Goal: Transaction & Acquisition: Purchase product/service

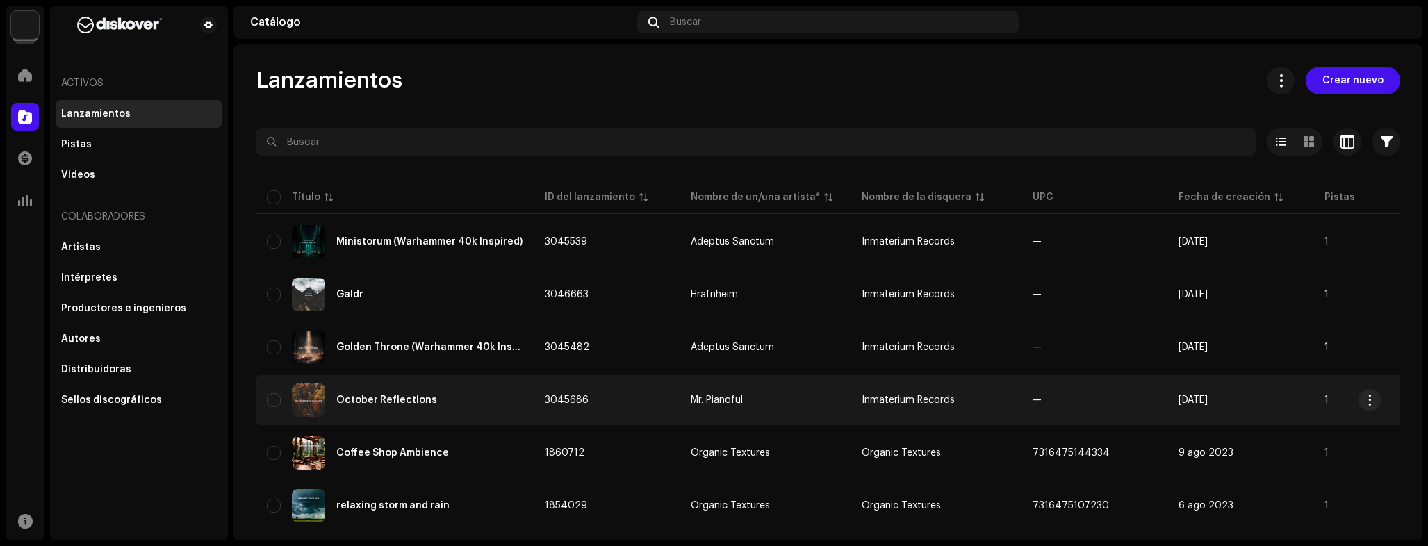
click at [795, 391] on td "Mr. Pianoful" at bounding box center [765, 400] width 171 height 50
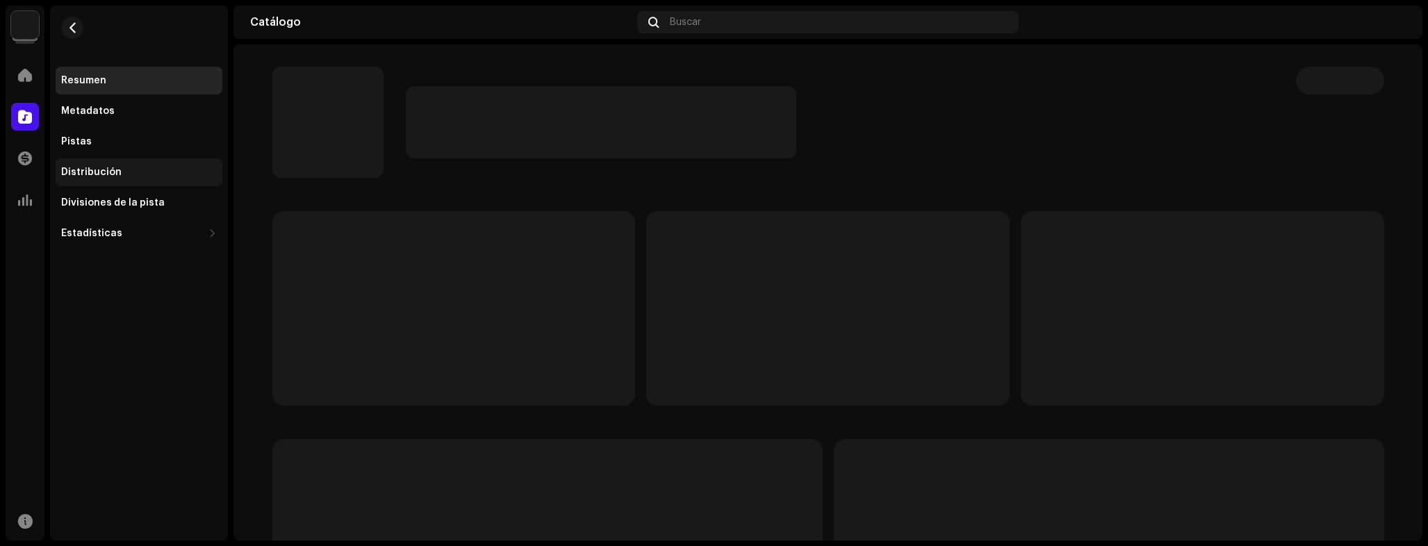
click at [88, 178] on div "Distribución" at bounding box center [139, 172] width 167 height 28
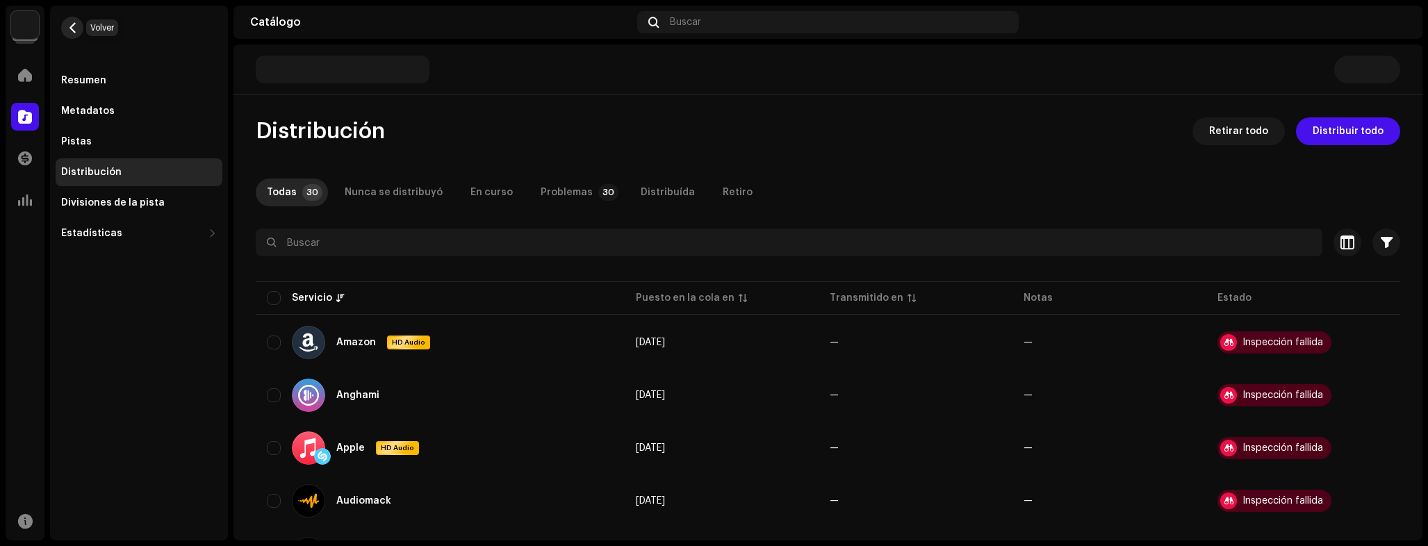
click at [72, 29] on span "button" at bounding box center [72, 27] width 10 height 11
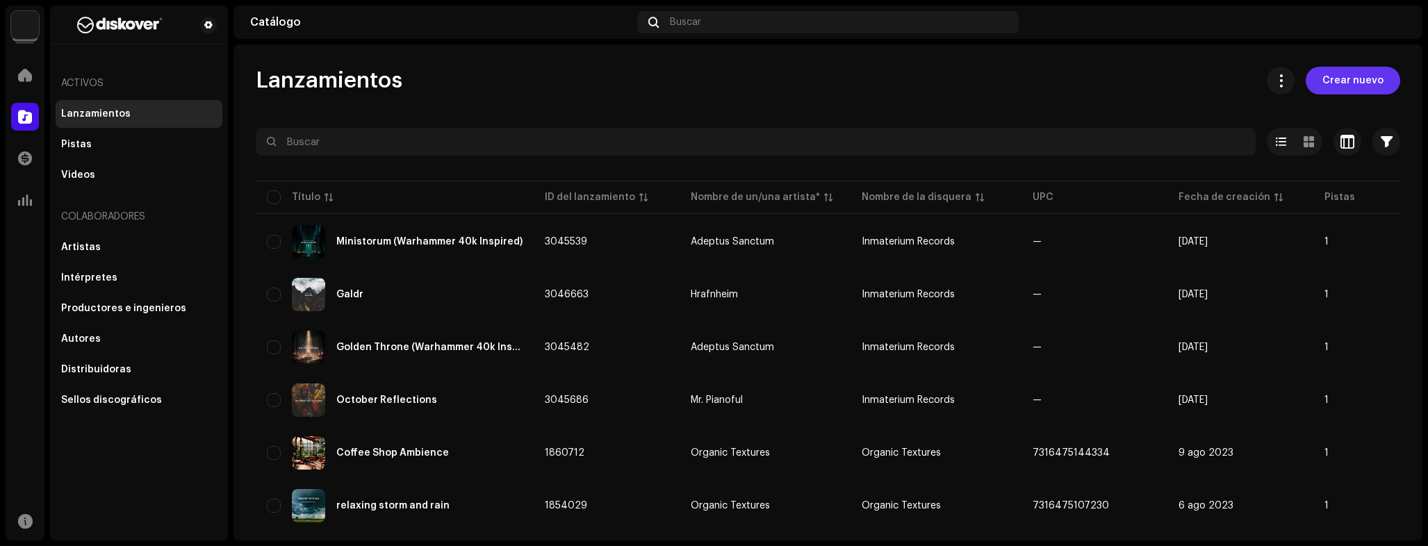
click at [1337, 81] on span "Crear nuevo" at bounding box center [1352, 81] width 61 height 28
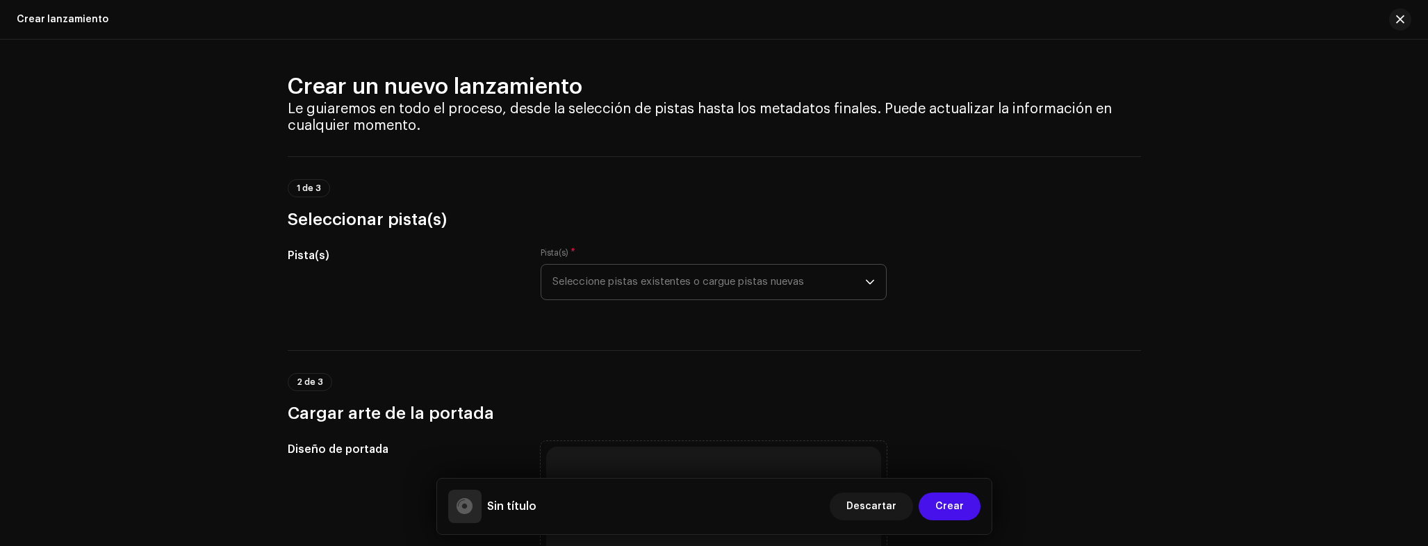
click at [732, 294] on span "Seleccione pistas existentes o cargue pistas nuevas" at bounding box center [708, 282] width 313 height 35
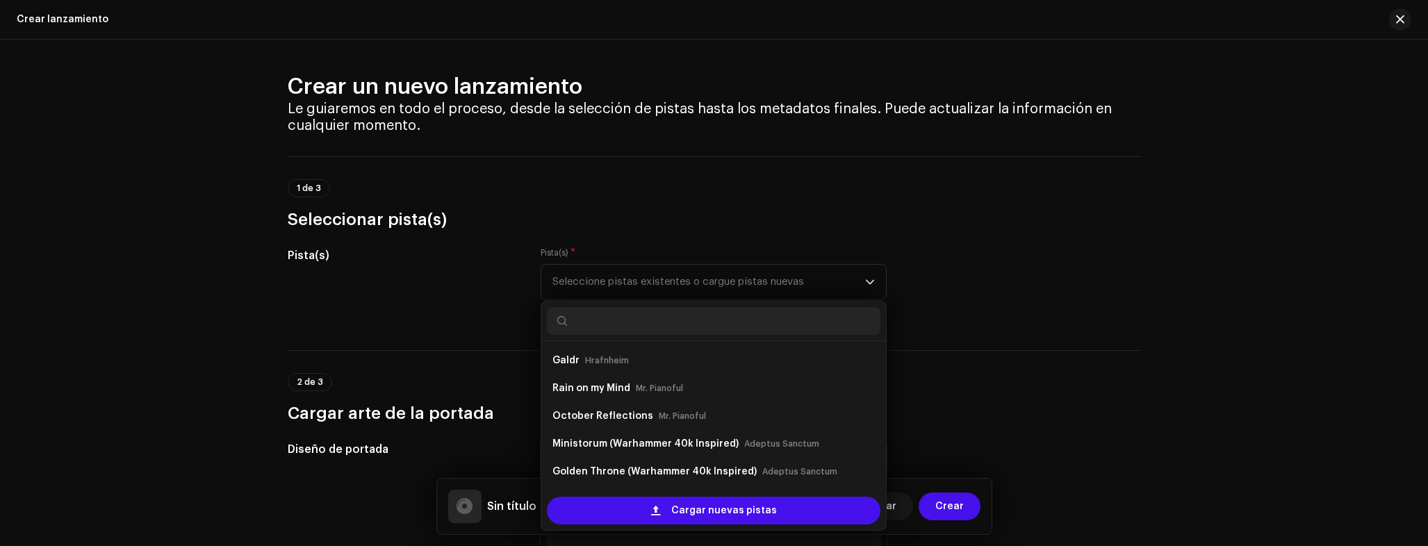
click at [1017, 291] on div "Pista(s) Pista(s) * Seleccione pistas existentes o cargue pistas nuevas Galdr H…" at bounding box center [714, 281] width 853 height 69
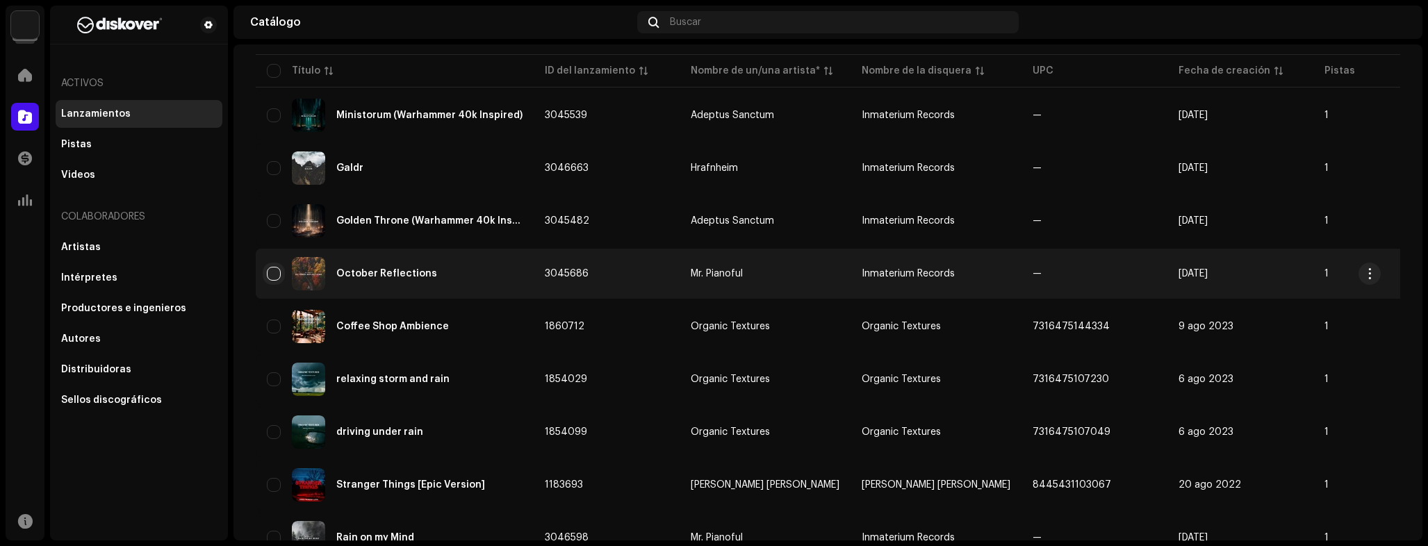
click at [269, 278] on input "checkbox" at bounding box center [274, 274] width 14 height 14
checkbox input "true"
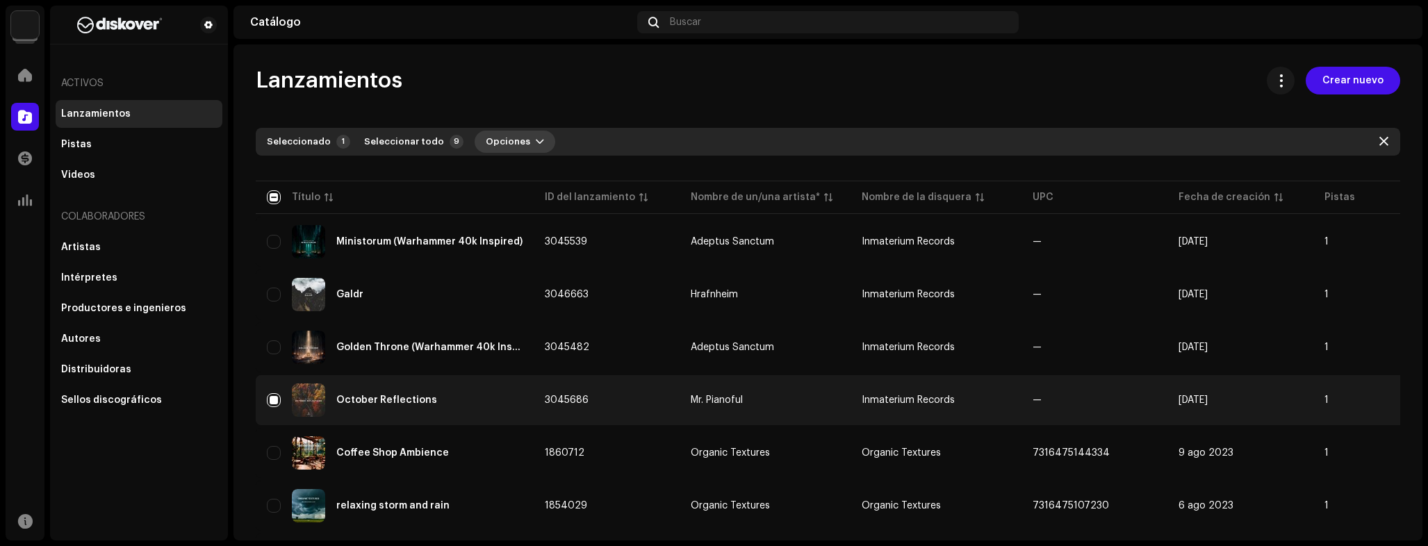
click at [508, 142] on span "Opciones" at bounding box center [508, 142] width 44 height 28
click at [593, 76] on div "Lanzamientos Crear nuevo" at bounding box center [828, 81] width 1145 height 28
click at [268, 196] on input "checkbox" at bounding box center [274, 197] width 14 height 14
checkbox input "true"
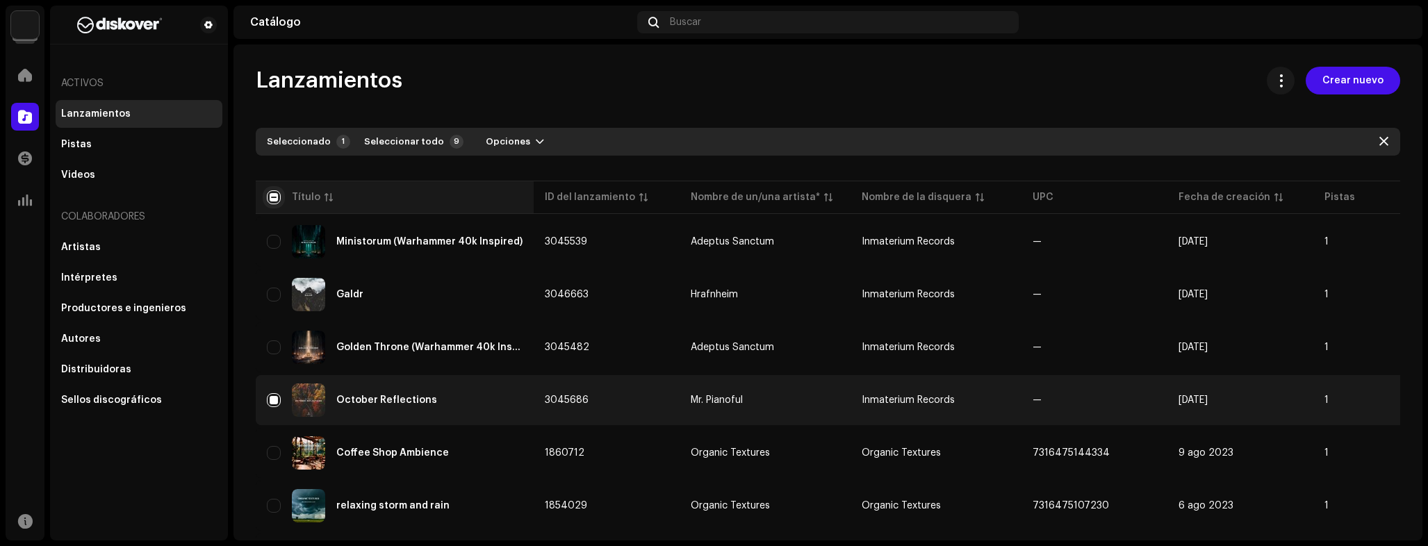
checkbox input "true"
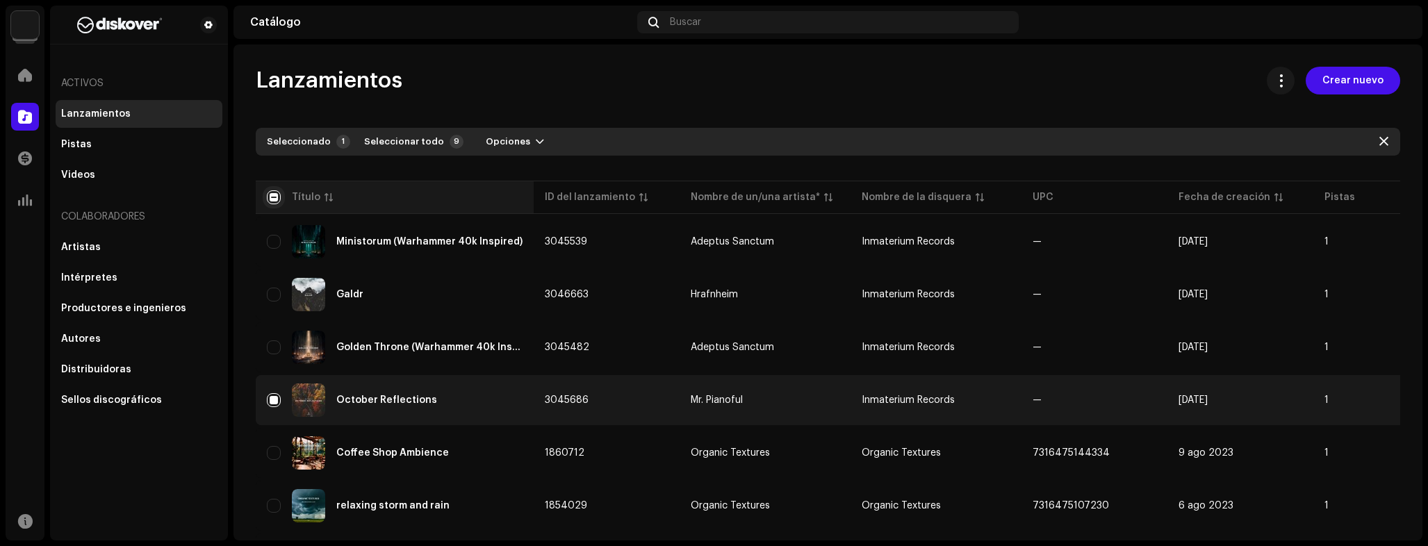
checkbox input "true"
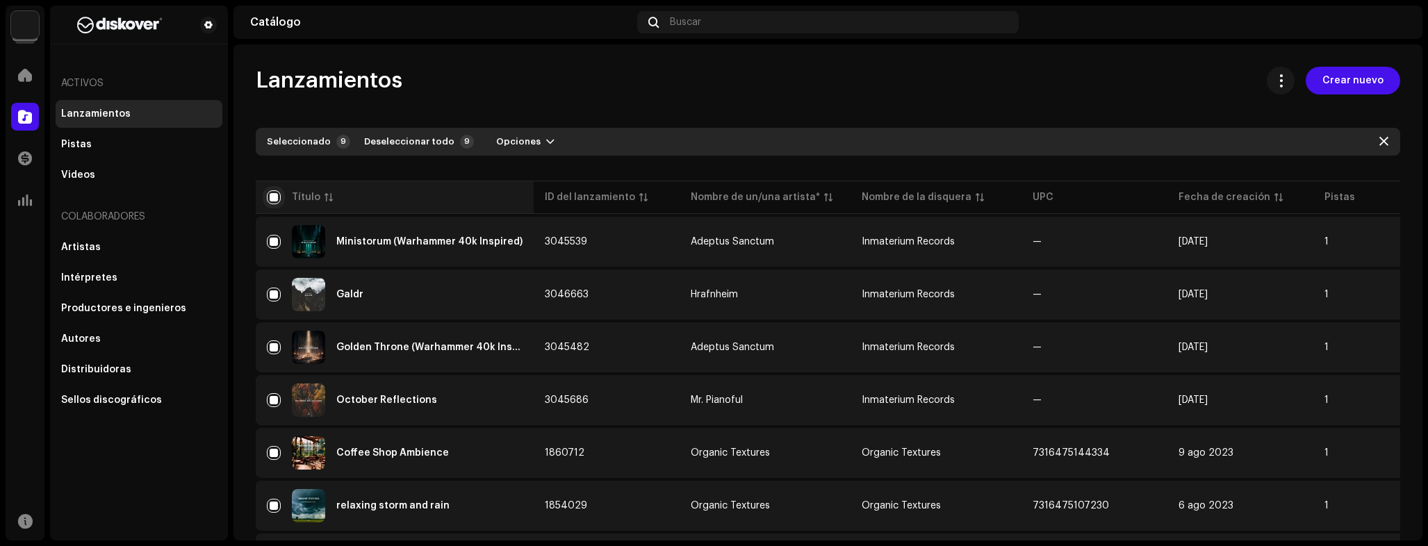
click at [272, 191] on input "checkbox" at bounding box center [274, 197] width 14 height 14
checkbox input "false"
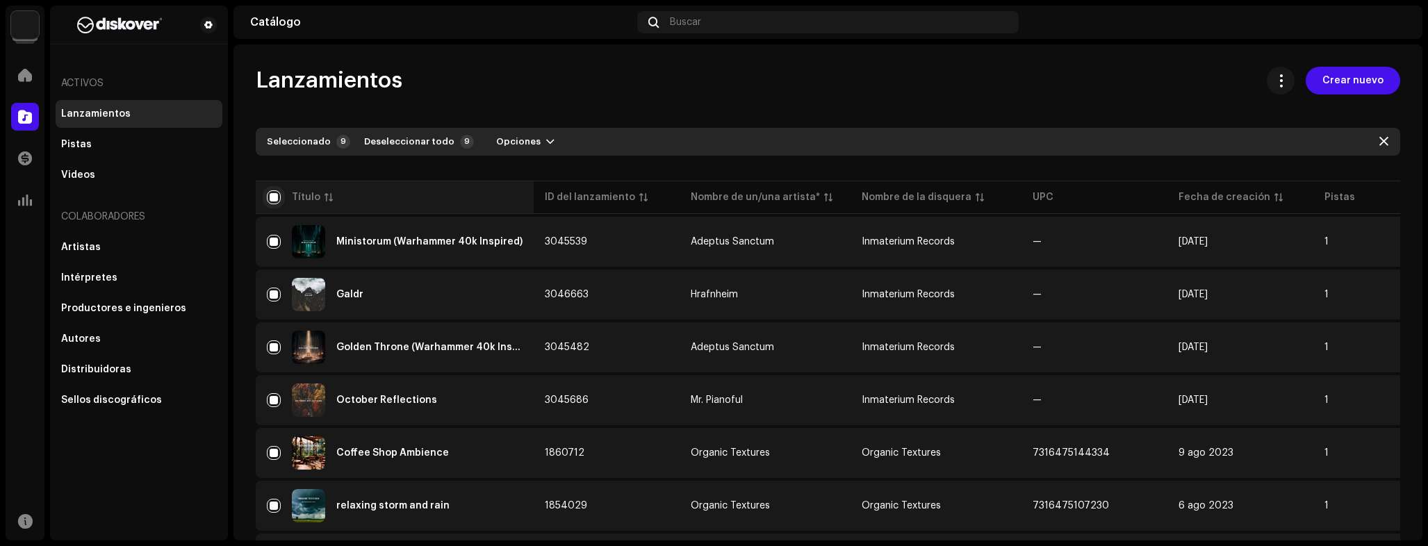
checkbox input "false"
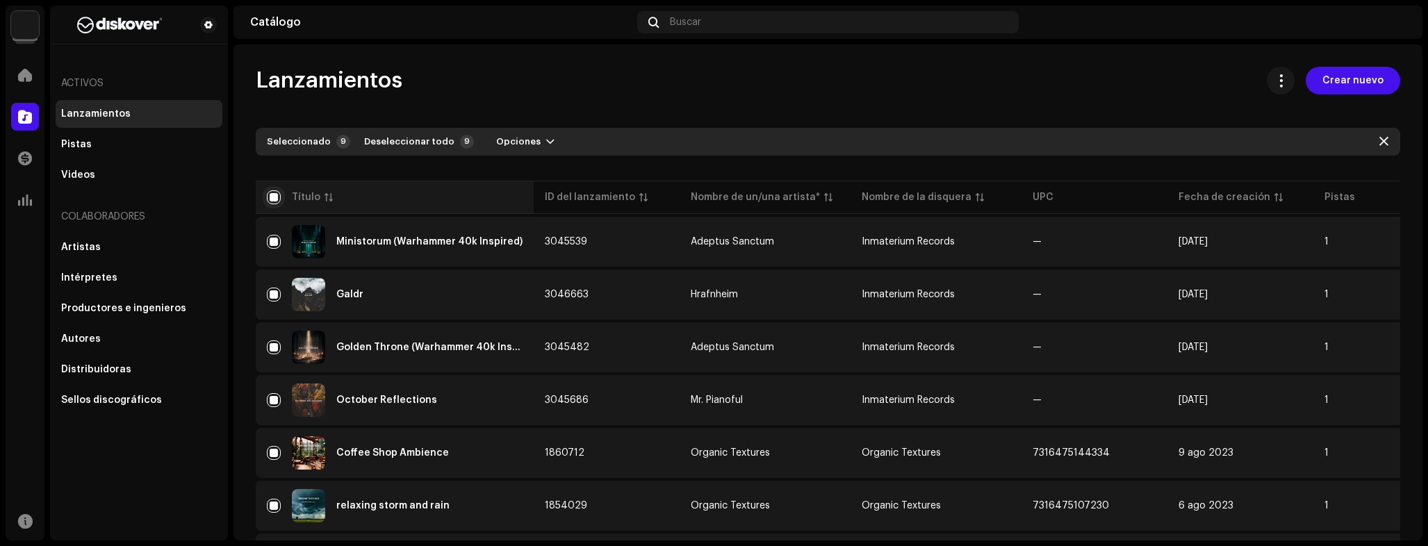
checkbox input "false"
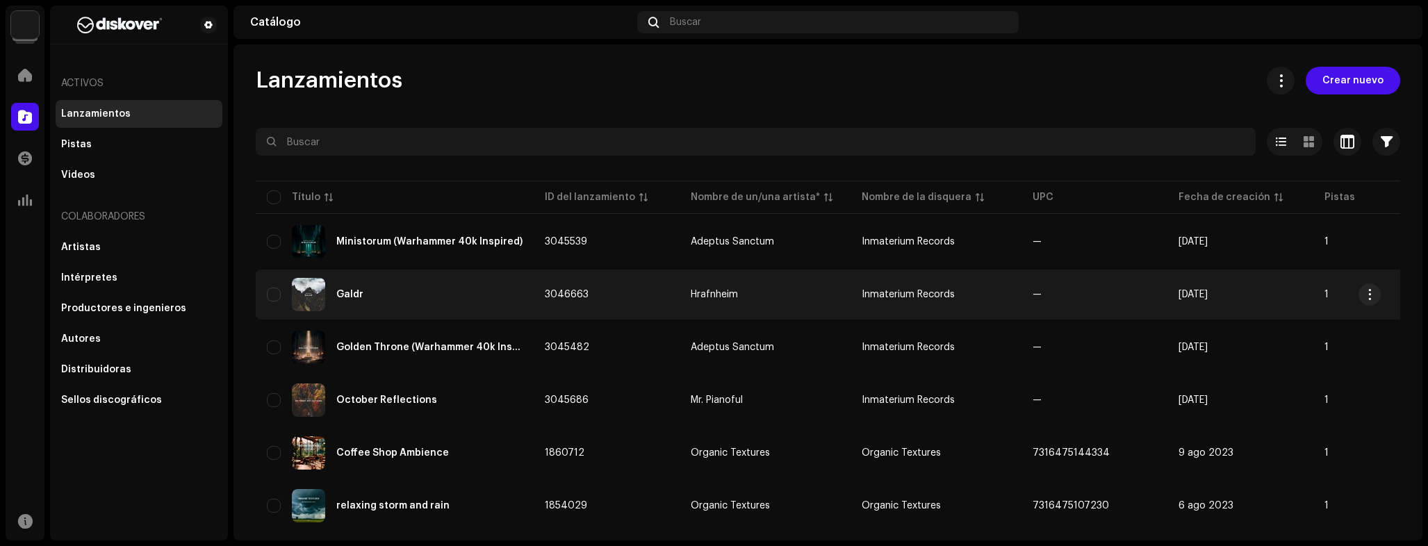
click at [489, 300] on div "Galdr" at bounding box center [395, 294] width 256 height 33
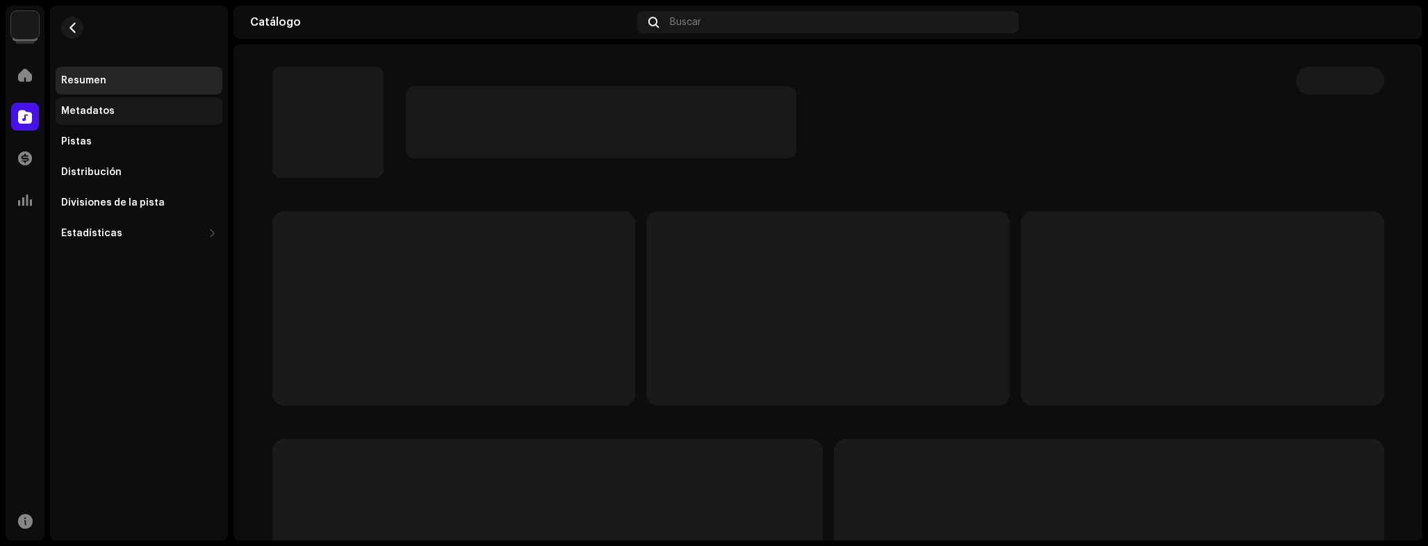
click at [128, 123] on div "Metadatos" at bounding box center [139, 111] width 167 height 28
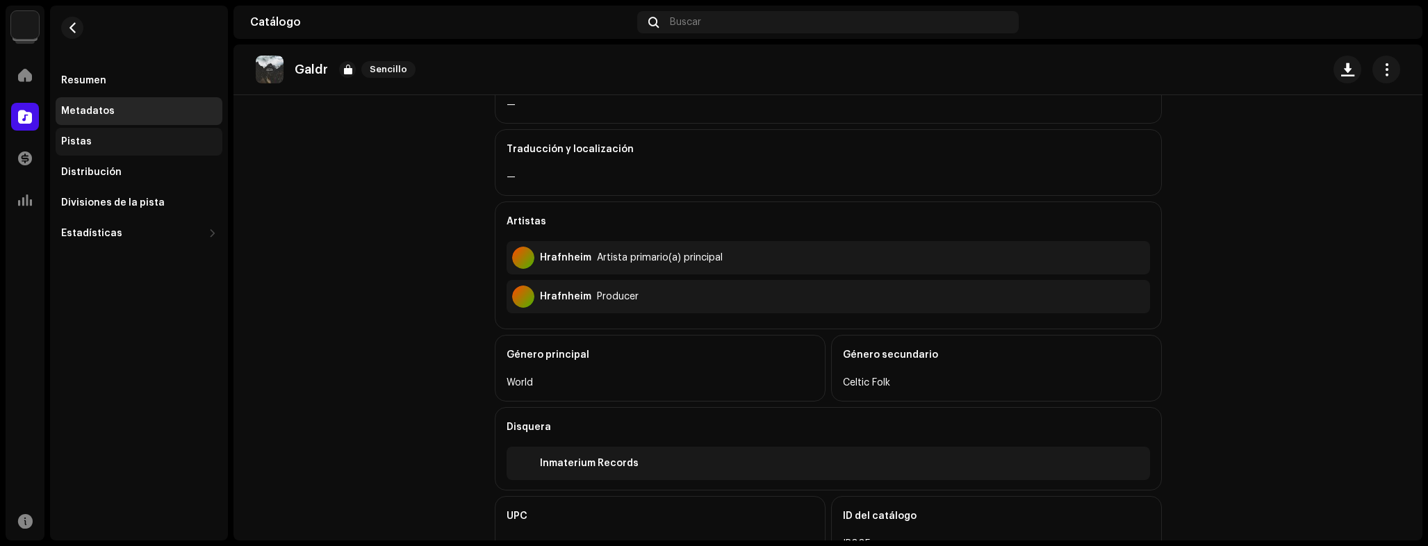
scroll to position [263, 0]
click at [67, 22] on span "button" at bounding box center [72, 27] width 10 height 11
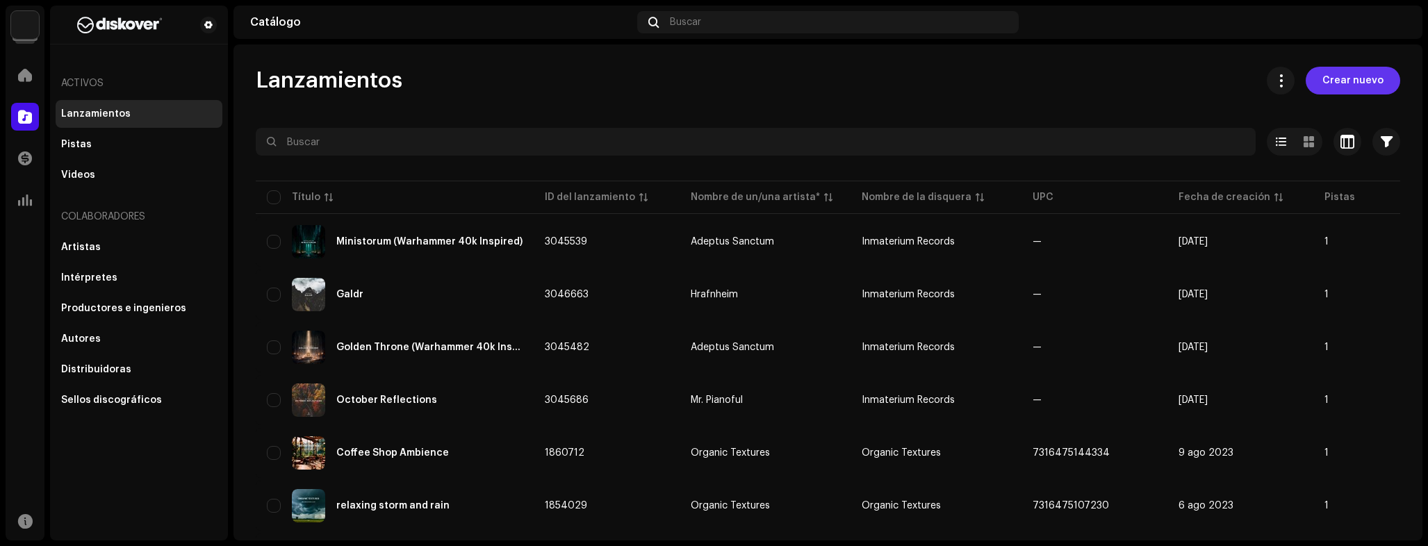
click at [1330, 79] on span "Crear nuevo" at bounding box center [1352, 81] width 61 height 28
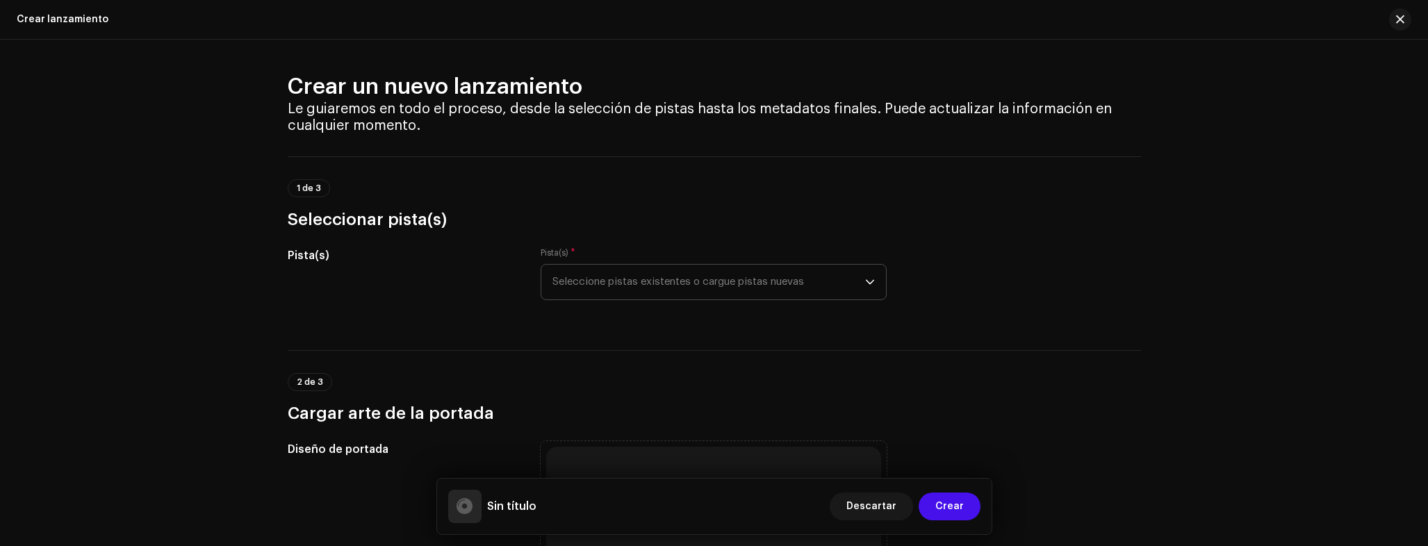
click at [780, 292] on span "Seleccione pistas existentes o cargue pistas nuevas" at bounding box center [708, 282] width 313 height 35
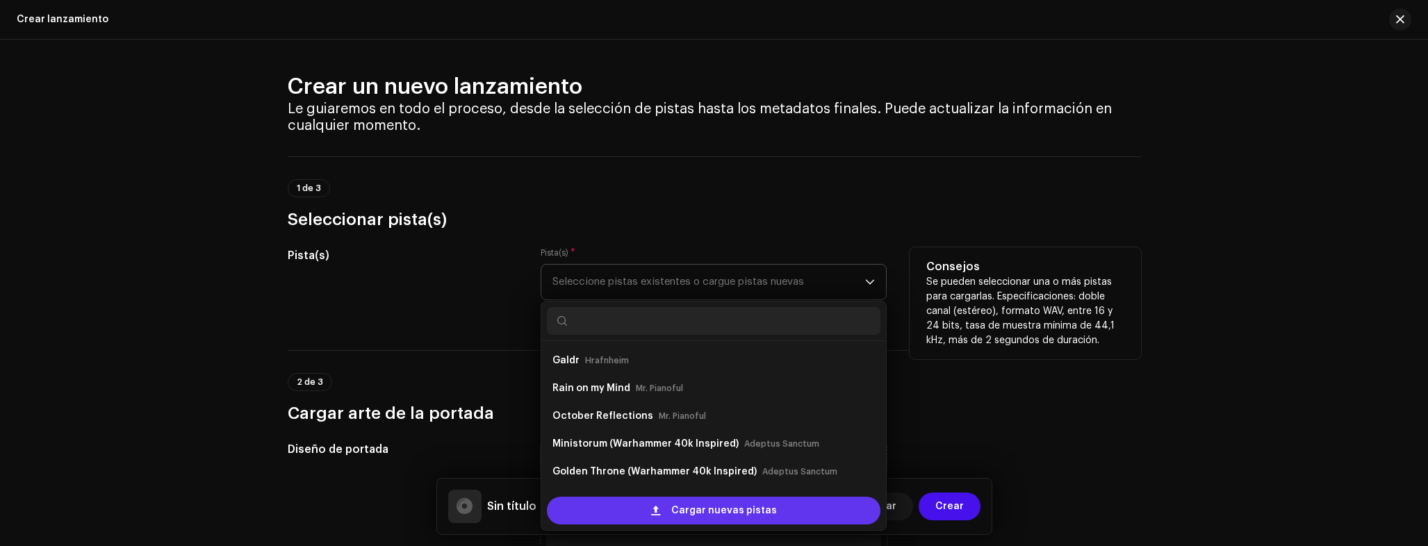
click at [763, 509] on span "Cargar nuevas pistas" at bounding box center [724, 511] width 106 height 28
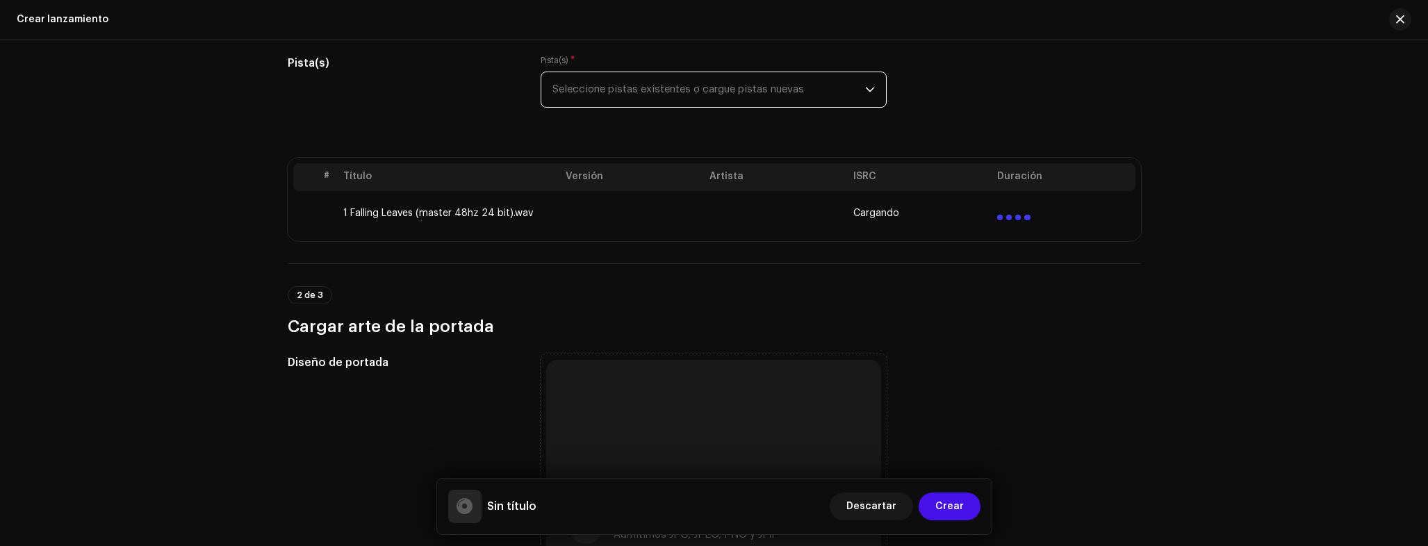
scroll to position [243, 0]
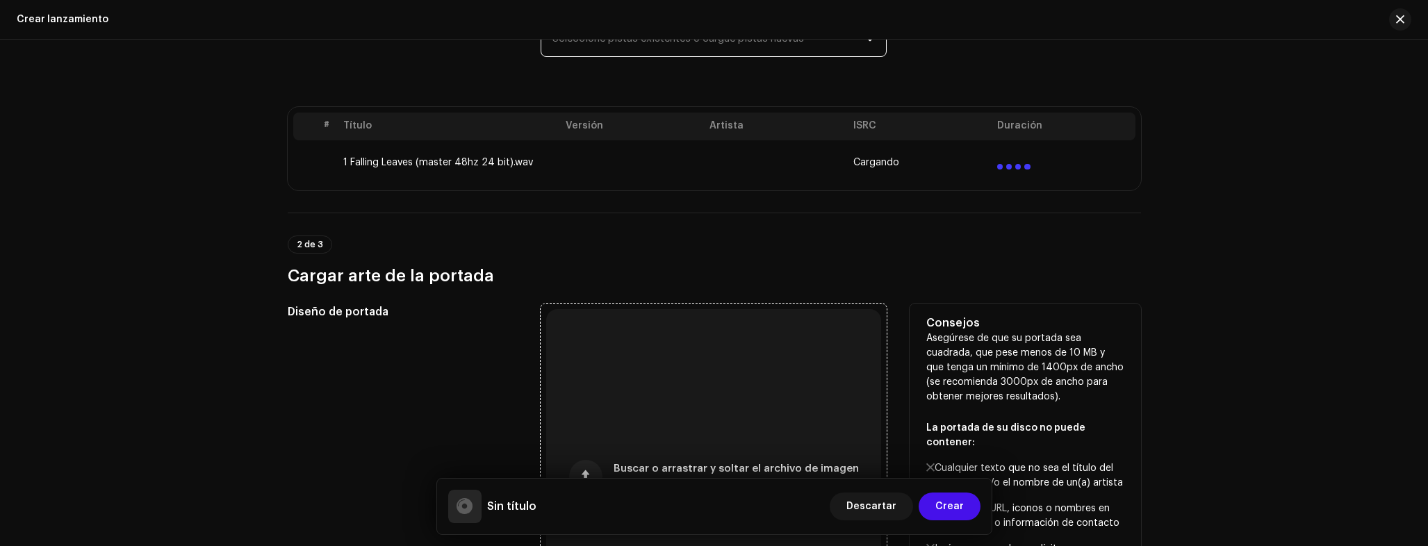
click at [694, 353] on div "Buscar o arrastrar y soltar el archivo de imagen Admitimos JPG, JPEG, PNG y JFIF" at bounding box center [713, 476] width 335 height 335
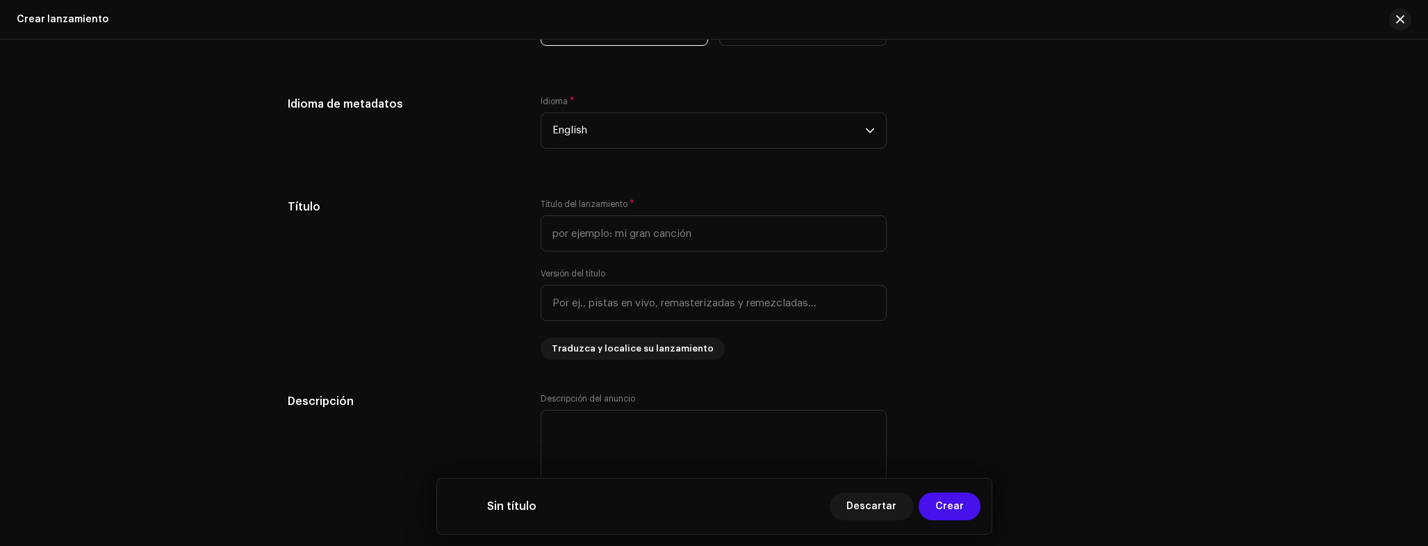
scroll to position [1213, 0]
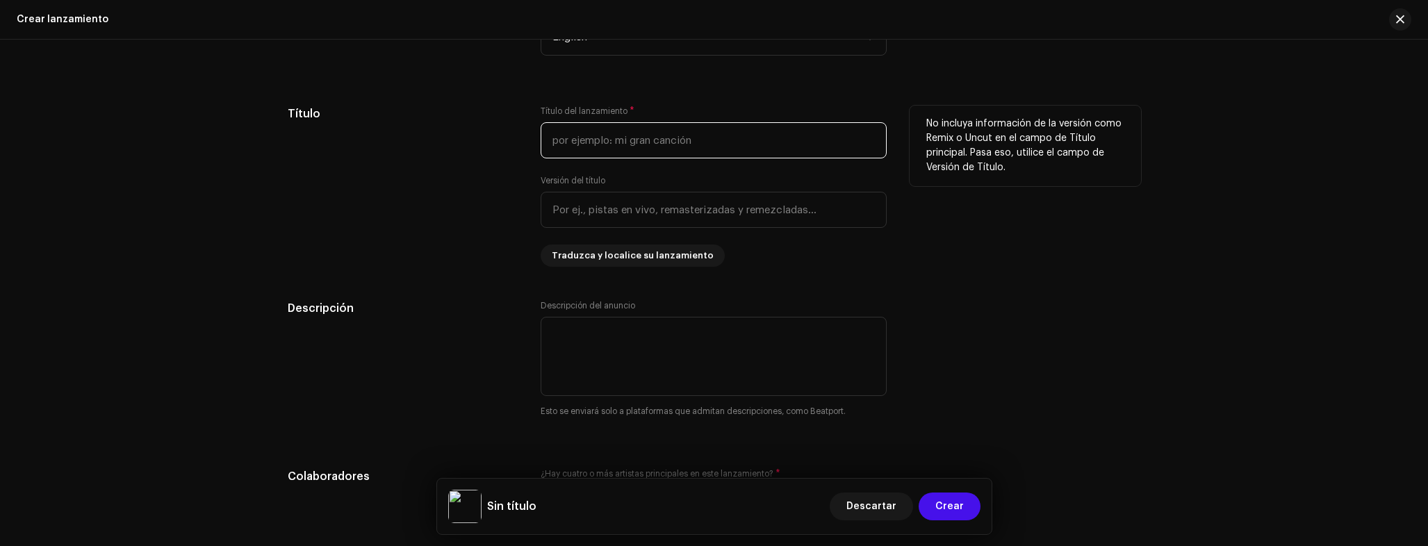
click at [596, 142] on input "text" at bounding box center [714, 140] width 346 height 36
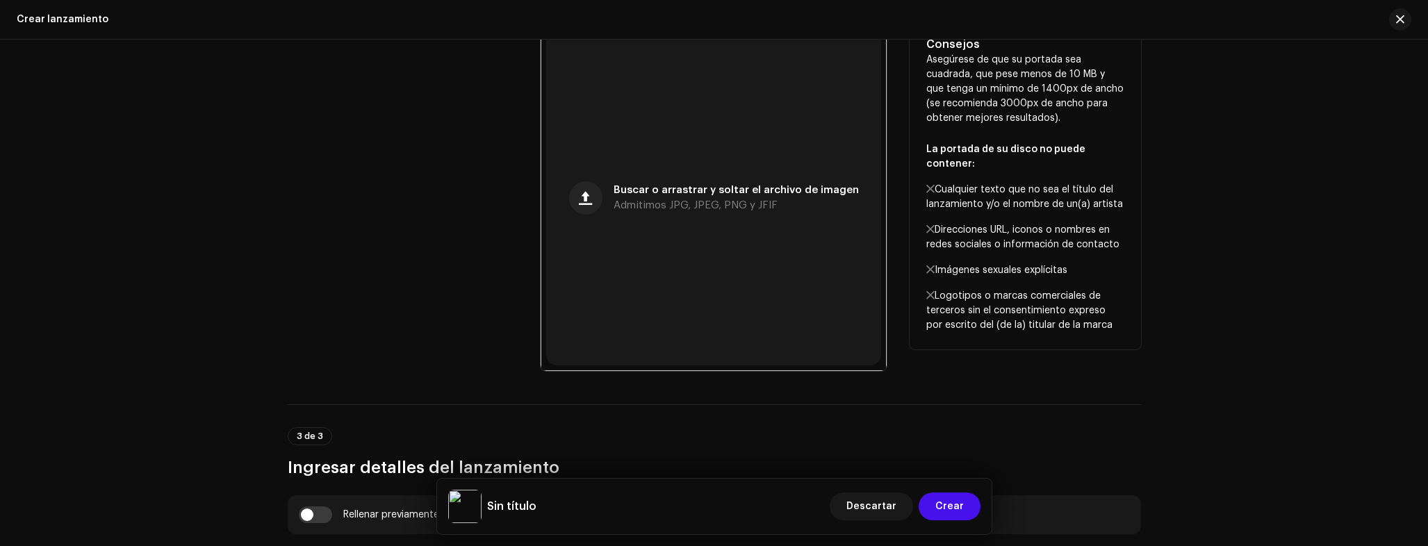
scroll to position [0, 0]
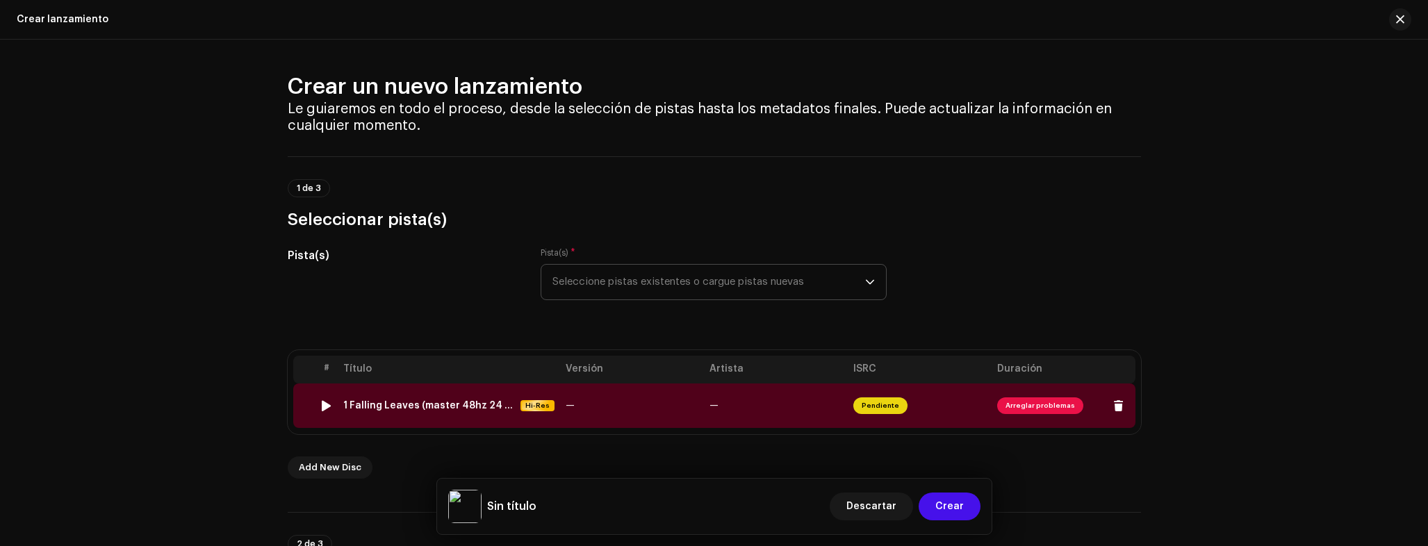
click at [598, 409] on td "—" at bounding box center [632, 406] width 144 height 44
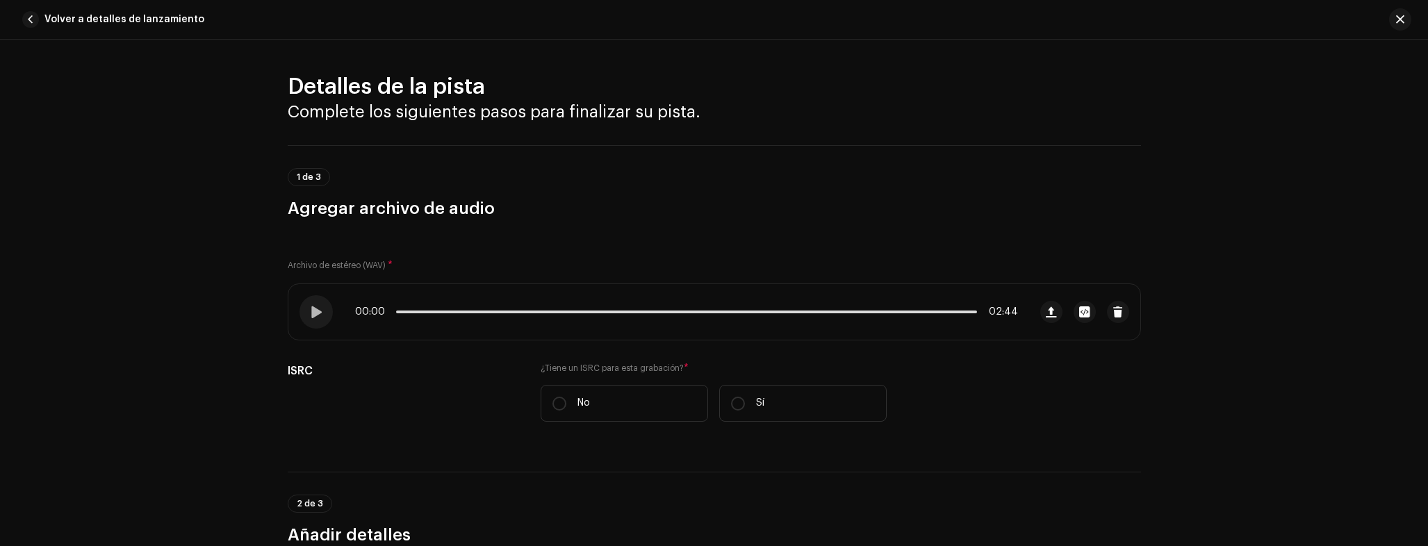
scroll to position [562, 0]
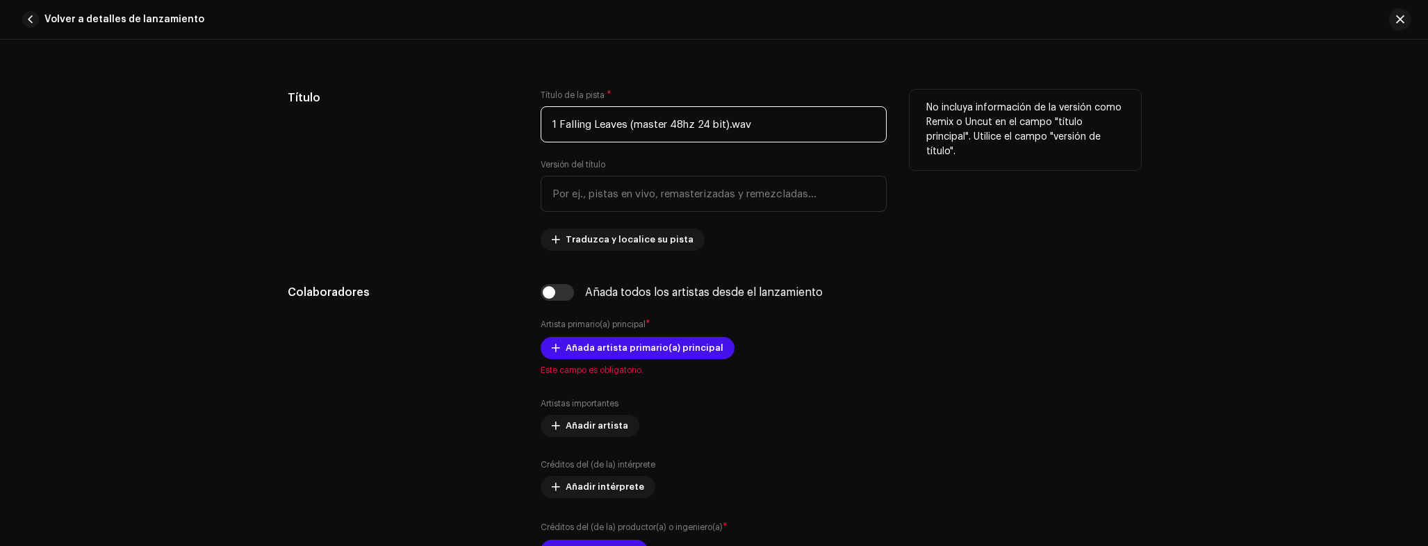
drag, startPoint x: 558, startPoint y: 127, endPoint x: 454, endPoint y: 128, distance: 103.5
click at [457, 128] on div "Título Título de la pista * 1 Falling Leaves (master 48hz 24 bit).wav Versión d…" at bounding box center [714, 170] width 853 height 161
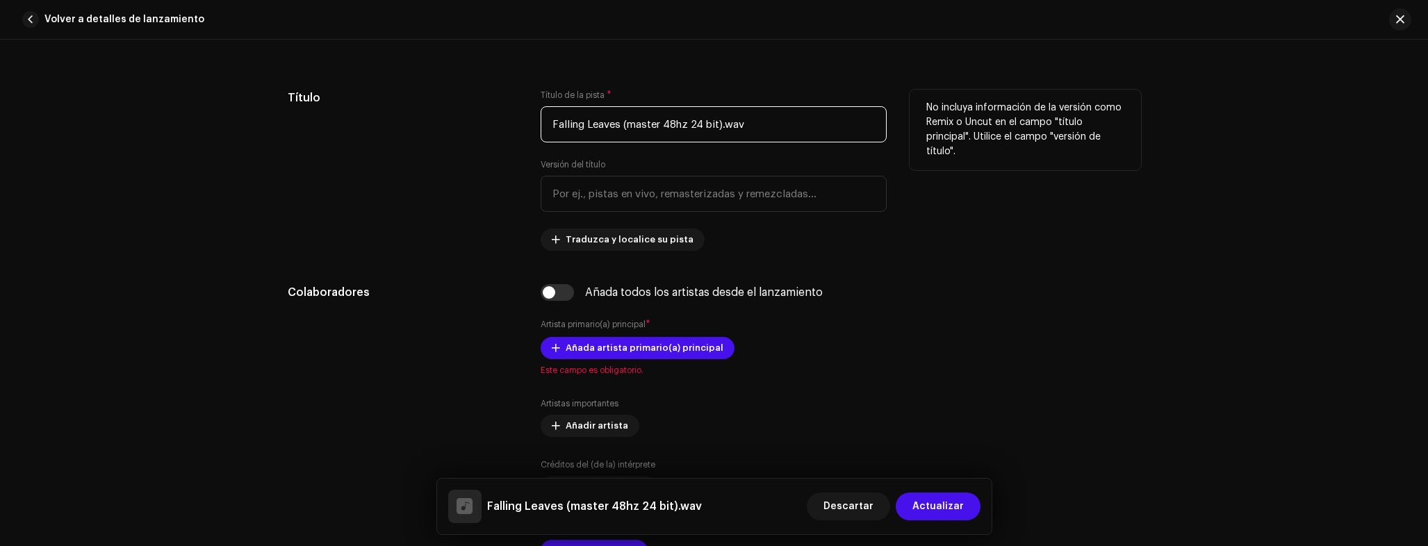
drag, startPoint x: 764, startPoint y: 127, endPoint x: 622, endPoint y: 131, distance: 142.5
click at [622, 131] on input "Falling Leaves (master 48hz 24 bit).wav" at bounding box center [714, 124] width 346 height 36
drag, startPoint x: 627, startPoint y: 126, endPoint x: 859, endPoint y: 133, distance: 232.2
click at [852, 131] on input "Falling Leaves (master 48hz 24 bit).wav" at bounding box center [714, 124] width 346 height 36
type input "Falling Leaves"
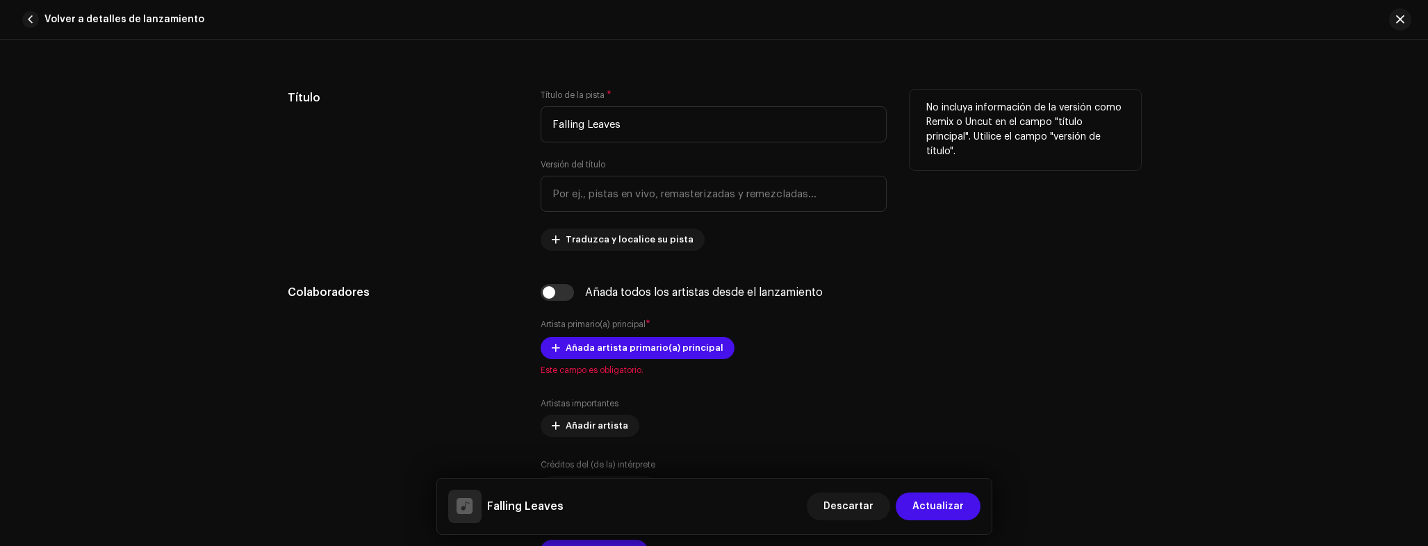
click at [450, 181] on div "Título" at bounding box center [403, 170] width 231 height 161
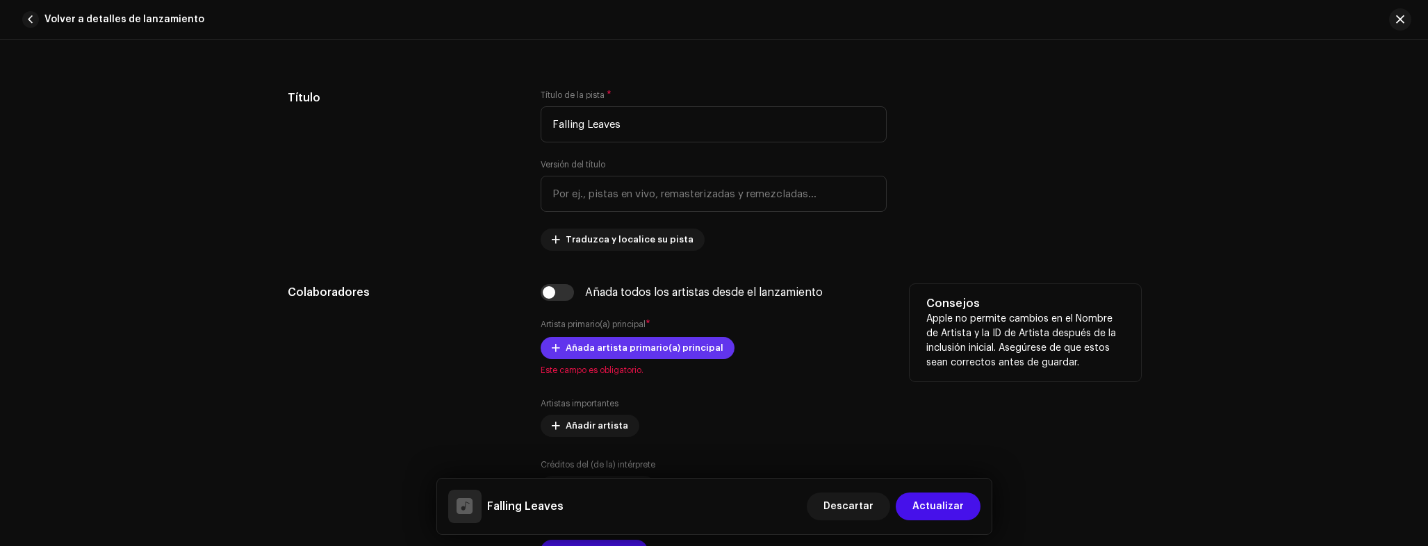
click at [647, 355] on span "Añada artista primario(a) principal" at bounding box center [645, 348] width 158 height 28
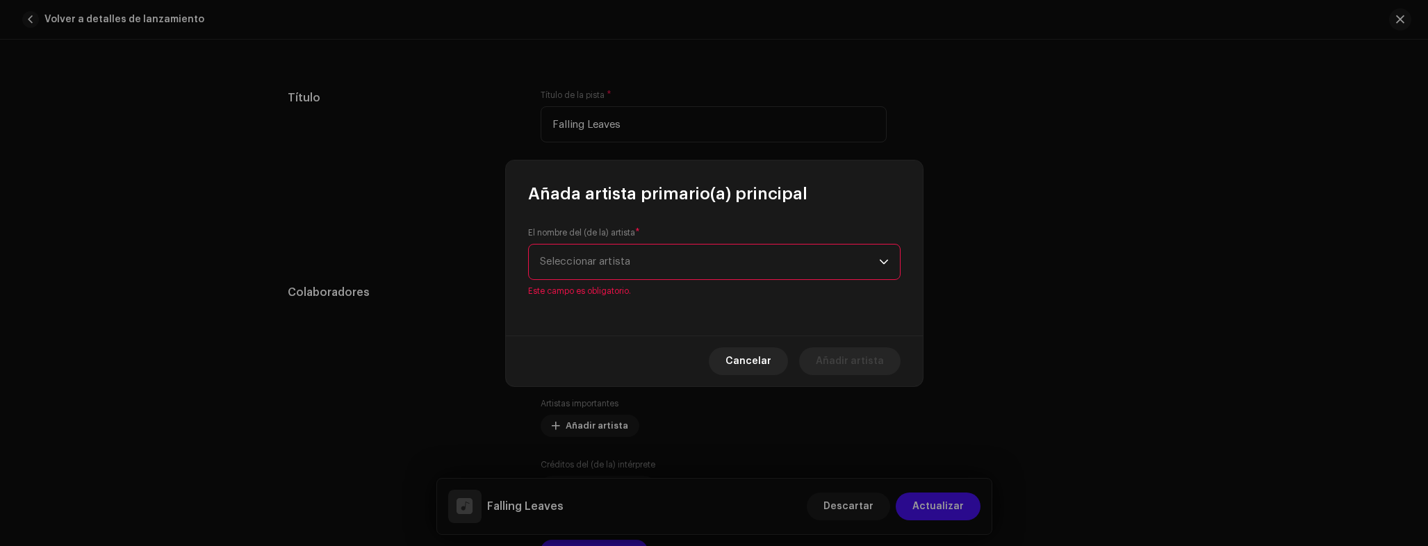
click at [622, 246] on div "El nombre del (de la) artista * Seleccionar artista Este campo es obligatorio." at bounding box center [714, 261] width 372 height 69
click at [618, 265] on span "Seleccionar artista" at bounding box center [585, 261] width 90 height 10
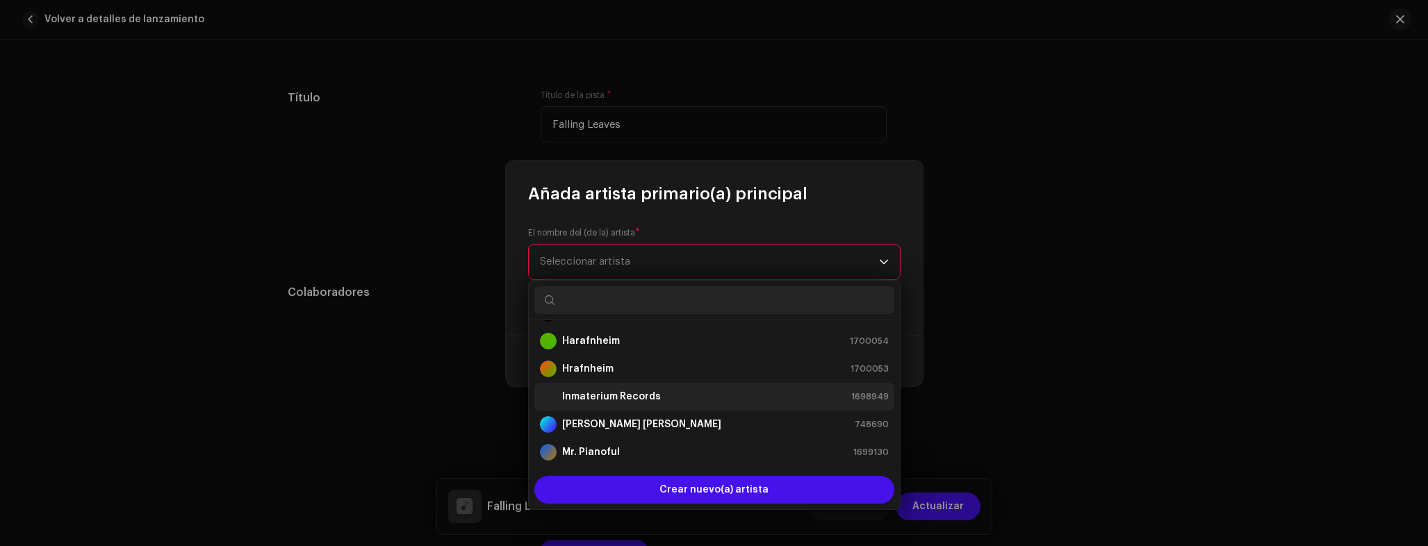
scroll to position [30, 0]
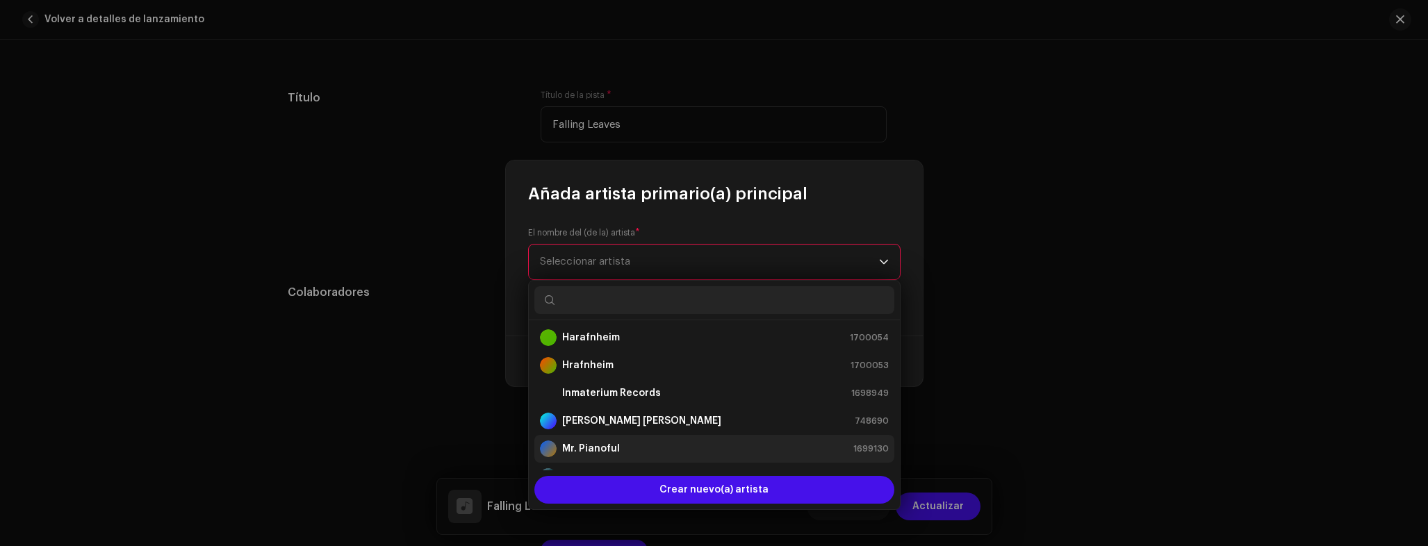
click at [614, 451] on strong "Mr. Pianoful" at bounding box center [591, 449] width 58 height 14
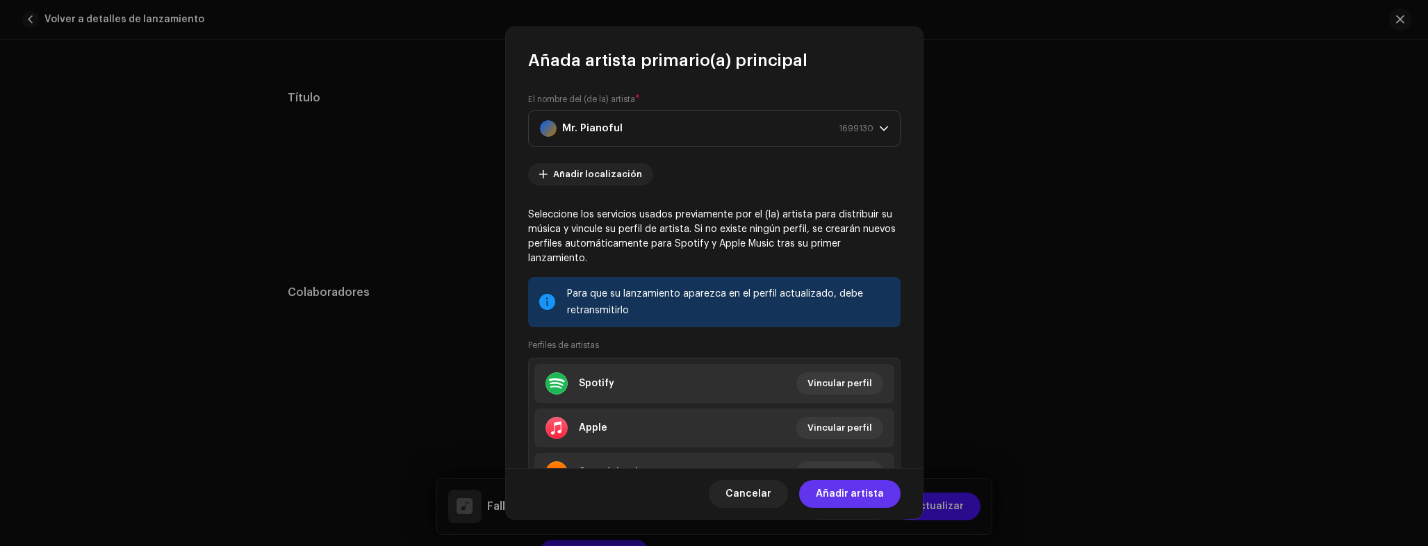
click at [851, 496] on span "Añadir artista" at bounding box center [850, 494] width 68 height 28
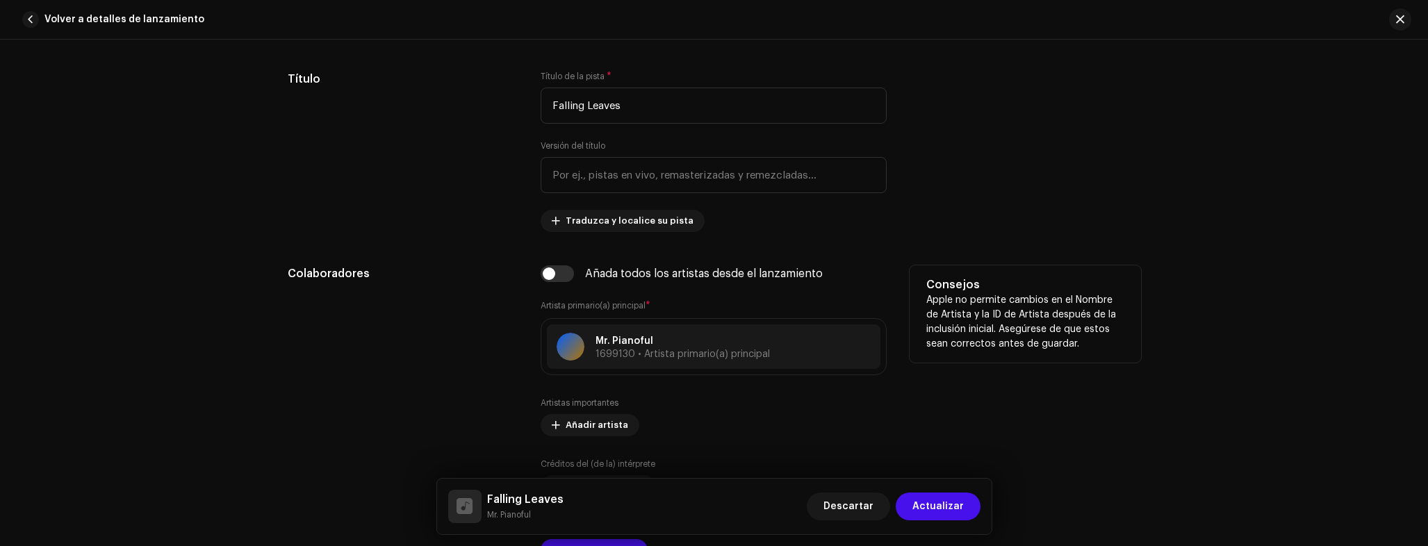
scroll to position [683, 0]
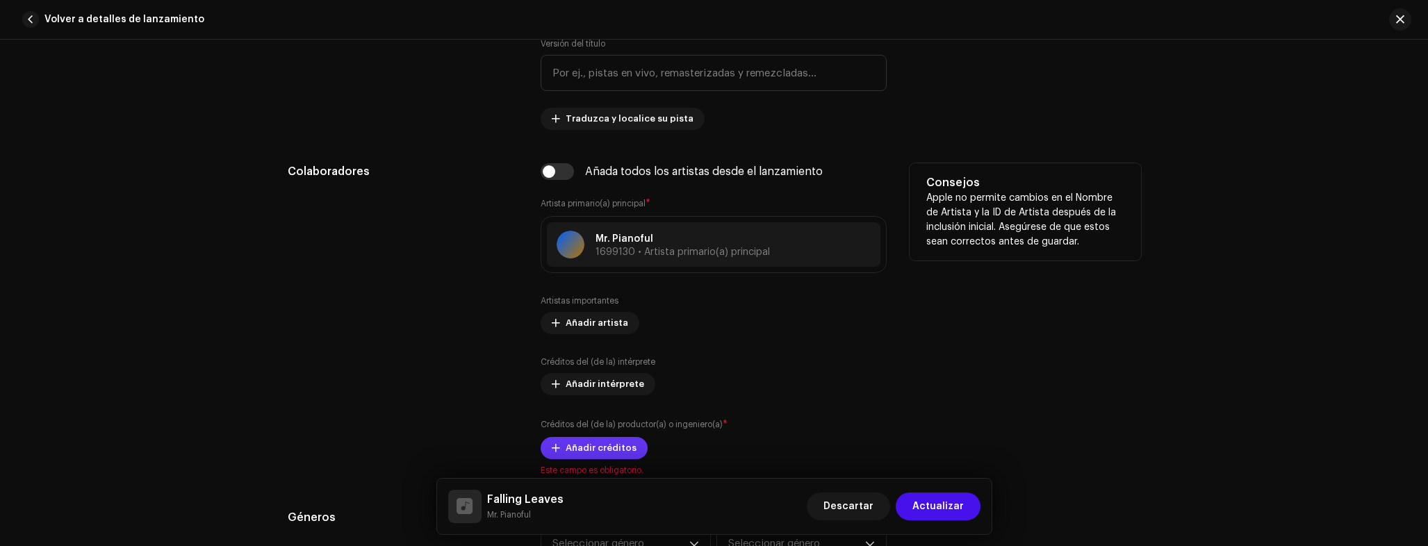
click at [602, 445] on span "Añadir créditos" at bounding box center [601, 448] width 71 height 28
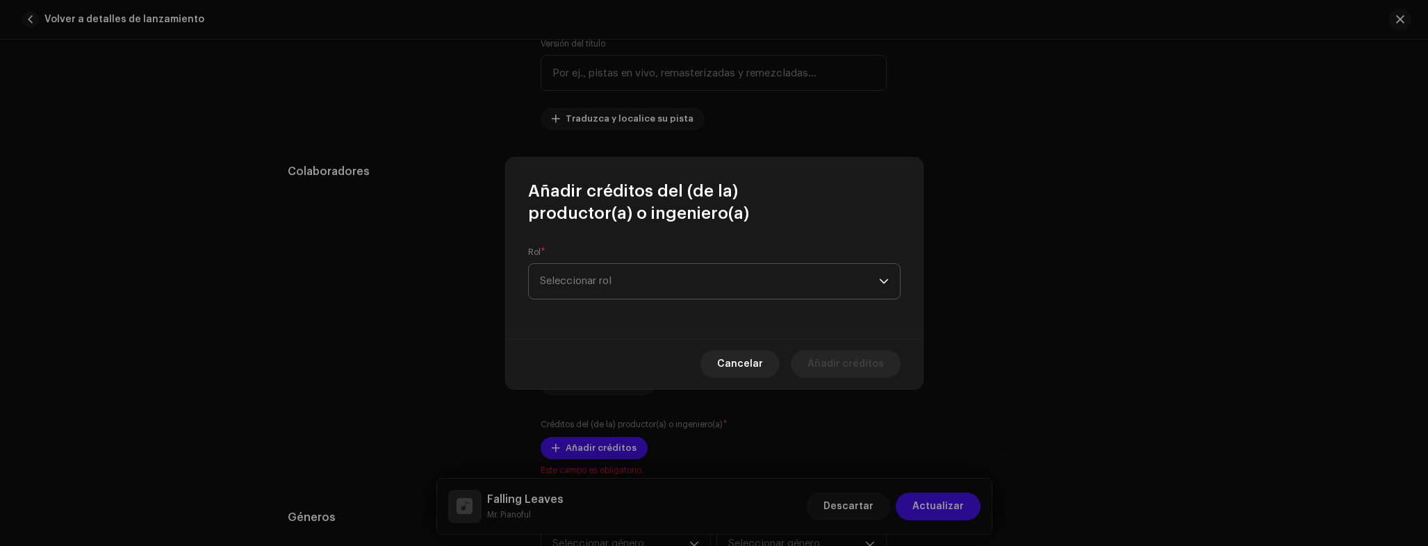
click at [622, 288] on span "Seleccionar rol" at bounding box center [709, 281] width 339 height 35
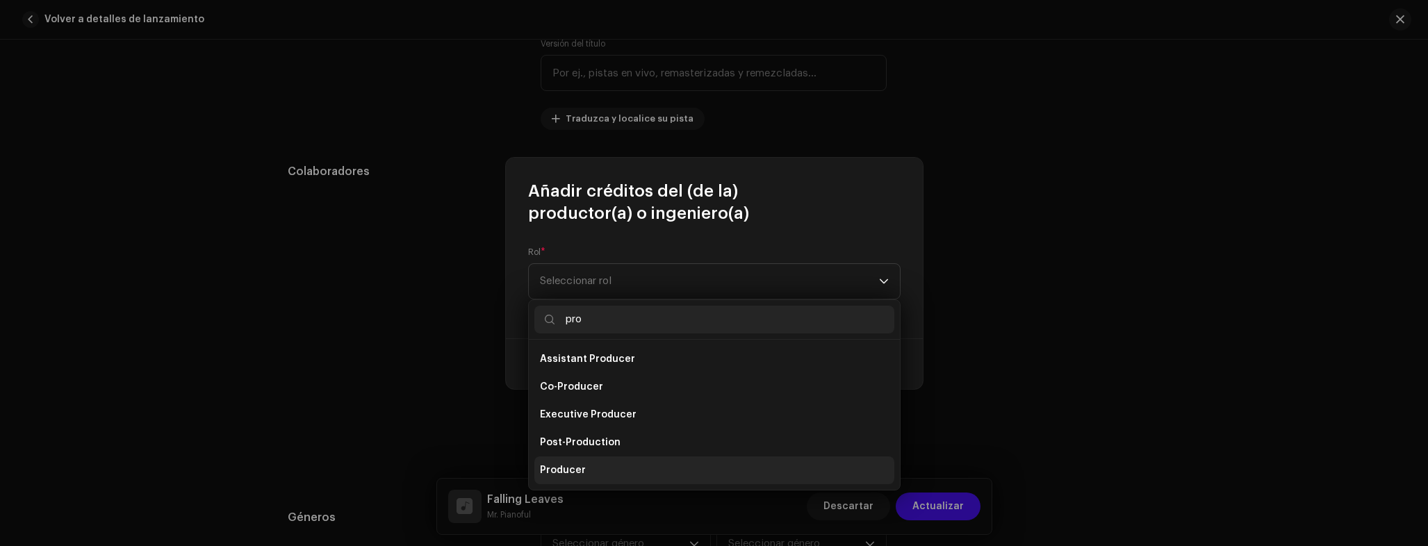
type input "pro"
click at [587, 473] on li "Producer" at bounding box center [714, 471] width 360 height 28
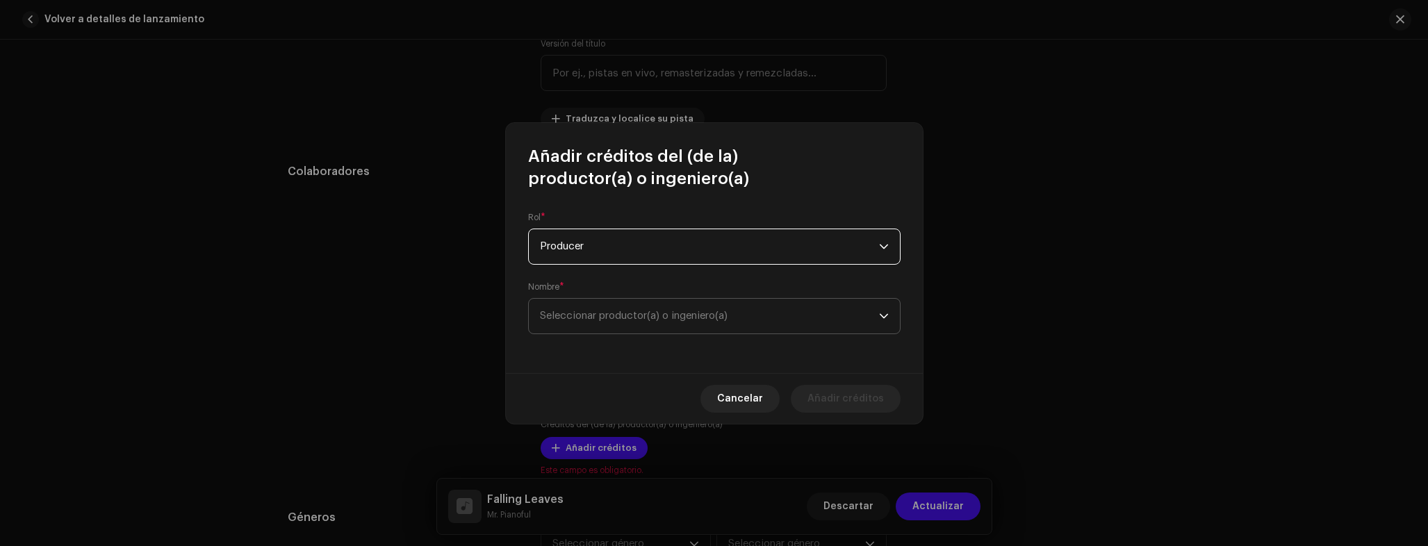
click at [605, 325] on span "Seleccionar productor(a) o ingeniero(a)" at bounding box center [709, 316] width 339 height 35
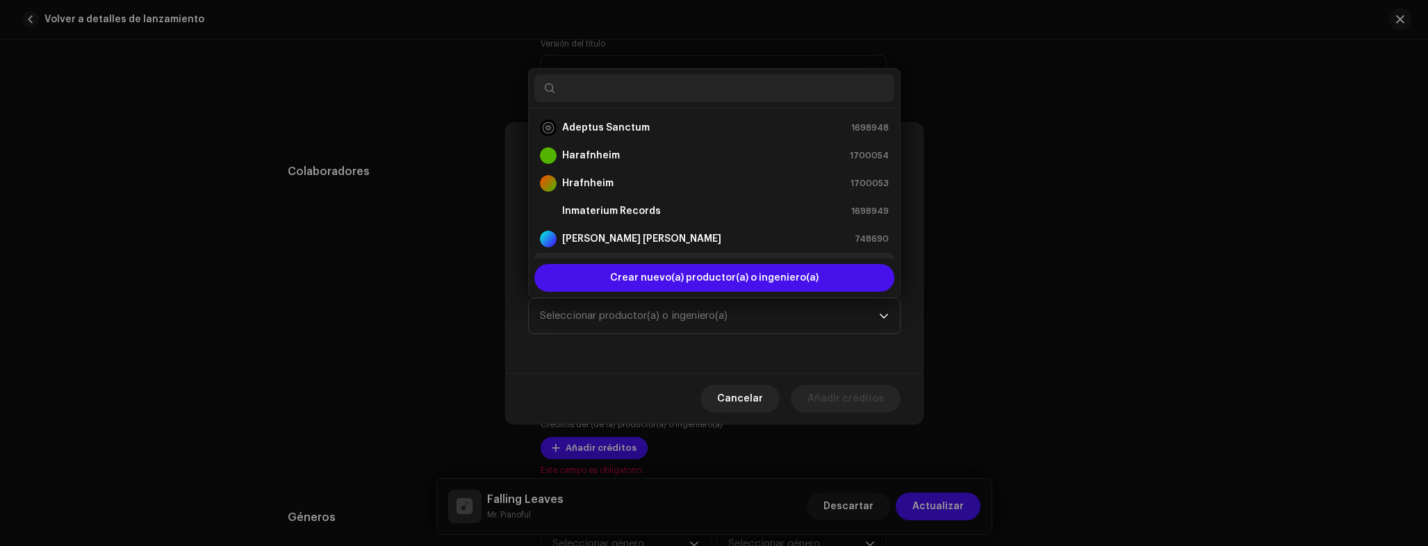
scroll to position [22, 0]
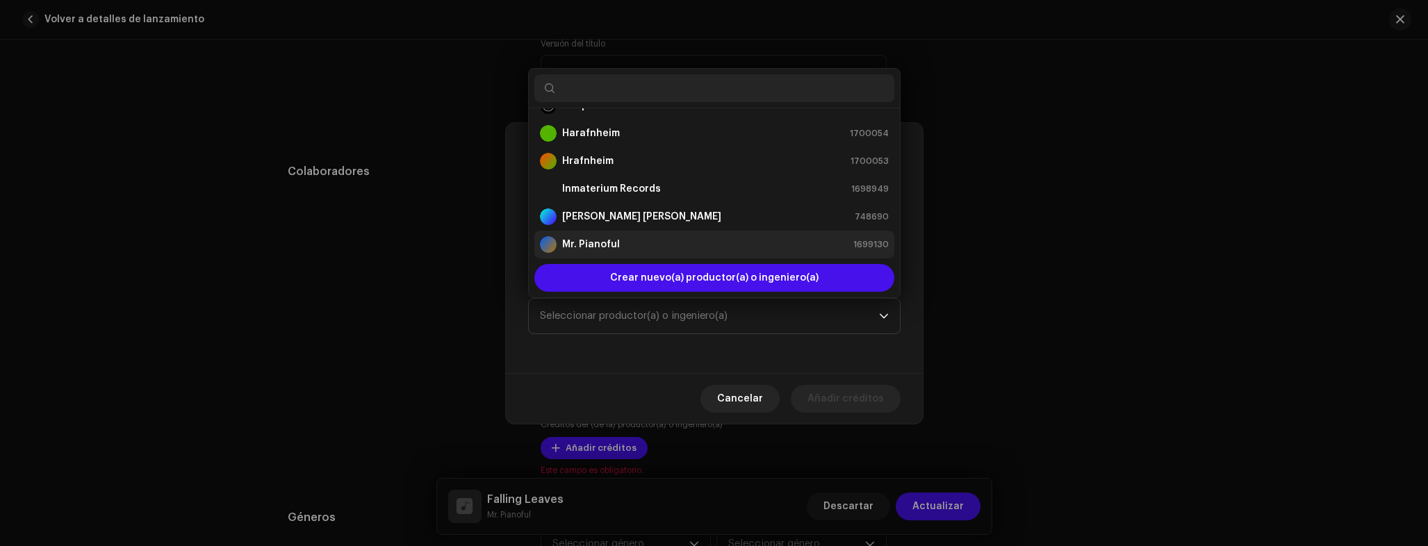
click at [603, 245] on strong "Mr. Pianoful" at bounding box center [591, 245] width 58 height 14
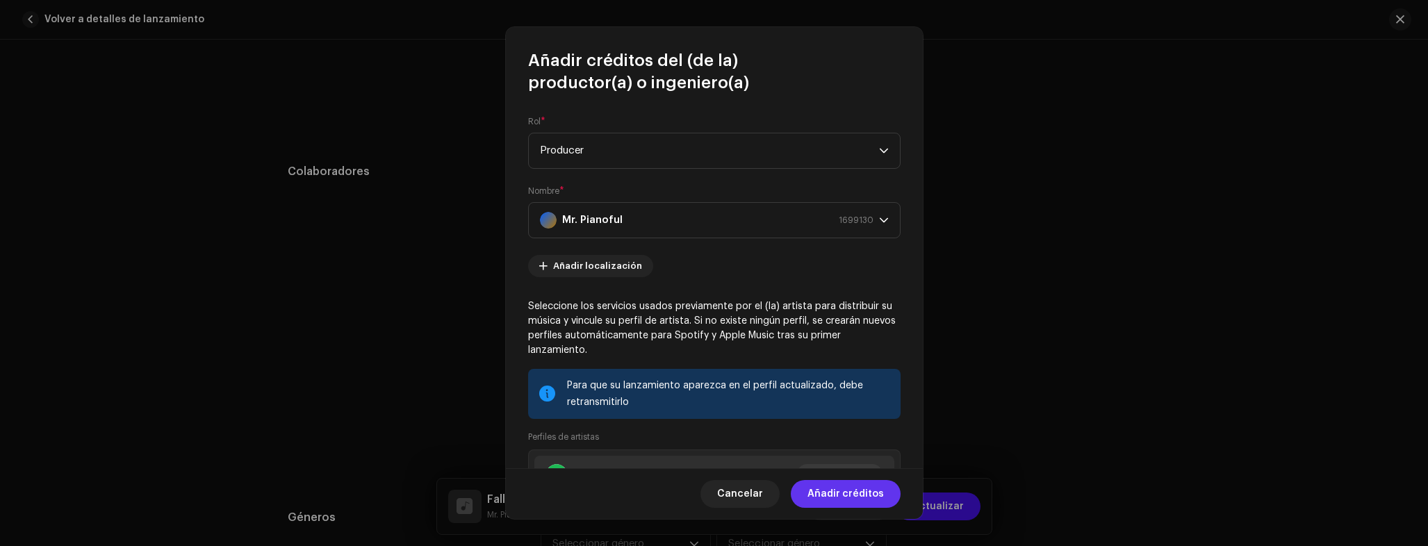
click at [862, 496] on span "Añadir créditos" at bounding box center [845, 494] width 76 height 28
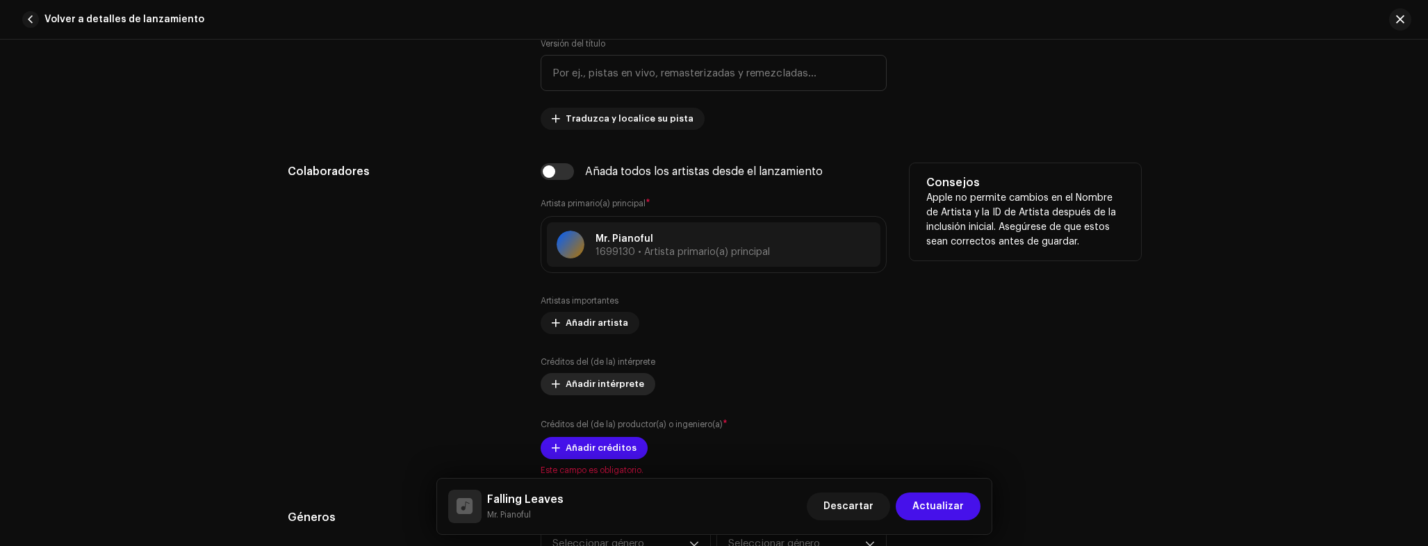
click at [638, 391] on button "Añadir intérprete" at bounding box center [598, 384] width 115 height 22
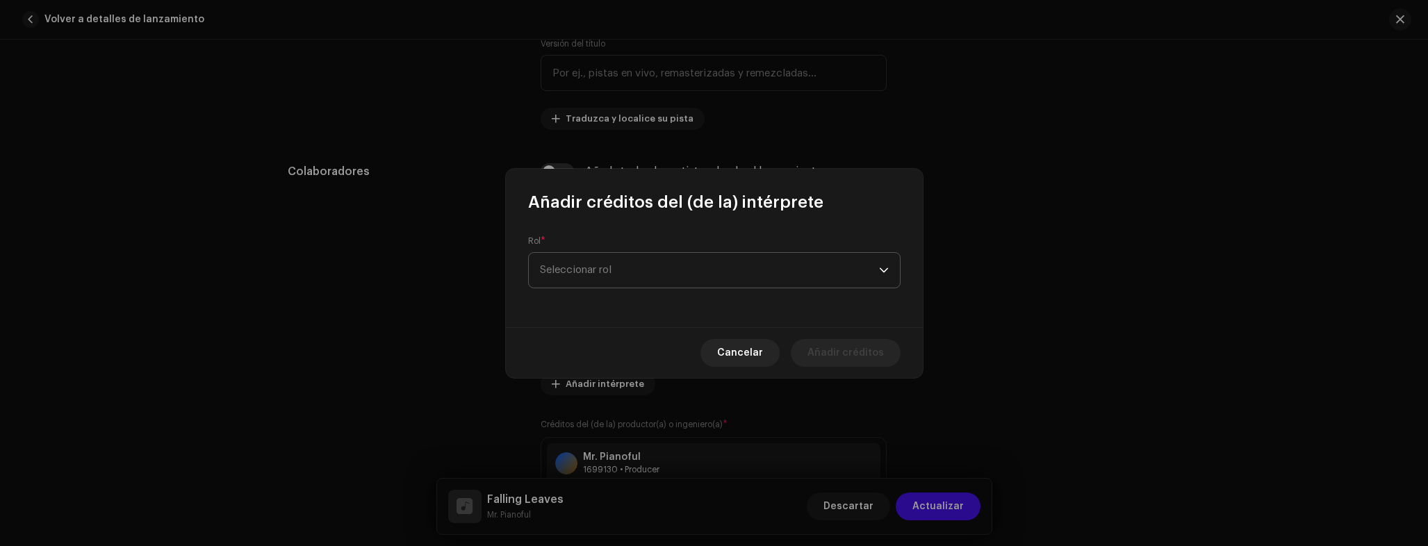
click at [634, 285] on span "Seleccionar rol" at bounding box center [709, 270] width 339 height 35
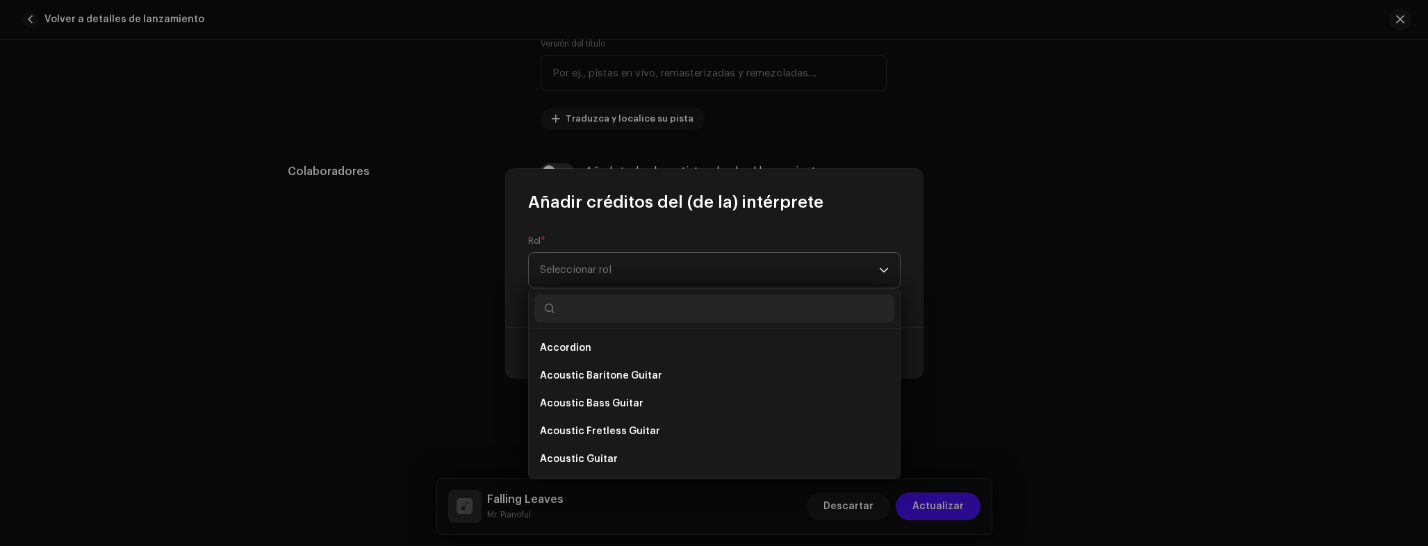
type input "i"
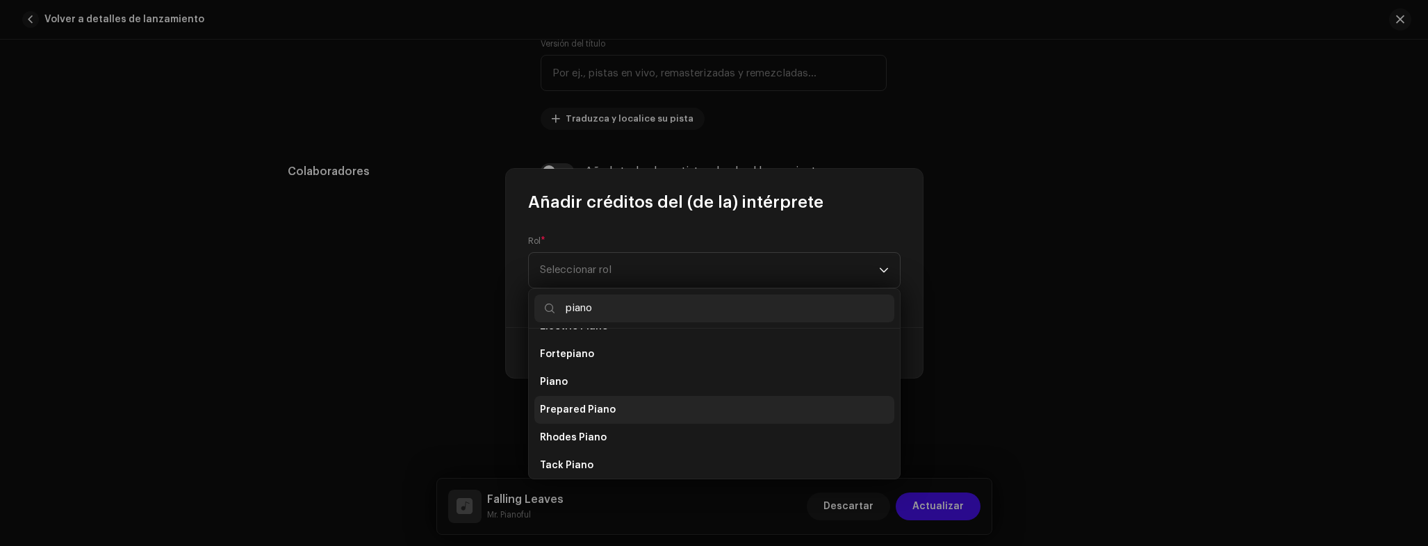
scroll to position [24, 0]
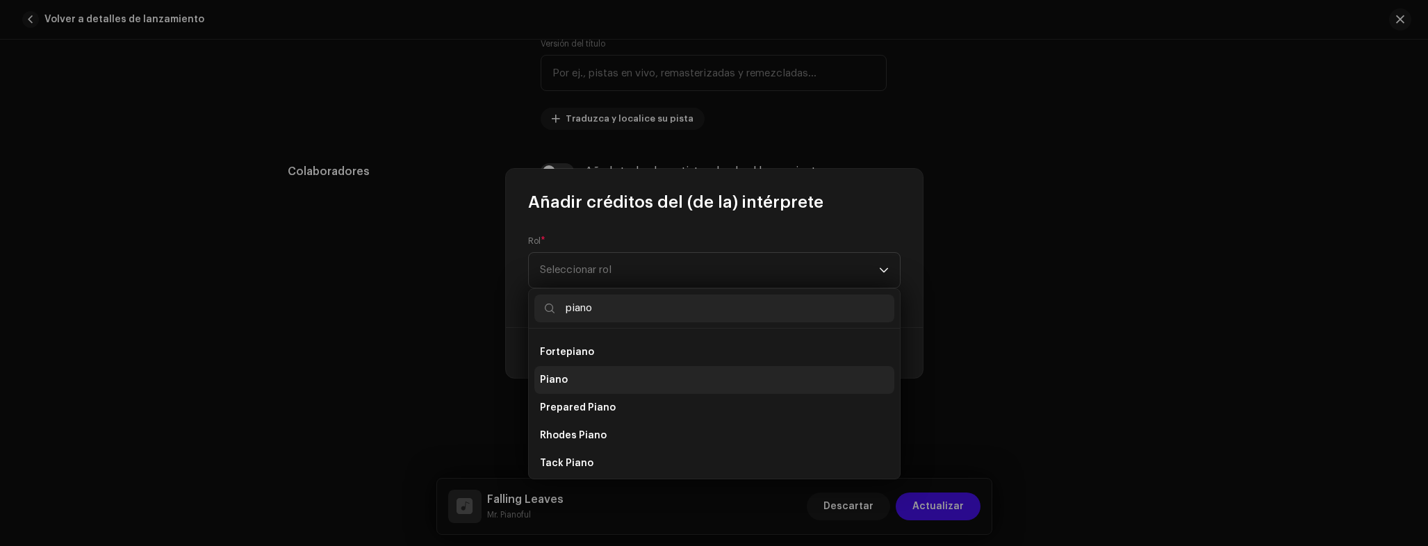
type input "piano"
click at [567, 382] on li "Piano" at bounding box center [714, 380] width 360 height 28
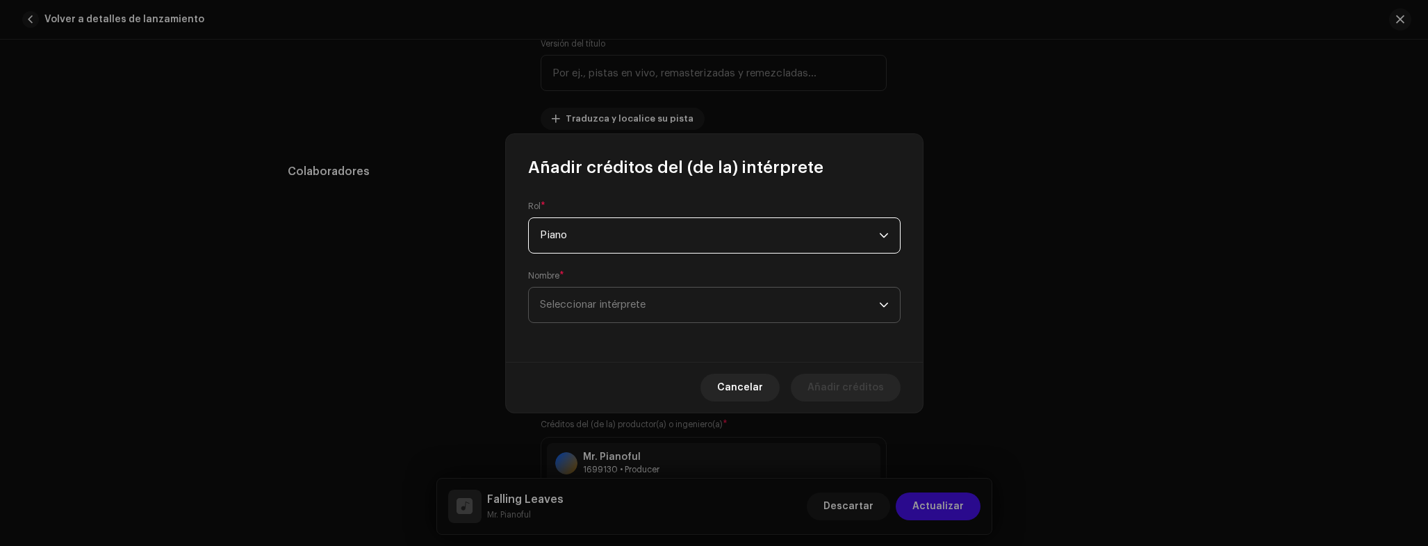
click at [594, 311] on span "Seleccionar intérprete" at bounding box center [709, 305] width 339 height 35
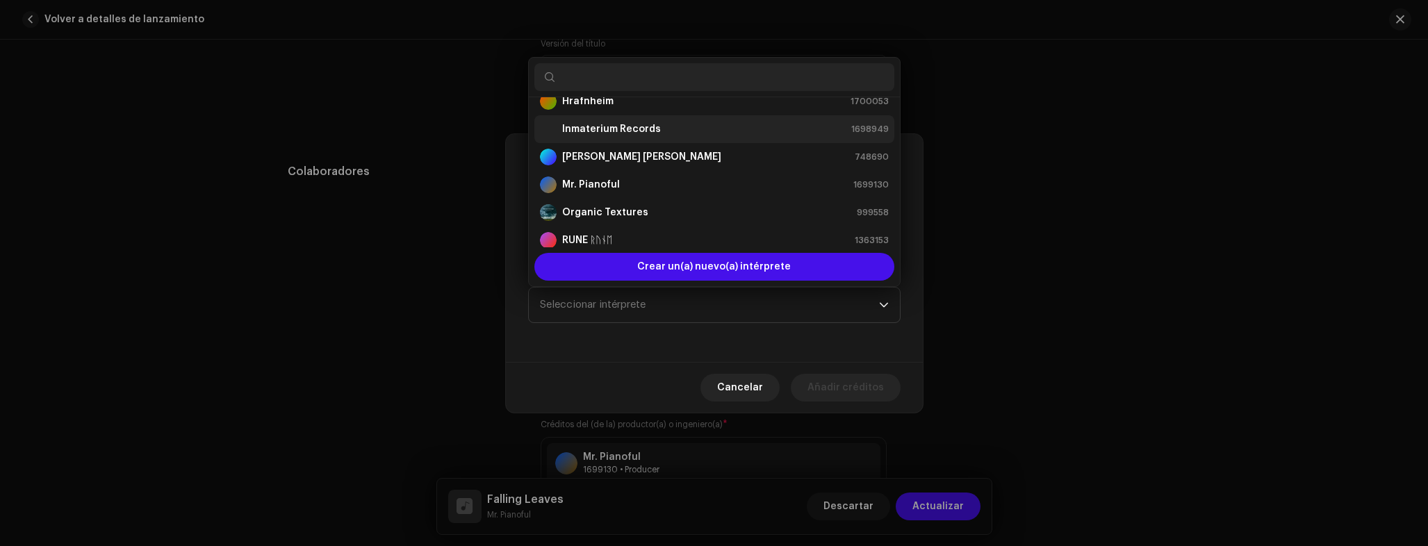
scroll to position [83, 0]
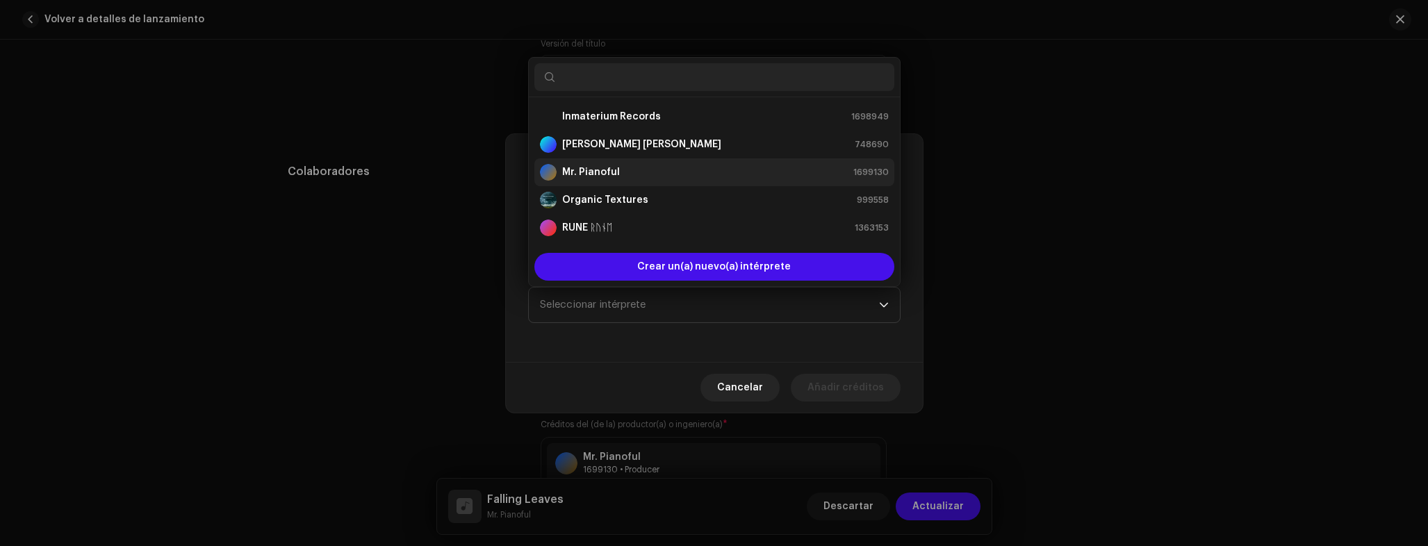
click at [603, 170] on strong "Mr. Pianoful" at bounding box center [591, 172] width 58 height 14
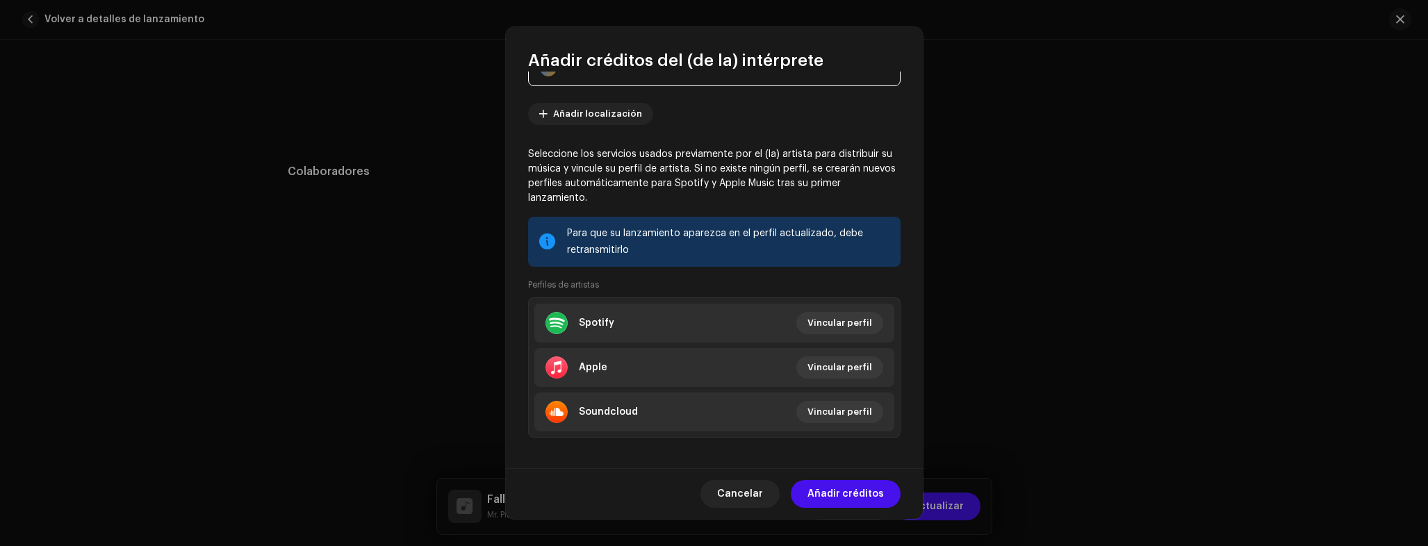
scroll to position [131, 0]
click at [871, 494] on span "Añadir créditos" at bounding box center [845, 494] width 76 height 28
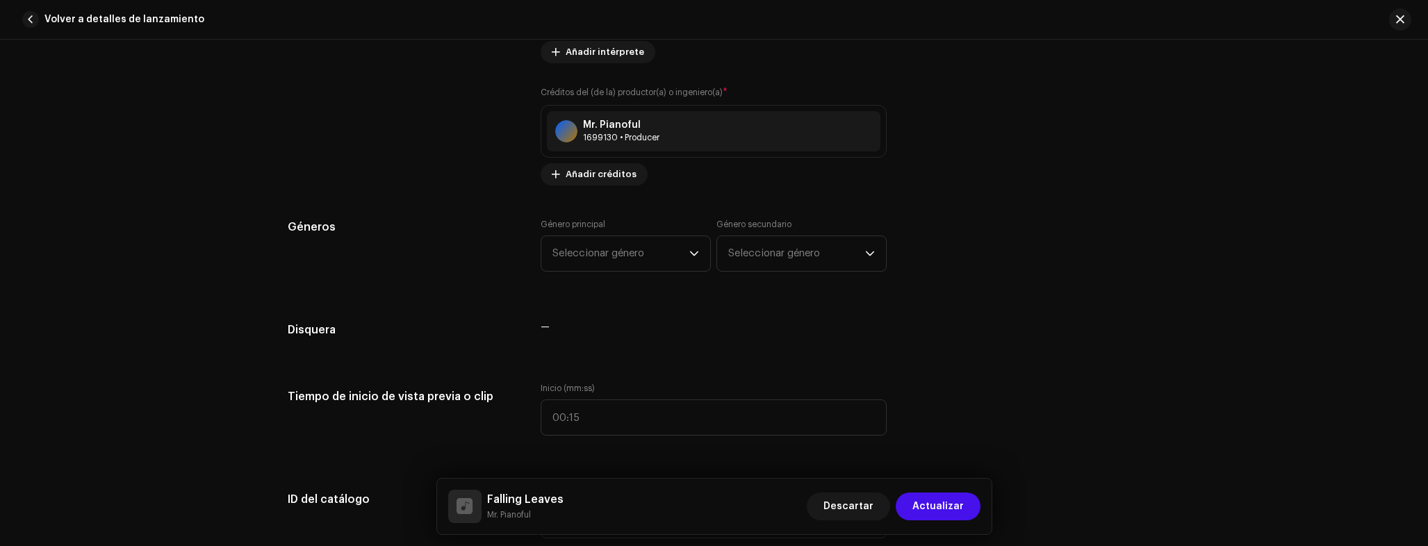
scroll to position [1080, 0]
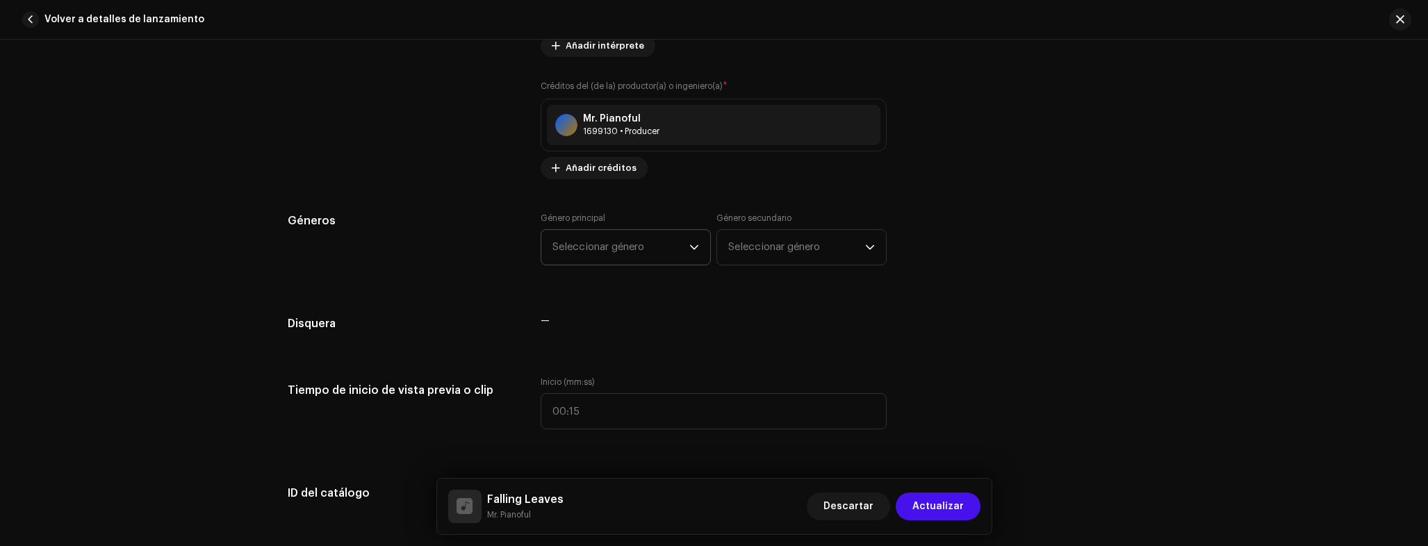
click at [618, 248] on span "Seleccionar género" at bounding box center [620, 247] width 137 height 35
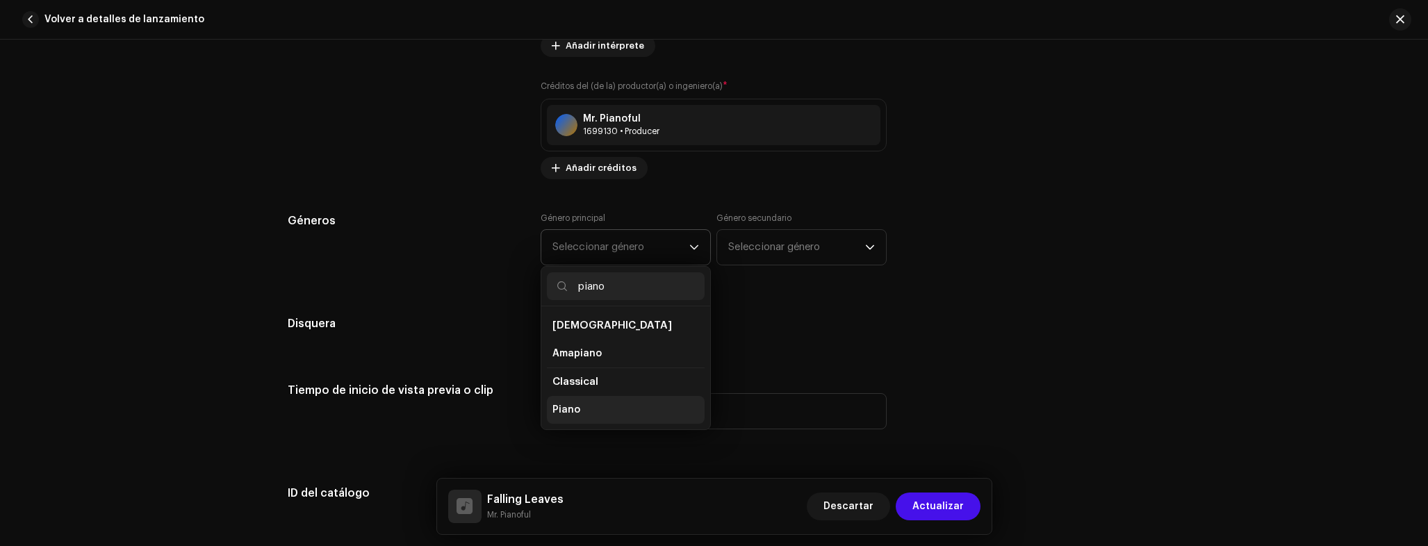
type input "piano"
click at [571, 399] on li "Piano" at bounding box center [626, 410] width 158 height 28
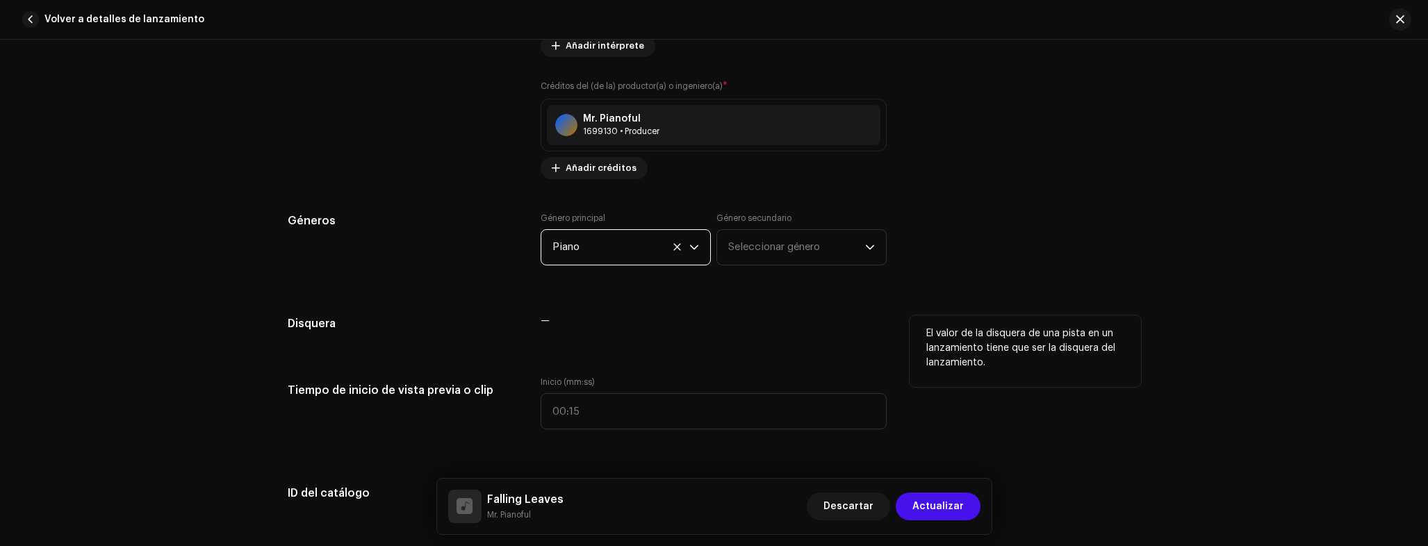
click at [388, 319] on h5 "Disquera" at bounding box center [403, 323] width 231 height 17
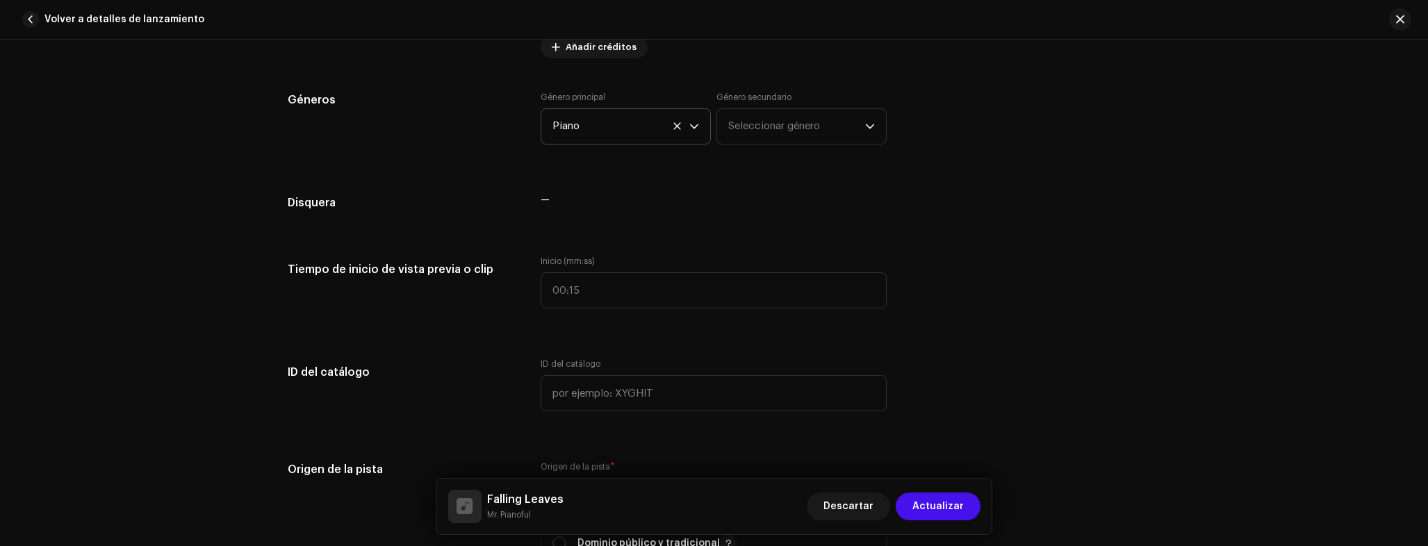
scroll to position [1206, 0]
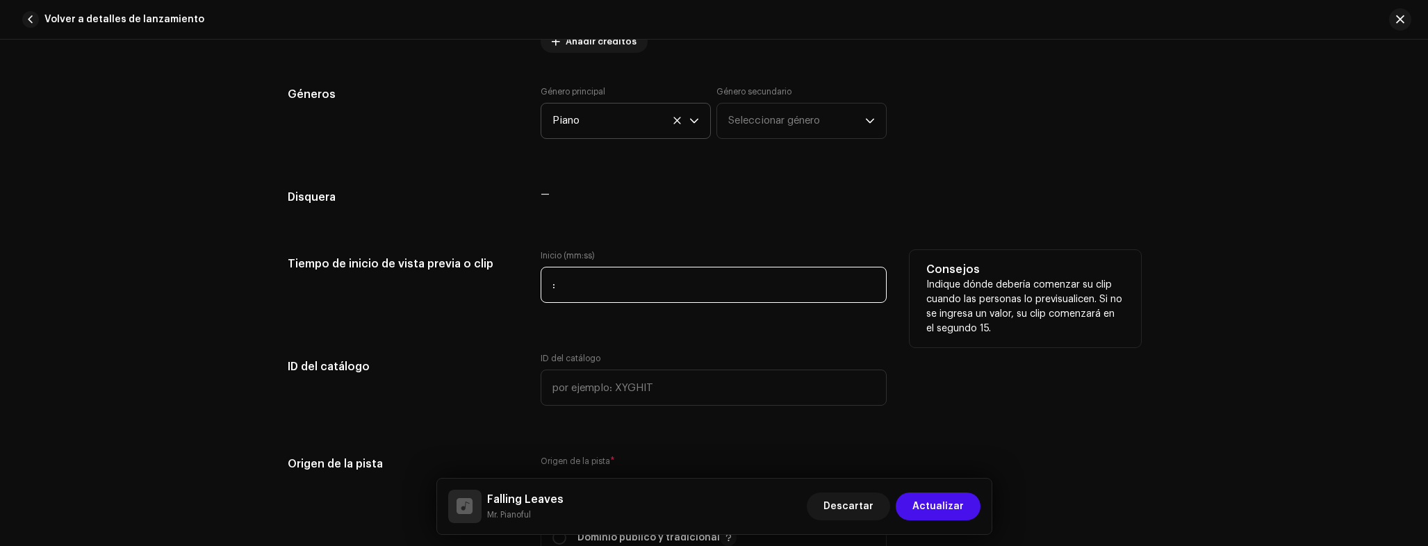
click at [596, 300] on input ":" at bounding box center [714, 285] width 346 height 36
type input "00:30"
click at [425, 318] on div "Tiempo de inicio de vista previa o clip" at bounding box center [403, 284] width 231 height 69
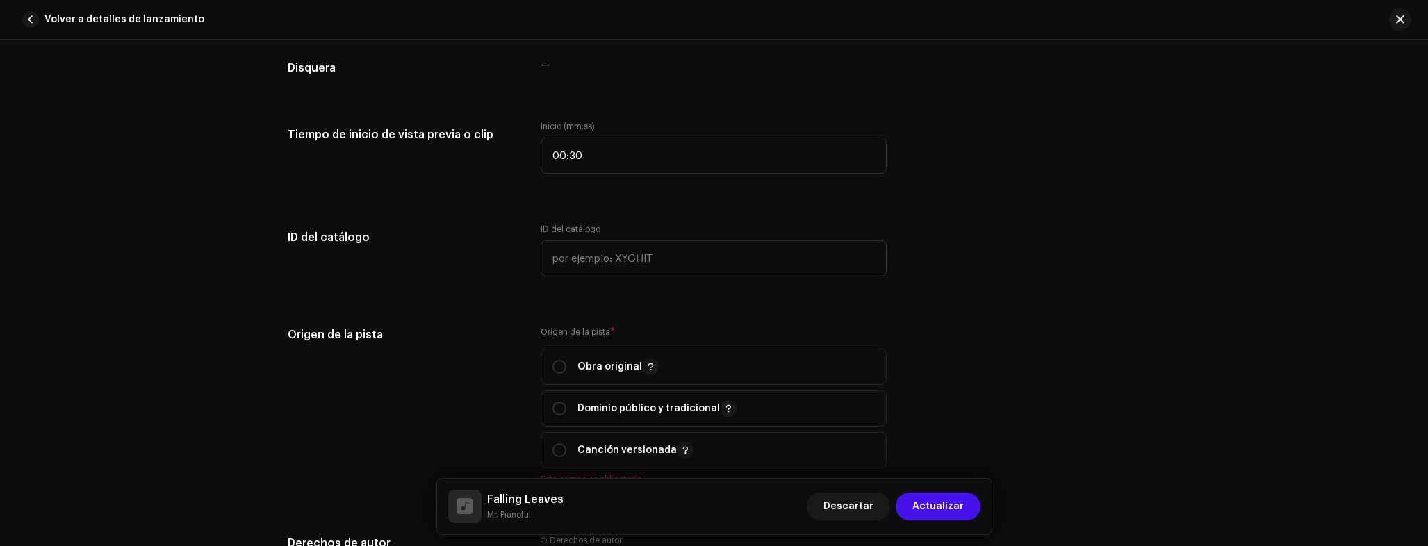
scroll to position [1339, 0]
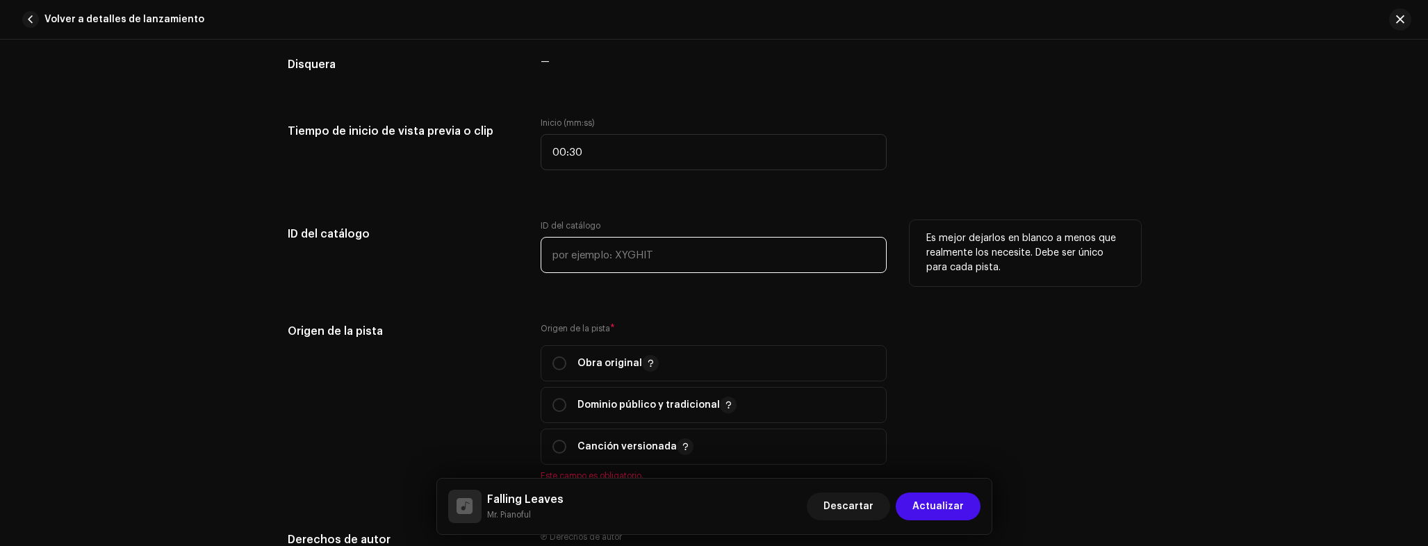
click at [643, 266] on input "text" at bounding box center [714, 255] width 346 height 36
type input "IR006"
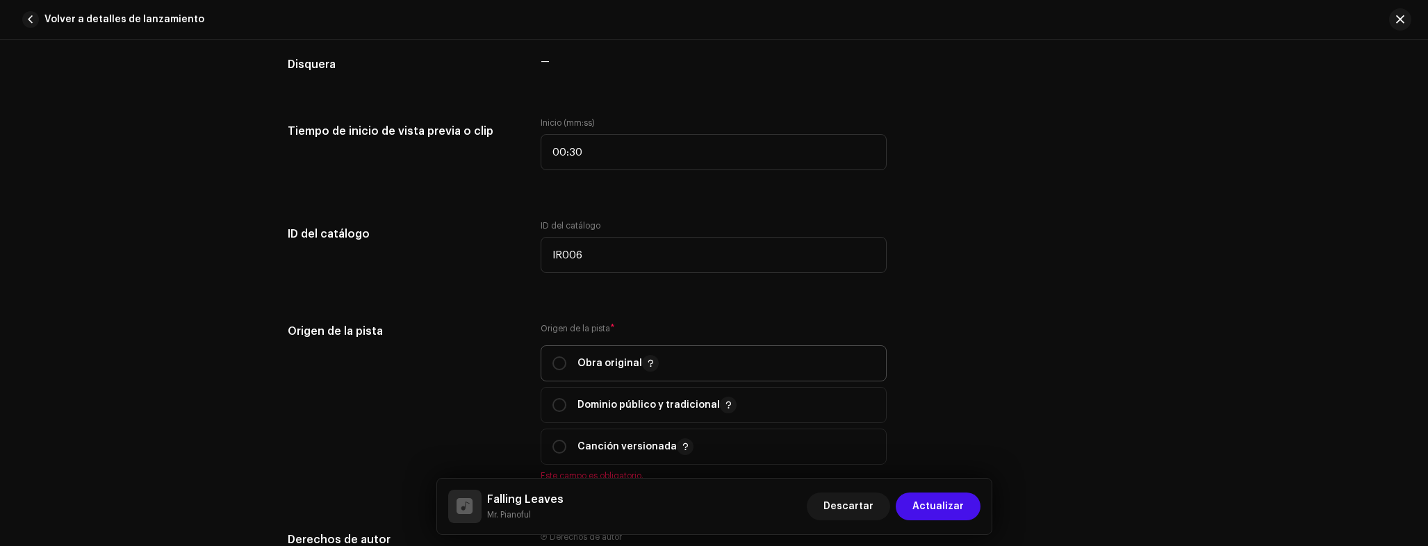
click at [634, 361] on p "Obra original" at bounding box center [617, 363] width 81 height 17
radio input "true"
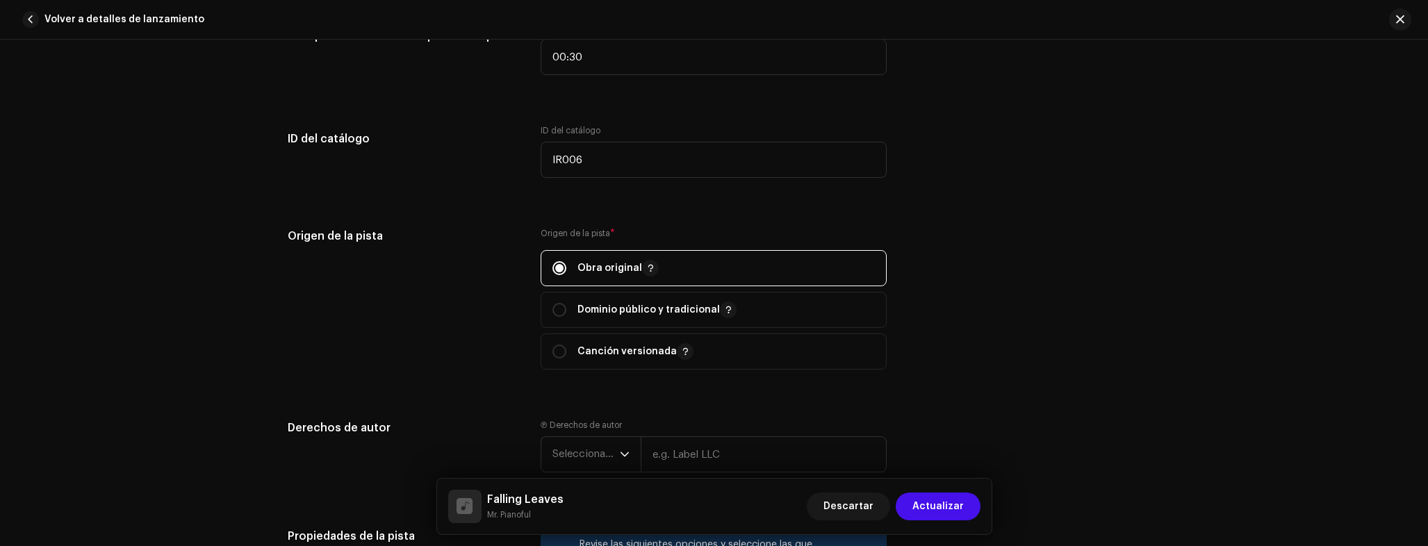
scroll to position [1634, 0]
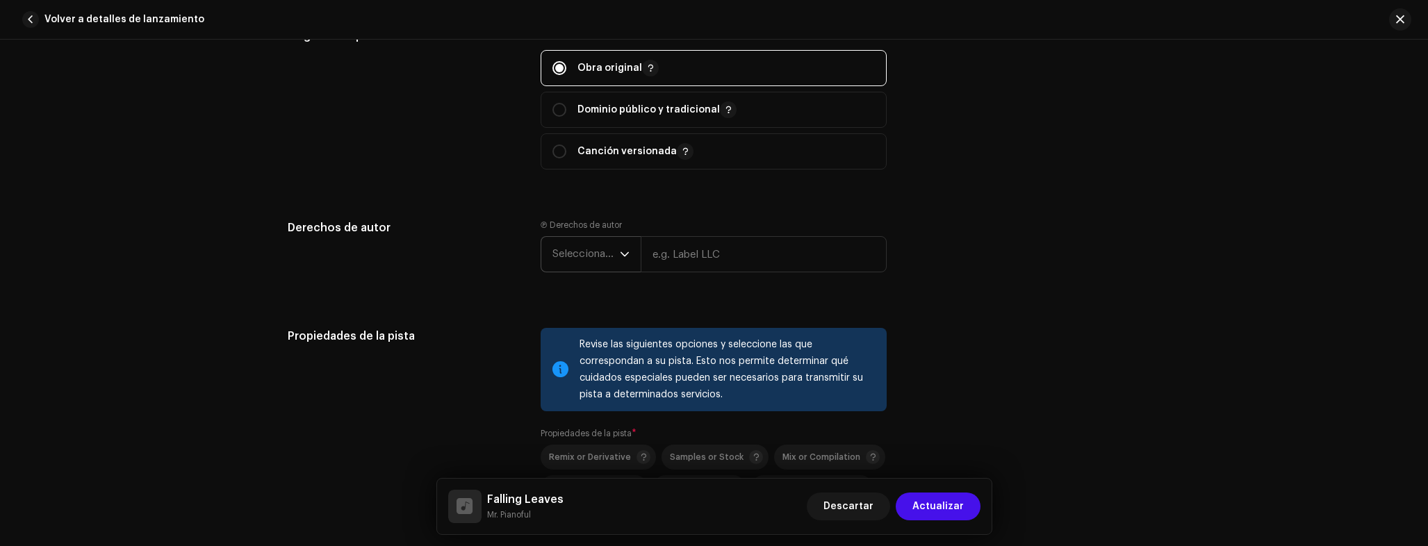
click at [587, 253] on span "Seleccionar año" at bounding box center [585, 254] width 67 height 35
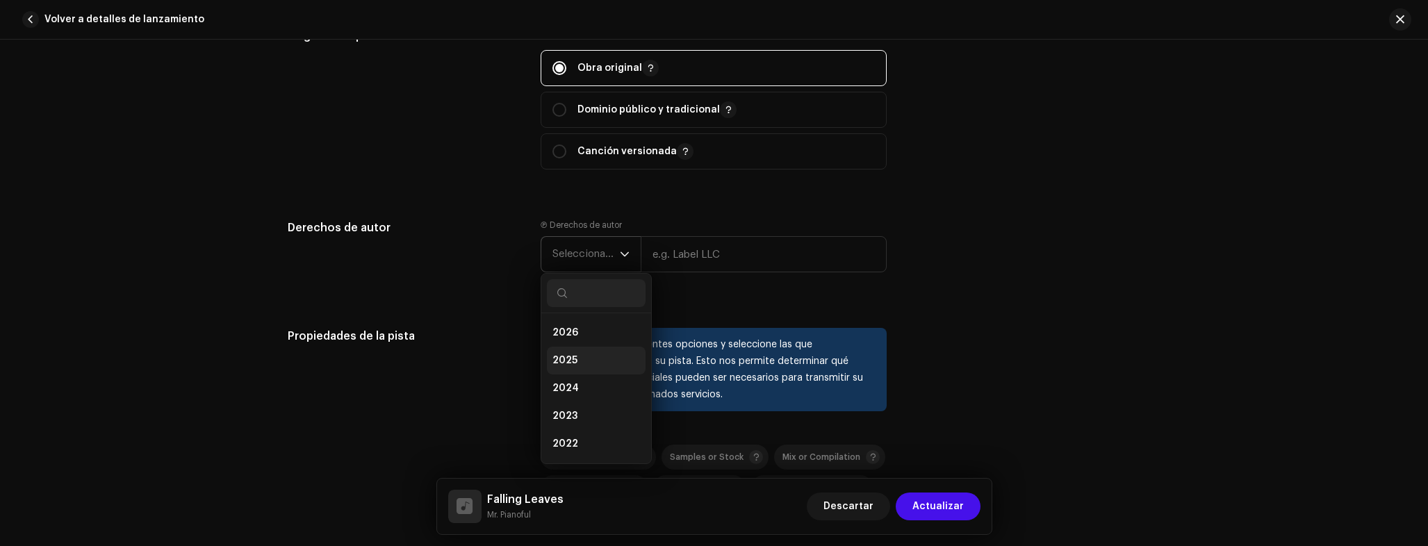
click at [577, 359] on li "2025" at bounding box center [596, 361] width 99 height 28
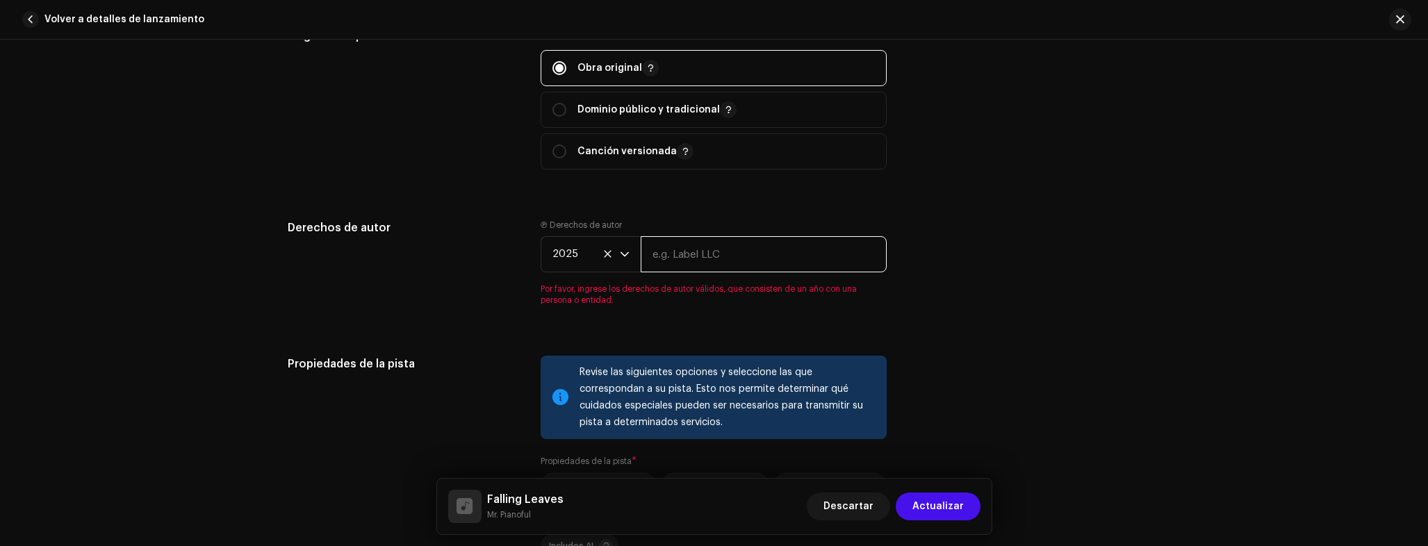
click at [662, 268] on input "text" at bounding box center [764, 254] width 246 height 36
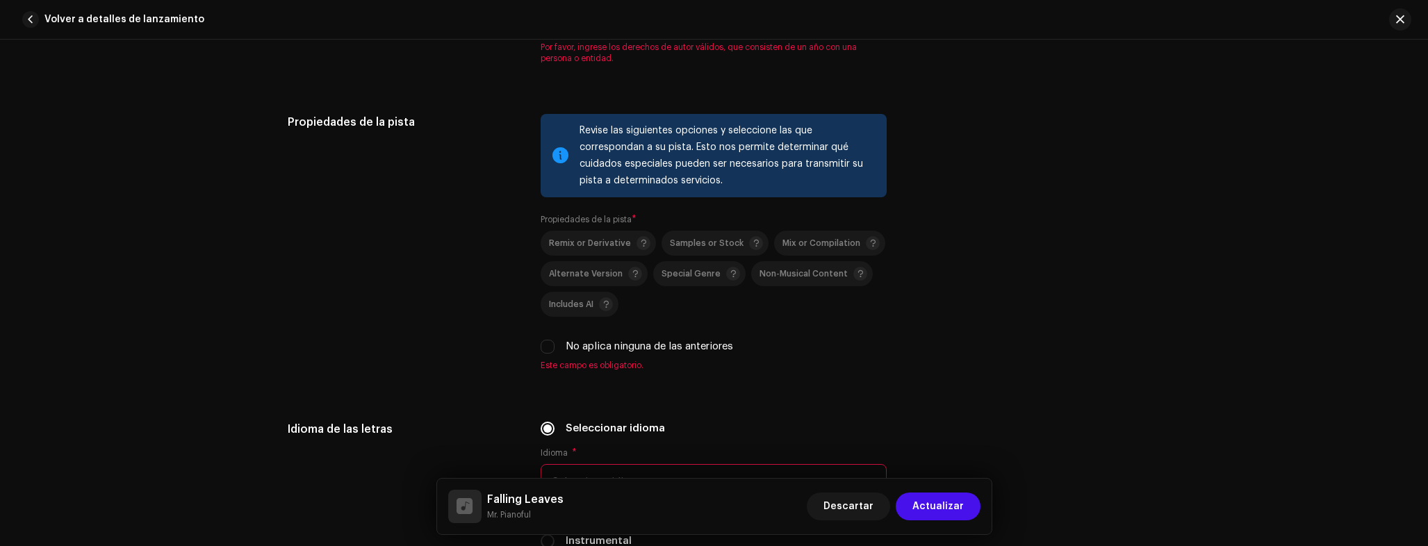
scroll to position [1904, 0]
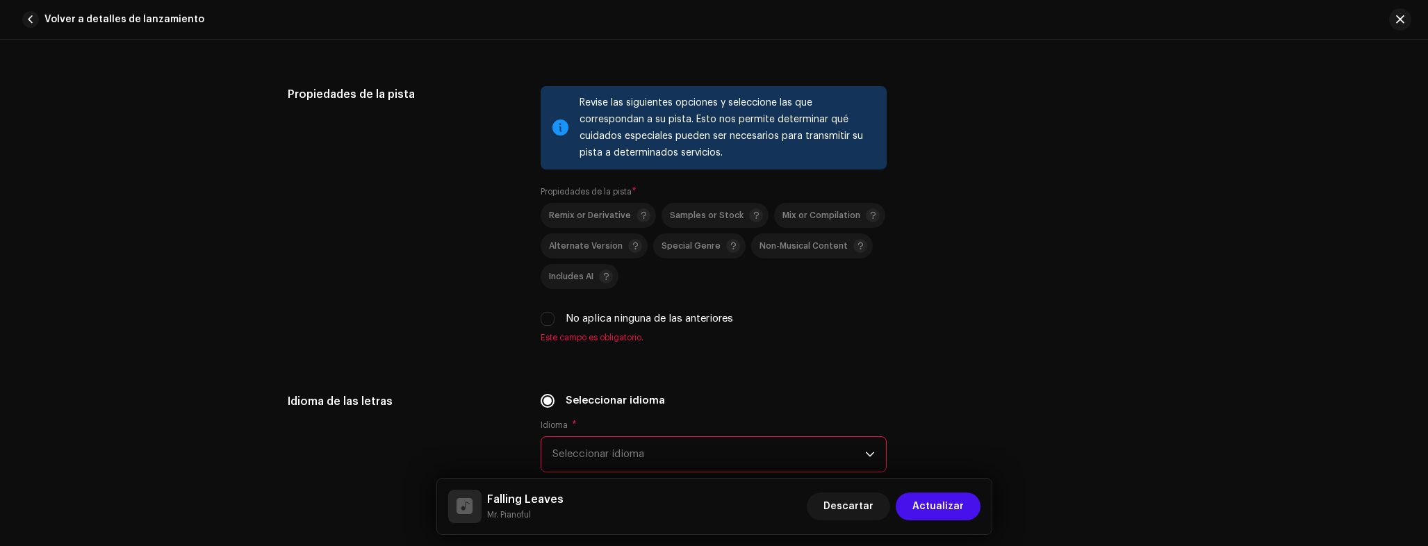
type input "Inmaterium Records"
click at [554, 324] on div "Revise las siguientes opciones y seleccione las que correspondan a su pista. Es…" at bounding box center [714, 223] width 346 height 274
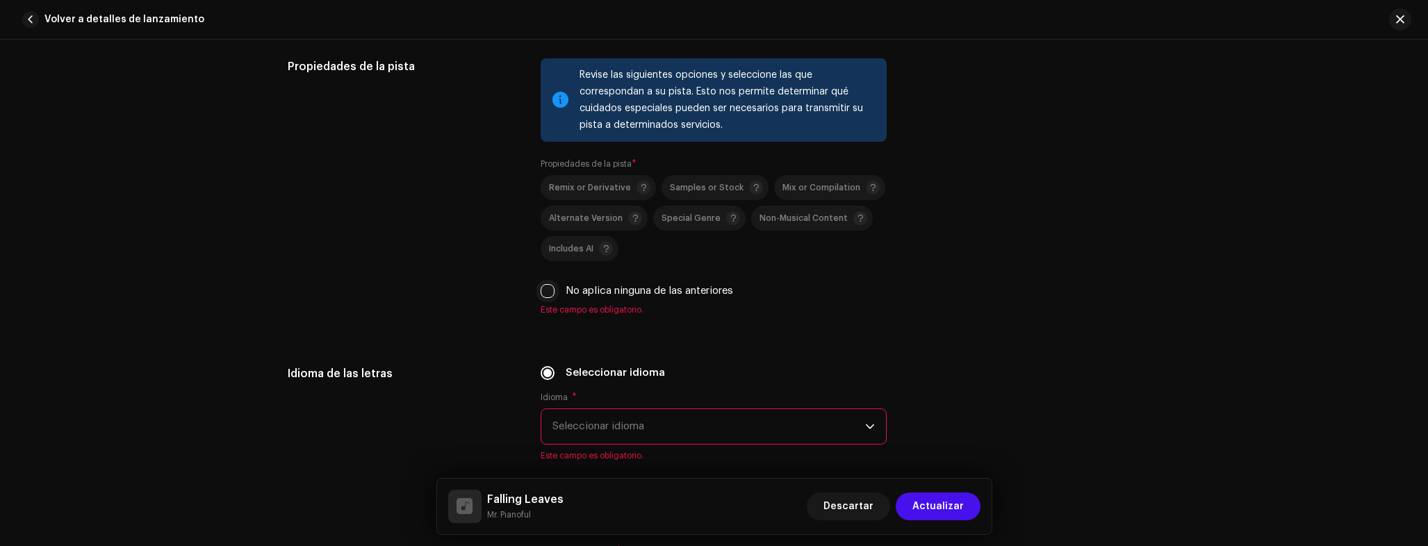
click at [541, 297] on input "No aplica ninguna de las anteriores" at bounding box center [548, 291] width 14 height 14
checkbox input "true"
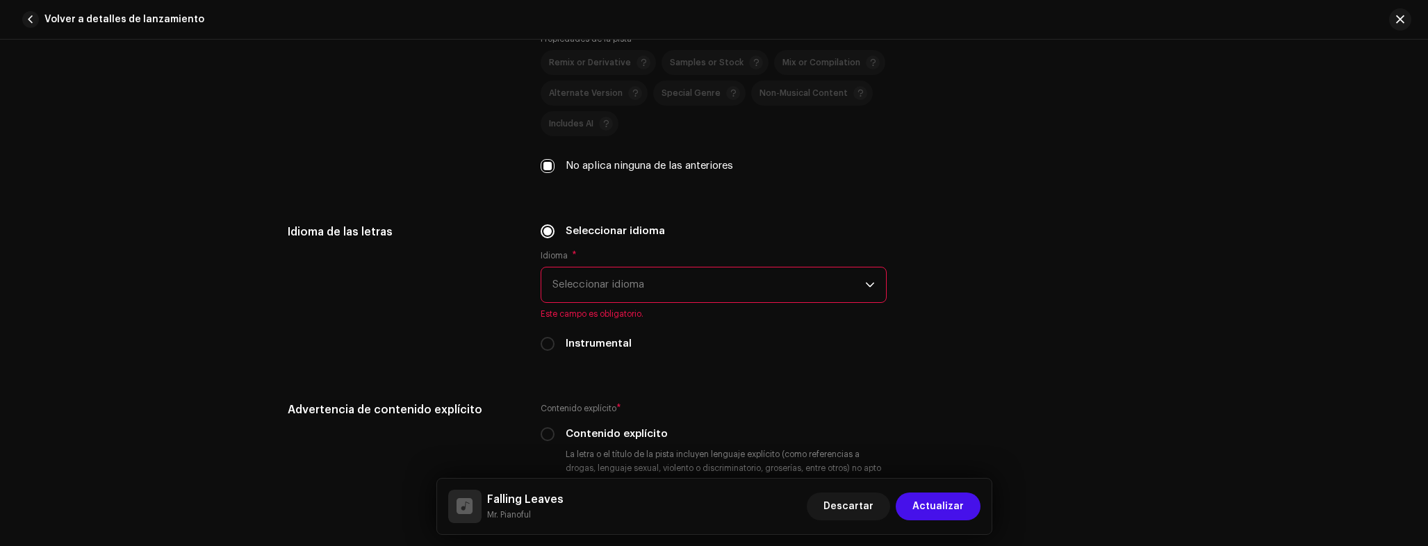
click at [580, 346] on label "Instrumental" at bounding box center [599, 343] width 66 height 15
click at [555, 346] on input "Instrumental" at bounding box center [548, 344] width 14 height 14
radio input "true"
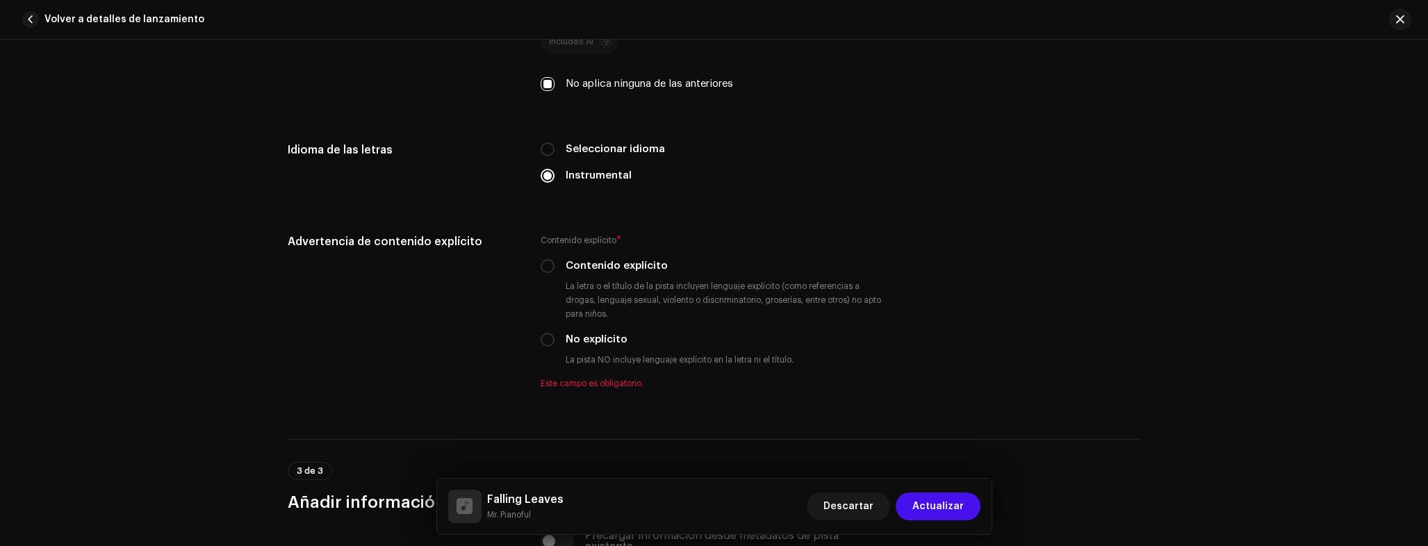
scroll to position [2300, 0]
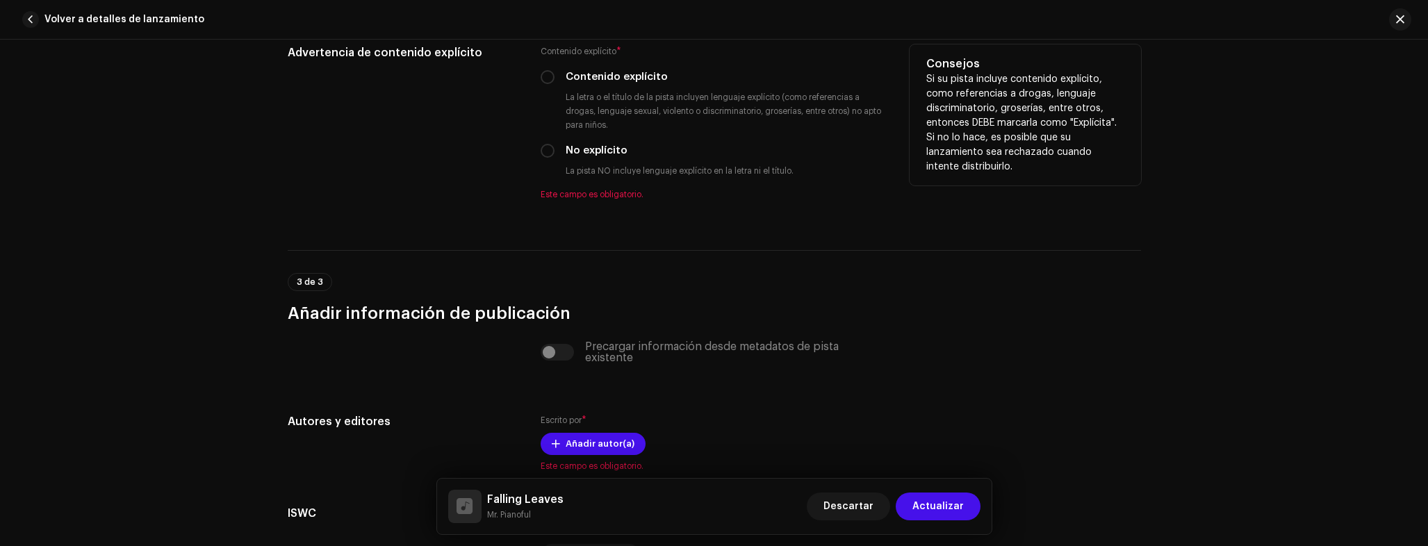
click at [567, 140] on div "Contenido explícito * Contenido explícito La letra o el título de la pista incl…" at bounding box center [714, 122] width 346 height 156
click at [566, 147] on label "No explícito" at bounding box center [597, 150] width 62 height 15
click at [555, 147] on input "No explícito" at bounding box center [548, 151] width 14 height 14
radio input "true"
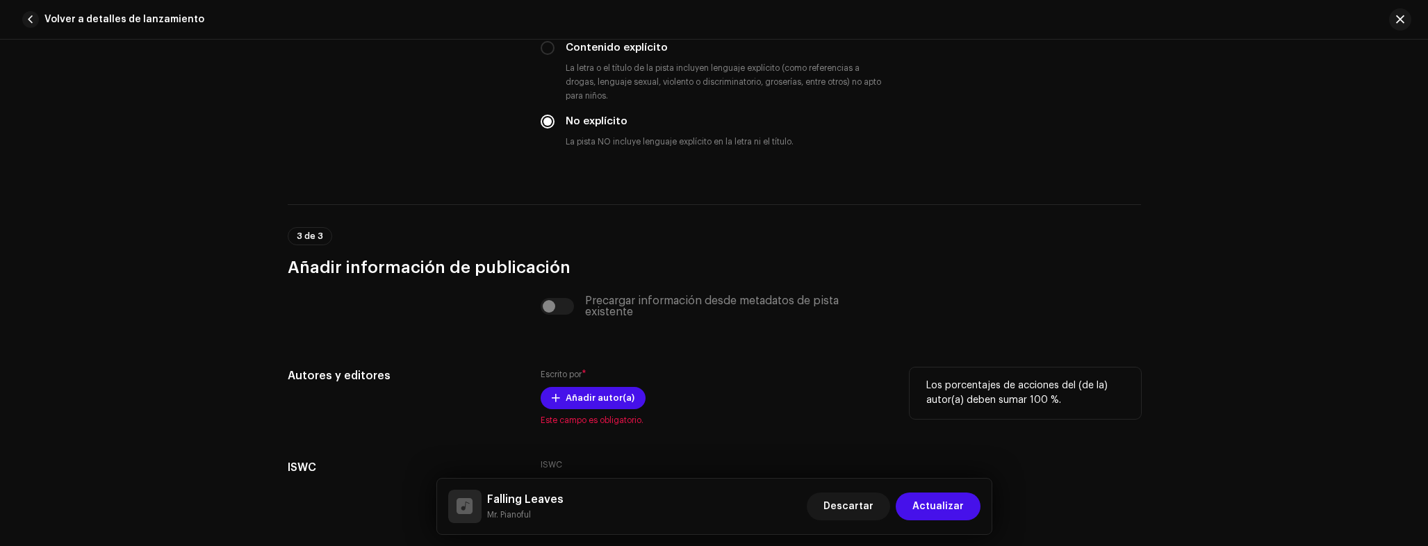
scroll to position [2422, 0]
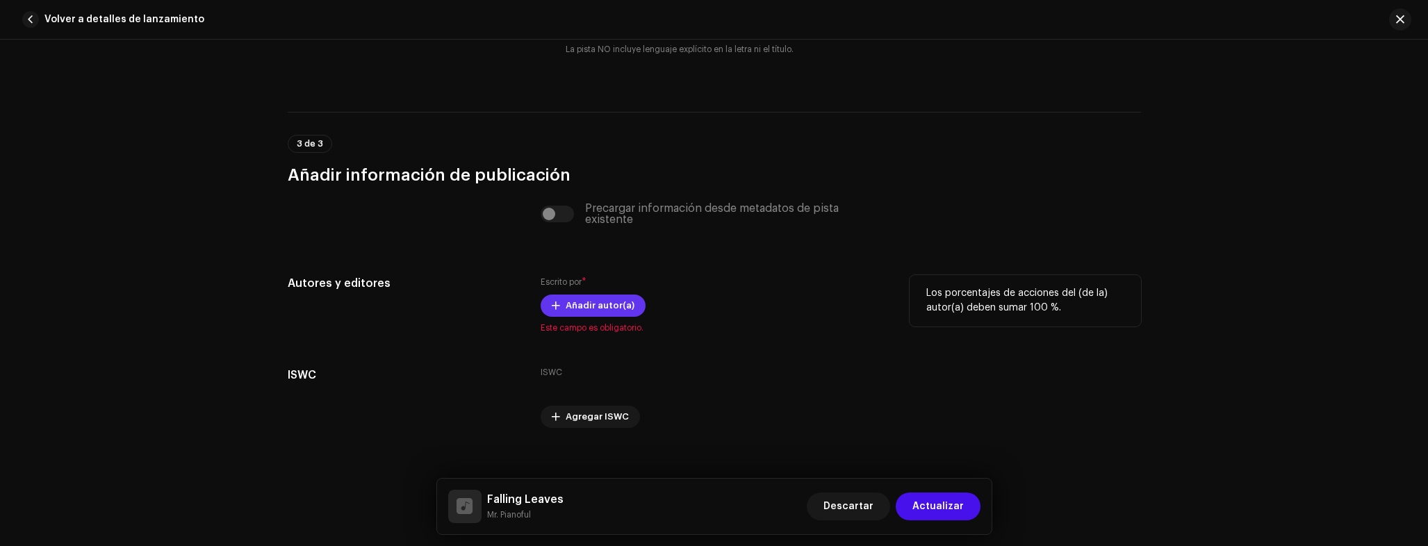
click at [586, 299] on span "Añadir autor(a)" at bounding box center [600, 306] width 69 height 28
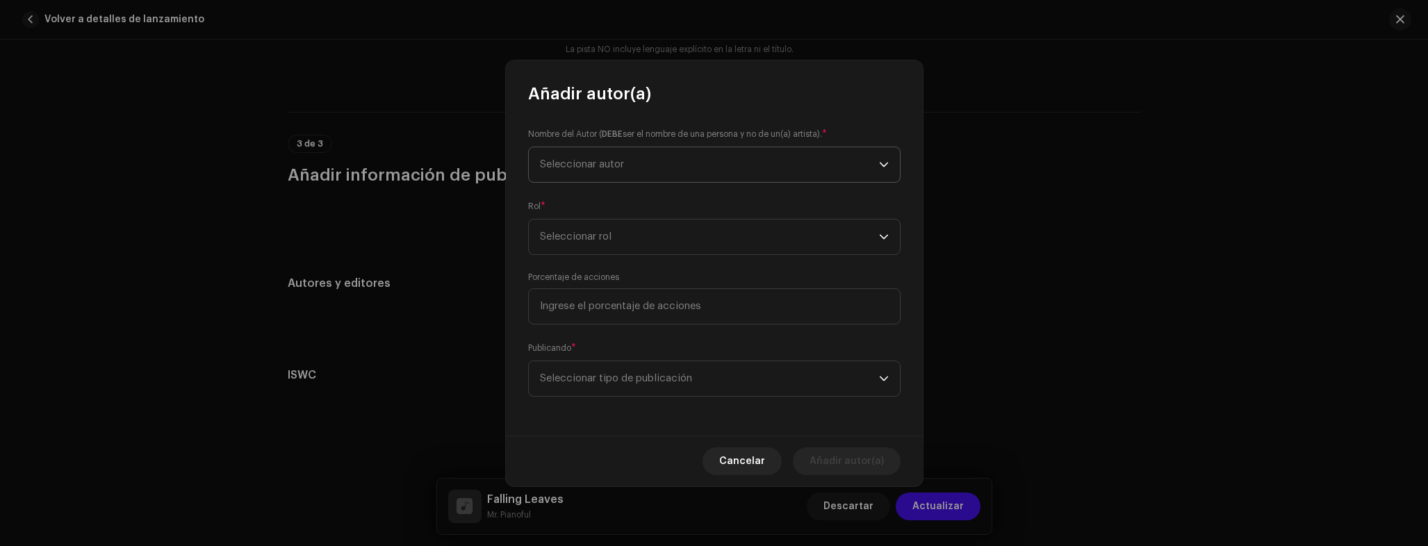
click at [634, 177] on span "Seleccionar autor" at bounding box center [709, 164] width 339 height 35
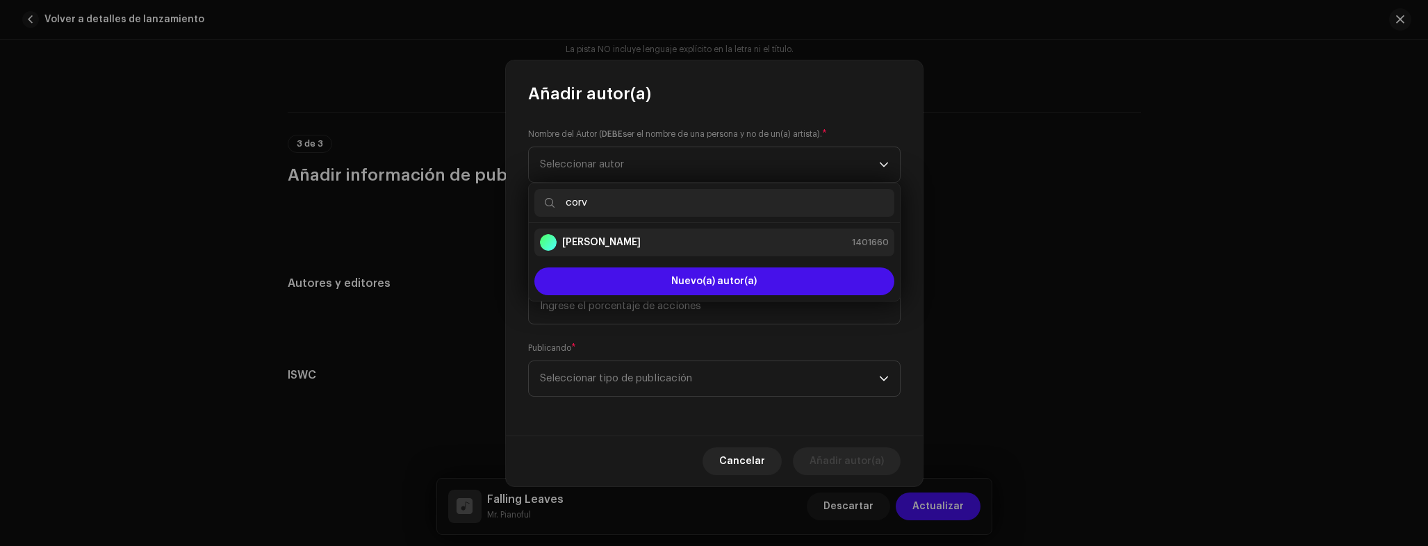
type input "corv"
click at [586, 243] on strong "Adrian Corvo" at bounding box center [601, 243] width 79 height 14
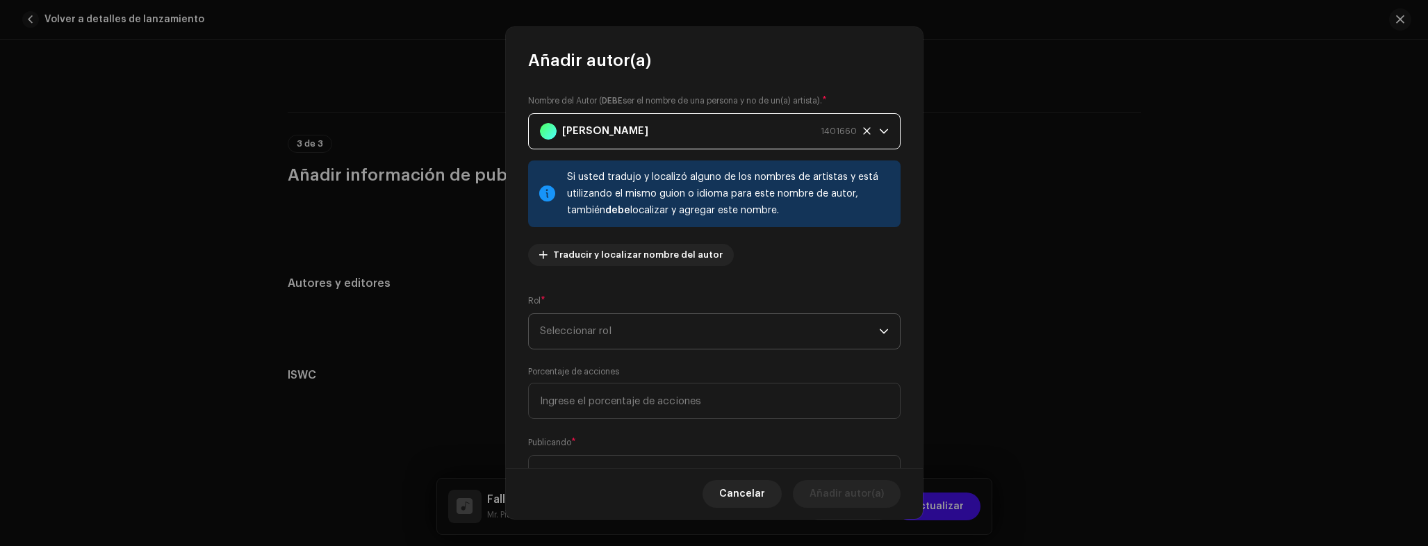
click at [633, 337] on span "Seleccionar rol" at bounding box center [709, 331] width 339 height 35
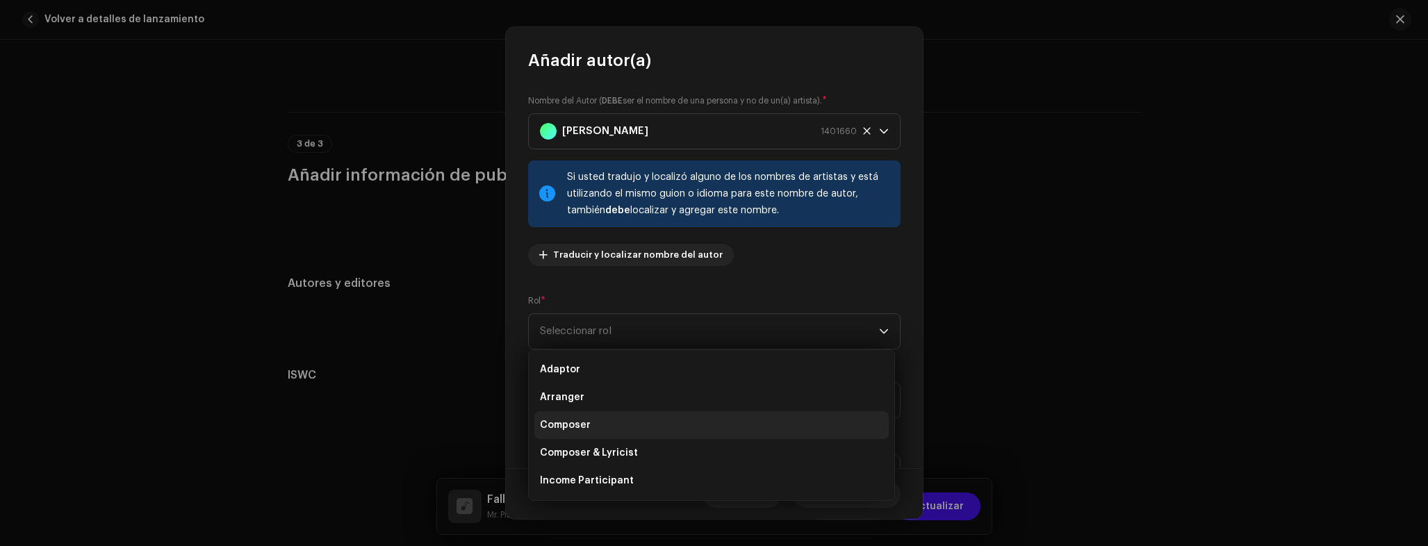
drag, startPoint x: 595, startPoint y: 425, endPoint x: 607, endPoint y: 418, distance: 13.7
click at [595, 426] on li "Composer" at bounding box center [711, 425] width 354 height 28
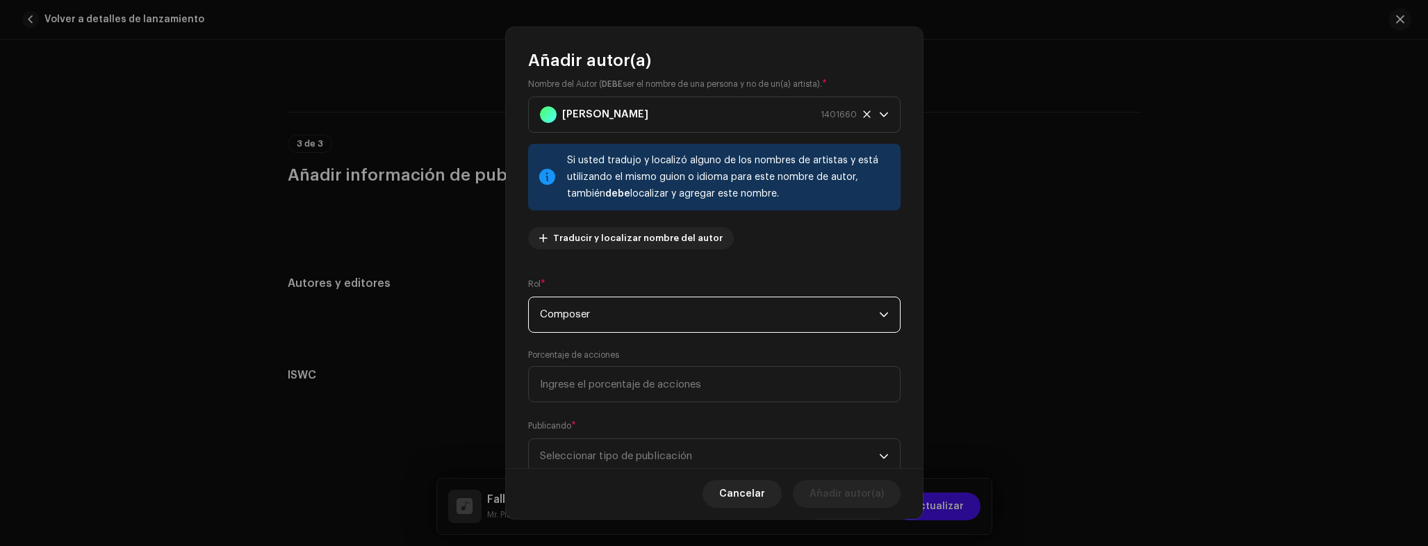
scroll to position [62, 0]
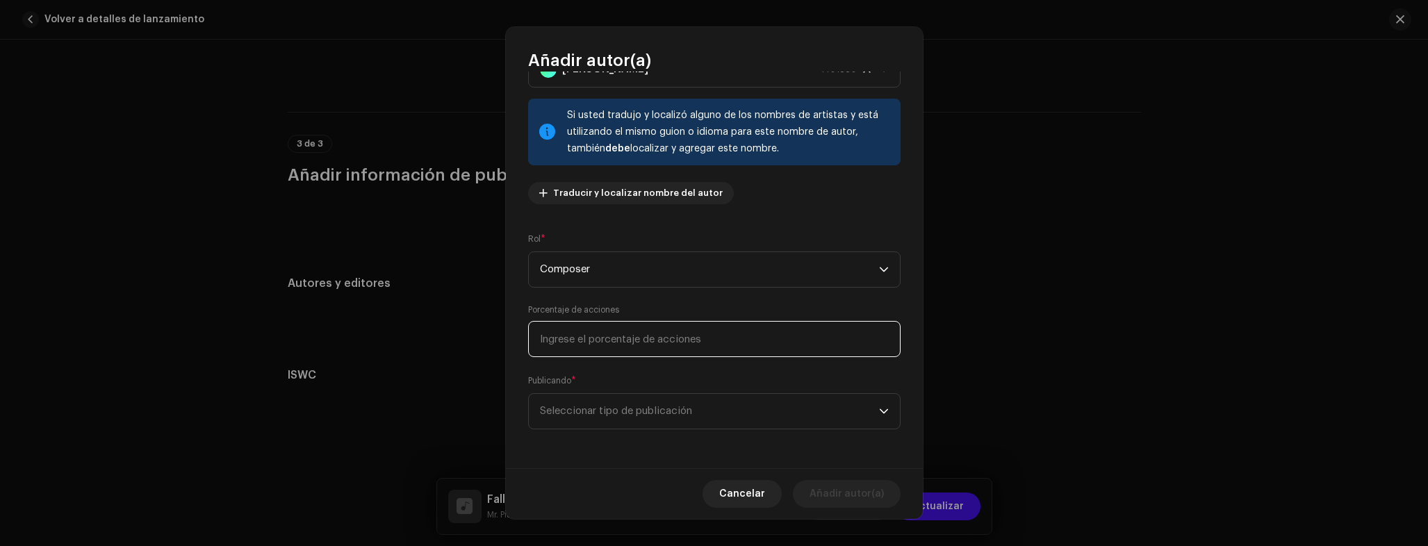
click at [617, 342] on input at bounding box center [714, 339] width 372 height 36
type input "100,00"
click at [628, 414] on span "Seleccionar tipo de publicación" at bounding box center [709, 411] width 339 height 35
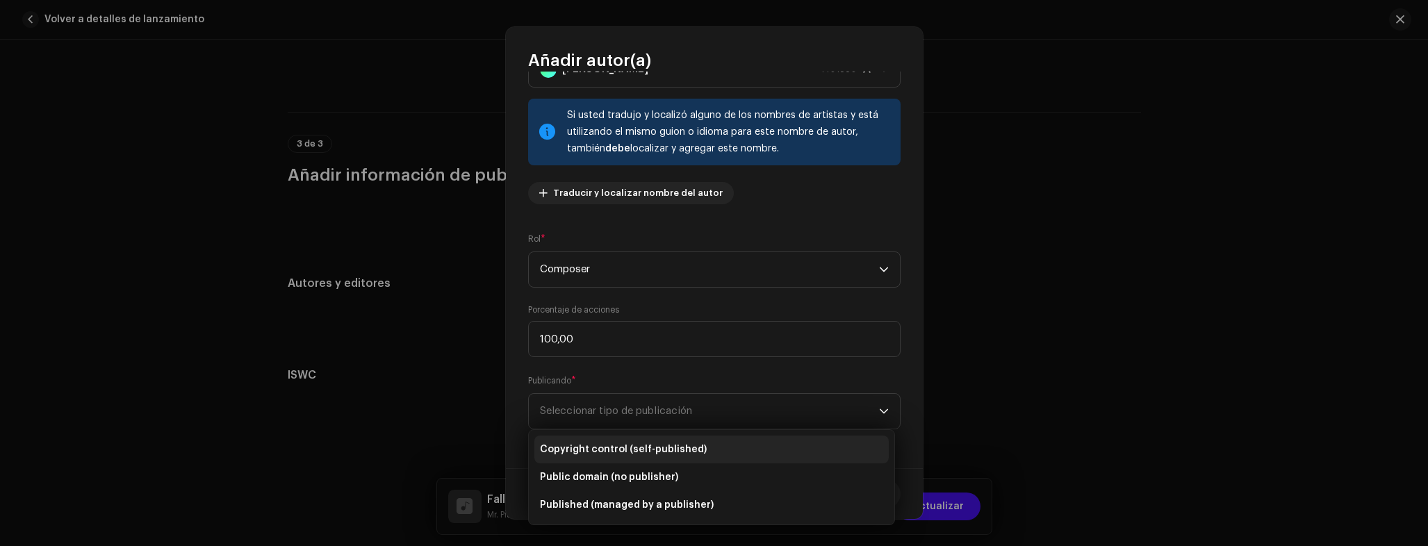
drag, startPoint x: 609, startPoint y: 445, endPoint x: 657, endPoint y: 449, distance: 48.1
click at [609, 445] on span "Copyright control (self-published)" at bounding box center [623, 450] width 167 height 14
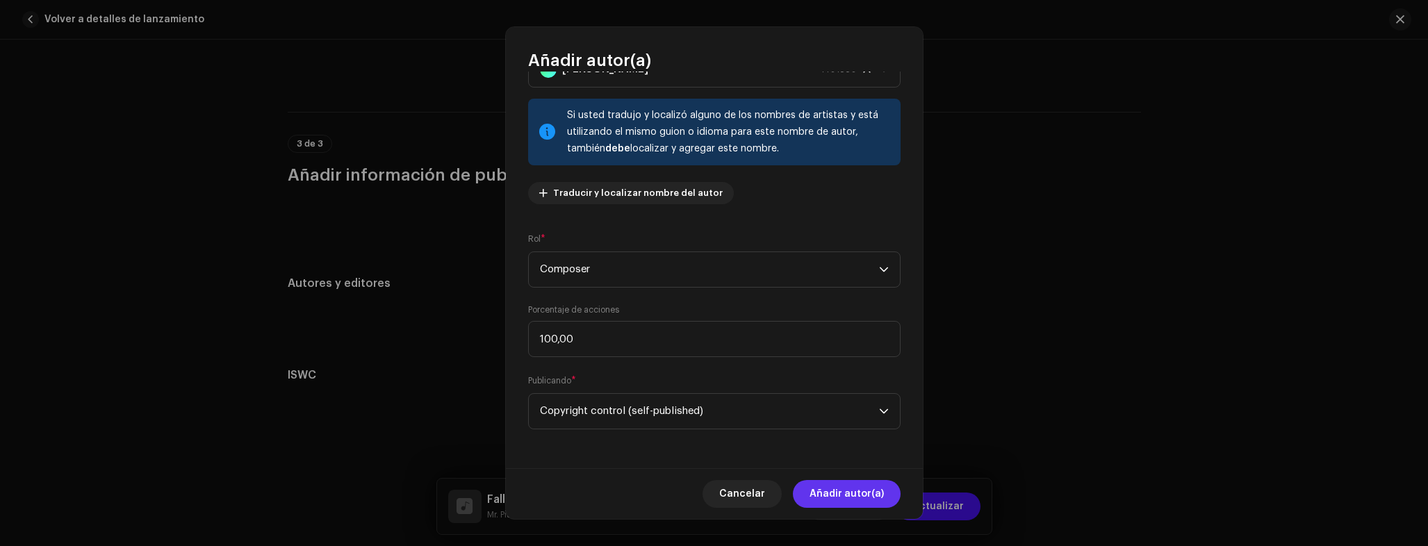
click at [834, 486] on span "Añadir autor(a)" at bounding box center [847, 494] width 74 height 28
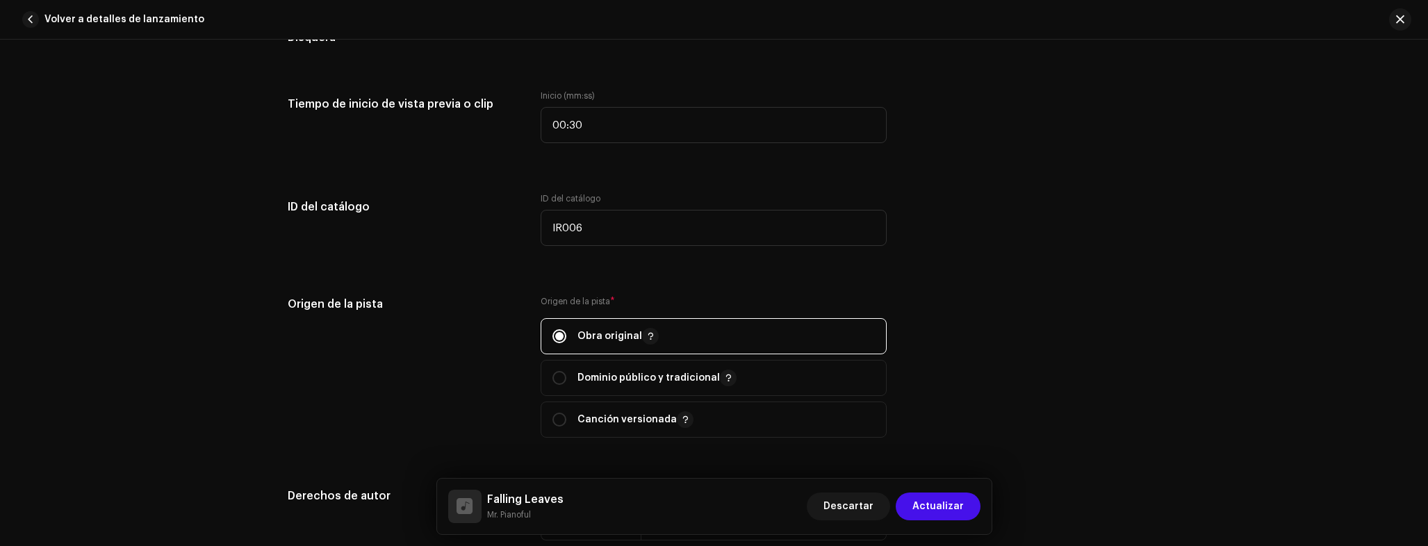
scroll to position [682, 0]
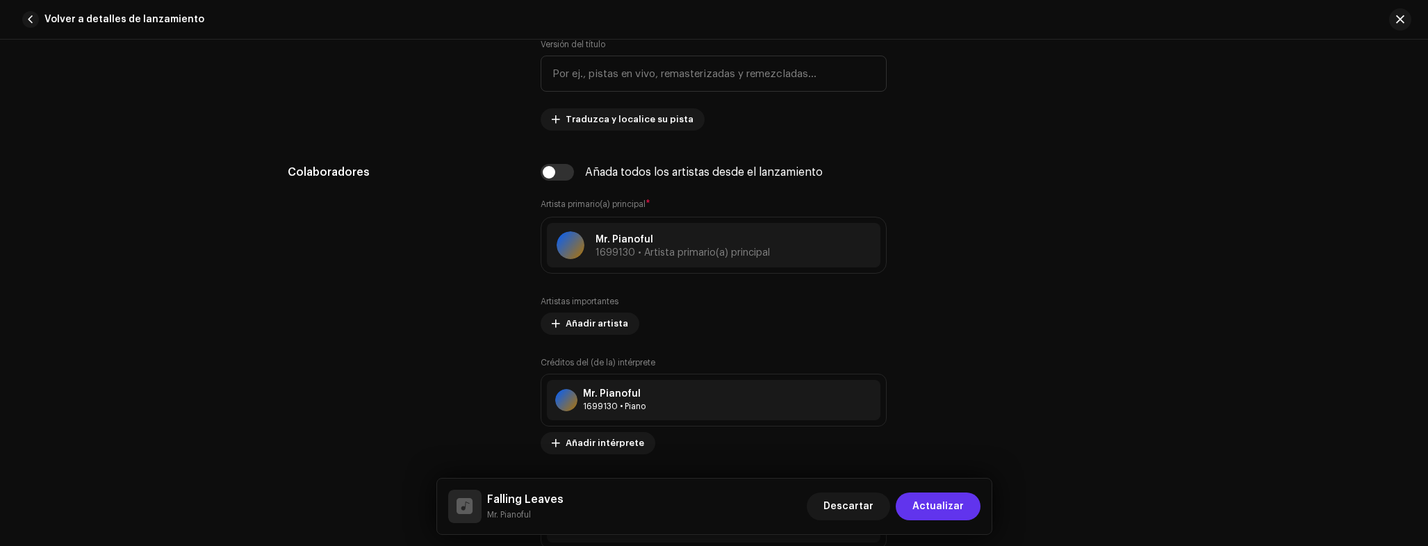
click at [942, 500] on span "Actualizar" at bounding box center [937, 507] width 51 height 28
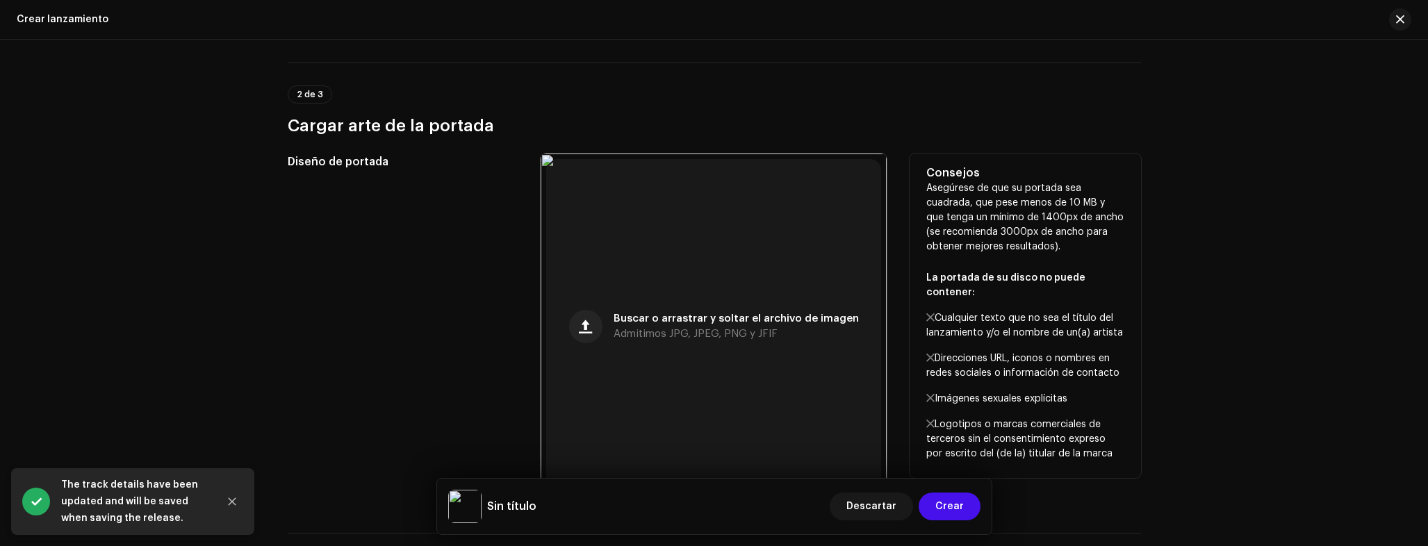
scroll to position [700, 0]
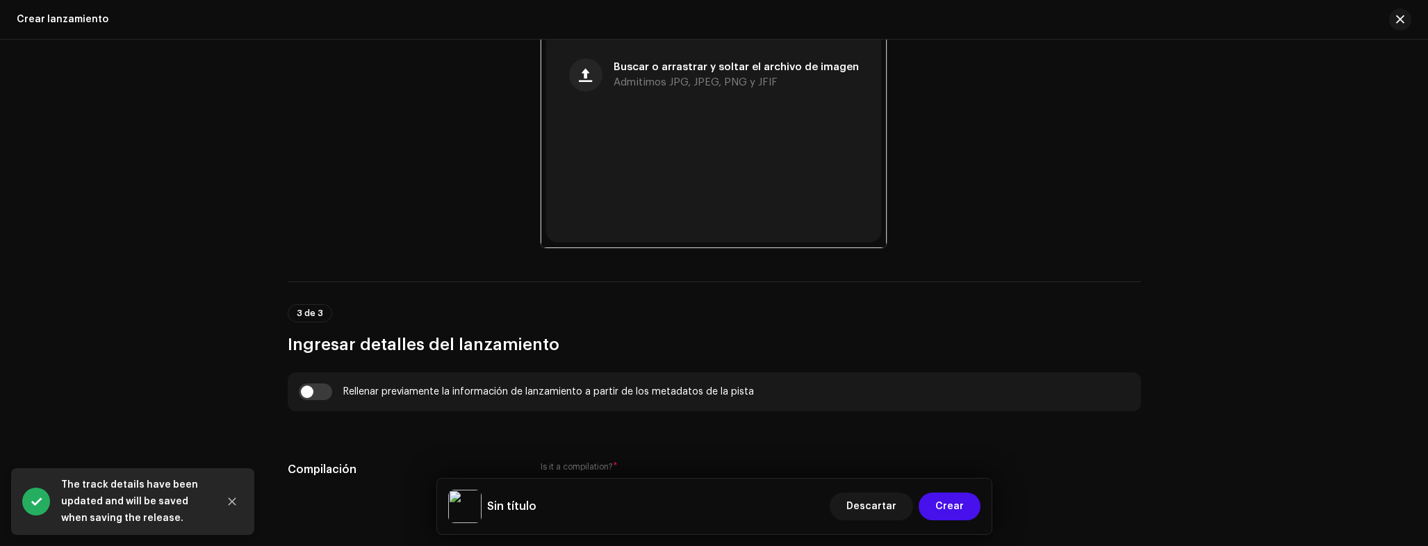
click at [322, 406] on div "Rellenar previamente la información de lanzamiento a partir de los metadatos de…" at bounding box center [714, 391] width 853 height 39
click at [311, 393] on input "checkbox" at bounding box center [315, 392] width 33 height 17
checkbox input "true"
type input "Falling Leaves"
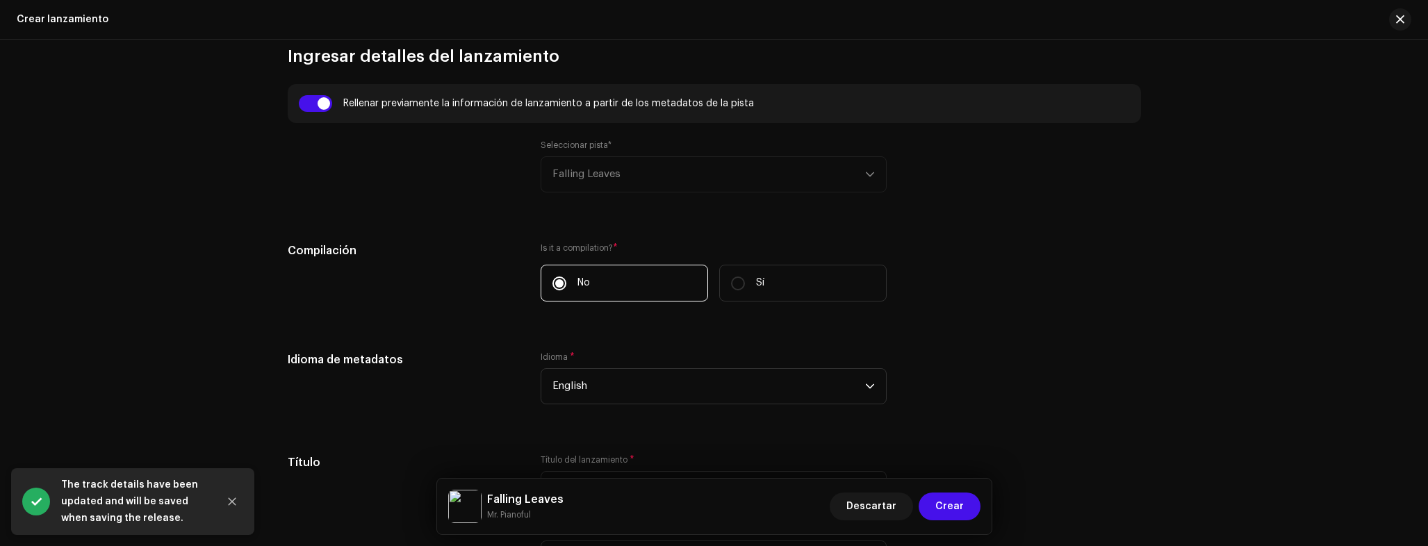
click at [274, 230] on div "Crear un nuevo lanzamiento Le guiaremos en todo el proceso, desde la selección …" at bounding box center [714, 512] width 898 height 2857
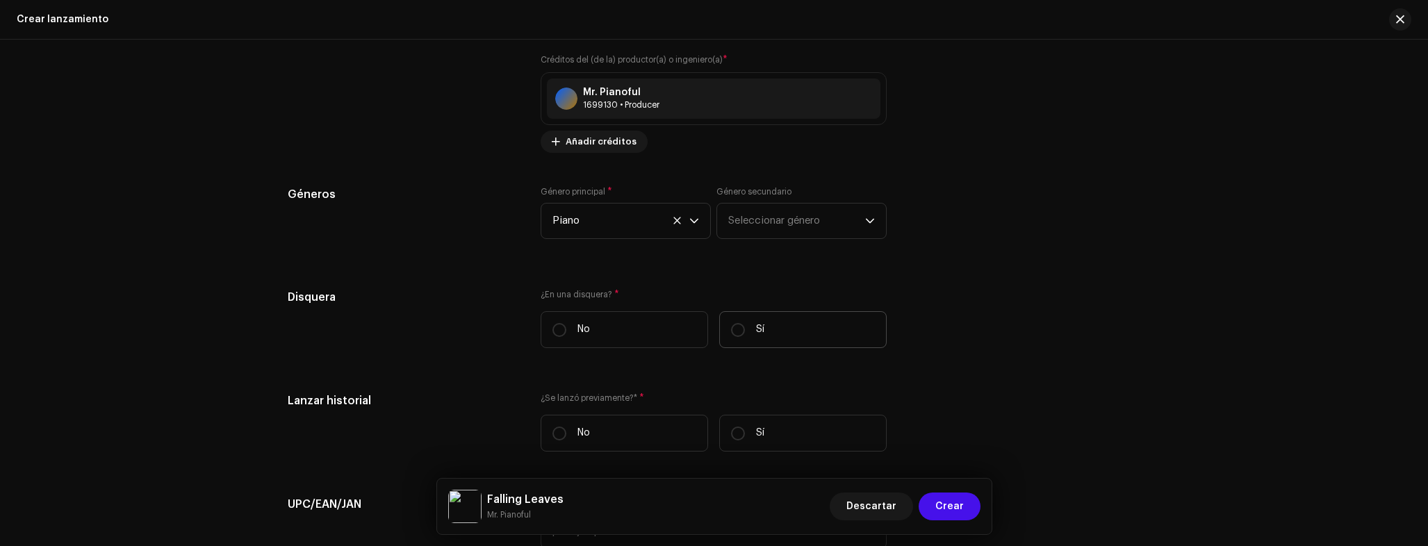
click at [730, 339] on label "Sí" at bounding box center [802, 329] width 167 height 37
click at [731, 337] on input "Sí" at bounding box center [738, 330] width 14 height 14
radio input "true"
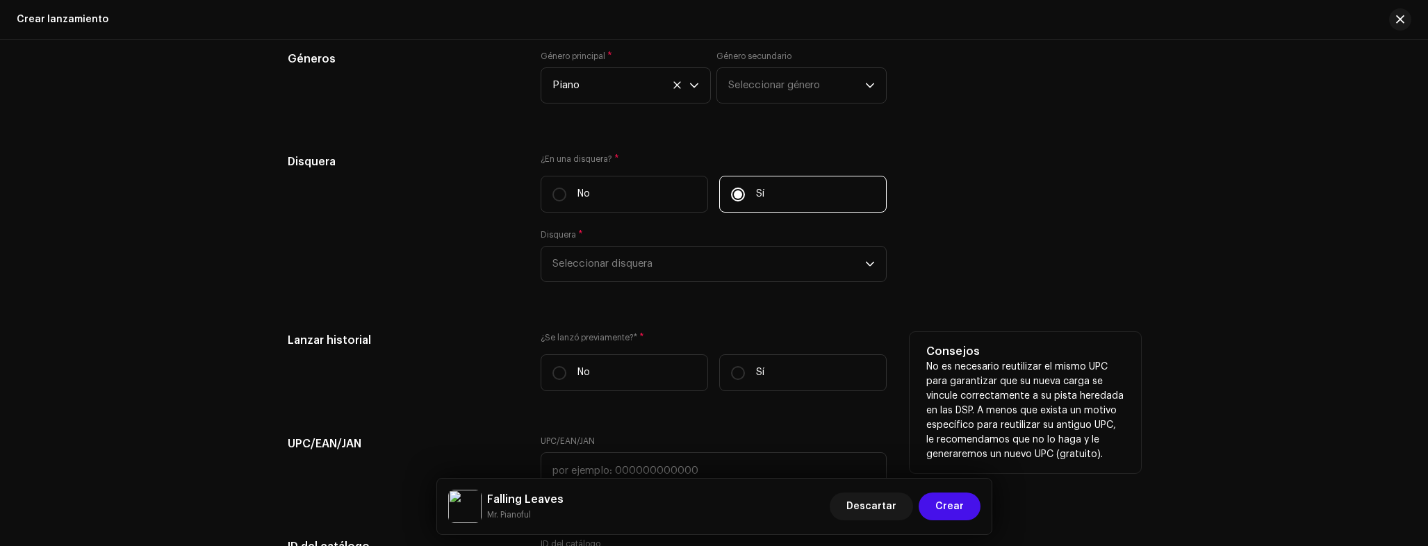
scroll to position [2227, 0]
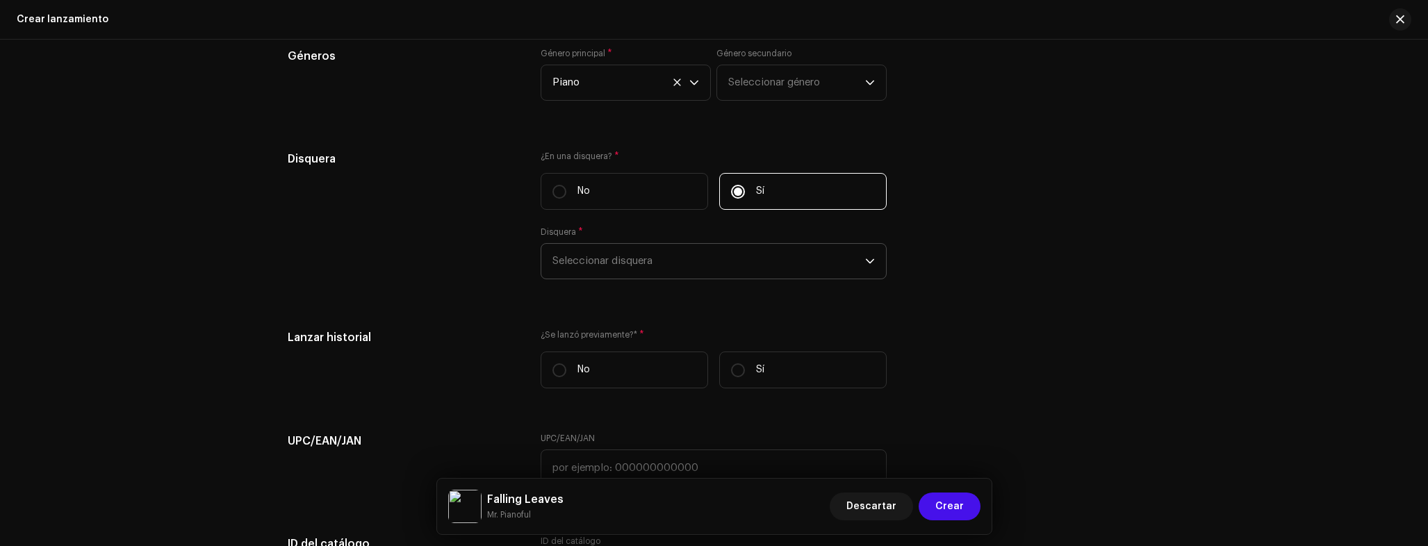
click at [628, 260] on span "Seleccionar disquera" at bounding box center [708, 261] width 313 height 35
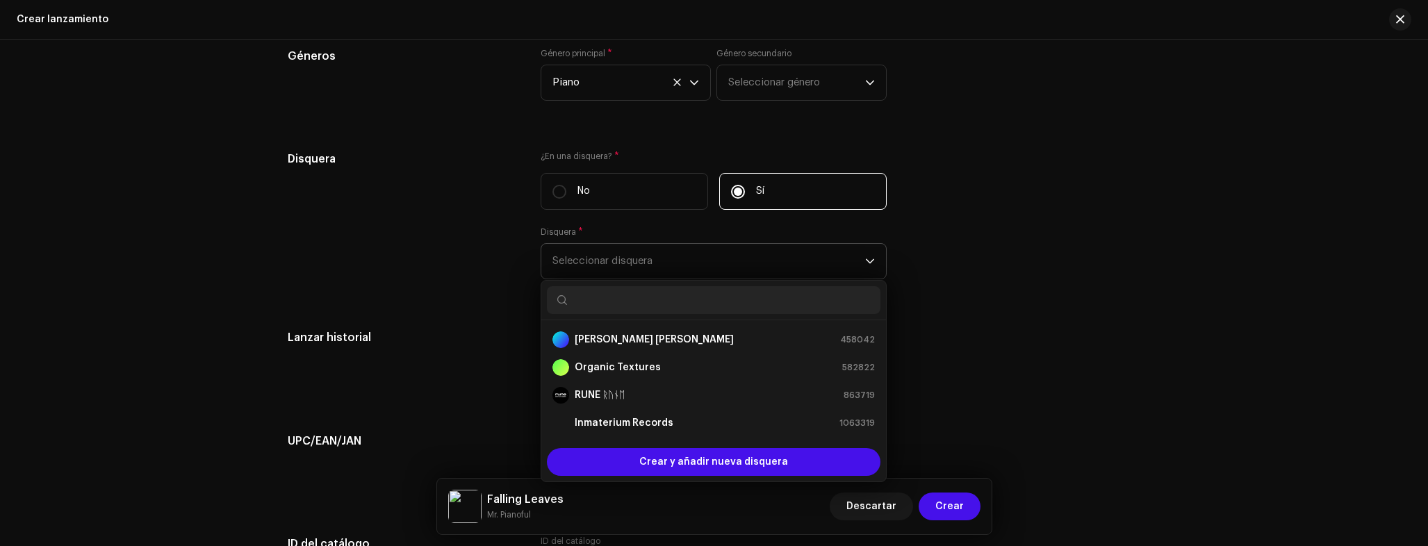
drag, startPoint x: 630, startPoint y: 413, endPoint x: 623, endPoint y: 412, distance: 7.0
click at [630, 413] on li "Inmaterium Records 1063319" at bounding box center [714, 423] width 334 height 28
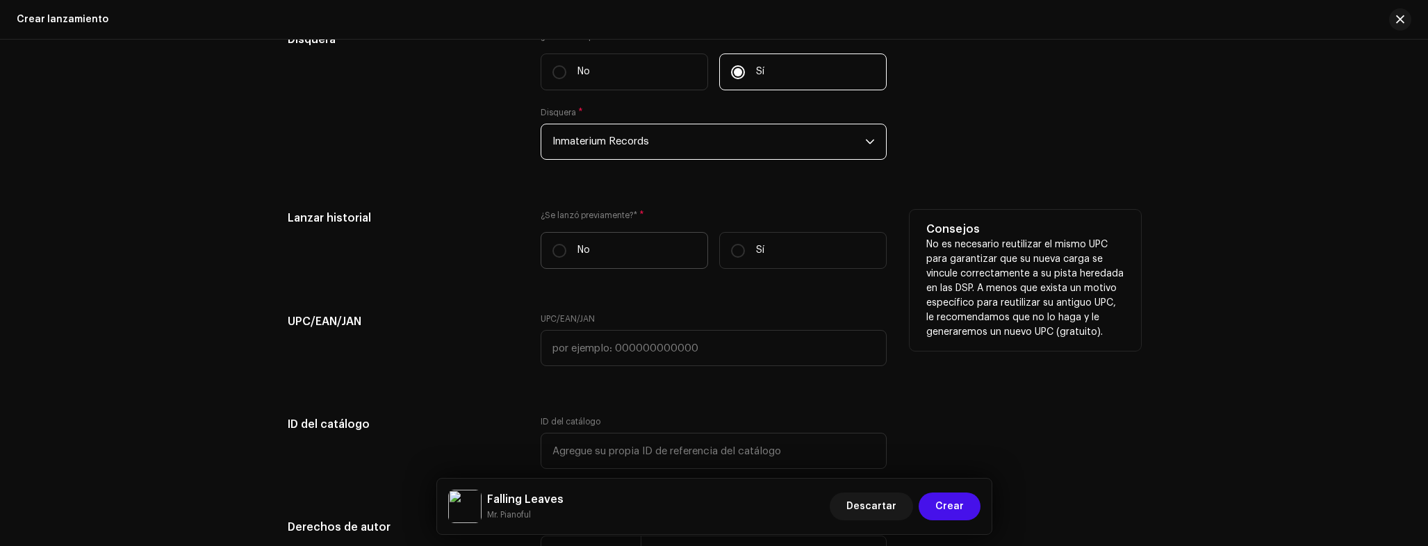
click at [591, 255] on label "No" at bounding box center [624, 250] width 167 height 37
click at [566, 255] on input "No" at bounding box center [559, 251] width 14 height 14
radio input "true"
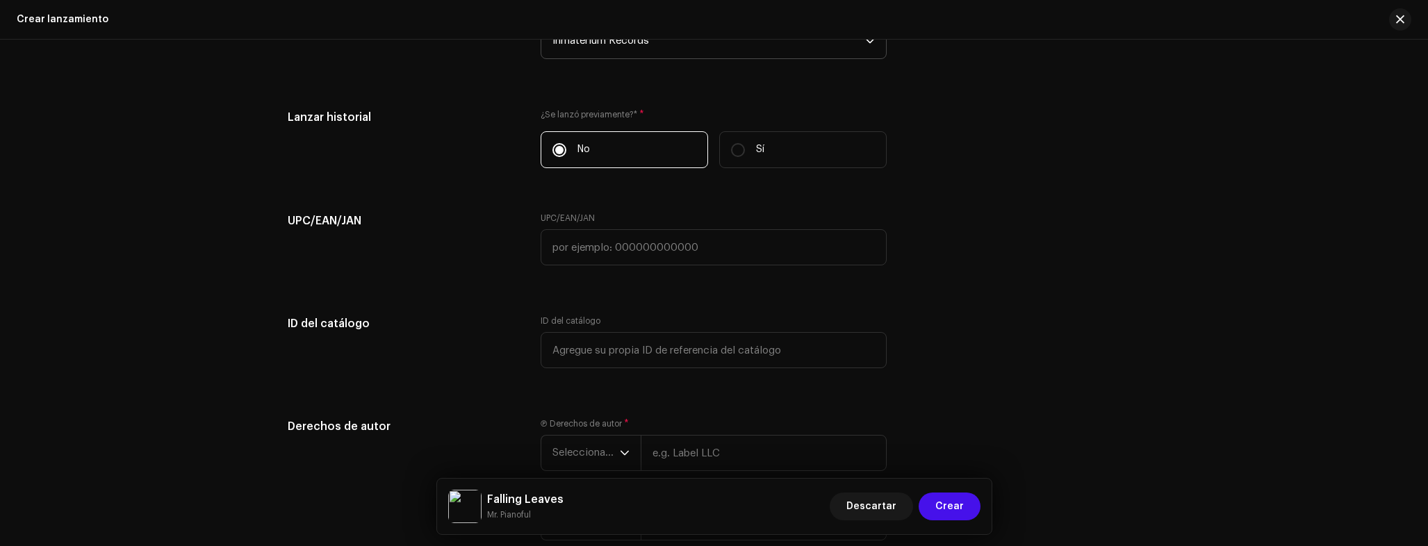
scroll to position [2466, 0]
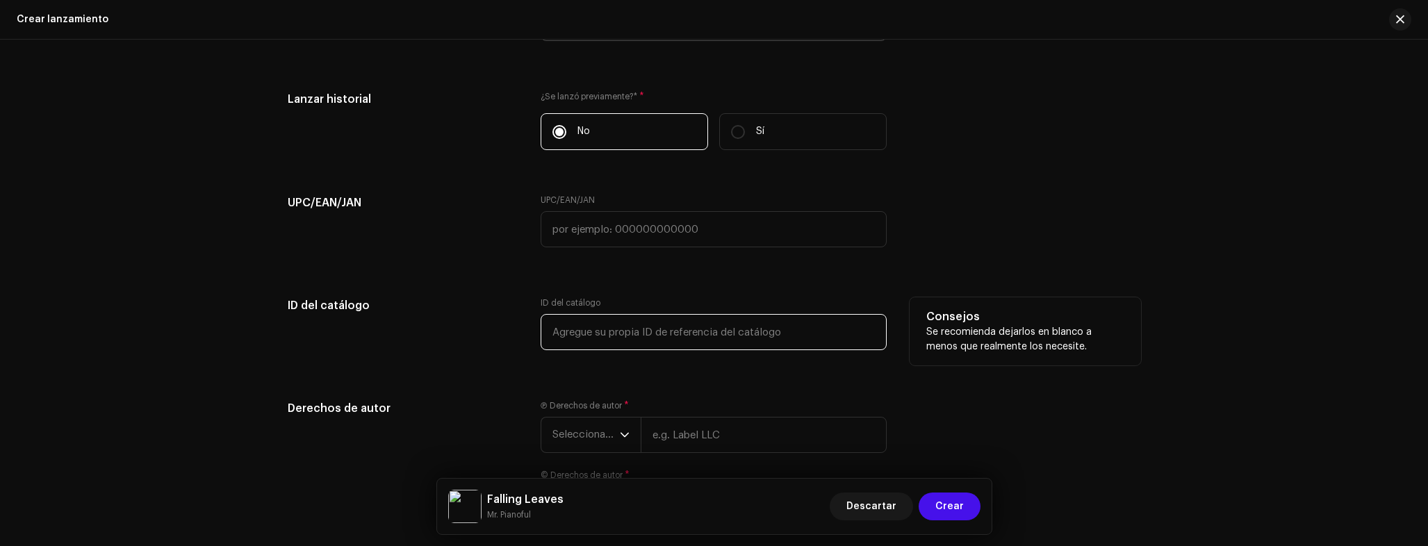
click at [610, 334] on input "text" at bounding box center [714, 332] width 346 height 36
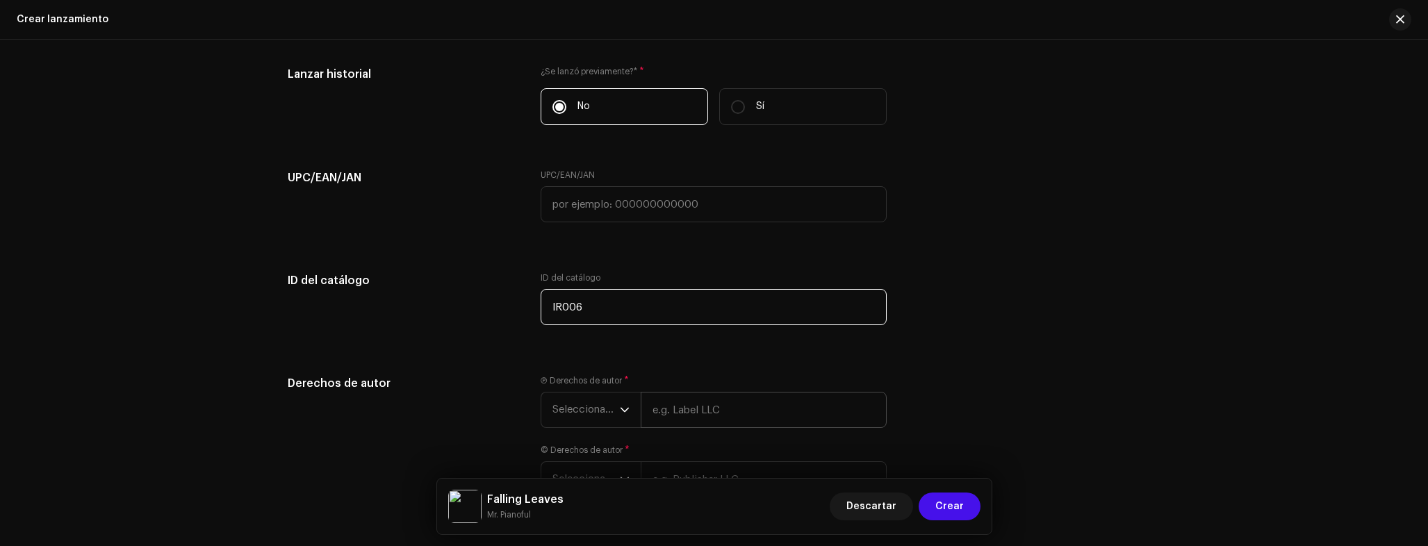
type input "IR006"
click at [698, 399] on input "text" at bounding box center [764, 410] width 246 height 36
paste input "Inmaterium Records"
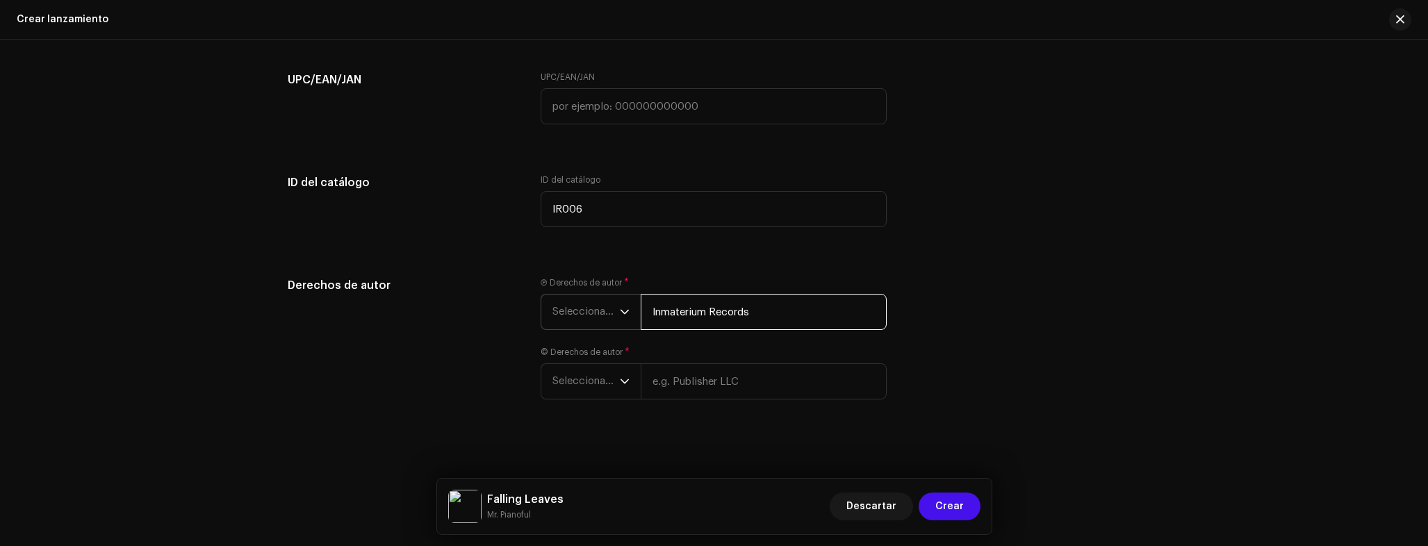
scroll to position [2592, 0]
type input "Inmaterium Records"
click at [595, 299] on span "Seleccionar año" at bounding box center [585, 308] width 67 height 35
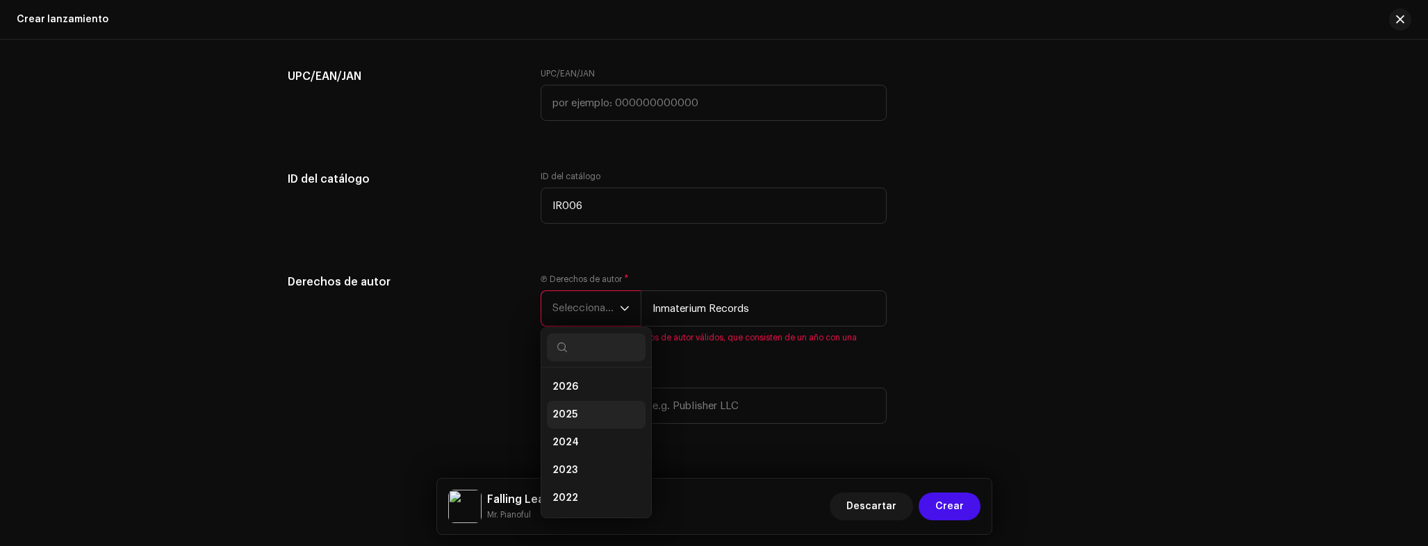
click at [584, 415] on li "2025" at bounding box center [596, 415] width 99 height 28
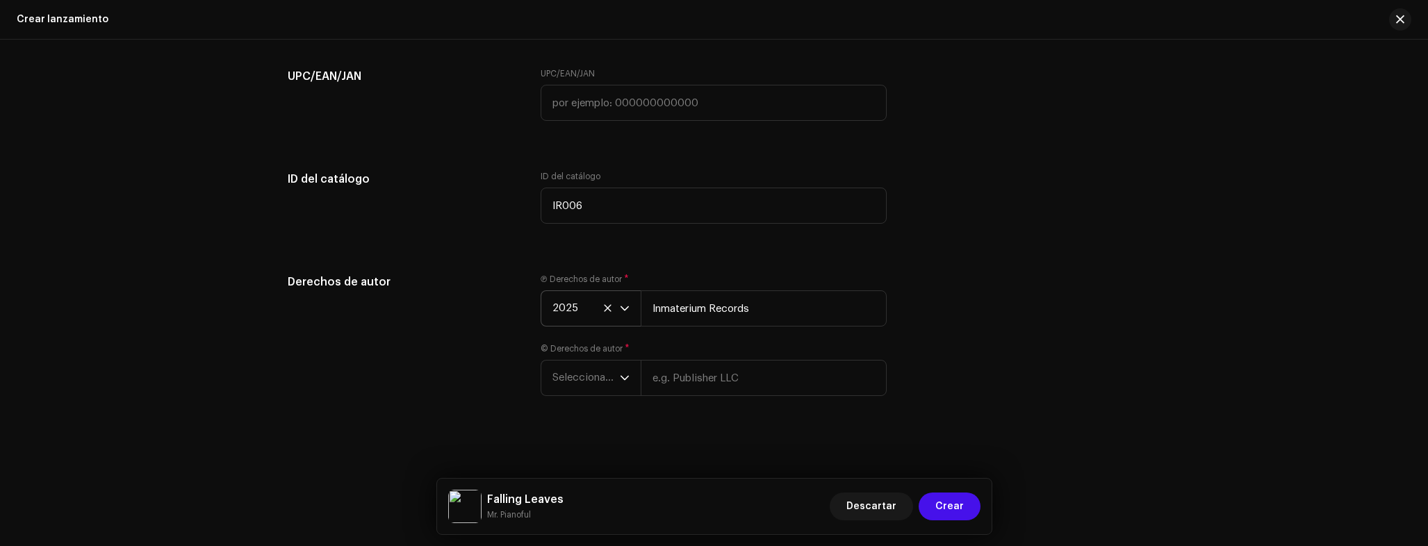
click at [715, 409] on div "Ⓟ Derechos de autor * 2025 Inmaterium Records © Derechos de autor * Seleccionar…" at bounding box center [714, 343] width 346 height 139
click at [710, 372] on input "text" at bounding box center [764, 378] width 246 height 36
type input "Mr. Pianoful"
click at [575, 374] on span "Seleccionar año" at bounding box center [585, 378] width 67 height 35
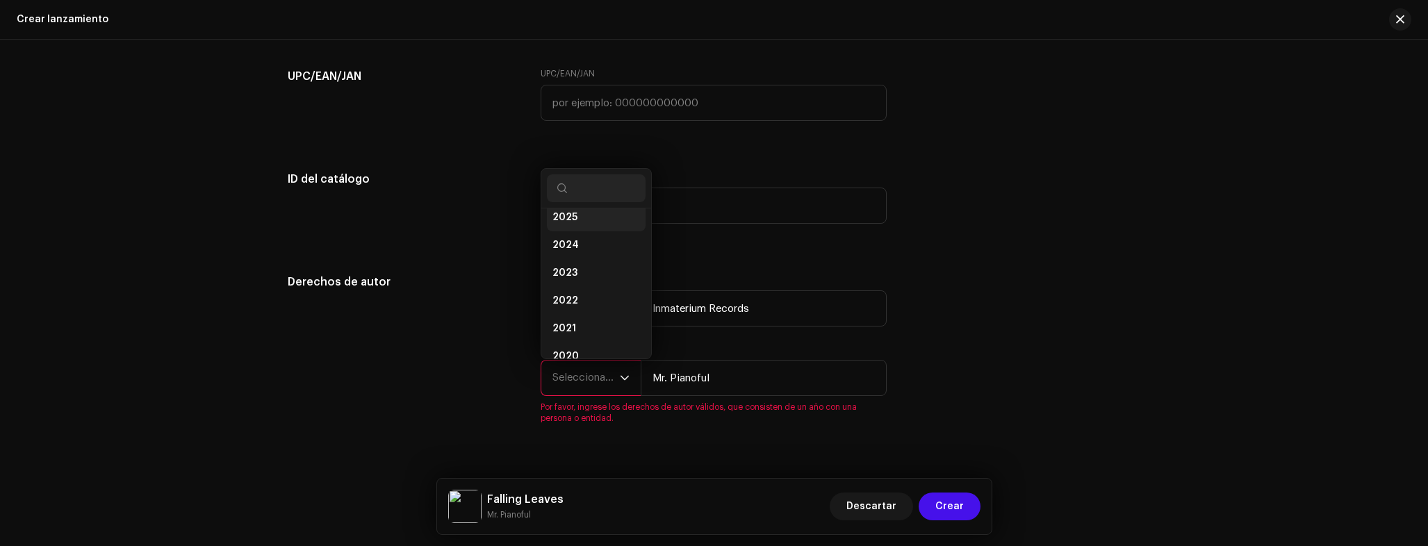
scroll to position [24, 0]
click at [576, 238] on li "2025" at bounding box center [596, 232] width 99 height 28
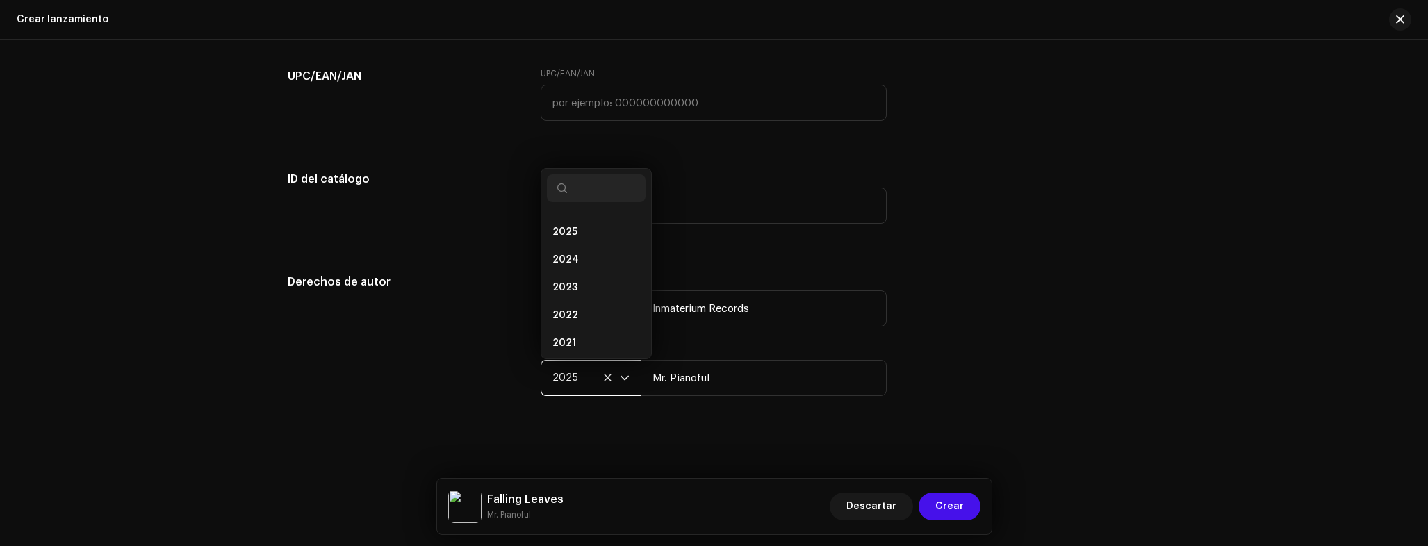
click at [438, 334] on div "Derechos de autor" at bounding box center [403, 343] width 231 height 139
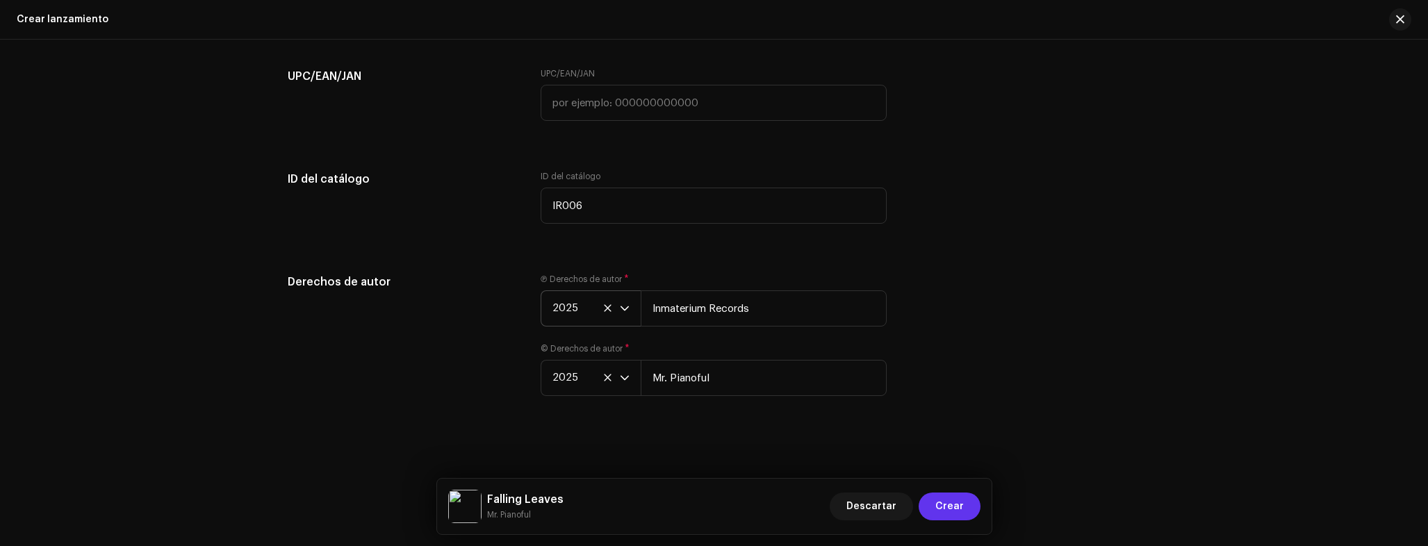
click at [962, 498] on span "Crear" at bounding box center [949, 507] width 28 height 28
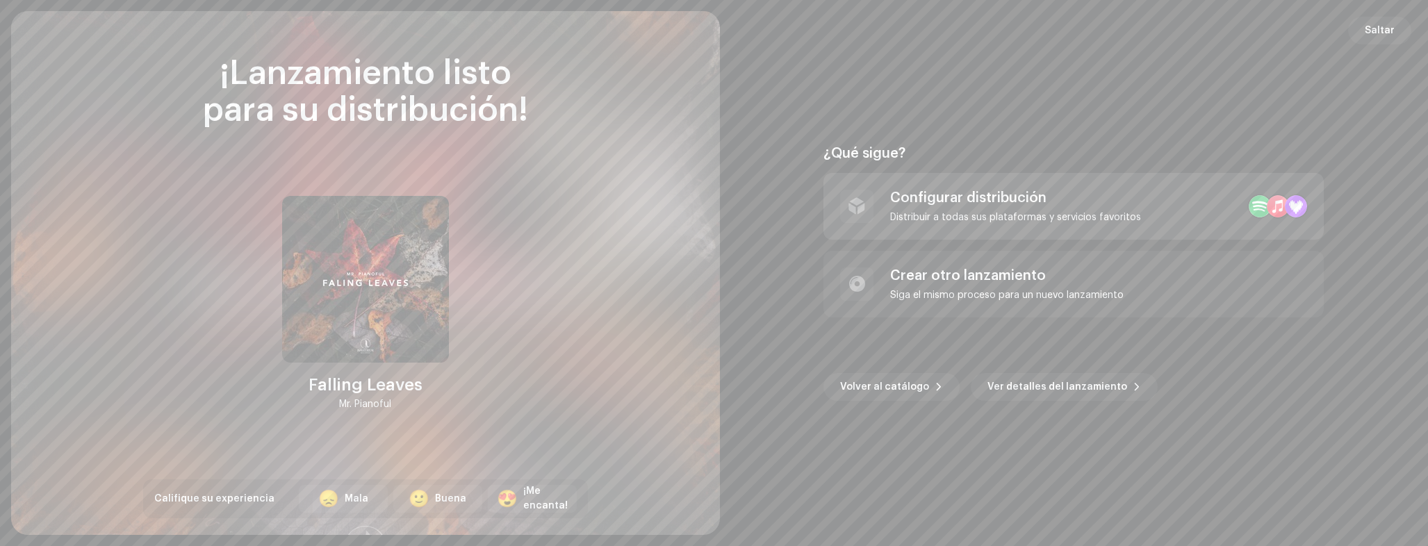
click at [1168, 205] on div "Configurar distribución Distribuir a todas sus plataformas y servicios favoritos" at bounding box center [1073, 206] width 500 height 67
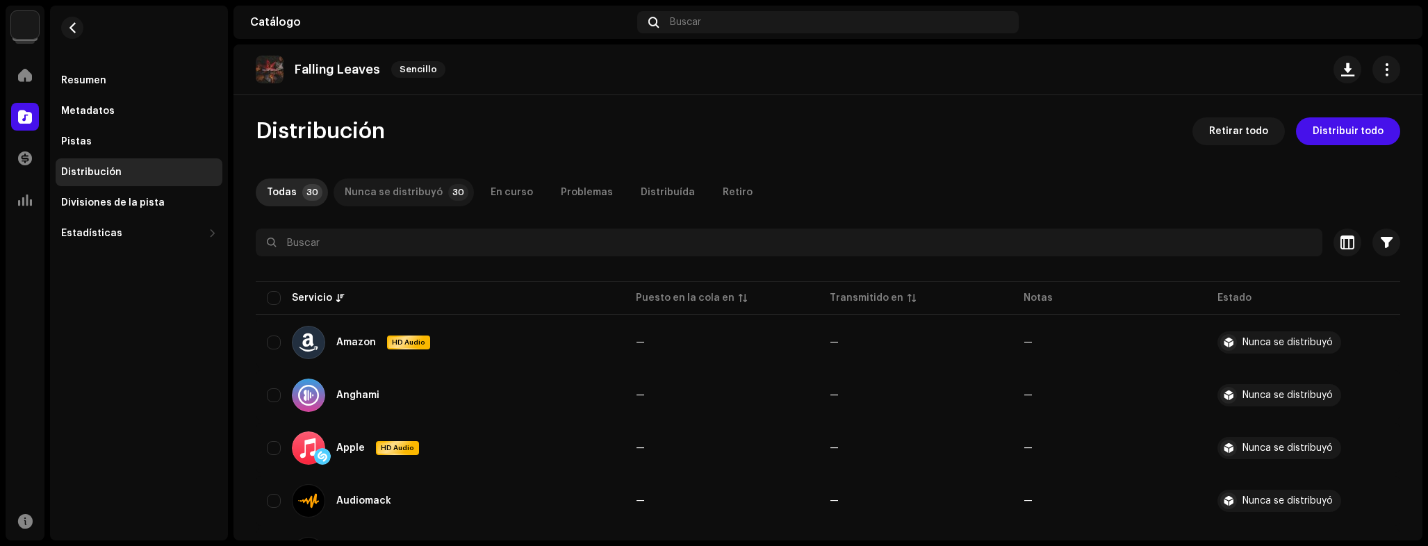
click at [400, 195] on div "Nunca se distribuyó" at bounding box center [394, 193] width 98 height 28
click at [1325, 134] on span "Distribuir todo" at bounding box center [1348, 131] width 71 height 28
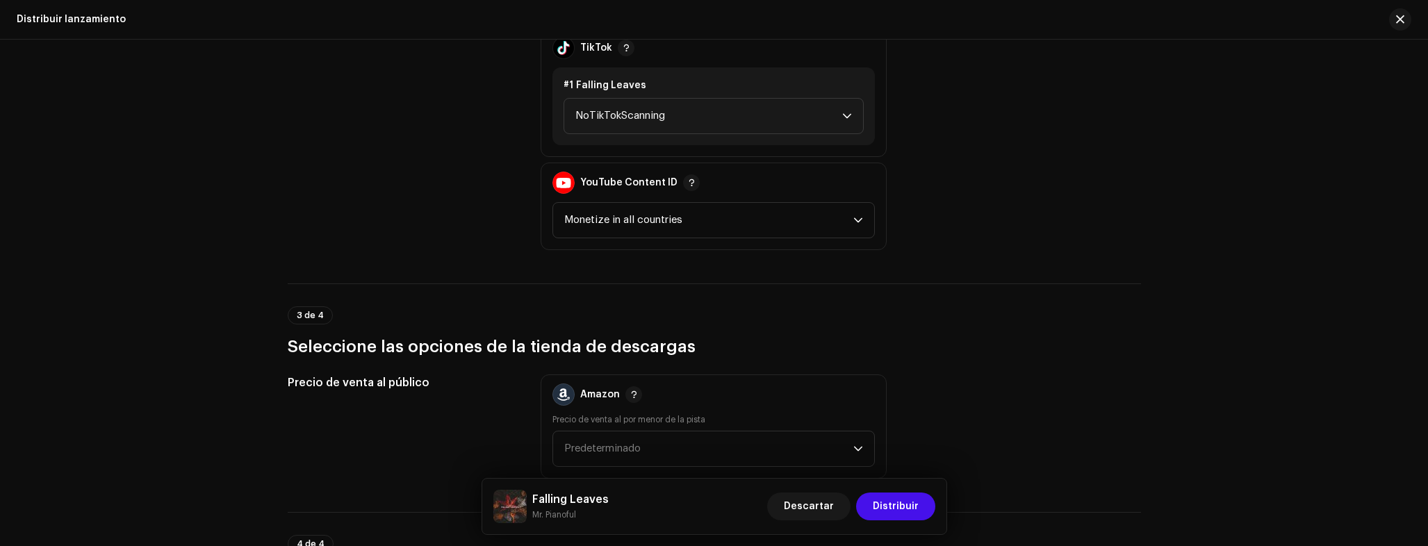
scroll to position [1565, 0]
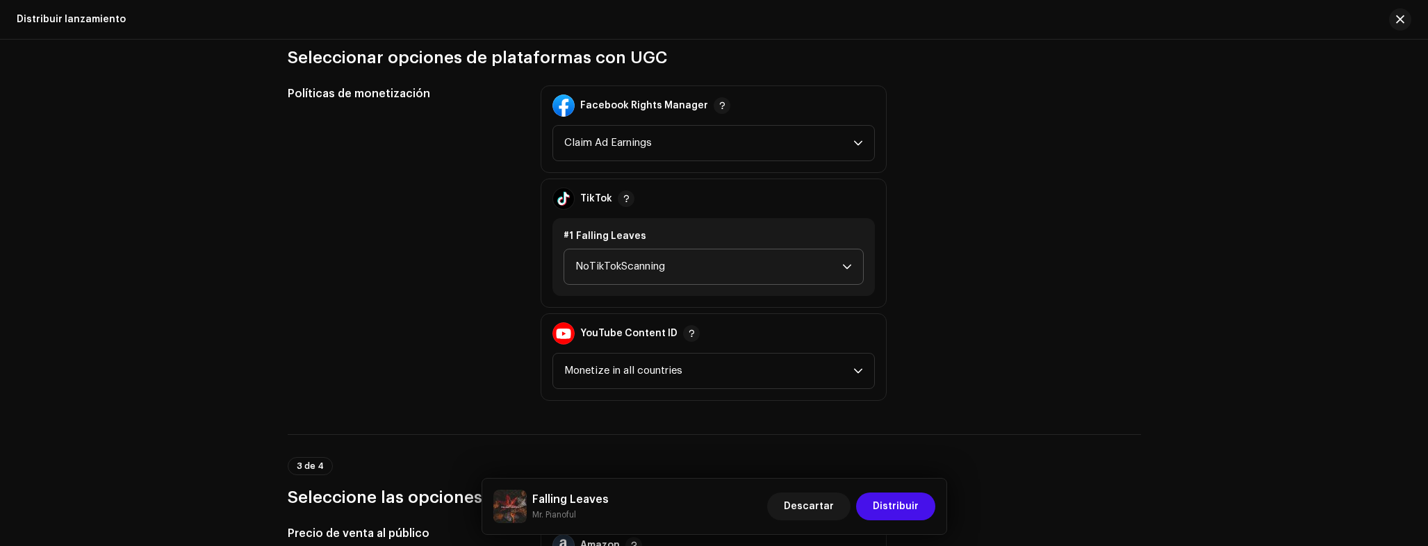
click at [615, 252] on span "NoTikTokScanning" at bounding box center [708, 266] width 267 height 35
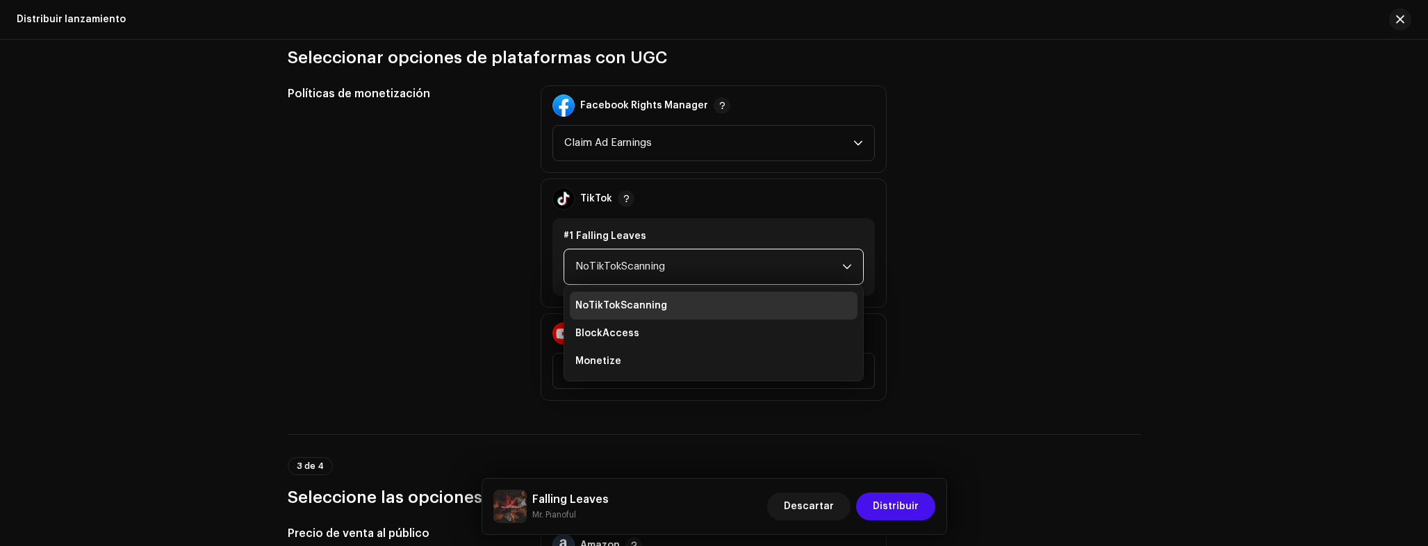
drag, startPoint x: 625, startPoint y: 353, endPoint x: 532, endPoint y: 352, distance: 93.8
click at [625, 353] on li "Monetize" at bounding box center [714, 361] width 288 height 28
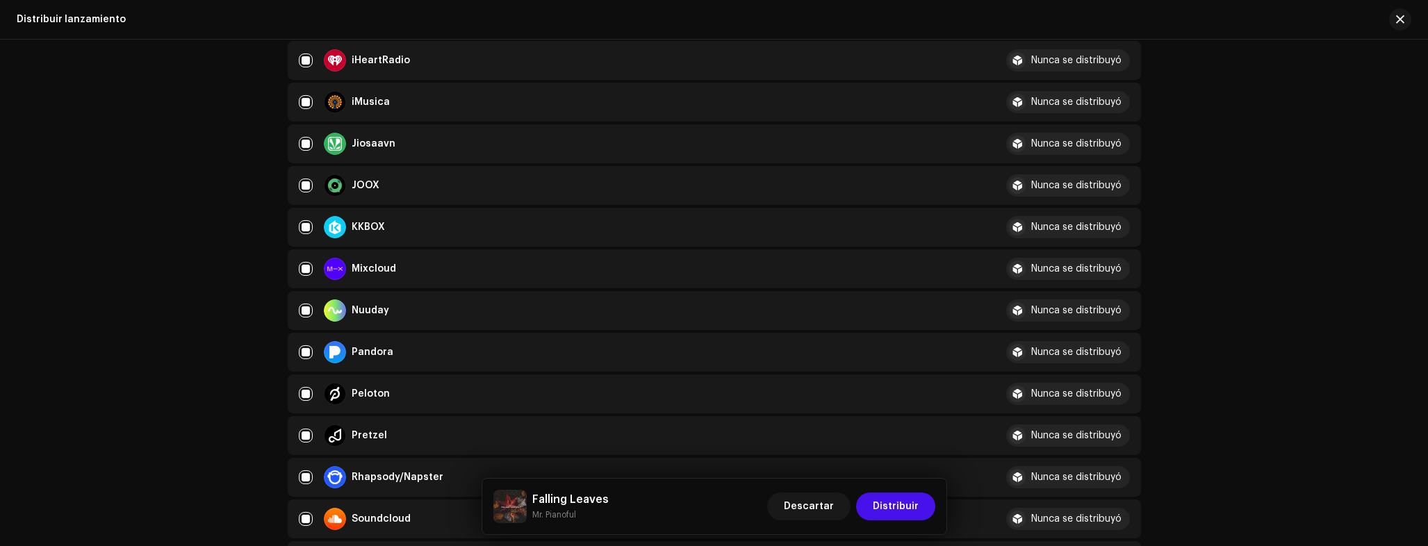
scroll to position [0, 0]
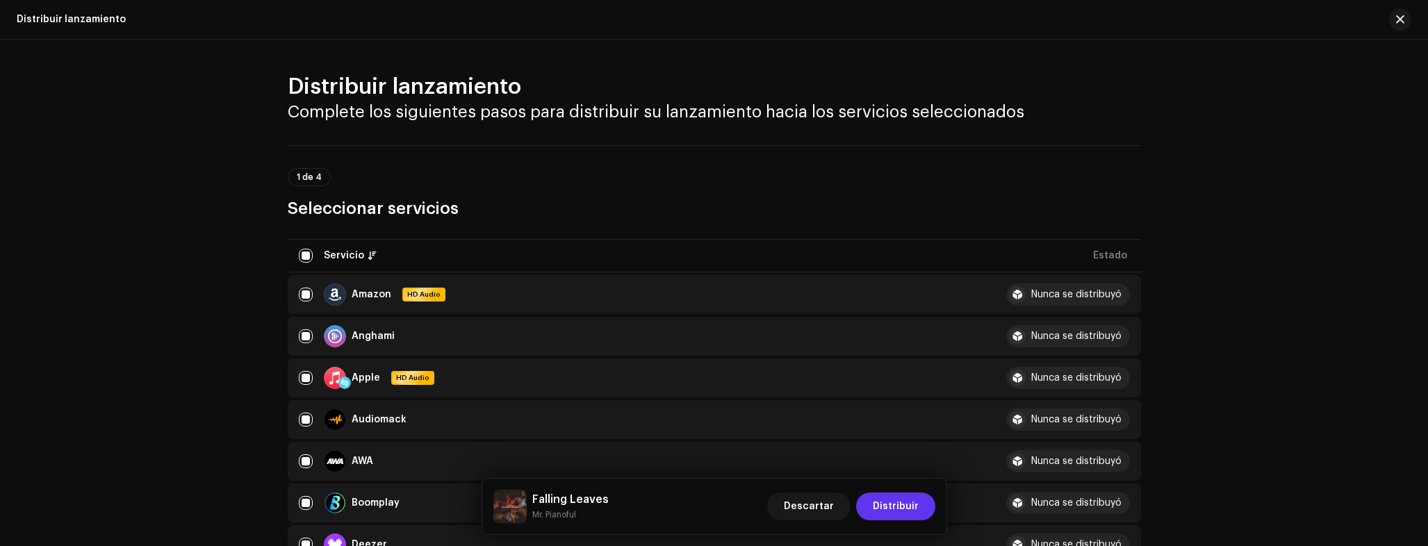
click at [905, 500] on span "Distribuir" at bounding box center [896, 507] width 46 height 28
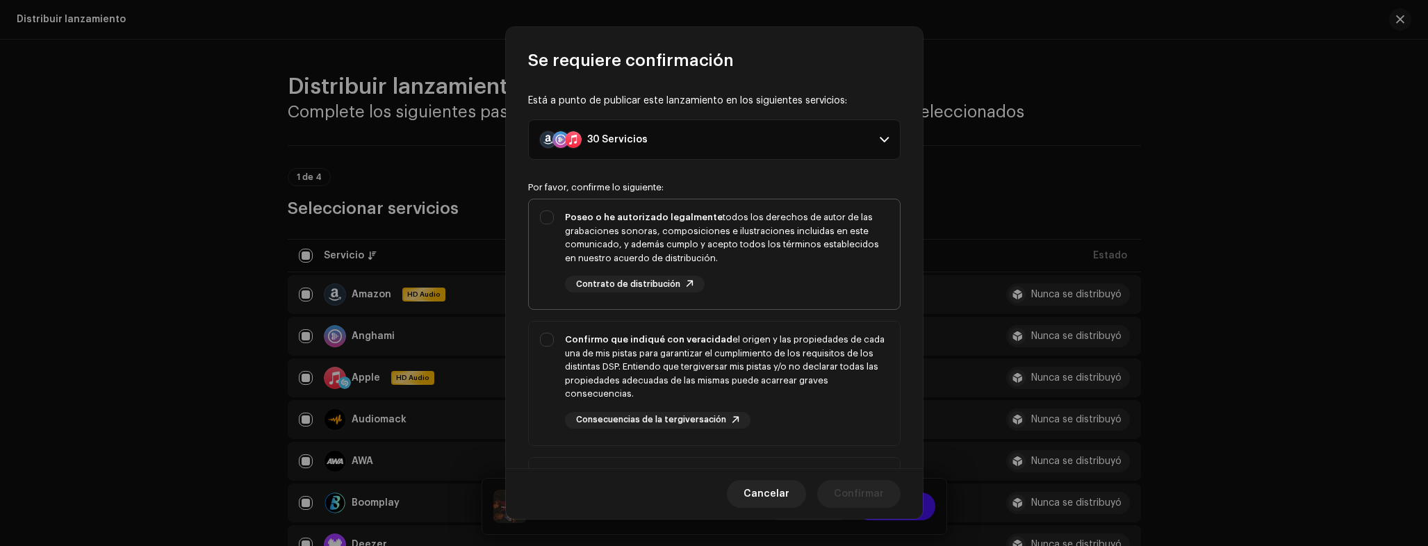
click at [723, 267] on div "Poseo o he autorizado legalmente todos los derechos de autor de las grabaciones…" at bounding box center [727, 252] width 324 height 82
checkbox input "true"
click at [728, 354] on div "Confirmo que indiqué con veracidad el origen y las propiedades de cada una de m…" at bounding box center [727, 367] width 324 height 68
checkbox input "true"
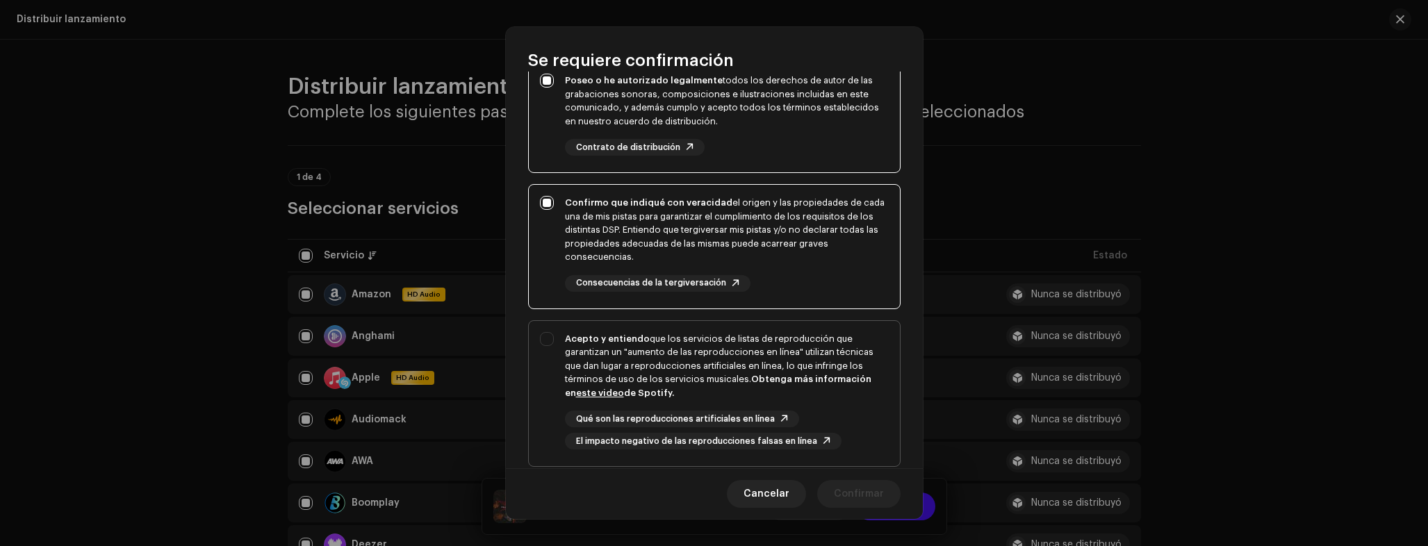
click at [722, 358] on div "Acepto y entiendo que los servicios de listas de reproducción que garantizan un…" at bounding box center [727, 366] width 324 height 68
checkbox input "true"
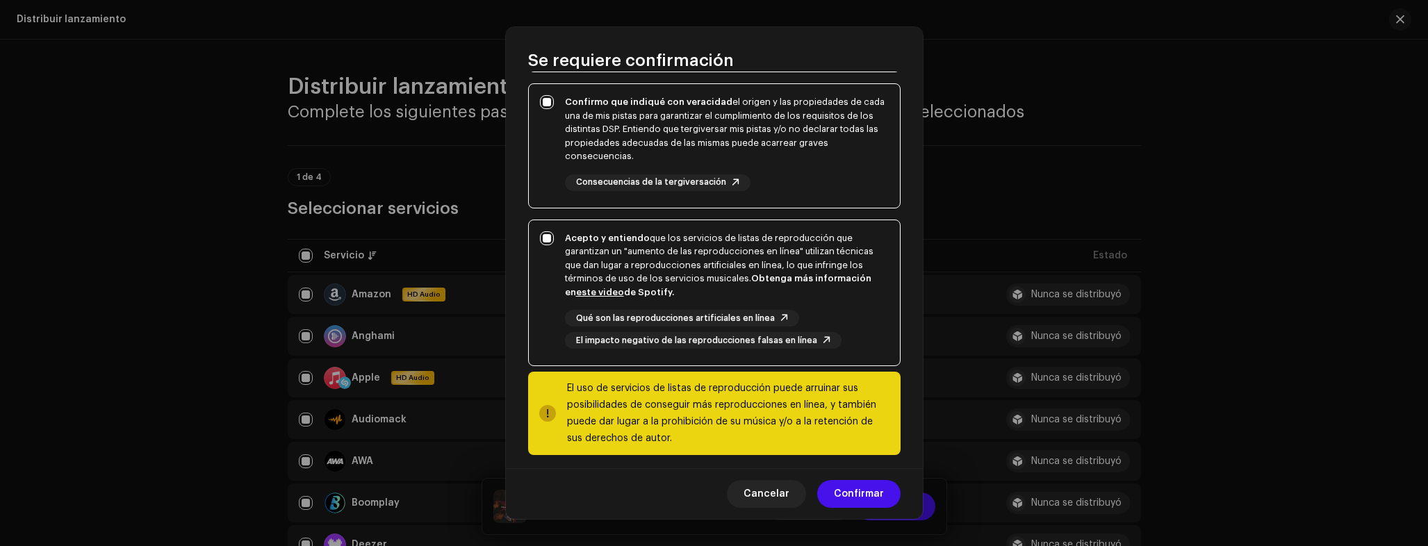
scroll to position [247, 0]
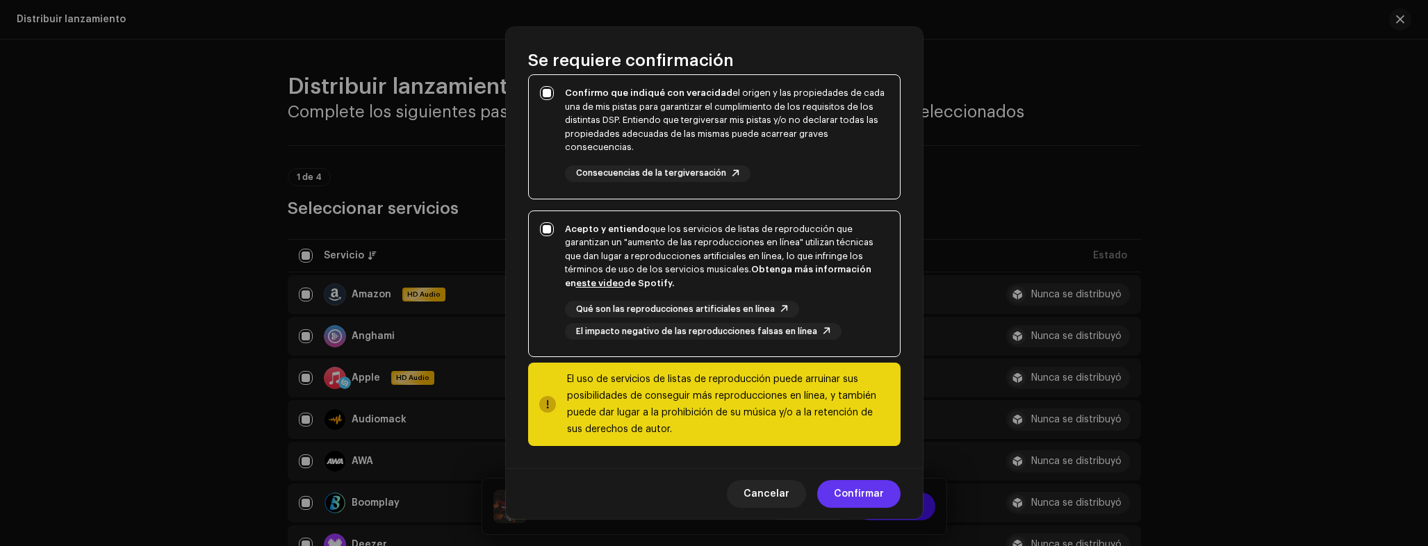
click at [877, 493] on span "Confirmar" at bounding box center [859, 494] width 50 height 28
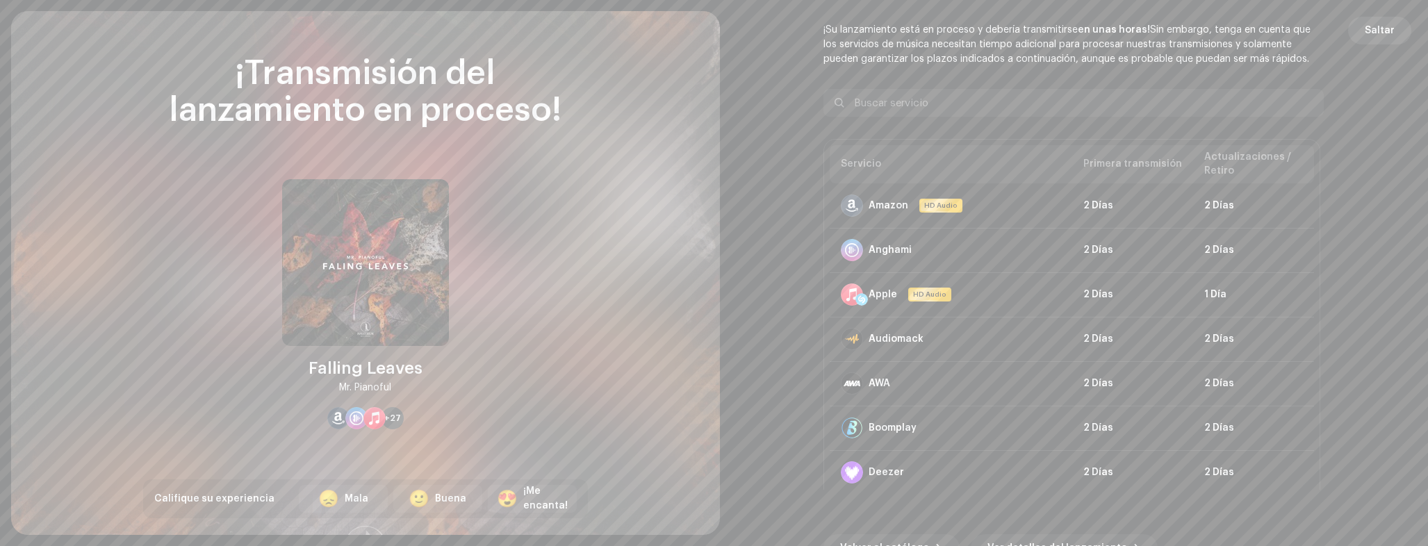
click at [1386, 33] on span "Saltar" at bounding box center [1380, 31] width 30 height 28
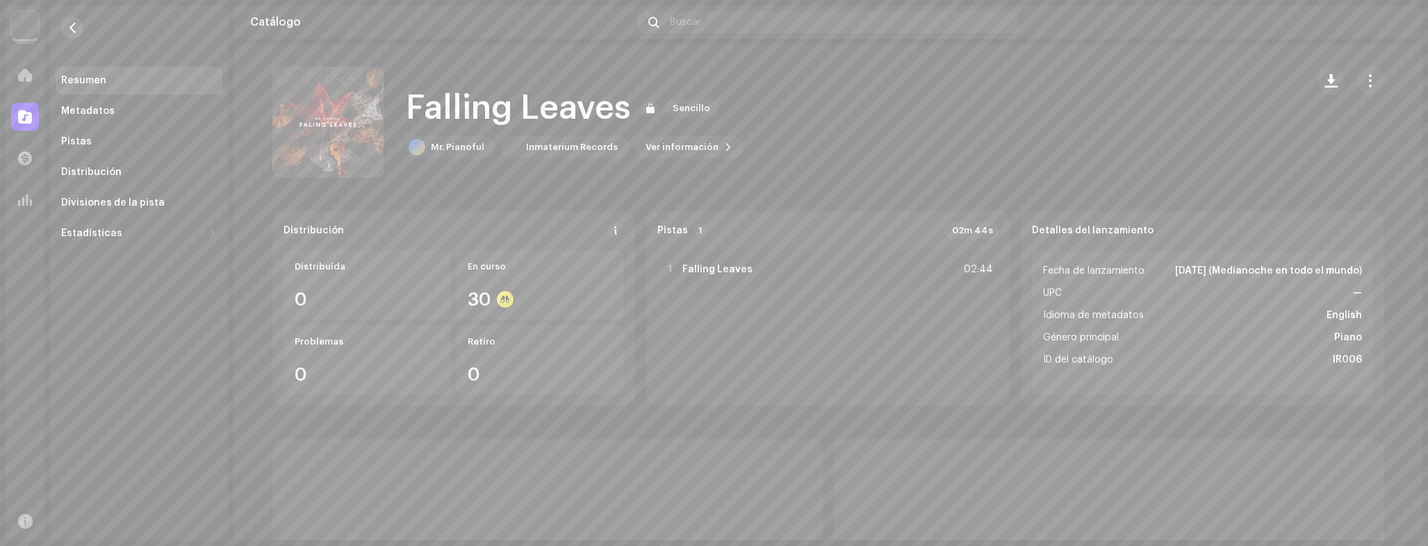
click at [75, 27] on span "button" at bounding box center [72, 27] width 10 height 11
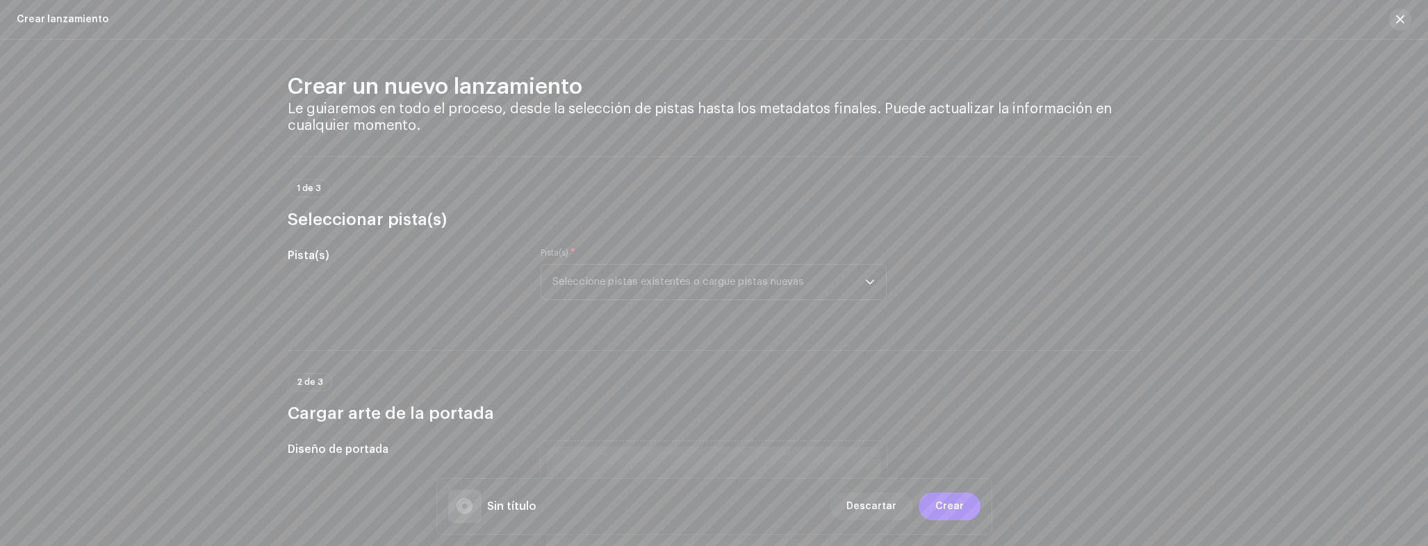
click at [1416, 17] on div "Crear lanzamiento" at bounding box center [714, 20] width 1428 height 40
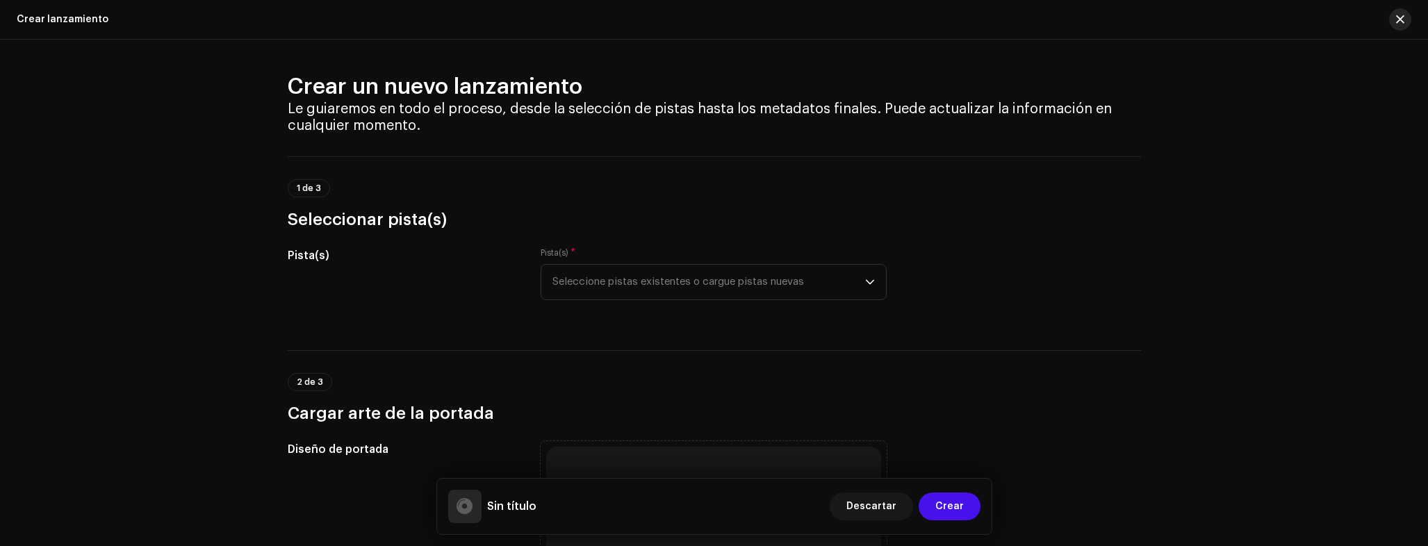
click at [1407, 19] on button "button" at bounding box center [1400, 19] width 22 height 22
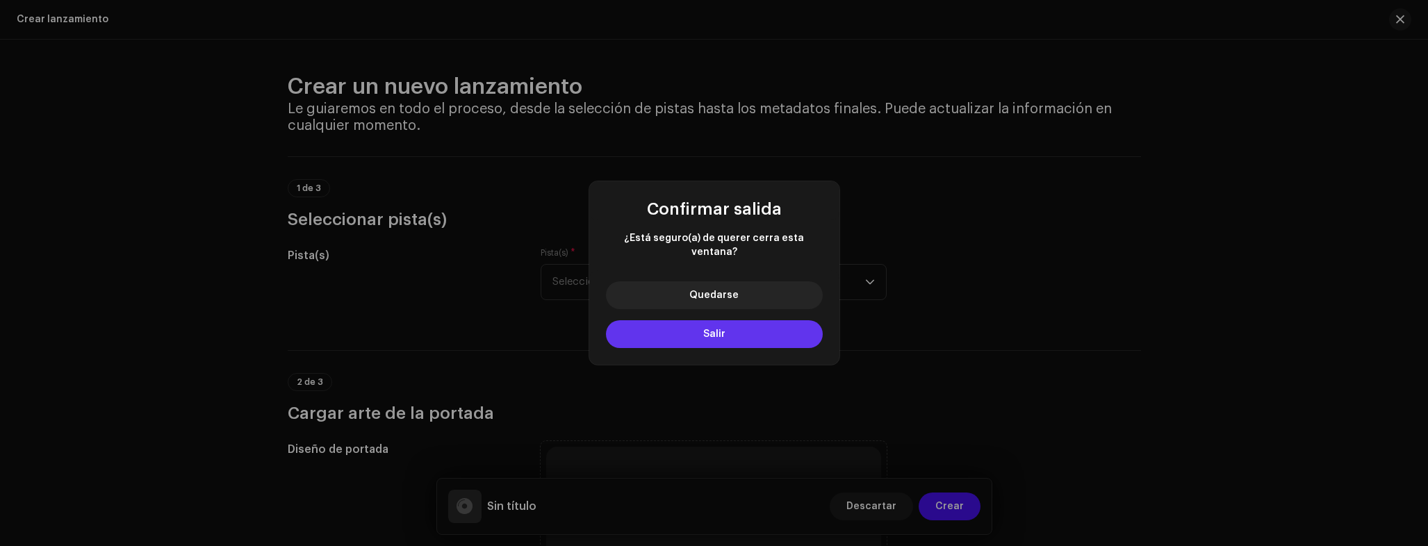
click at [725, 338] on button "Salir" at bounding box center [714, 334] width 217 height 28
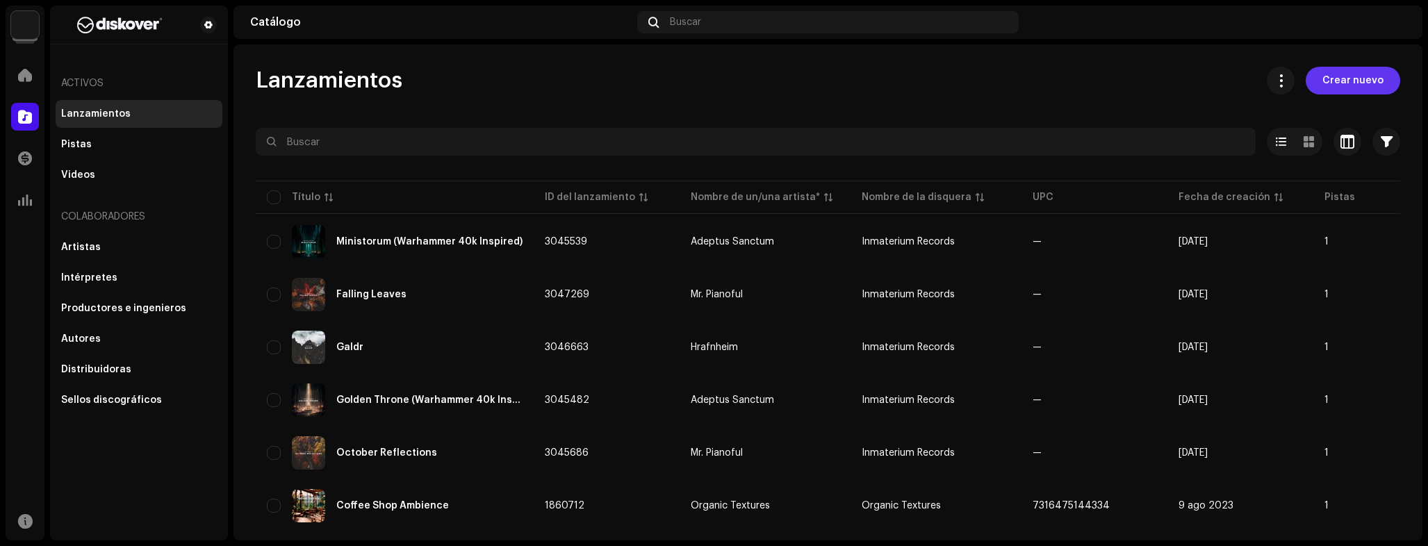
click at [1334, 92] on span "Crear nuevo" at bounding box center [1352, 81] width 61 height 28
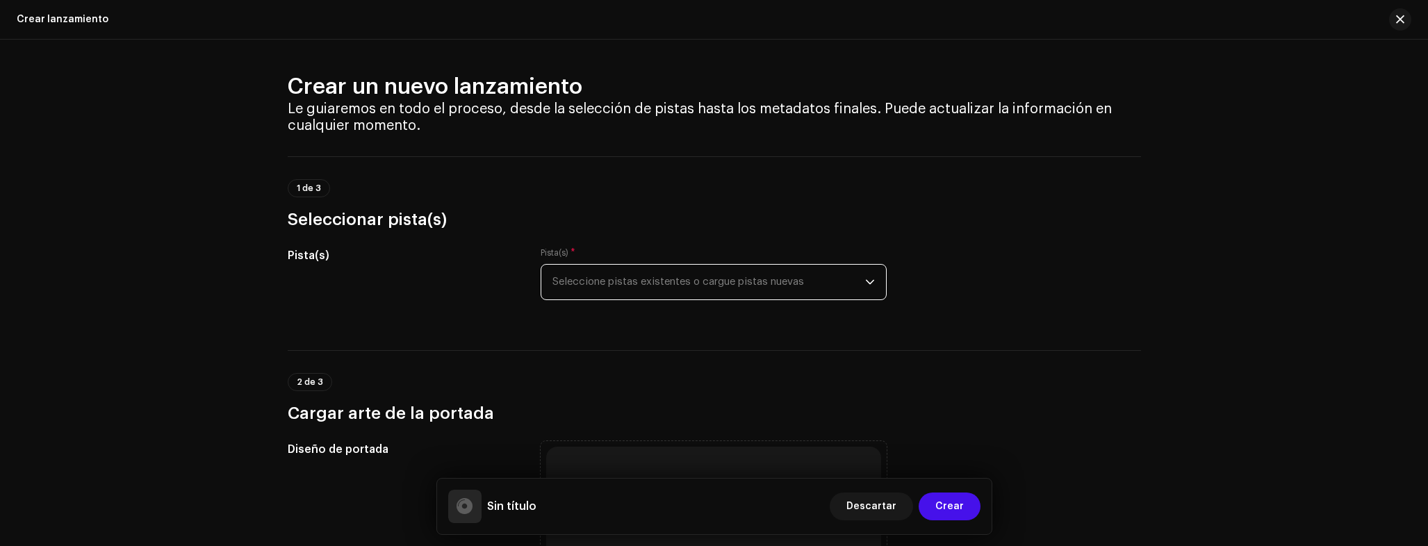
click at [732, 290] on span "Seleccione pistas existentes o cargue pistas nuevas" at bounding box center [708, 282] width 313 height 35
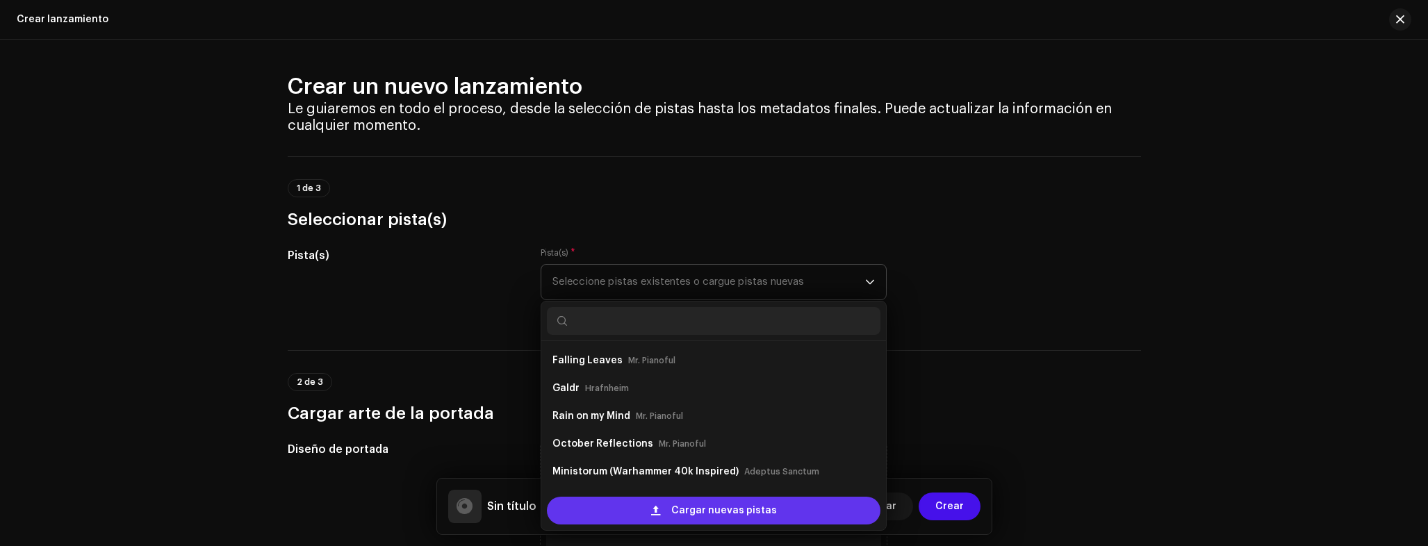
scroll to position [22, 0]
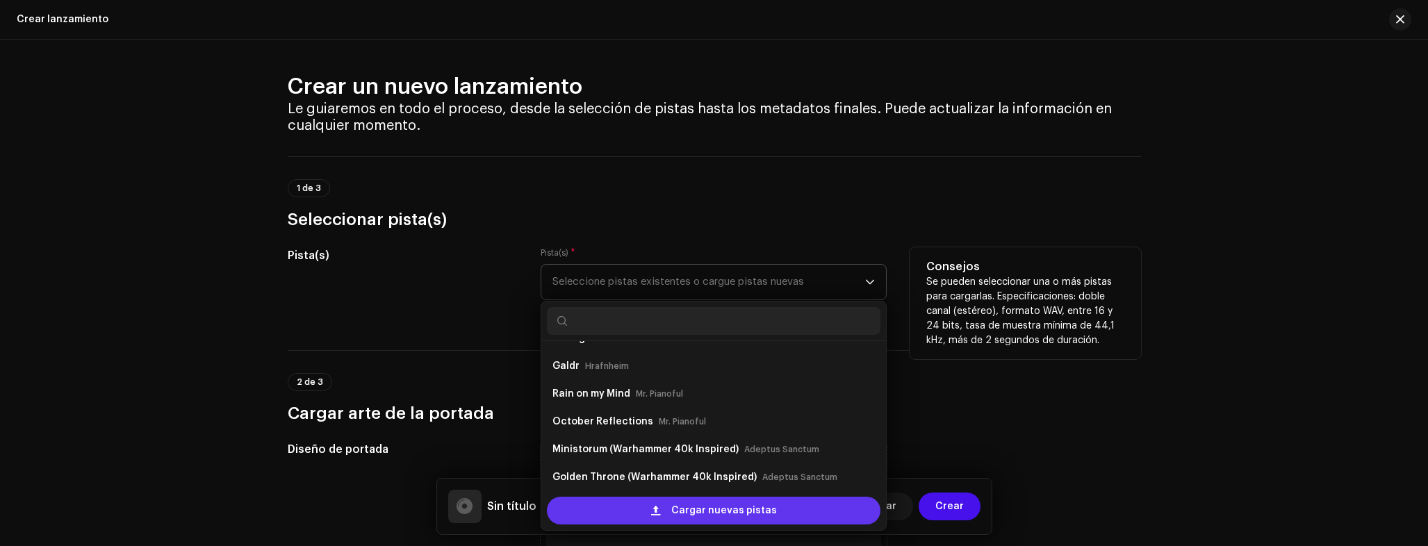
click at [721, 500] on span "Cargar nuevas pistas" at bounding box center [724, 511] width 106 height 28
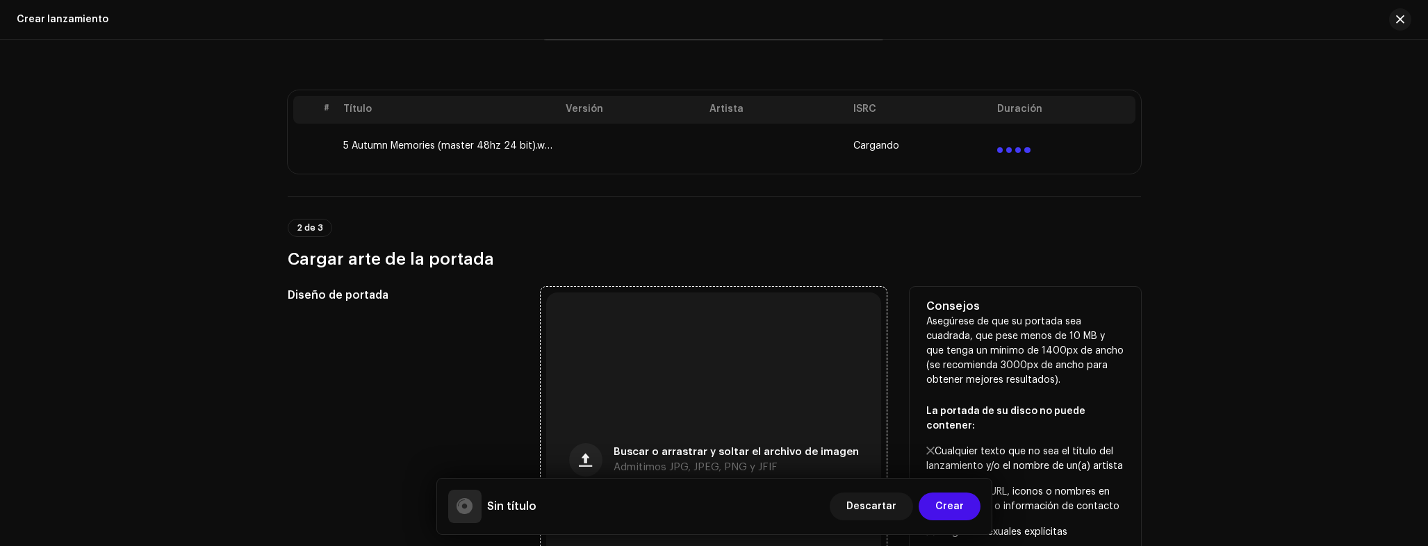
scroll to position [261, 0]
click at [696, 412] on div "Buscar o arrastrar y soltar el archivo de imagen Admitimos JPG, JPEG, PNG y JFIF" at bounding box center [713, 458] width 335 height 335
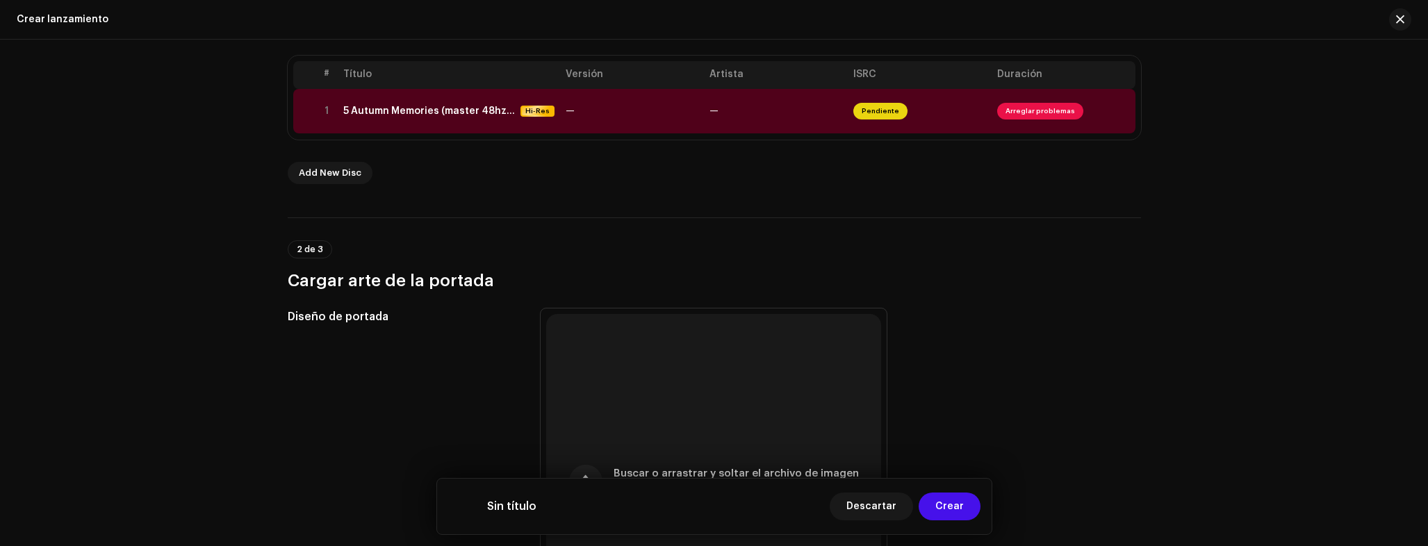
scroll to position [288, 0]
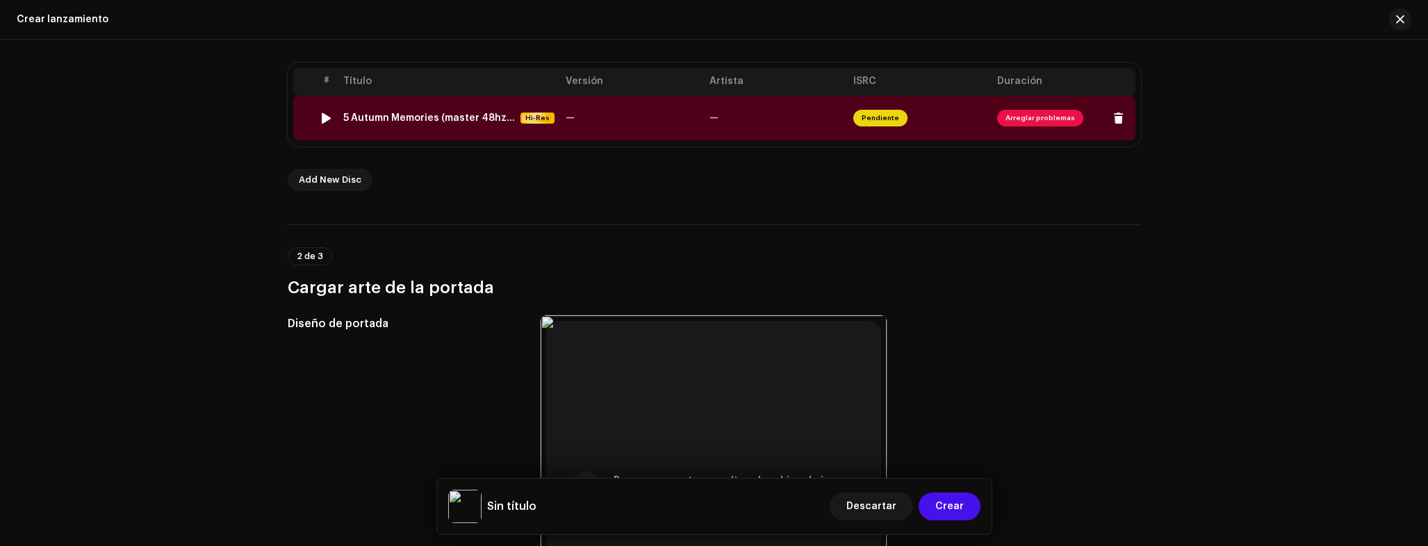
click at [546, 127] on td "5 Autumn Memories (master 48hz 24 bit).wav Hi-Res" at bounding box center [449, 118] width 222 height 44
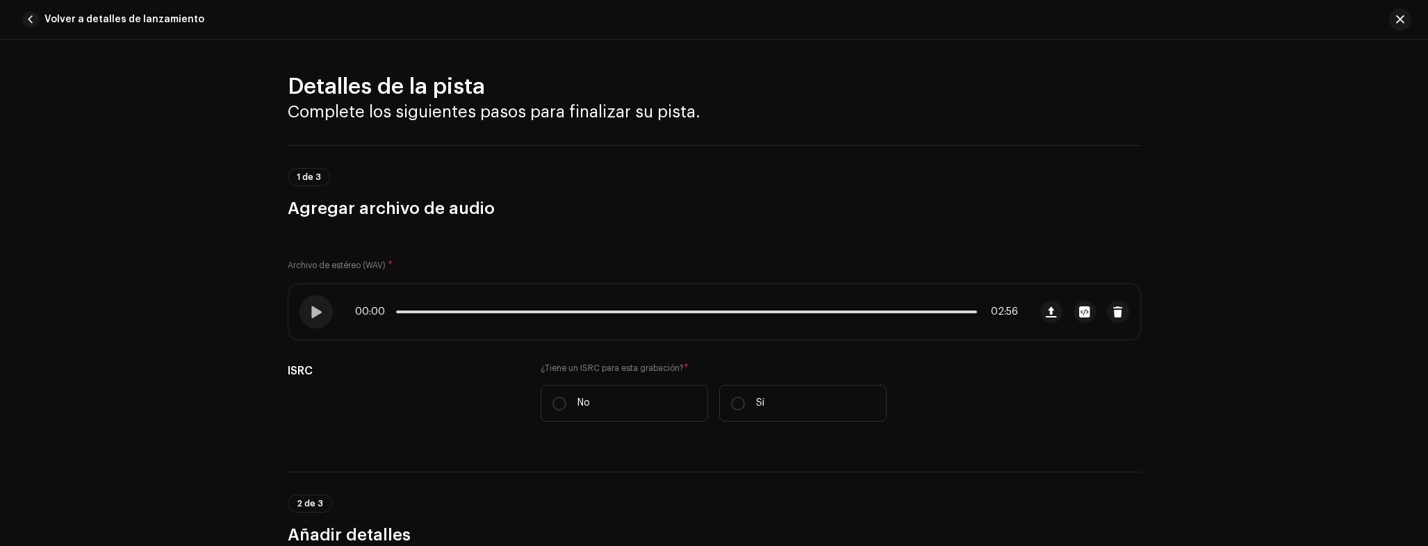
scroll to position [562, 0]
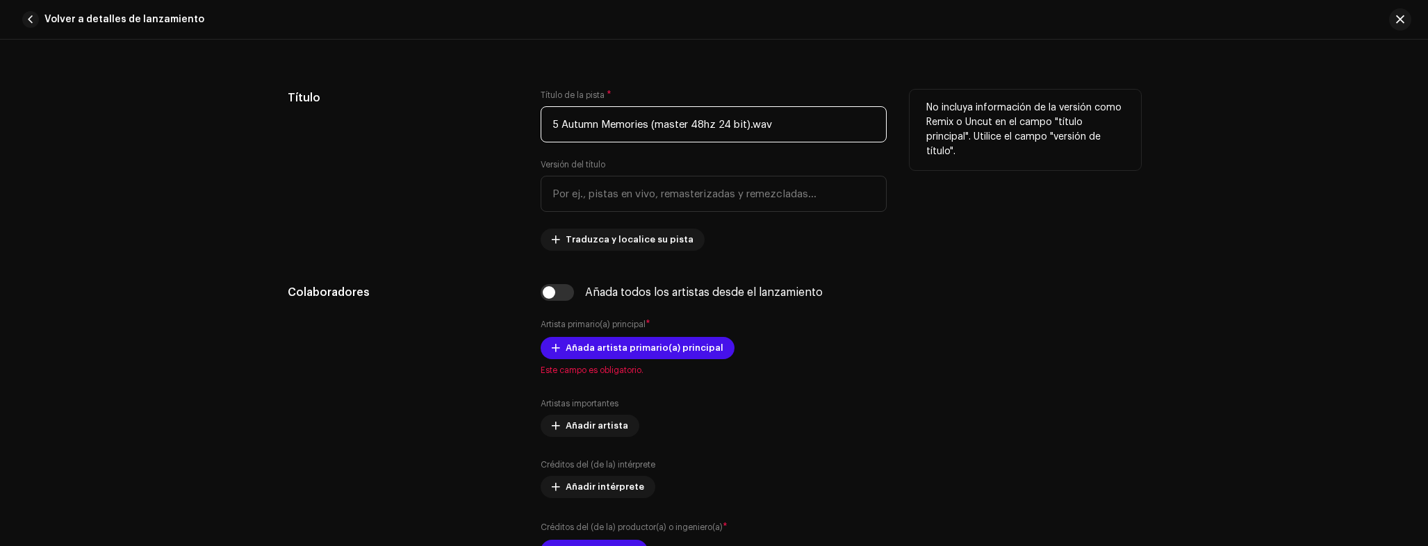
drag, startPoint x: 559, startPoint y: 124, endPoint x: 436, endPoint y: 120, distance: 123.1
click at [438, 121] on div "Título Título de la pista * 5 Autumn Memories (master 48hz 24 bit).wav Versión …" at bounding box center [714, 170] width 853 height 161
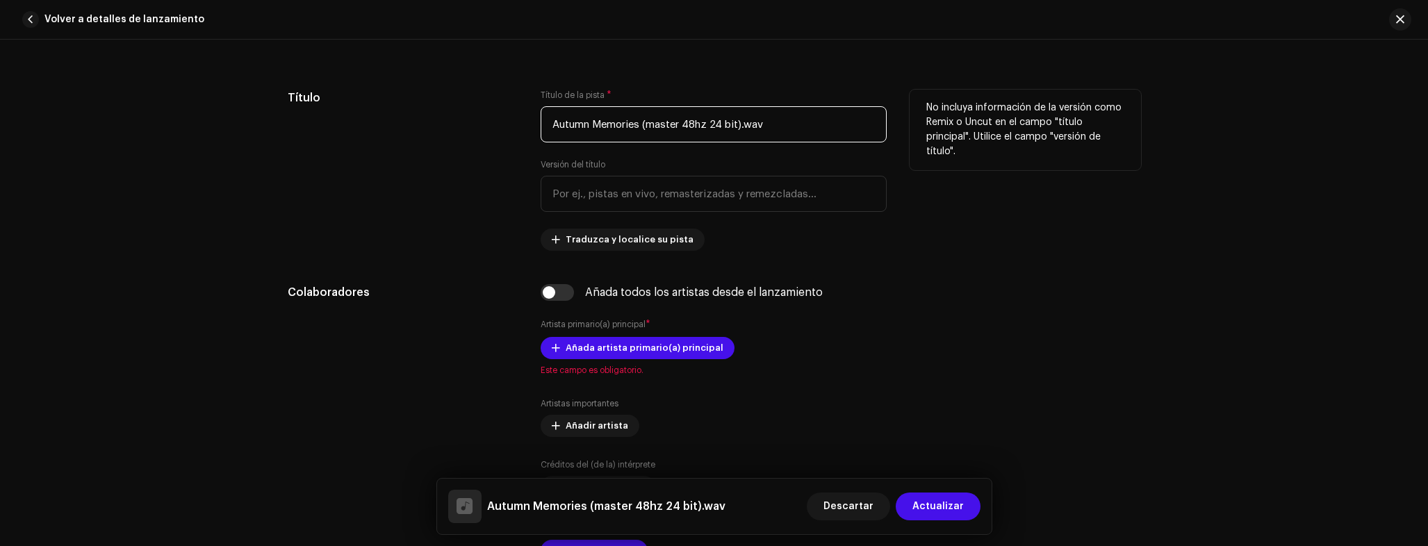
click at [635, 124] on input "Autumn Memories (master 48hz 24 bit).wav" at bounding box center [714, 124] width 346 height 36
drag, startPoint x: 646, startPoint y: 124, endPoint x: 902, endPoint y: 137, distance: 256.1
click at [901, 137] on div "Título Título de la pista * Autumn Memories (master 48hz 24 bit).wav Versión de…" at bounding box center [714, 170] width 853 height 161
type input "Autumn Memories"
click at [444, 220] on div "Título" at bounding box center [403, 170] width 231 height 161
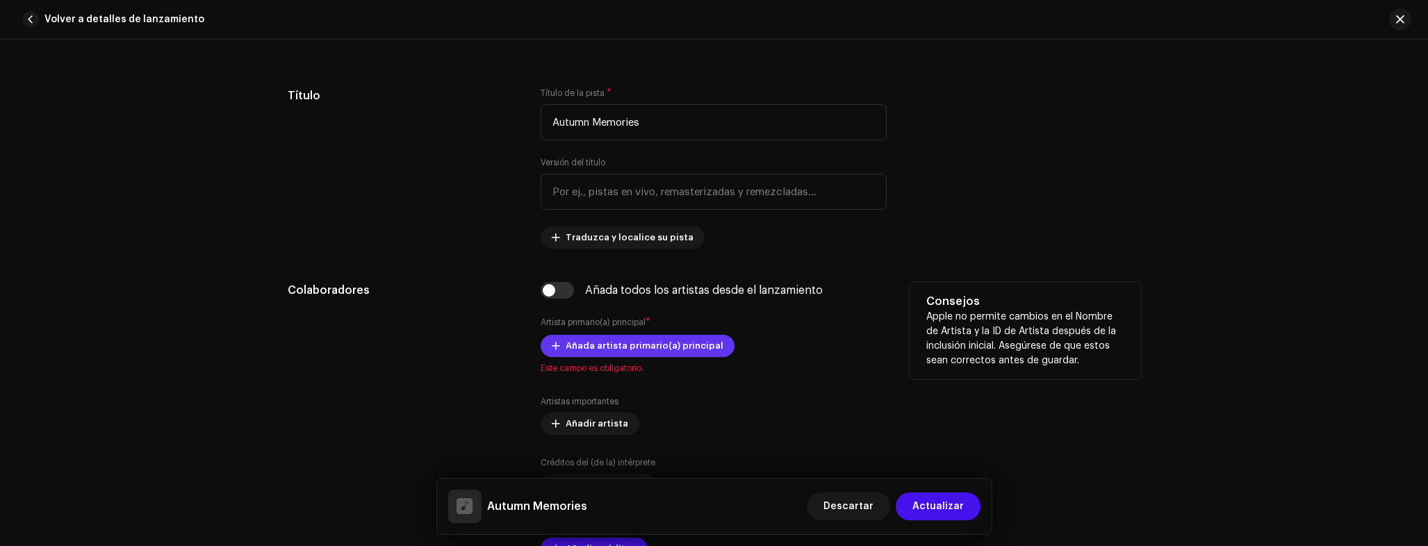
scroll to position [565, 0]
click at [633, 350] on span "Añada artista primario(a) principal" at bounding box center [645, 345] width 158 height 28
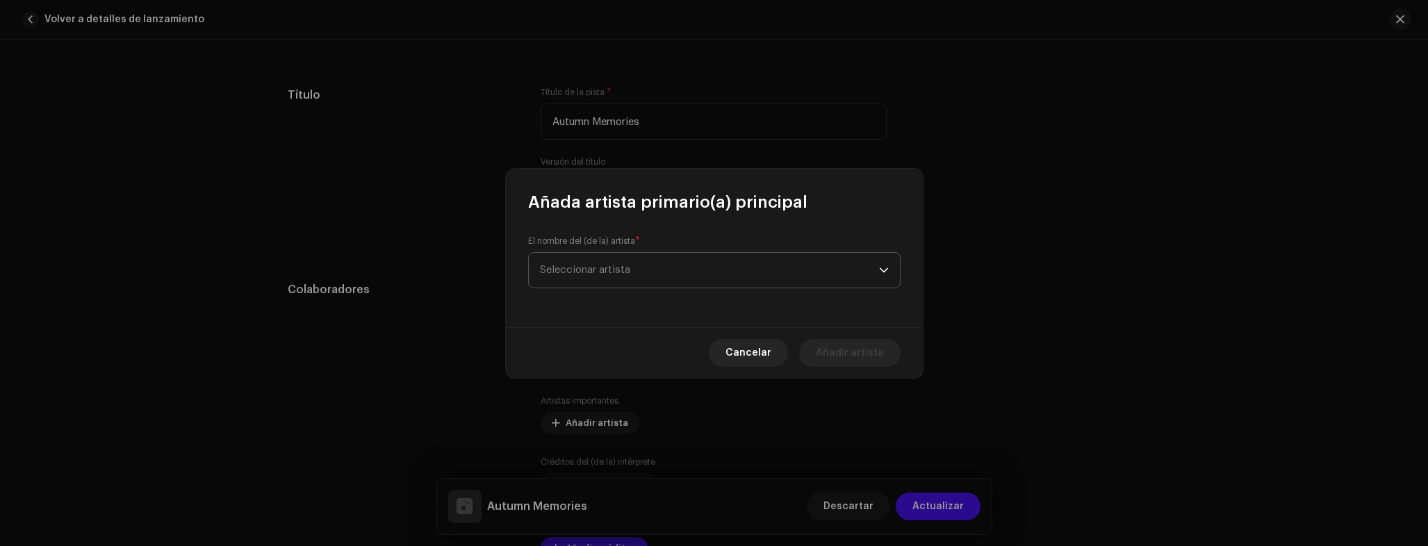
click at [607, 265] on span "Seleccionar artista" at bounding box center [585, 270] width 90 height 10
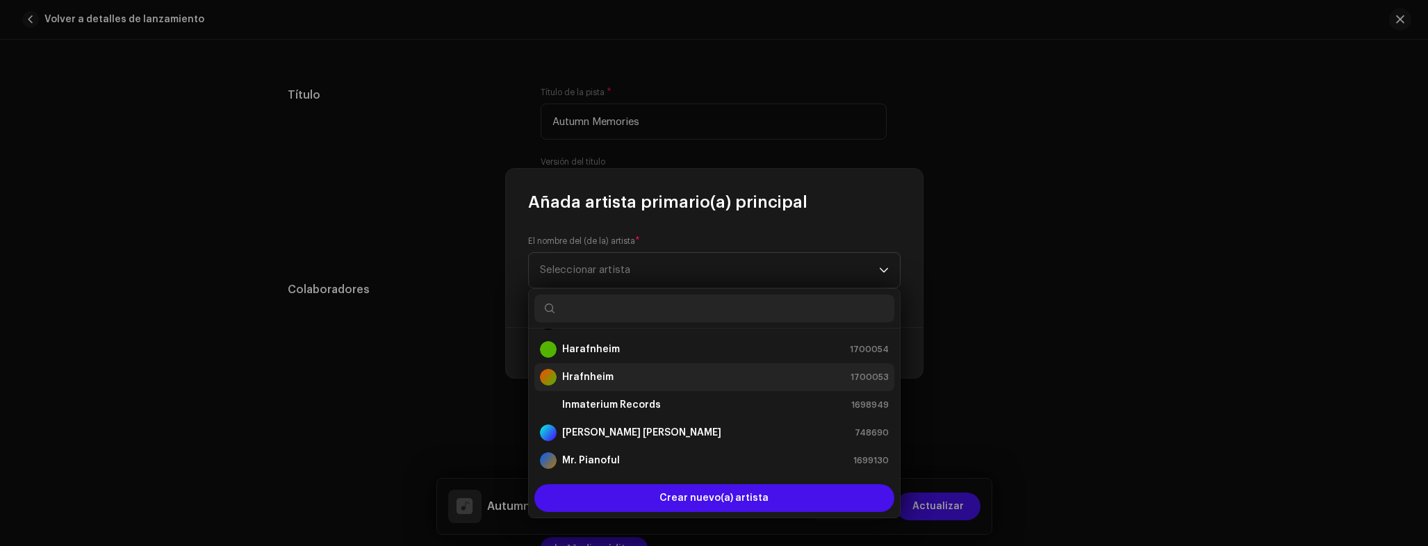
scroll to position [27, 0]
click at [603, 458] on strong "Mr. Pianoful" at bounding box center [591, 460] width 58 height 14
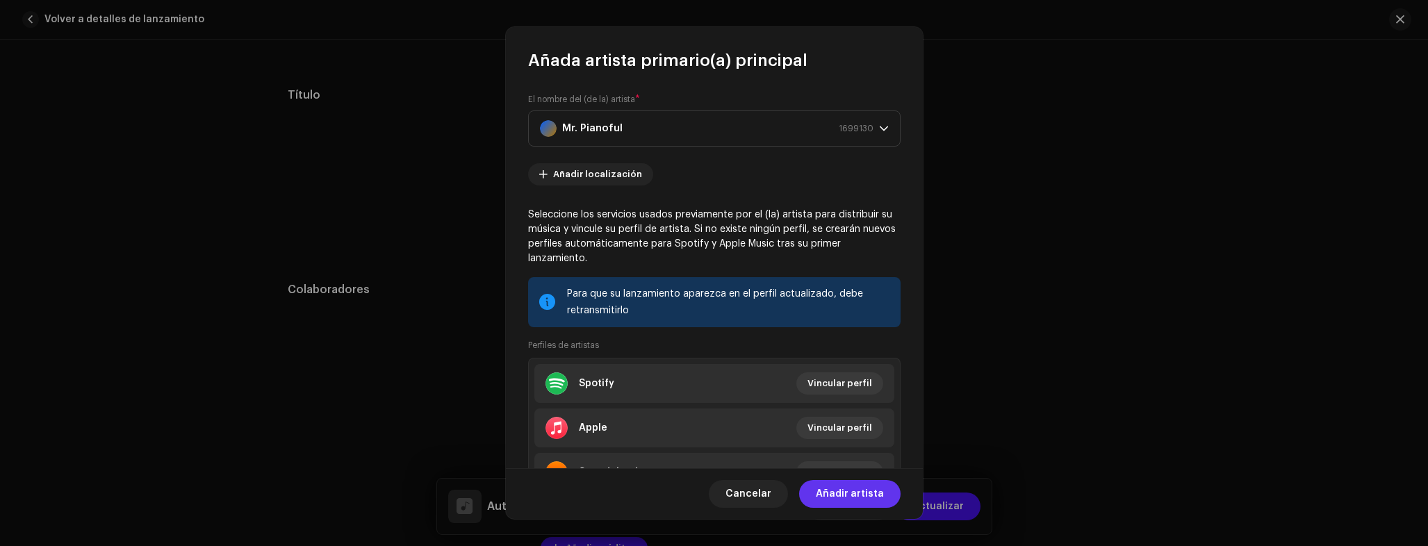
click at [836, 495] on span "Añadir artista" at bounding box center [850, 494] width 68 height 28
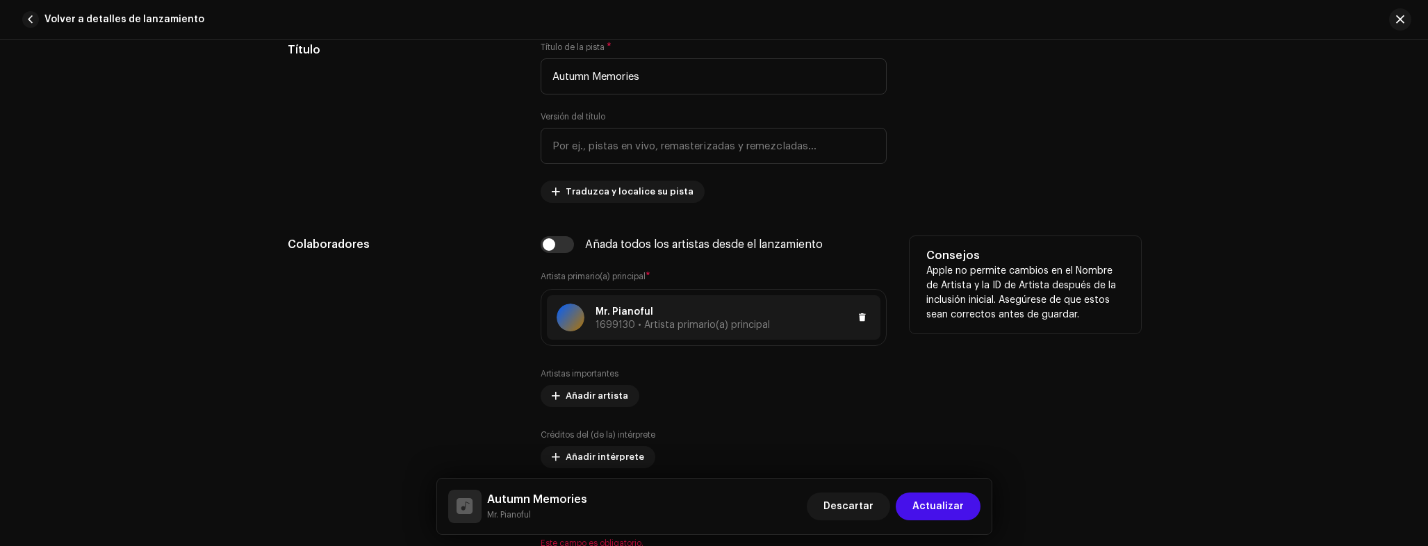
scroll to position [813, 0]
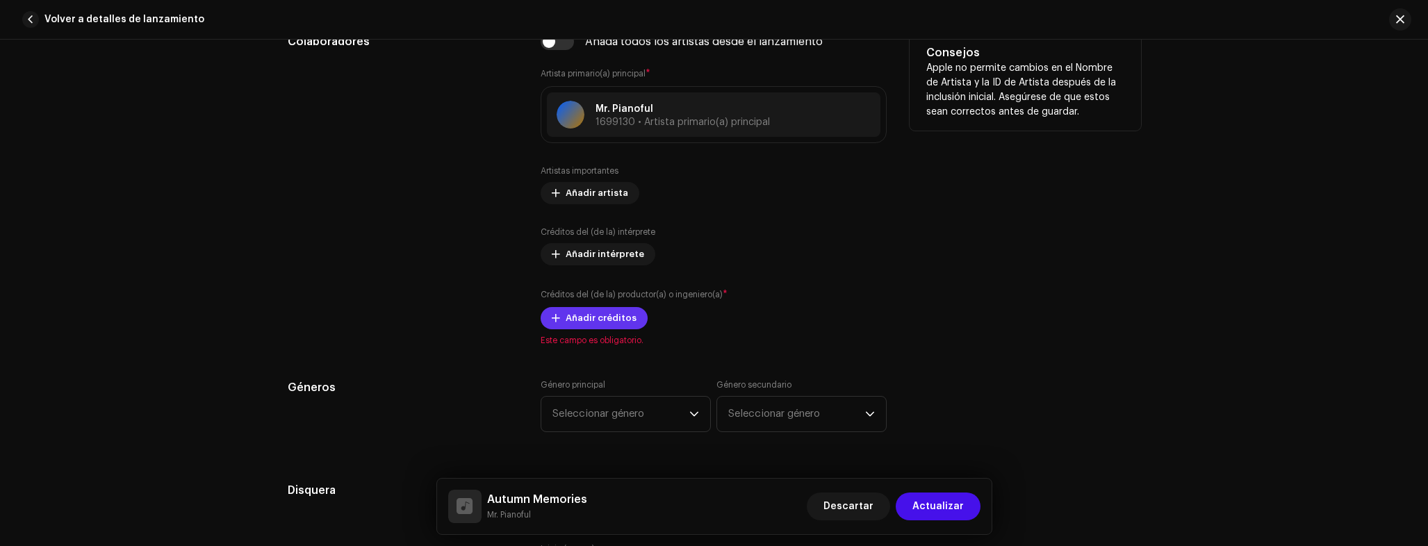
click at [602, 328] on span "Añadir créditos" at bounding box center [601, 318] width 71 height 28
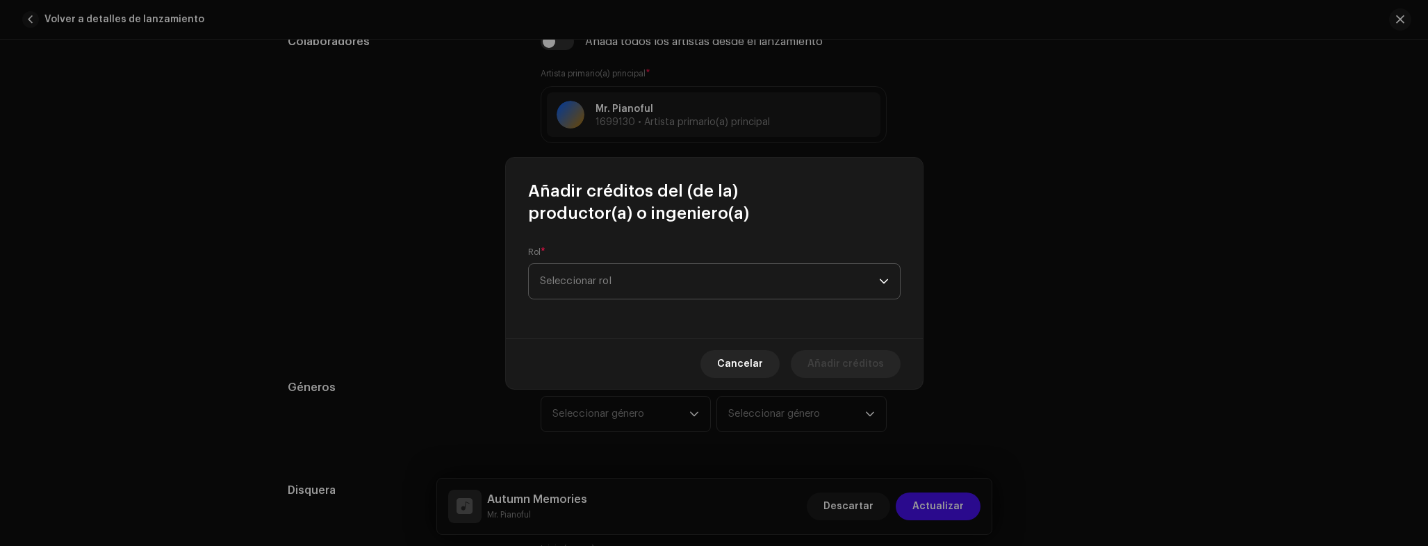
click at [618, 292] on span "Seleccionar rol" at bounding box center [709, 281] width 339 height 35
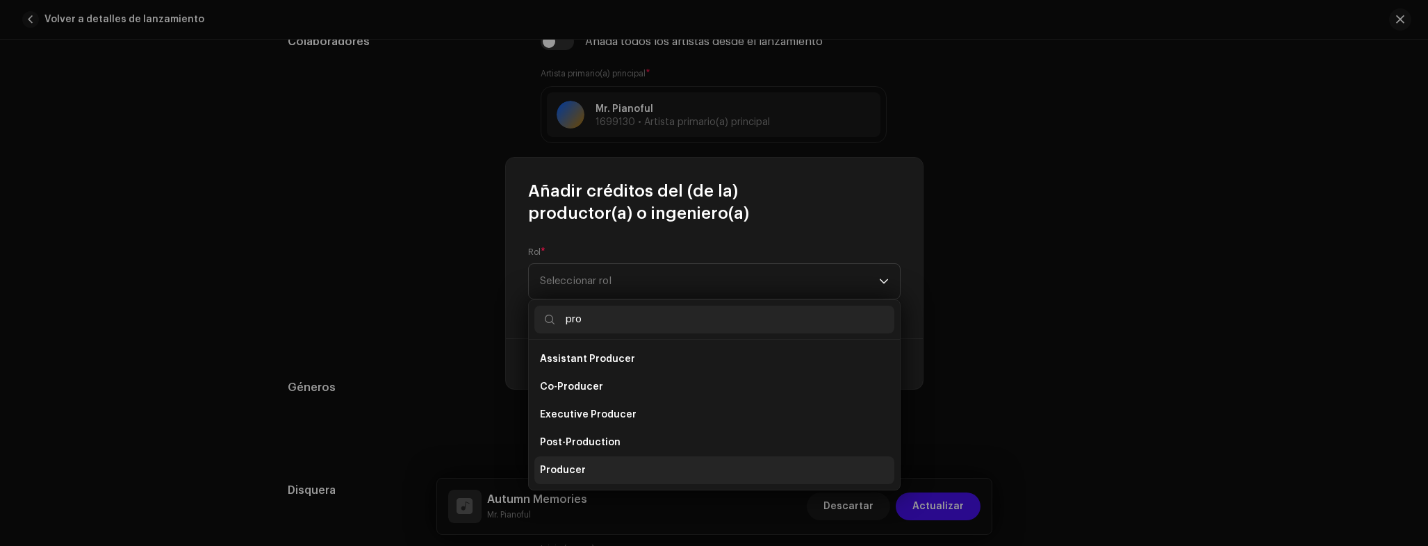
type input "pro"
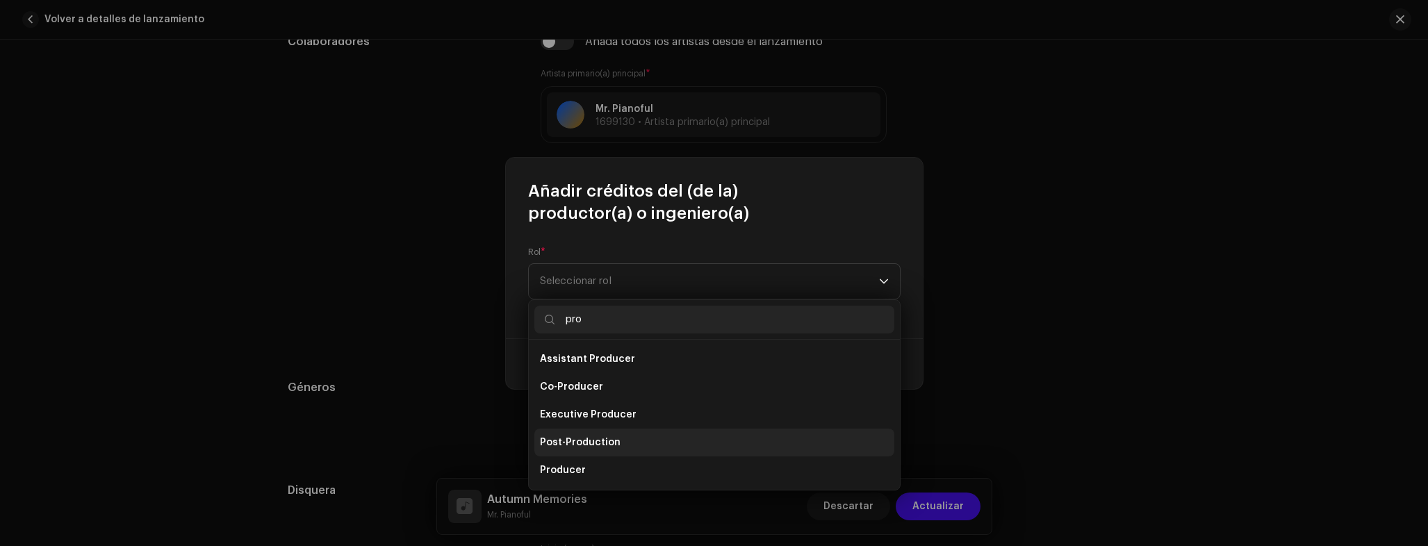
drag, startPoint x: 596, startPoint y: 464, endPoint x: 609, endPoint y: 424, distance: 41.8
click at [596, 464] on li "Producer" at bounding box center [714, 471] width 360 height 28
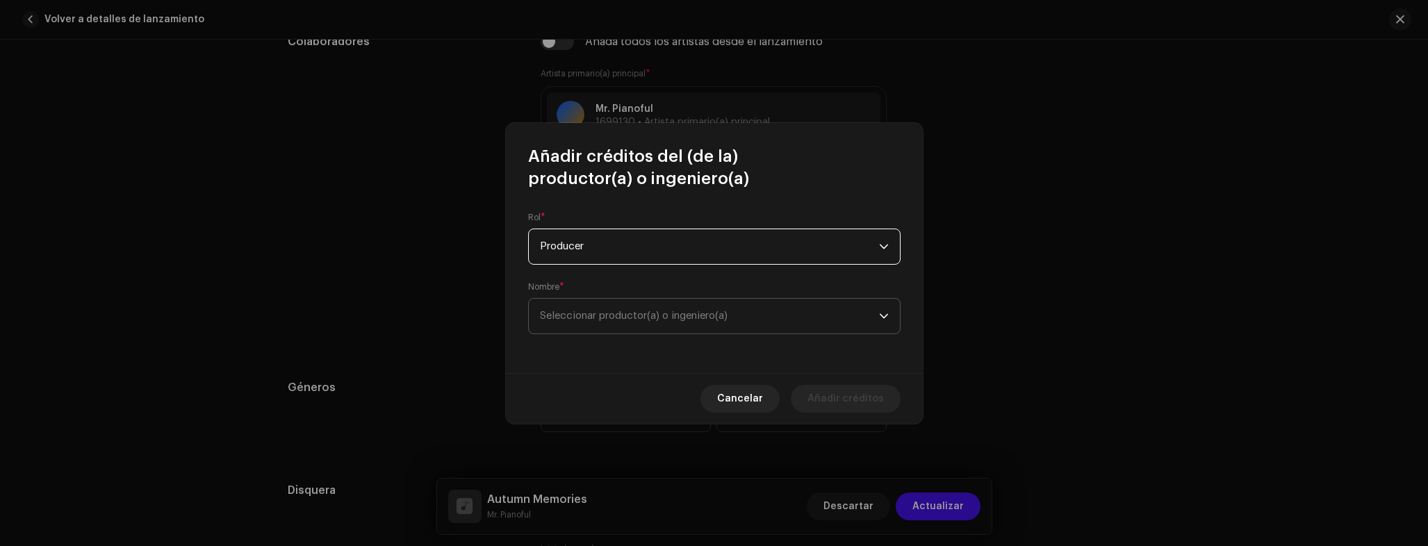
click at [616, 320] on span "Seleccionar productor(a) o ingeniero(a)" at bounding box center [709, 316] width 339 height 35
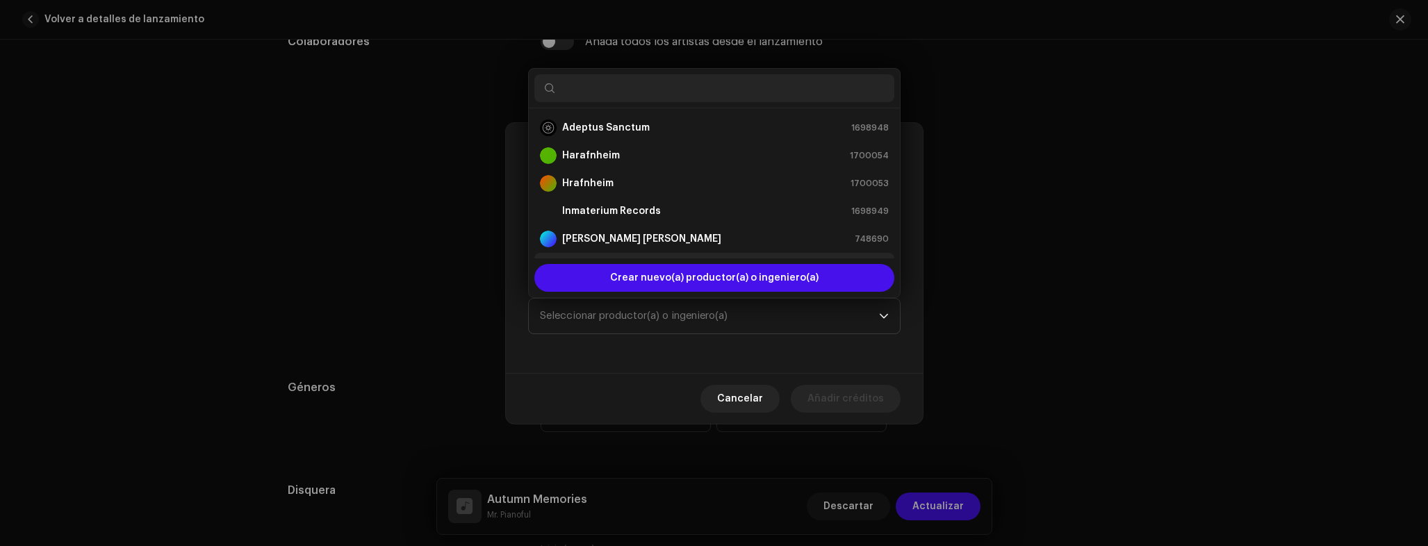
scroll to position [22, 0]
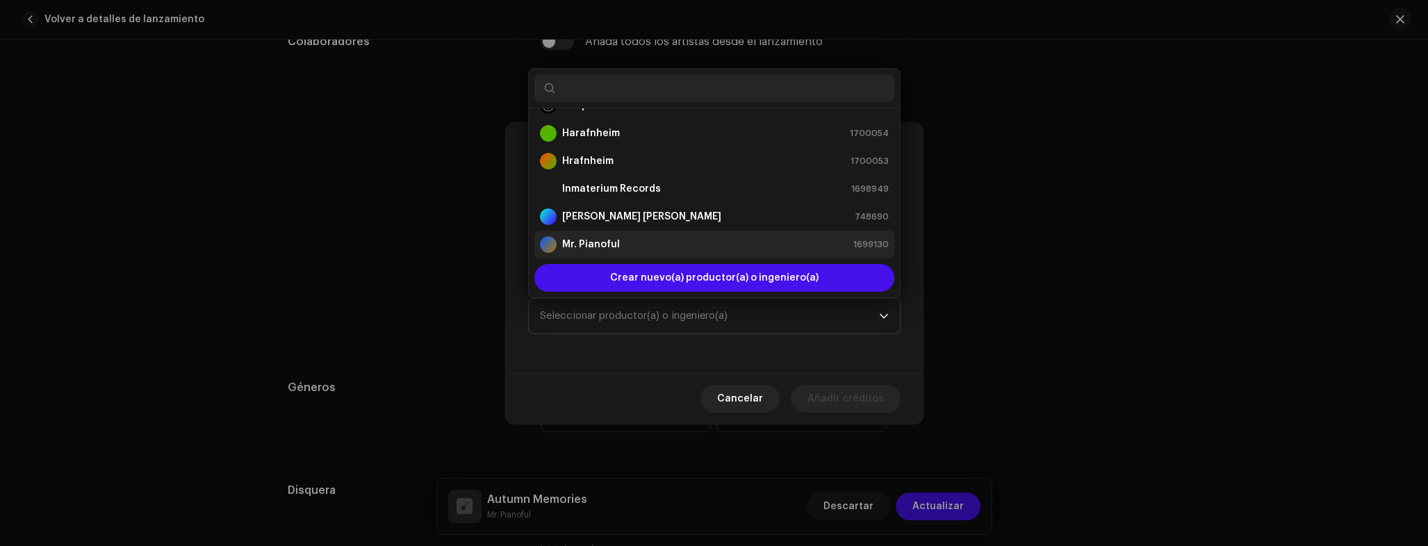
click at [616, 244] on strong "Mr. Pianoful" at bounding box center [591, 245] width 58 height 14
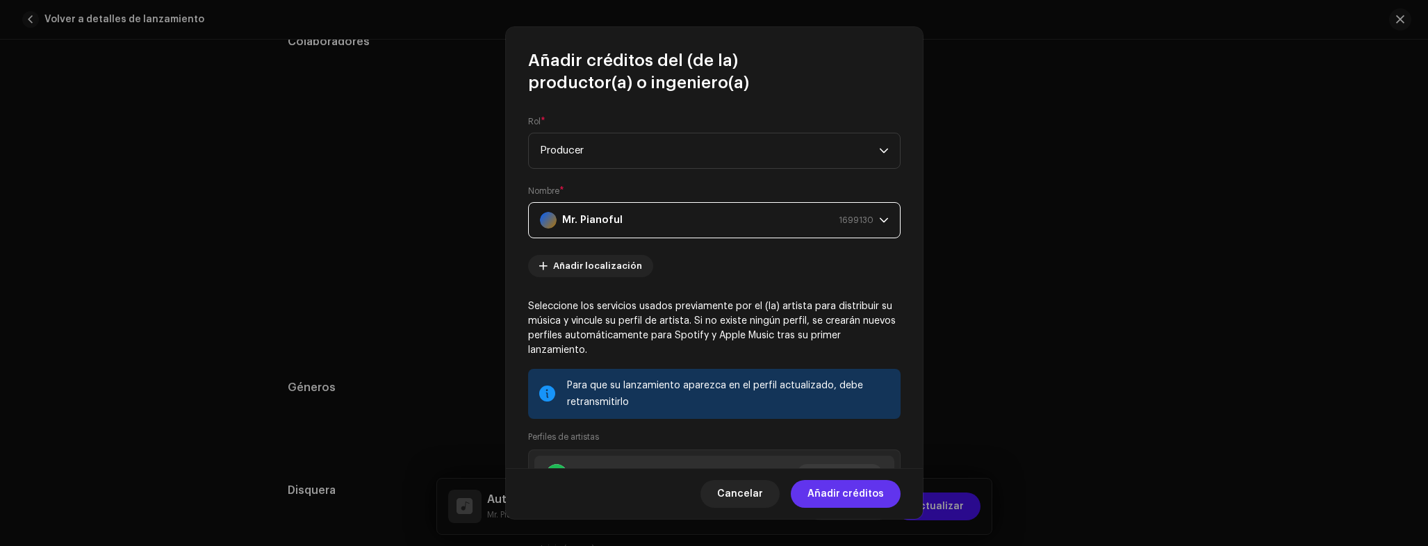
click at [859, 491] on span "Añadir créditos" at bounding box center [845, 494] width 76 height 28
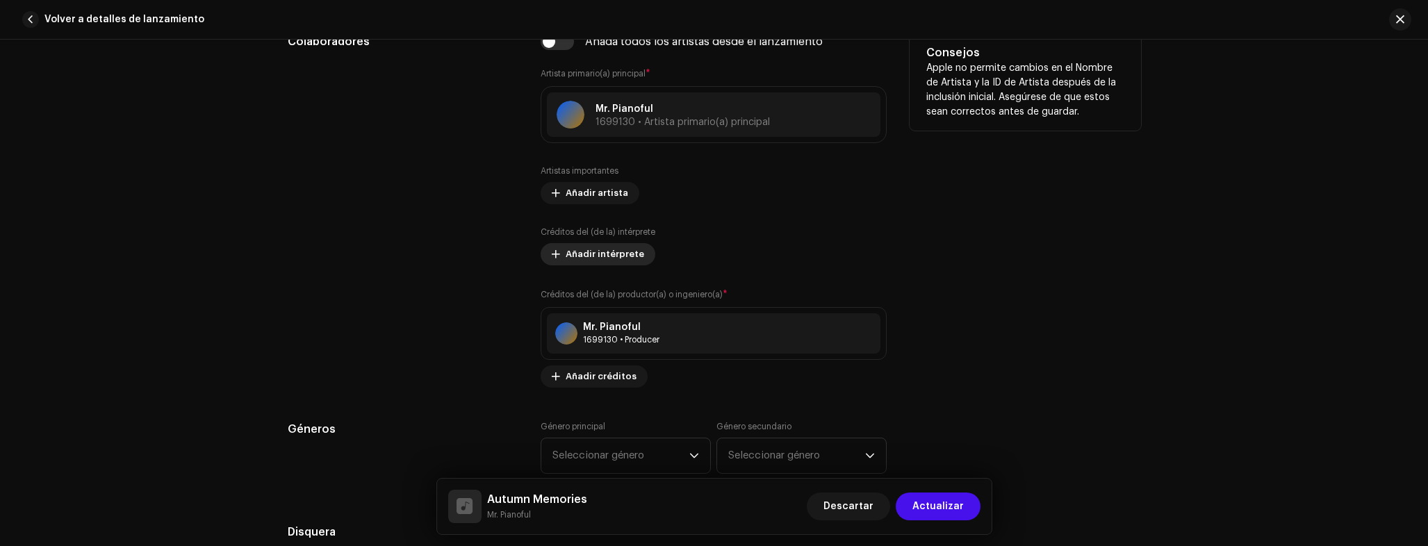
click at [584, 247] on span "Añadir intérprete" at bounding box center [605, 254] width 79 height 28
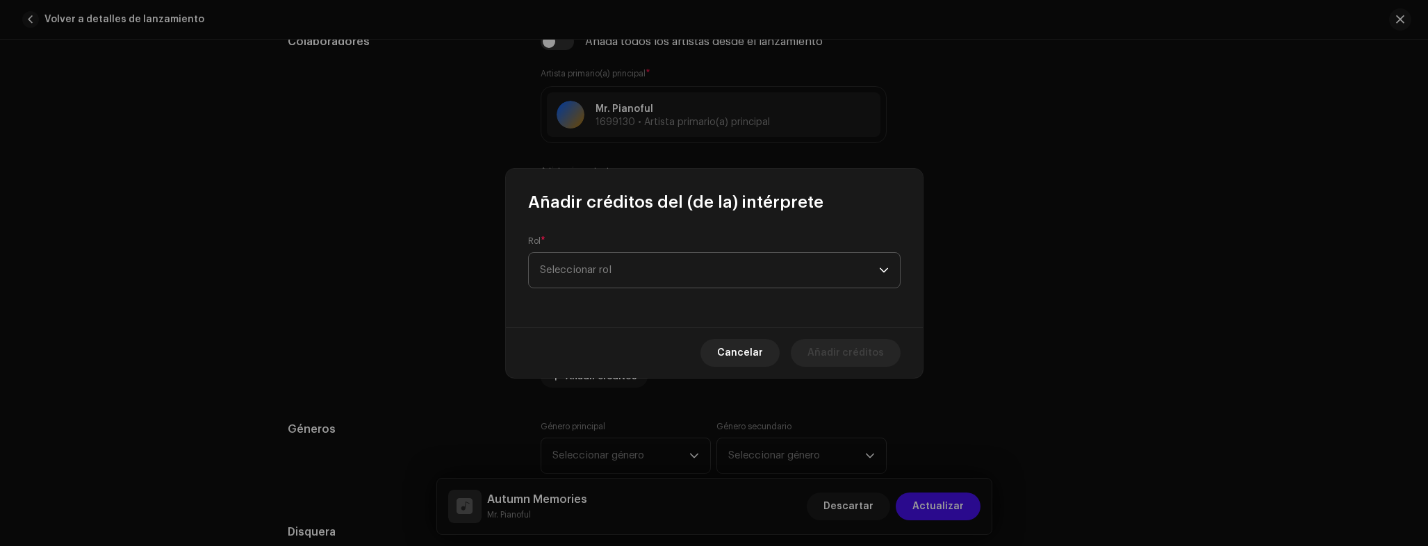
click at [598, 258] on span "Seleccionar rol" at bounding box center [709, 270] width 339 height 35
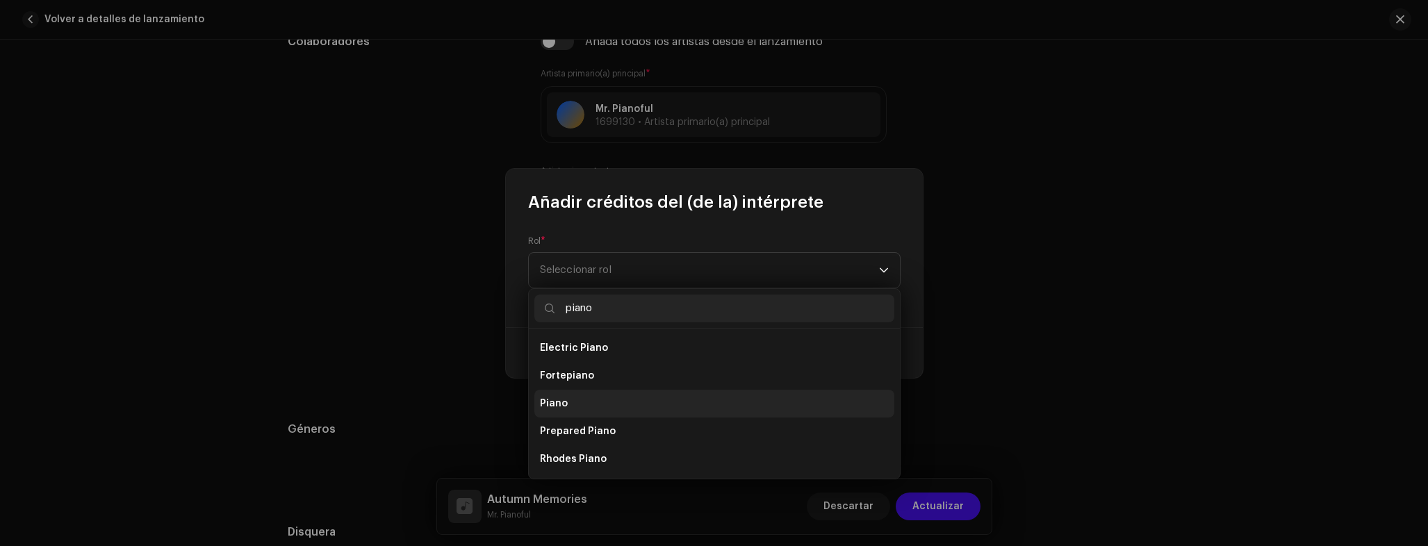
type input "piano"
click at [567, 406] on li "Piano" at bounding box center [714, 404] width 360 height 28
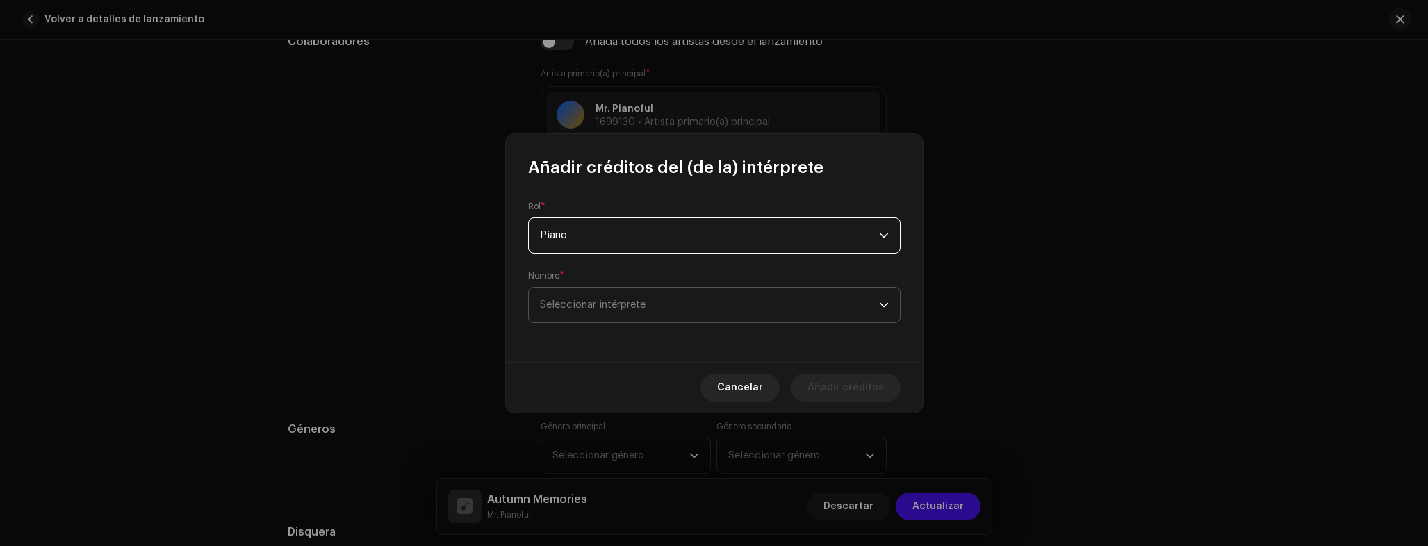
click at [596, 312] on span "Seleccionar intérprete" at bounding box center [709, 305] width 339 height 35
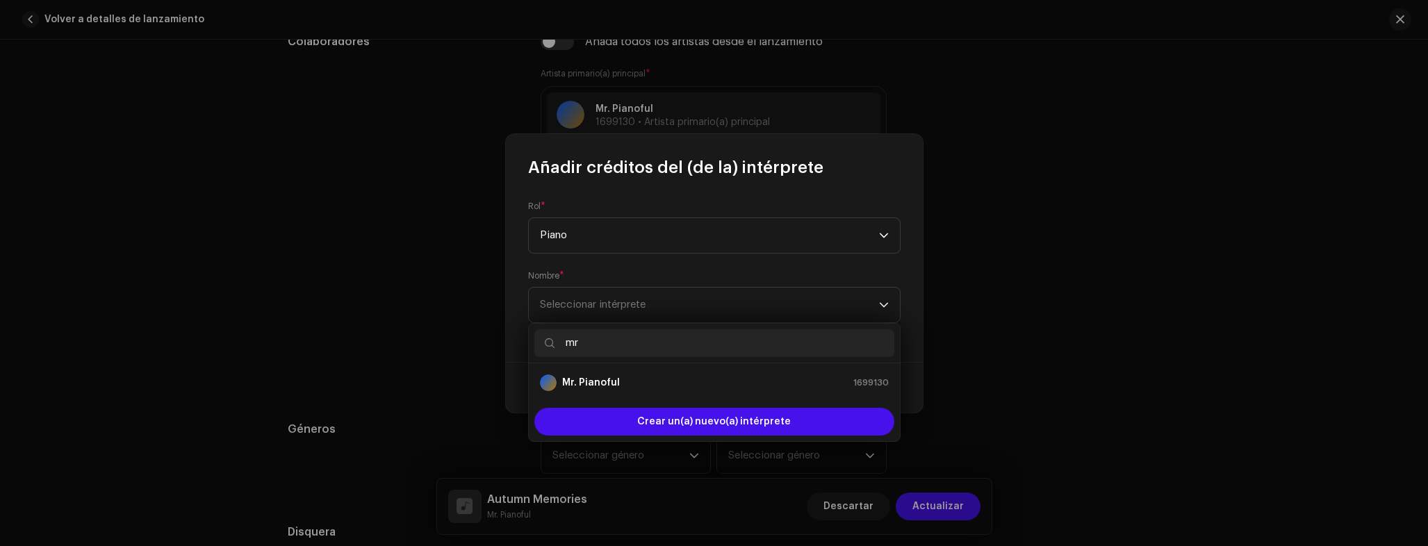
type input "mr"
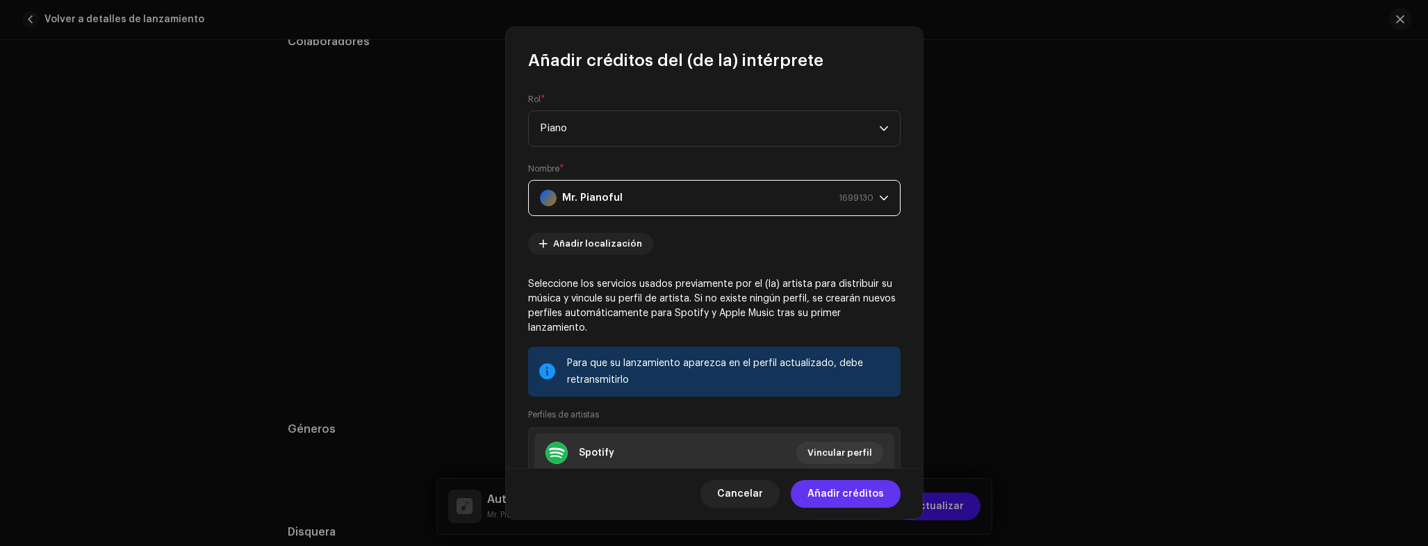
click at [856, 498] on span "Añadir créditos" at bounding box center [845, 494] width 76 height 28
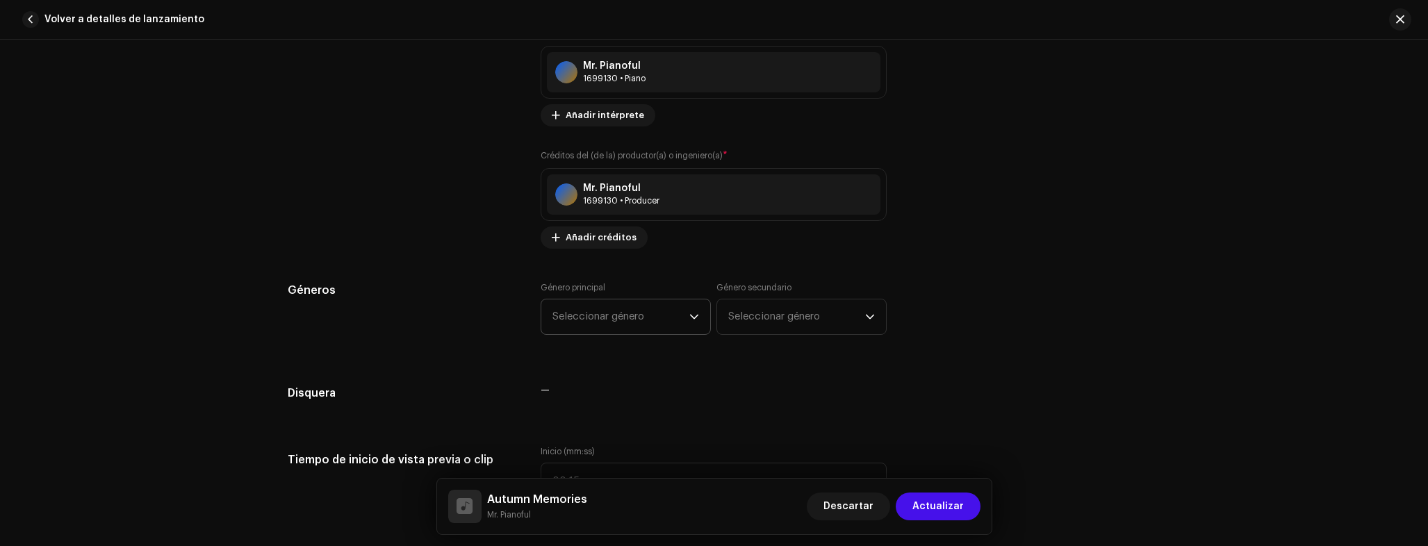
scroll to position [1046, 0]
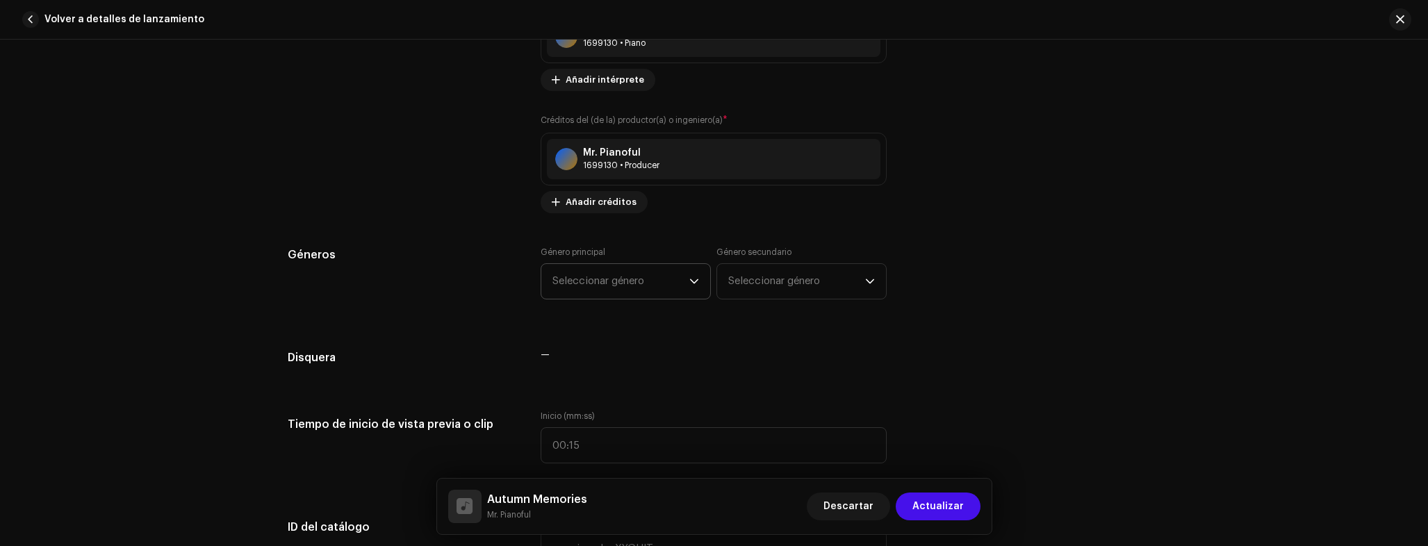
click at [581, 269] on span "Seleccionar género" at bounding box center [620, 281] width 137 height 35
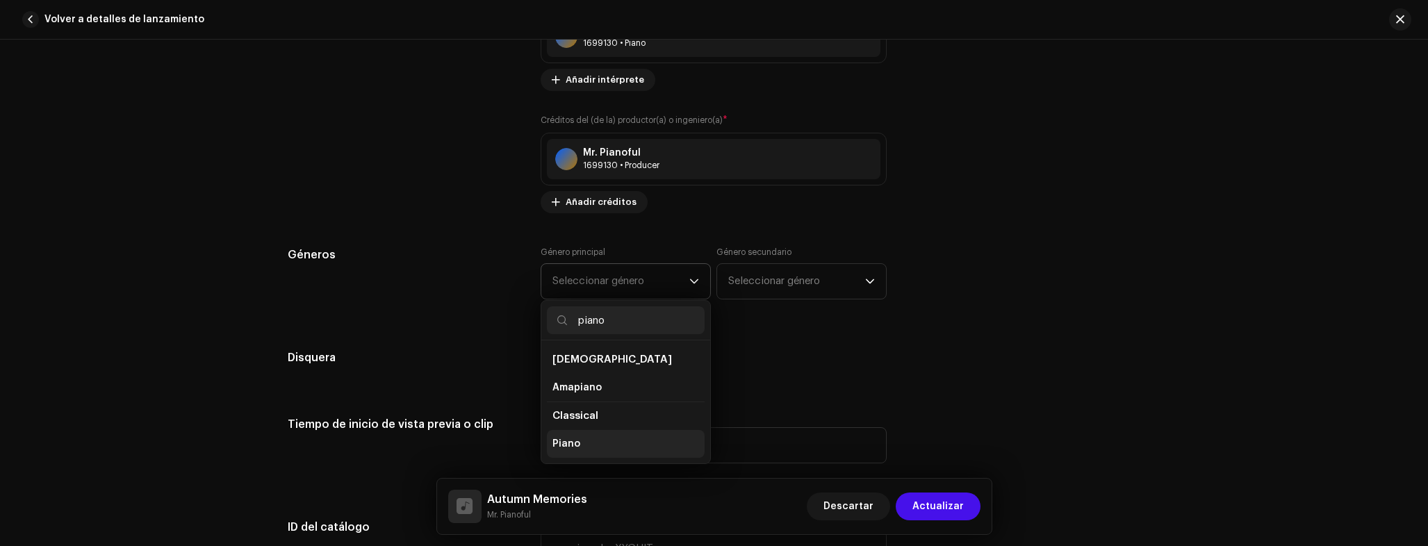
type input "piano"
click at [564, 442] on span "Piano" at bounding box center [566, 444] width 28 height 14
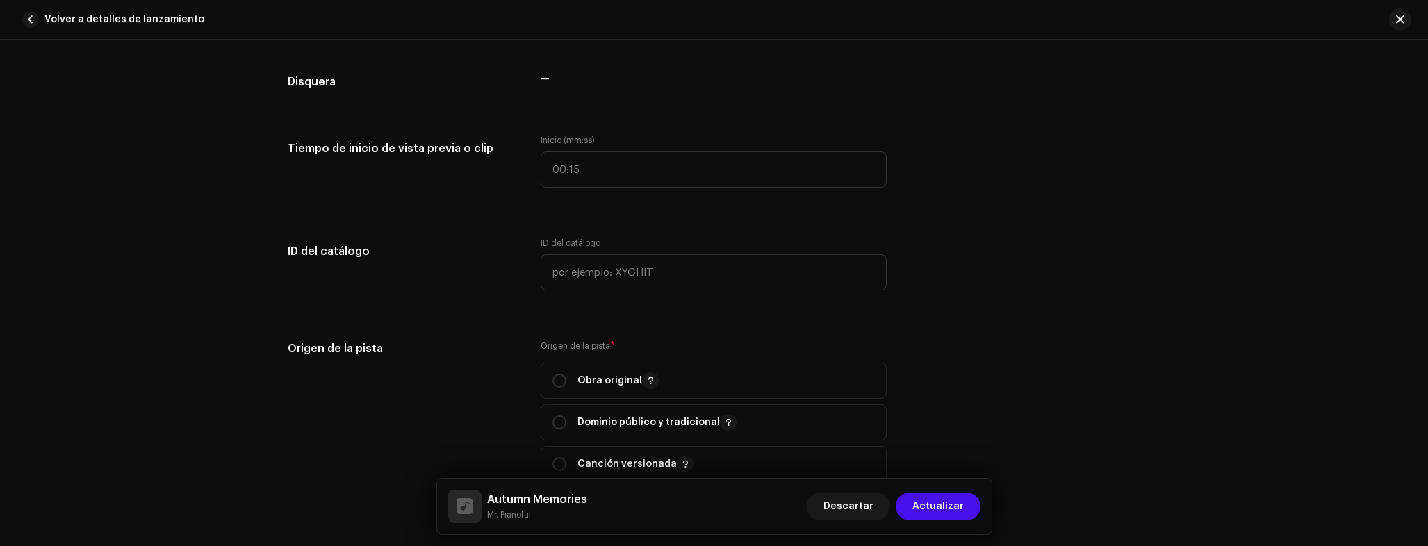
scroll to position [1322, 0]
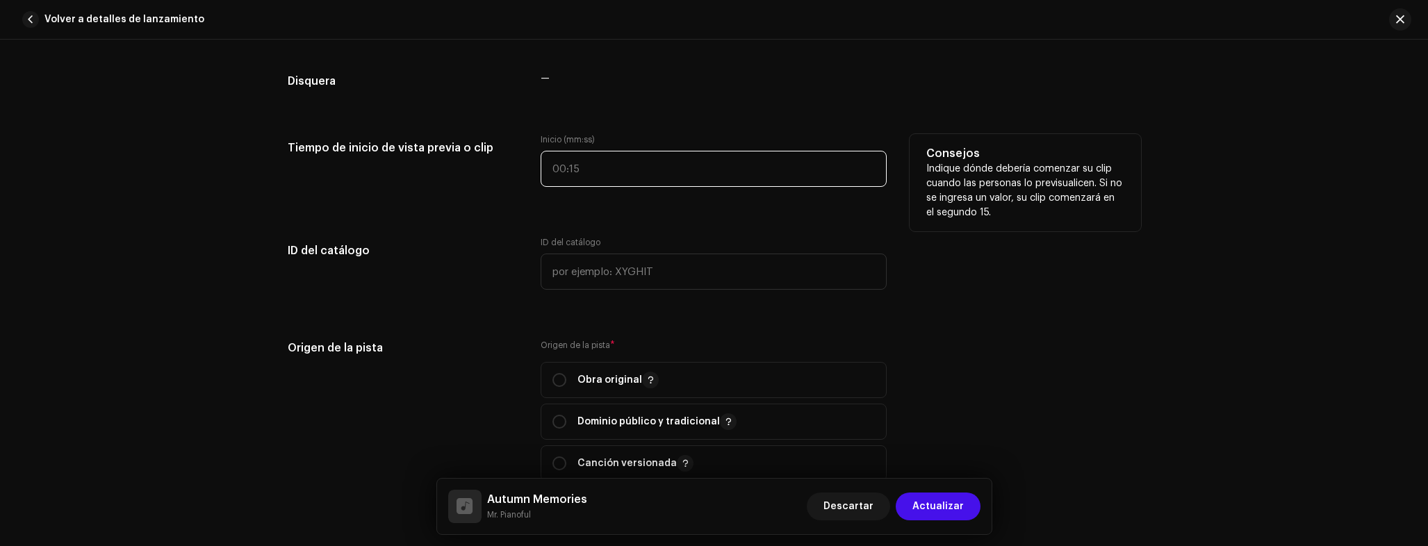
type input ":"
click at [577, 177] on input ":" at bounding box center [714, 169] width 346 height 36
type input "00:57"
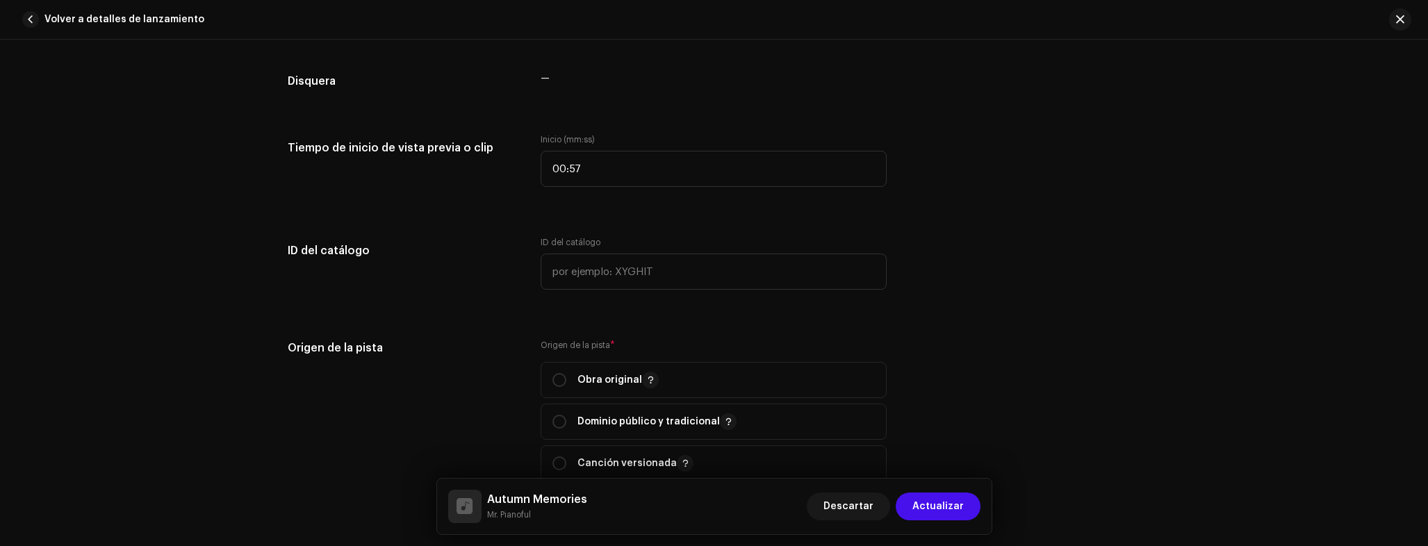
click at [985, 215] on div "Detalles de la pista Complete los siguientes pasos para finalizar su pista. 1 d…" at bounding box center [714, 267] width 898 height 3033
click at [598, 375] on p "Obra original" at bounding box center [617, 380] width 81 height 17
radio input "true"
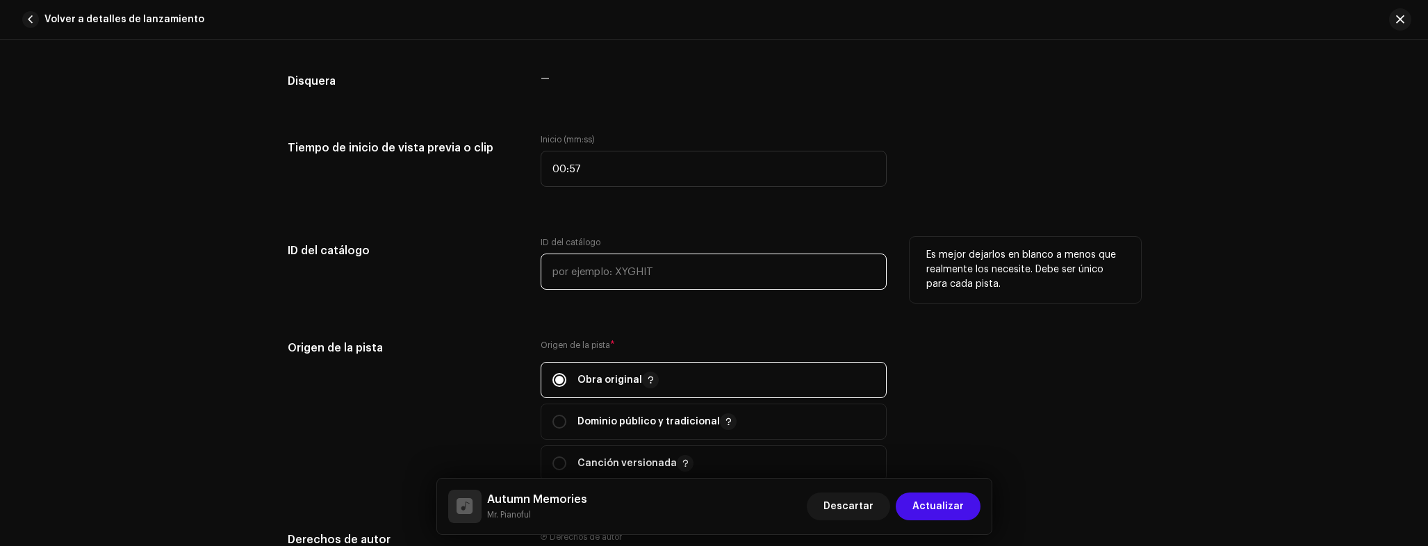
click at [629, 280] on input "text" at bounding box center [714, 272] width 346 height 36
type input "IR007"
click at [454, 277] on div "ID del catálogo" at bounding box center [403, 271] width 231 height 69
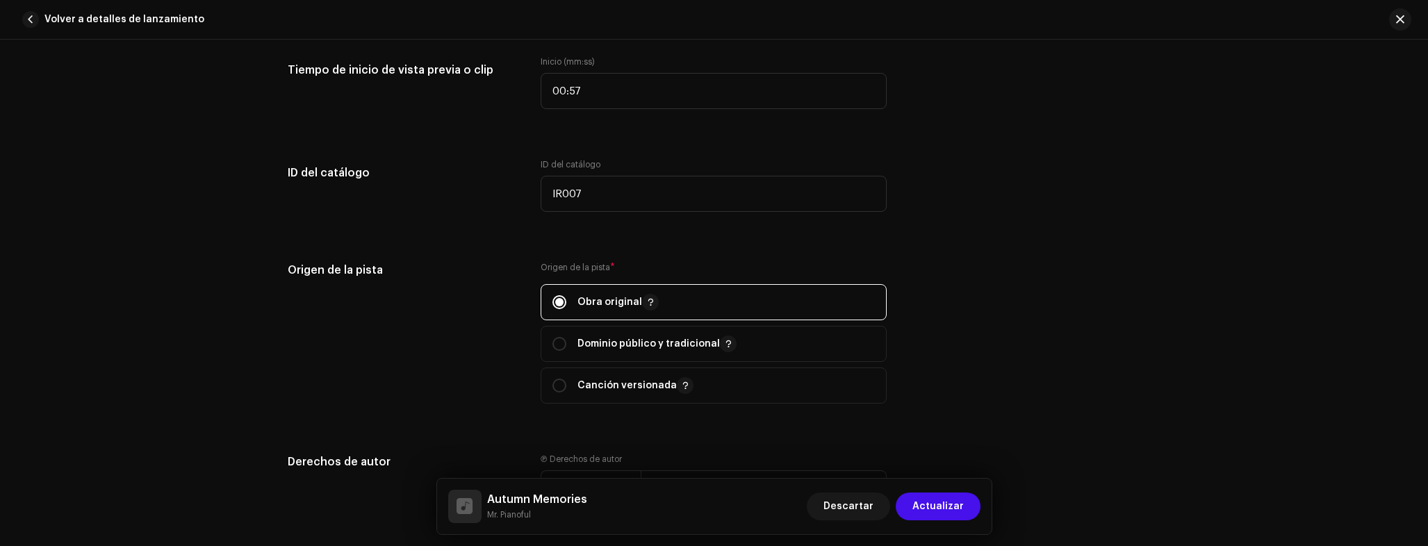
scroll to position [1597, 0]
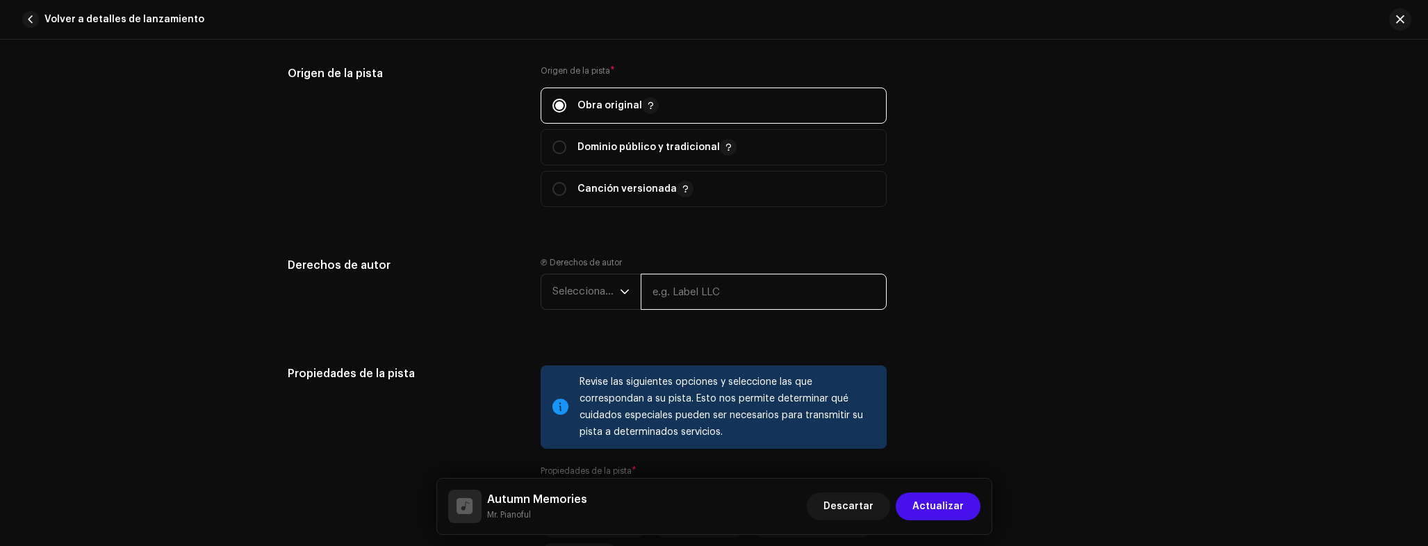
click at [672, 302] on input "text" at bounding box center [764, 292] width 246 height 36
type input "Inmaterium Records"
click at [609, 300] on span "Seleccionar año" at bounding box center [585, 291] width 67 height 35
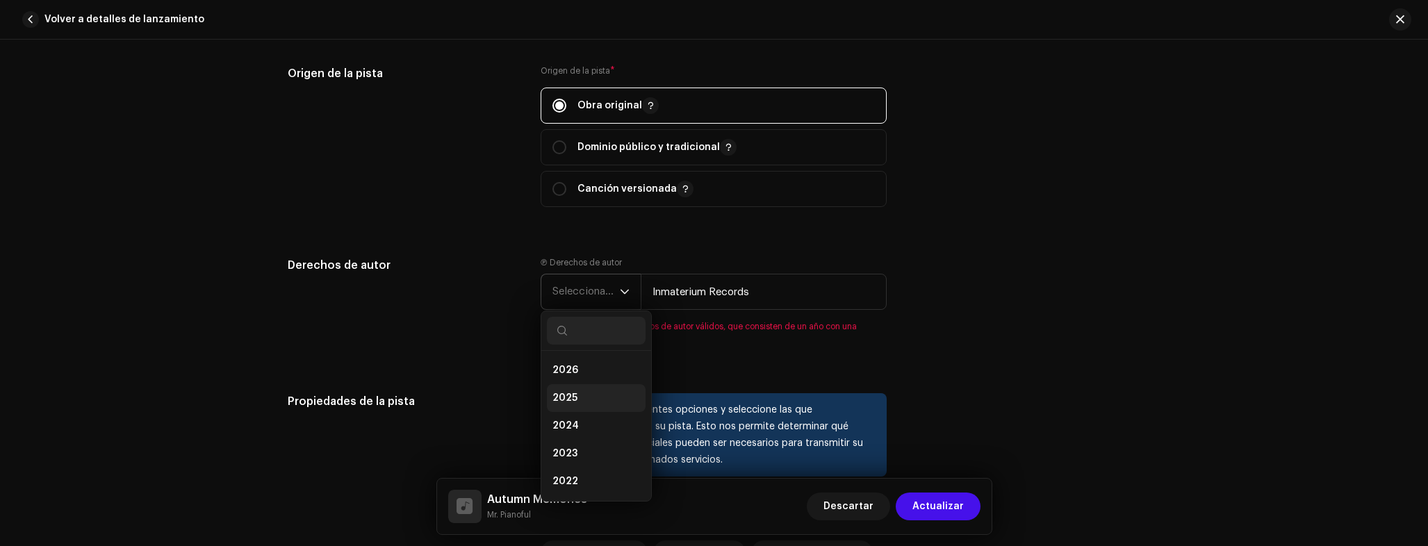
click at [571, 394] on span "2025" at bounding box center [564, 398] width 25 height 14
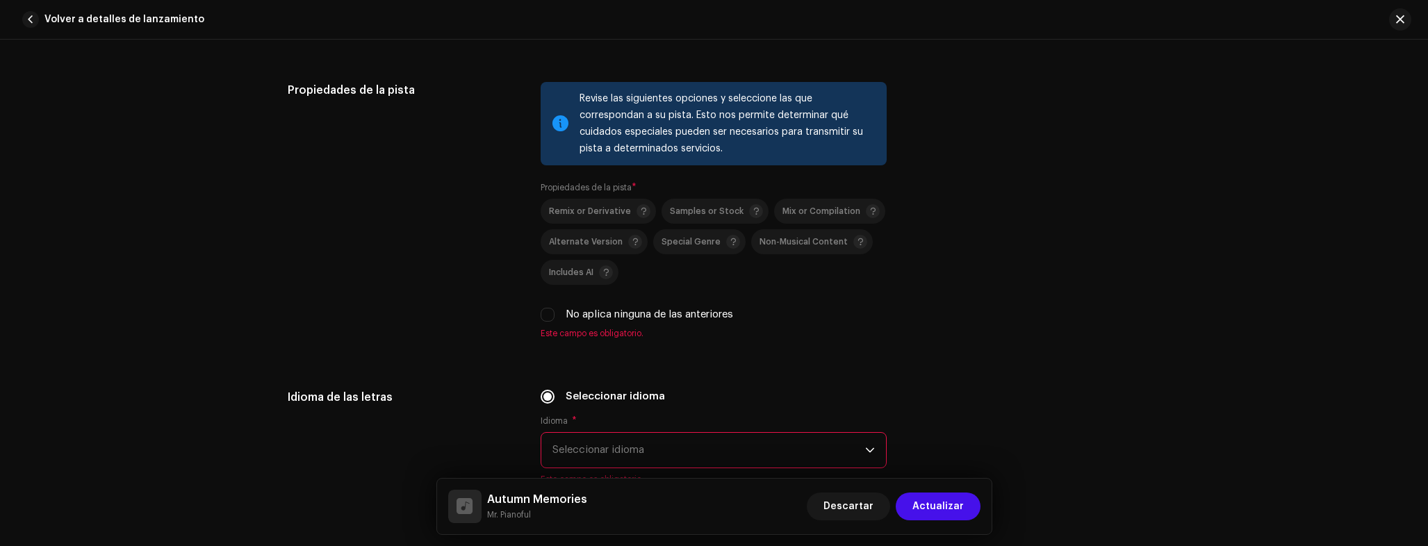
click at [568, 319] on label "No aplica ninguna de las anteriores" at bounding box center [649, 314] width 167 height 15
click at [555, 319] on input "No aplica ninguna de las anteriores" at bounding box center [548, 315] width 14 height 14
checkbox input "true"
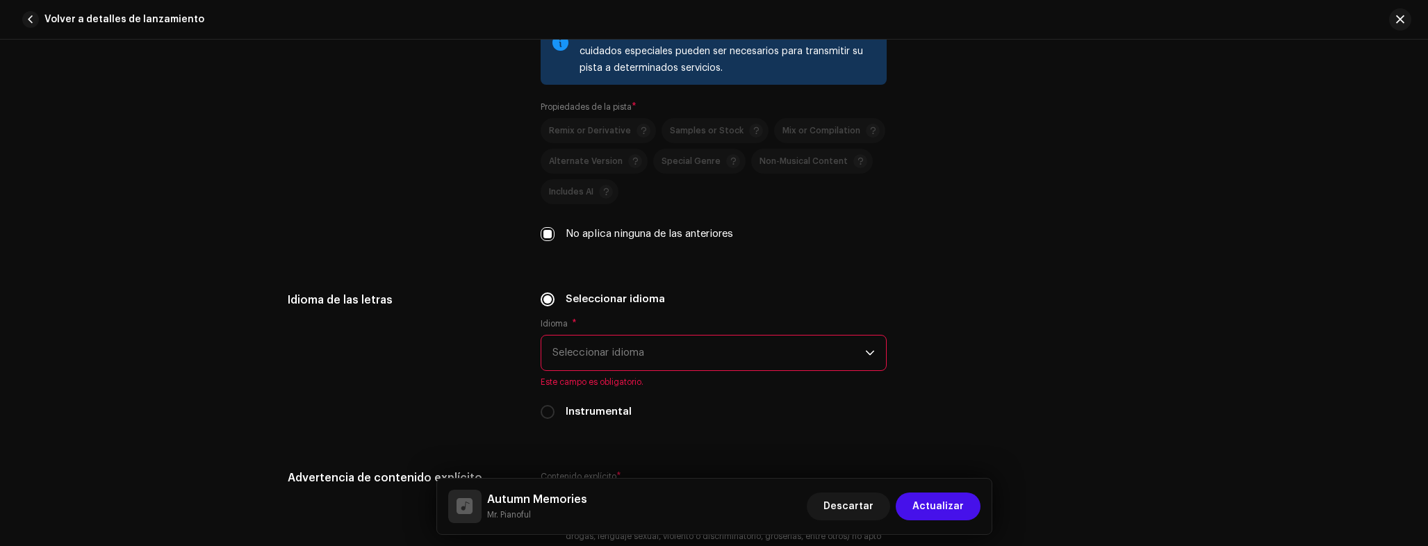
scroll to position [1990, 0]
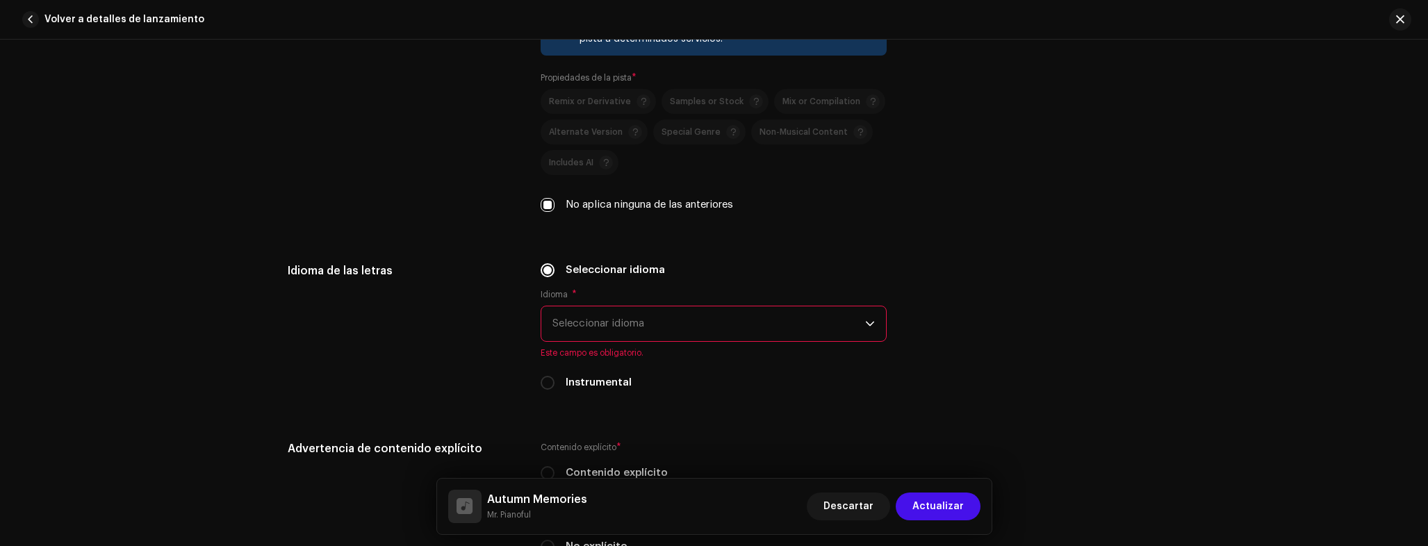
click at [585, 393] on div "Seleccionar idioma Idioma * Seleccionar idioma Este campo es obligatorio. Instr…" at bounding box center [714, 335] width 346 height 145
click at [537, 375] on div "Idioma de las letras Seleccionar idioma Idioma * Seleccionar idioma Este campo …" at bounding box center [714, 335] width 853 height 145
click at [546, 381] on input "Instrumental" at bounding box center [548, 383] width 14 height 14
radio input "true"
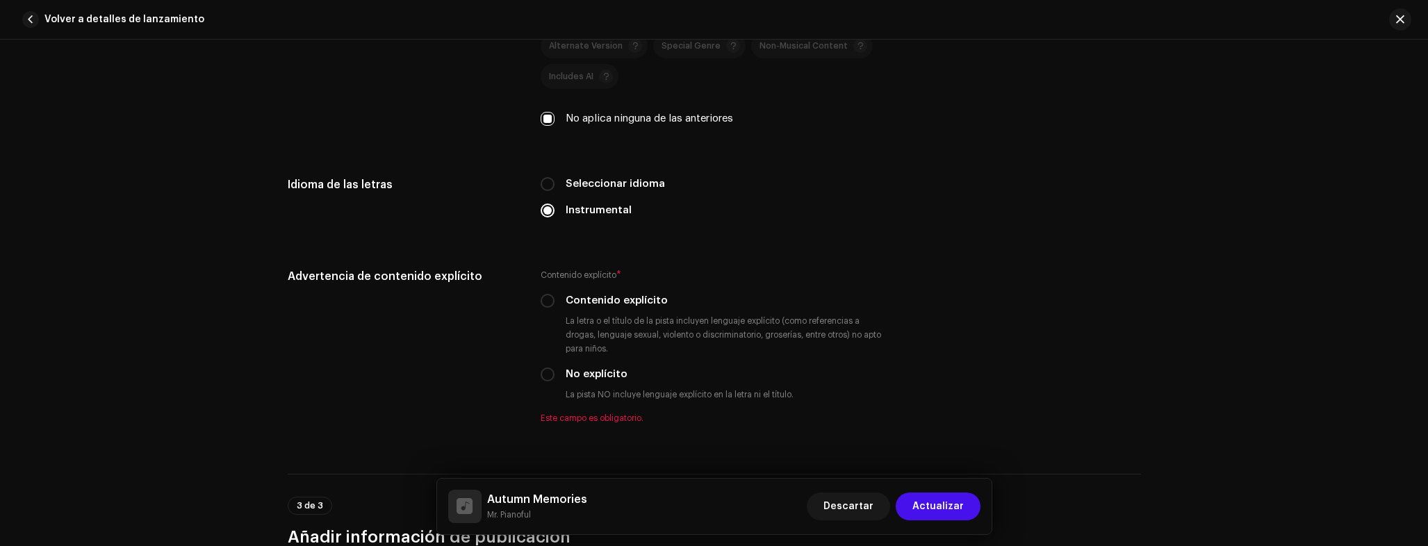
scroll to position [2276, 0]
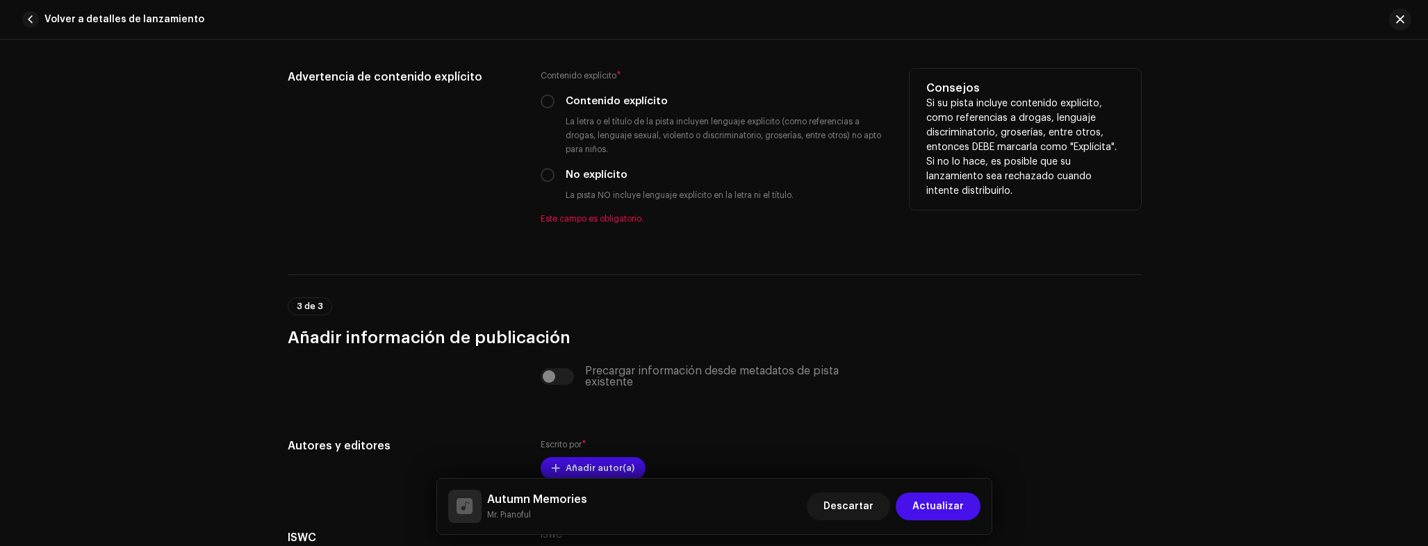
click at [532, 177] on div "Advertencia de contenido explícito Contenido explícito * Contenido explícito La…" at bounding box center [714, 155] width 853 height 172
click at [541, 175] on input "No explícito" at bounding box center [548, 175] width 14 height 14
radio input "true"
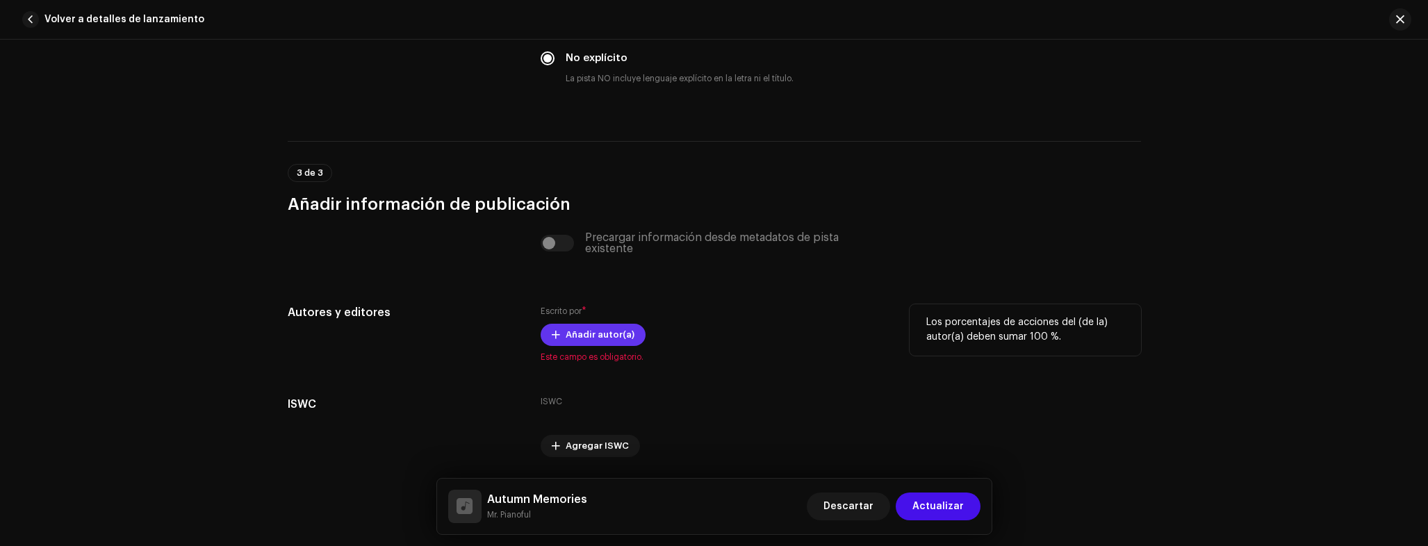
scroll to position [2396, 0]
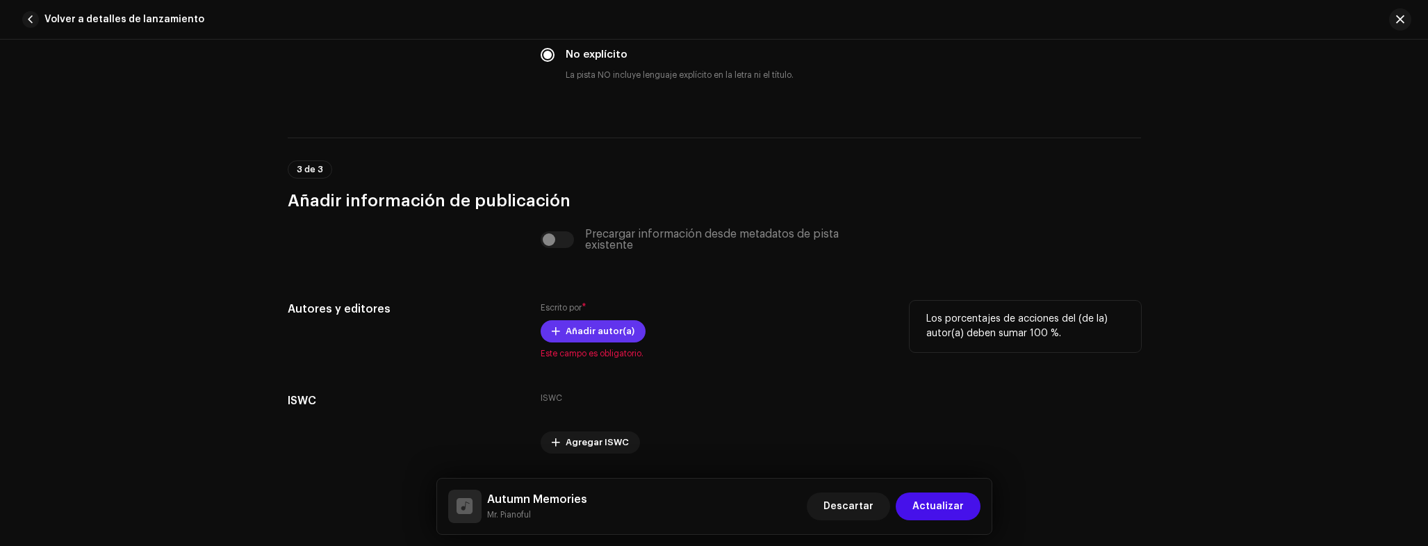
click at [575, 320] on span "Añadir autor(a)" at bounding box center [600, 332] width 69 height 28
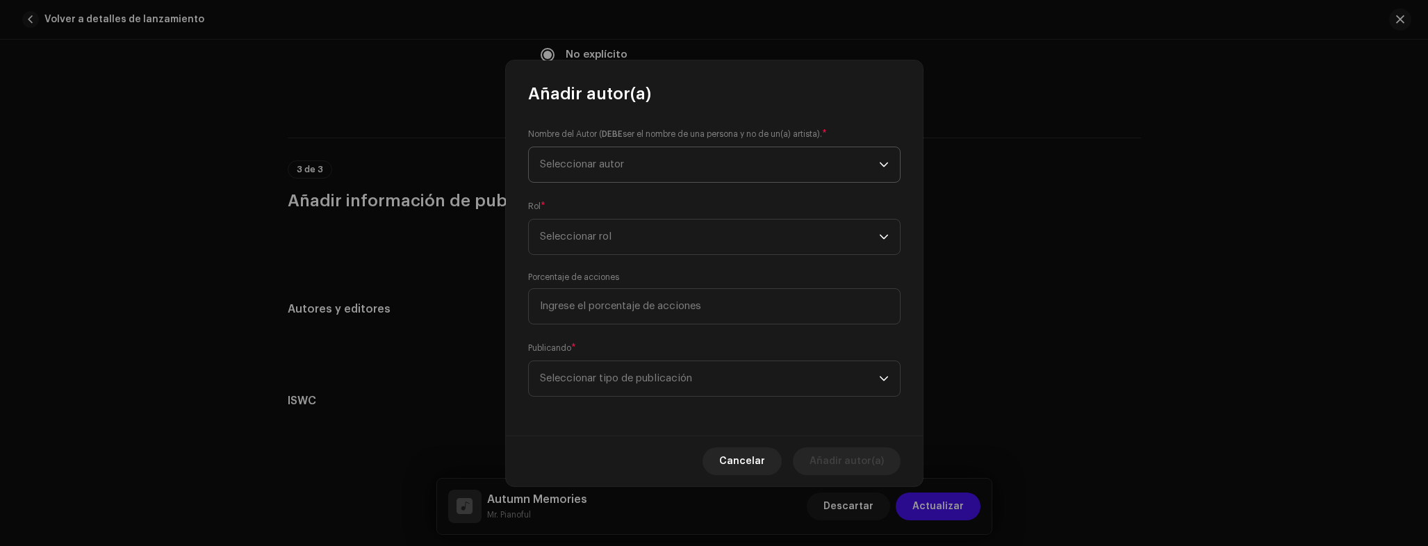
click at [616, 165] on span "Seleccionar autor" at bounding box center [582, 164] width 84 height 10
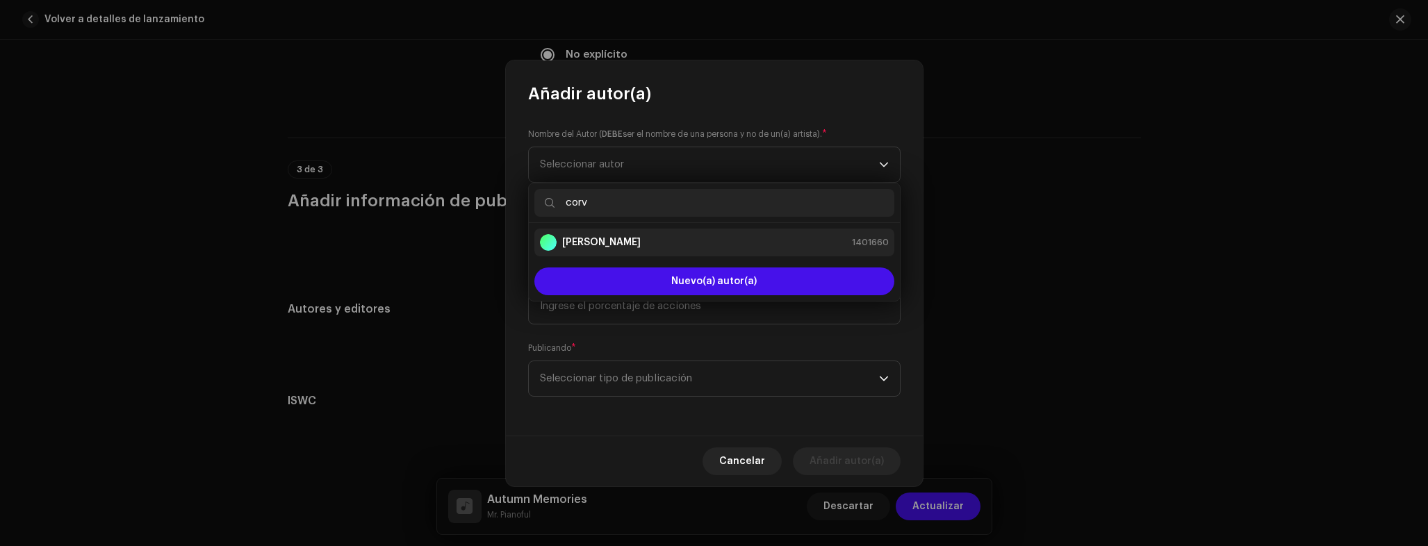
type input "corv"
click at [608, 244] on strong "Adrian Corvo" at bounding box center [601, 243] width 79 height 14
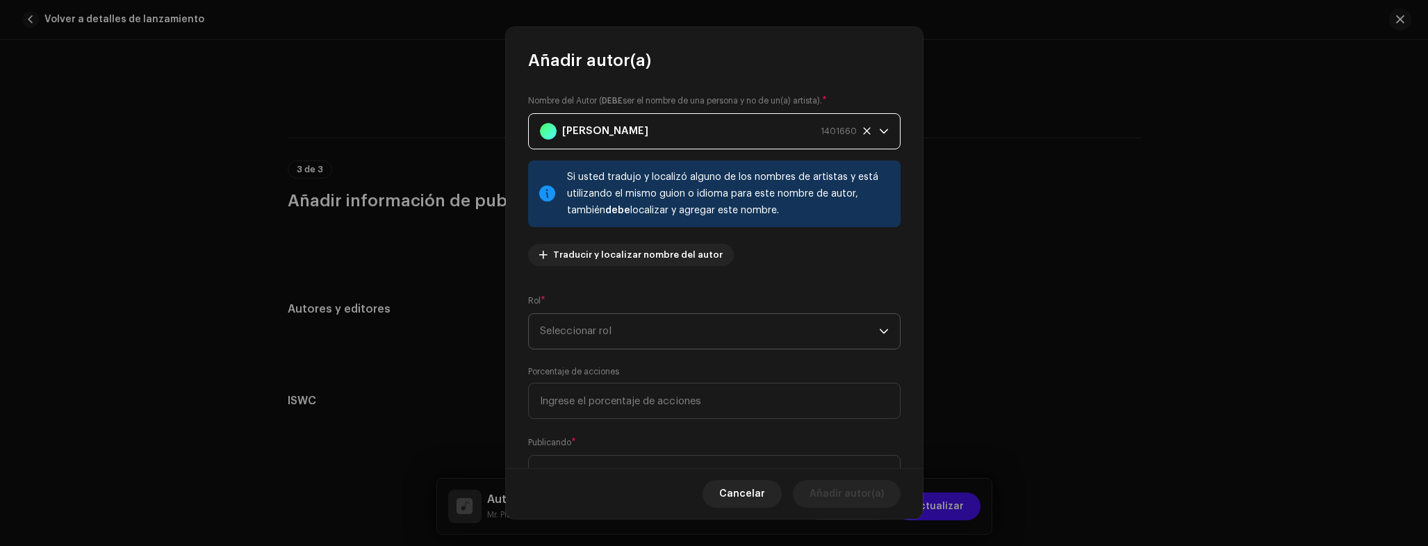
click at [593, 330] on span "Seleccionar rol" at bounding box center [709, 331] width 339 height 35
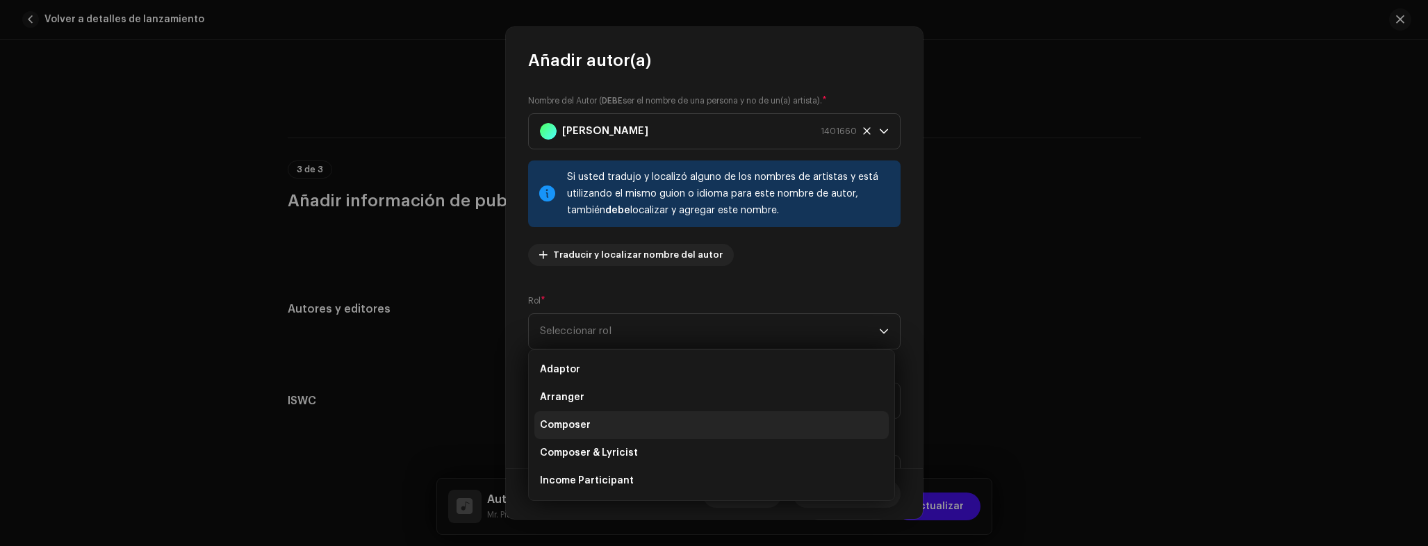
click at [577, 416] on li "Composer" at bounding box center [711, 425] width 354 height 28
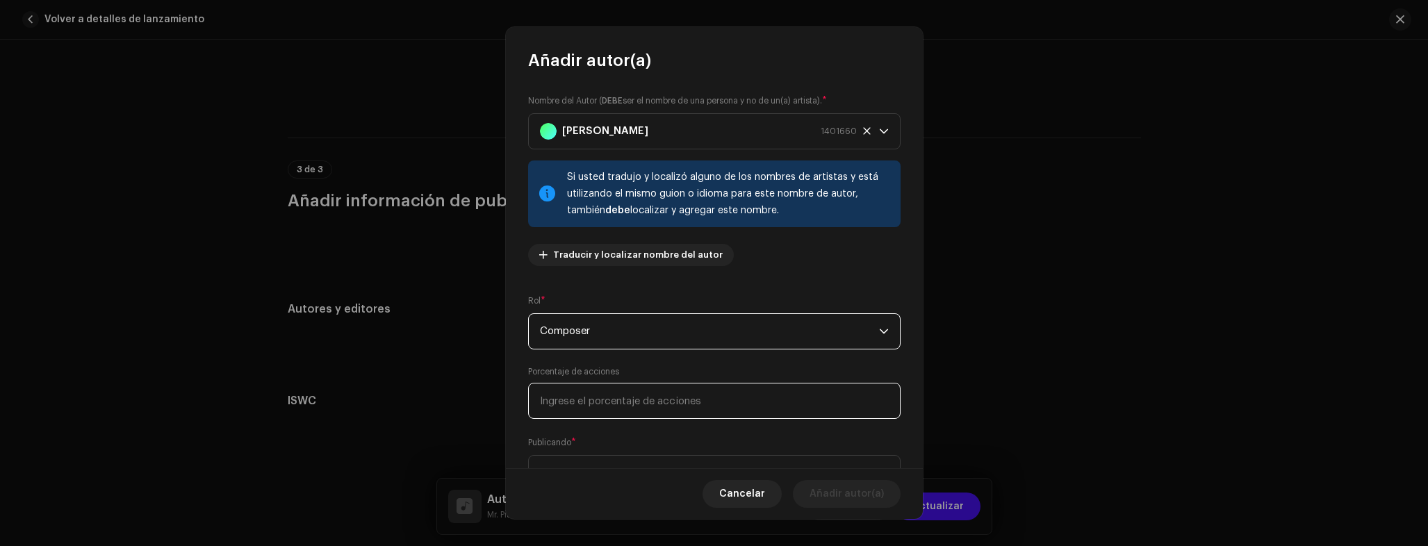
click at [596, 403] on input at bounding box center [714, 401] width 372 height 36
type input "100,00"
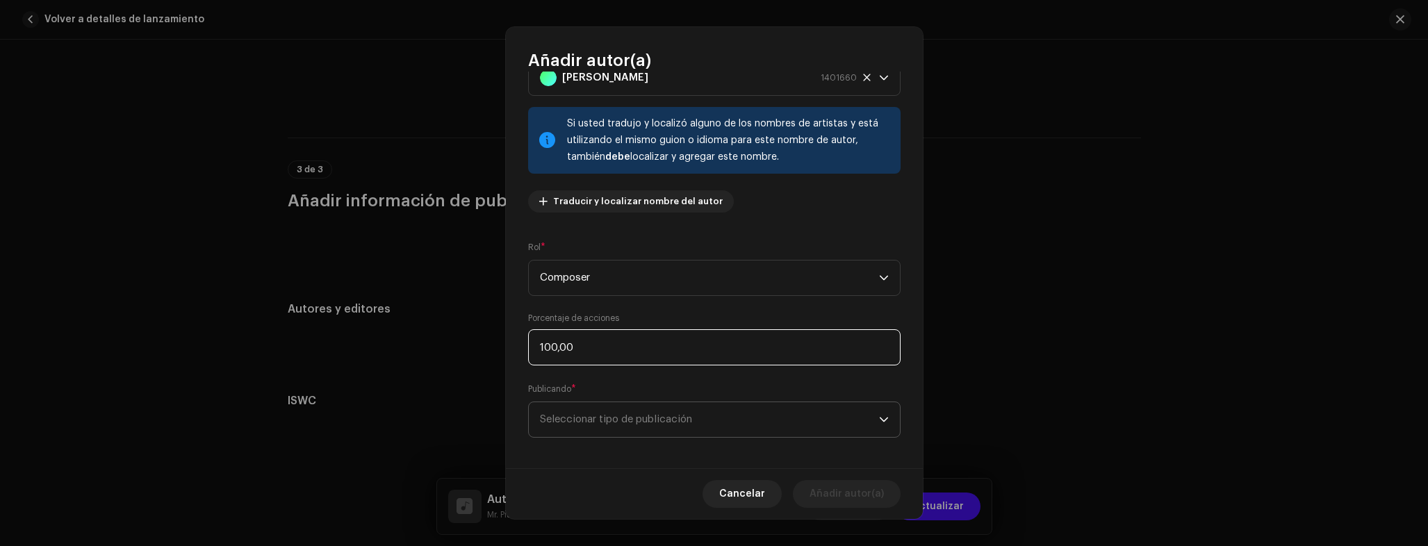
scroll to position [62, 0]
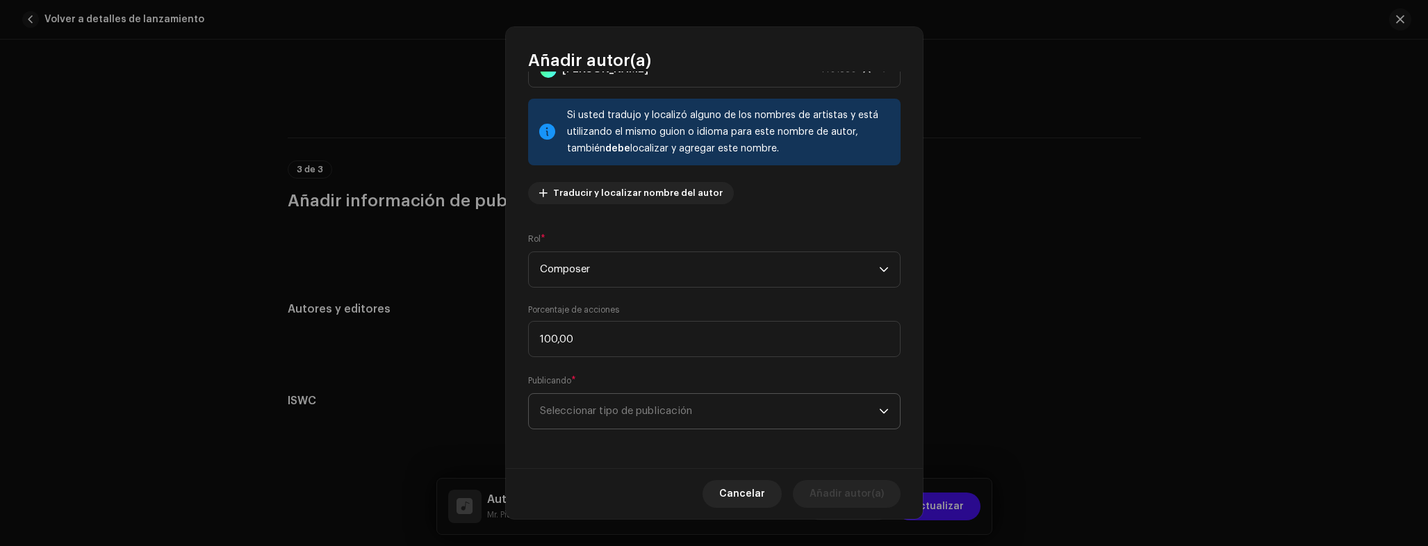
click at [593, 423] on span "Seleccionar tipo de publicación" at bounding box center [709, 411] width 339 height 35
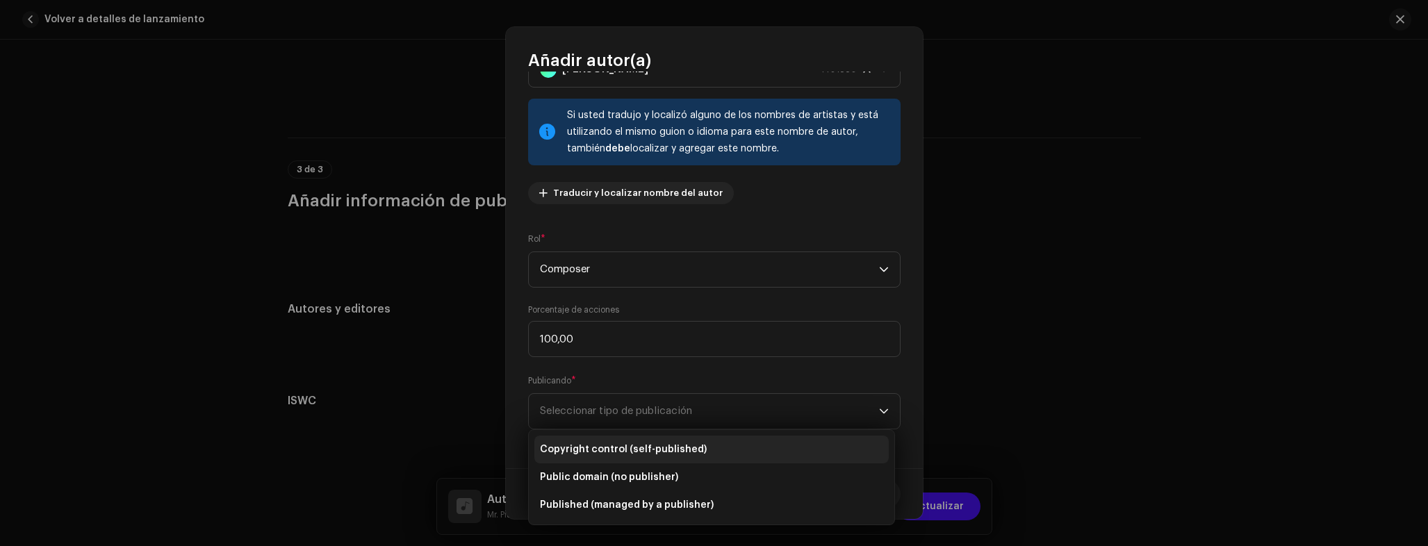
click at [590, 437] on li "Copyright control (self-published)" at bounding box center [711, 450] width 354 height 28
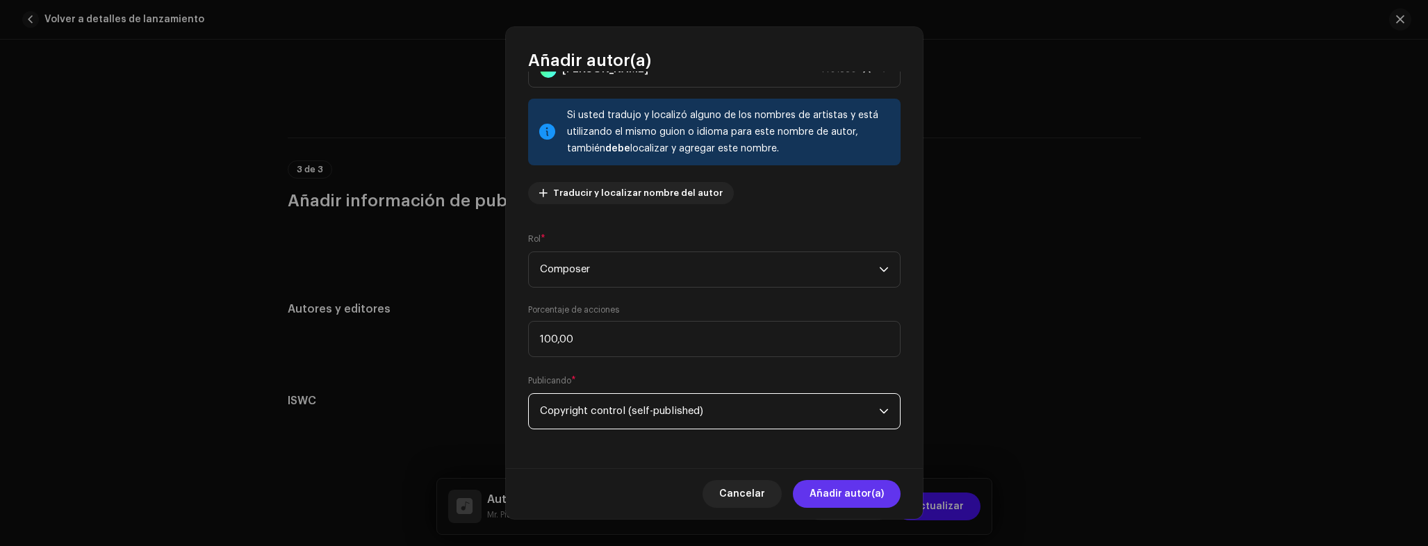
click at [850, 485] on span "Añadir autor(a)" at bounding box center [847, 494] width 74 height 28
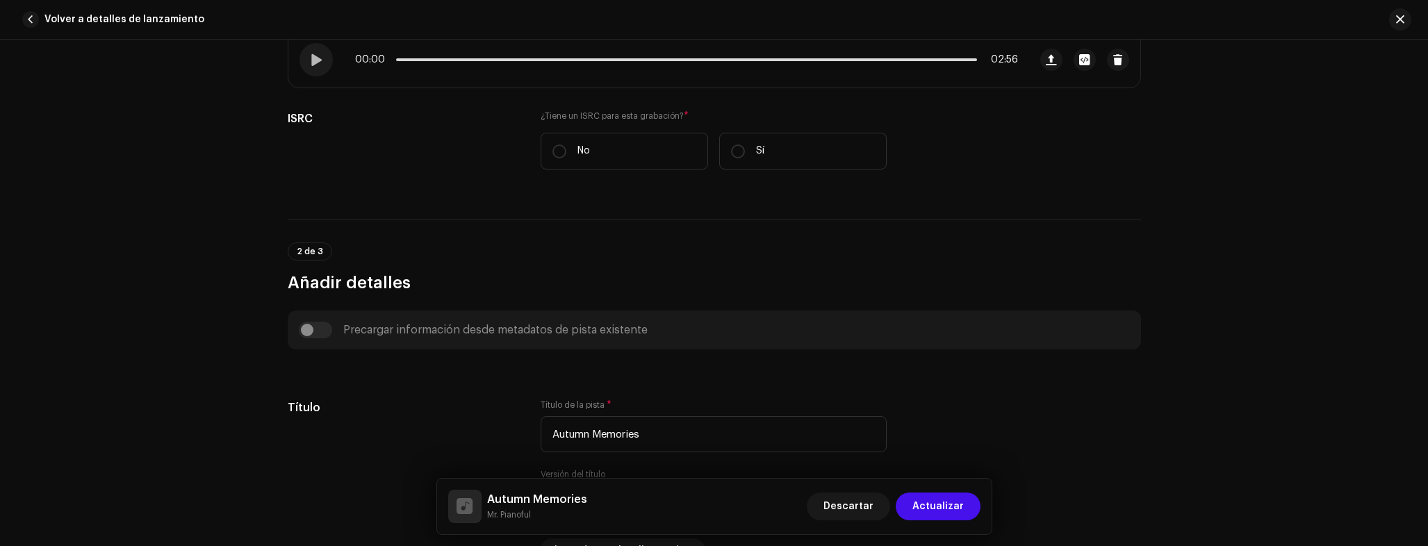
scroll to position [0, 0]
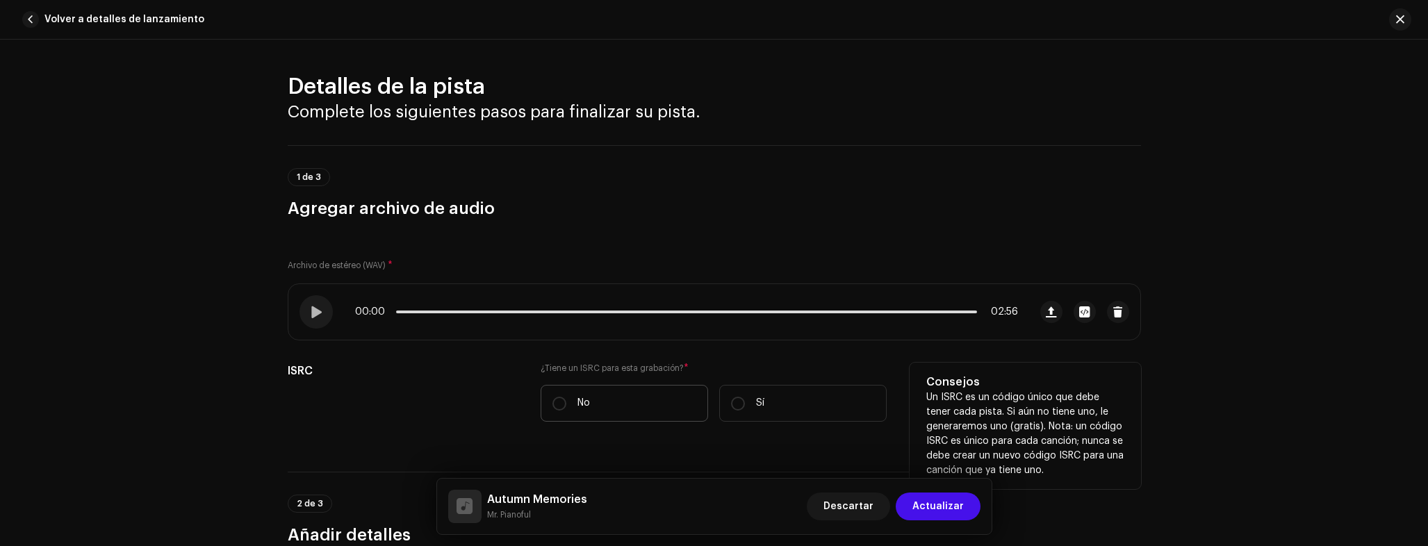
click at [581, 406] on p "No" at bounding box center [583, 403] width 13 height 15
click at [566, 406] on input "No" at bounding box center [559, 404] width 14 height 14
radio input "true"
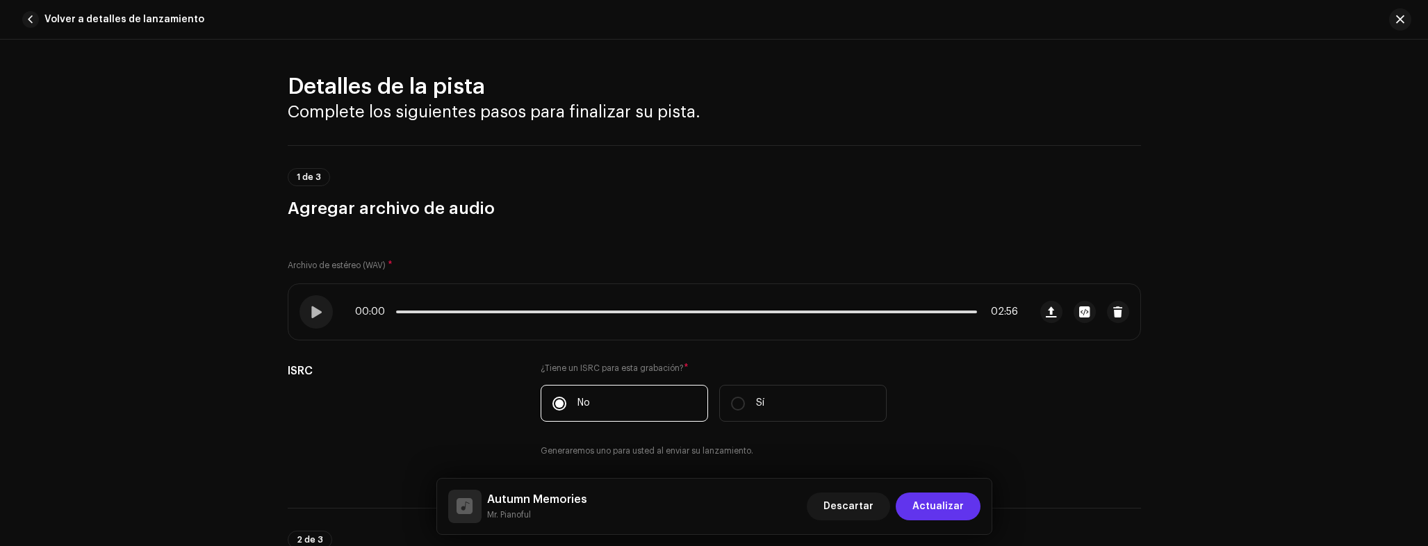
click at [957, 508] on span "Actualizar" at bounding box center [937, 507] width 51 height 28
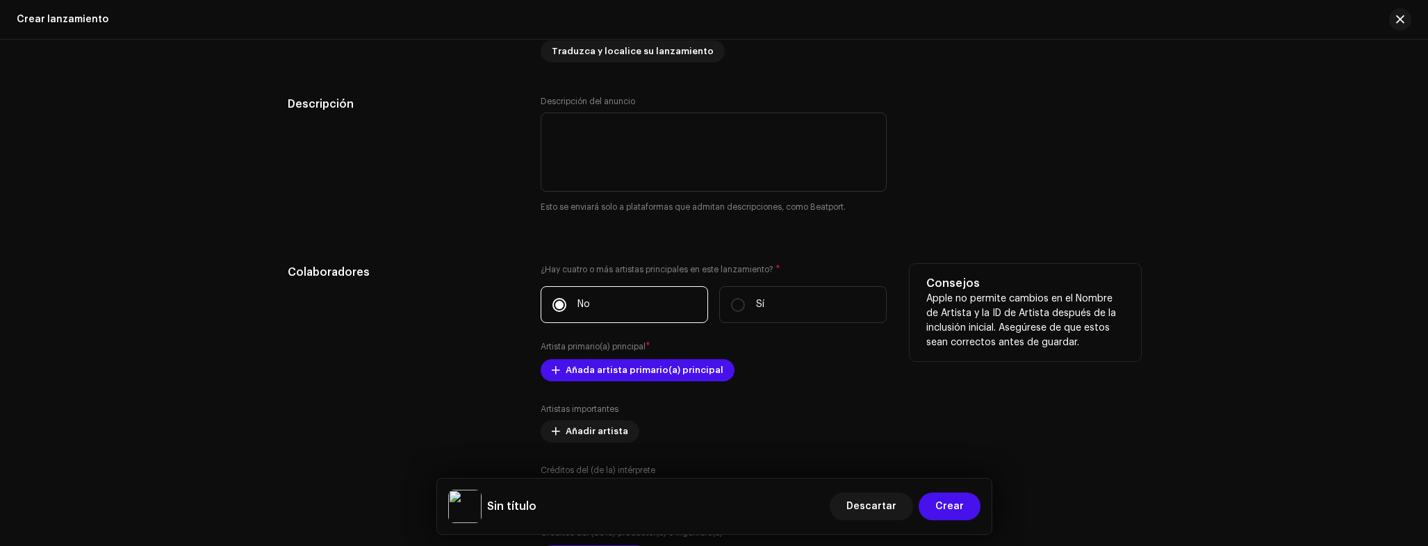
scroll to position [1485, 0]
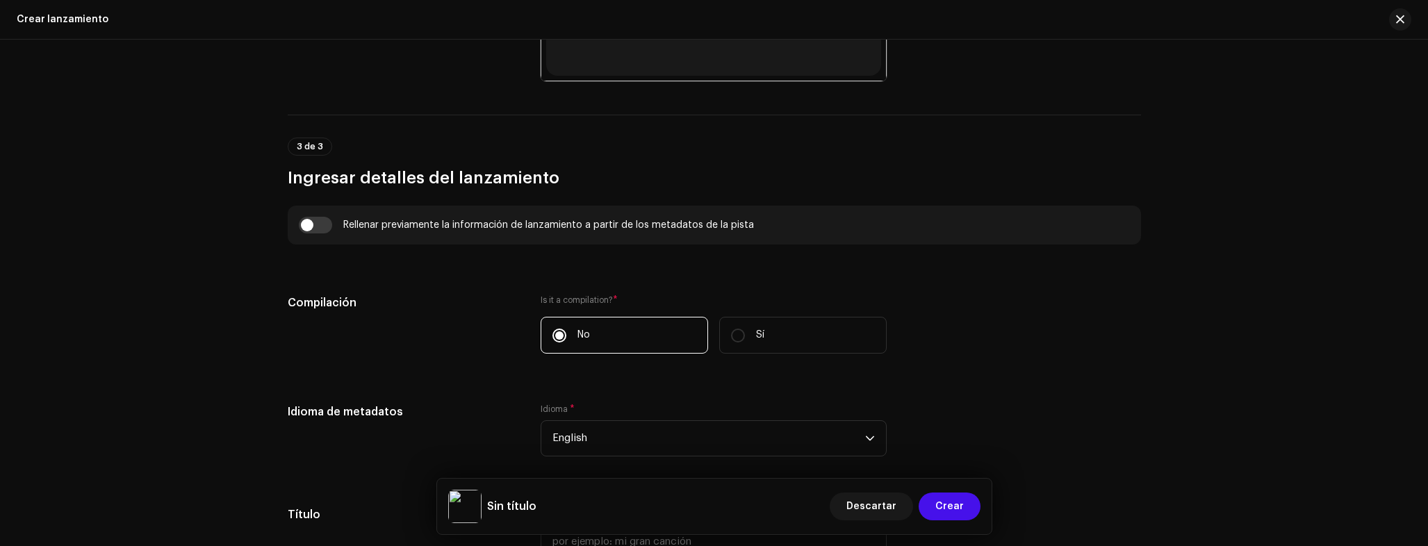
click at [322, 241] on div "Rellenar previamente la información de lanzamiento a partir de los metadatos de…" at bounding box center [714, 225] width 853 height 39
click at [318, 221] on input "checkbox" at bounding box center [315, 225] width 33 height 17
checkbox input "true"
type input "Autumn Memories"
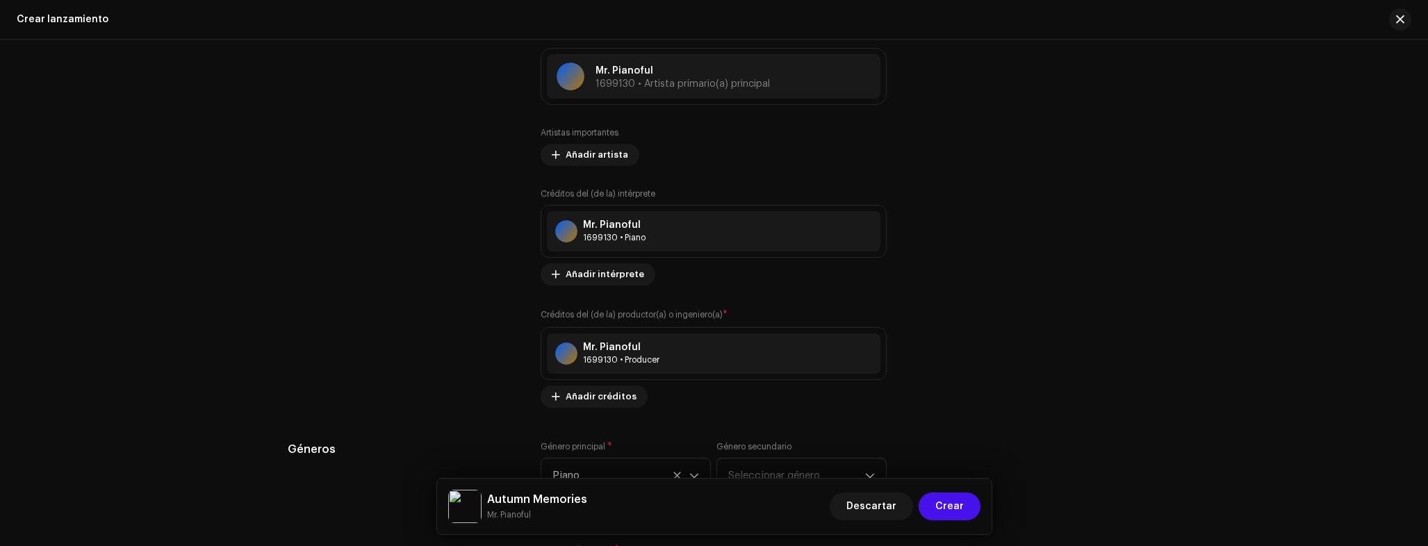
scroll to position [2041, 0]
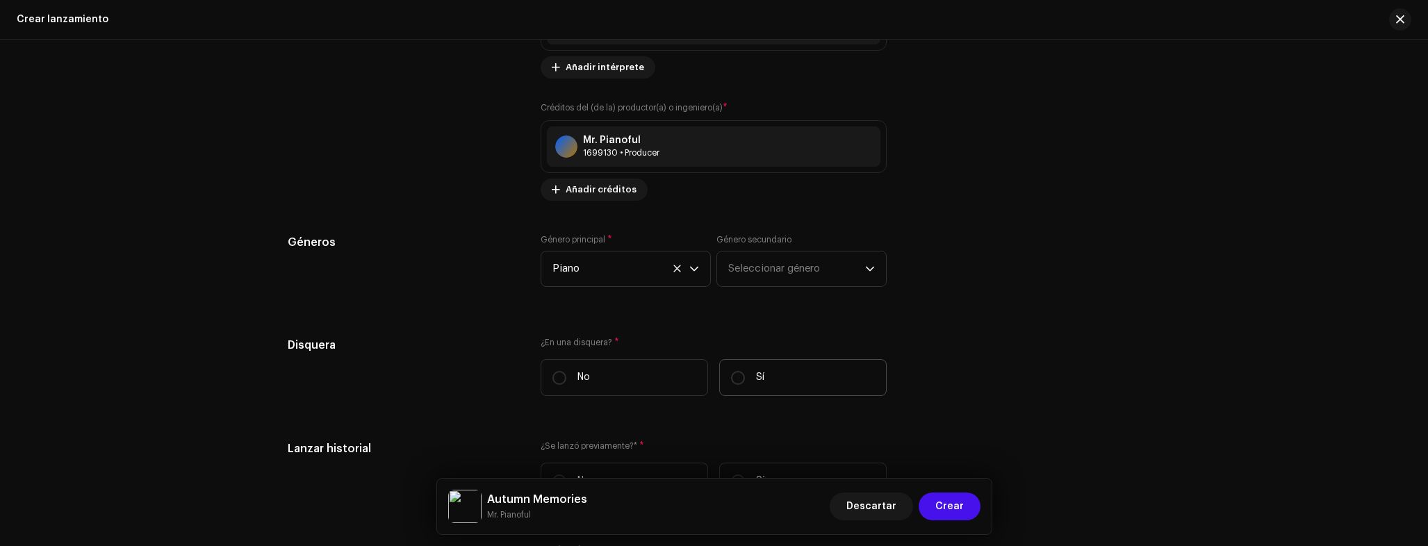
click at [755, 384] on label "Sí" at bounding box center [802, 377] width 167 height 37
click at [745, 384] on input "Sí" at bounding box center [738, 378] width 14 height 14
radio input "true"
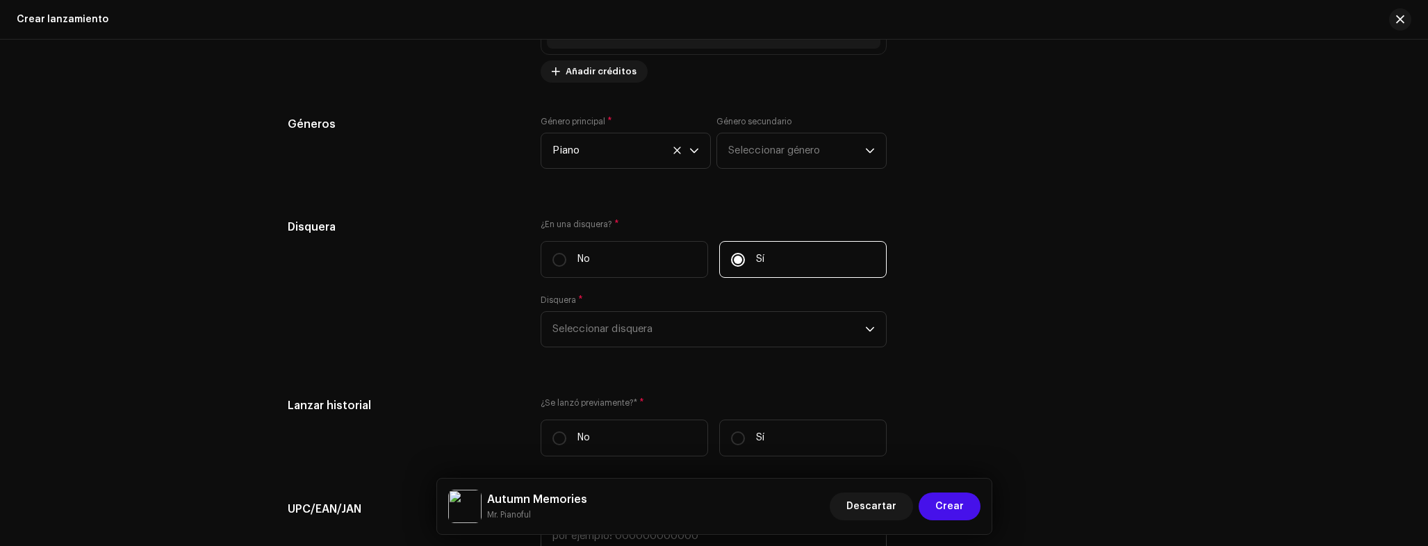
scroll to position [2320, 0]
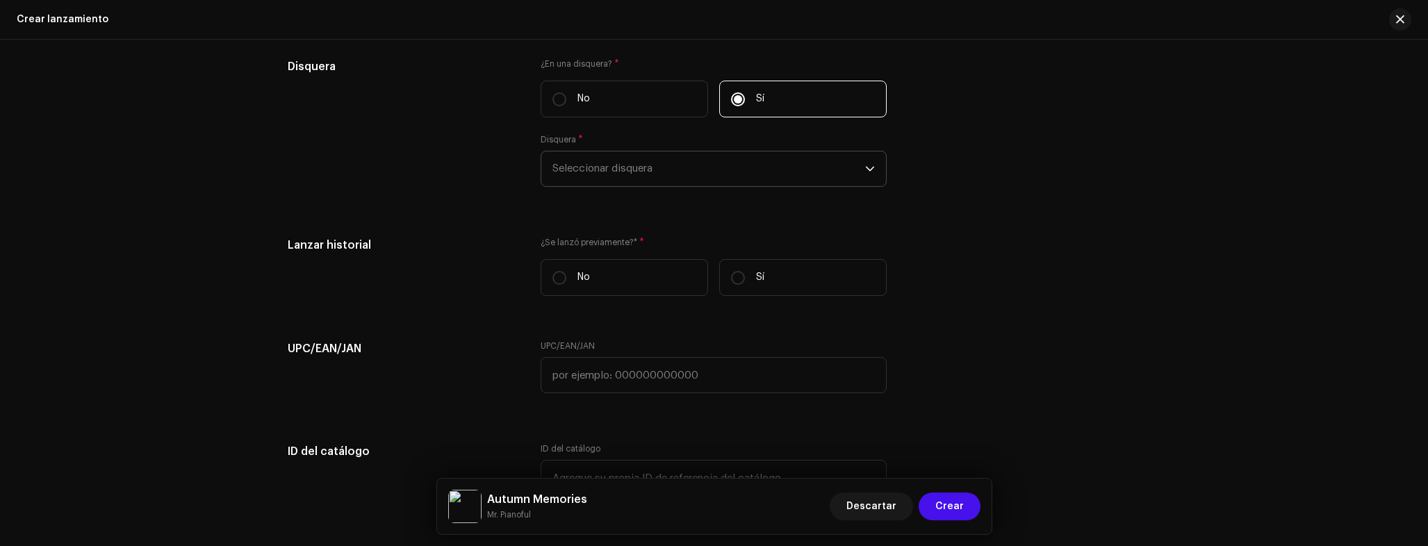
click at [593, 170] on span "Seleccionar disquera" at bounding box center [708, 168] width 313 height 35
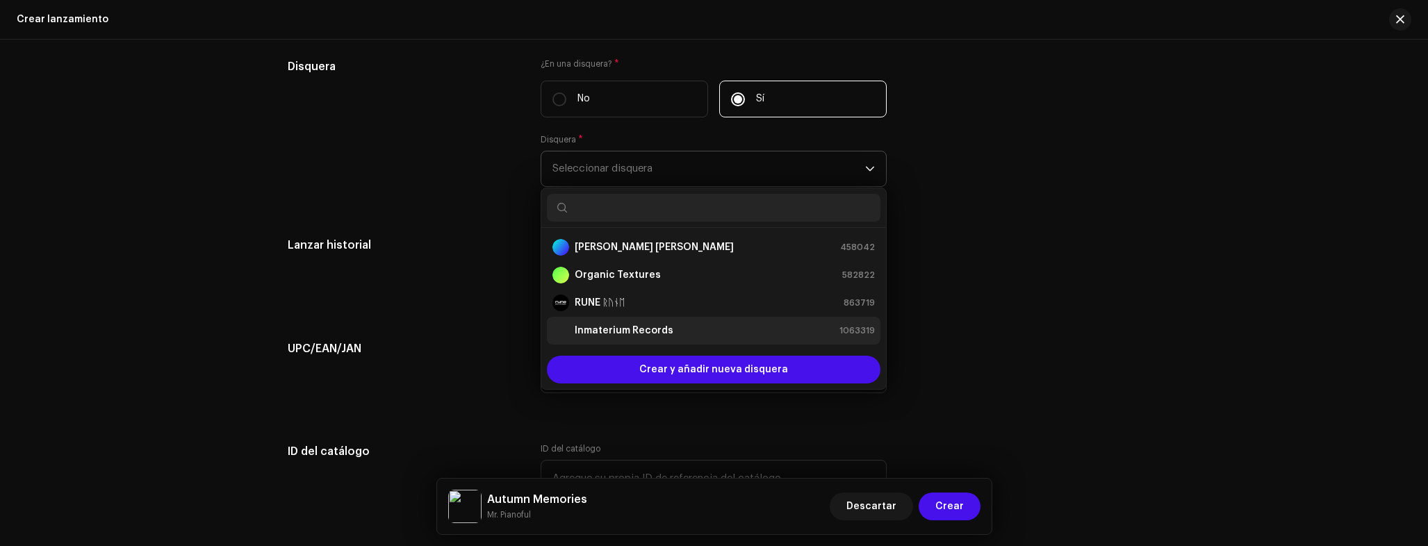
click at [620, 334] on strong "Inmaterium Records" at bounding box center [624, 331] width 99 height 14
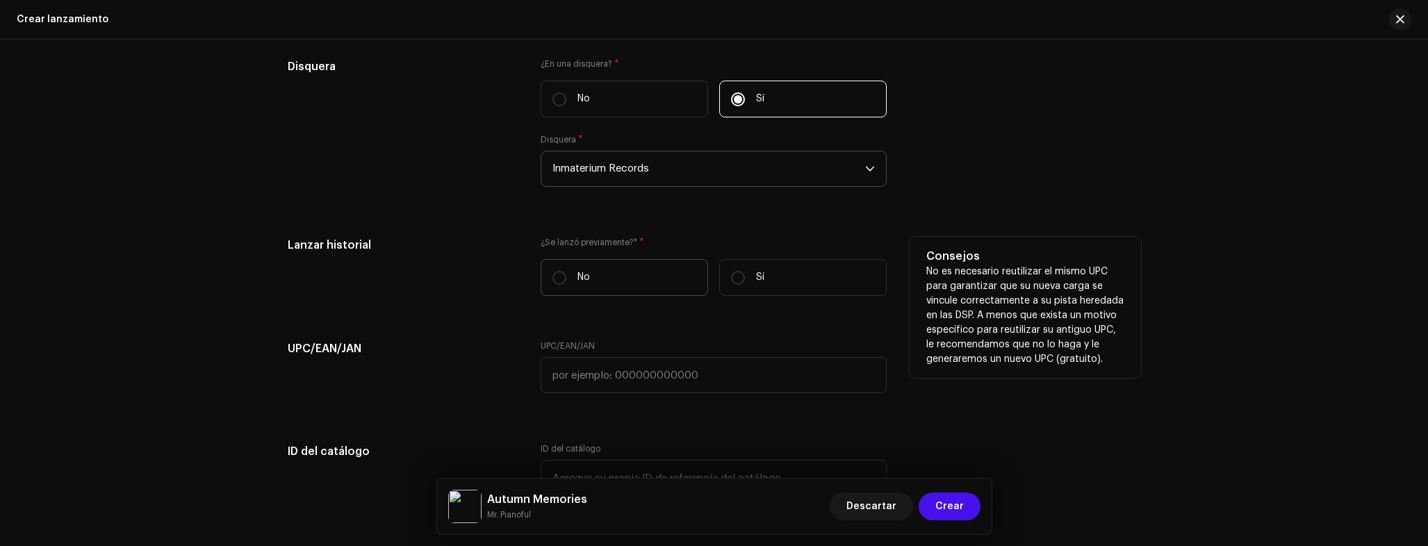
click at [579, 289] on label "No" at bounding box center [624, 277] width 167 height 37
click at [566, 285] on input "No" at bounding box center [559, 278] width 14 height 14
radio input "true"
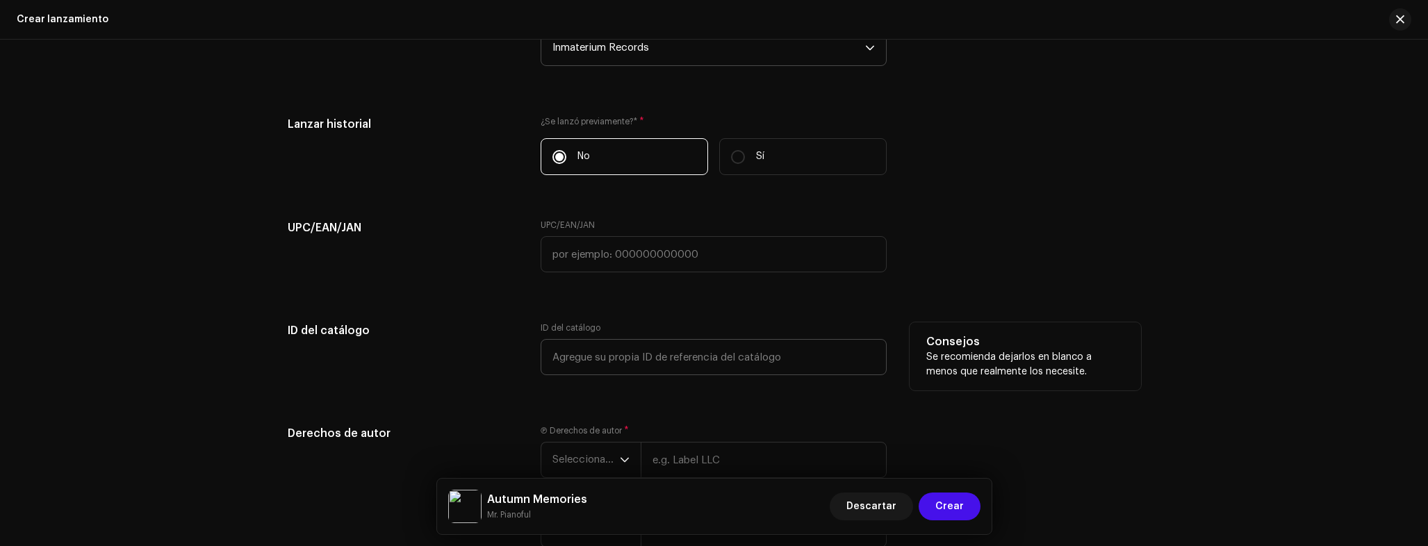
scroll to position [2443, 0]
click at [618, 368] on input "text" at bounding box center [714, 355] width 346 height 36
type input "IR007"
click at [459, 329] on h5 "ID del catálogo" at bounding box center [403, 328] width 231 height 17
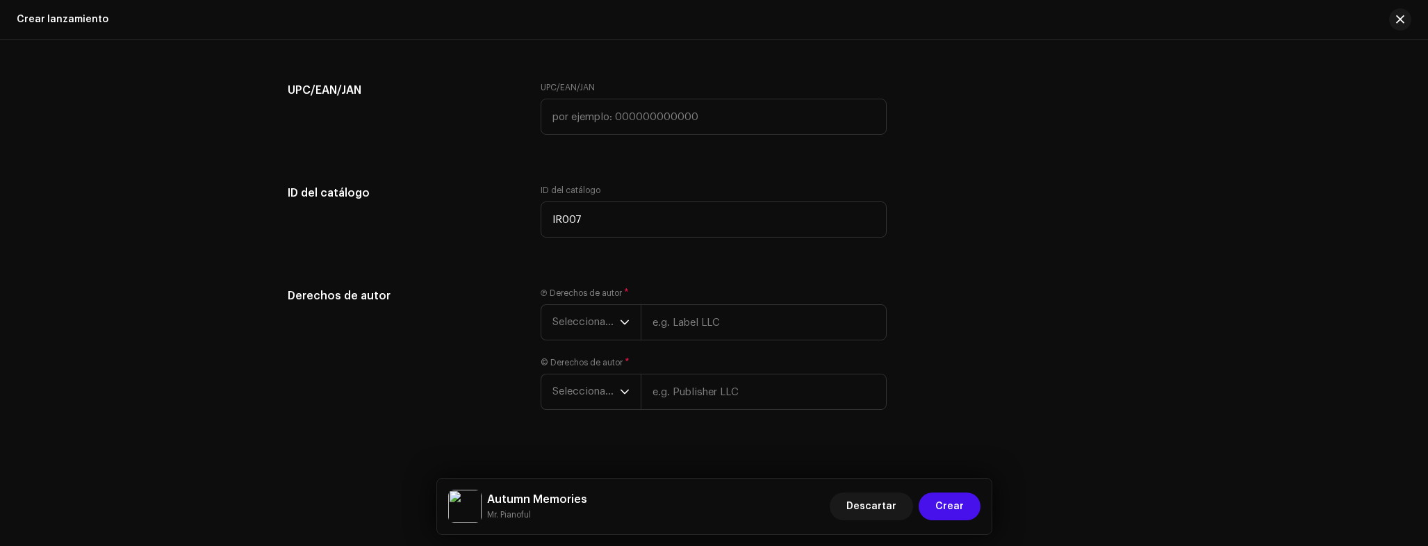
scroll to position [2592, 0]
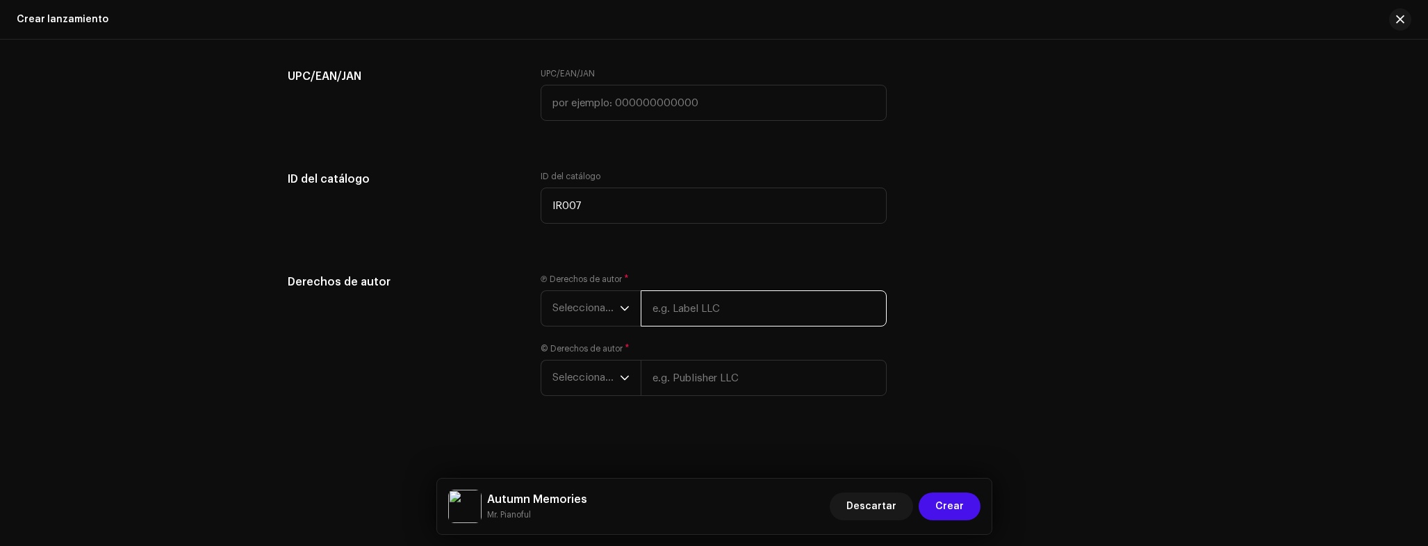
click at [692, 318] on input "text" at bounding box center [764, 308] width 246 height 36
paste input "Inmaterium Records"
type input "Inmaterium Records"
click at [718, 392] on input "text" at bounding box center [764, 378] width 246 height 36
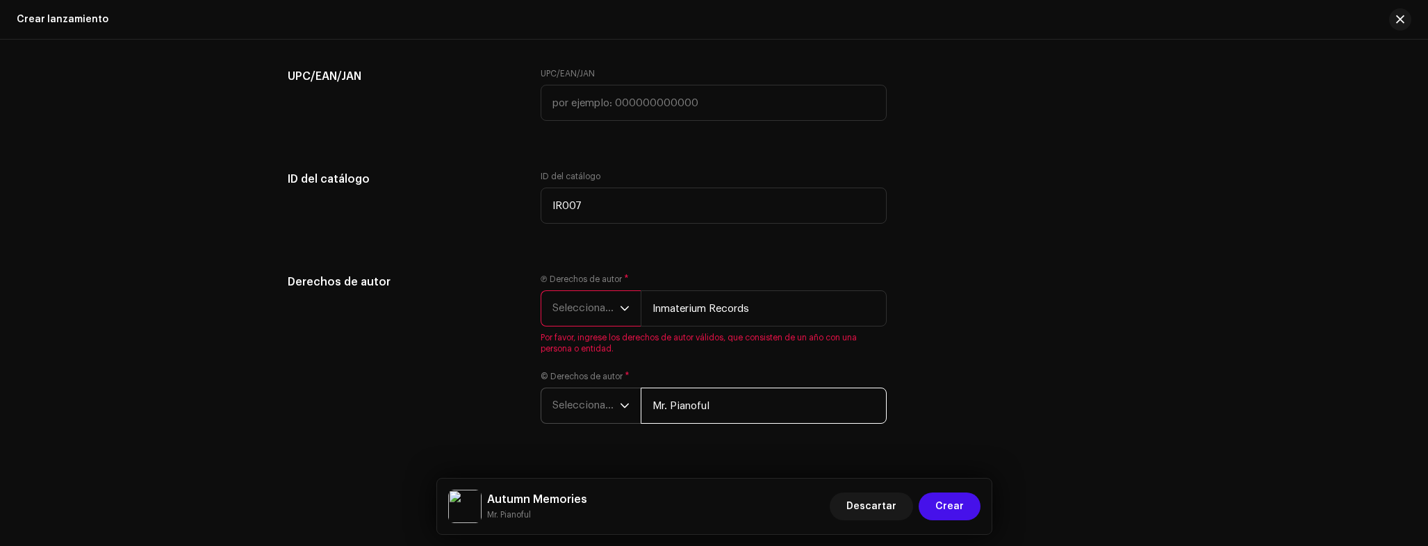
type input "Mr. Pianoful"
click at [589, 409] on span "Seleccionar año" at bounding box center [585, 405] width 67 height 35
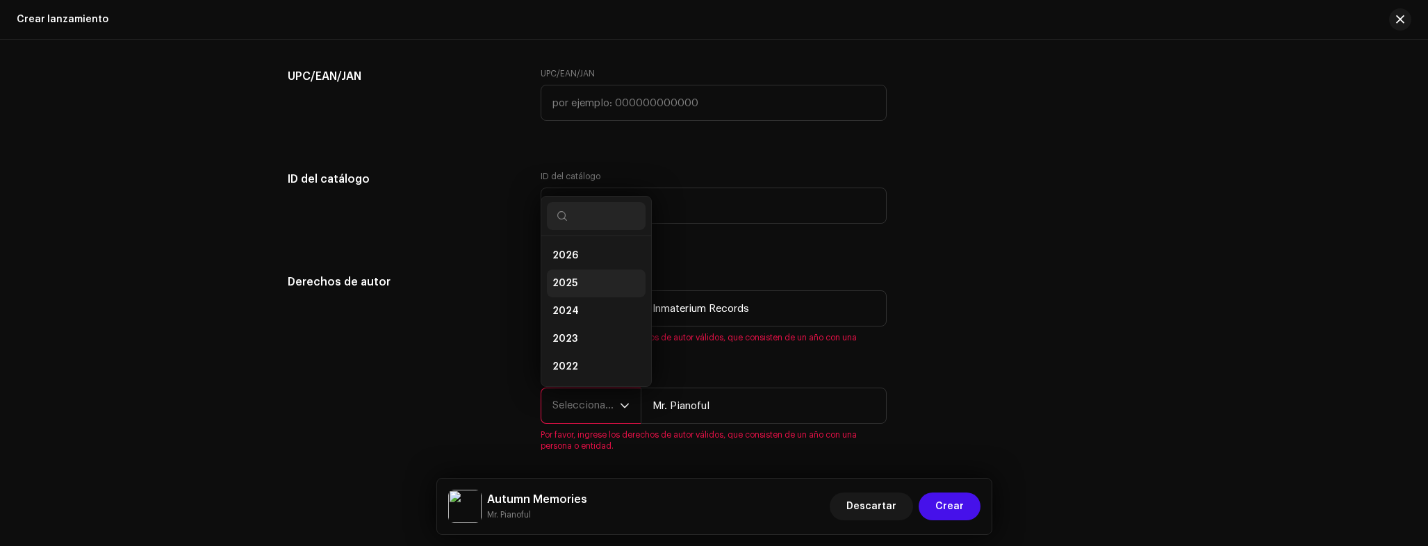
click at [581, 288] on li "2025" at bounding box center [596, 284] width 99 height 28
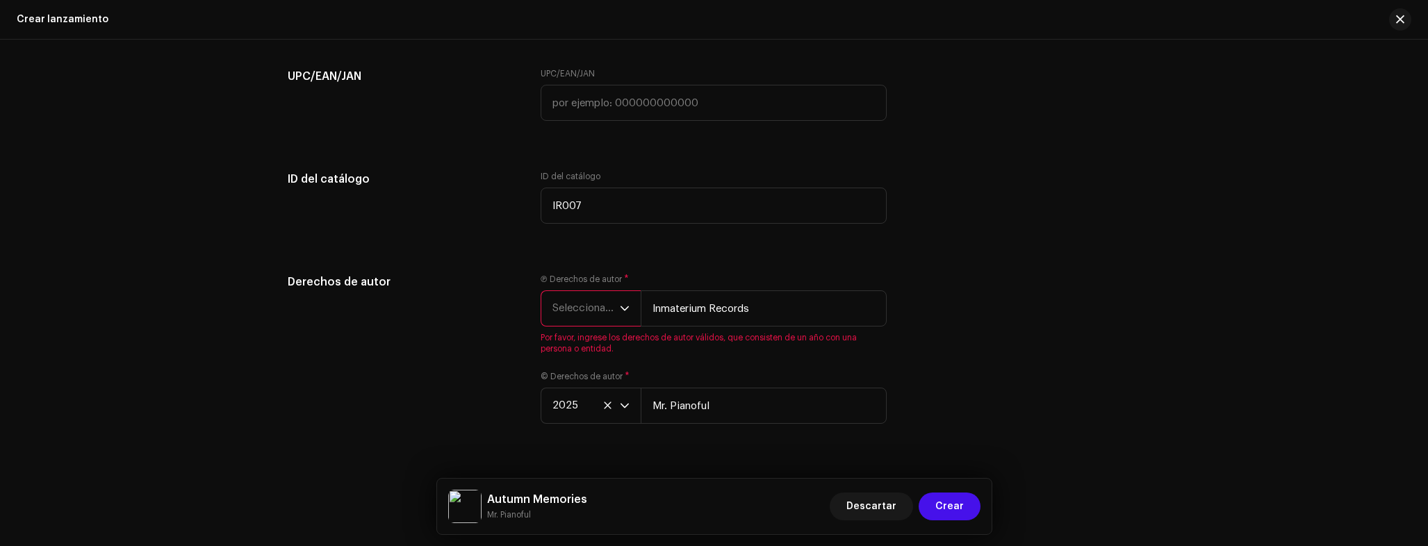
click at [571, 309] on span "Seleccionar año" at bounding box center [585, 308] width 67 height 35
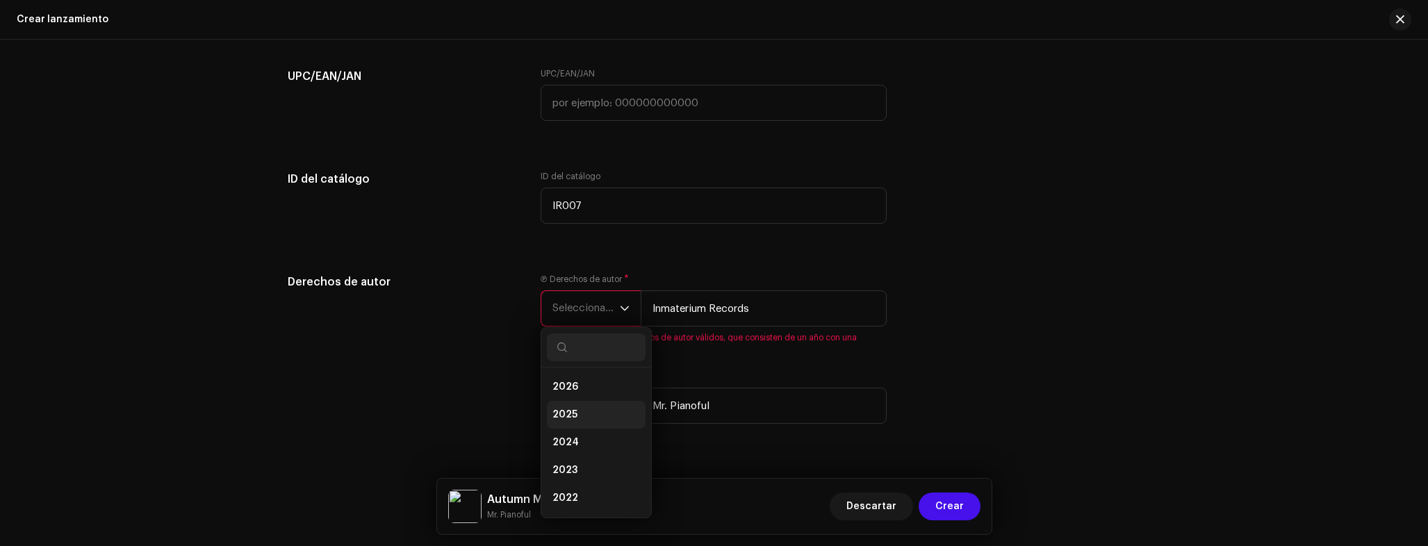
click at [566, 417] on span "2025" at bounding box center [564, 415] width 25 height 14
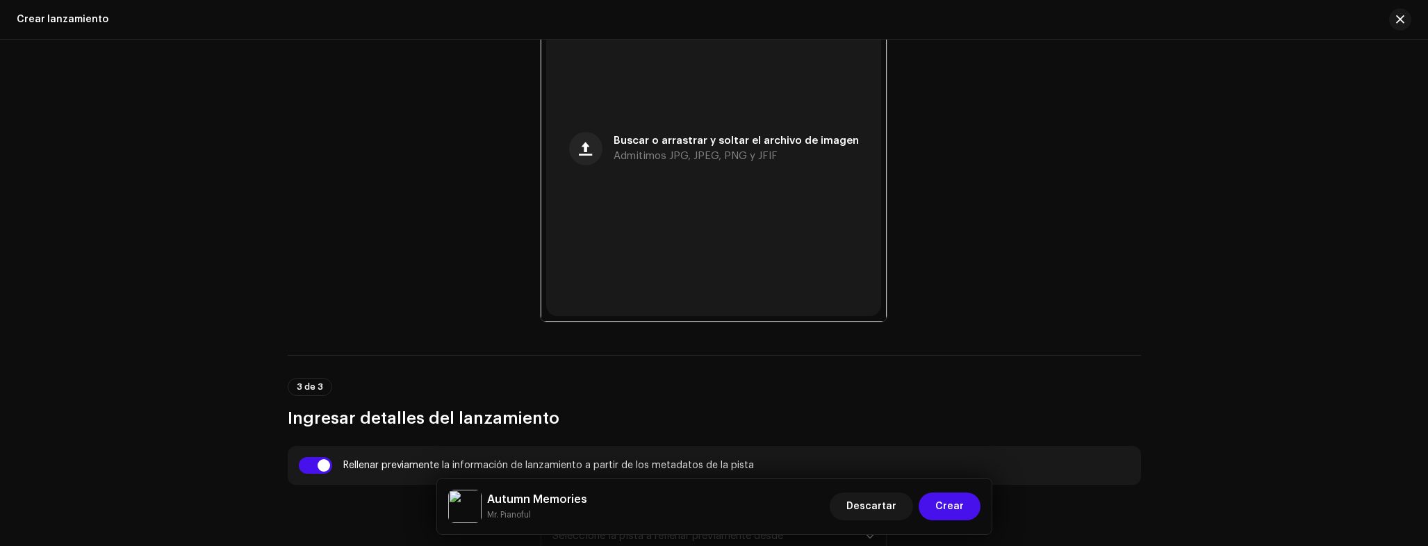
scroll to position [129, 0]
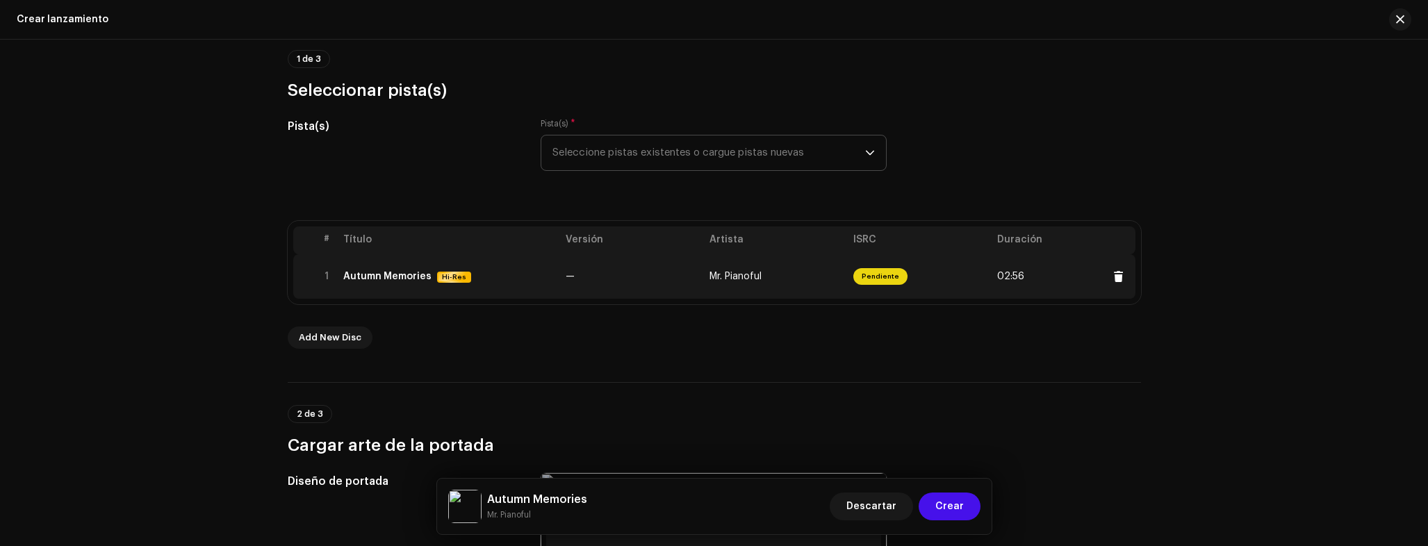
click at [463, 280] on div "Autumn Memories Hi-Res" at bounding box center [448, 277] width 211 height 12
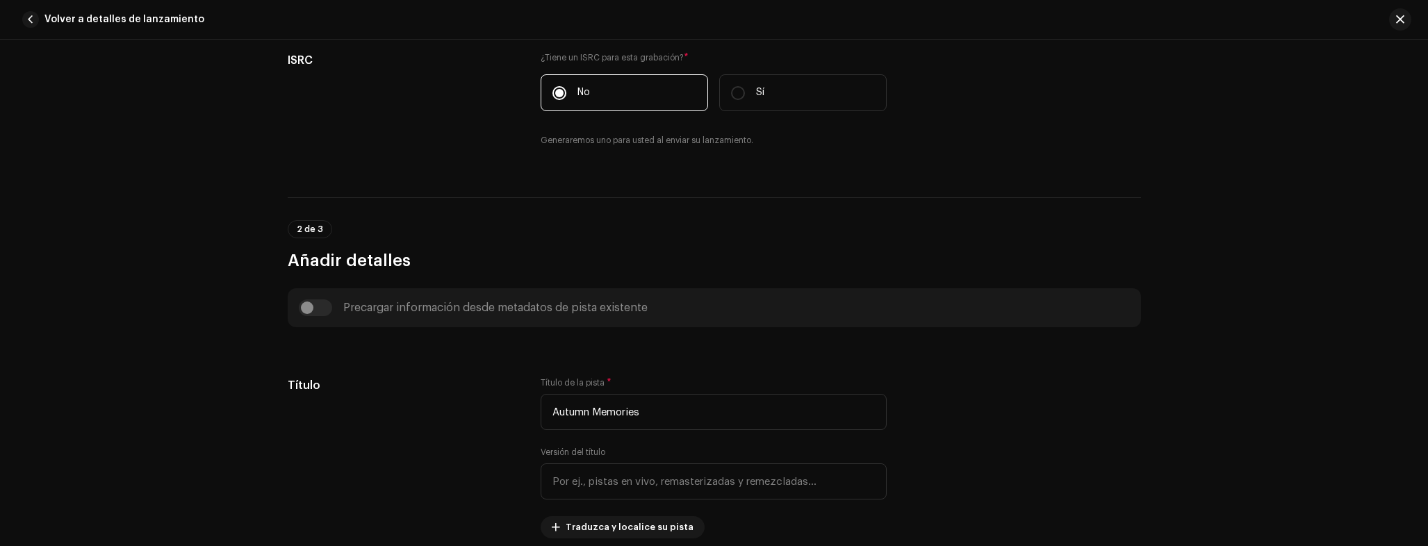
scroll to position [0, 0]
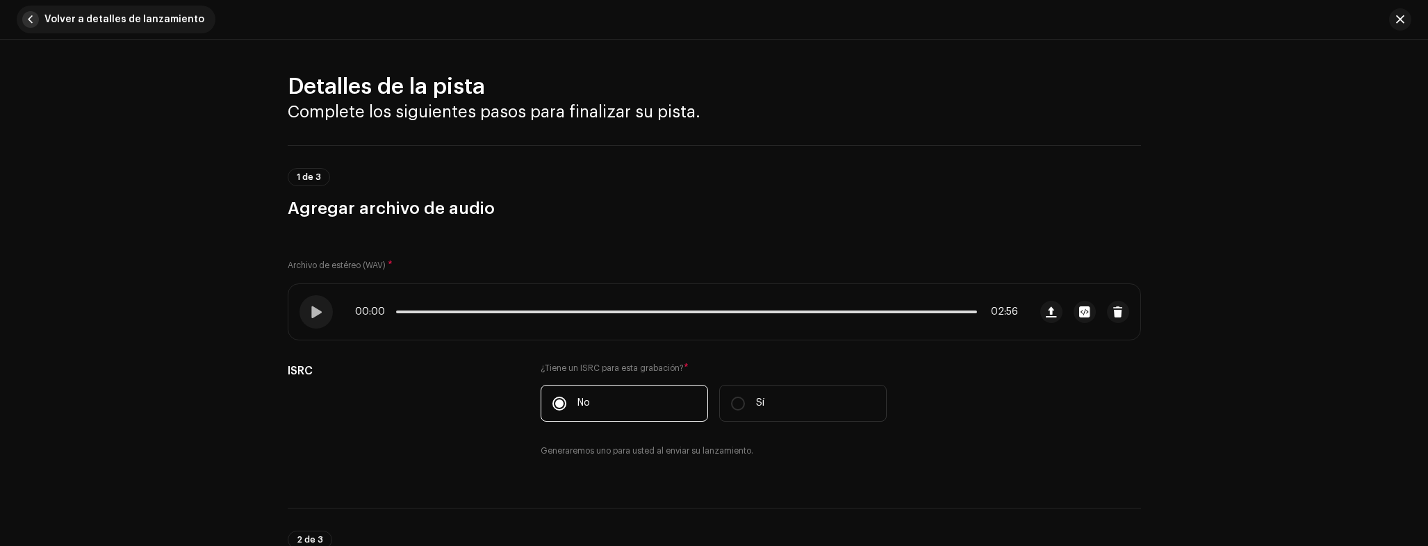
click at [135, 23] on span "Volver a detalles de lanzamiento" at bounding box center [124, 20] width 160 height 28
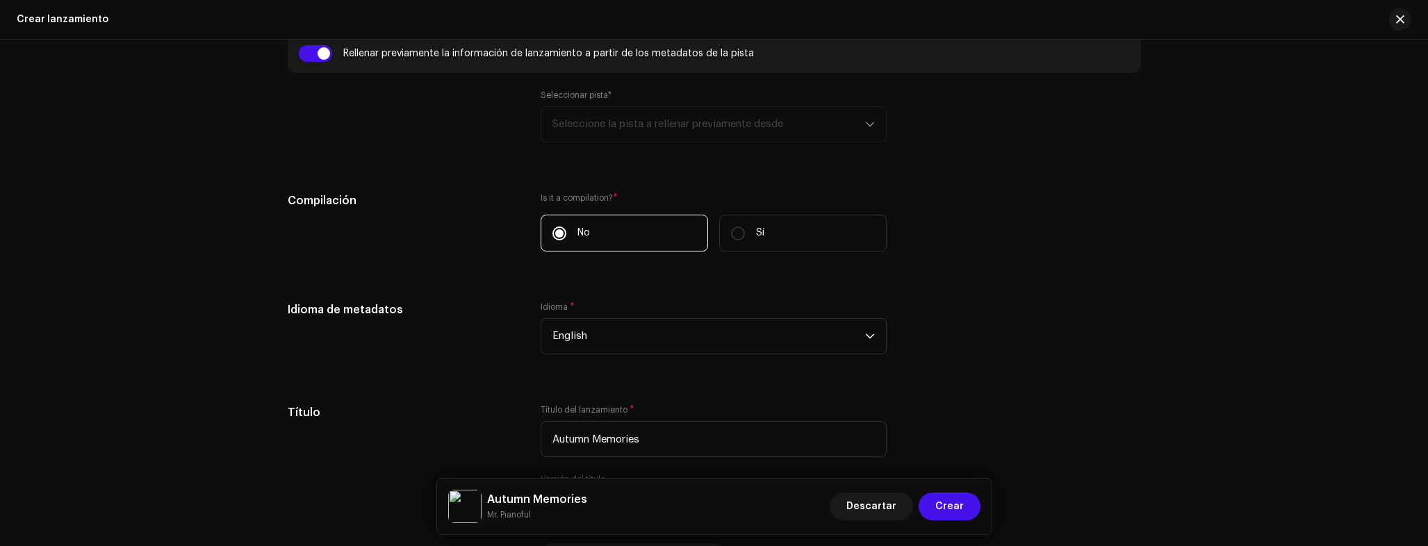
scroll to position [1516, 0]
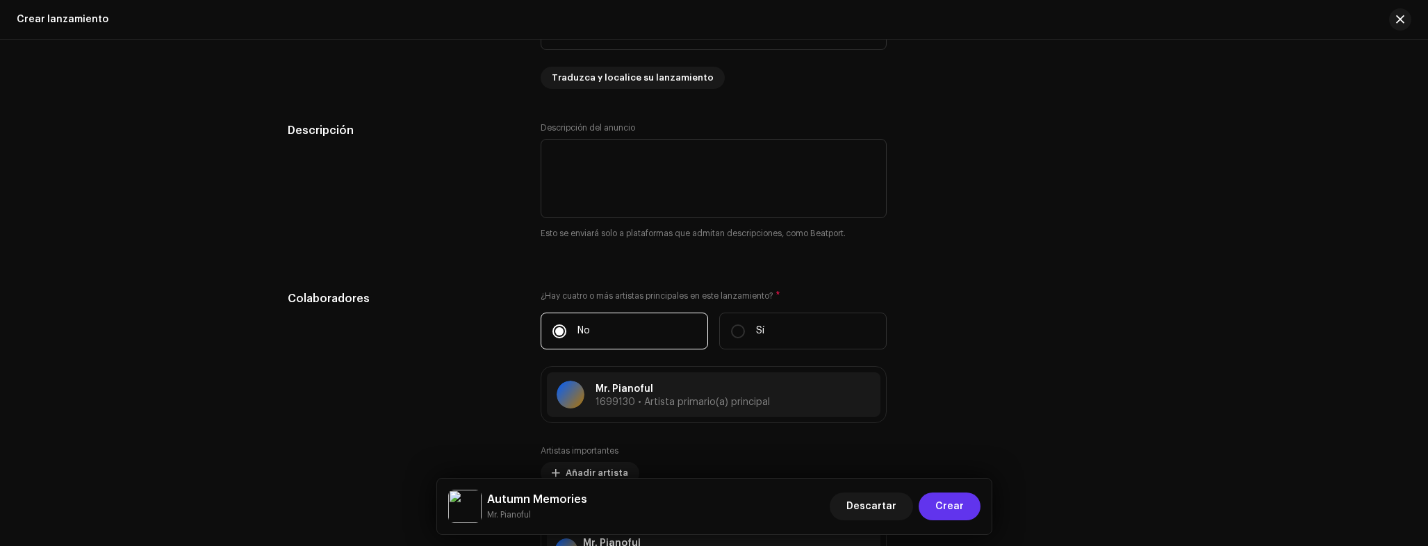
click at [959, 506] on span "Crear" at bounding box center [949, 507] width 28 height 28
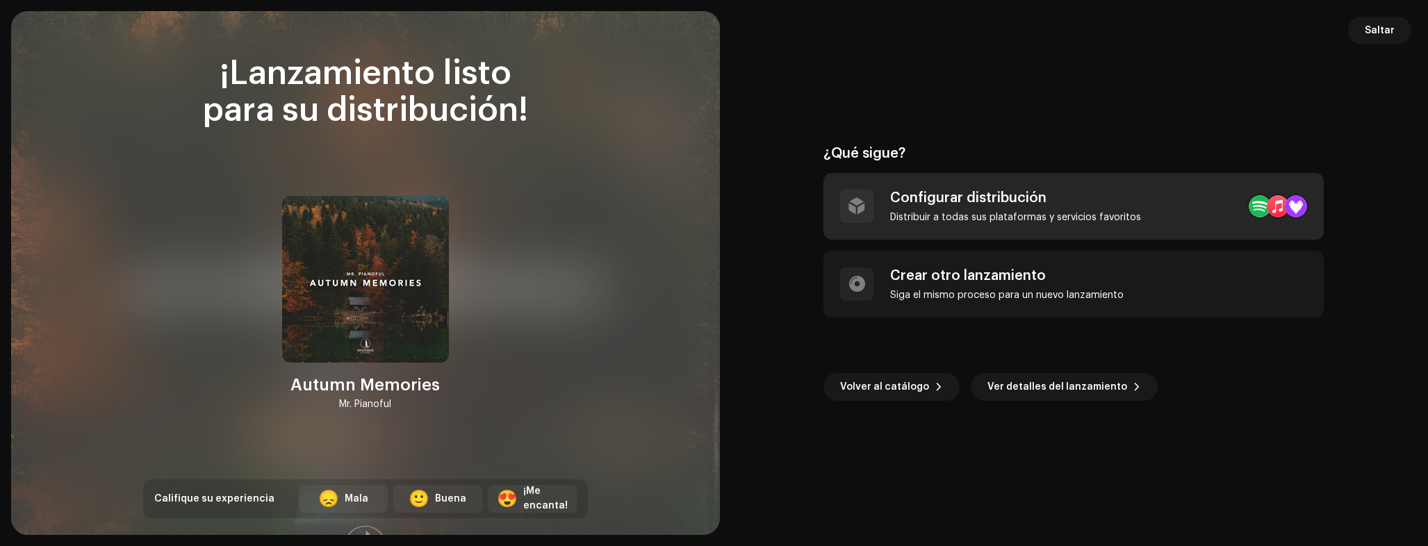
click at [1016, 201] on div "Configurar distribución" at bounding box center [1015, 198] width 251 height 17
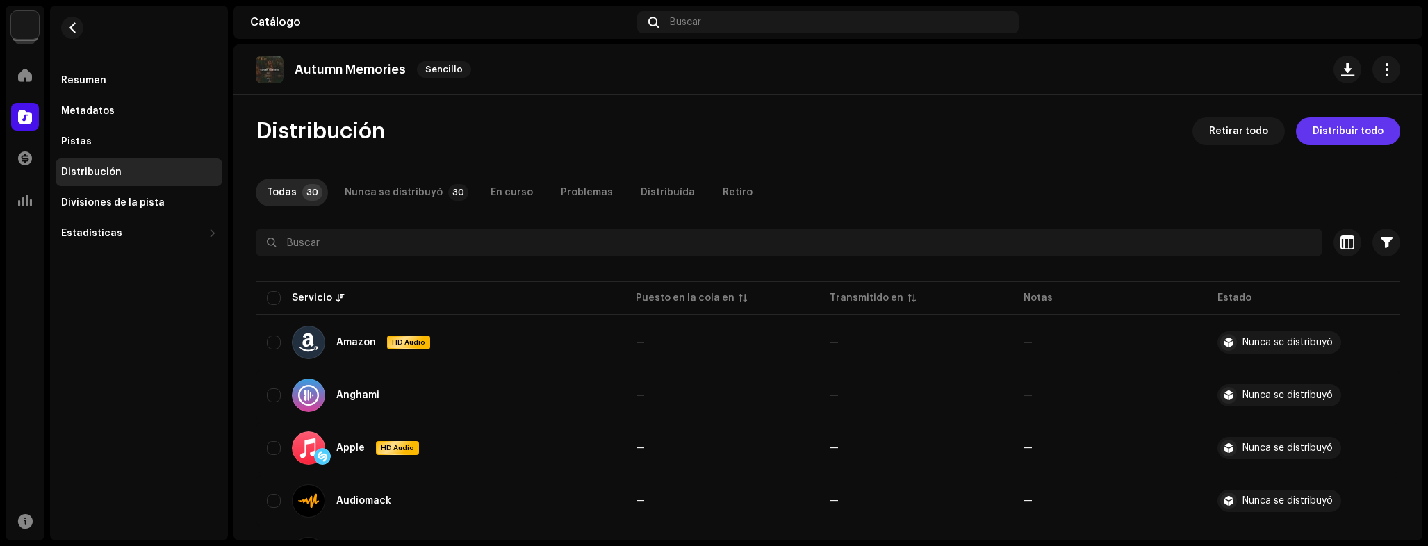
click at [1318, 130] on span "Distribuir todo" at bounding box center [1348, 131] width 71 height 28
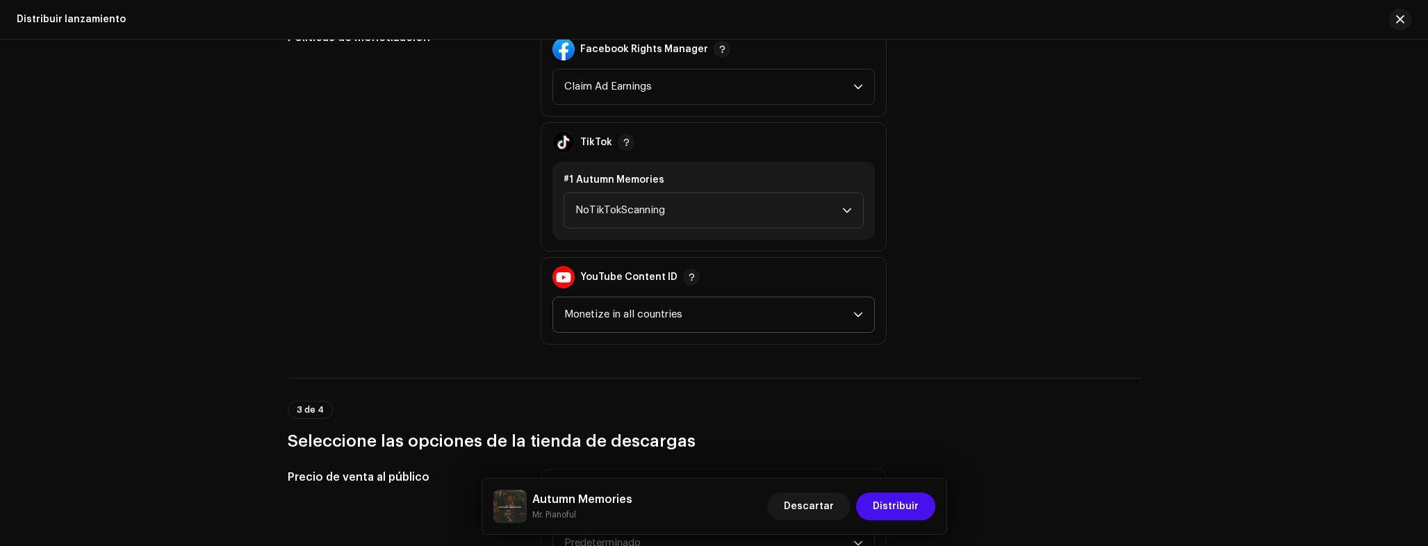
scroll to position [1646, 0]
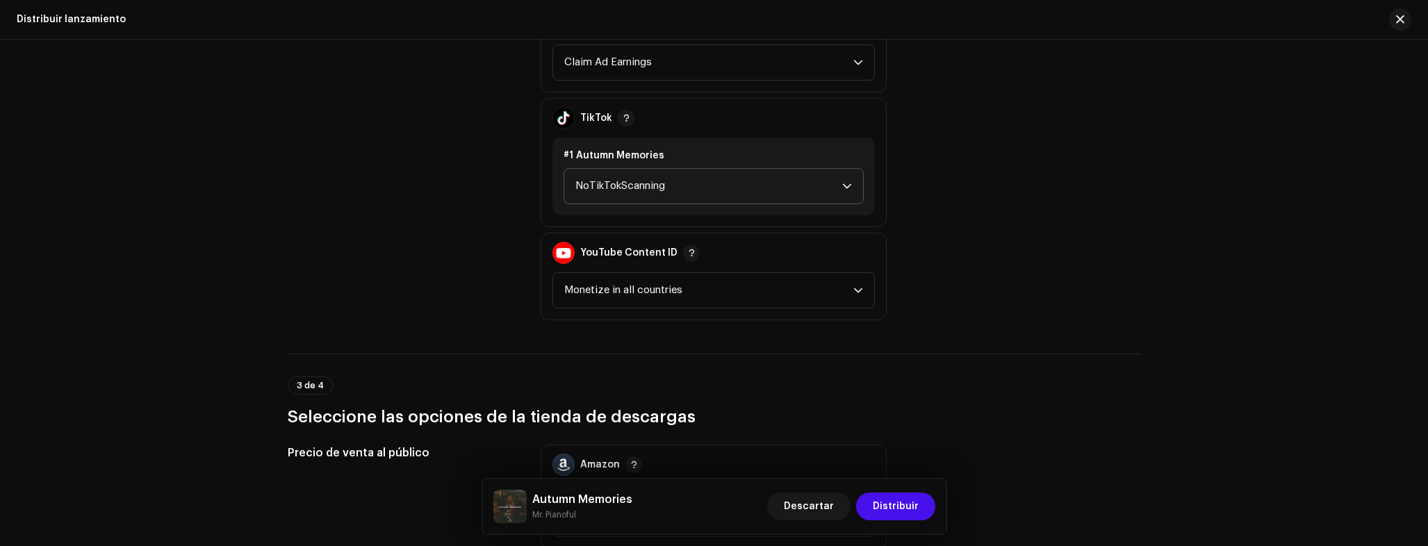
click at [663, 200] on span "NoTikTokScanning" at bounding box center [708, 186] width 267 height 35
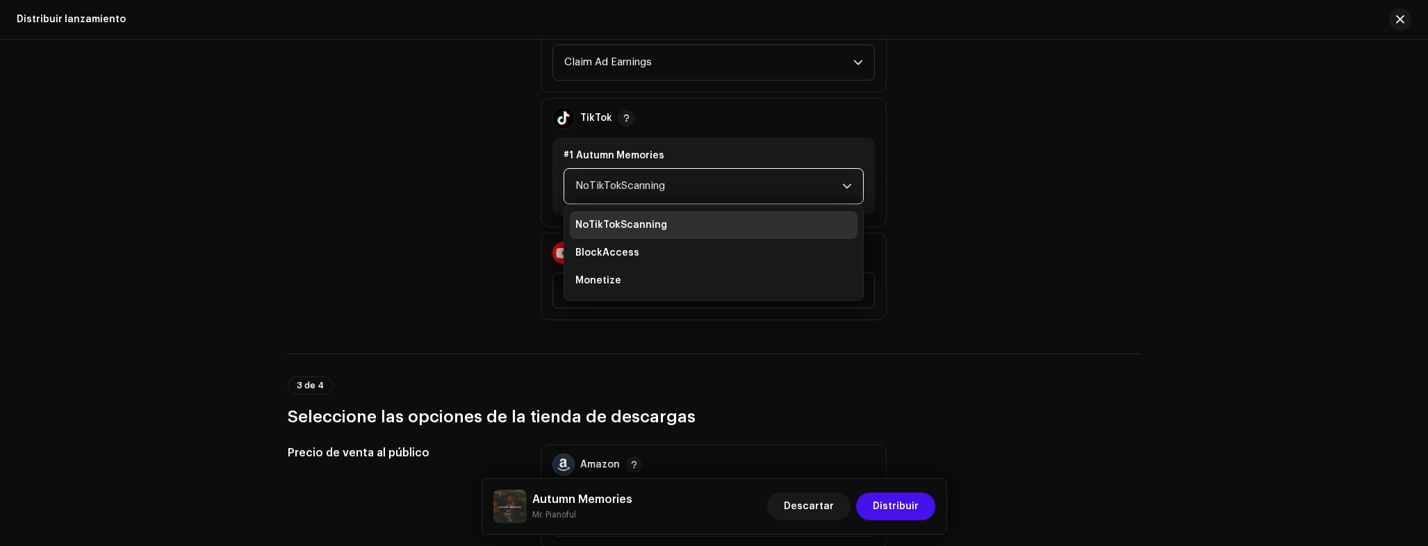
click at [618, 287] on li "Monetize" at bounding box center [714, 281] width 288 height 28
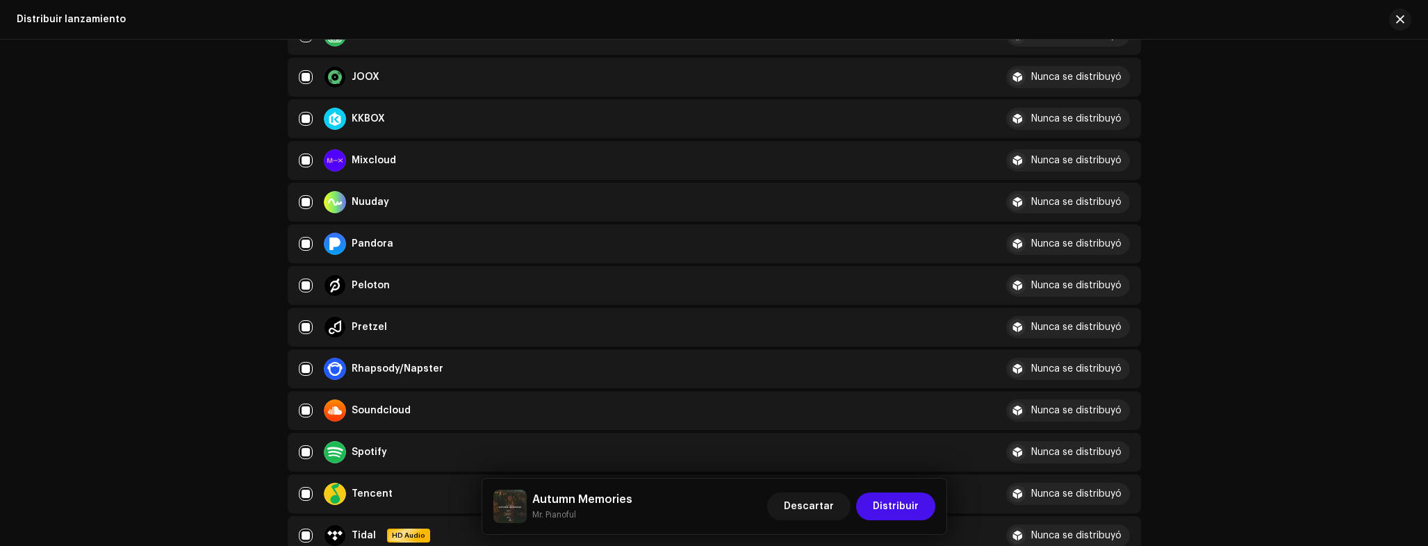
scroll to position [0, 0]
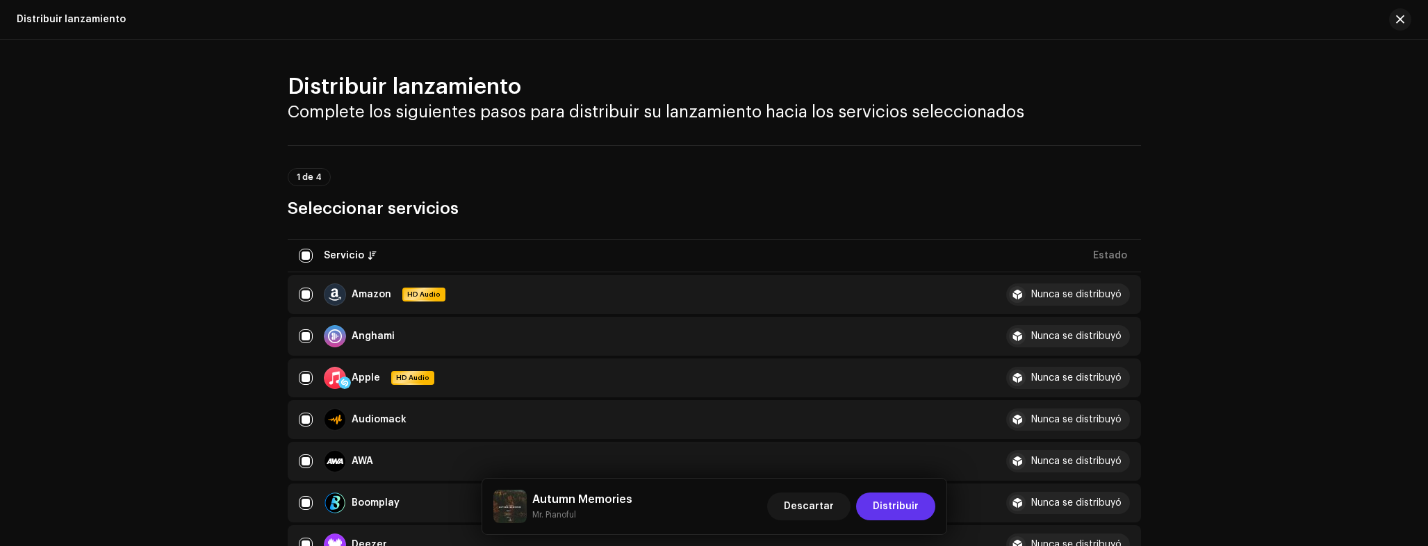
click at [910, 499] on span "Distribuir" at bounding box center [896, 507] width 46 height 28
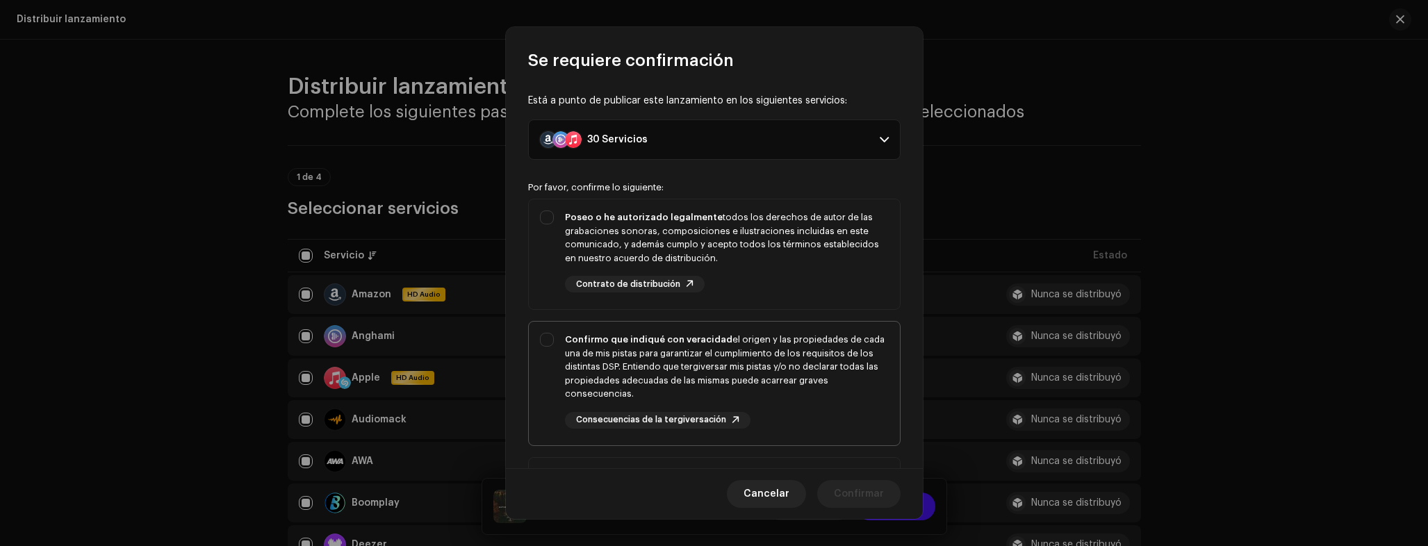
click at [644, 354] on div "Confirmo que indiqué con veracidad el origen y las propiedades de cada una de m…" at bounding box center [727, 367] width 324 height 68
checkbox input "true"
click at [637, 243] on div "Poseo o he autorizado legalmente todos los derechos de autor de las grabaciones…" at bounding box center [727, 238] width 324 height 54
checkbox input "true"
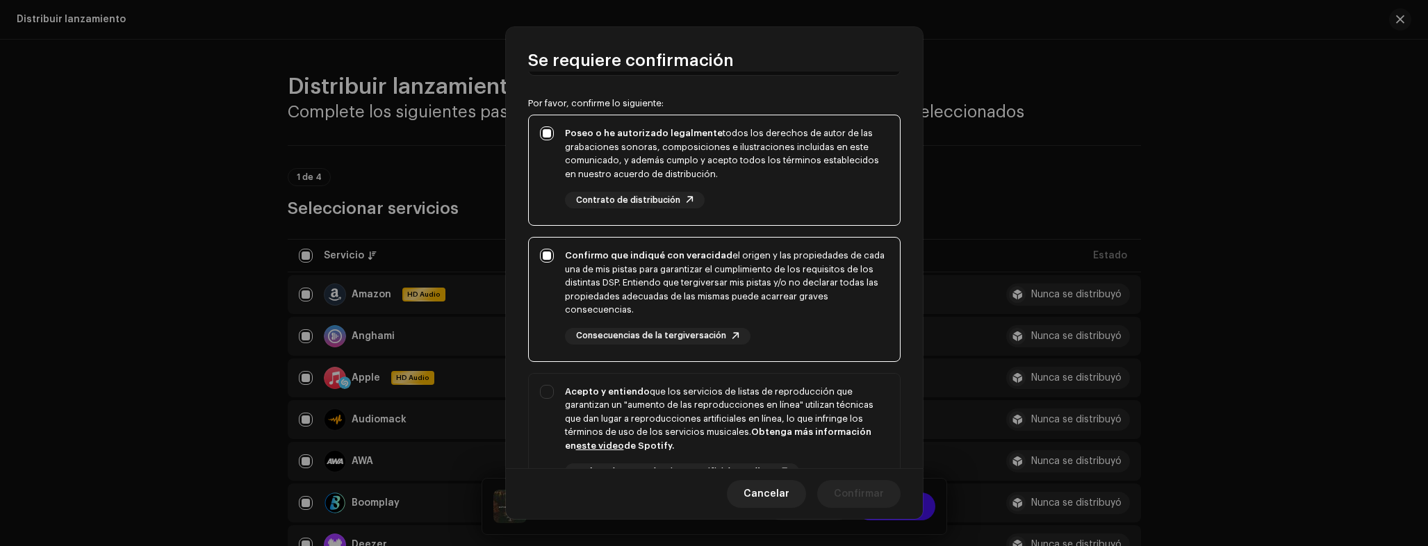
scroll to position [247, 0]
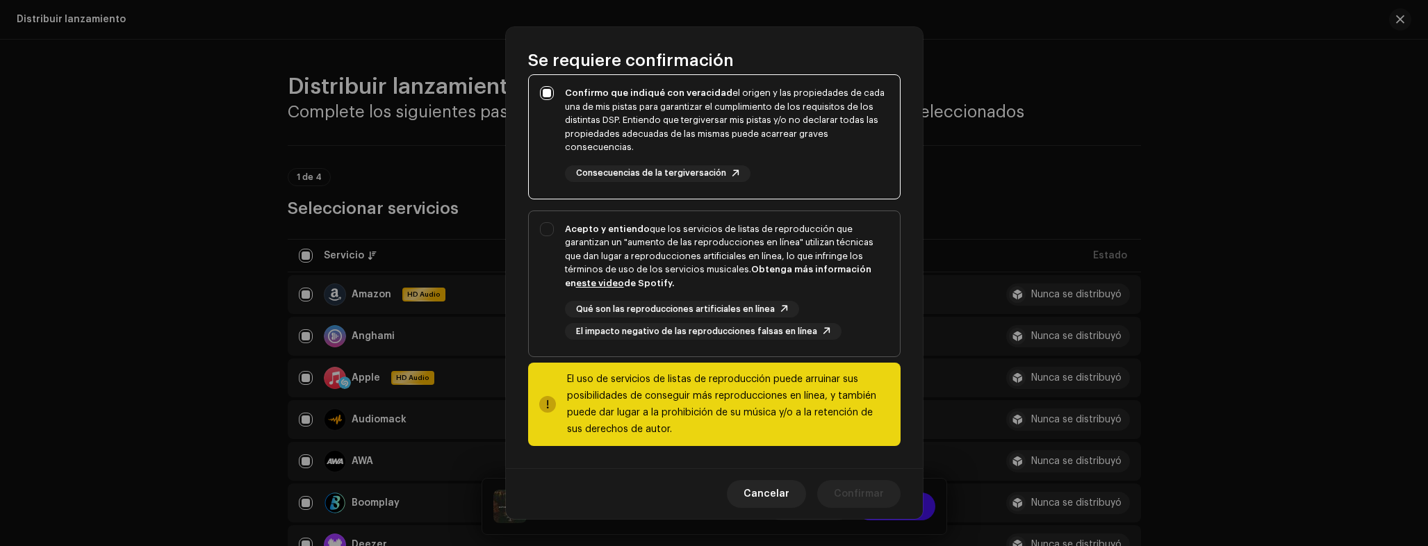
click at [692, 276] on div "Acepto y entiendo que los servicios de listas de reproducción que garantizan un…" at bounding box center [727, 256] width 324 height 68
checkbox input "true"
click at [876, 493] on span "Confirmar" at bounding box center [859, 494] width 50 height 28
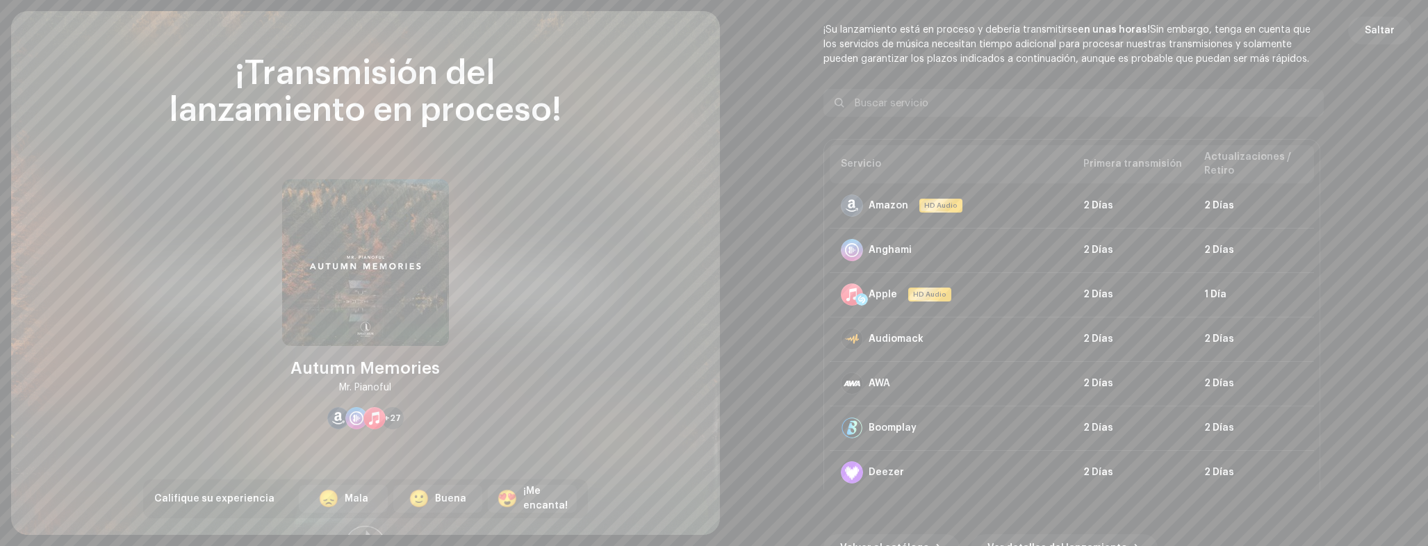
click at [1385, 30] on span "Saltar" at bounding box center [1380, 31] width 30 height 28
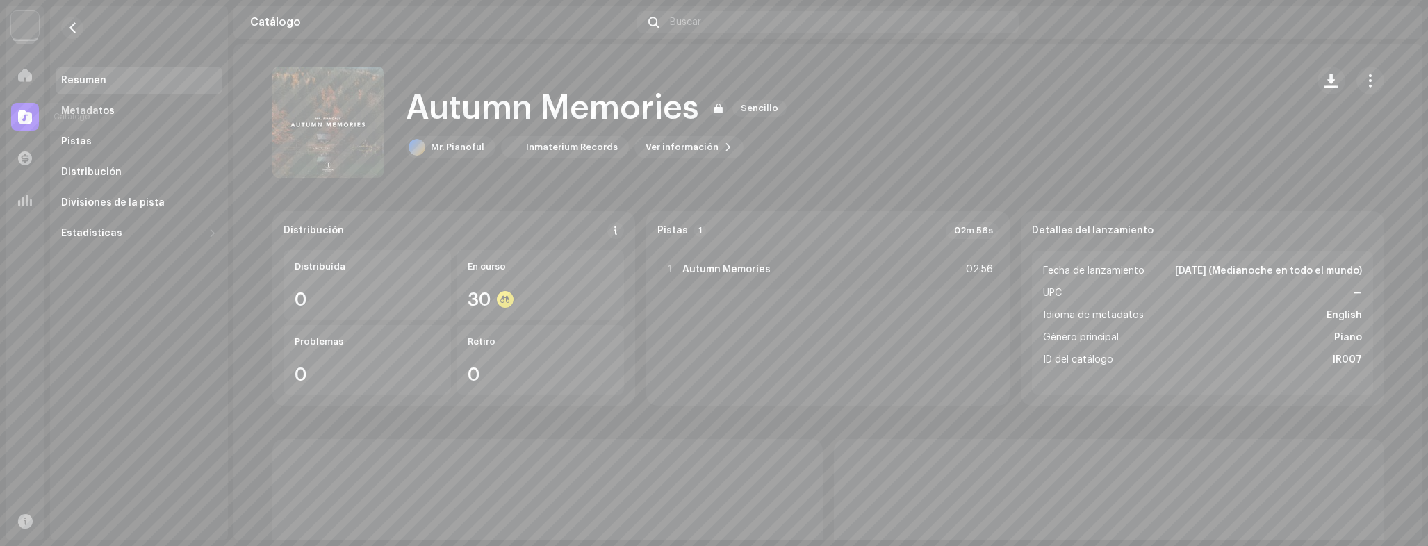
click at [22, 113] on span at bounding box center [25, 116] width 14 height 11
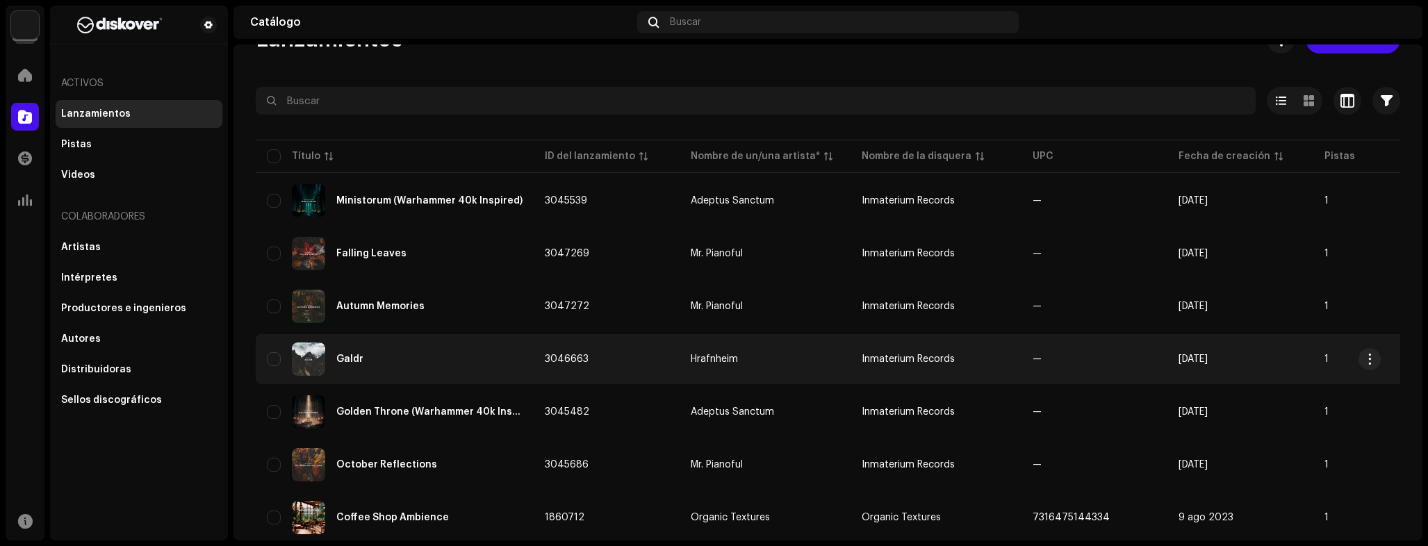
scroll to position [46, 0]
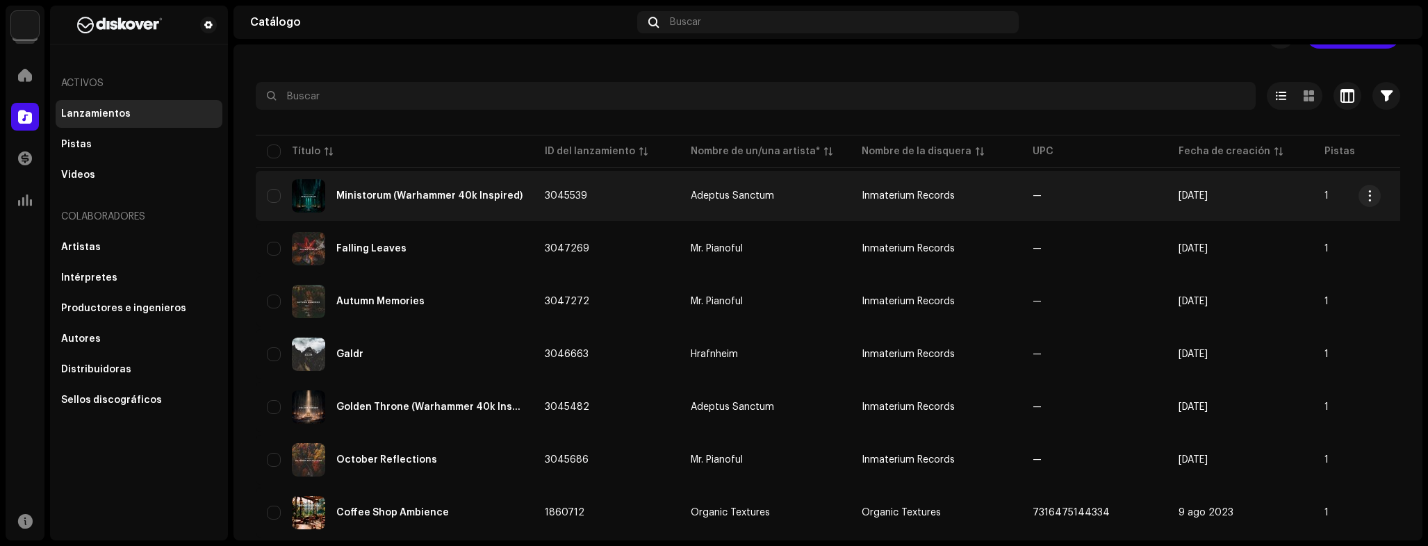
click at [468, 206] on div "Ministorum (Warhammer 40k Inspired)" at bounding box center [395, 195] width 256 height 33
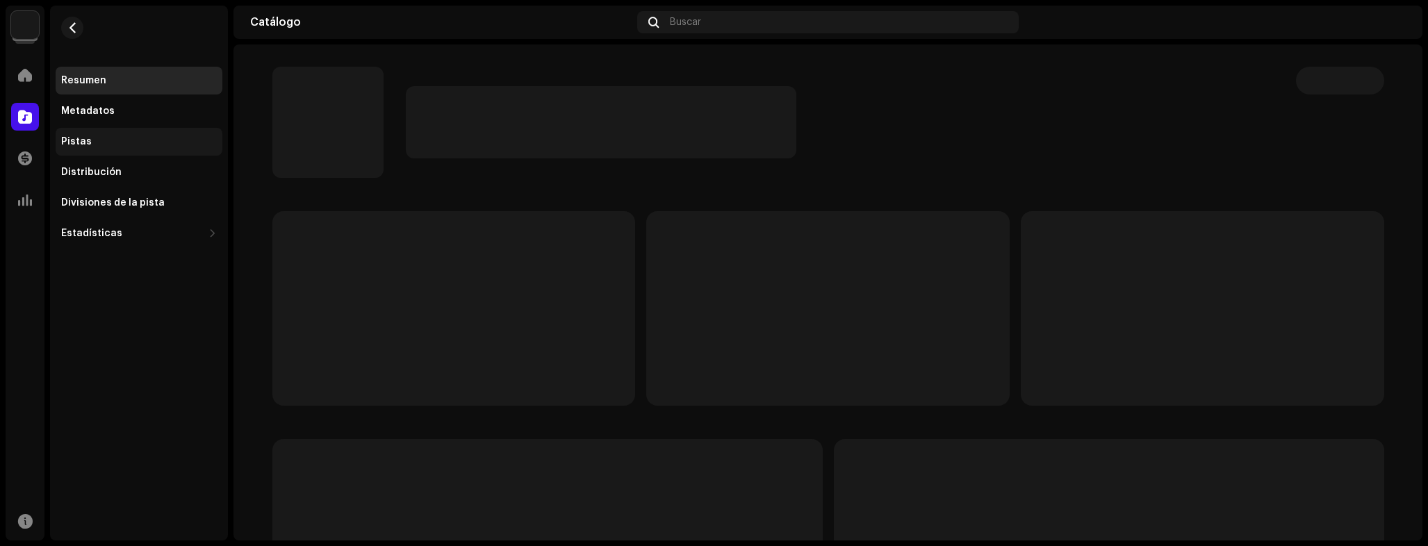
click at [90, 149] on div "Pistas" at bounding box center [139, 142] width 167 height 28
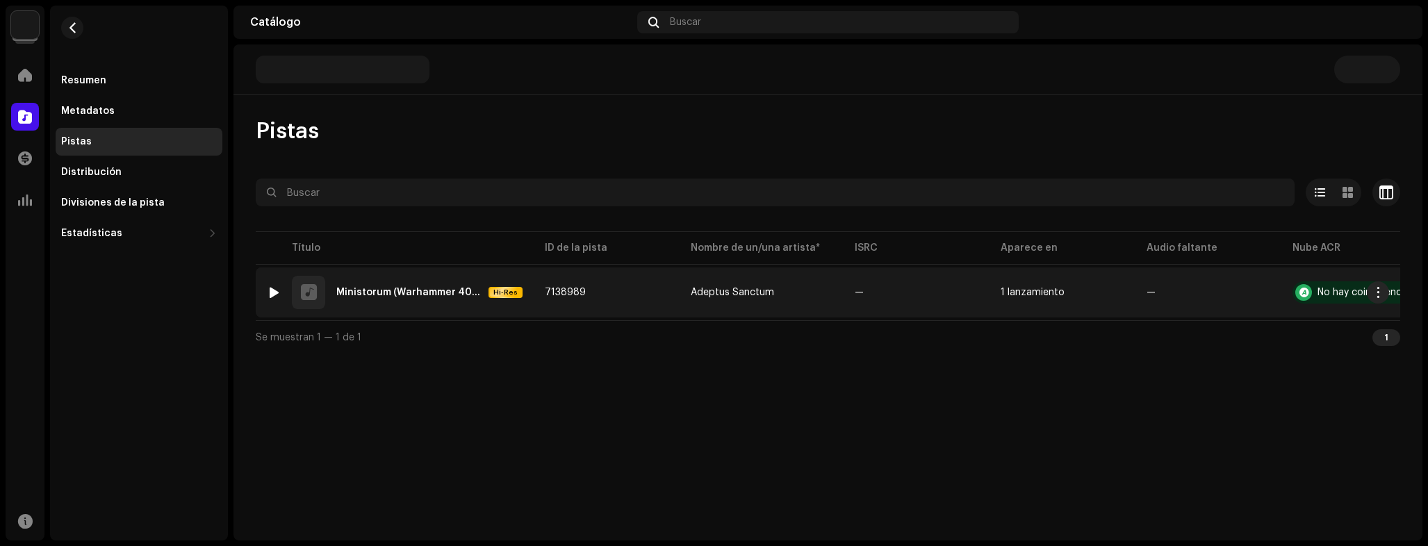
click at [275, 295] on div at bounding box center [274, 292] width 10 height 11
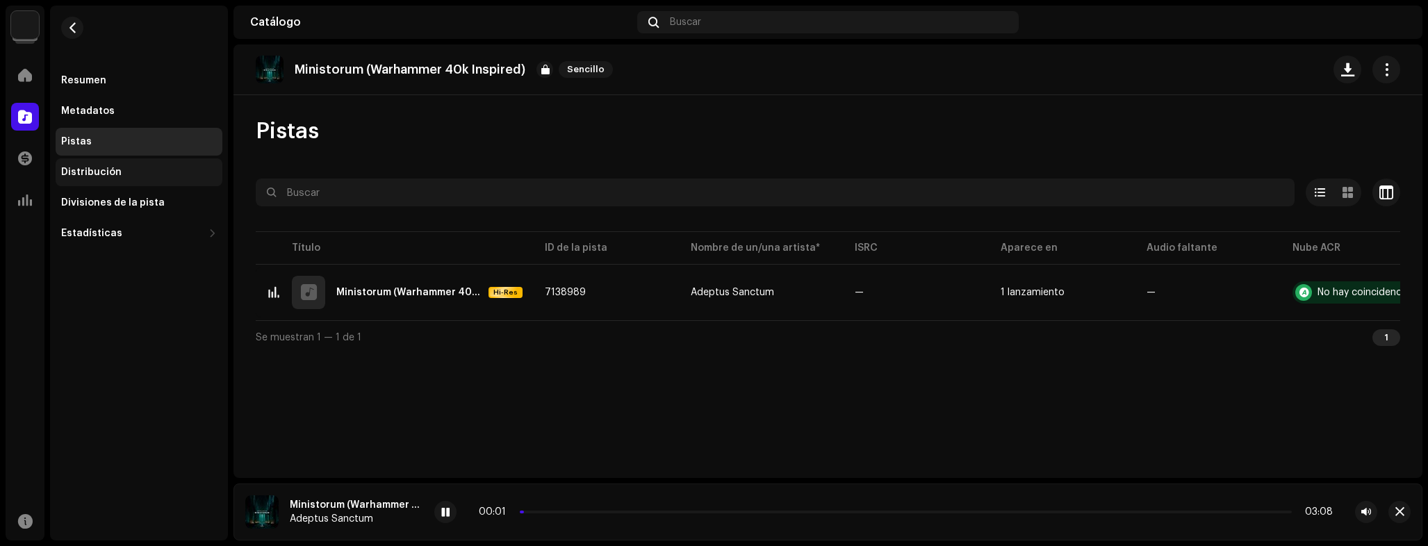
click at [129, 179] on div "Distribución" at bounding box center [139, 172] width 167 height 28
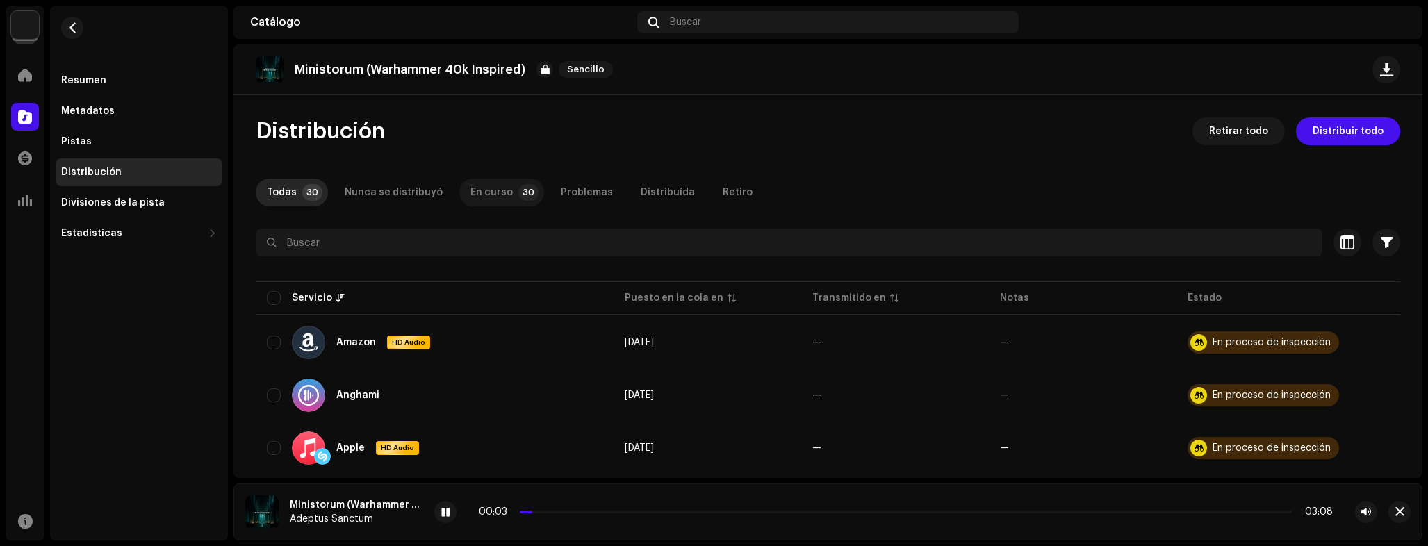
click at [498, 186] on div "En curso" at bounding box center [491, 193] width 42 height 28
click at [641, 511] on p-slider at bounding box center [906, 512] width 772 height 3
click at [741, 513] on p-slider at bounding box center [906, 512] width 772 height 3
click at [930, 514] on div "01:02 03:08" at bounding box center [906, 512] width 854 height 11
click at [934, 512] on p-slider at bounding box center [906, 512] width 772 height 3
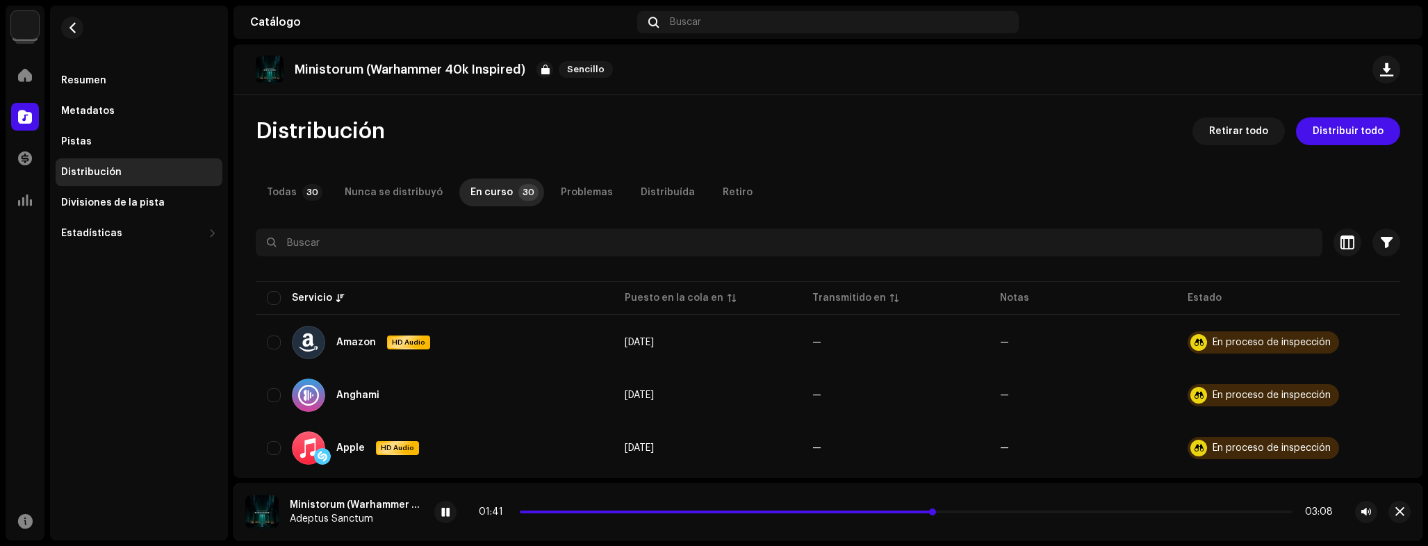
click at [1031, 511] on p-slider at bounding box center [906, 512] width 772 height 3
click at [57, 26] on re-m-nav-back at bounding box center [72, 36] width 33 height 61
click at [70, 26] on span "button" at bounding box center [72, 27] width 10 height 11
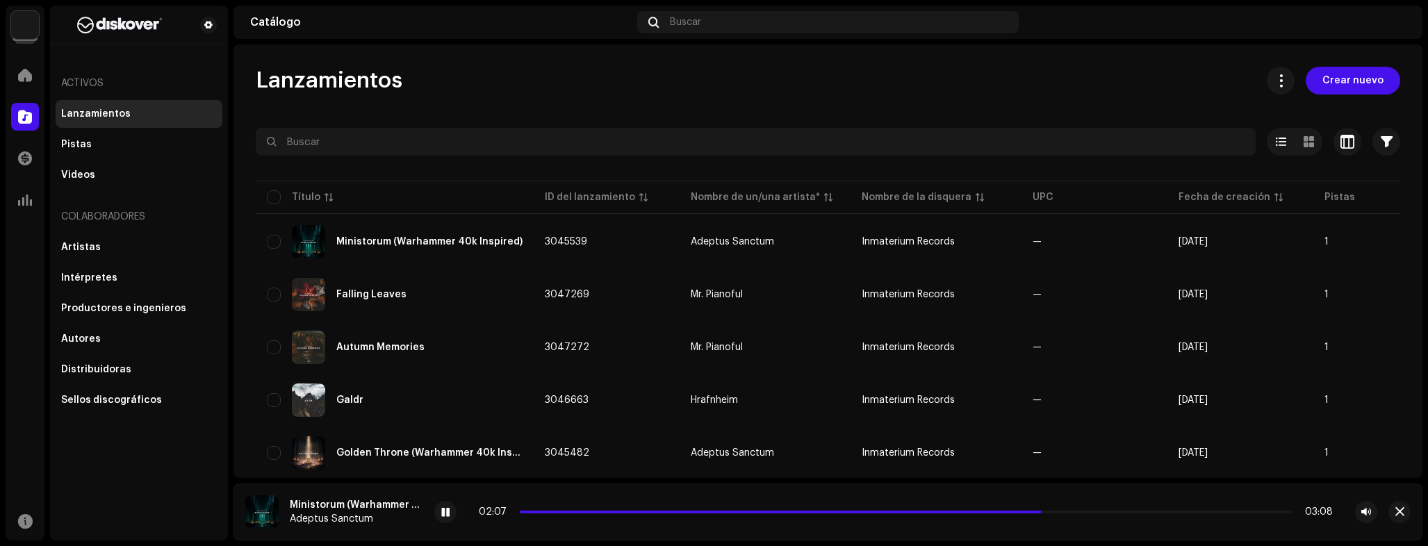
scroll to position [27, 0]
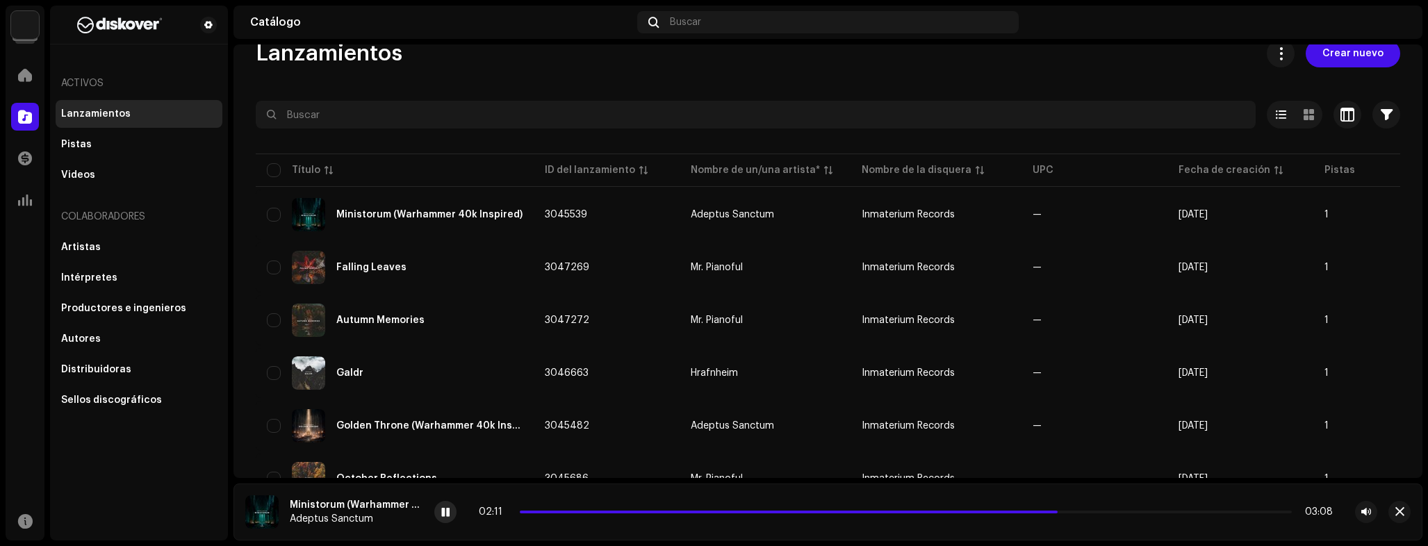
click at [441, 509] on span at bounding box center [445, 512] width 8 height 11
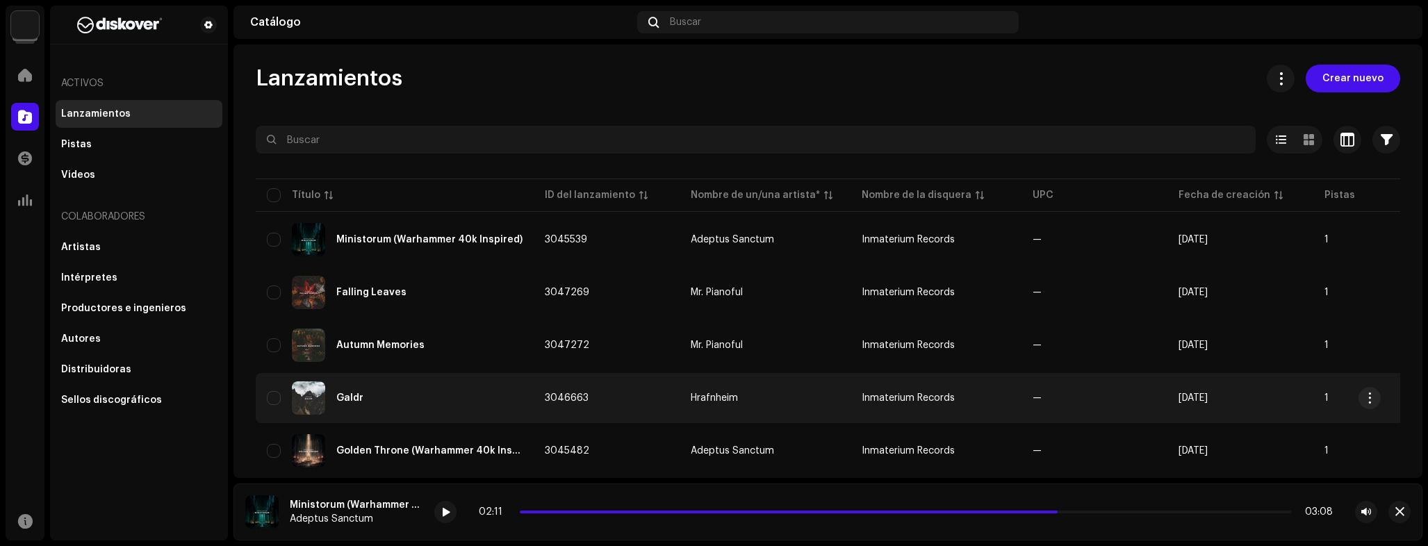
scroll to position [0, 0]
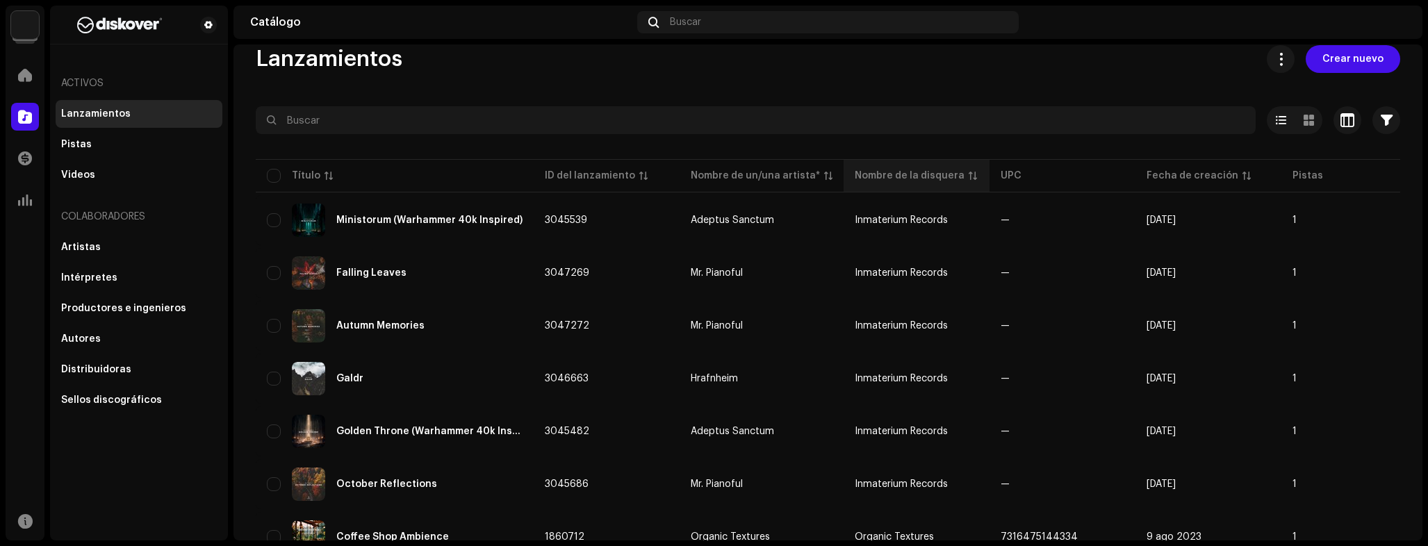
scroll to position [23, 0]
click at [1334, 65] on span "Crear nuevo" at bounding box center [1352, 58] width 61 height 28
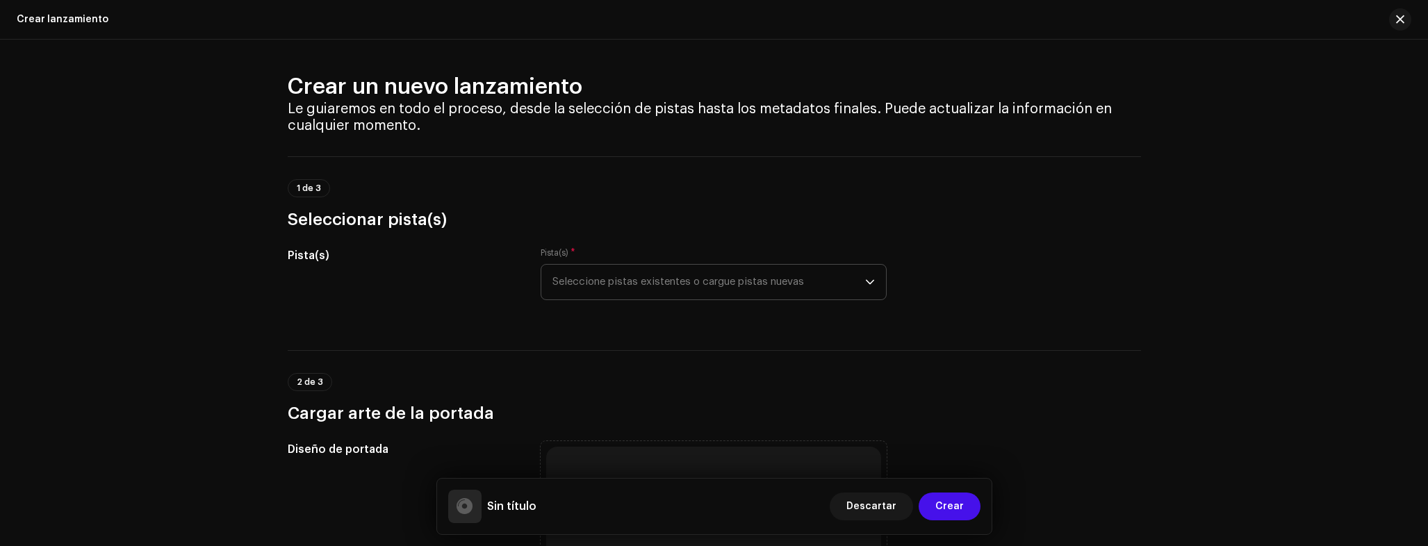
click at [664, 273] on span "Seleccione pistas existentes o cargue pistas nuevas" at bounding box center [708, 282] width 313 height 35
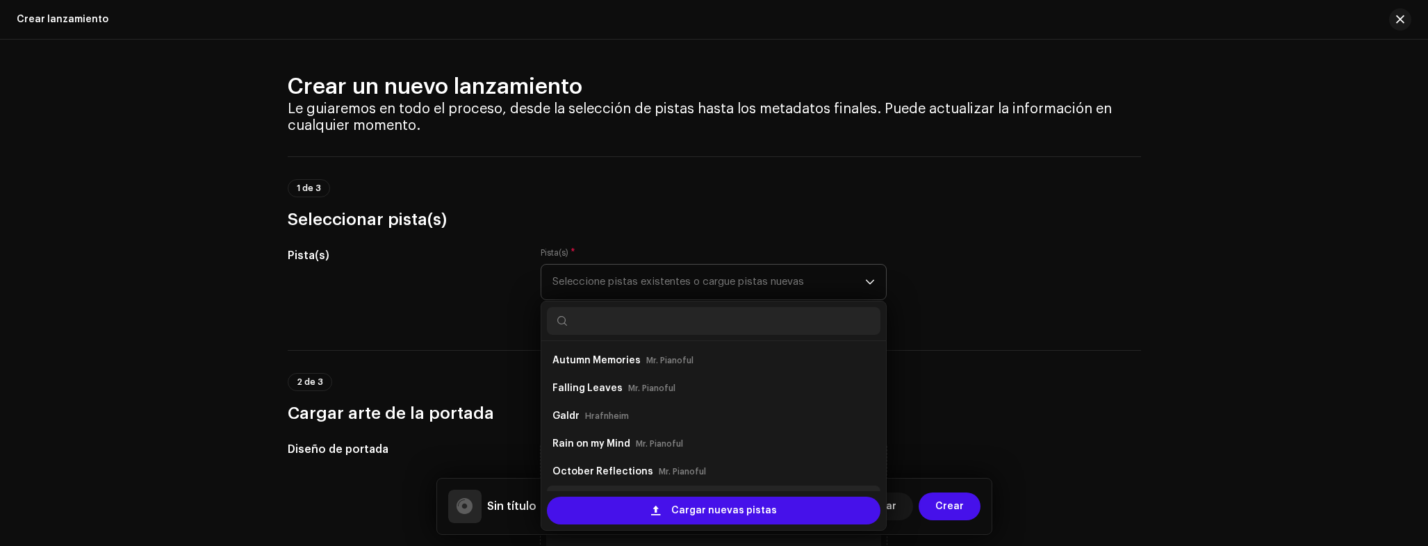
scroll to position [22, 0]
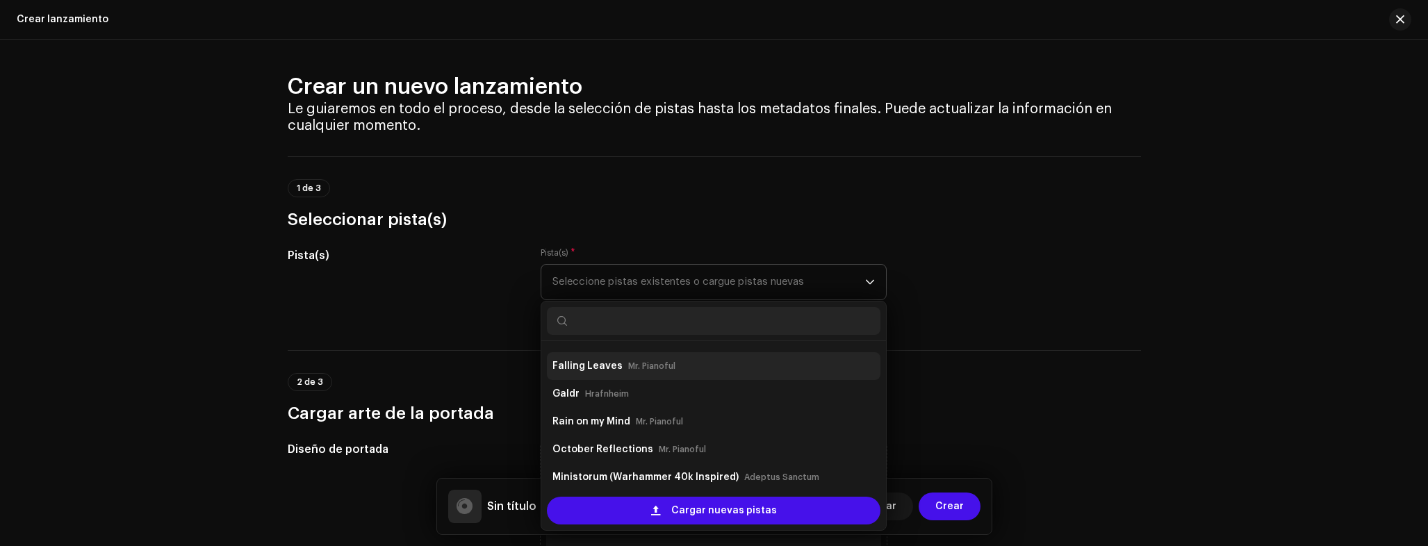
click at [757, 367] on div "Falling Leaves Mr. Pianoful" at bounding box center [713, 366] width 322 height 22
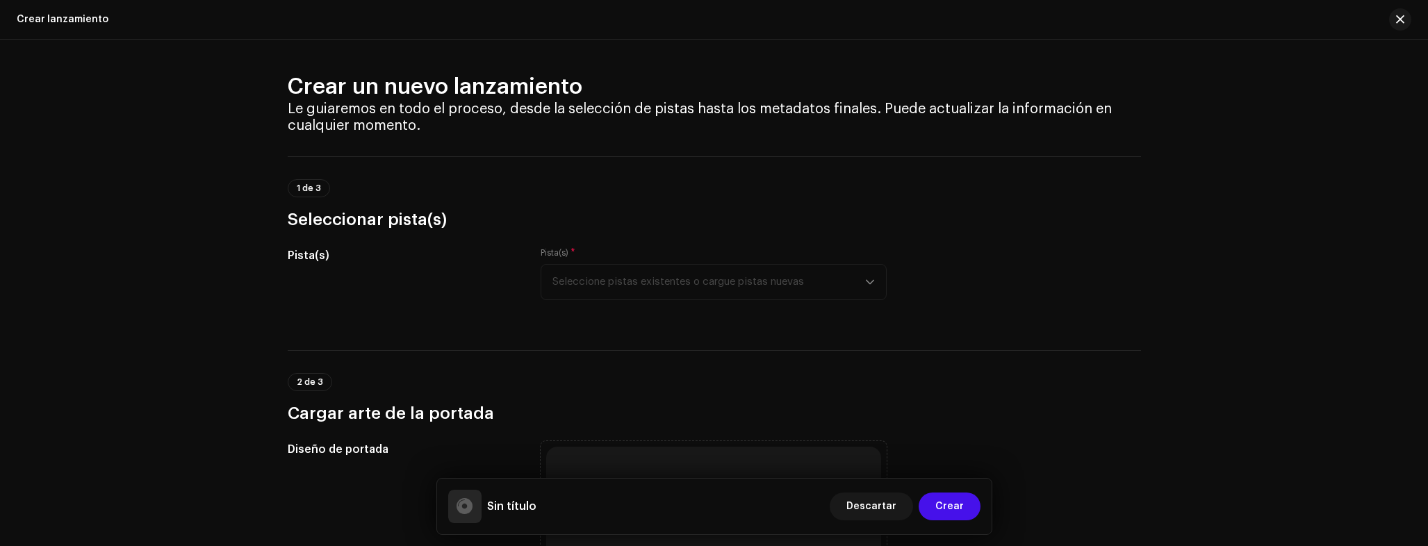
scroll to position [25, 0]
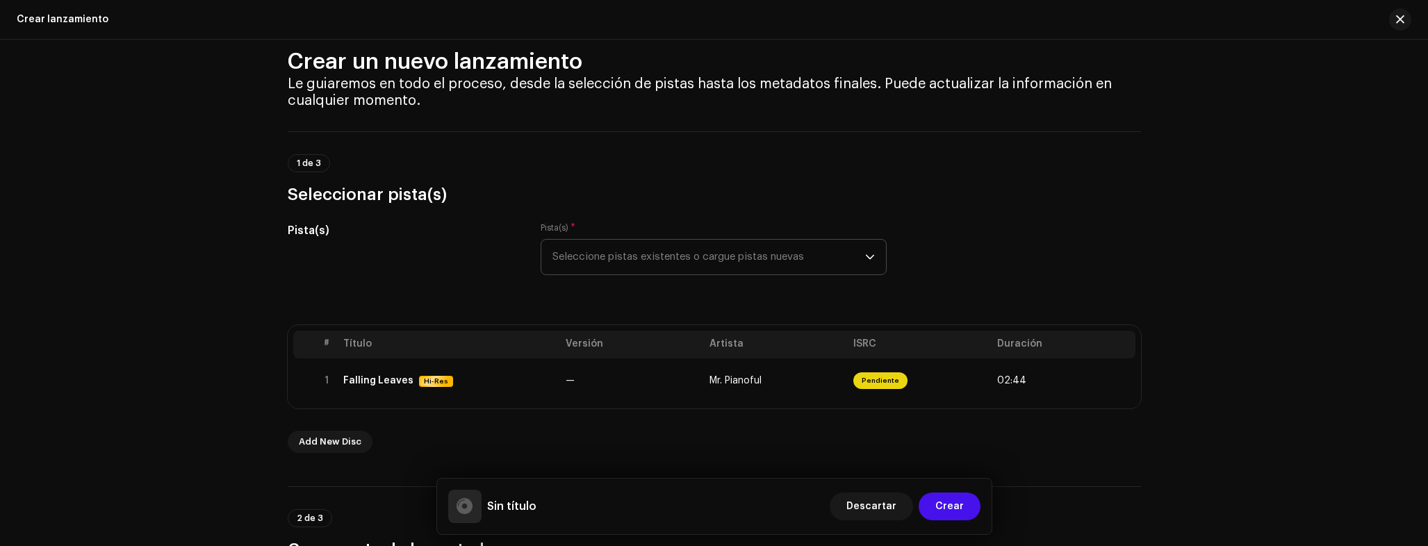
click at [668, 261] on span "Seleccione pistas existentes o cargue pistas nuevas" at bounding box center [708, 257] width 313 height 35
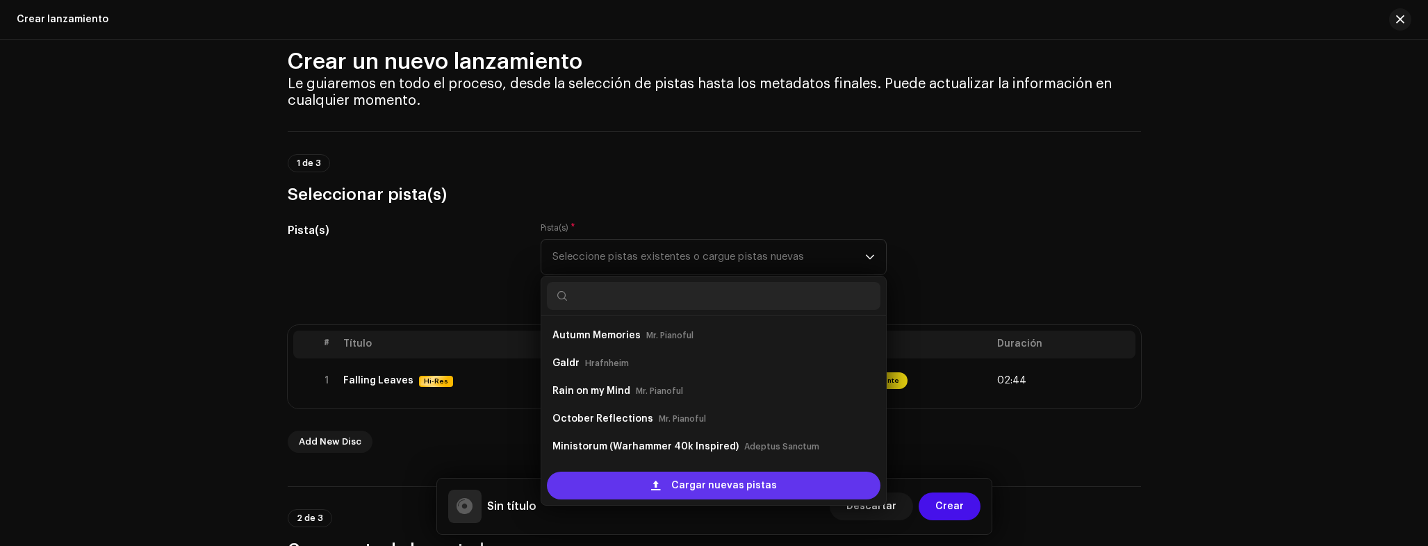
scroll to position [22, 0]
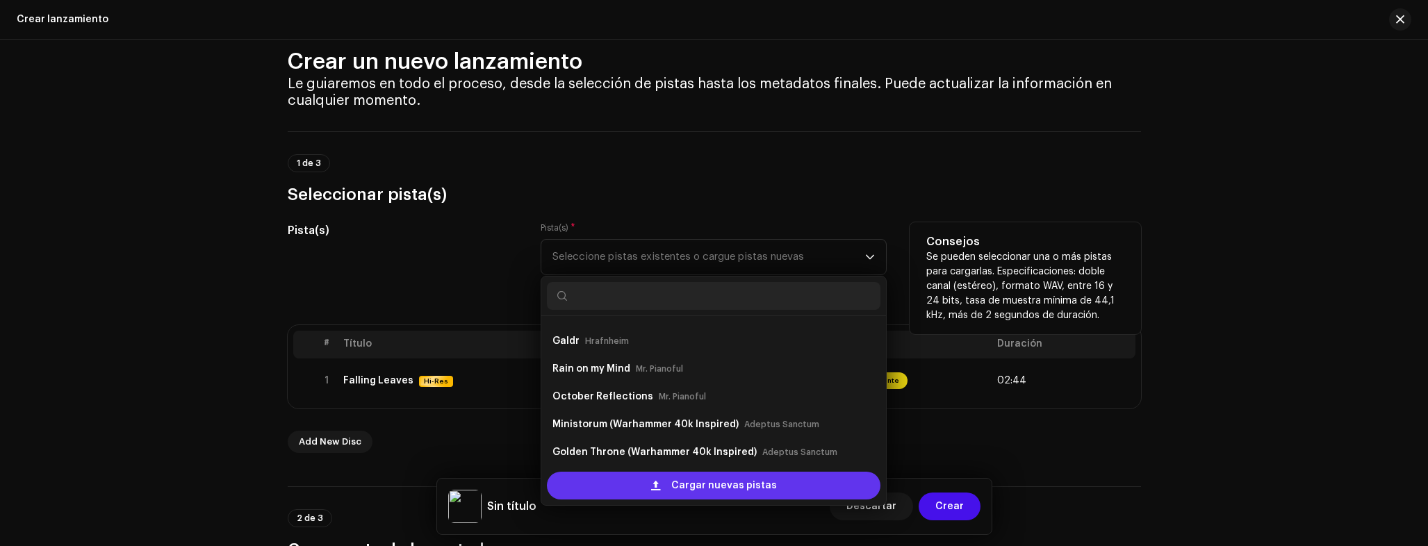
click at [716, 485] on span "Cargar nuevas pistas" at bounding box center [724, 486] width 106 height 28
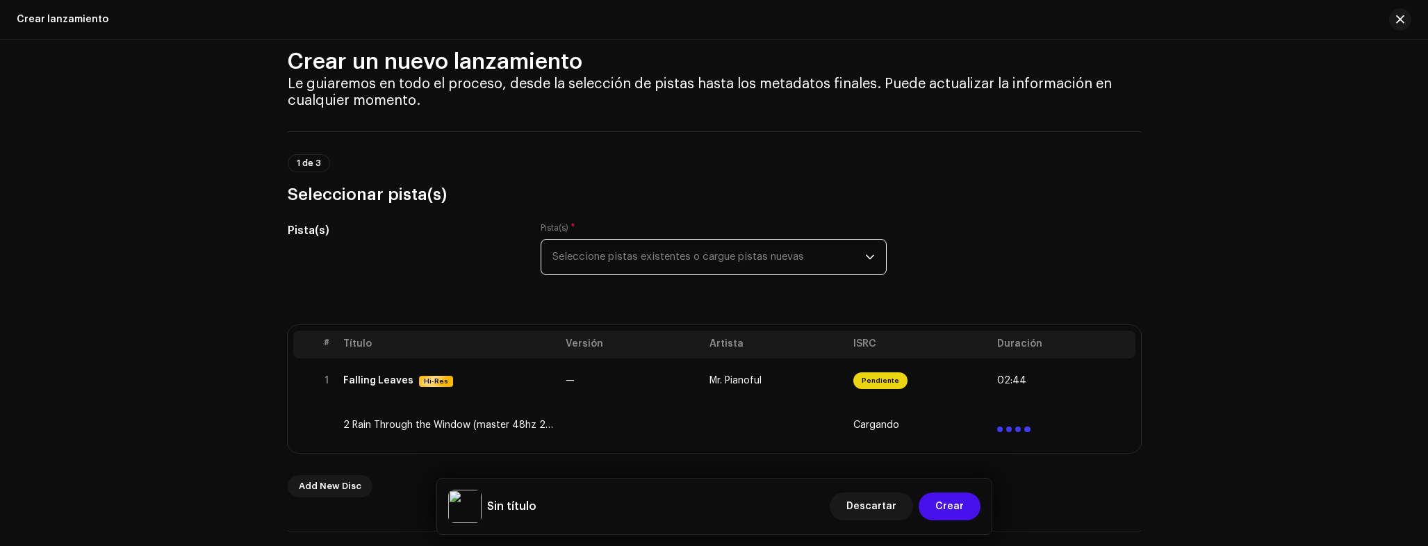
click at [634, 256] on span "Seleccione pistas existentes o cargue pistas nuevas" at bounding box center [708, 257] width 313 height 35
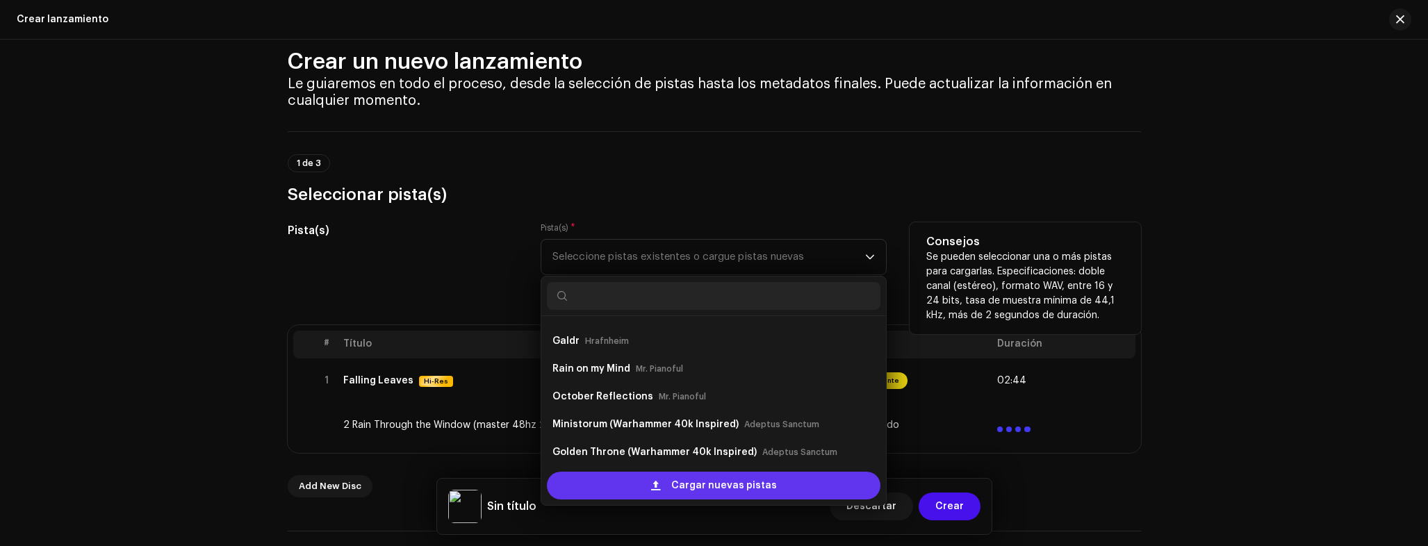
click at [706, 476] on span "Cargar nuevas pistas" at bounding box center [724, 486] width 106 height 28
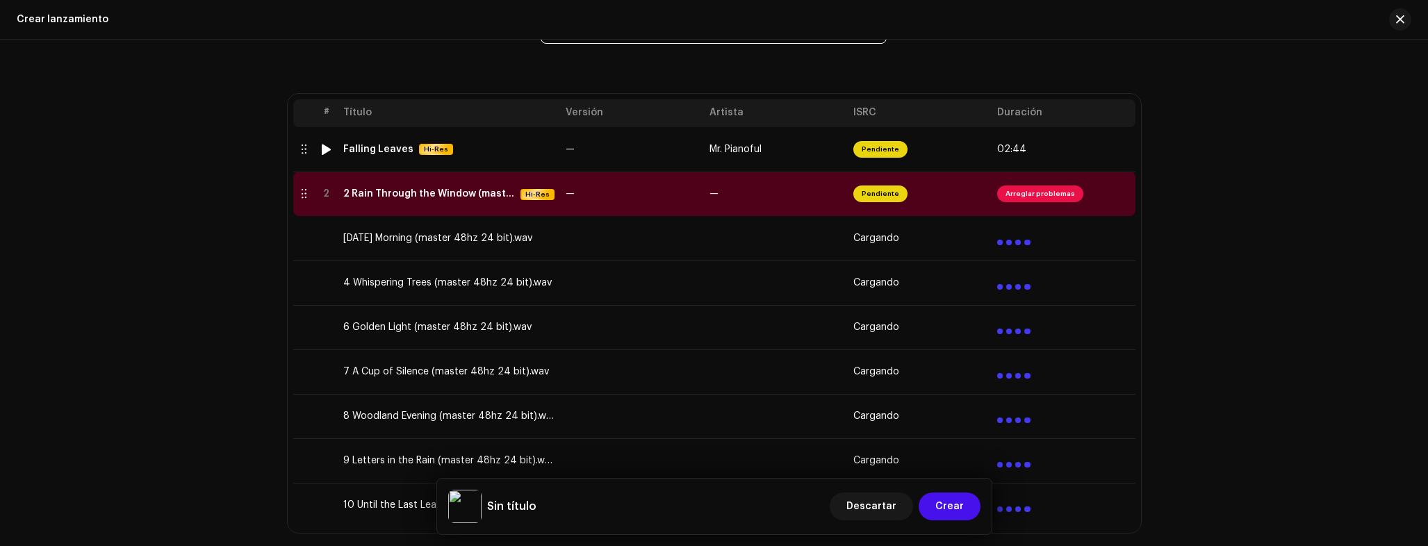
scroll to position [181, 0]
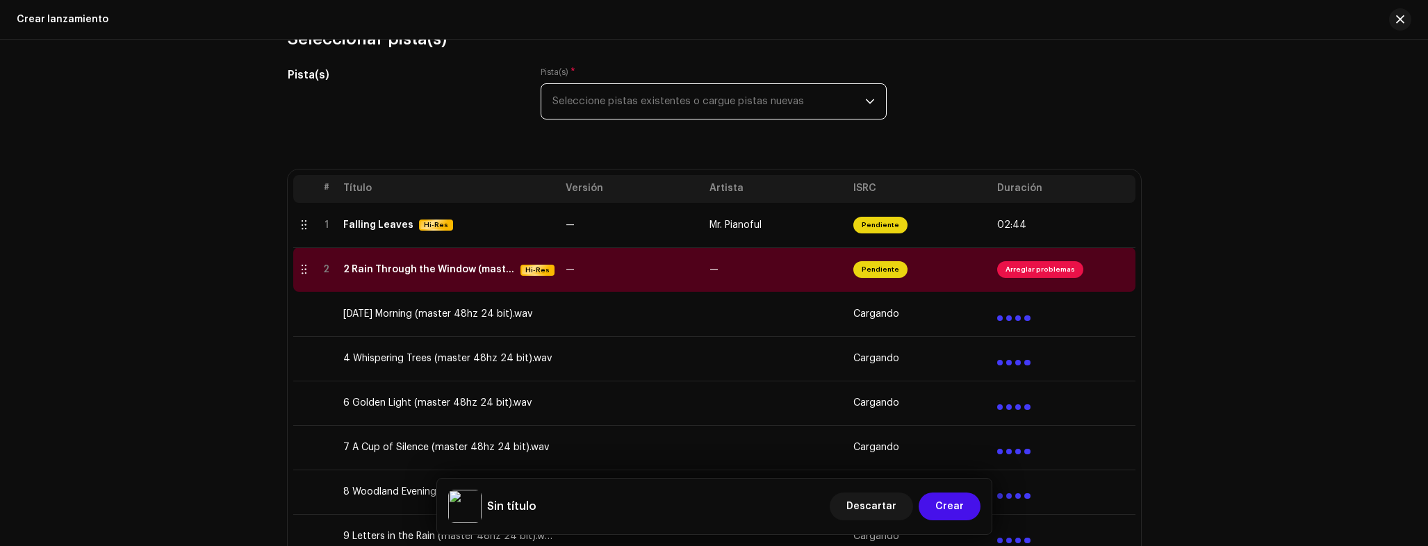
click at [620, 112] on span "Seleccione pistas existentes o cargue pistas nuevas" at bounding box center [708, 101] width 313 height 35
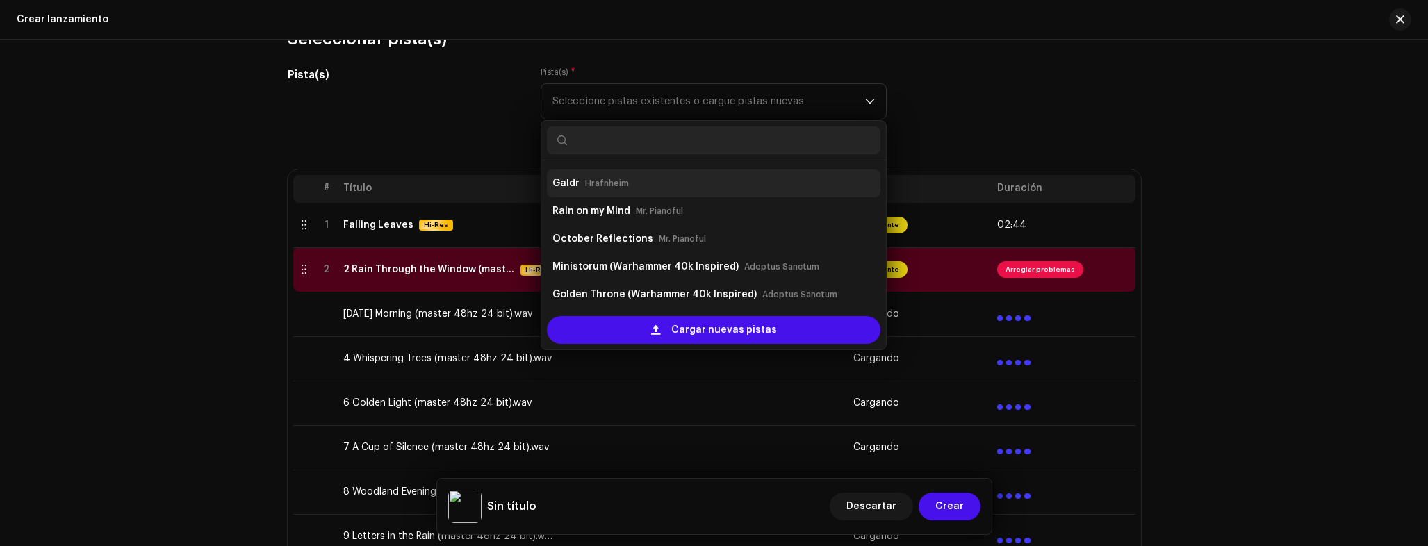
scroll to position [0, 0]
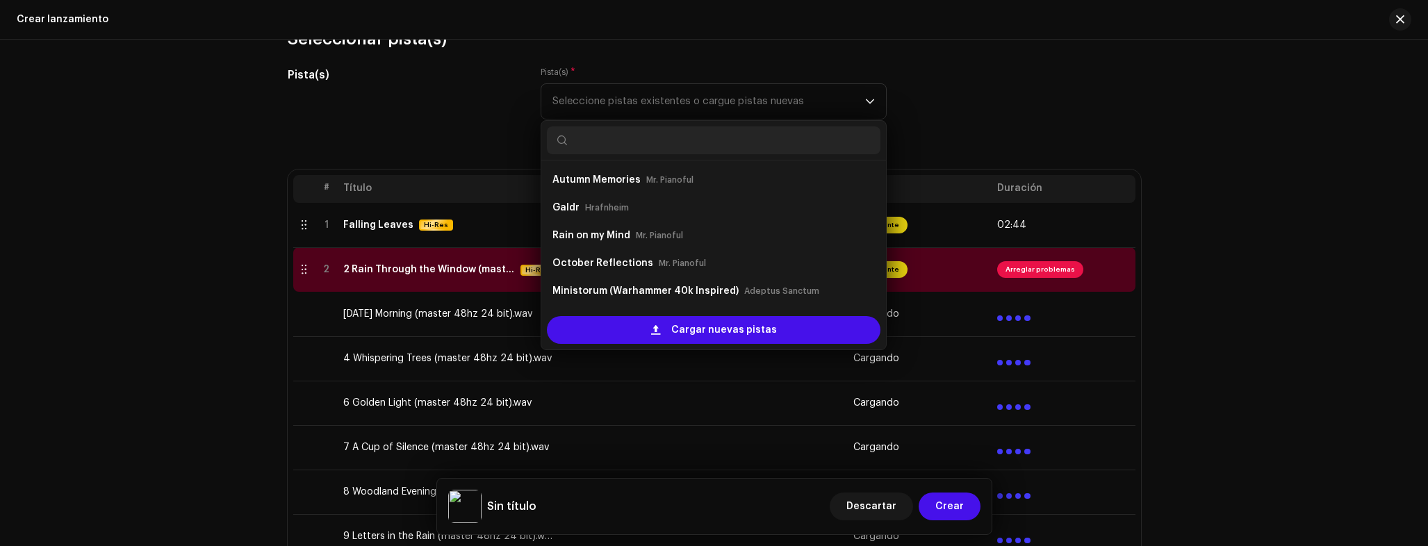
click at [642, 186] on div "Autumn Memories Mr. Pianoful" at bounding box center [713, 180] width 322 height 22
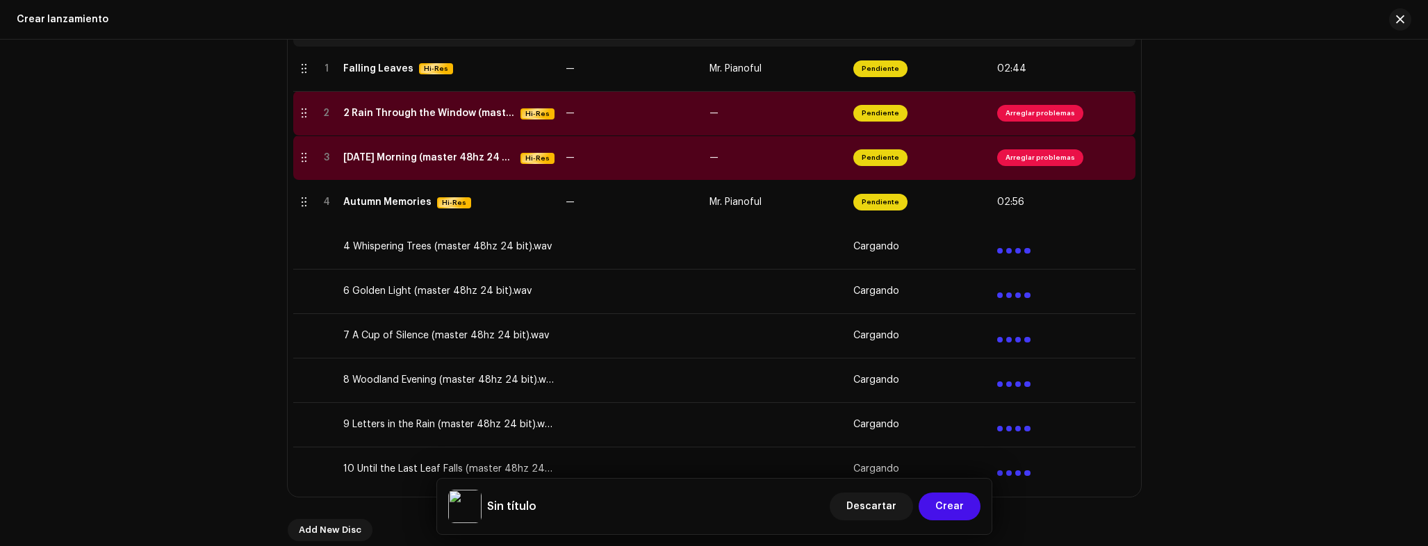
scroll to position [351, 0]
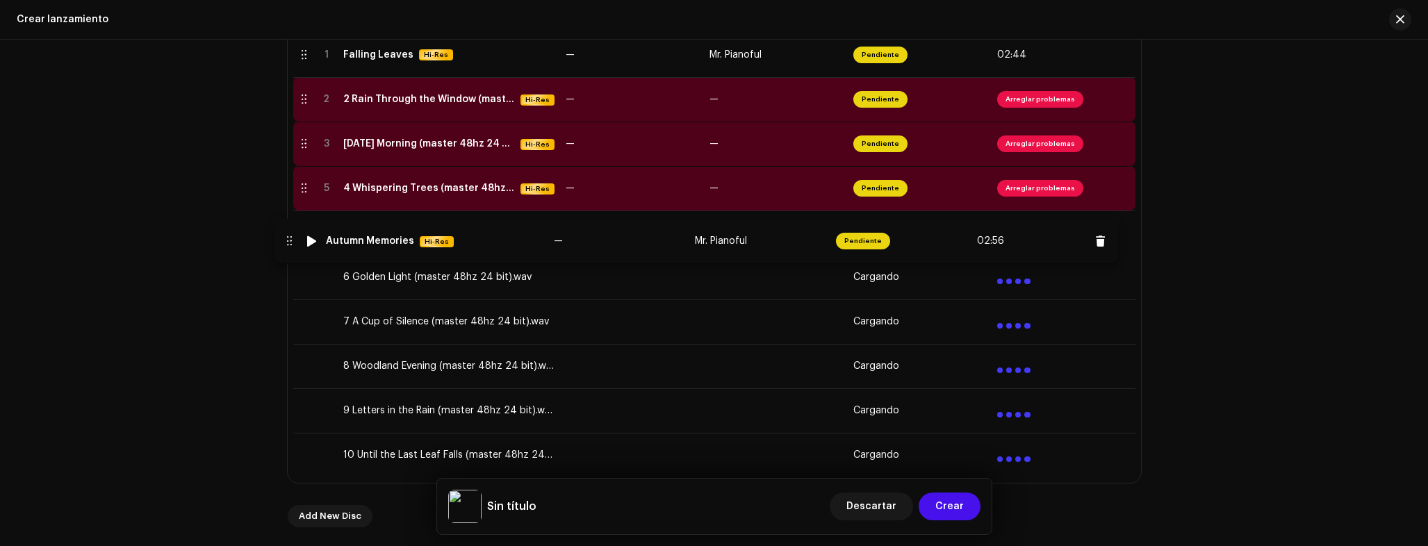
drag, startPoint x: 302, startPoint y: 187, endPoint x: 286, endPoint y: 240, distance: 55.8
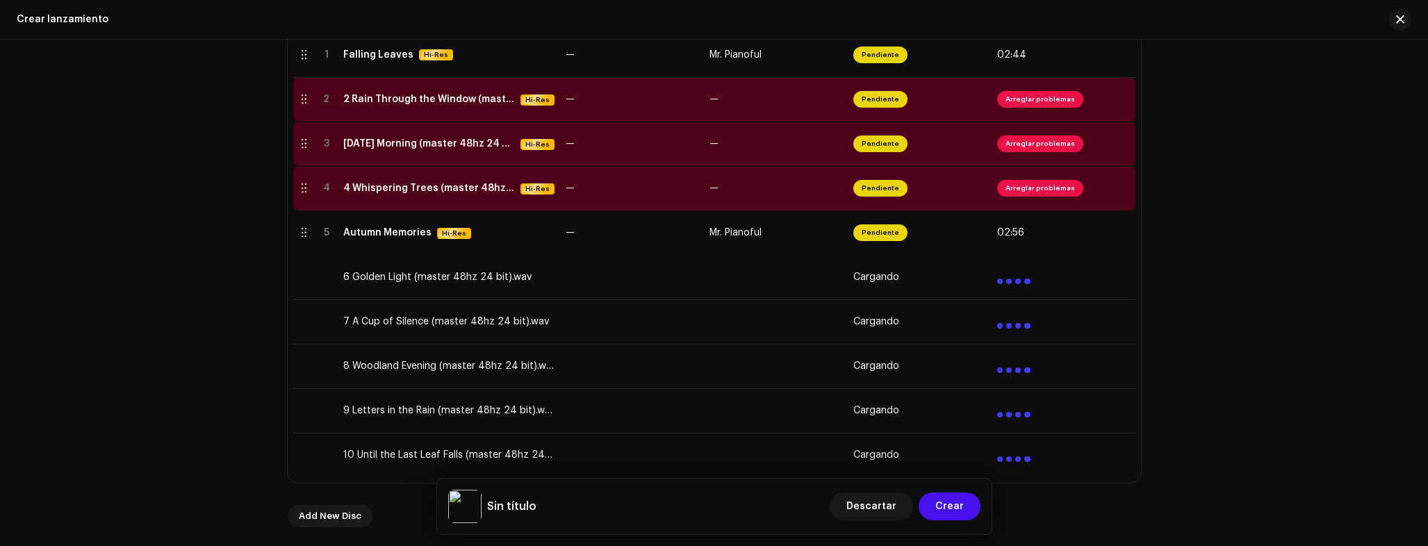
click at [139, 269] on div "Crear un nuevo lanzamiento Le guiaremos en todo el proceso, desde la selección …" at bounding box center [714, 293] width 1428 height 507
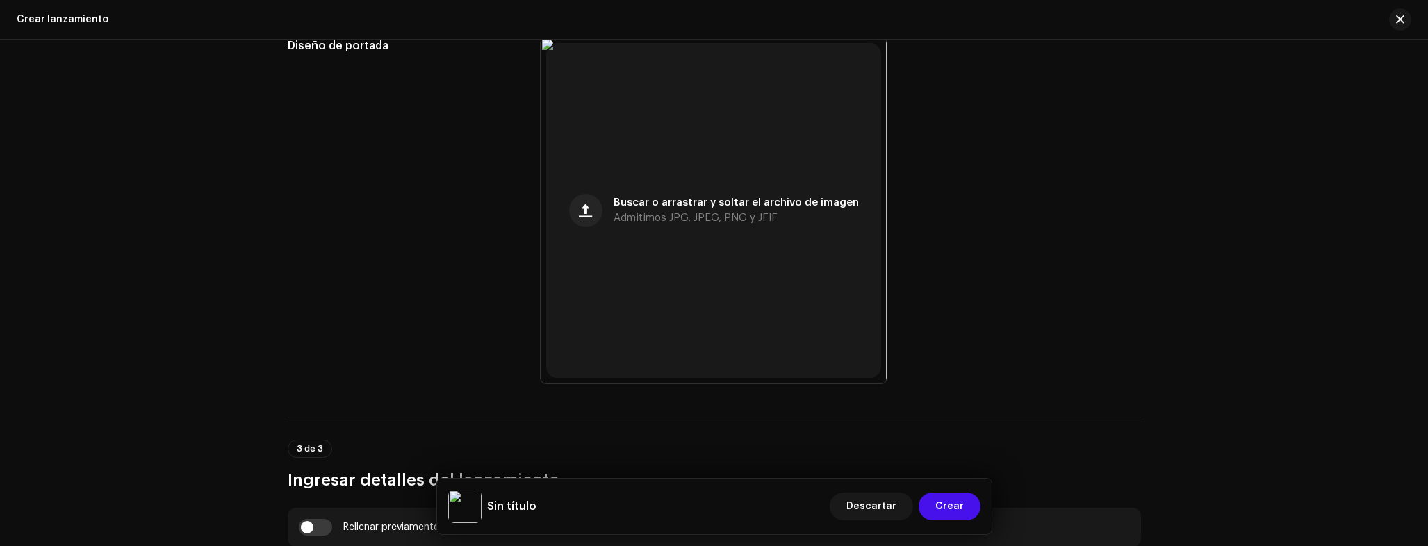
scroll to position [45, 0]
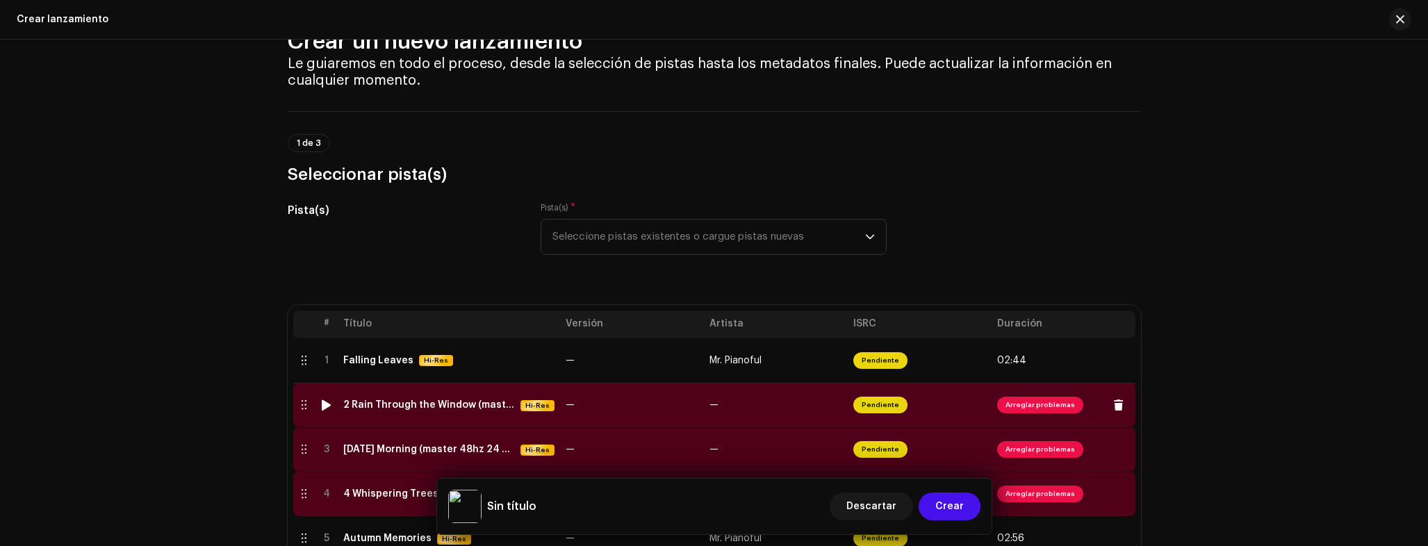
click at [441, 404] on div "2 Rain Through the Window (master 48hz 24 bit).wav" at bounding box center [429, 405] width 172 height 11
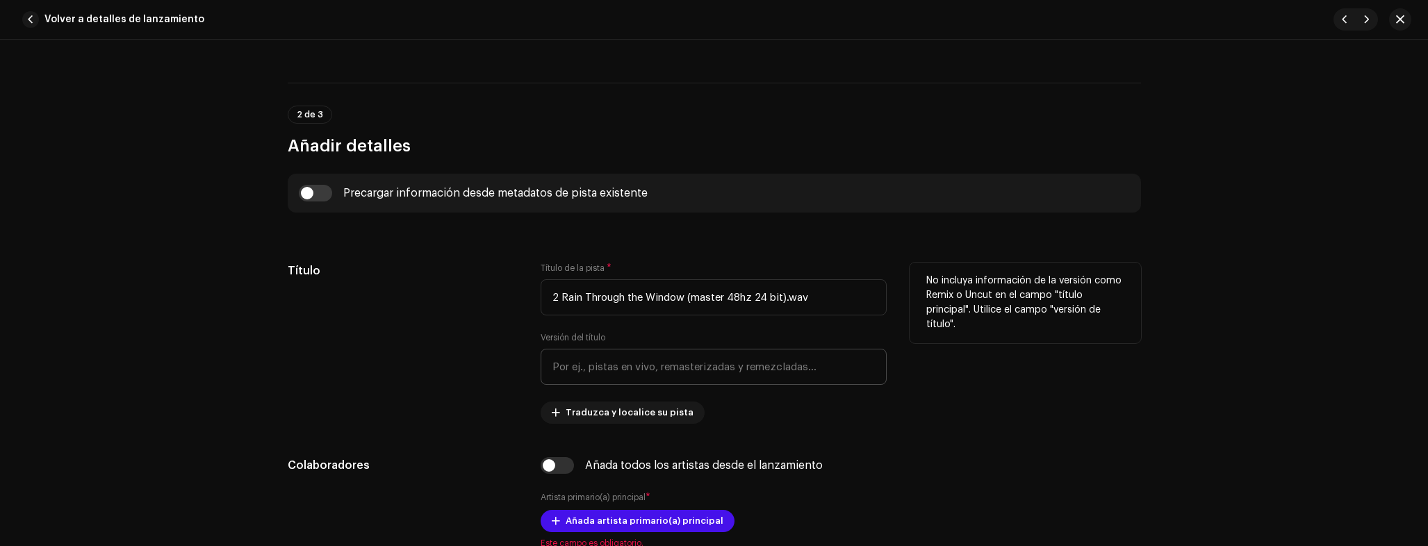
scroll to position [403, 0]
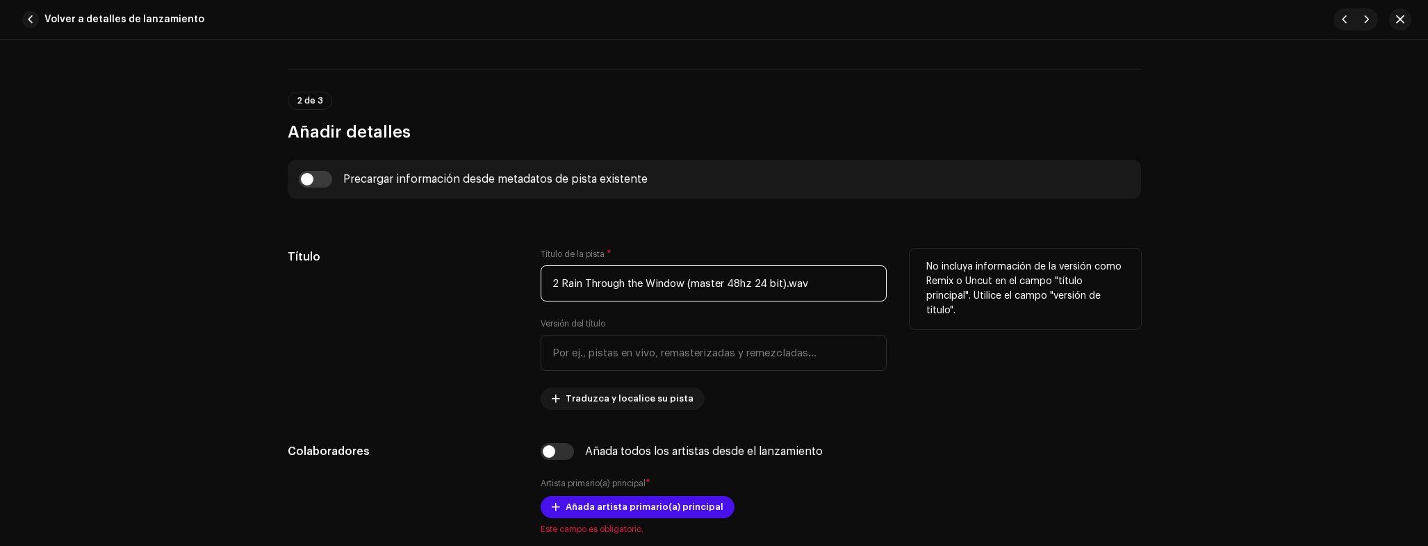
drag, startPoint x: 558, startPoint y: 284, endPoint x: 445, endPoint y: 277, distance: 112.8
click at [447, 278] on div "Título Título de la pista * 2 Rain Through the Window (master 48hz 24 bit).wav …" at bounding box center [714, 329] width 853 height 161
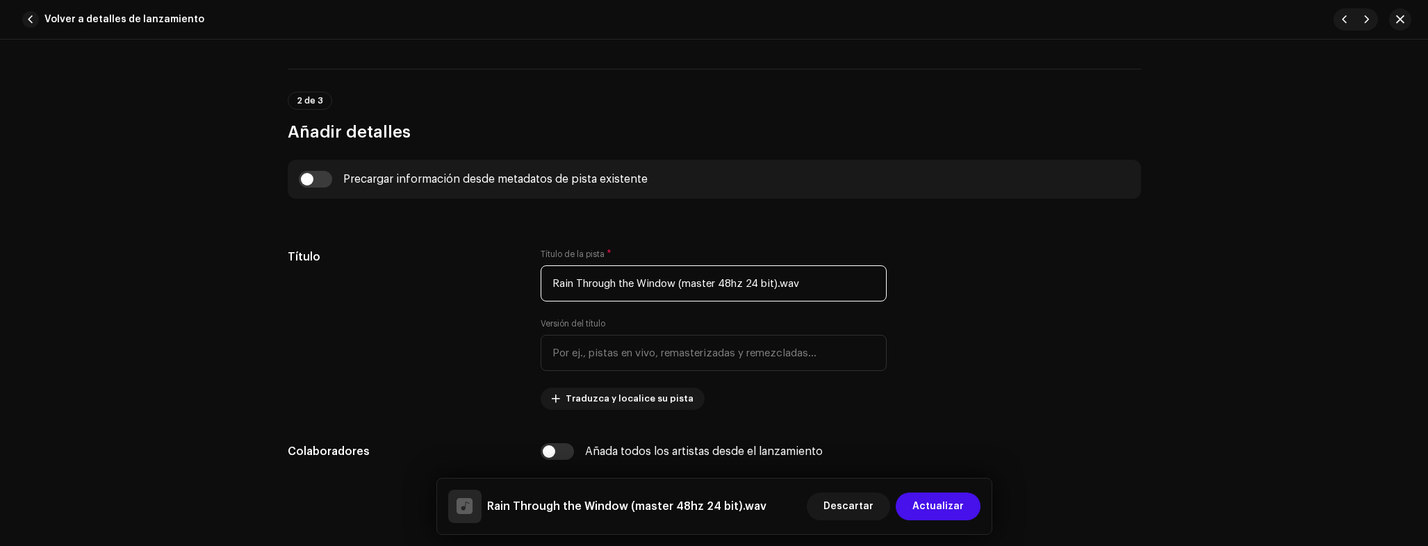
scroll to position [0, 0]
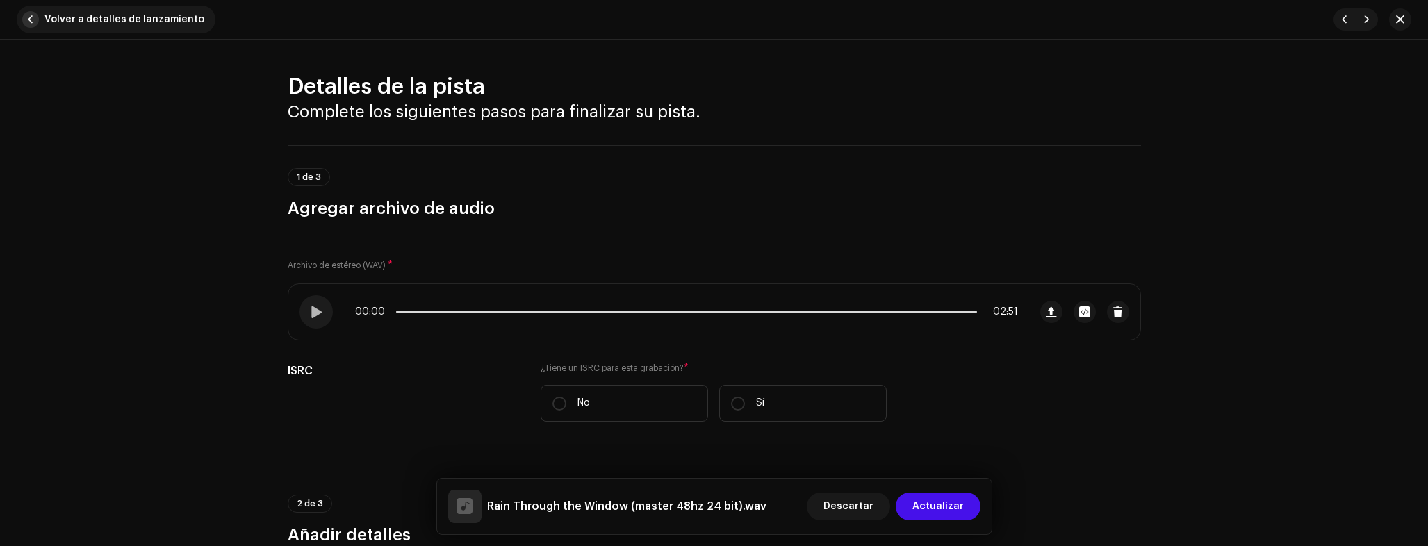
type input "Rain Through the Window (master 48hz 24 bit).wav"
click at [85, 28] on span "Volver a detalles de lanzamiento" at bounding box center [124, 20] width 160 height 28
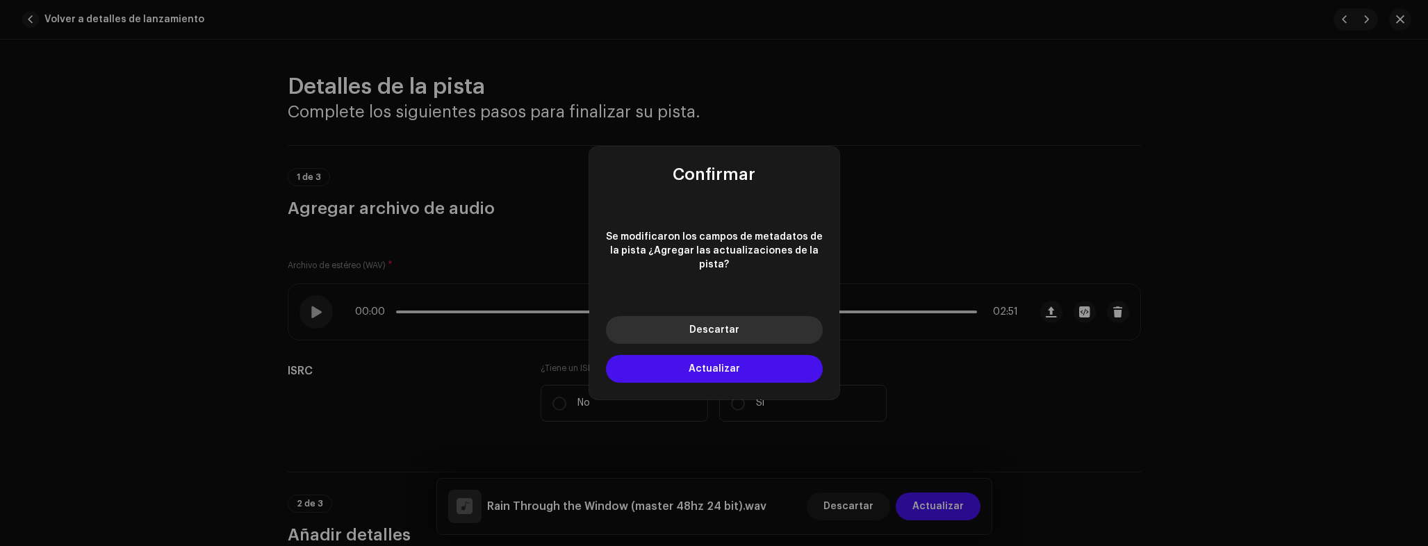
click at [730, 328] on button "Descartar" at bounding box center [714, 330] width 217 height 28
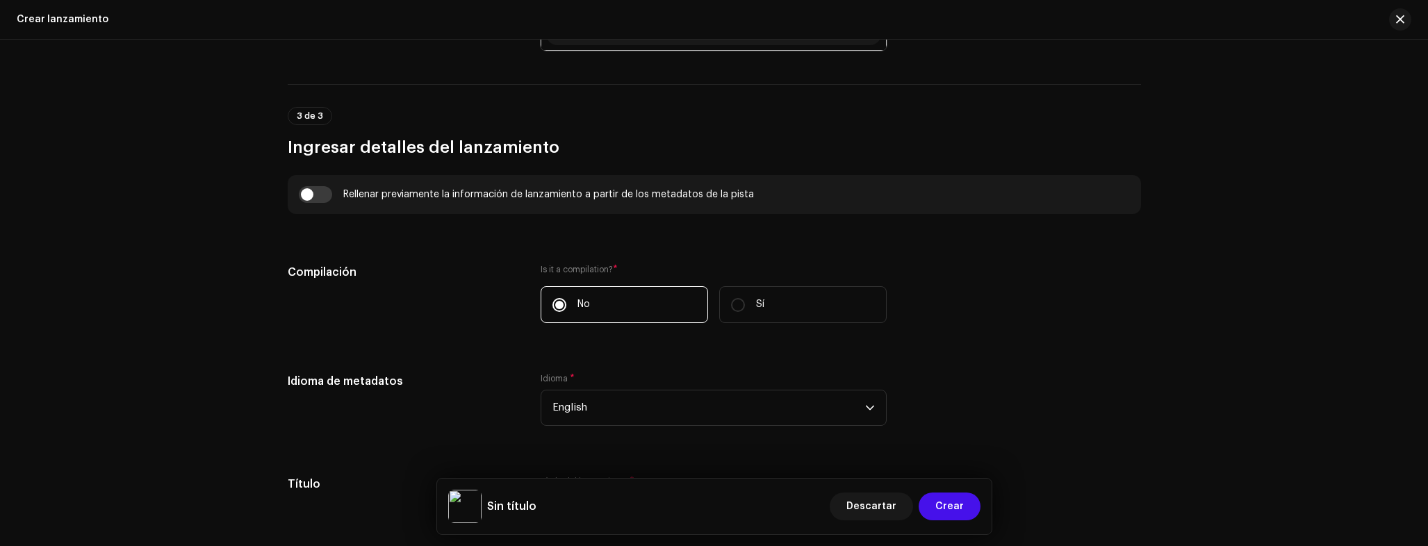
scroll to position [1380, 0]
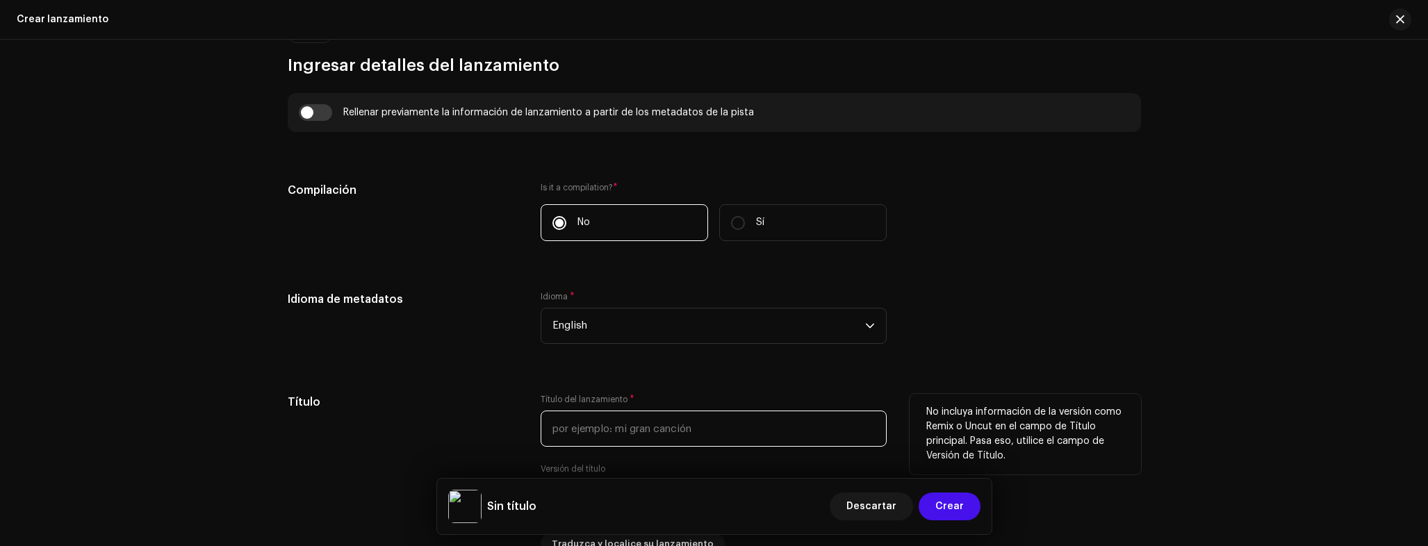
click at [673, 427] on input "text" at bounding box center [714, 429] width 346 height 36
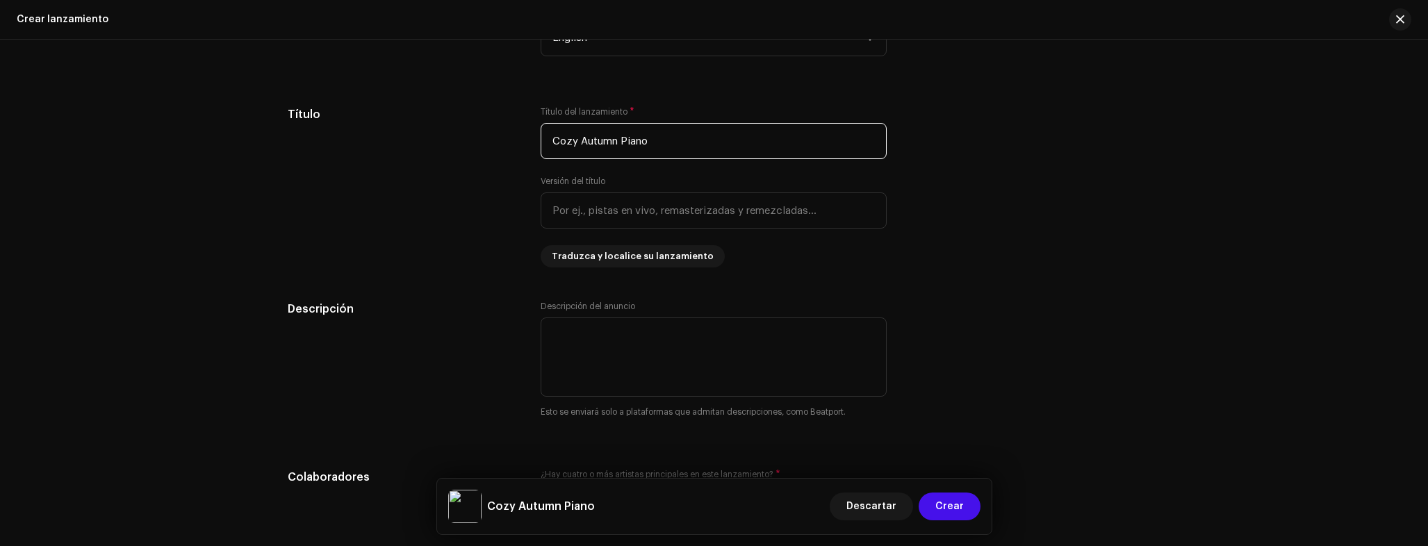
type input "Cozy Autumn Piano"
click at [440, 338] on div "Descripción" at bounding box center [403, 368] width 231 height 135
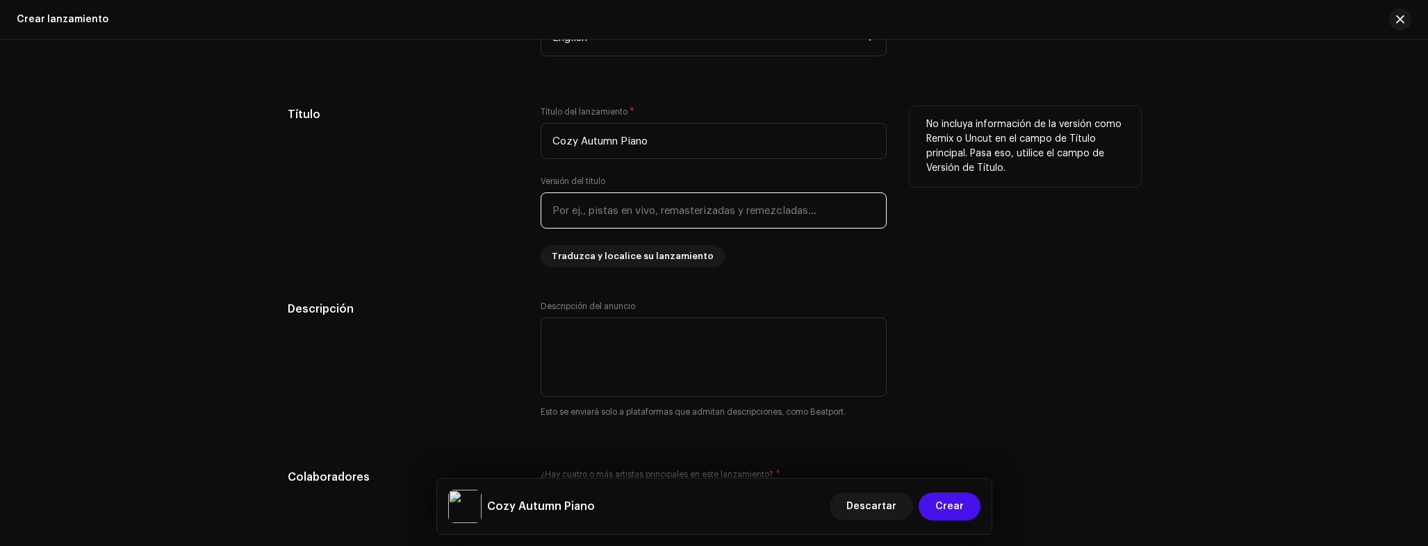
click at [602, 195] on input "text" at bounding box center [714, 210] width 346 height 36
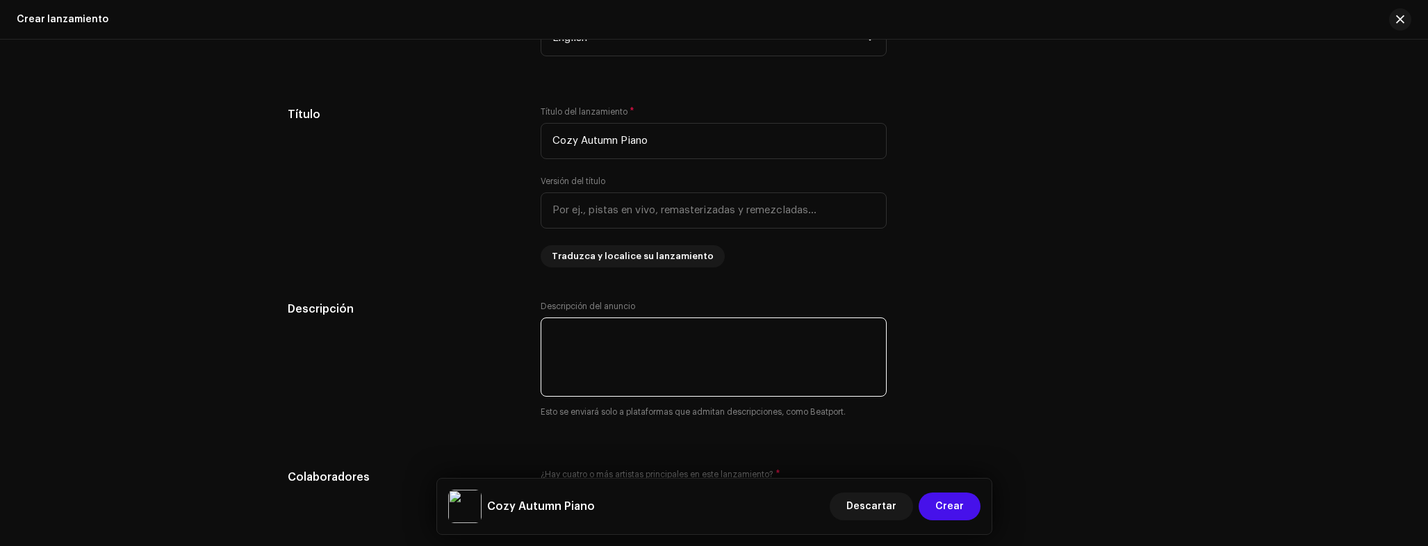
click at [622, 335] on textarea at bounding box center [714, 357] width 346 height 79
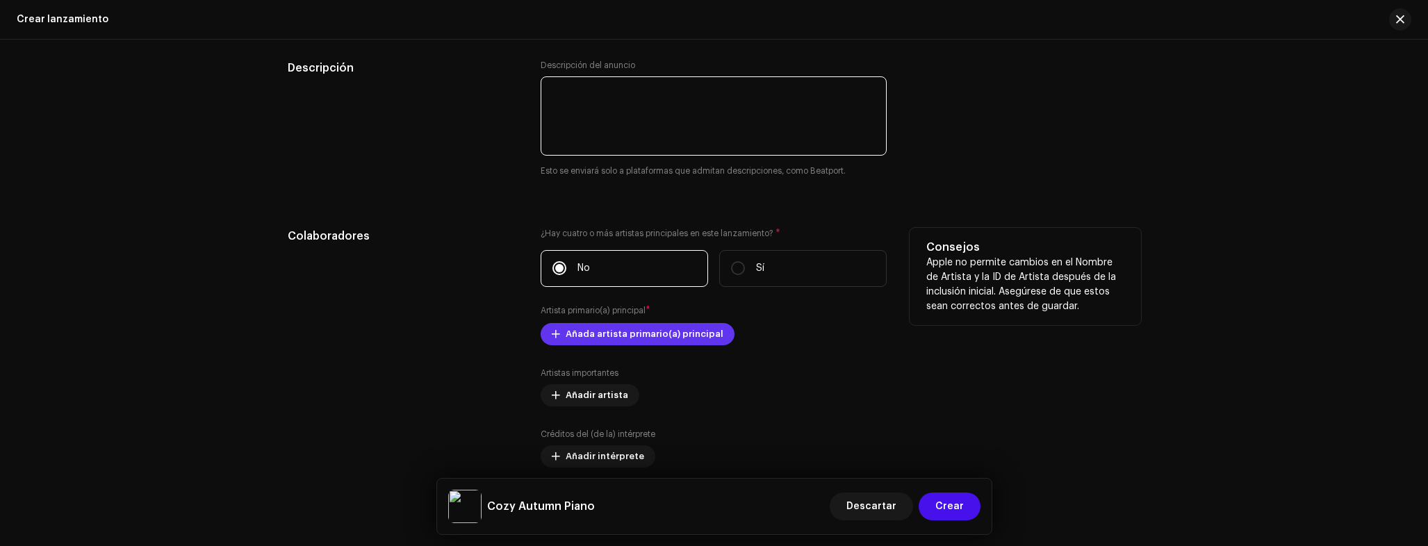
scroll to position [1923, 0]
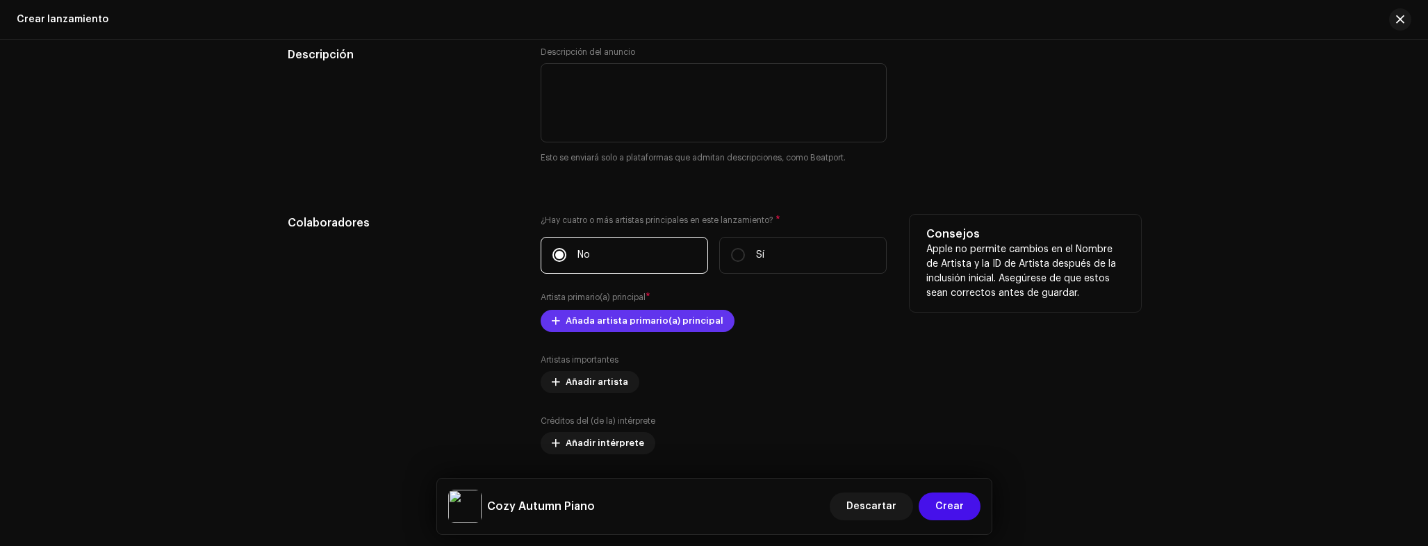
click at [589, 315] on span "Añada artista primario(a) principal" at bounding box center [645, 321] width 158 height 28
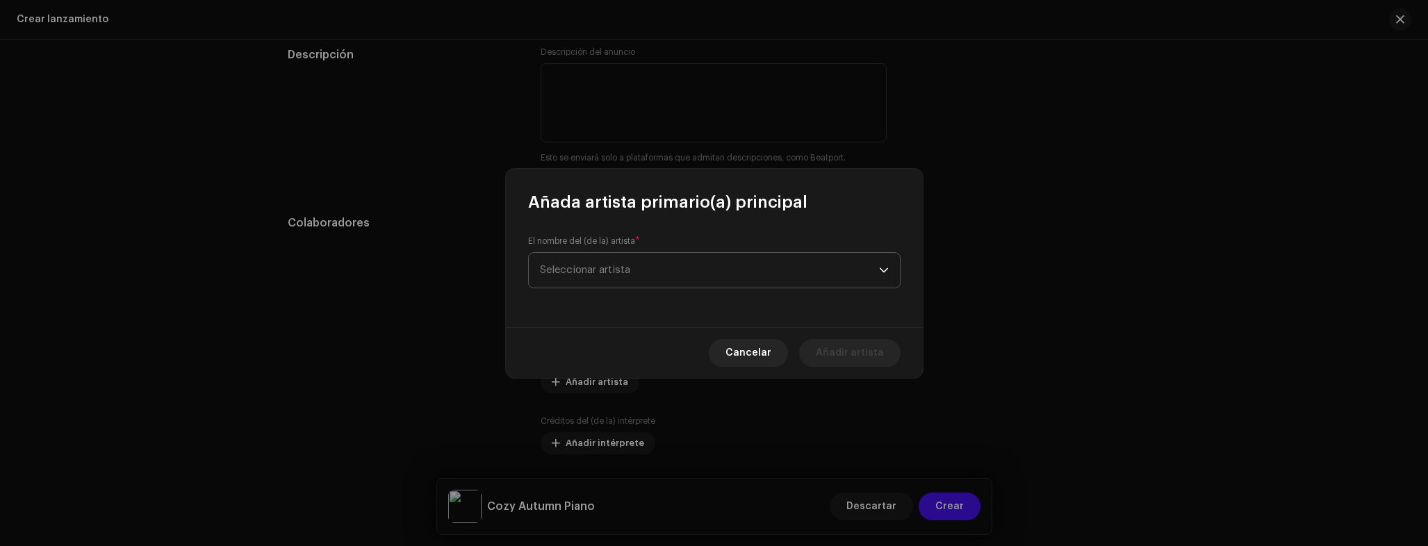
click at [614, 274] on span "Seleccionar artista" at bounding box center [585, 270] width 90 height 10
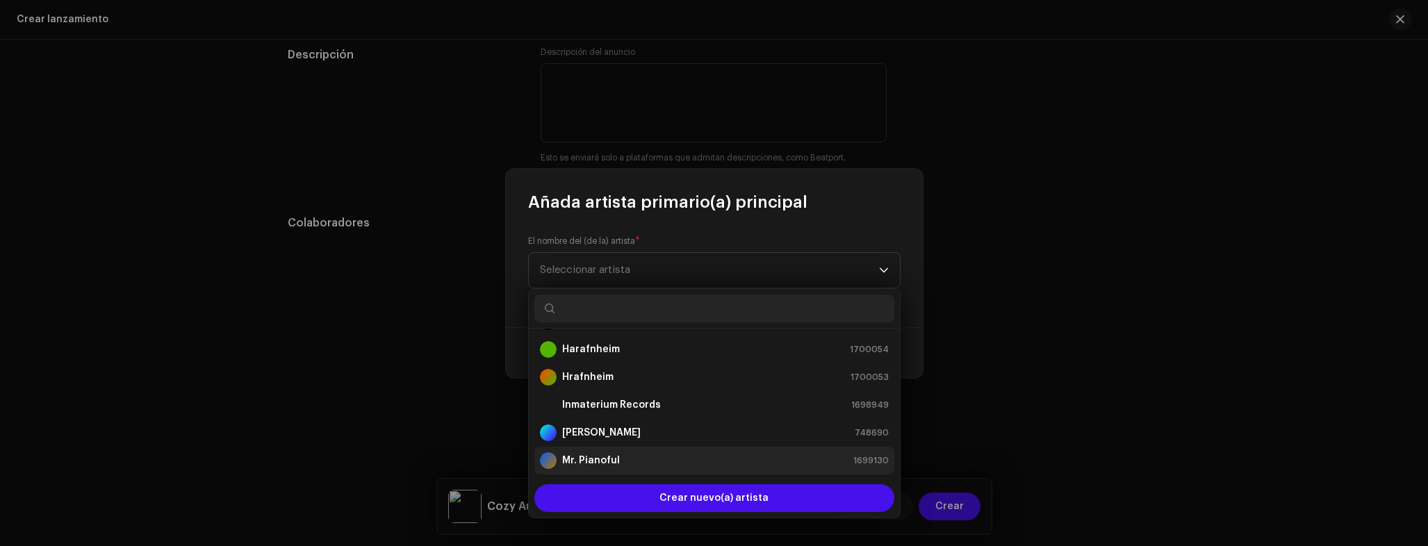
scroll to position [83, 0]
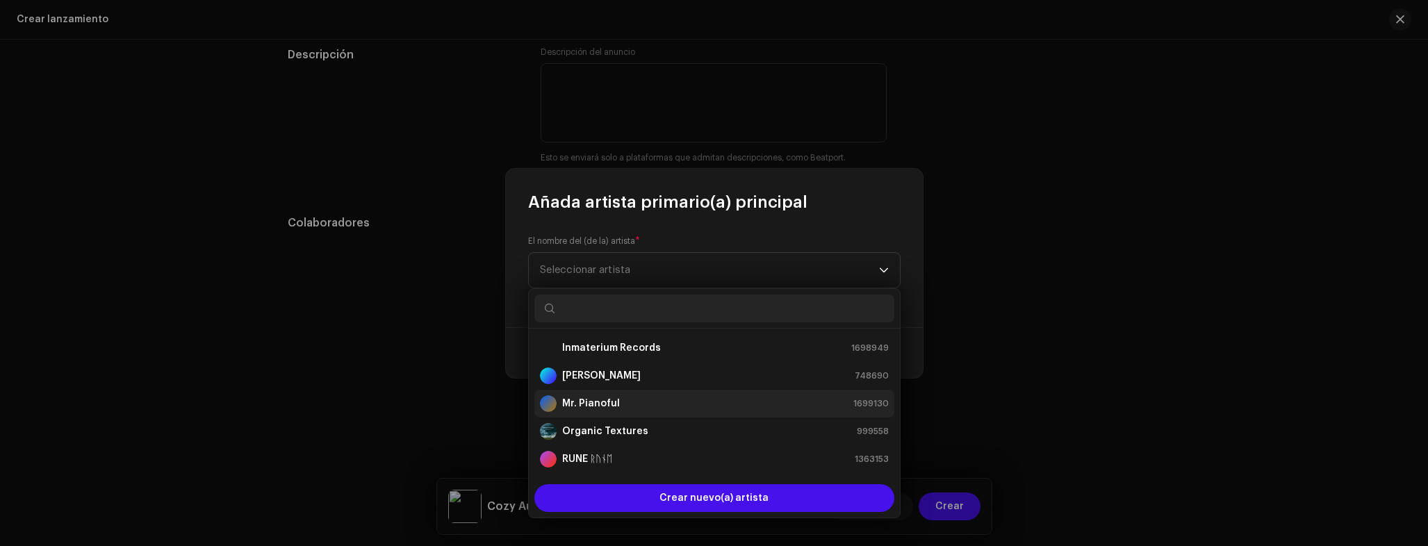
click at [623, 400] on div "Mr. Pianoful 1699130" at bounding box center [714, 403] width 349 height 17
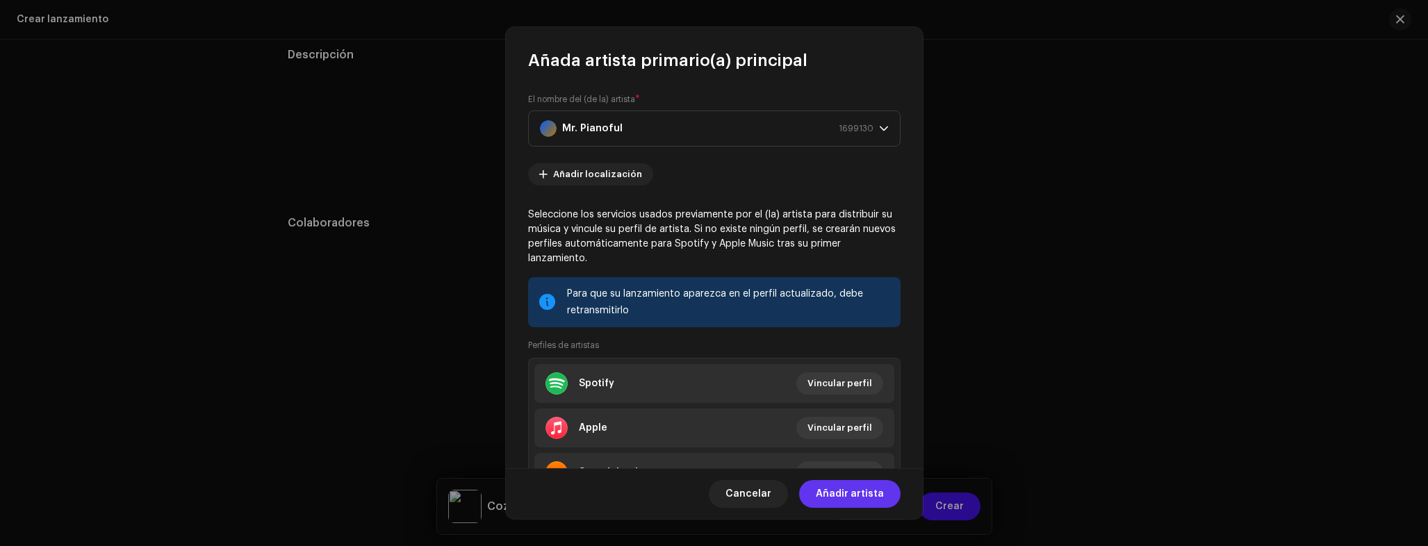
click at [868, 496] on span "Añadir artista" at bounding box center [850, 494] width 68 height 28
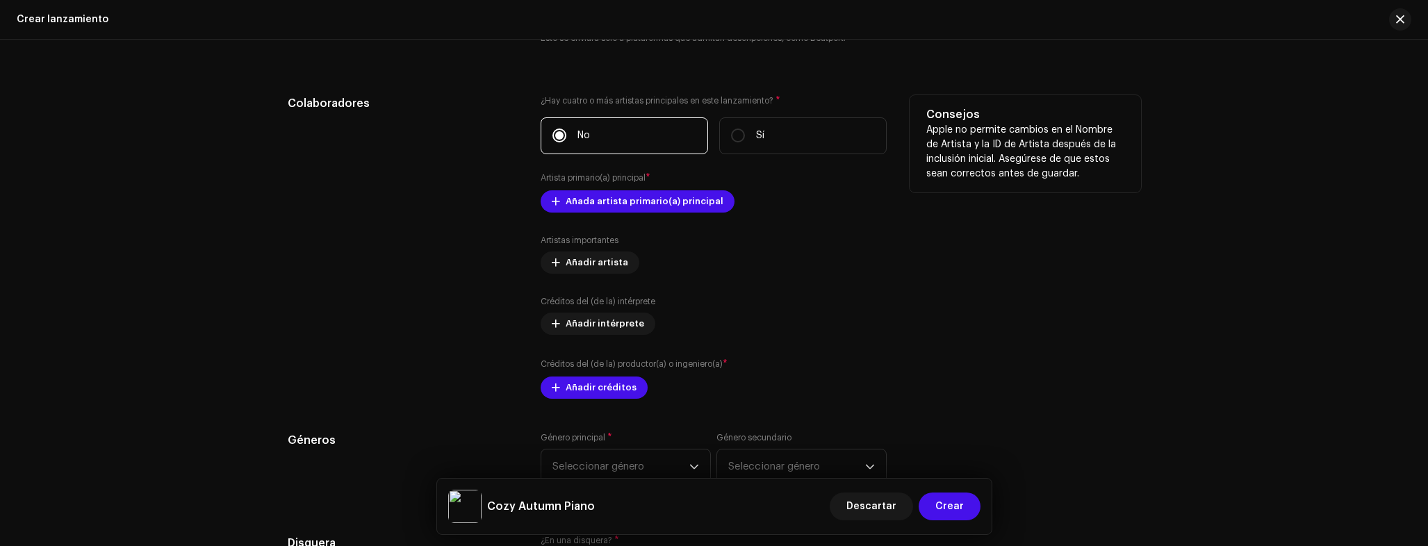
scroll to position [2047, 0]
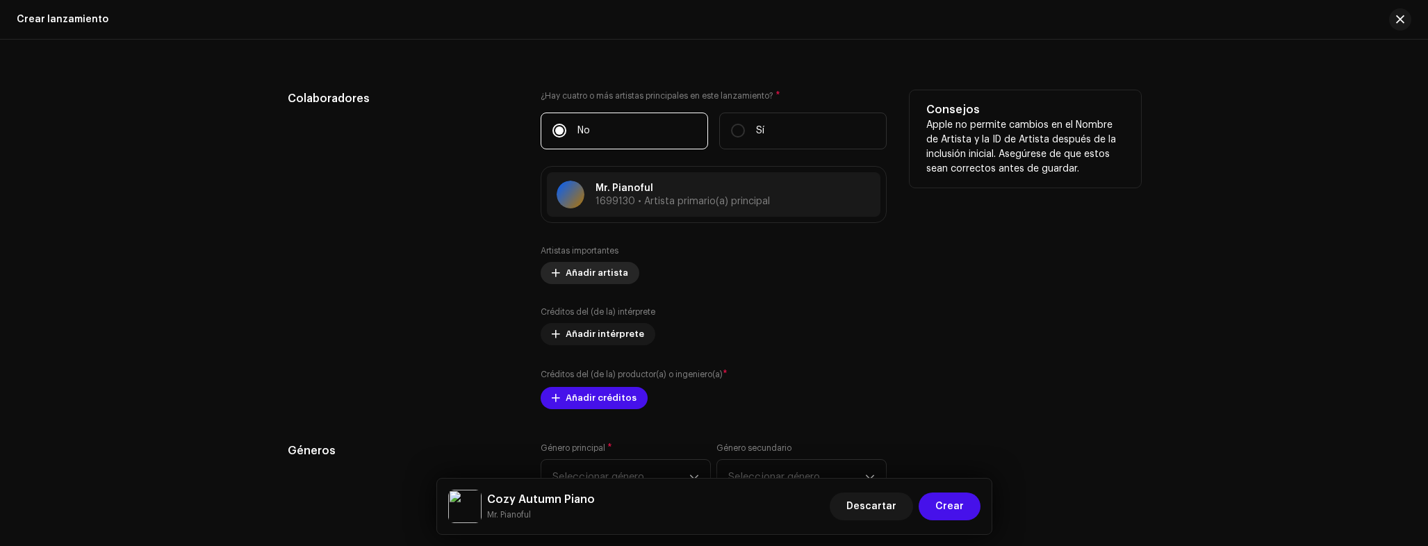
click at [575, 277] on span "Añadir artista" at bounding box center [597, 273] width 63 height 28
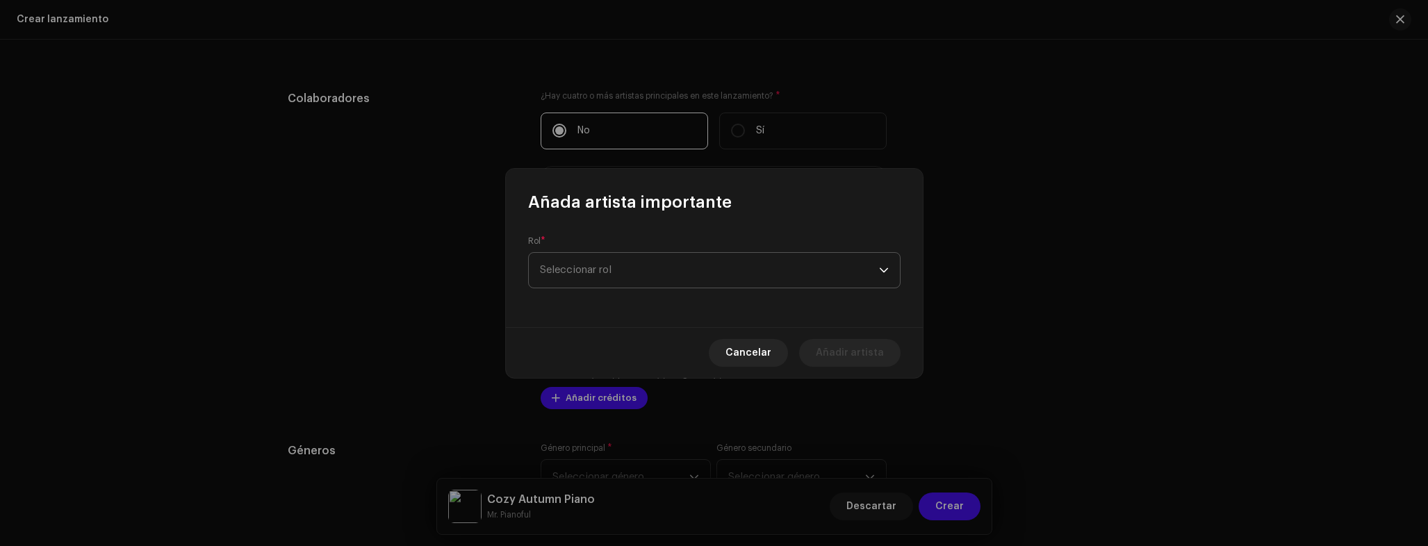
click at [584, 273] on span "Seleccionar rol" at bounding box center [709, 270] width 339 height 35
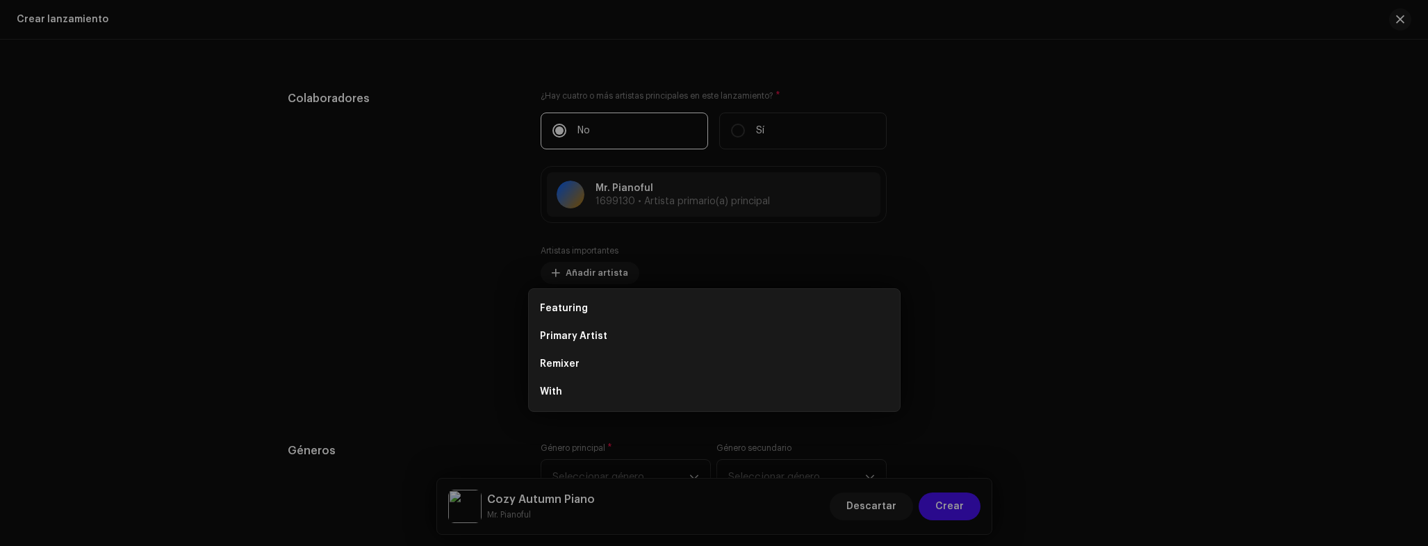
click at [482, 270] on div "Añada artista importante Rol * Seleccionar rol Cancelar Añadir artista" at bounding box center [714, 273] width 1428 height 546
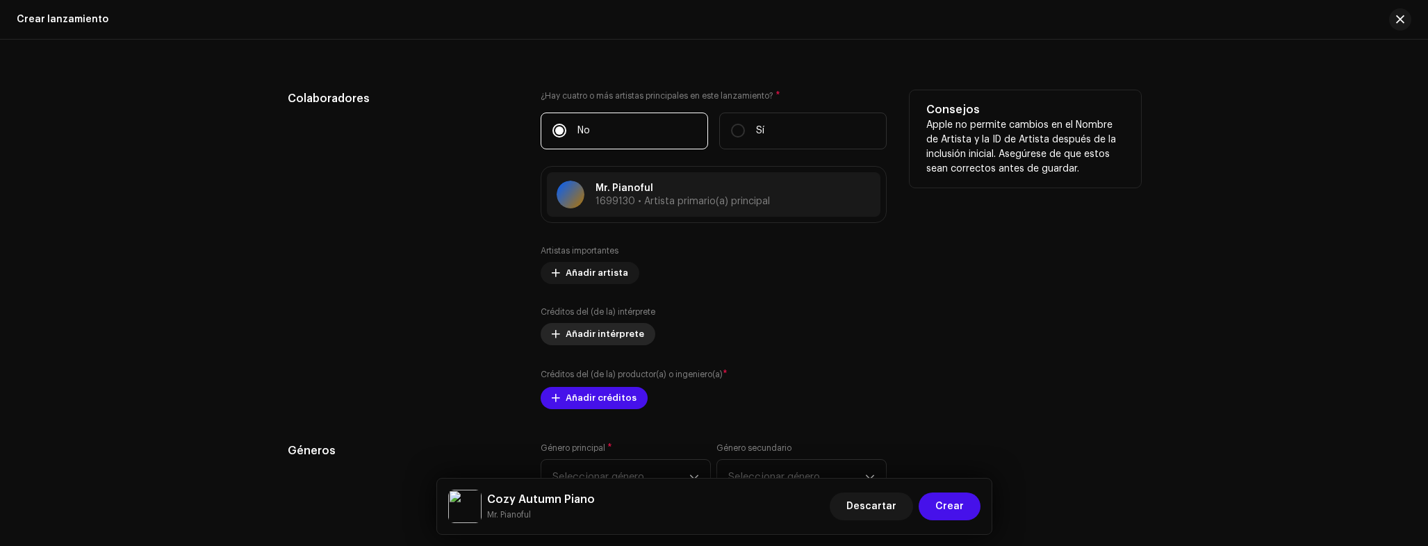
click at [607, 339] on span "Añadir intérprete" at bounding box center [605, 334] width 79 height 28
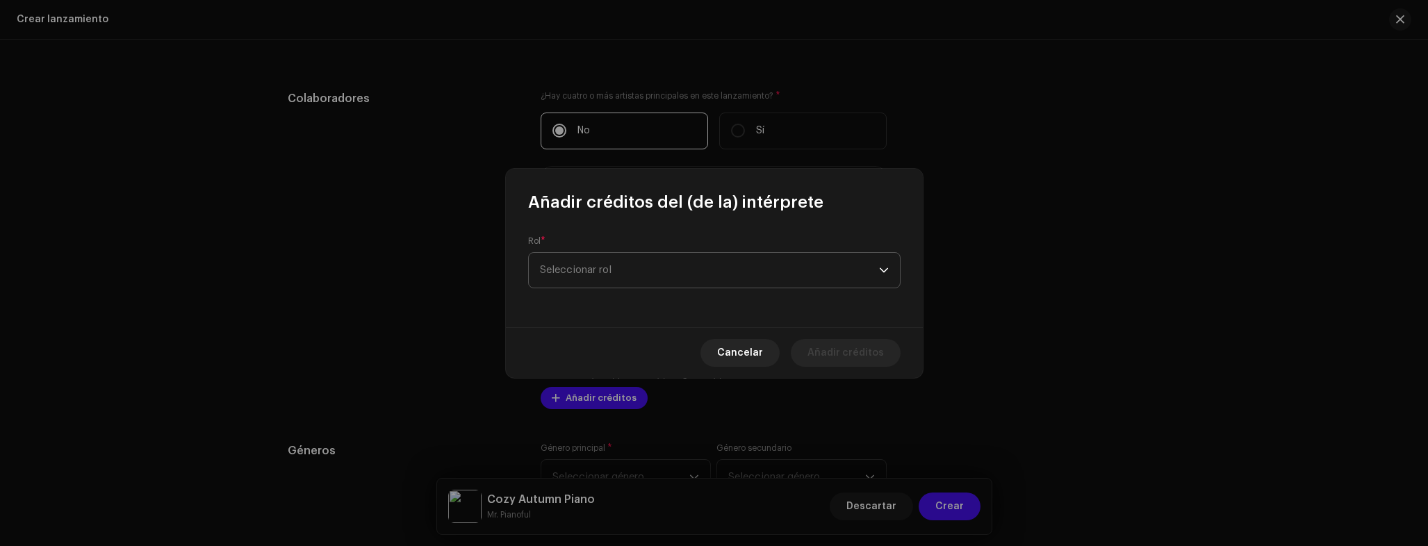
click at [614, 266] on span "Seleccionar rol" at bounding box center [709, 270] width 339 height 35
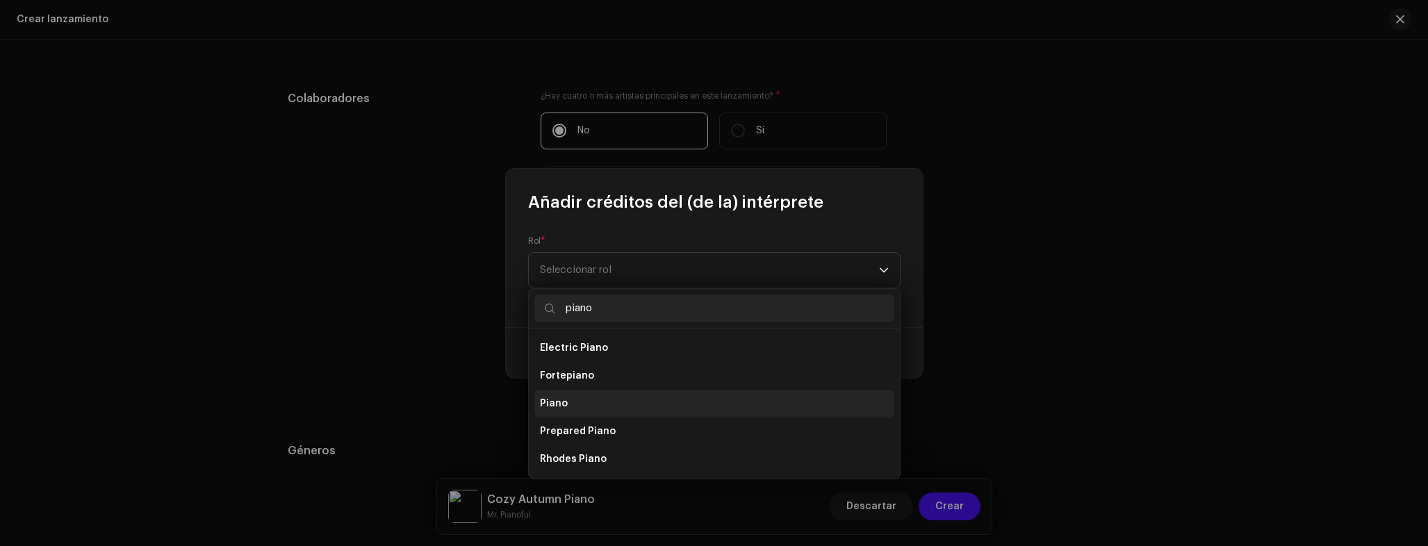
type input "piano"
click at [589, 392] on li "Piano" at bounding box center [714, 404] width 360 height 28
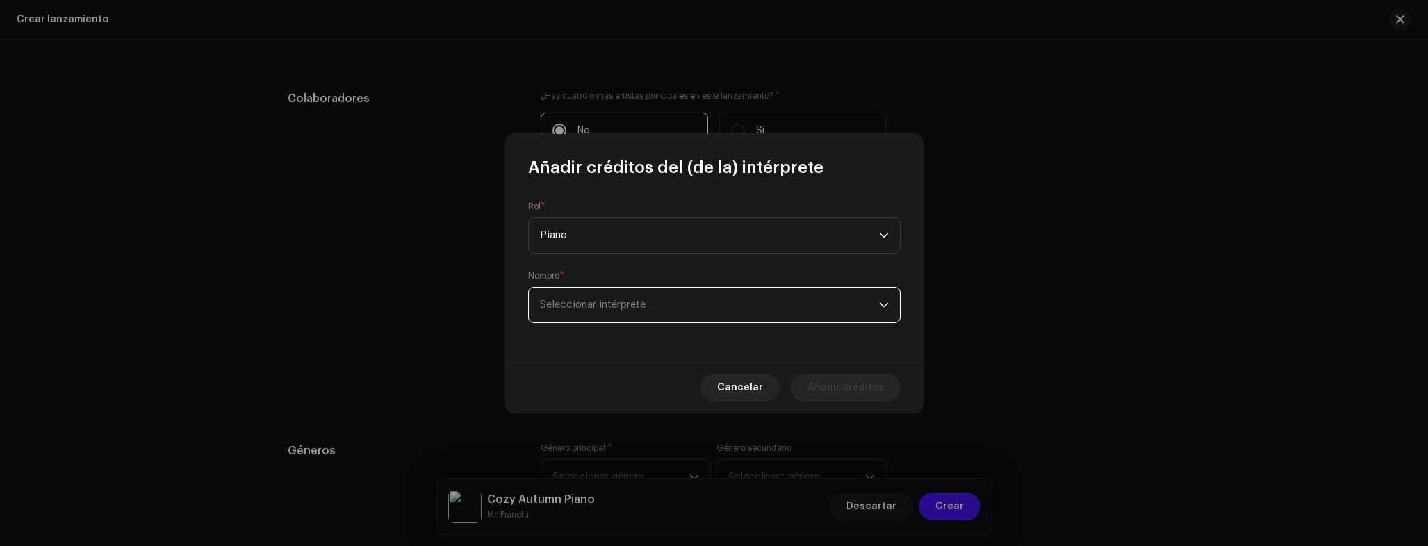
click at [721, 313] on span "Seleccionar intérprete" at bounding box center [709, 305] width 339 height 35
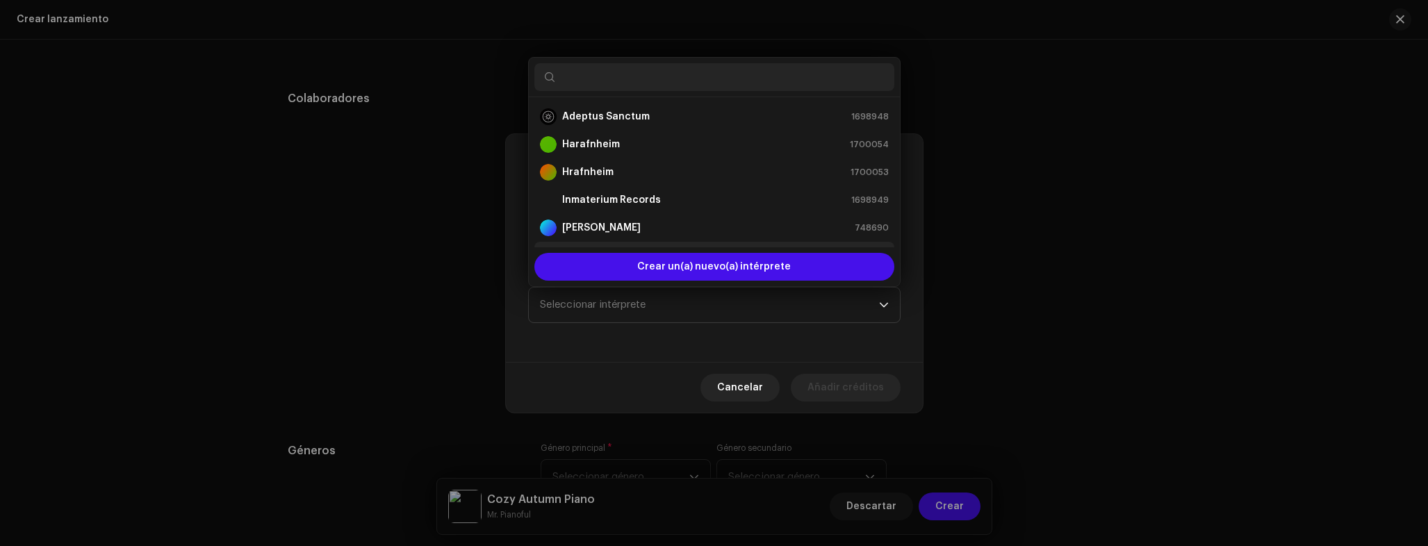
scroll to position [22, 0]
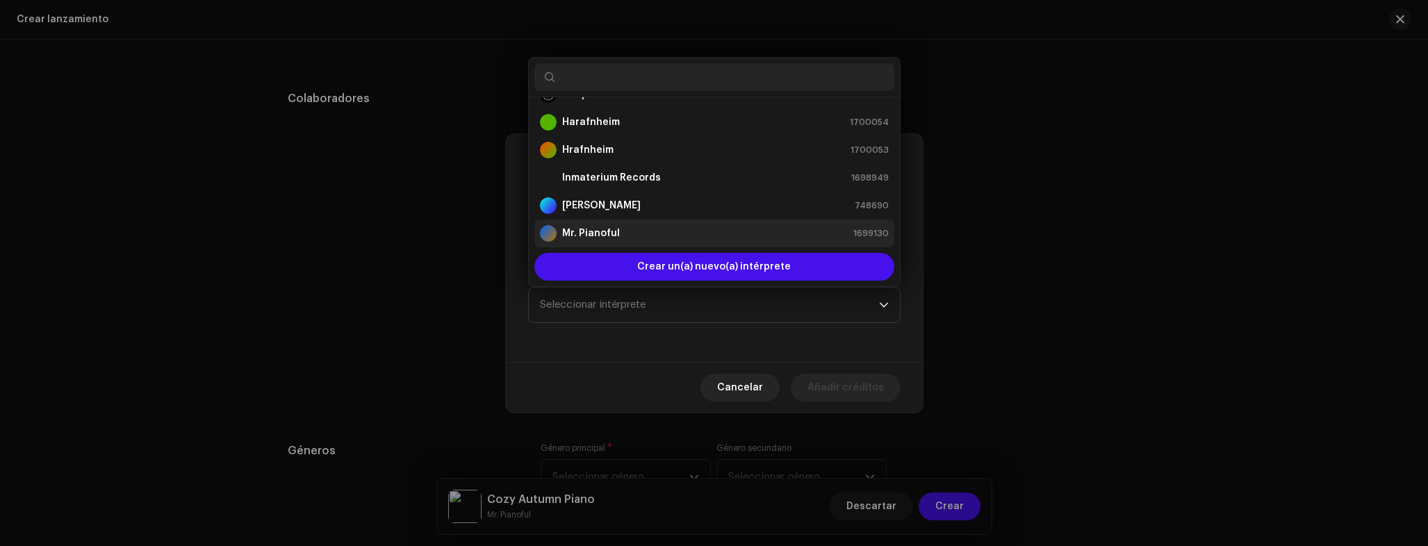
click at [612, 224] on li "Mr. Pianoful 1699130" at bounding box center [714, 234] width 360 height 28
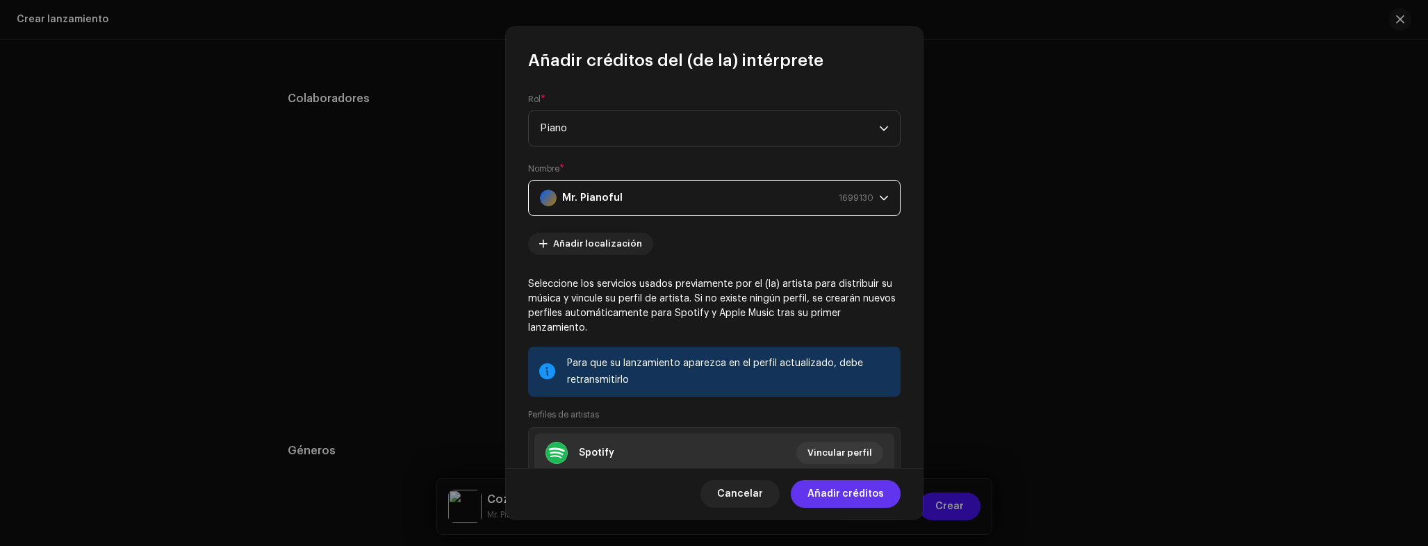
click at [864, 500] on span "Añadir créditos" at bounding box center [845, 494] width 76 height 28
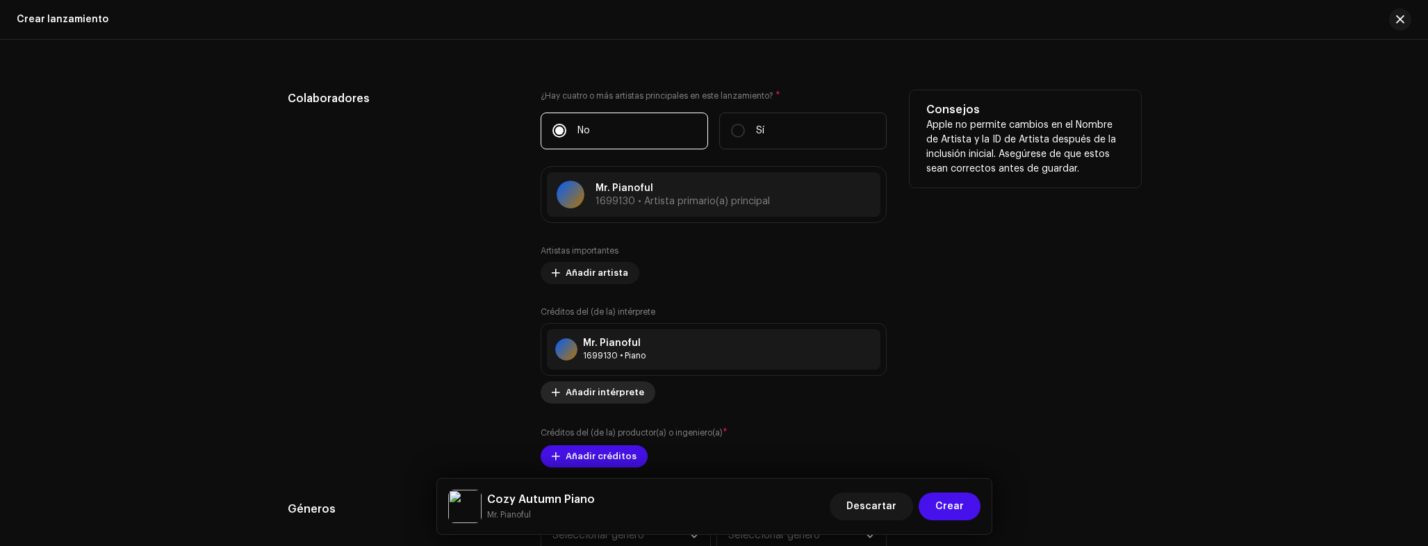
click at [599, 395] on span "Añadir intérprete" at bounding box center [605, 393] width 79 height 28
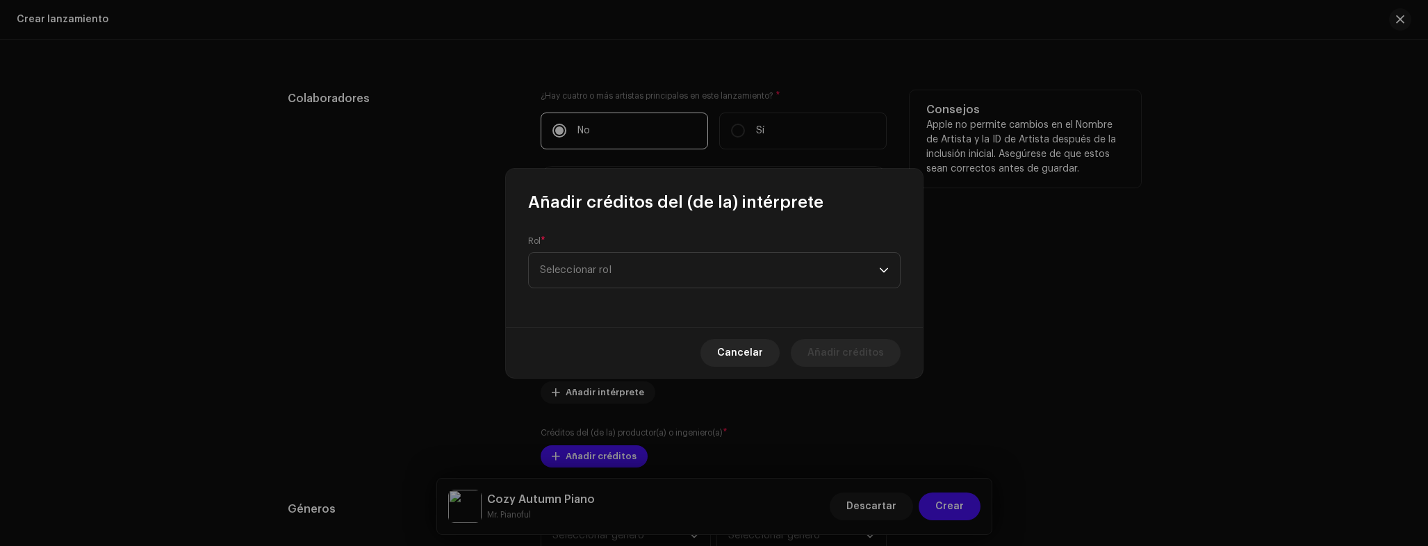
click at [756, 358] on span "Cancelar" at bounding box center [740, 353] width 46 height 28
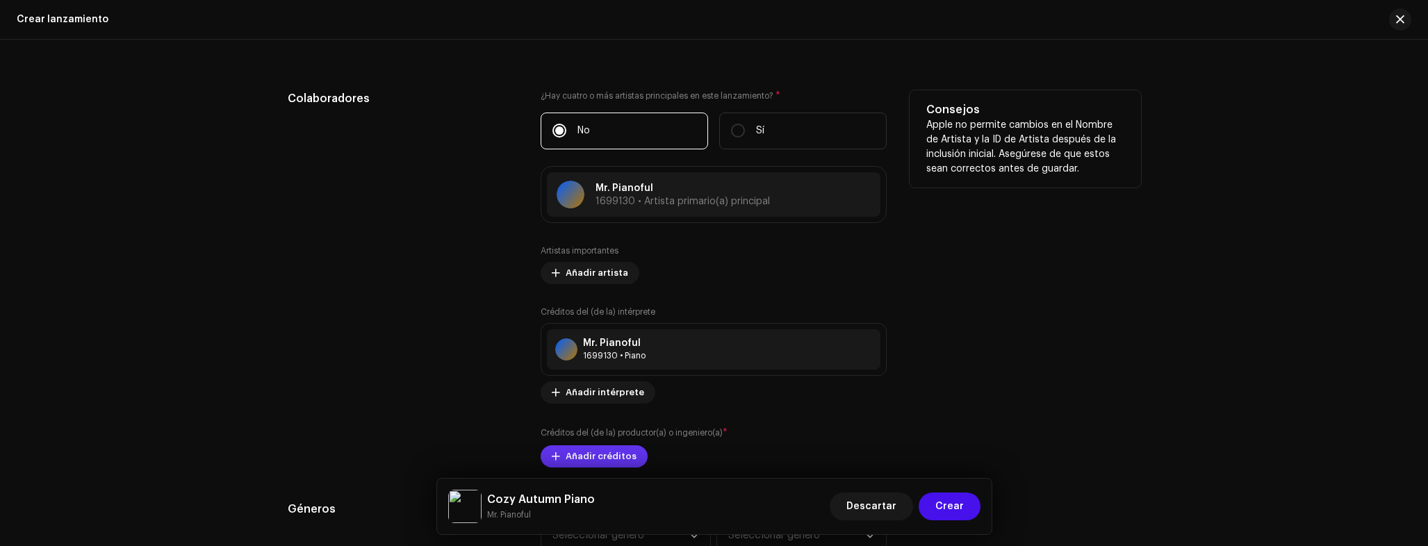
click at [600, 454] on span "Añadir créditos" at bounding box center [601, 457] width 71 height 28
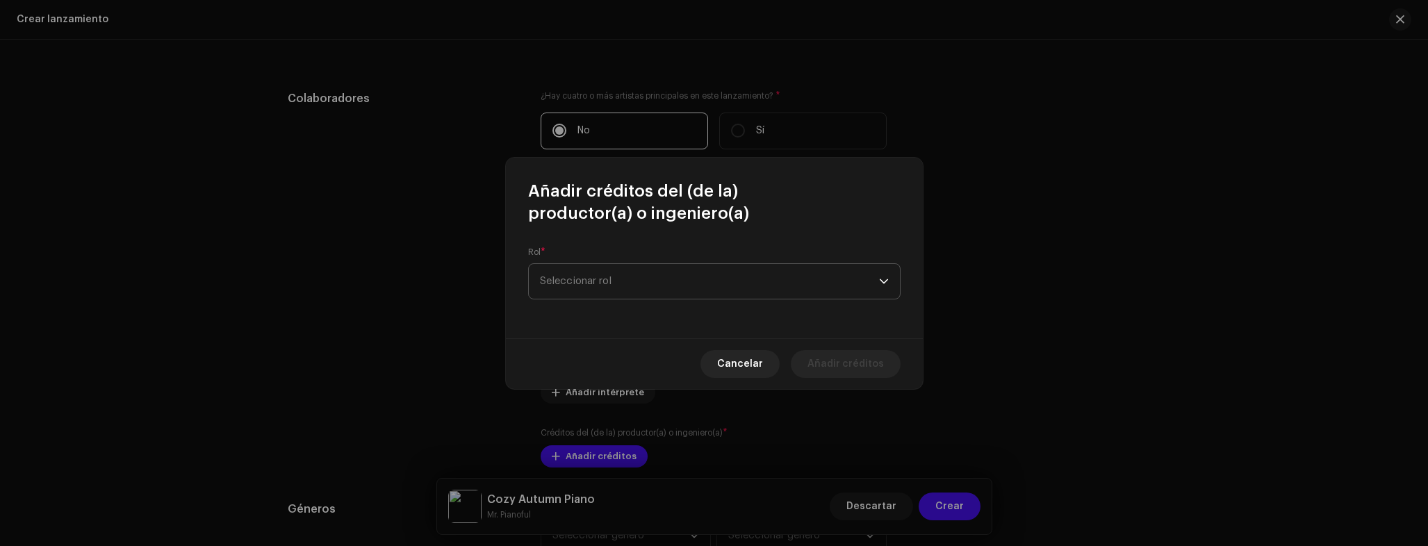
click at [634, 288] on span "Seleccionar rol" at bounding box center [709, 281] width 339 height 35
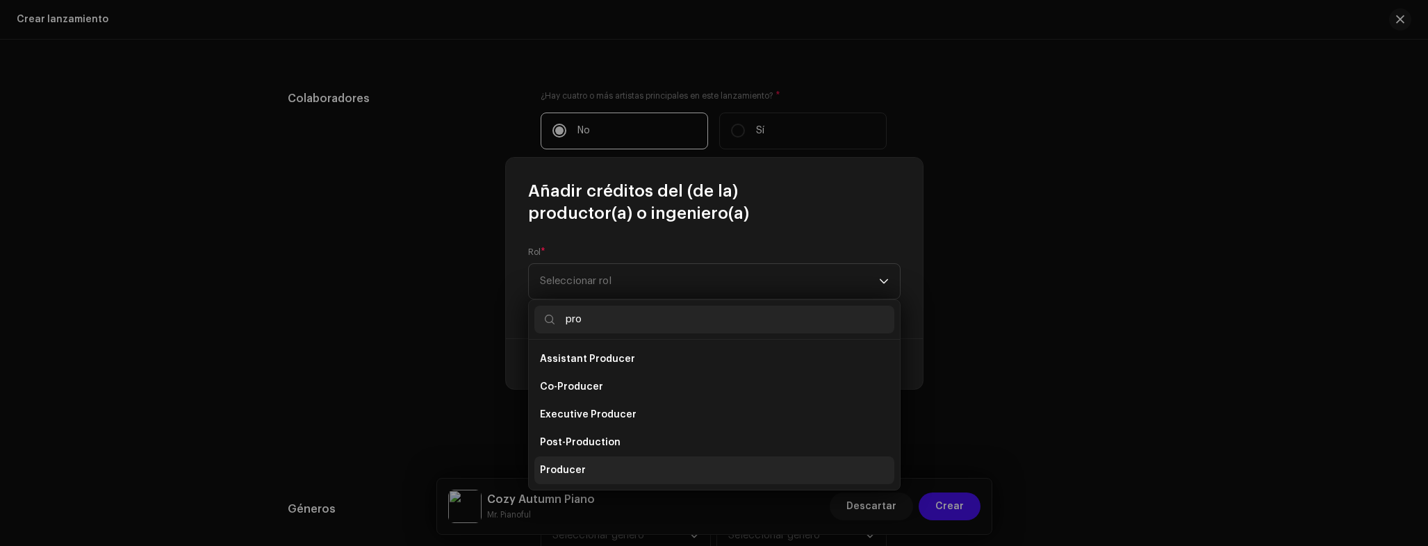
type input "pro"
click at [578, 464] on span "Producer" at bounding box center [563, 471] width 46 height 14
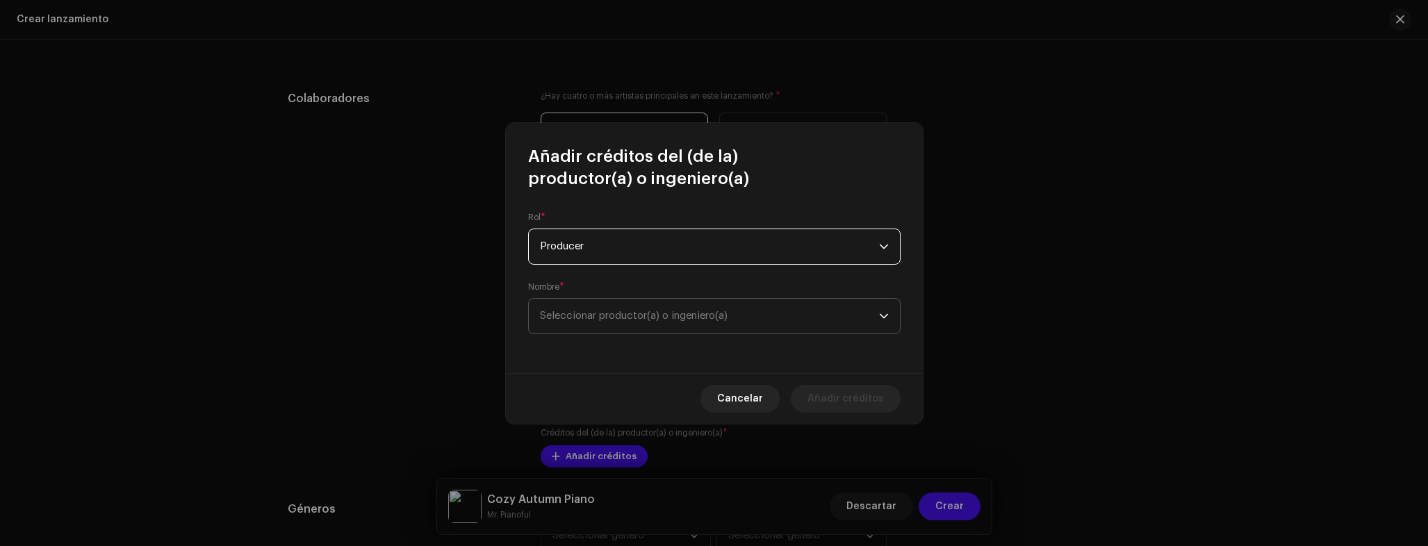
click at [604, 317] on span "Seleccionar productor(a) o ingeniero(a)" at bounding box center [634, 316] width 188 height 10
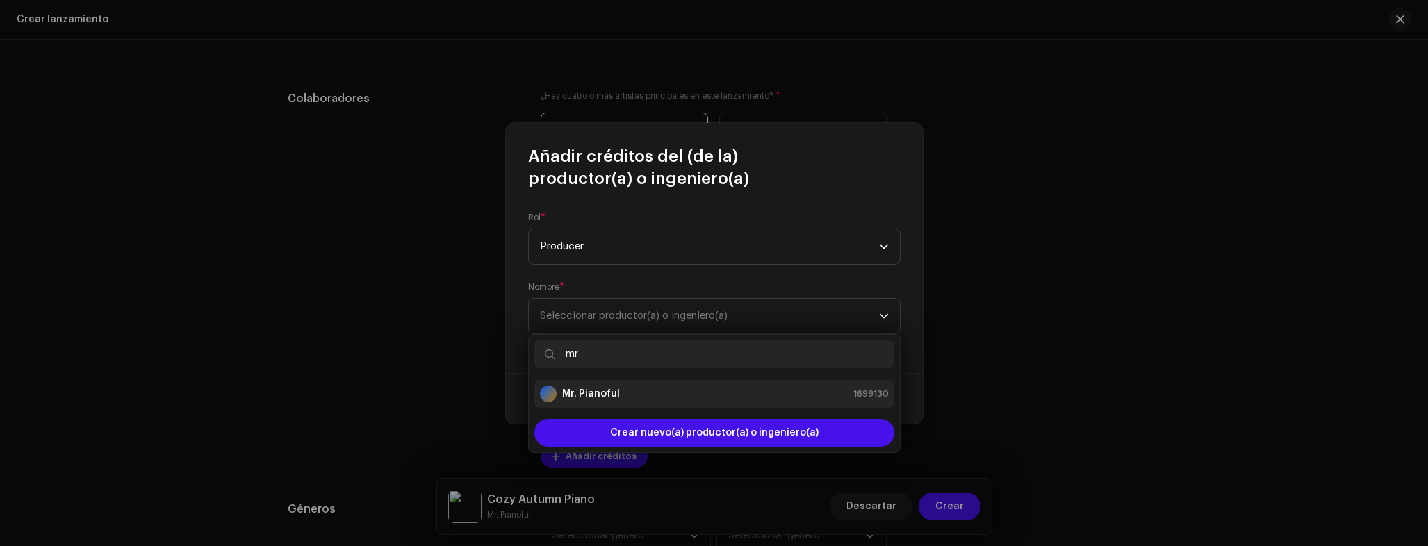
type input "mr"
click at [746, 389] on div "Mr. Pianoful 1699130" at bounding box center [714, 394] width 349 height 17
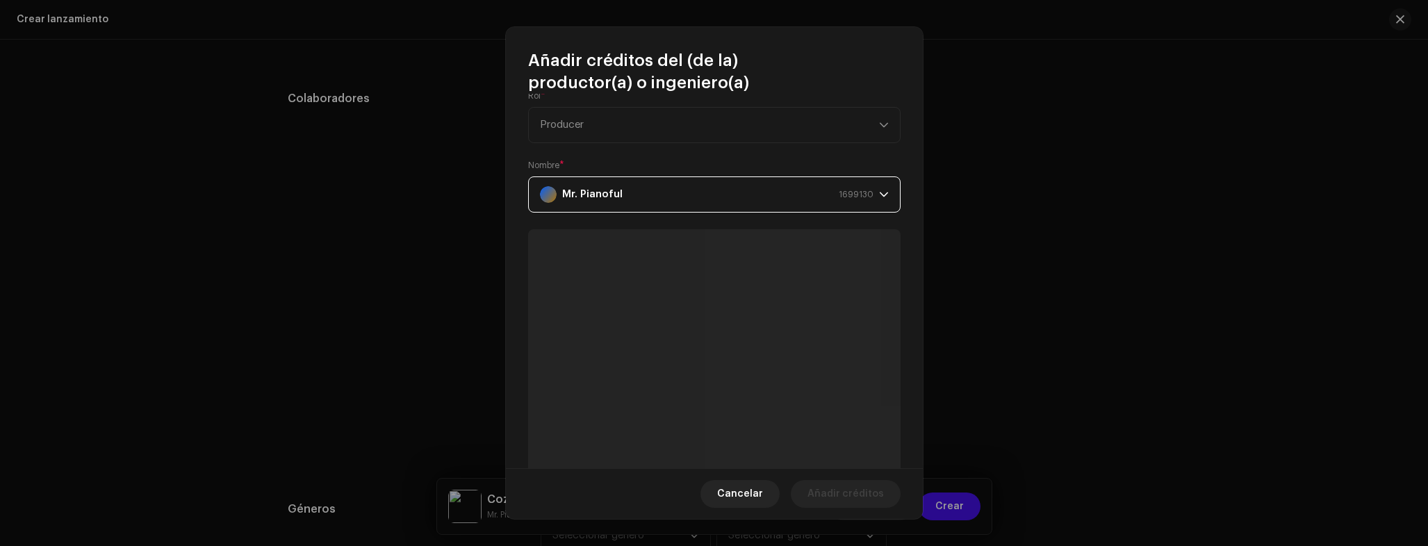
scroll to position [121, 0]
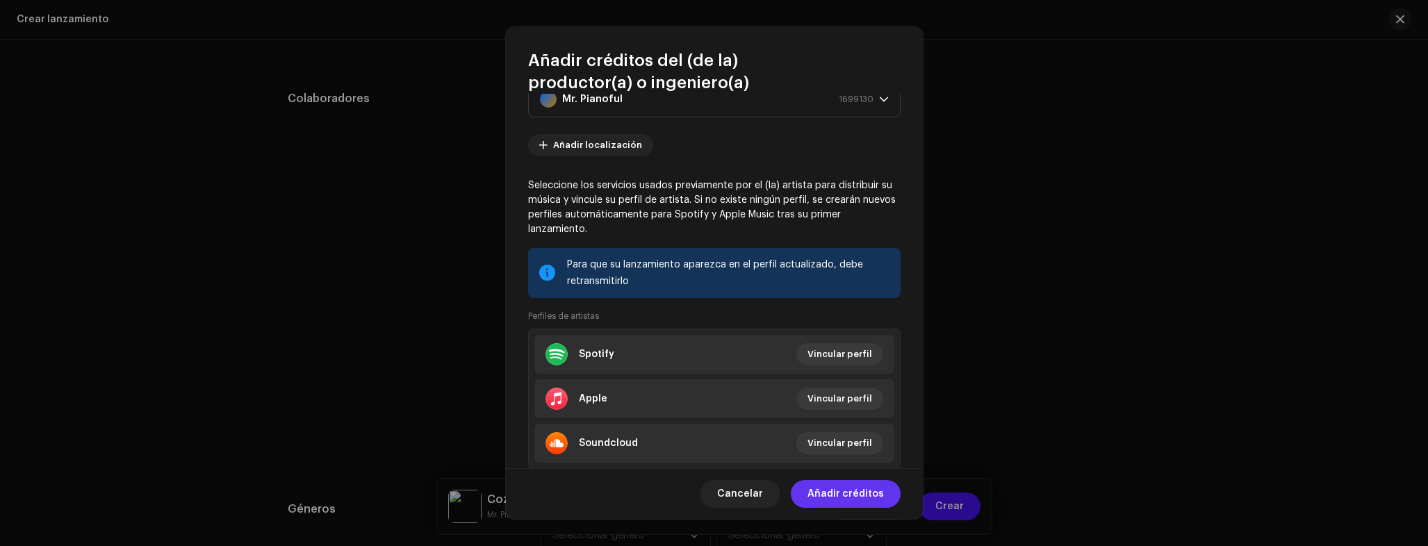
click at [860, 491] on span "Añadir créditos" at bounding box center [845, 494] width 76 height 28
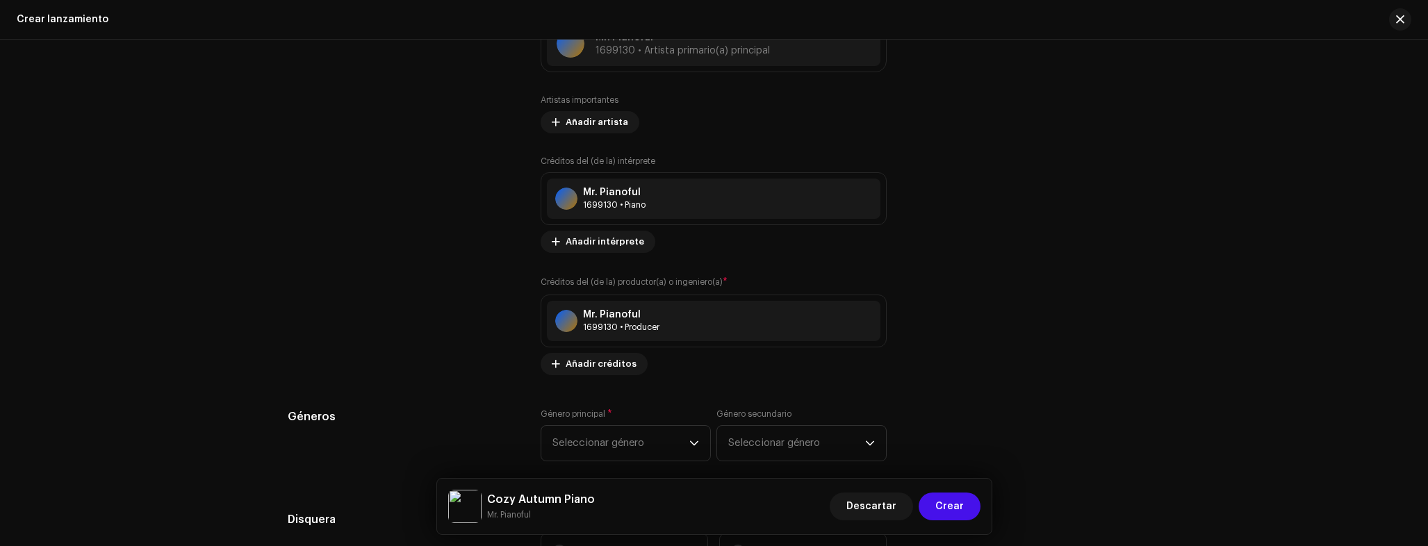
scroll to position [2302, 0]
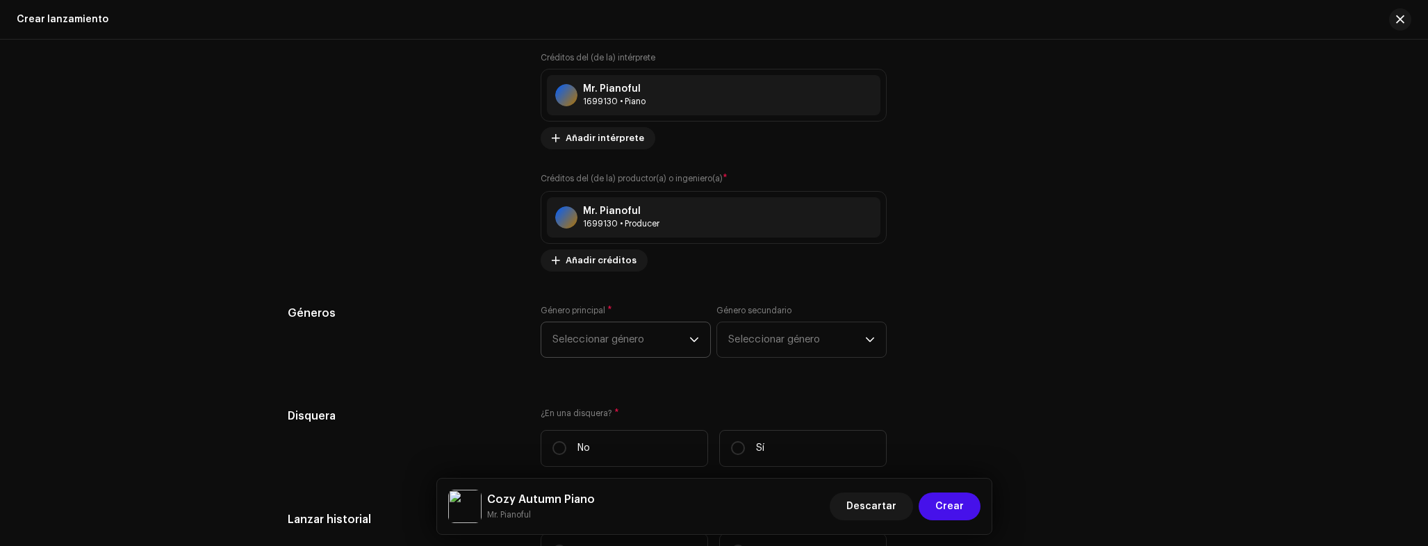
click at [650, 350] on span "Seleccionar género" at bounding box center [620, 339] width 137 height 35
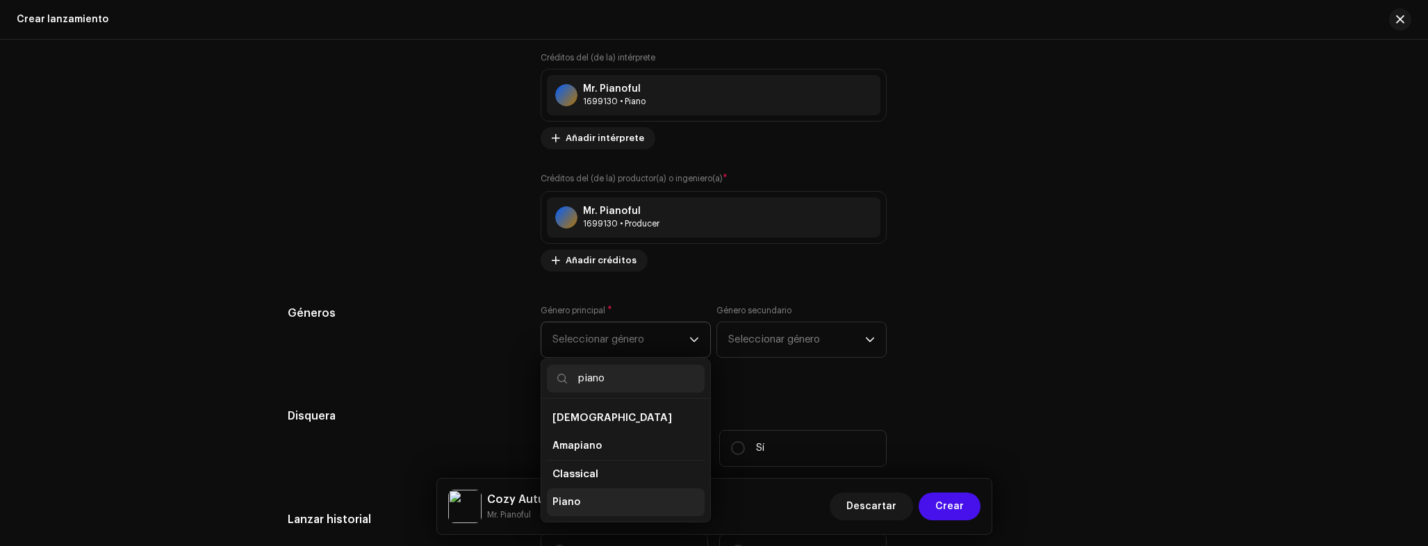
type input "piano"
click at [600, 499] on li "Piano" at bounding box center [626, 503] width 158 height 28
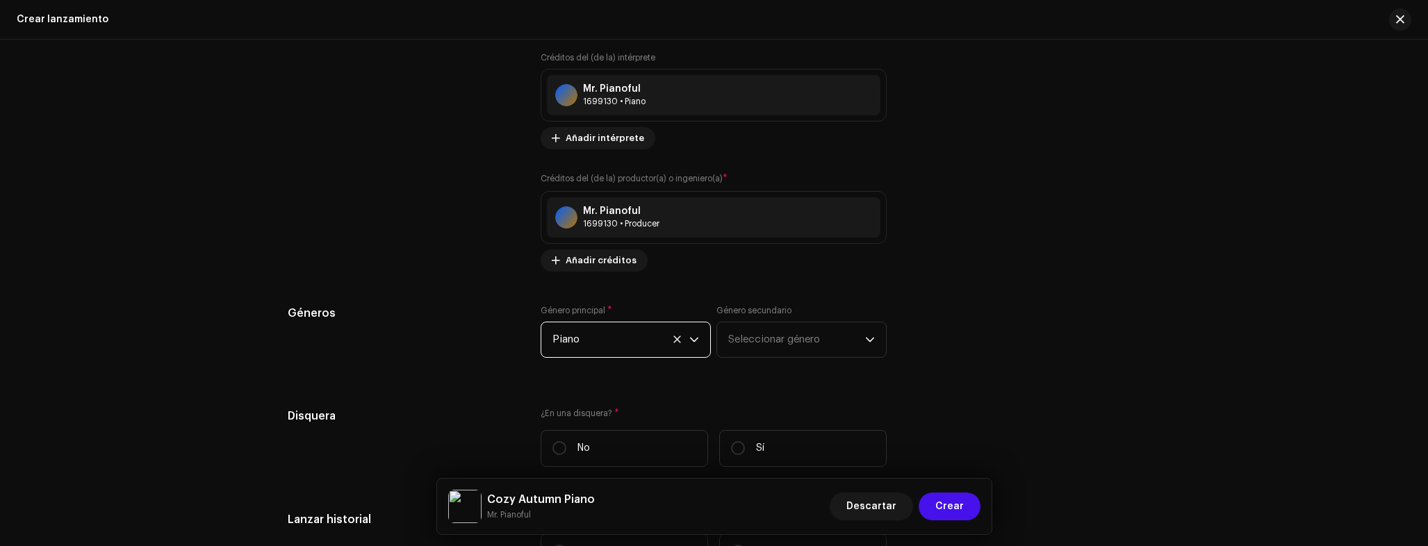
click at [581, 352] on span "Piano" at bounding box center [620, 339] width 137 height 35
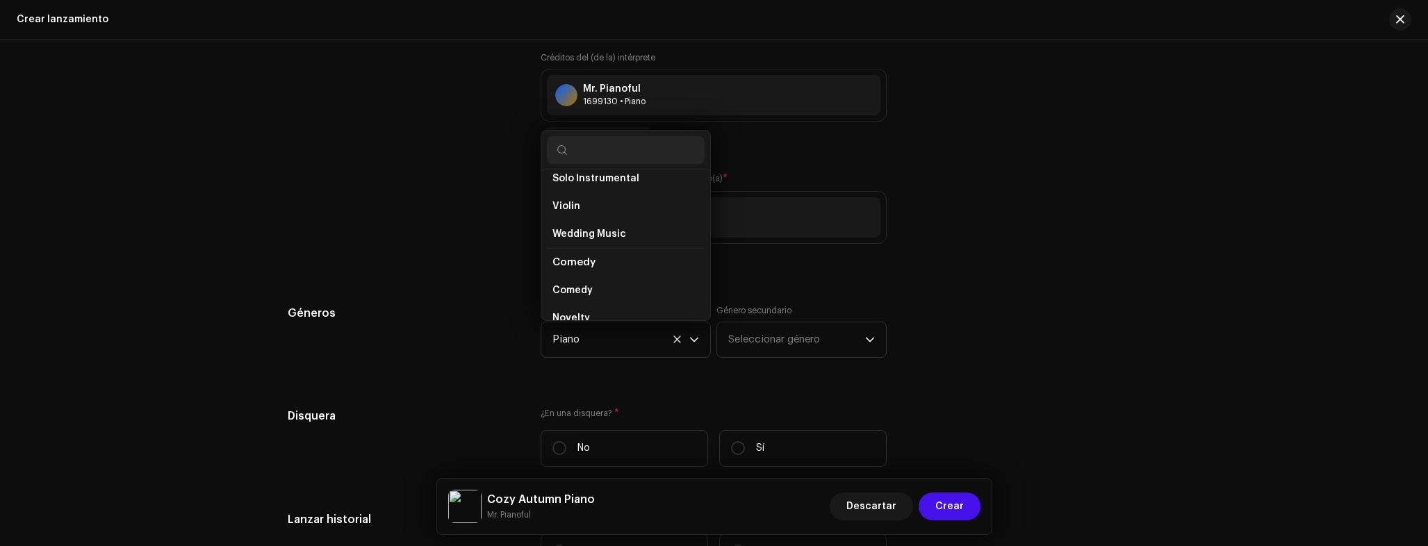
scroll to position [3750, 0]
click at [443, 269] on div "Colaboradores" at bounding box center [403, 54] width 231 height 436
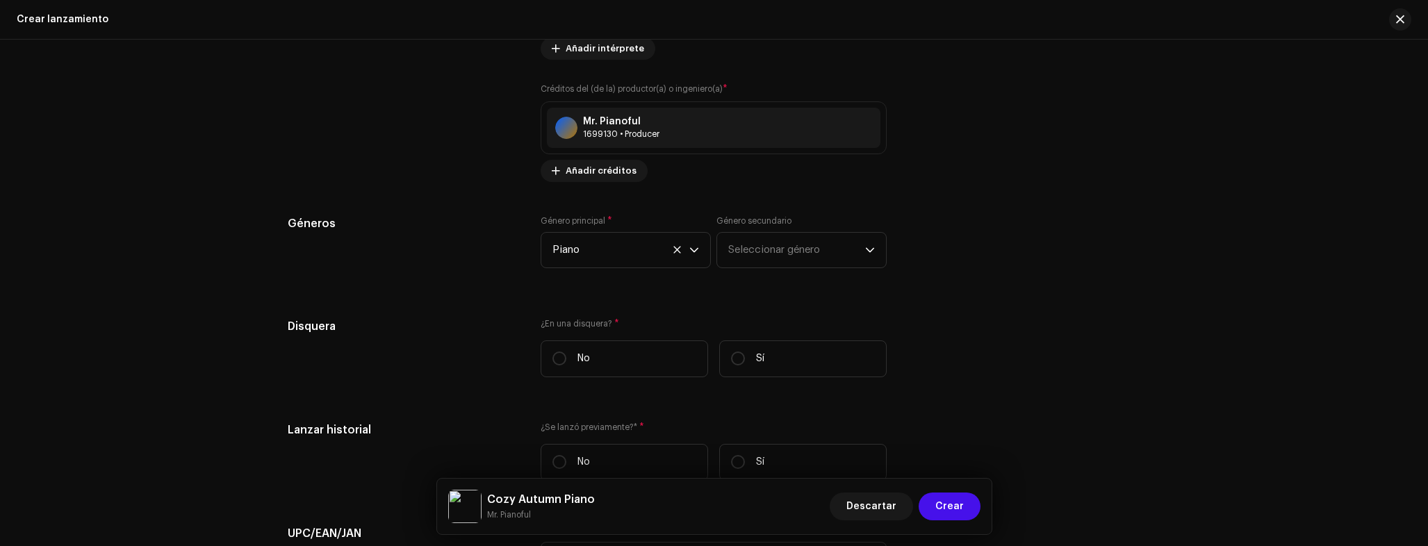
scroll to position [2413, 0]
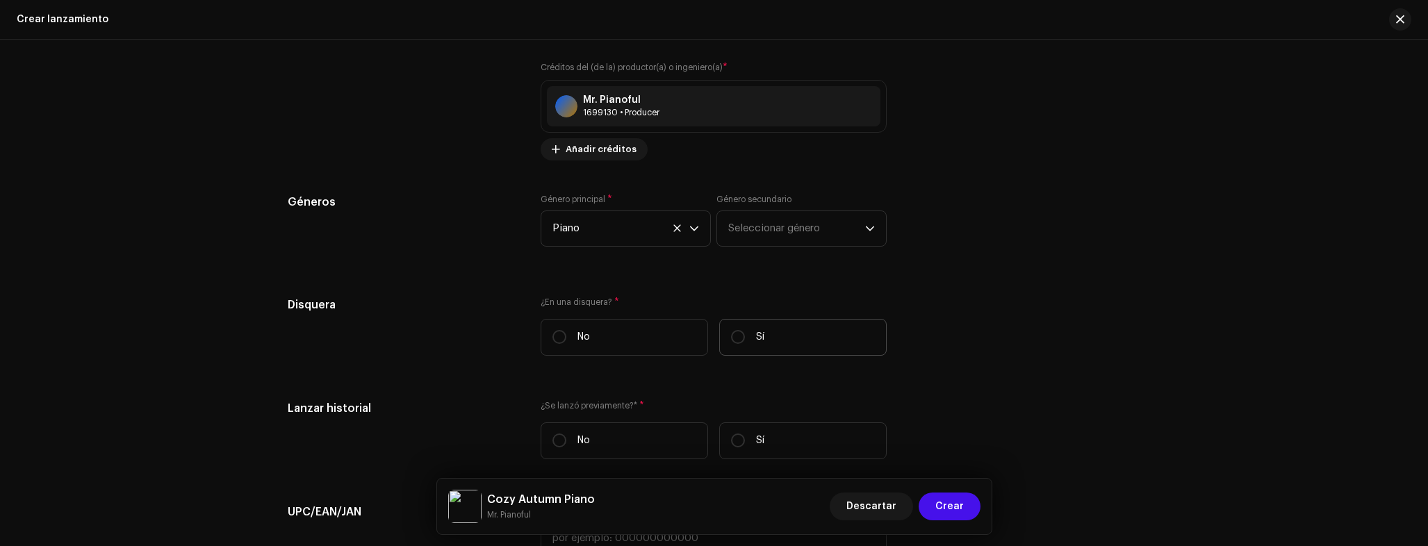
click at [788, 352] on label "Sí" at bounding box center [802, 337] width 167 height 37
click at [745, 344] on input "Sí" at bounding box center [738, 337] width 14 height 14
radio input "true"
click at [646, 409] on span "Seleccionar disquera" at bounding box center [708, 407] width 313 height 35
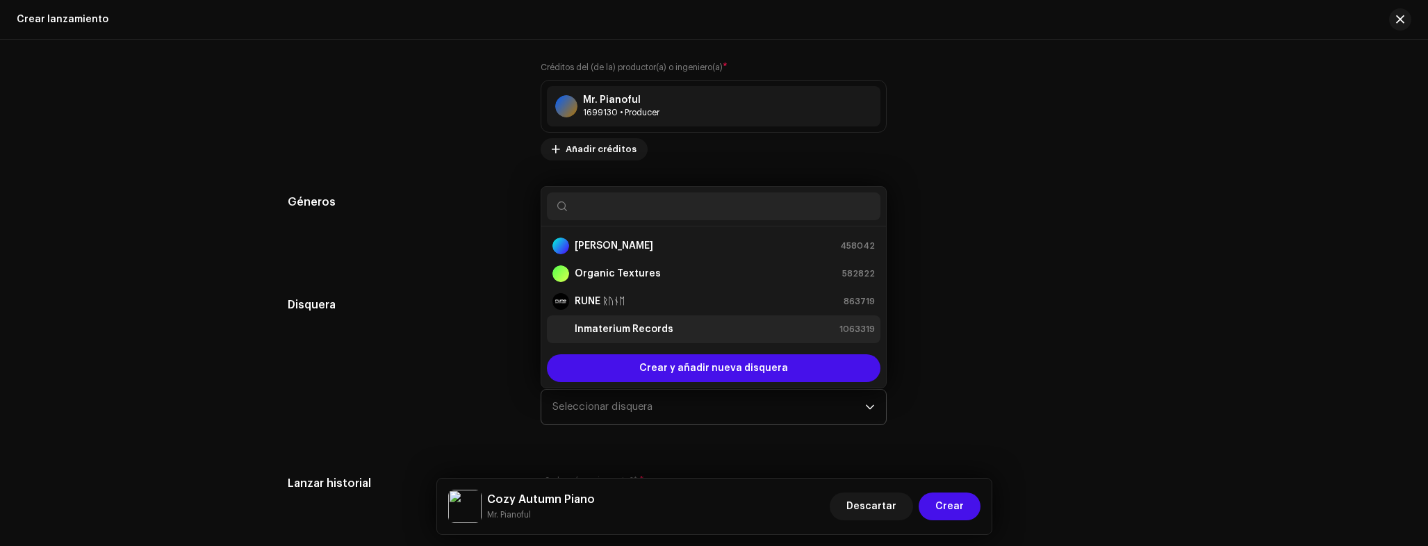
click at [622, 335] on strong "Inmaterium Records" at bounding box center [624, 329] width 99 height 14
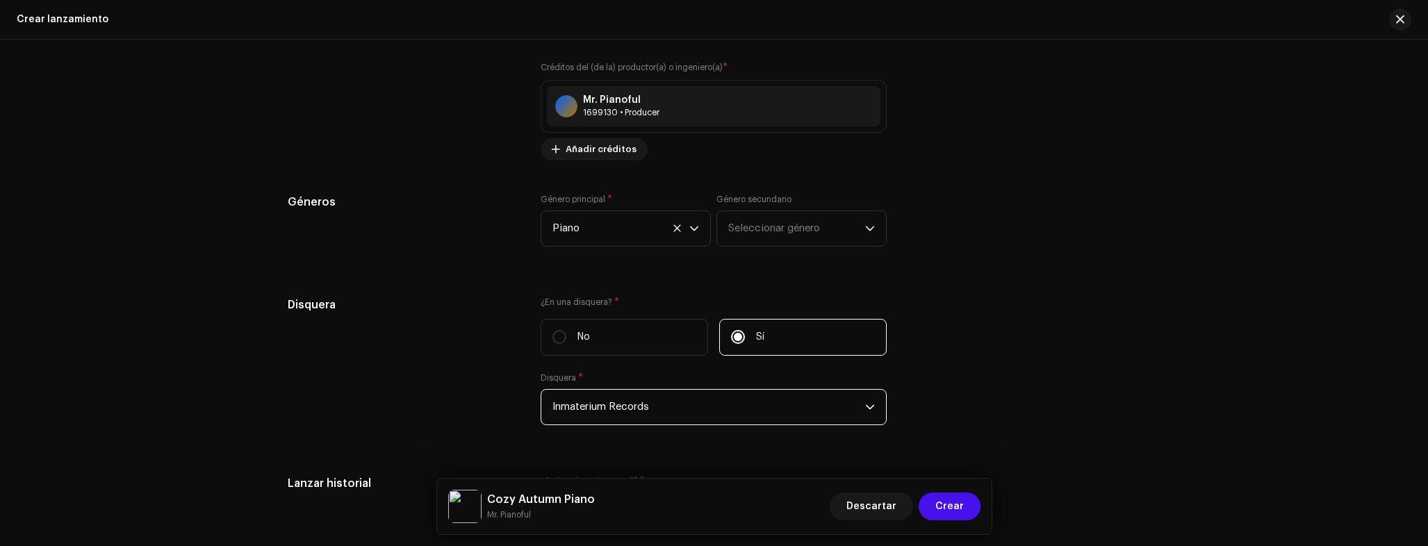
click at [409, 352] on div "Disquera" at bounding box center [403, 369] width 231 height 145
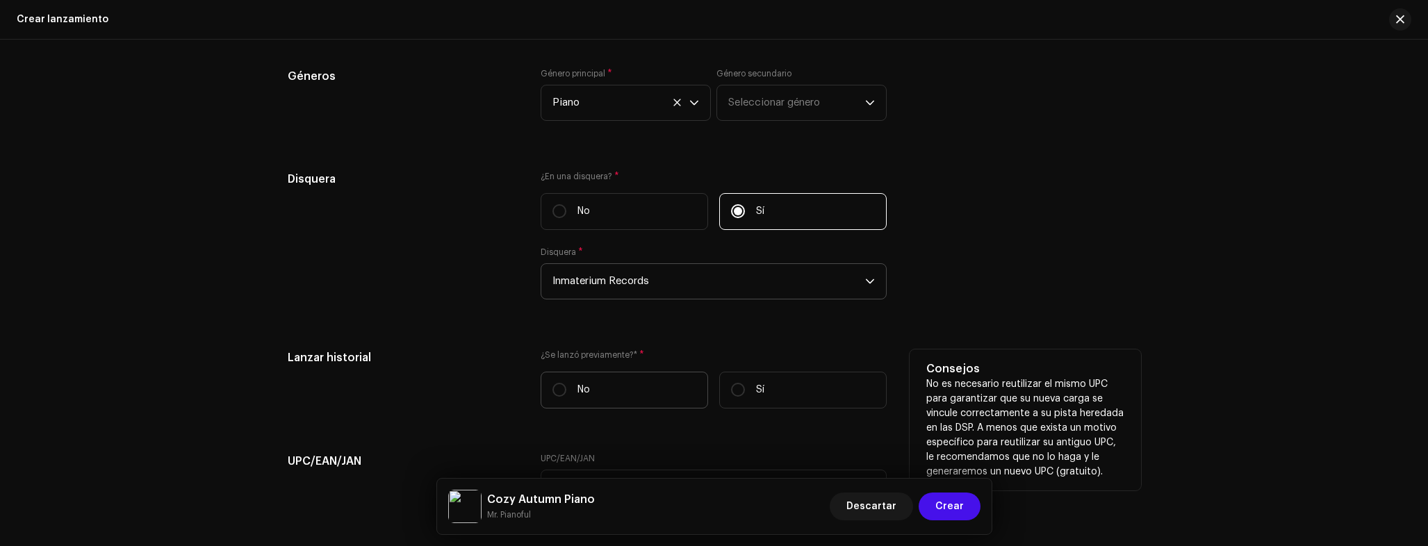
click at [593, 391] on label "No" at bounding box center [624, 390] width 167 height 37
click at [566, 391] on input "No" at bounding box center [559, 390] width 14 height 14
radio input "true"
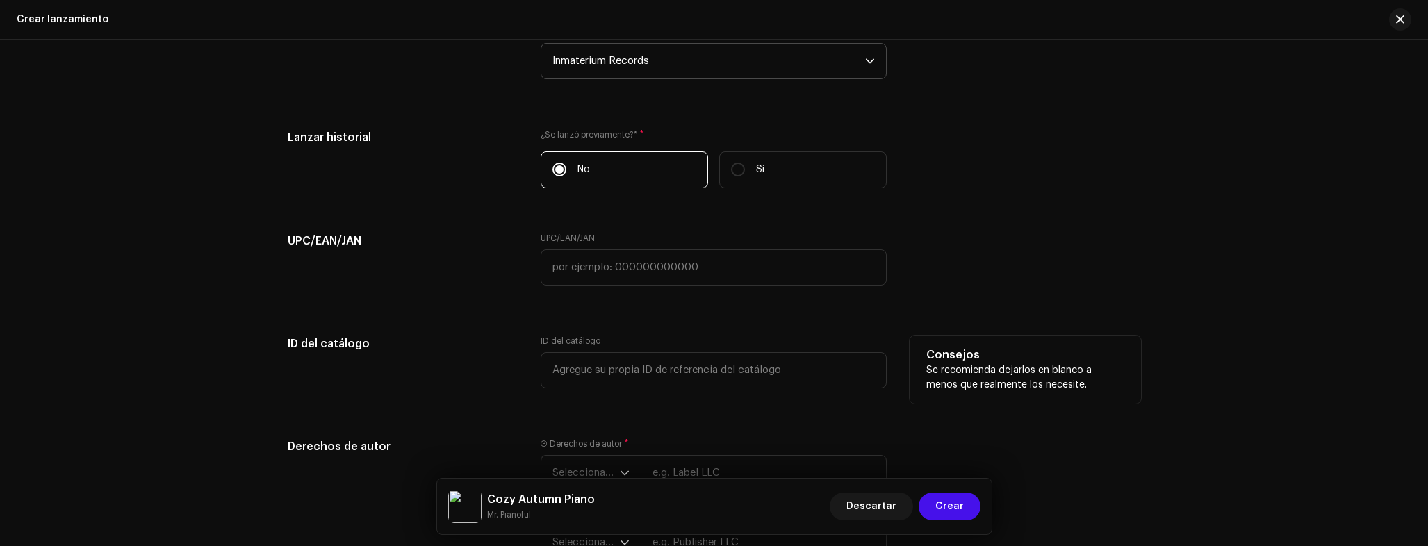
scroll to position [2796, 0]
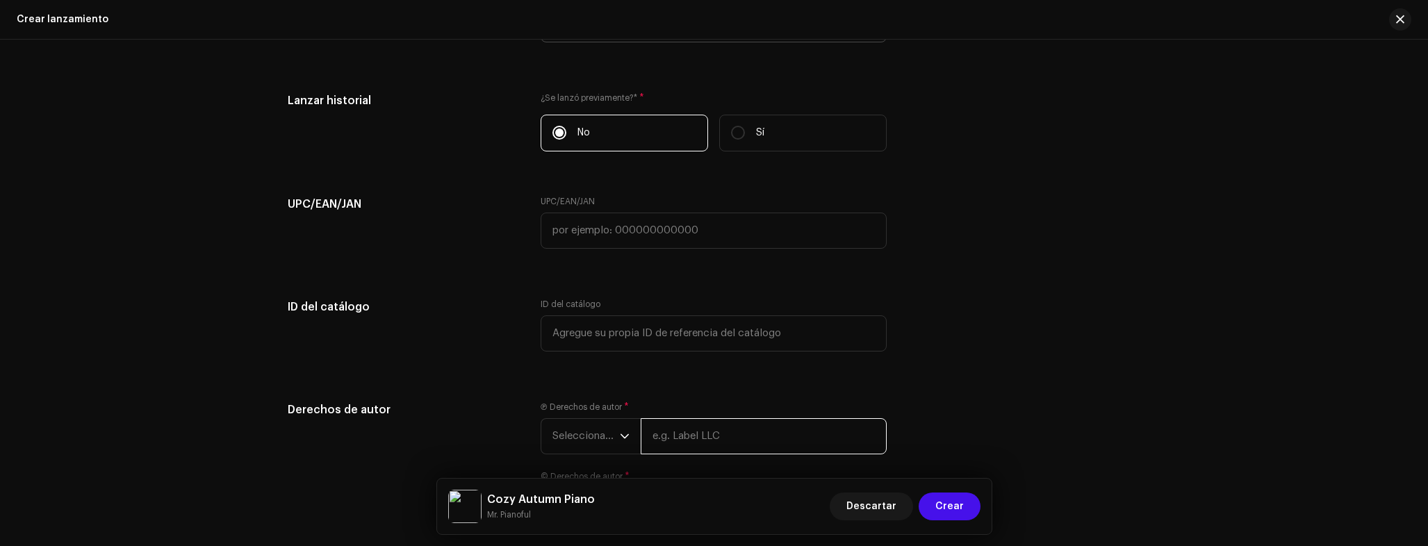
click at [710, 427] on input "text" at bounding box center [764, 436] width 246 height 36
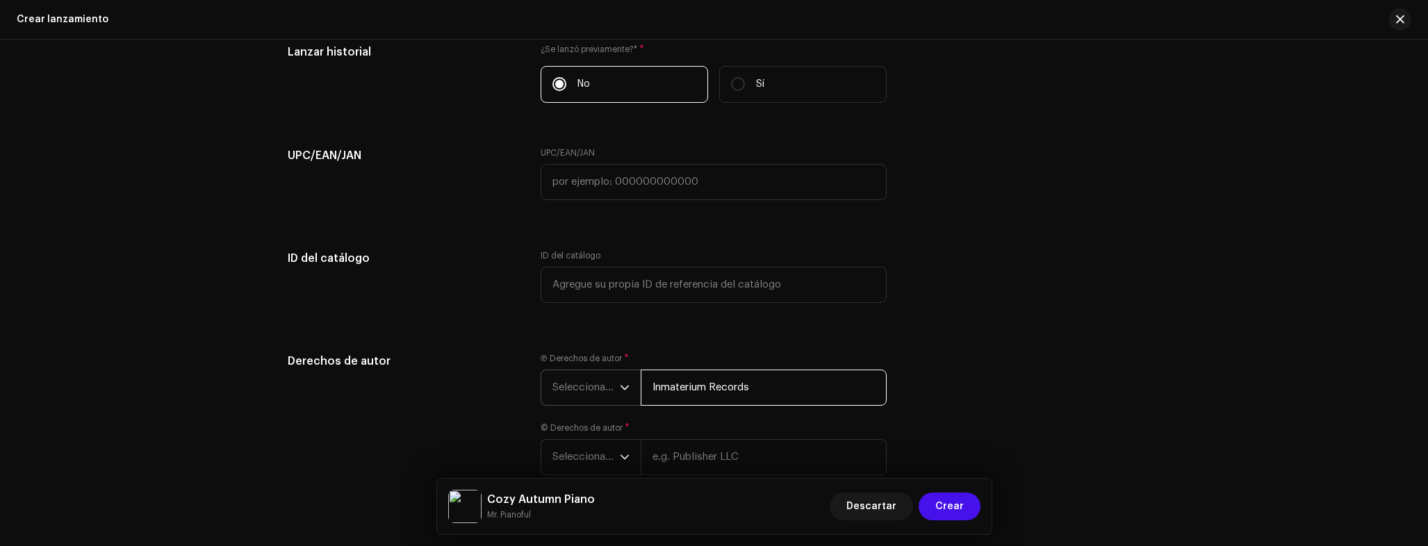
scroll to position [2846, 0]
type input "Inmaterium Records"
click at [564, 380] on span "Seleccionar año" at bounding box center [585, 385] width 67 height 35
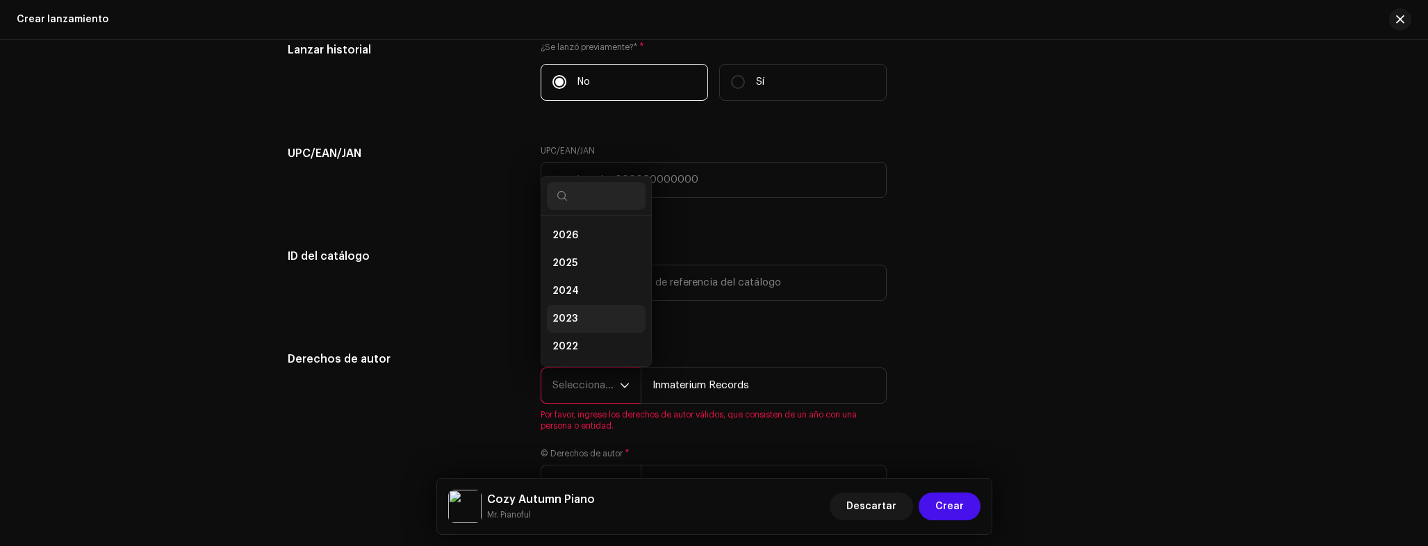
scroll to position [22, 0]
click at [574, 268] on li "2024" at bounding box center [596, 269] width 99 height 28
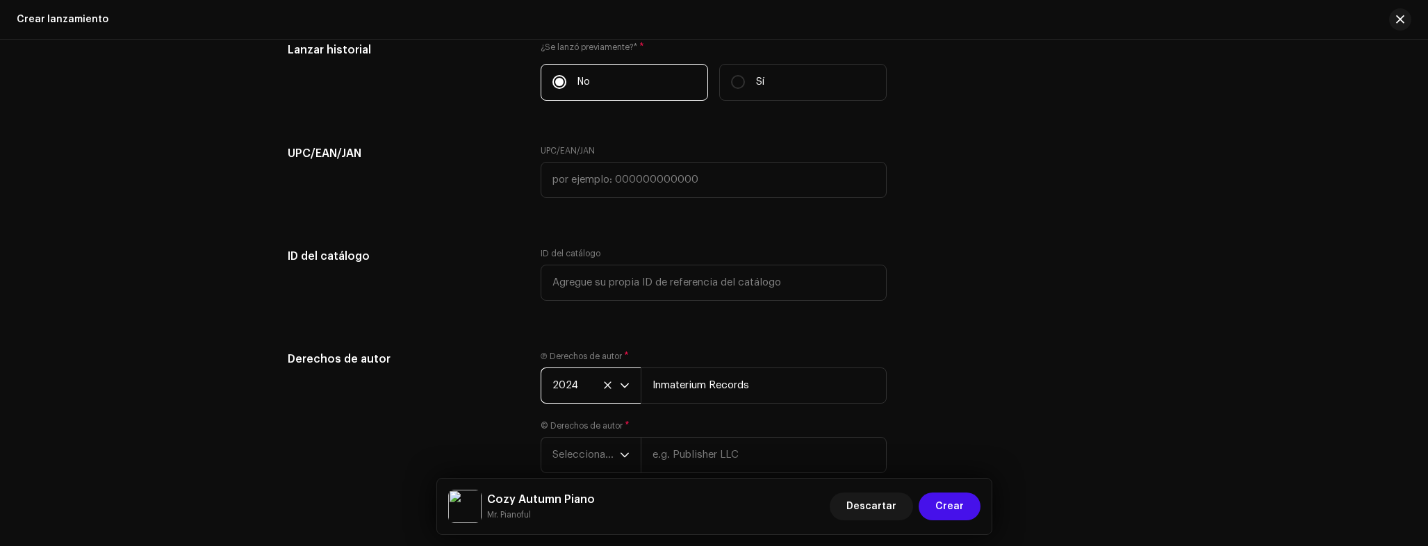
click at [586, 381] on span "2024" at bounding box center [585, 385] width 67 height 35
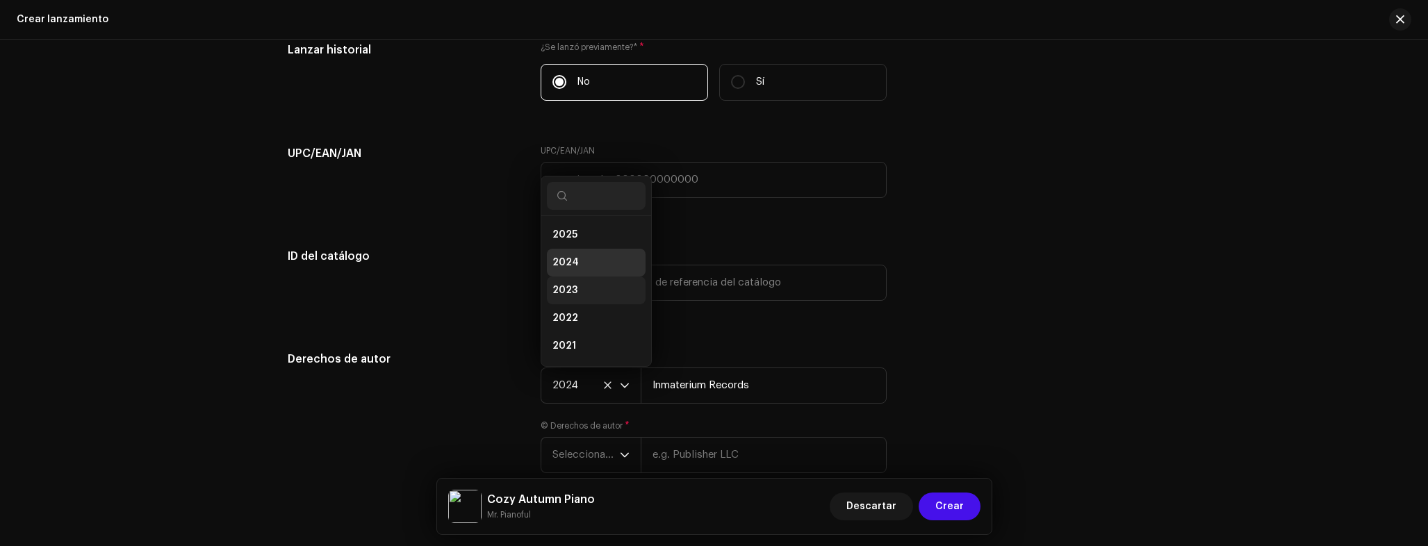
scroll to position [28, 0]
click at [573, 238] on span "2025" at bounding box center [564, 236] width 25 height 14
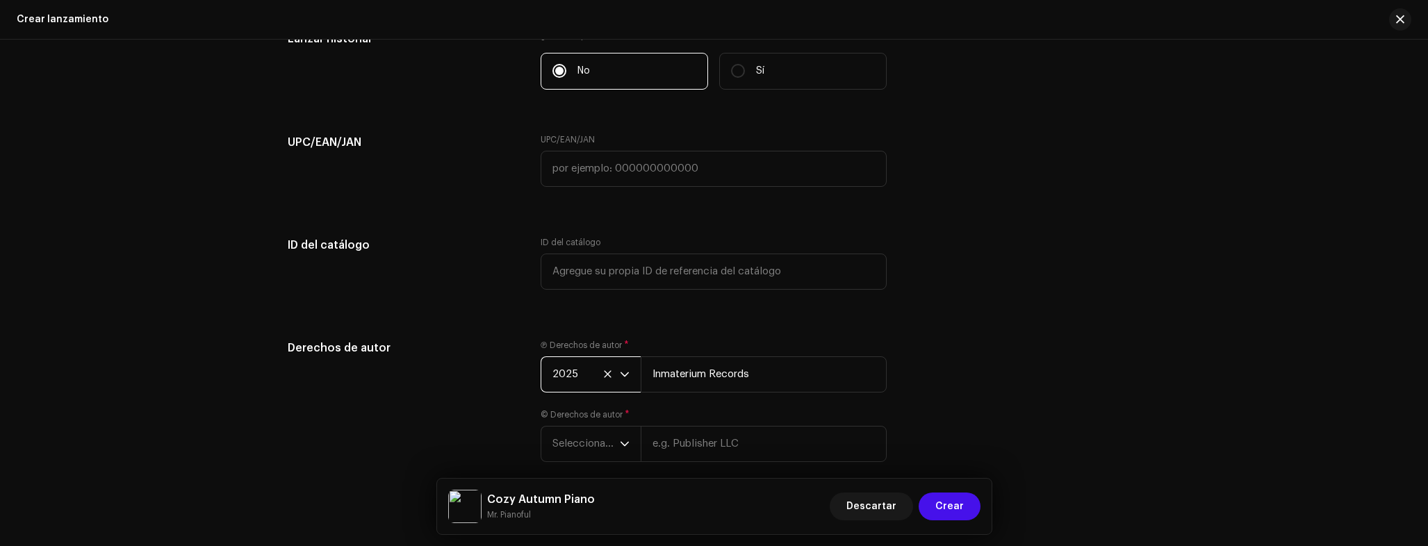
scroll to position [2924, 0]
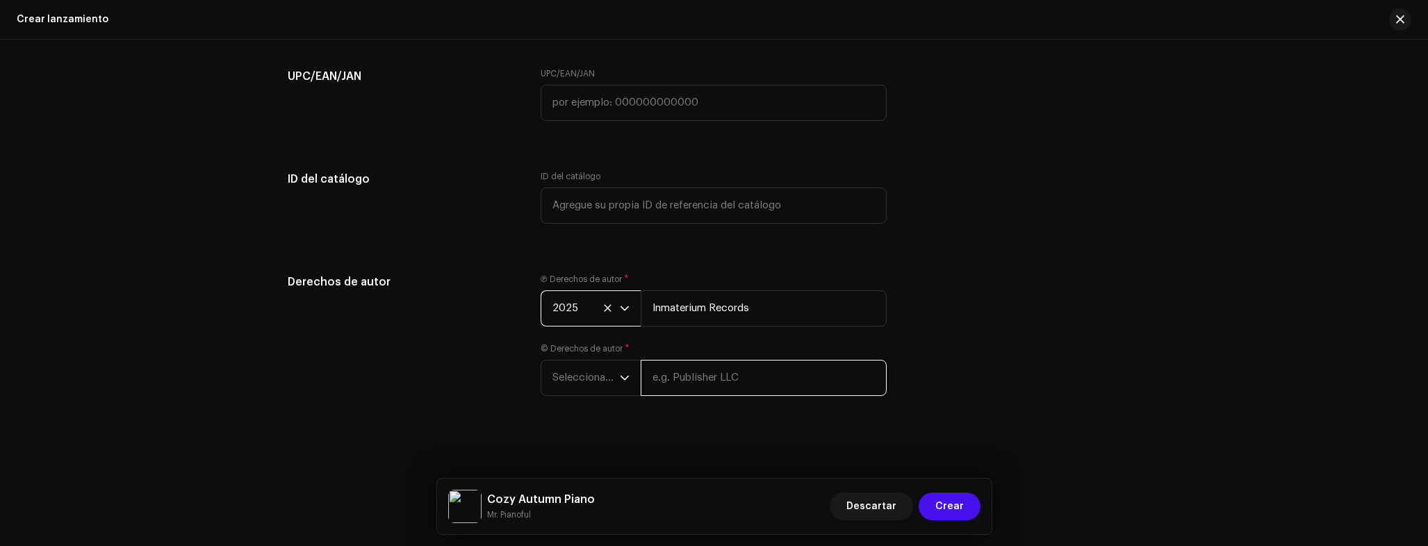
click at [703, 375] on input "text" at bounding box center [764, 378] width 246 height 36
type input "Mr. Pianoful"
click at [571, 378] on span "Seleccionar año" at bounding box center [585, 378] width 67 height 35
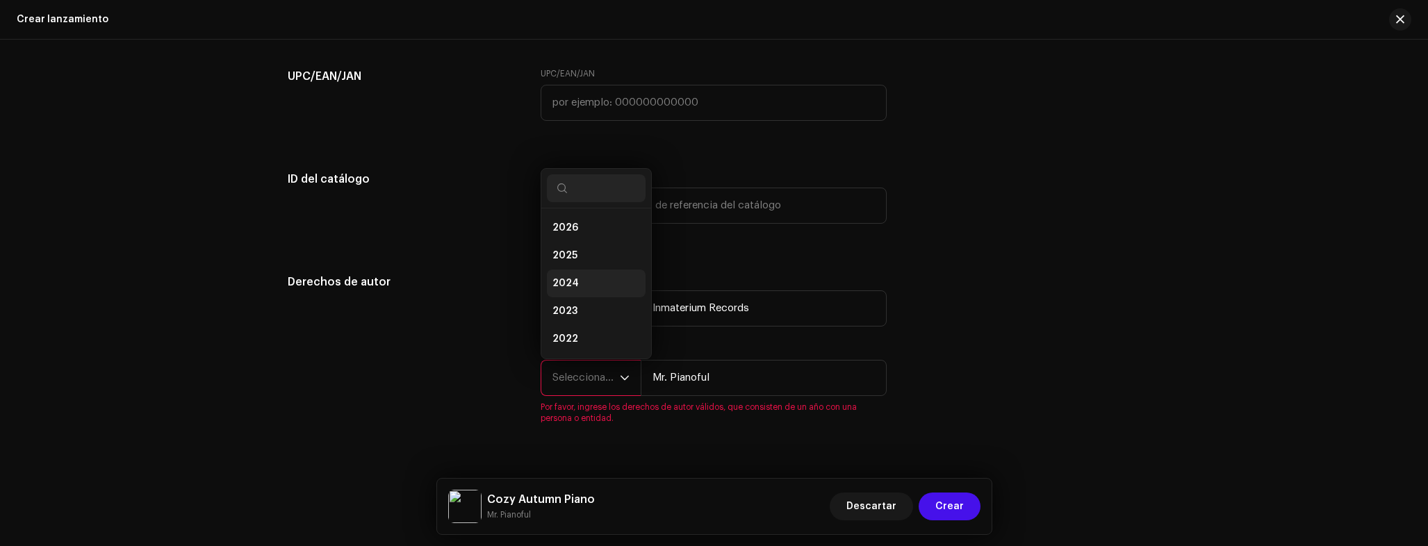
scroll to position [22, 0]
drag, startPoint x: 558, startPoint y: 252, endPoint x: 563, endPoint y: 233, distance: 18.7
click at [563, 233] on ul "2026 2025 2024 2023 2022 2021 2020 2019 2018 2017 2016 2015" at bounding box center [596, 358] width 110 height 345
click at [563, 233] on span "2025" at bounding box center [564, 234] width 25 height 14
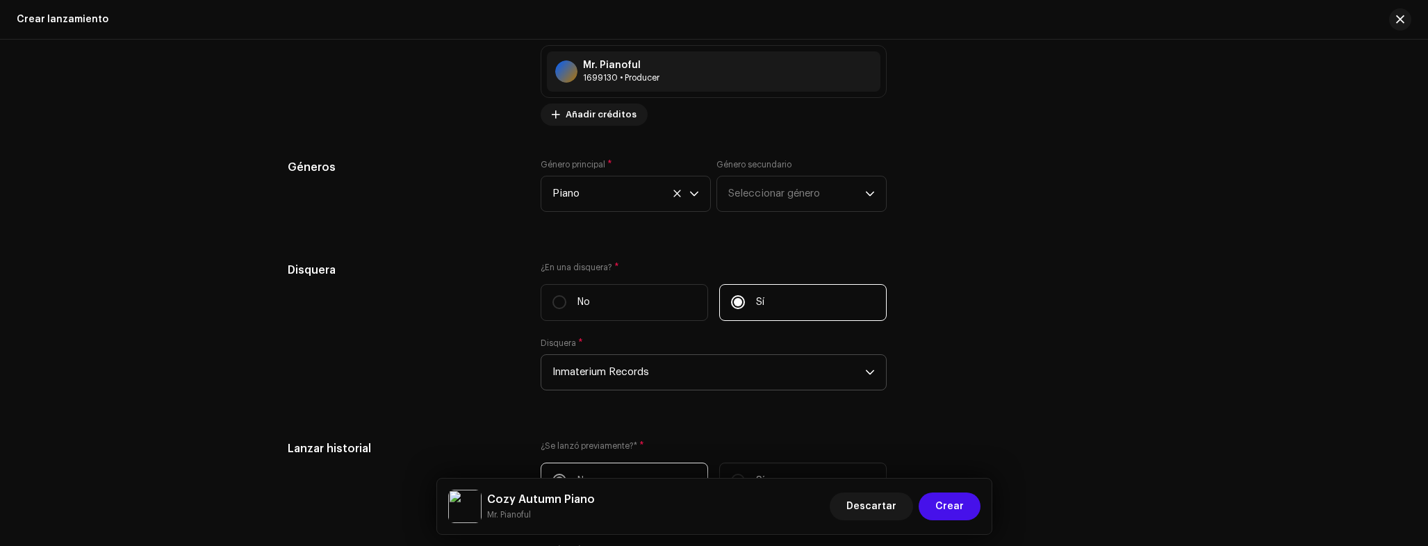
click at [463, 320] on div "Disquera" at bounding box center [403, 334] width 231 height 145
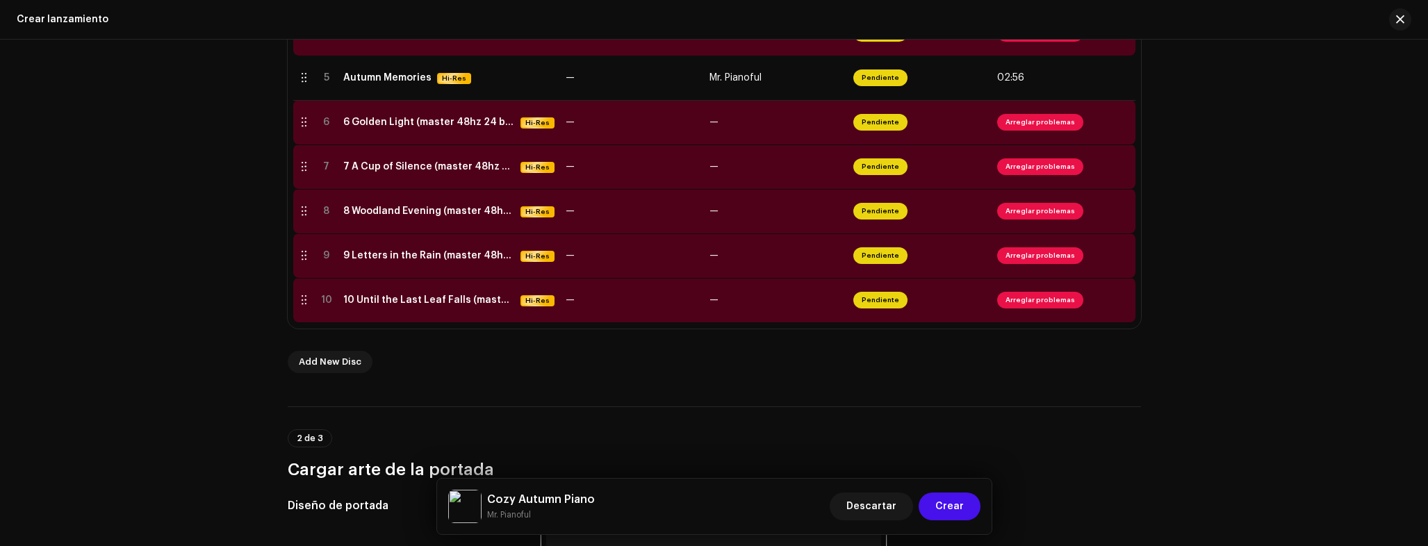
scroll to position [184, 0]
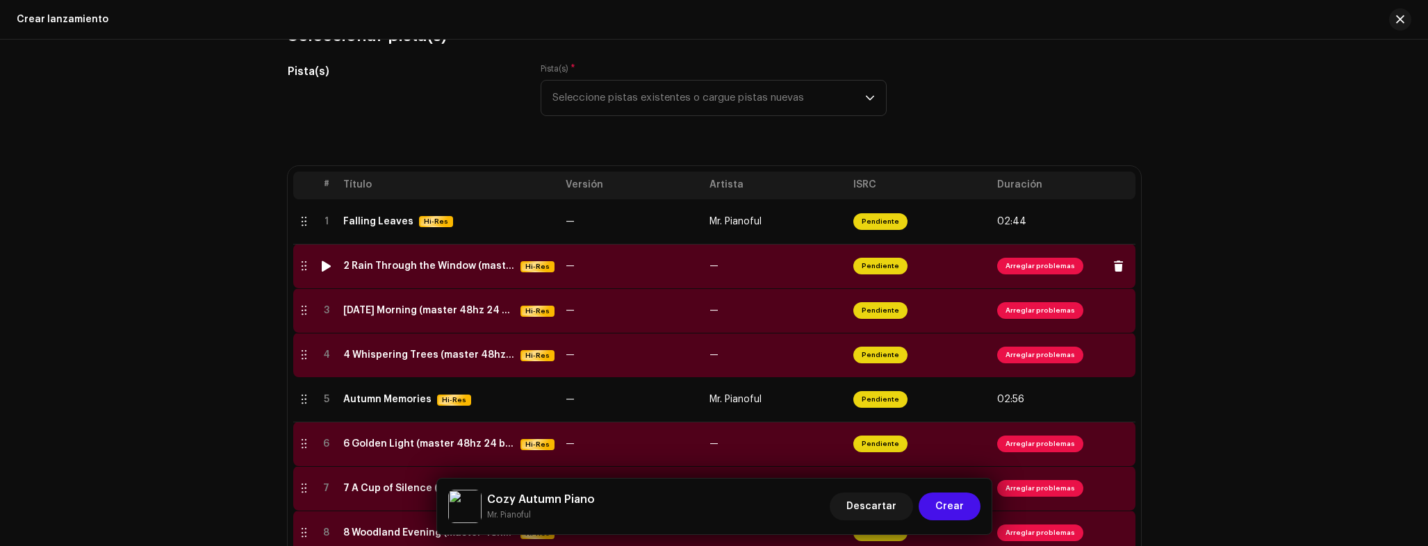
click at [403, 268] on div "2 Rain Through the Window (master 48hz 24 bit).wav" at bounding box center [429, 266] width 172 height 11
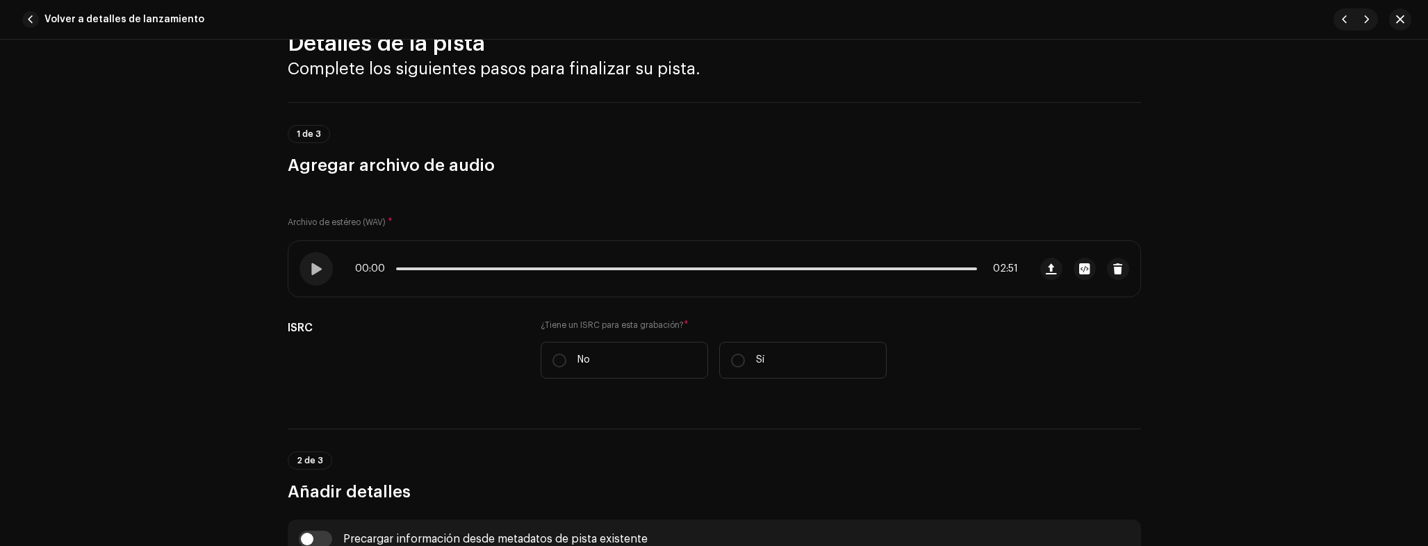
scroll to position [126, 0]
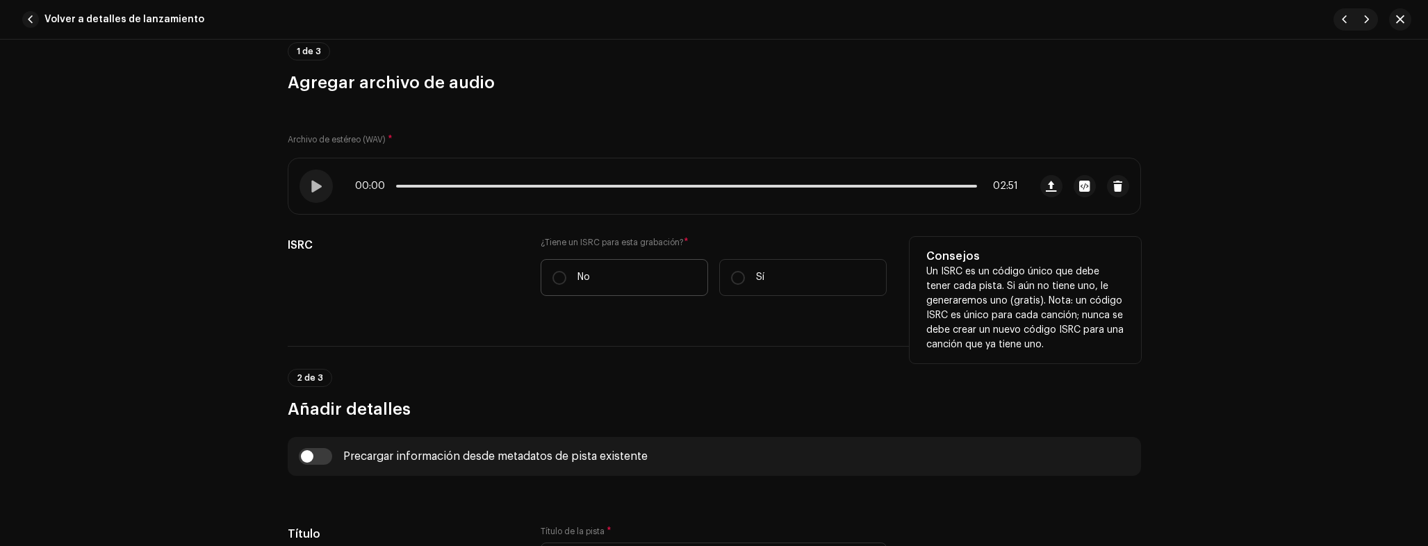
click at [590, 285] on label "No" at bounding box center [624, 277] width 167 height 37
click at [566, 285] on input "No" at bounding box center [559, 278] width 14 height 14
radio input "true"
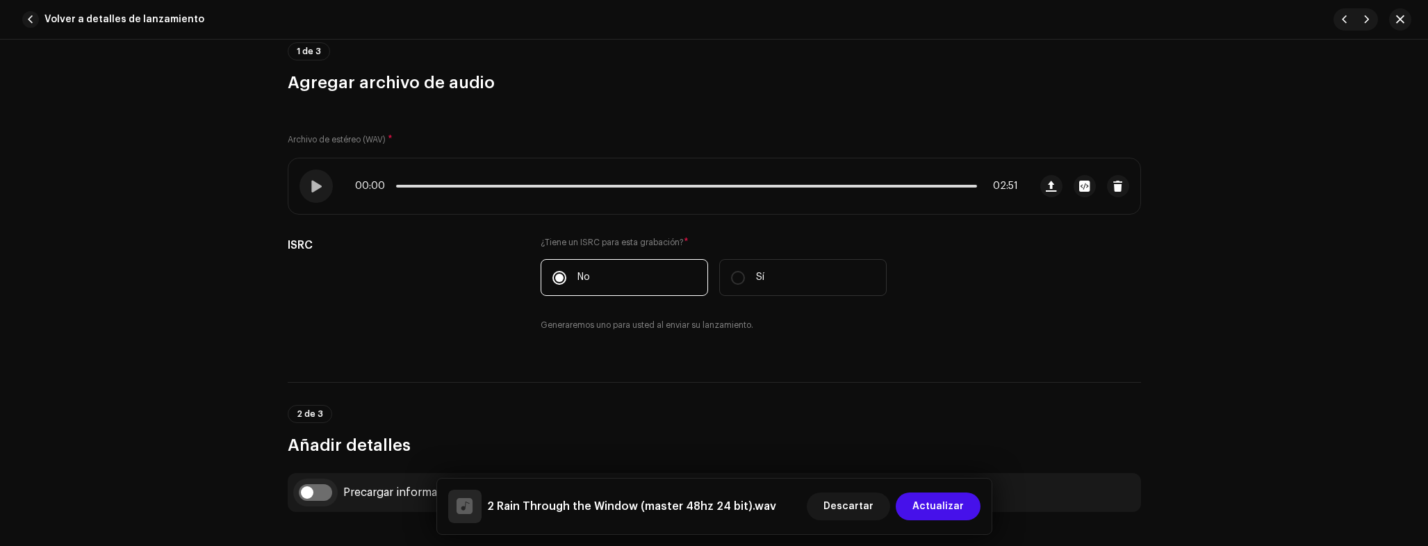
click at [315, 495] on input "checkbox" at bounding box center [315, 492] width 33 height 17
checkbox input "true"
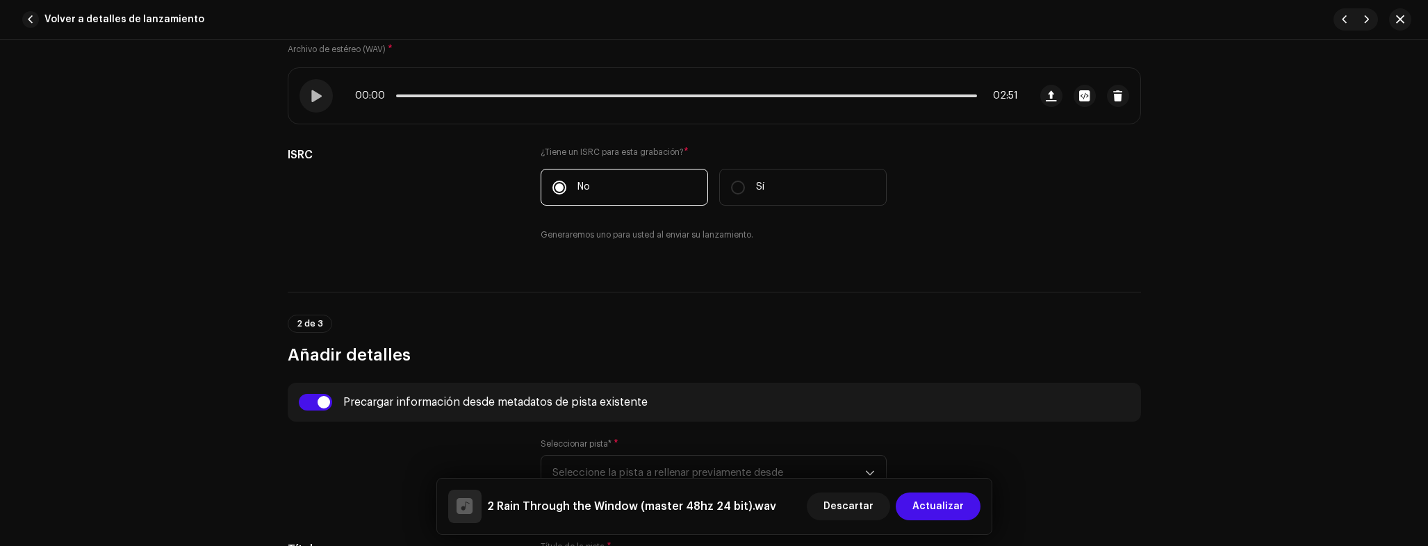
scroll to position [413, 0]
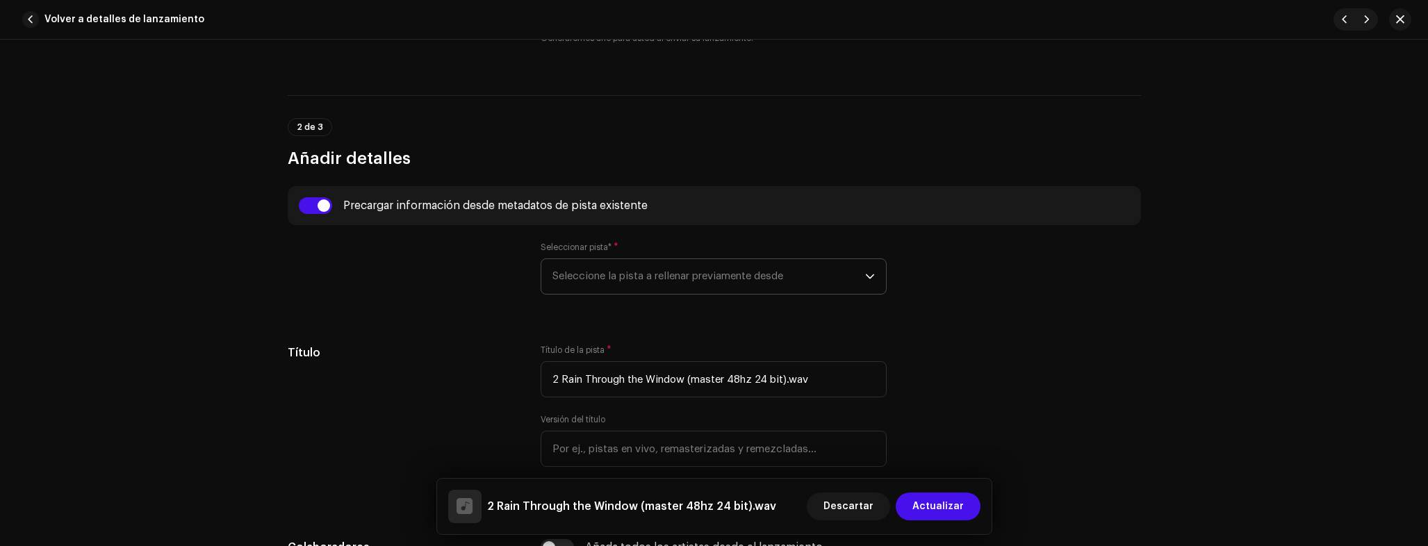
click at [612, 270] on span "Seleccione la pista a rellenar previamente desde" at bounding box center [708, 276] width 313 height 35
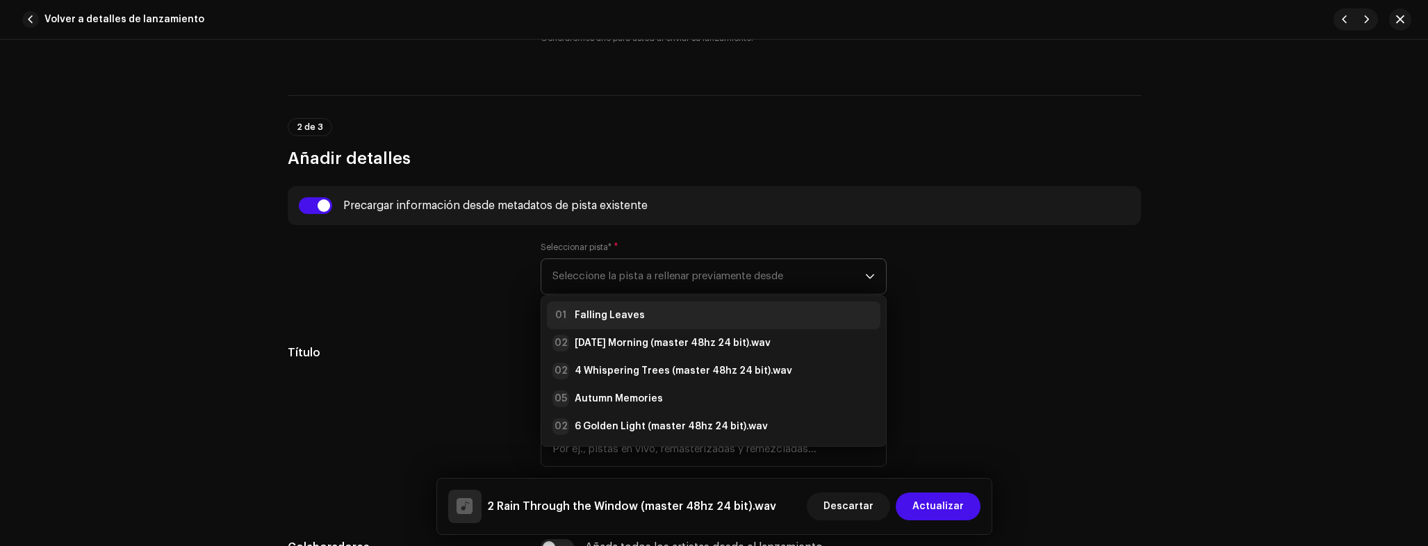
click at [625, 309] on strong "Falling Leaves" at bounding box center [610, 316] width 70 height 14
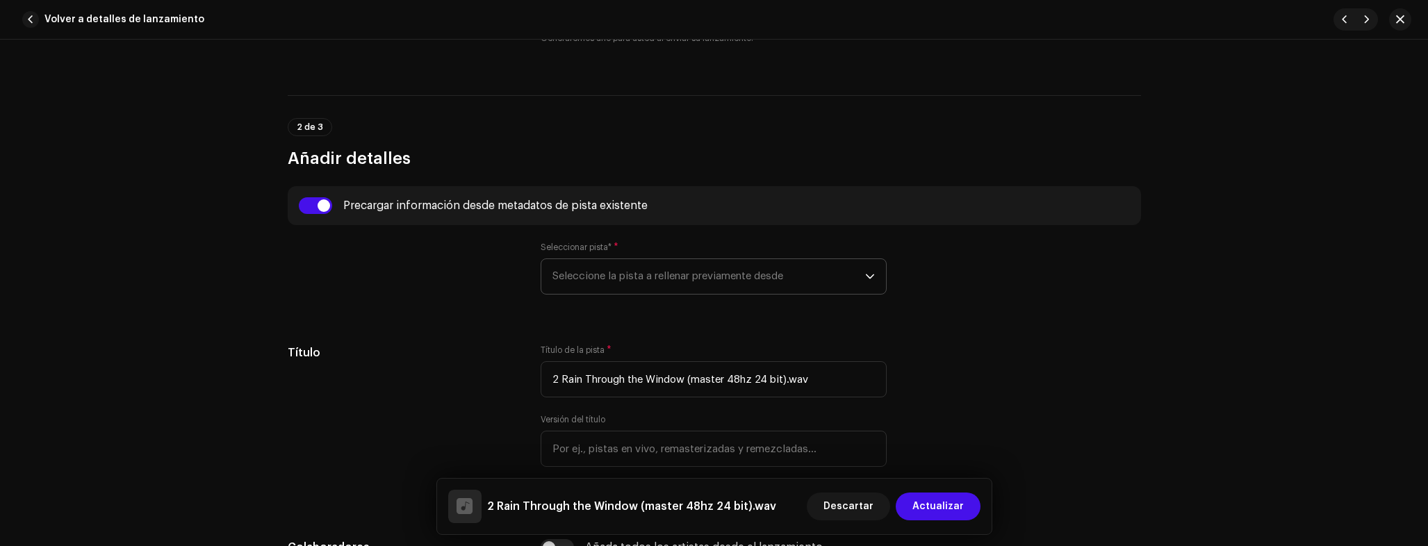
type input "Falling Leaves"
type input "00:30"
radio input "true"
type input "Inmaterium Records"
checkbox input "true"
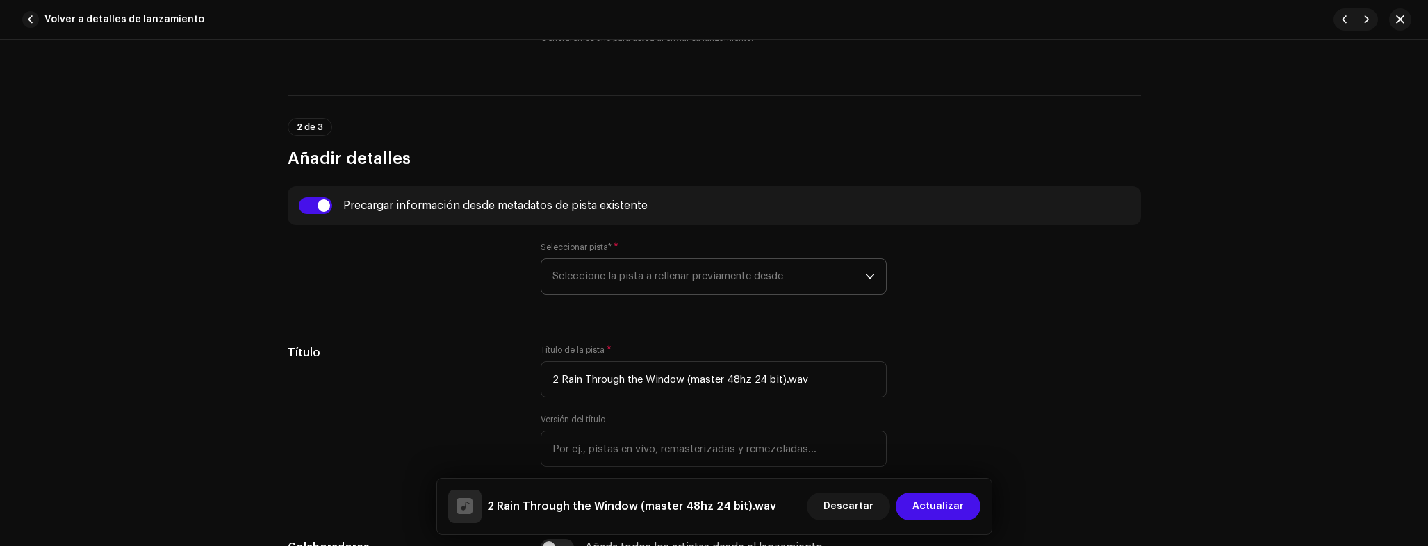
radio input "false"
radio input "true"
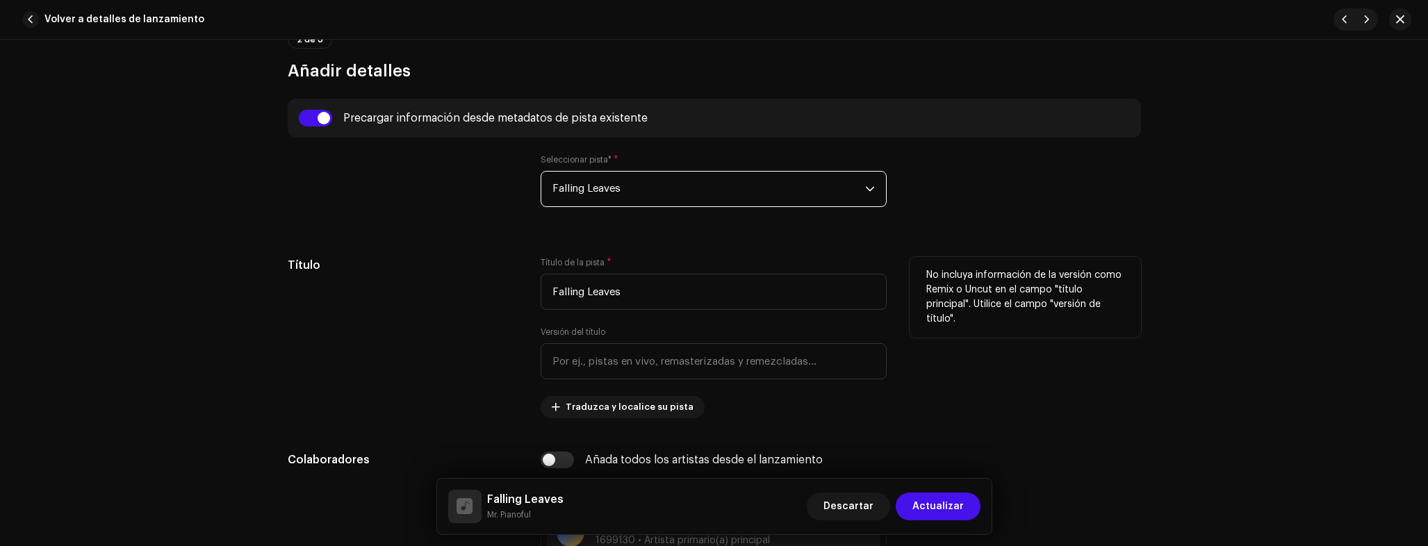
scroll to position [501, 0]
click at [648, 299] on input "Falling Leaves" at bounding box center [714, 291] width 346 height 36
paste input "2 Rain Through the Window (master 48hz 24 bit)"
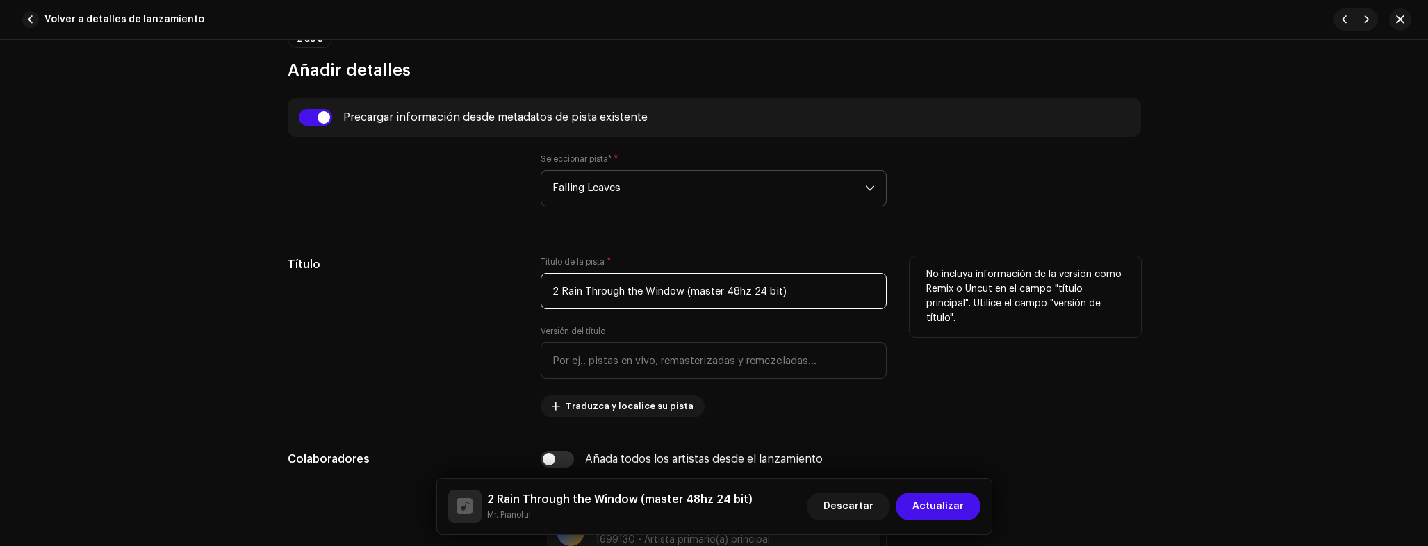
drag, startPoint x: 557, startPoint y: 295, endPoint x: 447, endPoint y: 291, distance: 110.6
click at [447, 293] on div "Título Título de la pista * 2 Rain Through the Window (master 48hz 24 bit) Vers…" at bounding box center [714, 336] width 853 height 161
click at [447, 291] on div "Título" at bounding box center [403, 336] width 231 height 161
drag, startPoint x: 687, startPoint y: 296, endPoint x: 894, endPoint y: 298, distance: 207.8
click at [894, 298] on div "Título Título de la pista * Rain Through the Window (master 48hz 24 bit) Versió…" at bounding box center [714, 336] width 853 height 161
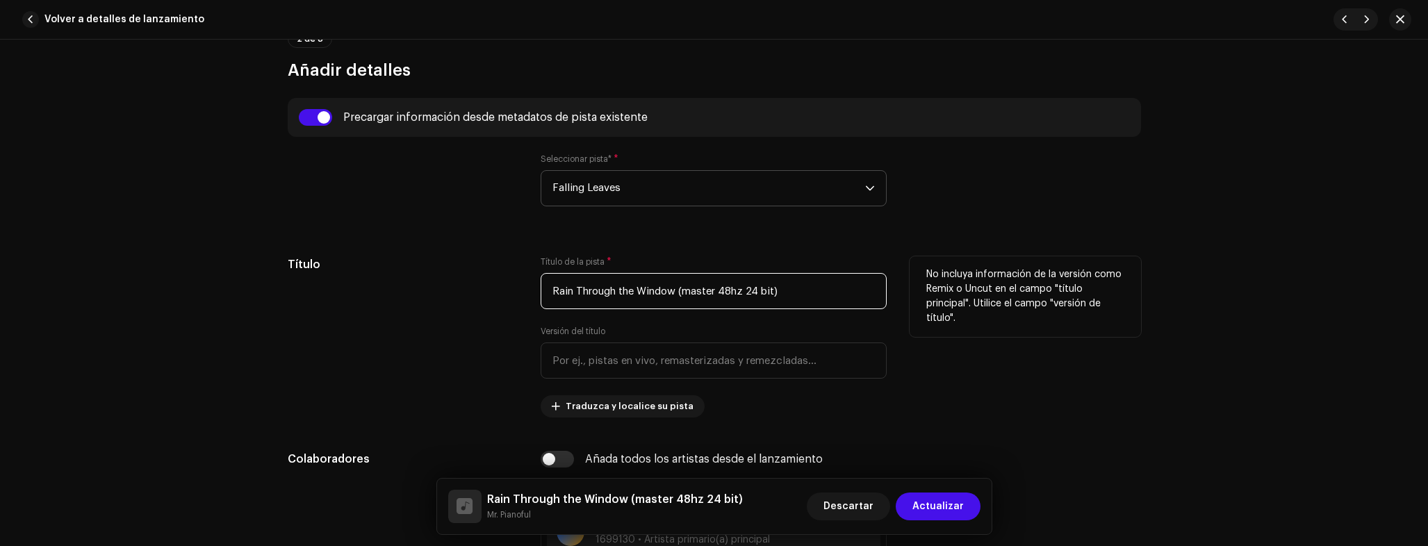
drag, startPoint x: 773, startPoint y: 287, endPoint x: 673, endPoint y: 290, distance: 100.8
click at [669, 286] on input "Rain Through the Window (master 48hz 24 bit)" at bounding box center [714, 291] width 346 height 36
type input "Rain Through the Window"
click at [477, 267] on h5 "Título" at bounding box center [403, 264] width 231 height 17
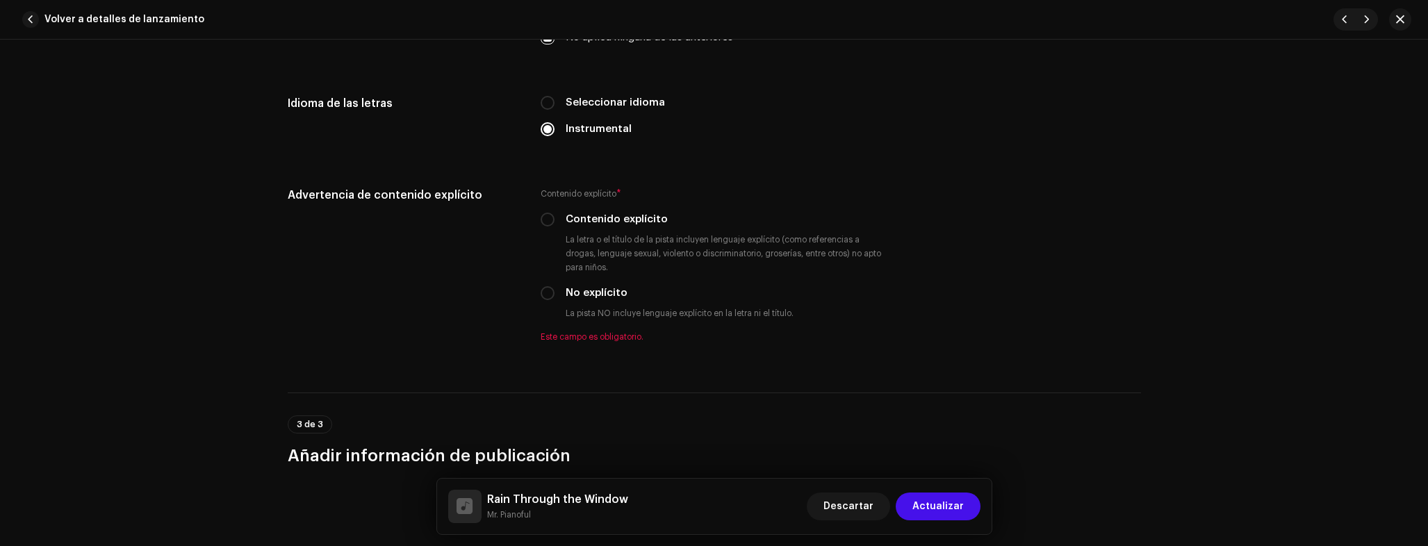
scroll to position [2470, 0]
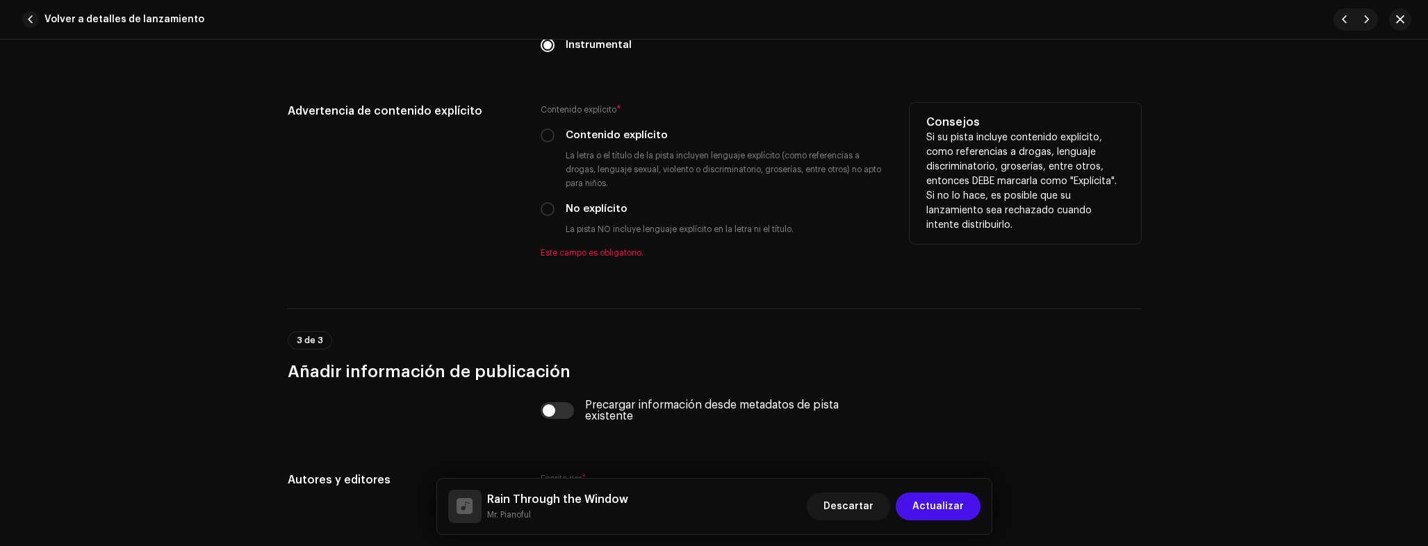
click at [587, 200] on div "Contenido explícito * Contenido explícito La letra o el título de la pista incl…" at bounding box center [714, 181] width 346 height 156
click at [584, 203] on label "No explícito" at bounding box center [597, 209] width 62 height 15
click at [555, 203] on input "No explícito" at bounding box center [548, 209] width 14 height 14
radio input "true"
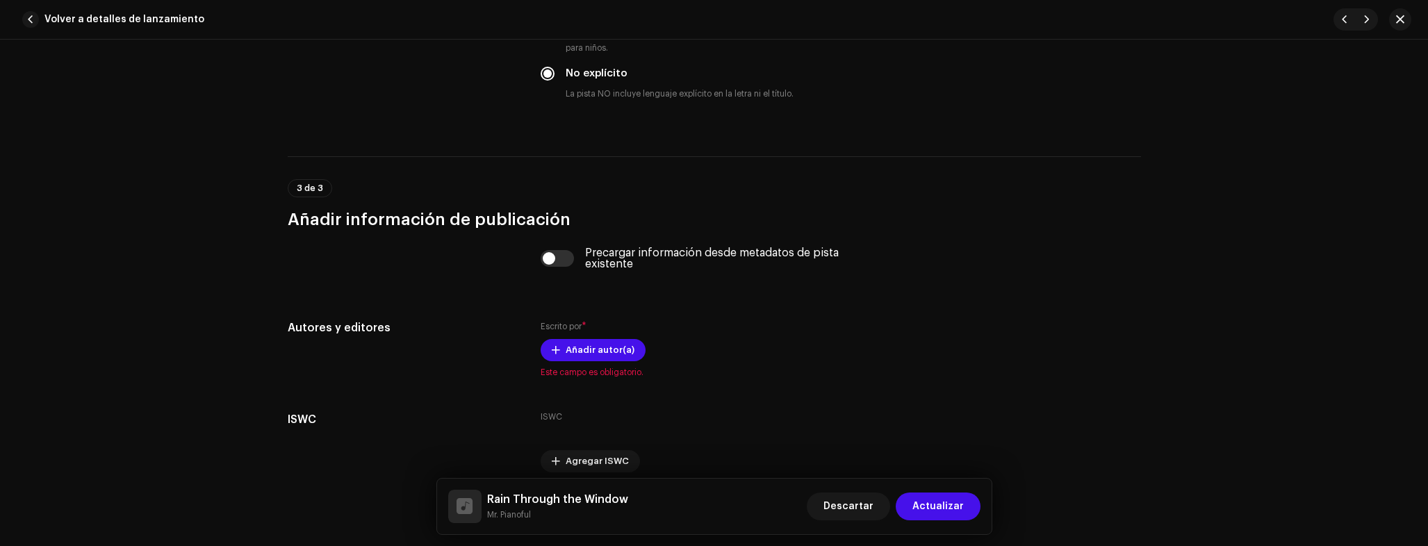
scroll to position [2665, 0]
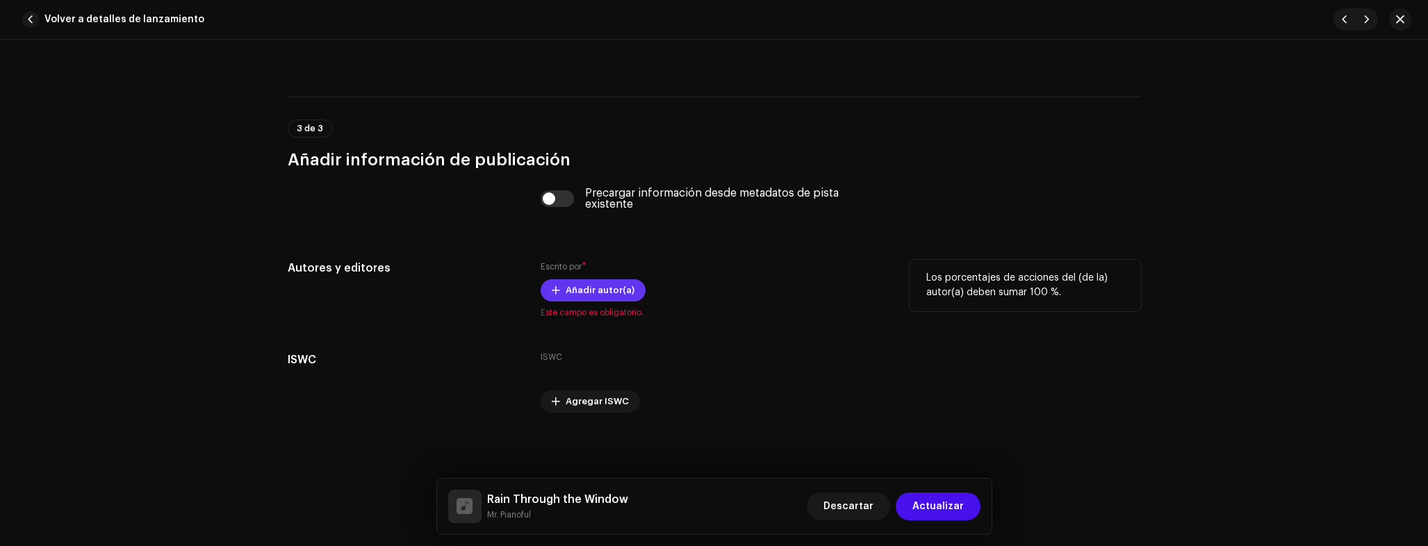
click at [576, 284] on span "Añadir autor(a)" at bounding box center [600, 291] width 69 height 28
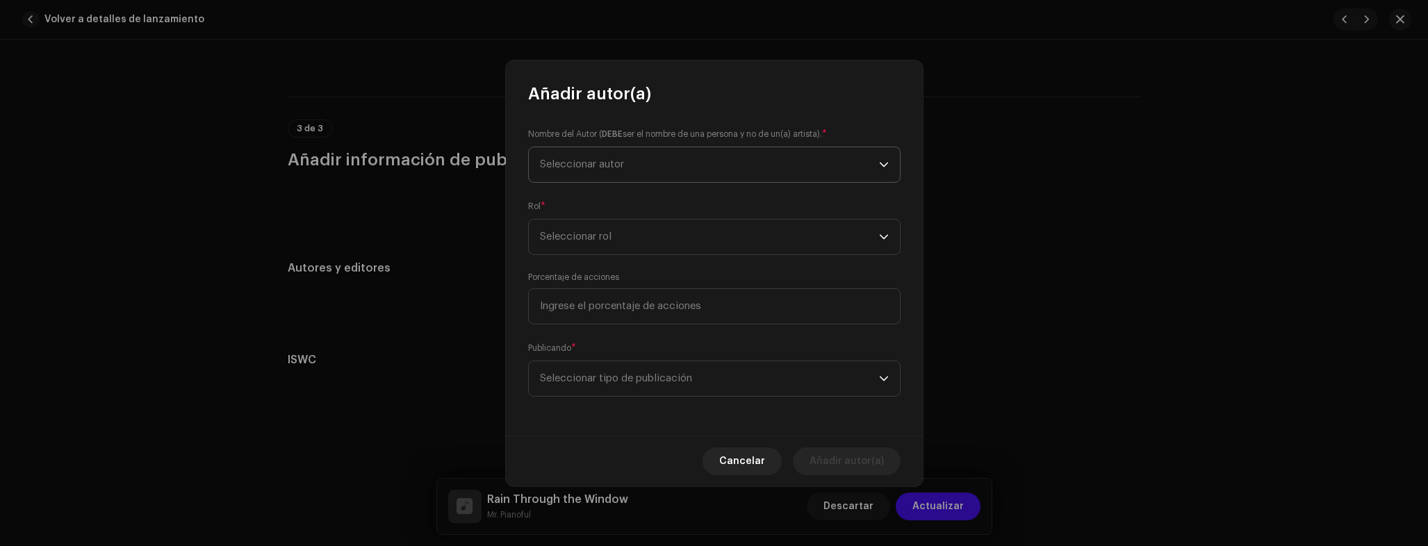
click at [630, 174] on span "Seleccionar autor" at bounding box center [709, 164] width 339 height 35
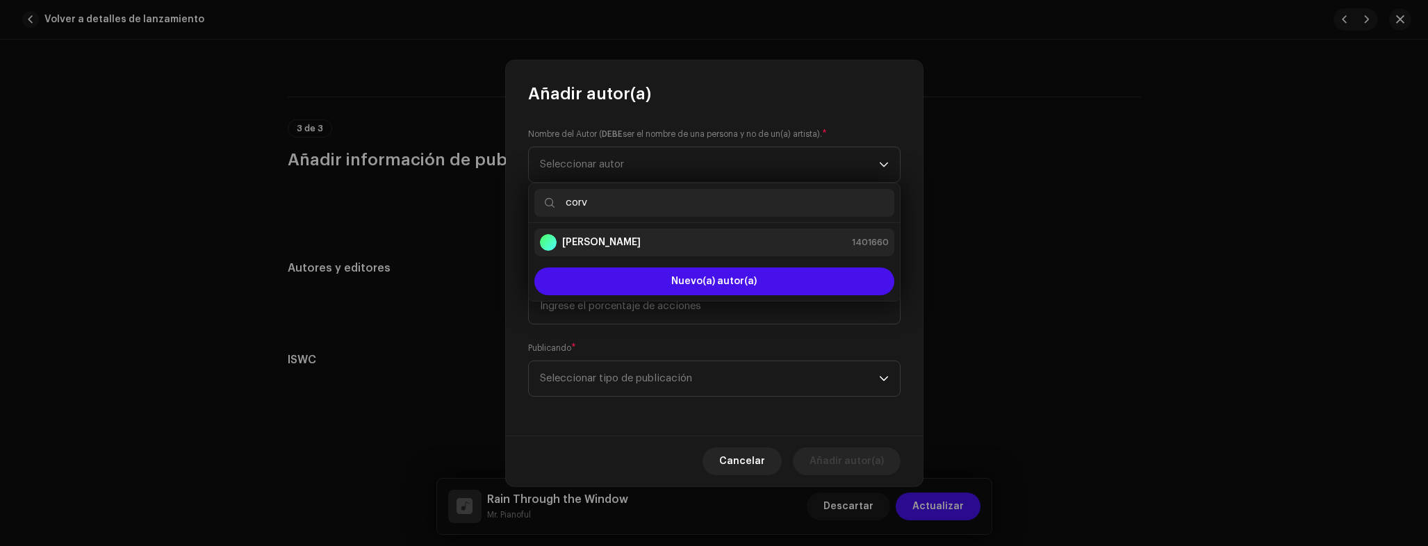
type input "corv"
click at [617, 240] on strong "Adrian Corvo" at bounding box center [601, 243] width 79 height 14
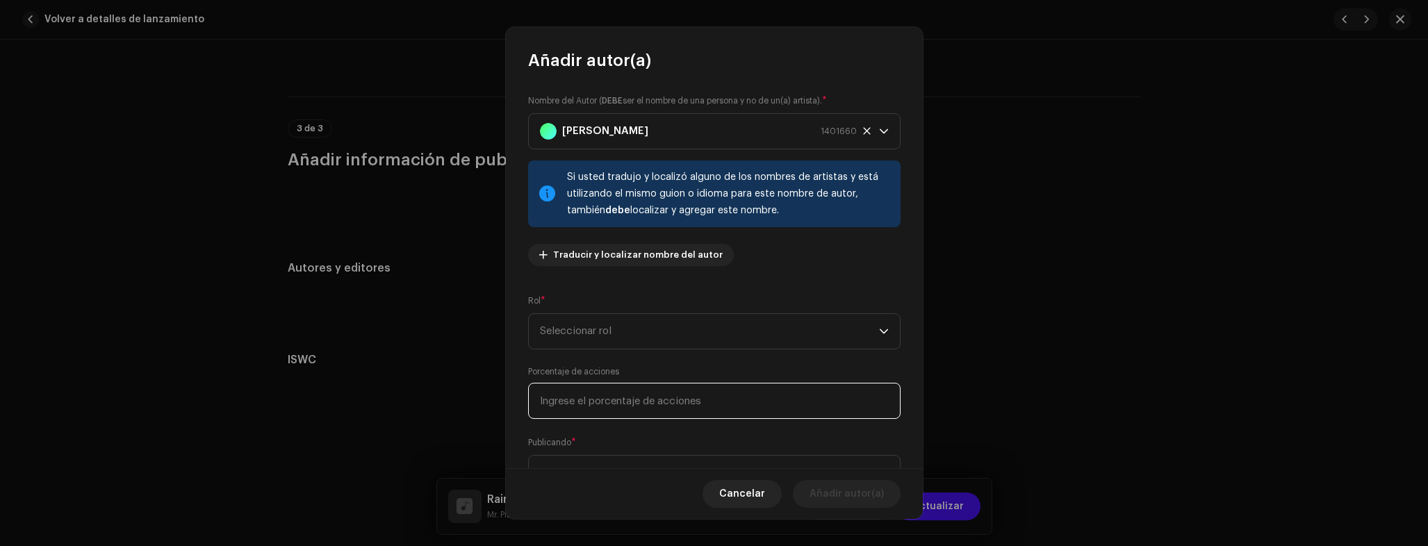
click at [655, 405] on input at bounding box center [714, 401] width 372 height 36
type input "100,00"
click at [658, 333] on span "Seleccionar rol" at bounding box center [709, 331] width 339 height 35
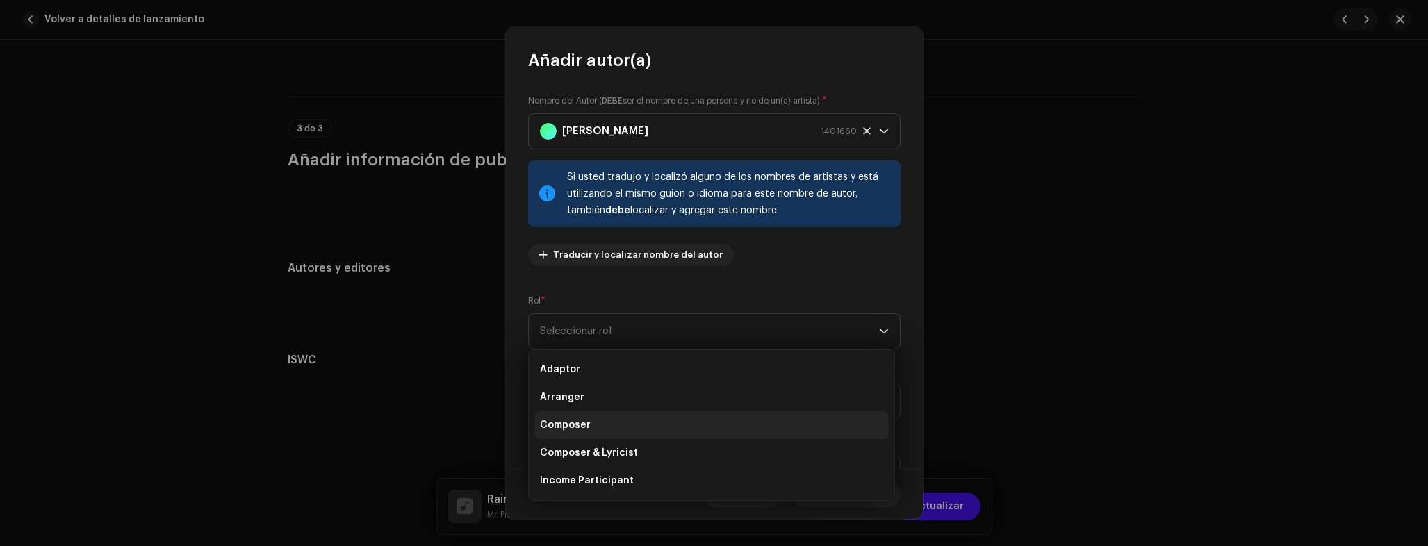
click at [598, 423] on li "Composer" at bounding box center [711, 425] width 354 height 28
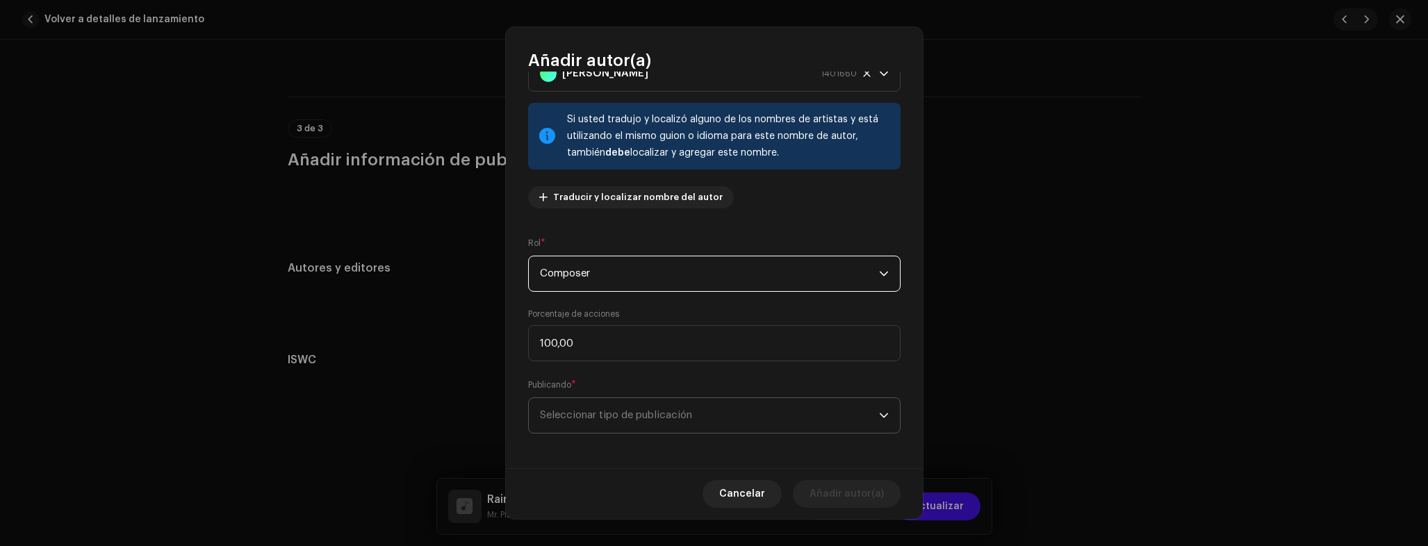
scroll to position [62, 0]
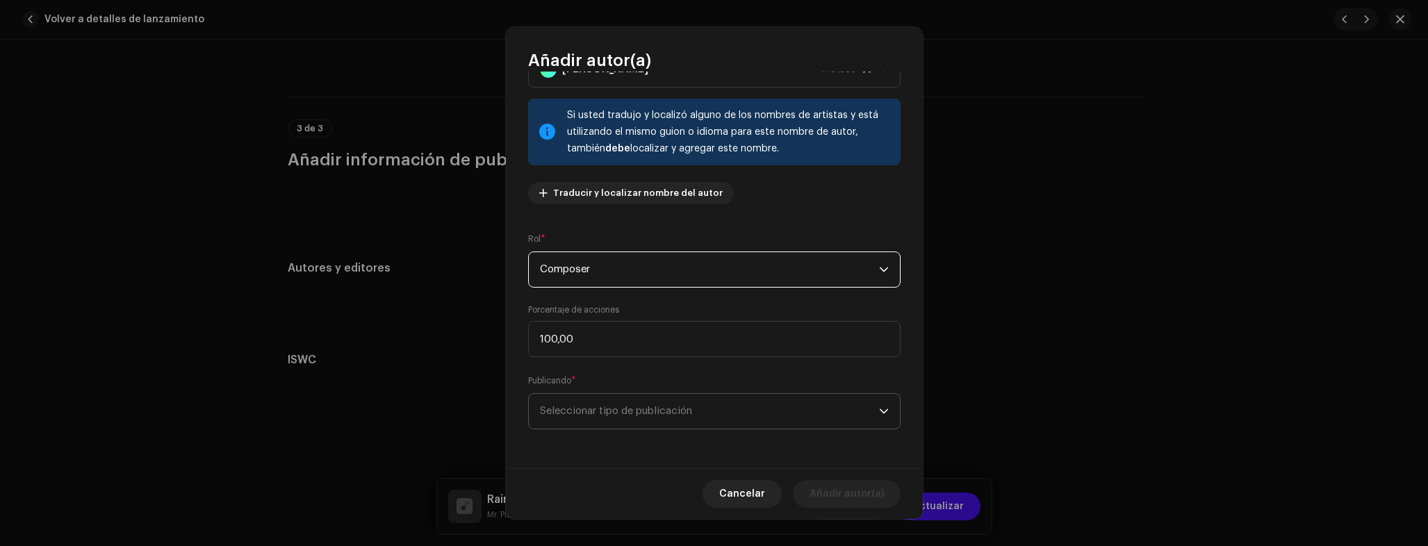
click at [614, 416] on span "Seleccionar tipo de publicación" at bounding box center [709, 411] width 339 height 35
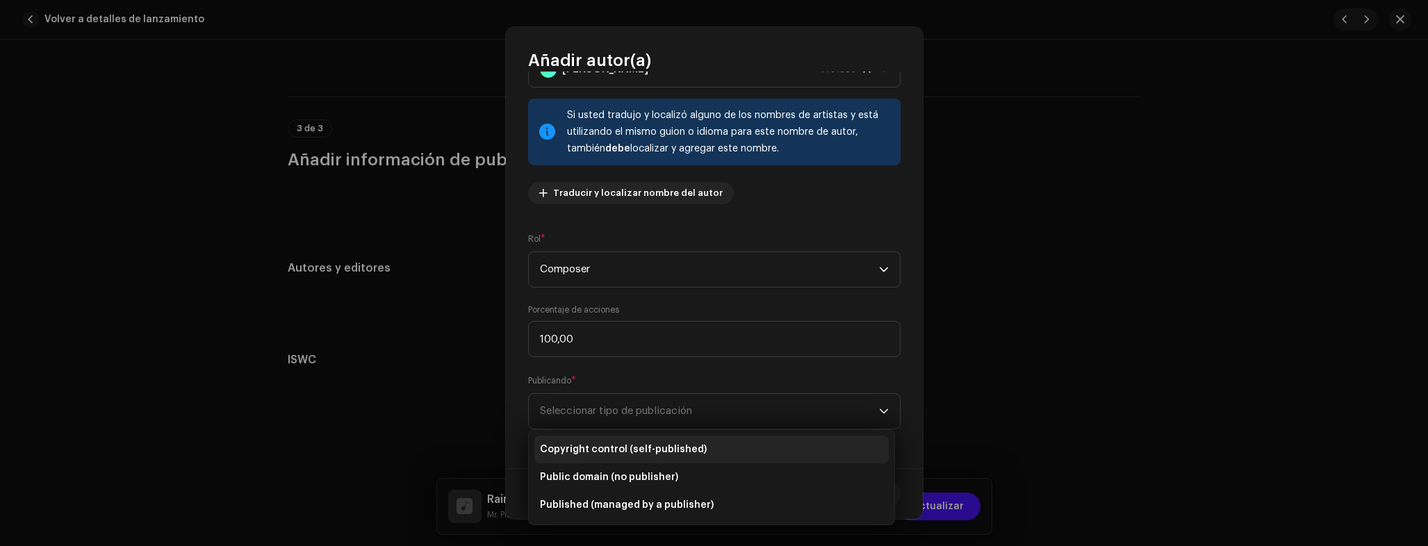
click at [614, 445] on span "Copyright control (self-published)" at bounding box center [623, 450] width 167 height 14
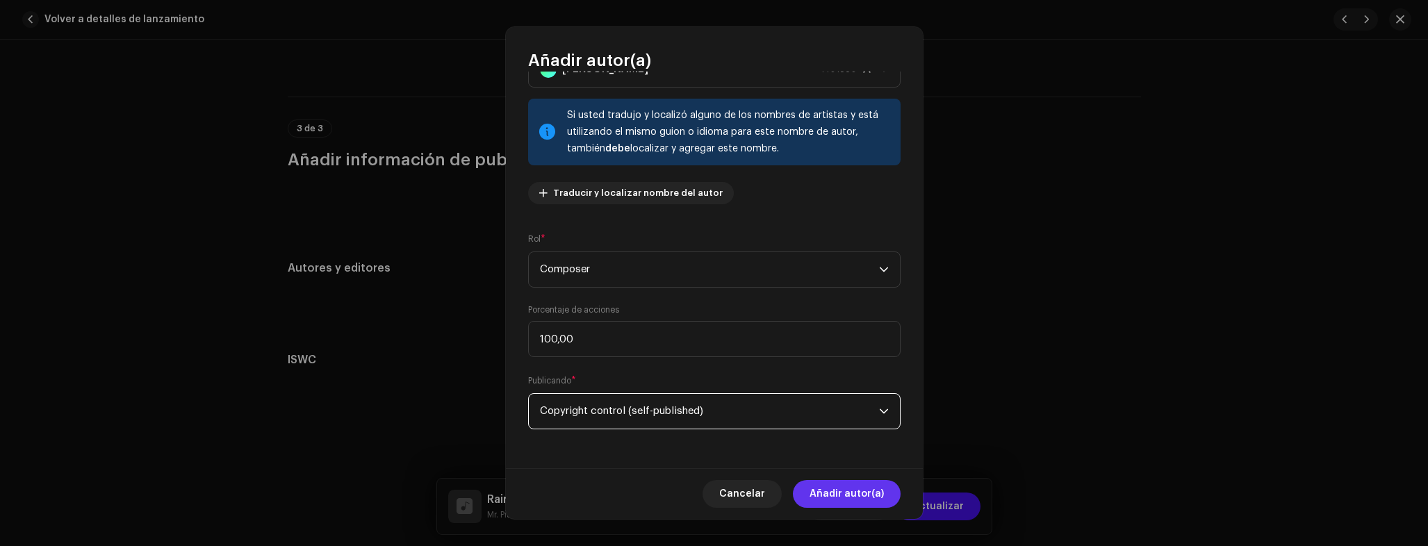
click at [875, 480] on span "Añadir autor(a)" at bounding box center [847, 494] width 74 height 28
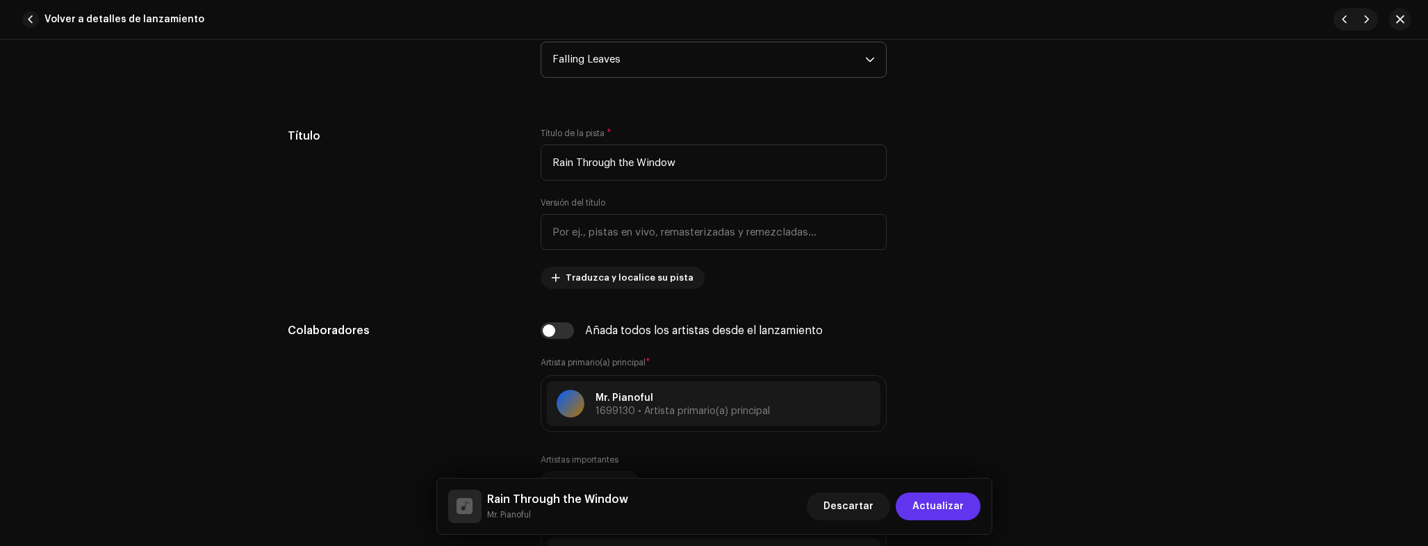
scroll to position [625, 0]
click at [940, 506] on span "Actualizar" at bounding box center [937, 507] width 51 height 28
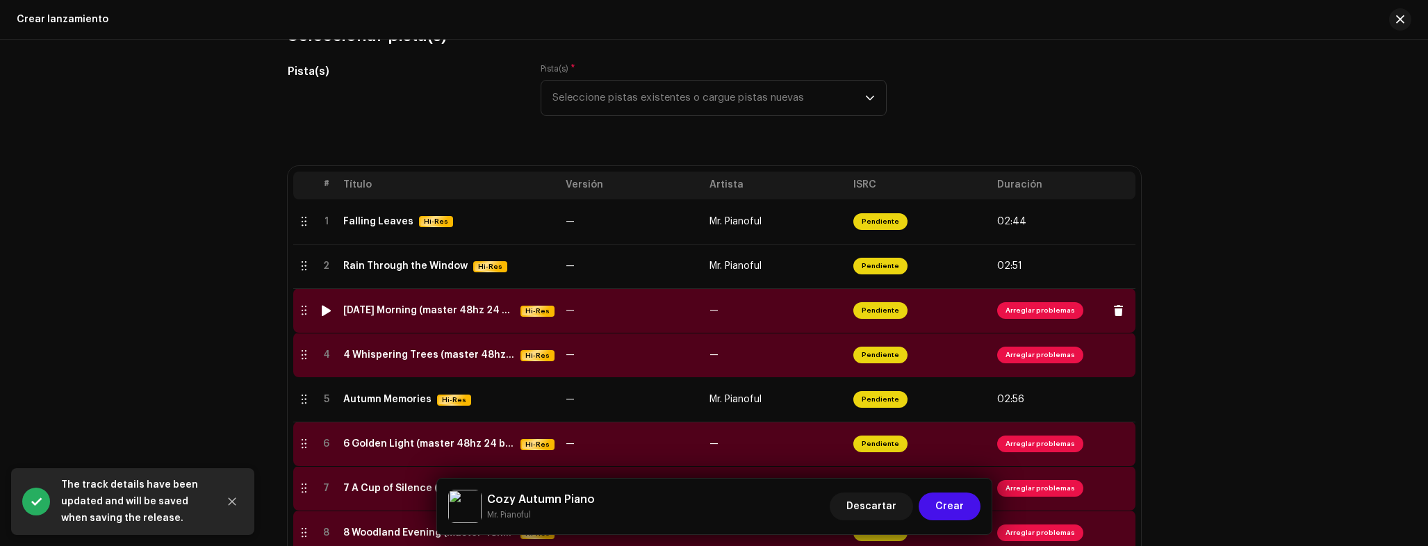
click at [437, 321] on td "3 October Morning (master 48hz 24 bit).wav Hi-Res" at bounding box center [449, 310] width 222 height 44
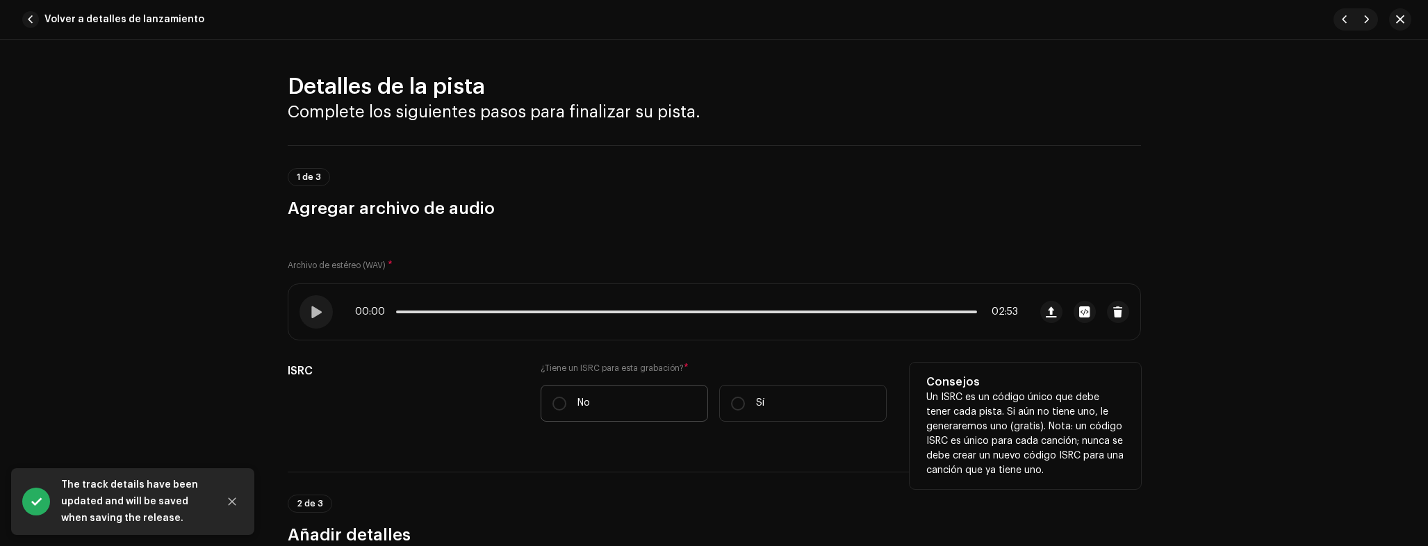
click at [602, 395] on label "No" at bounding box center [624, 403] width 167 height 37
click at [566, 397] on input "No" at bounding box center [559, 404] width 14 height 14
radio input "true"
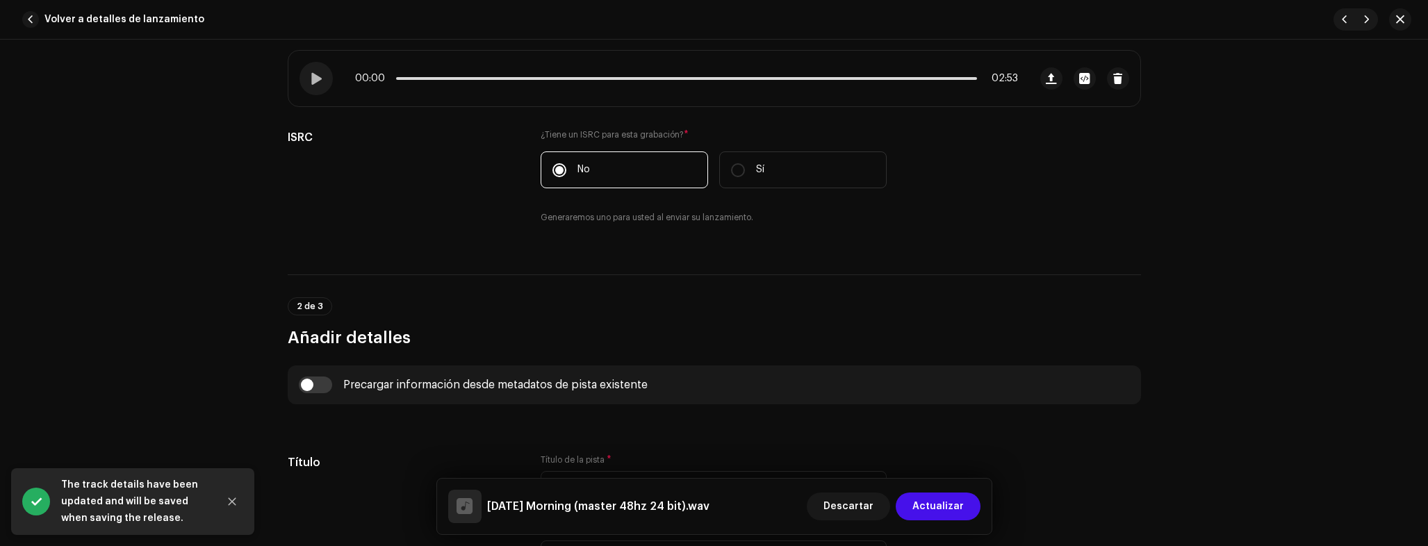
click at [323, 383] on input "checkbox" at bounding box center [315, 385] width 33 height 17
checkbox input "true"
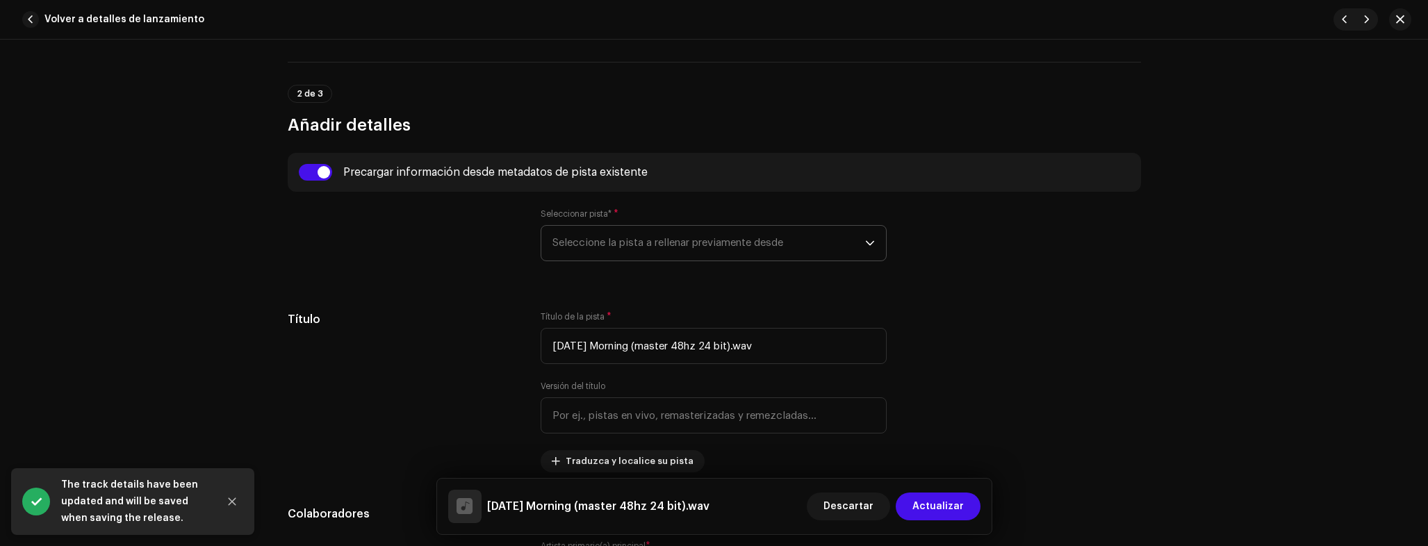
scroll to position [454, 0]
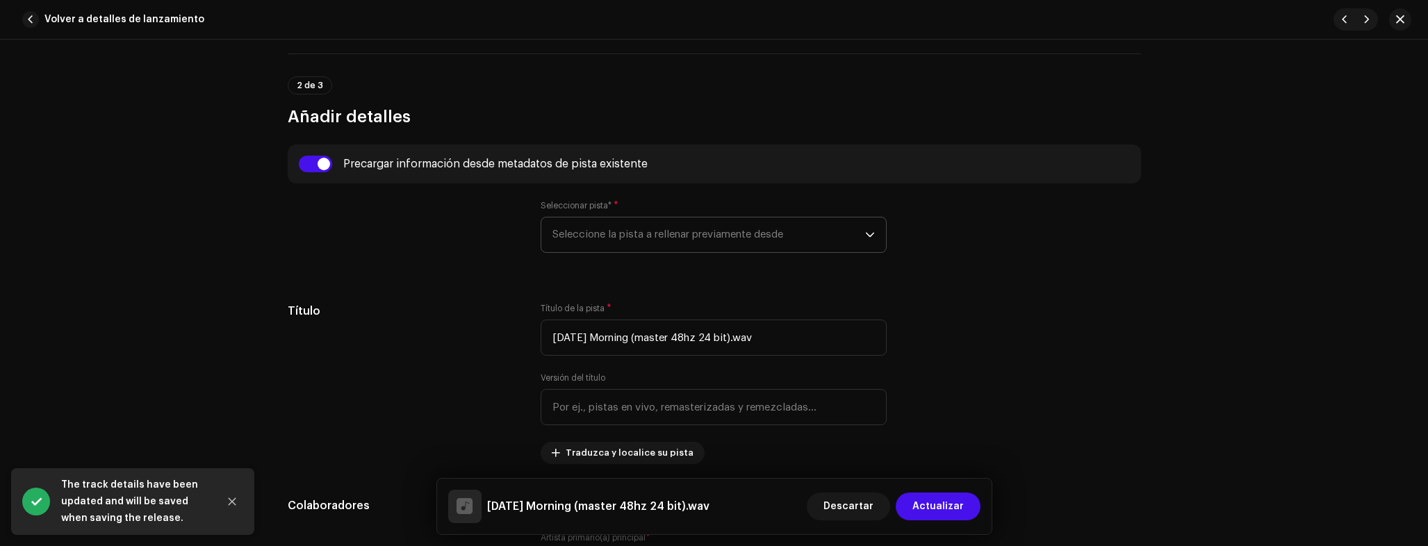
click at [657, 244] on span "Seleccione la pista a rellenar previamente desde" at bounding box center [708, 235] width 313 height 35
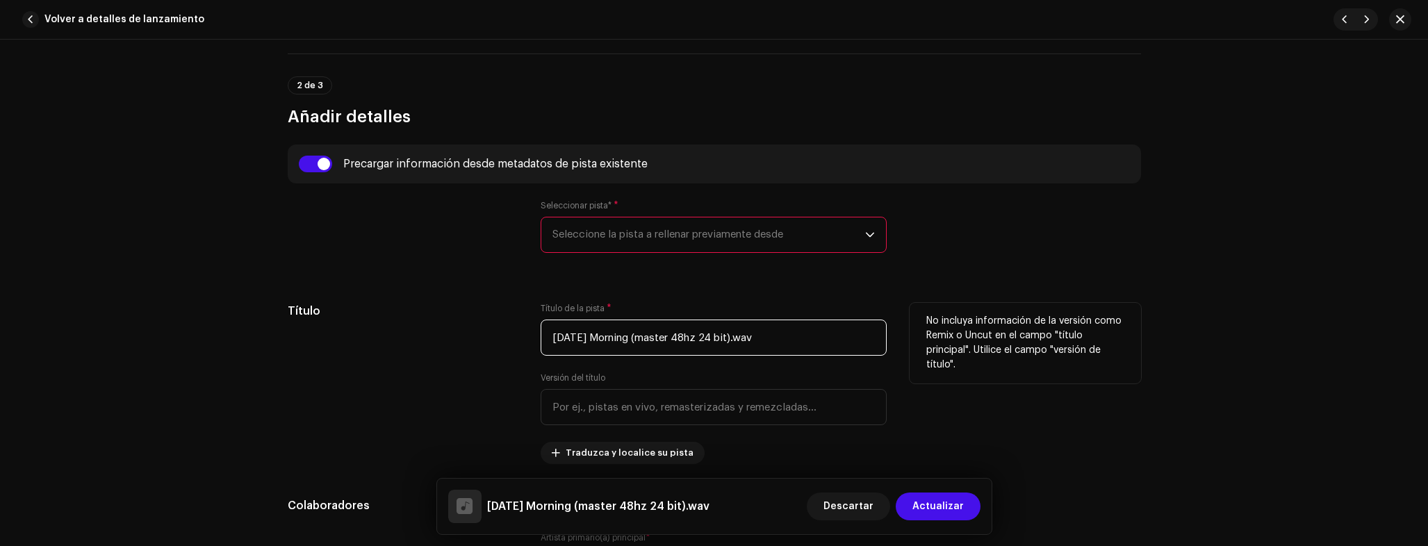
drag, startPoint x: 644, startPoint y: 338, endPoint x: 455, endPoint y: 319, distance: 189.9
click at [457, 320] on div "Título Título de la pista * 3 October Morning (master 48hz 24 bit).wav Versión …" at bounding box center [714, 383] width 853 height 161
click at [564, 336] on input "3 October Morning (master 48hz 24 bit).wav" at bounding box center [714, 338] width 346 height 36
drag, startPoint x: 561, startPoint y: 338, endPoint x: 647, endPoint y: 331, distance: 86.4
click at [641, 341] on input "3 October Morning (master 48hz 24 bit).wav" at bounding box center [714, 338] width 346 height 36
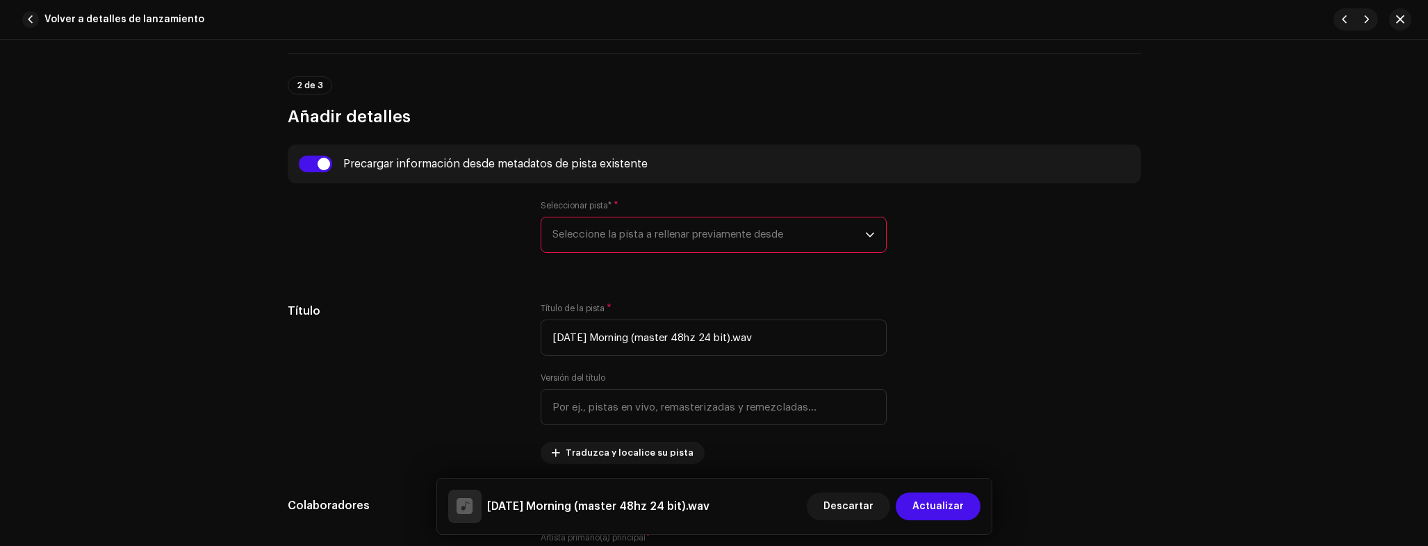
click at [643, 232] on span "Seleccione la pista a rellenar previamente desde" at bounding box center [708, 235] width 313 height 35
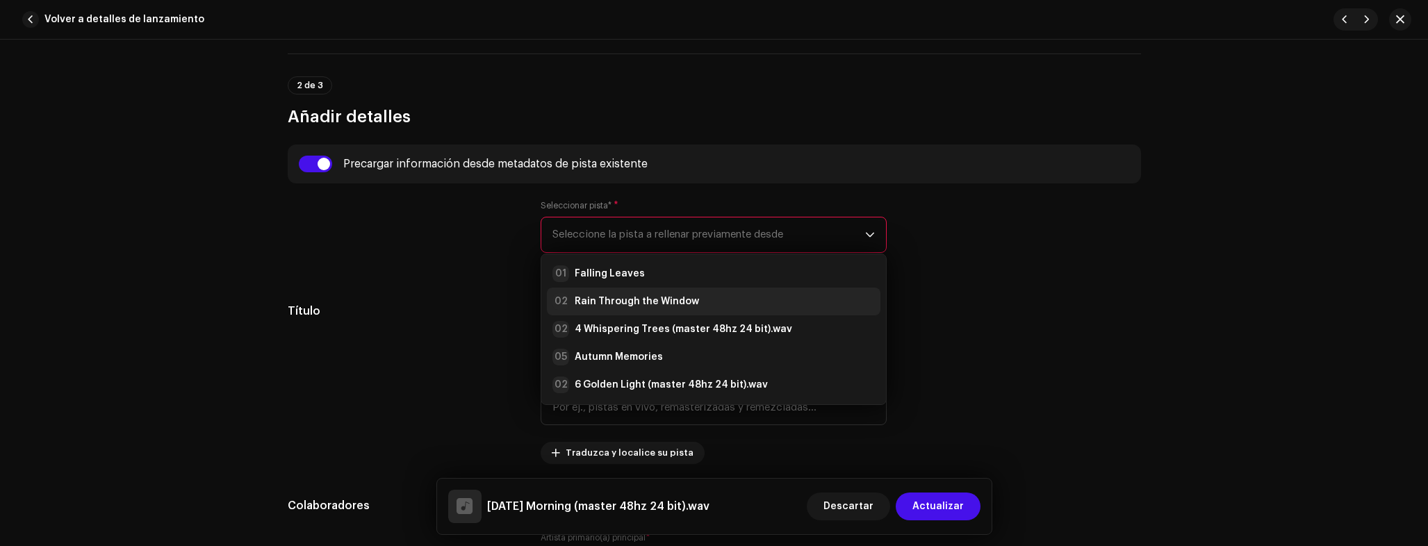
click at [616, 298] on strong "Rain Through the Window" at bounding box center [637, 302] width 124 height 14
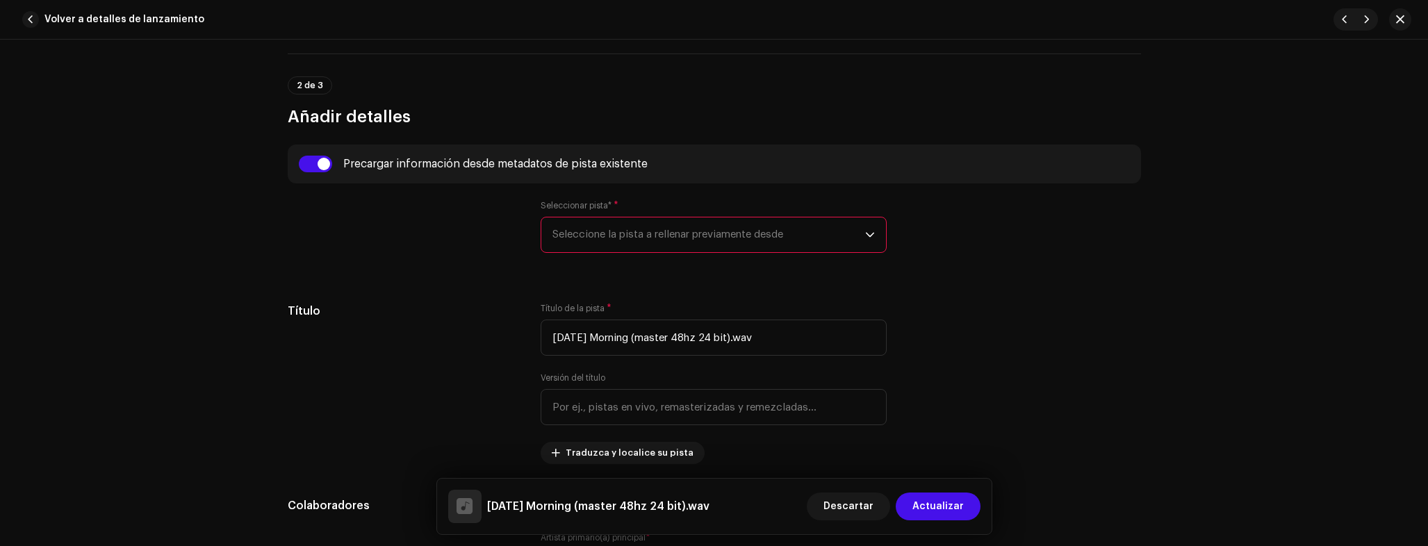
type input "Rain Through the Window"
type input "00:30"
radio input "true"
type input "Inmaterium Records"
checkbox input "true"
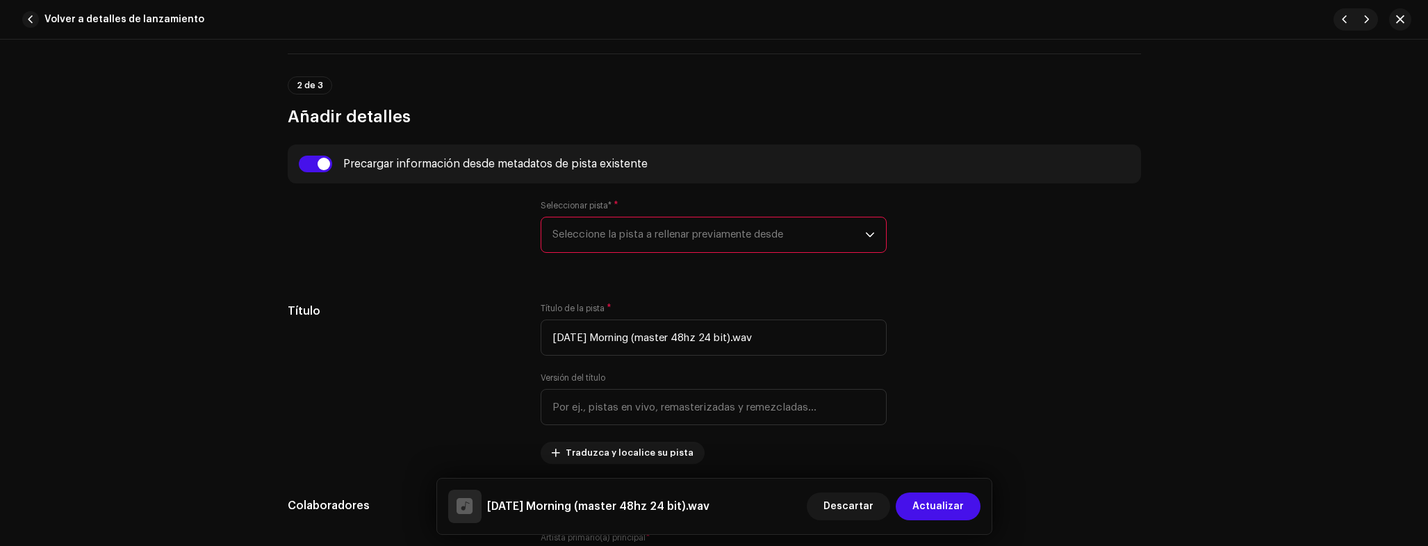
radio input "false"
radio input "true"
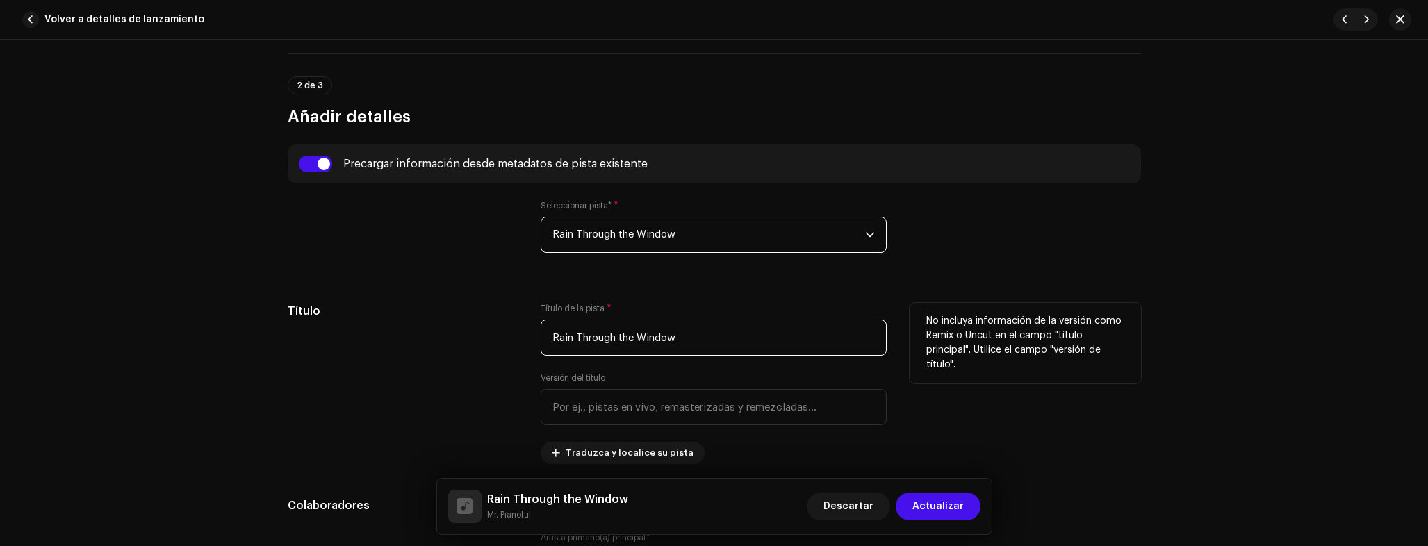
click at [650, 339] on input "Rain Through the Window" at bounding box center [714, 338] width 346 height 36
paste input "October Morning"
type input "October Morning"
click at [422, 320] on div "Título" at bounding box center [403, 383] width 231 height 161
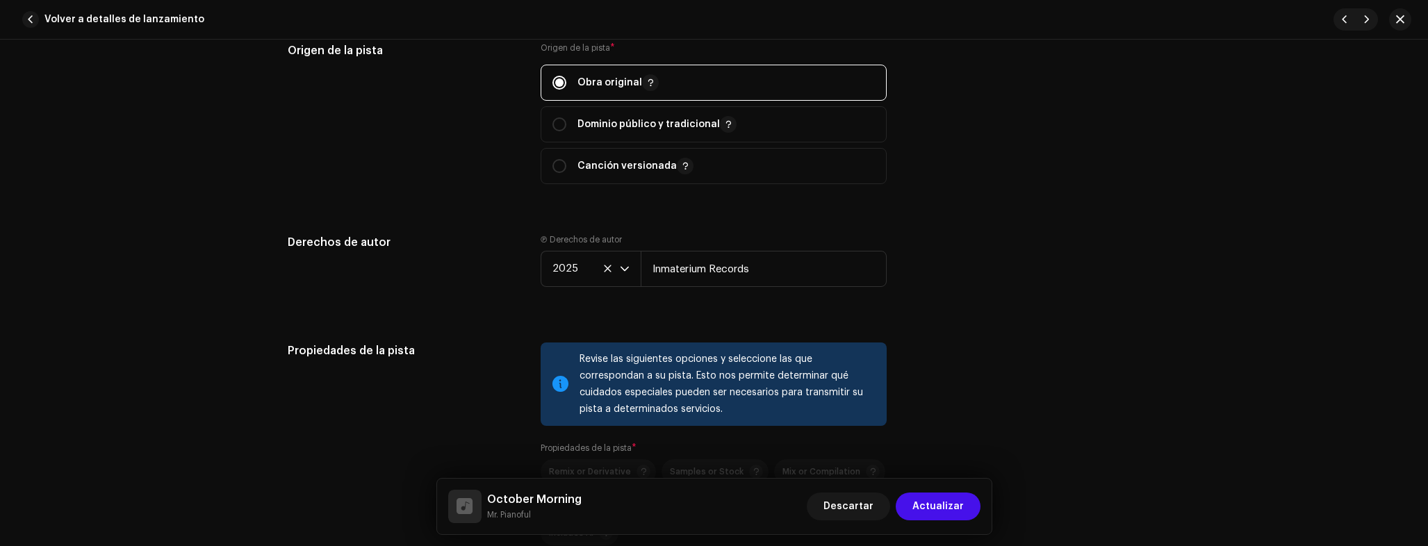
scroll to position [1564, 0]
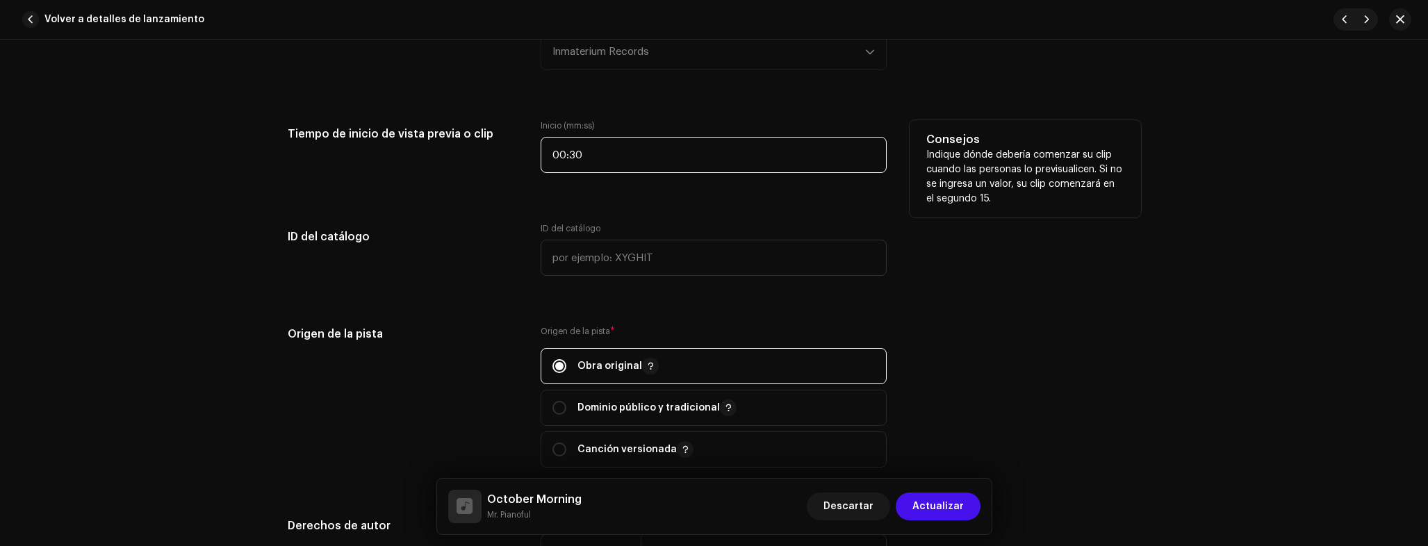
drag, startPoint x: 544, startPoint y: 151, endPoint x: 485, endPoint y: 151, distance: 59.1
click at [487, 151] on div "Tiempo de inicio de vista previa o clip Inicio (mm:ss) 00:30 Consejos Indique d…" at bounding box center [714, 154] width 853 height 69
type input "01:04"
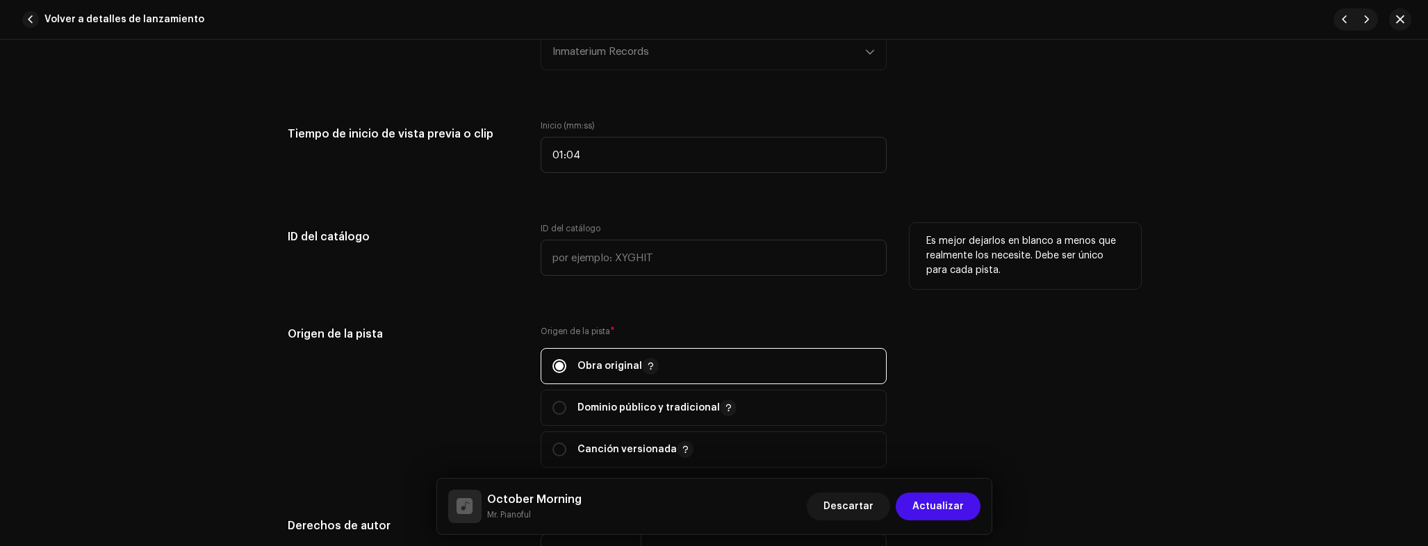
click at [379, 236] on h5 "ID del catálogo" at bounding box center [403, 237] width 231 height 28
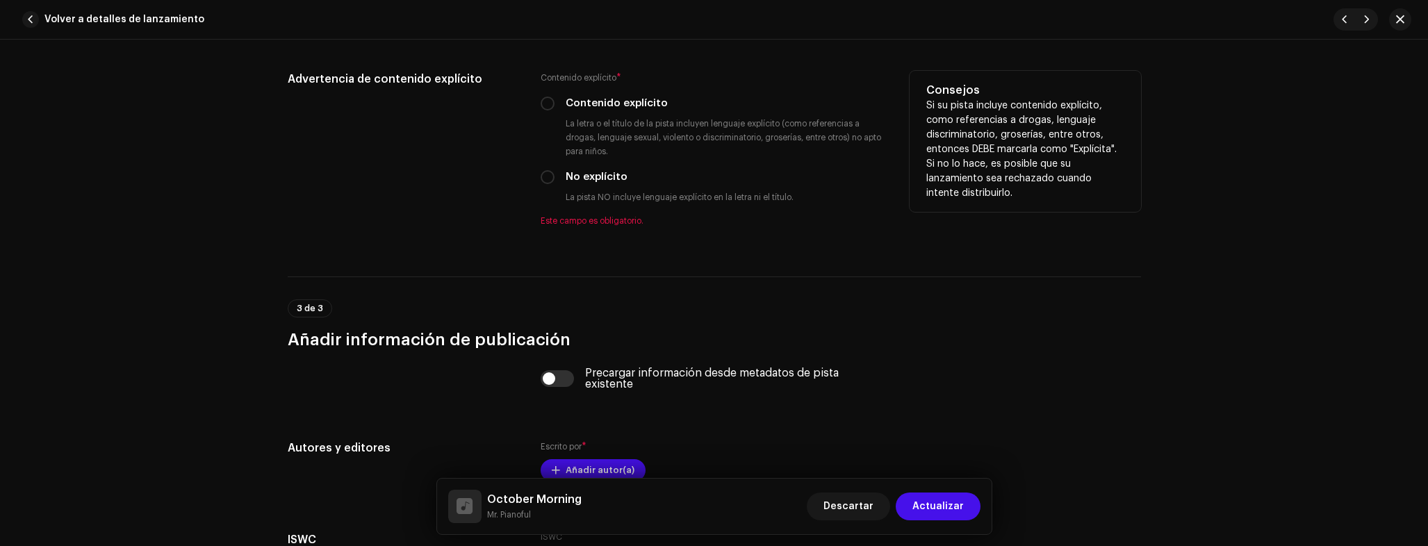
click at [575, 170] on label "No explícito" at bounding box center [597, 177] width 62 height 15
click at [555, 170] on input "No explícito" at bounding box center [548, 177] width 14 height 14
radio input "true"
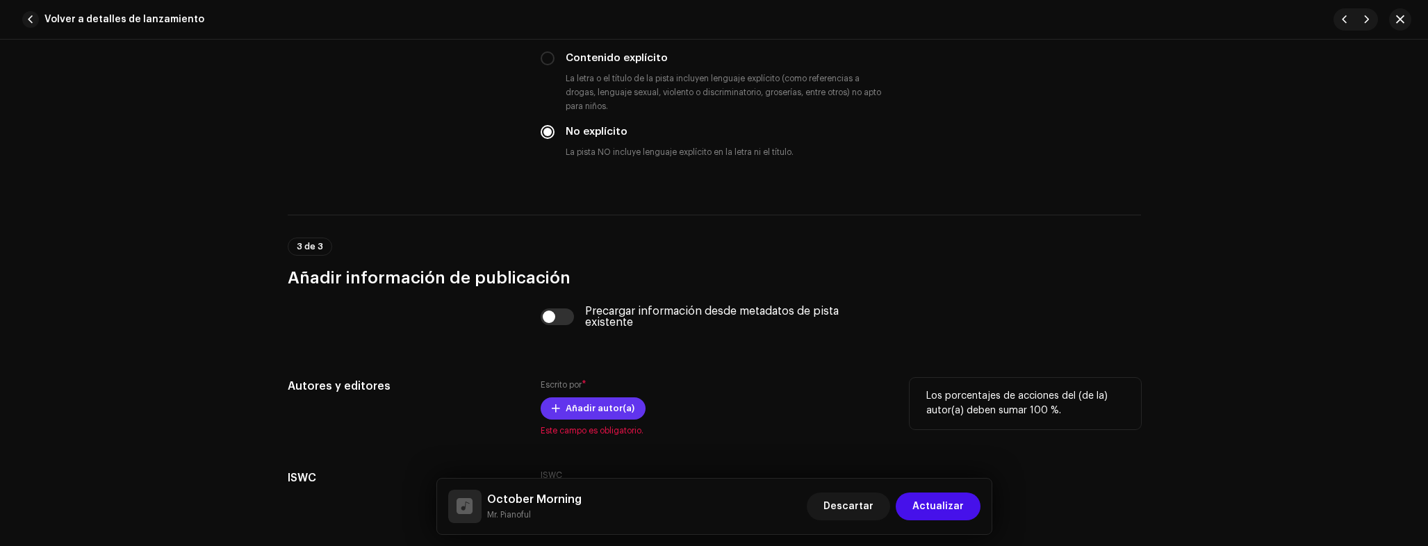
scroll to position [2665, 0]
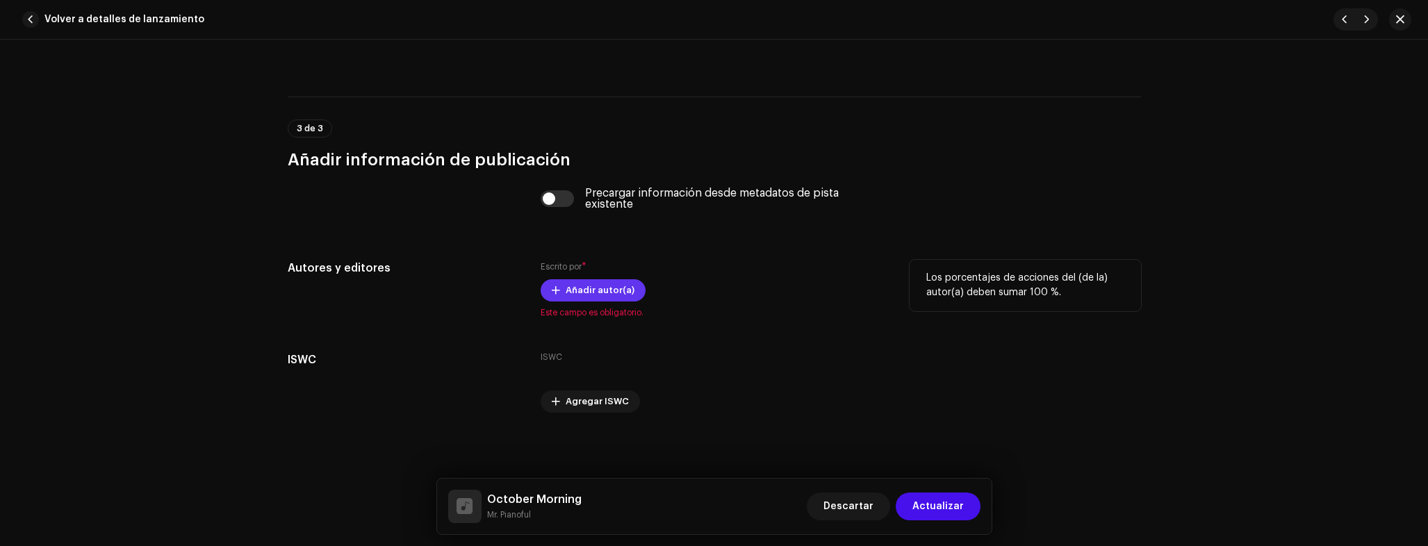
click at [618, 296] on span "Añadir autor(a)" at bounding box center [600, 291] width 69 height 28
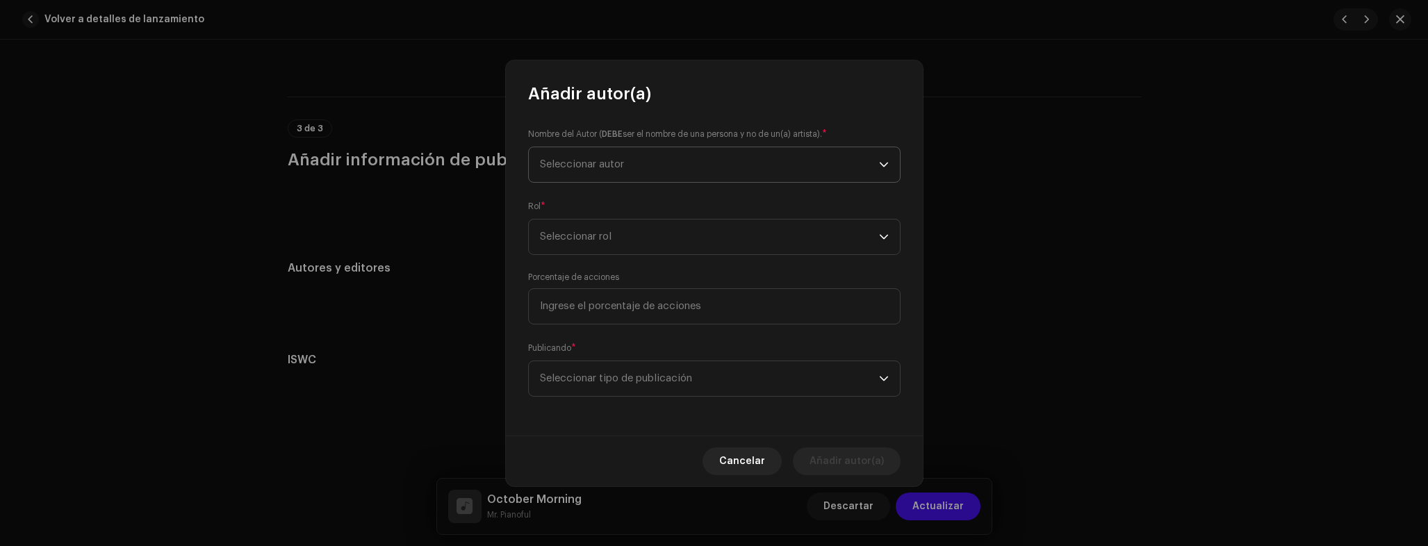
click at [614, 170] on span "Seleccionar autor" at bounding box center [709, 164] width 339 height 35
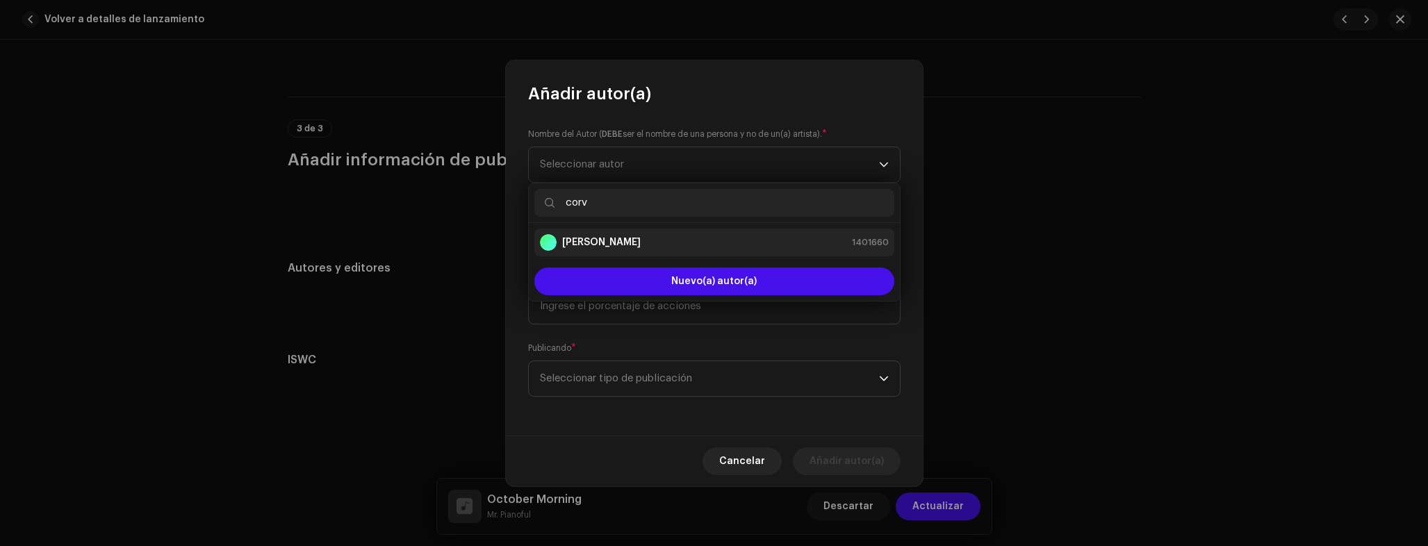
type input "corv"
click at [602, 240] on strong "Adrian Corvo" at bounding box center [601, 243] width 79 height 14
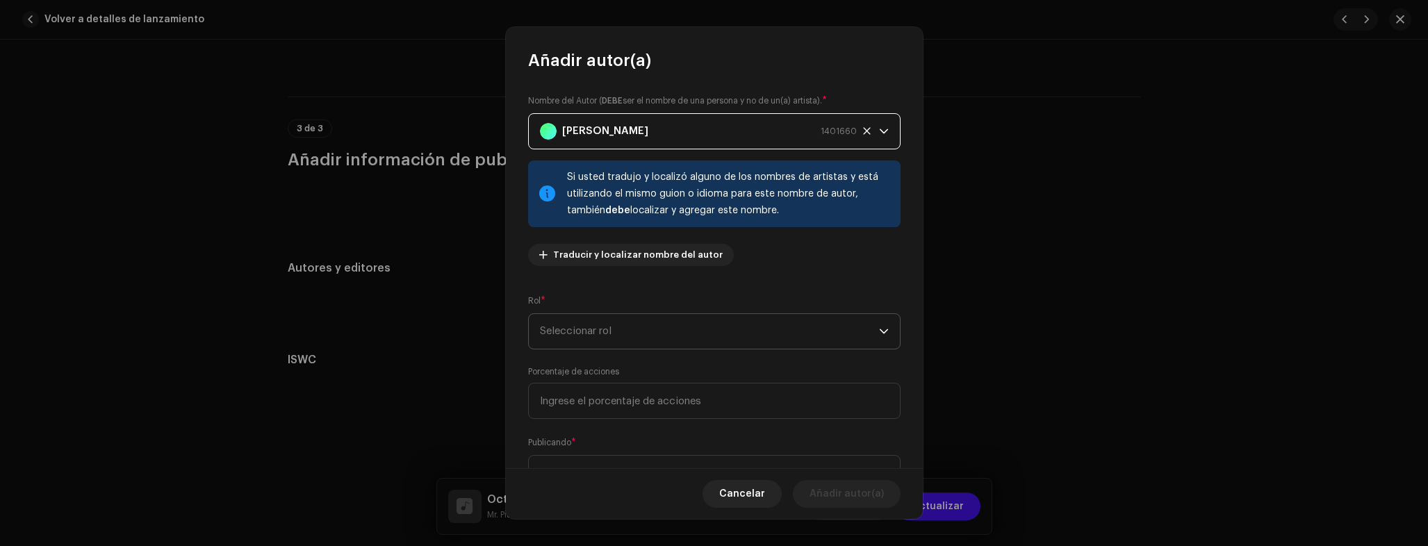
click at [622, 324] on span "Seleccionar rol" at bounding box center [709, 331] width 339 height 35
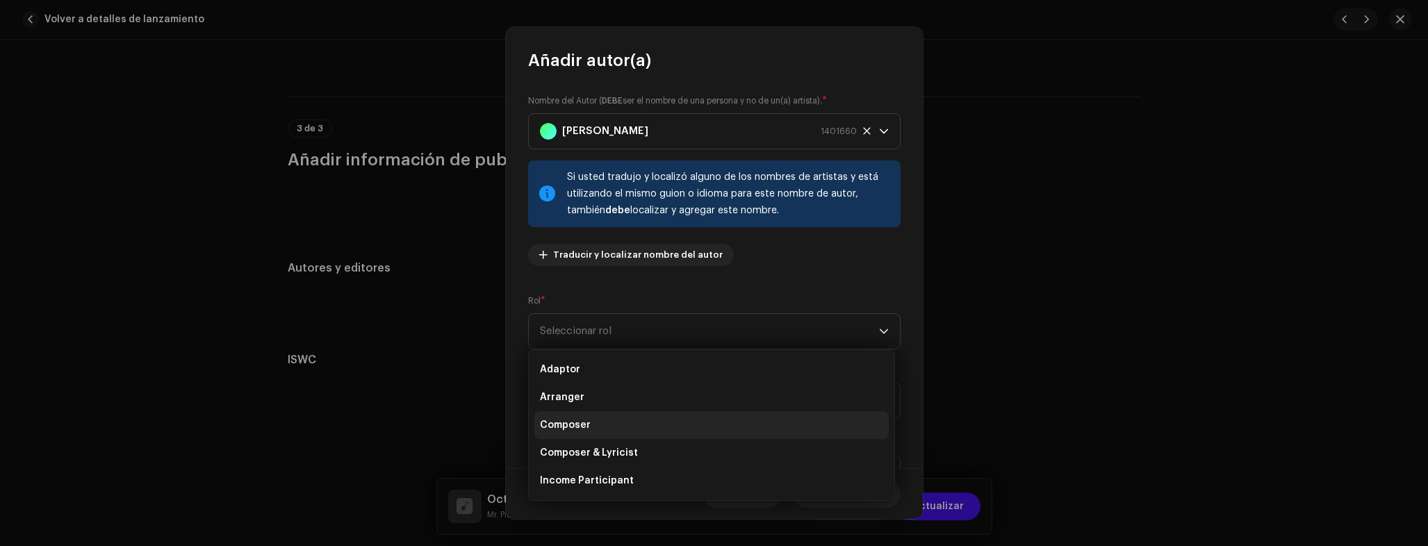
click at [598, 420] on li "Composer" at bounding box center [711, 425] width 354 height 28
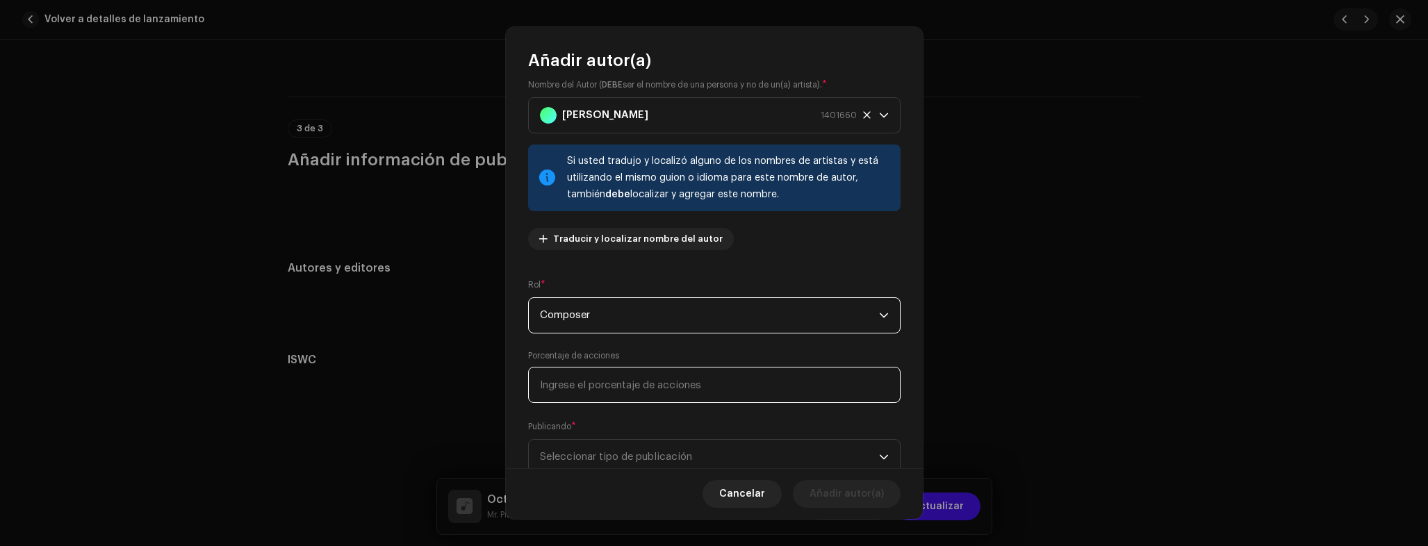
click at [644, 397] on input at bounding box center [714, 385] width 372 height 36
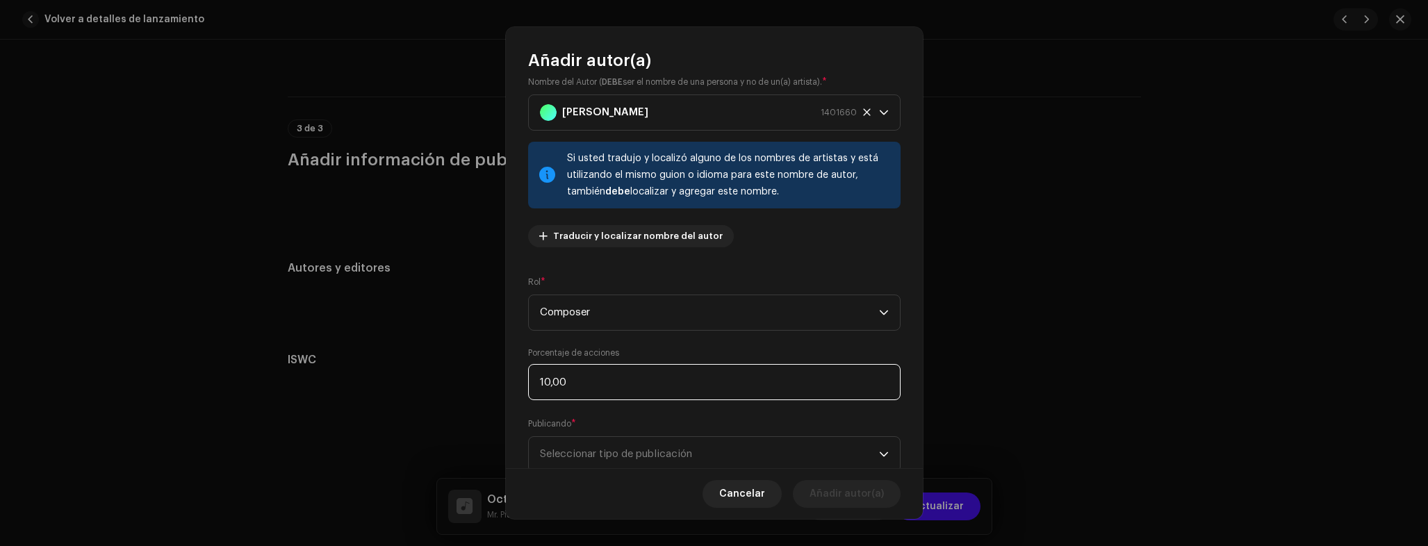
type input "100,00"
click at [625, 454] on span "Seleccionar tipo de publicación" at bounding box center [709, 454] width 339 height 35
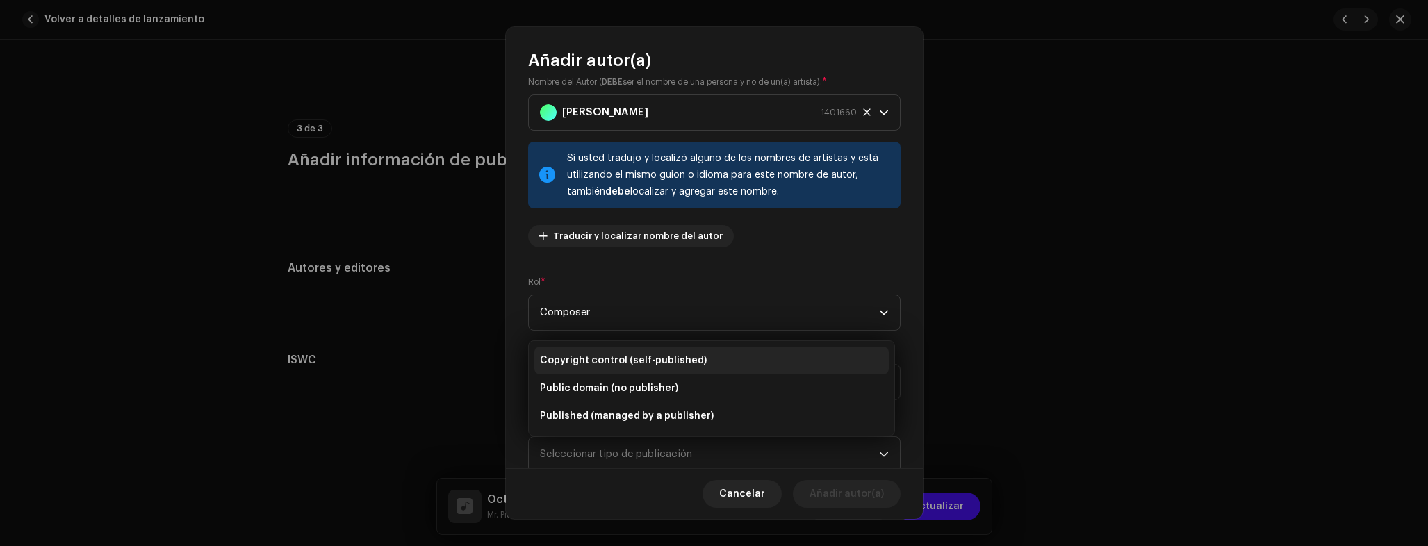
click at [599, 359] on span "Copyright control (self-published)" at bounding box center [623, 361] width 167 height 14
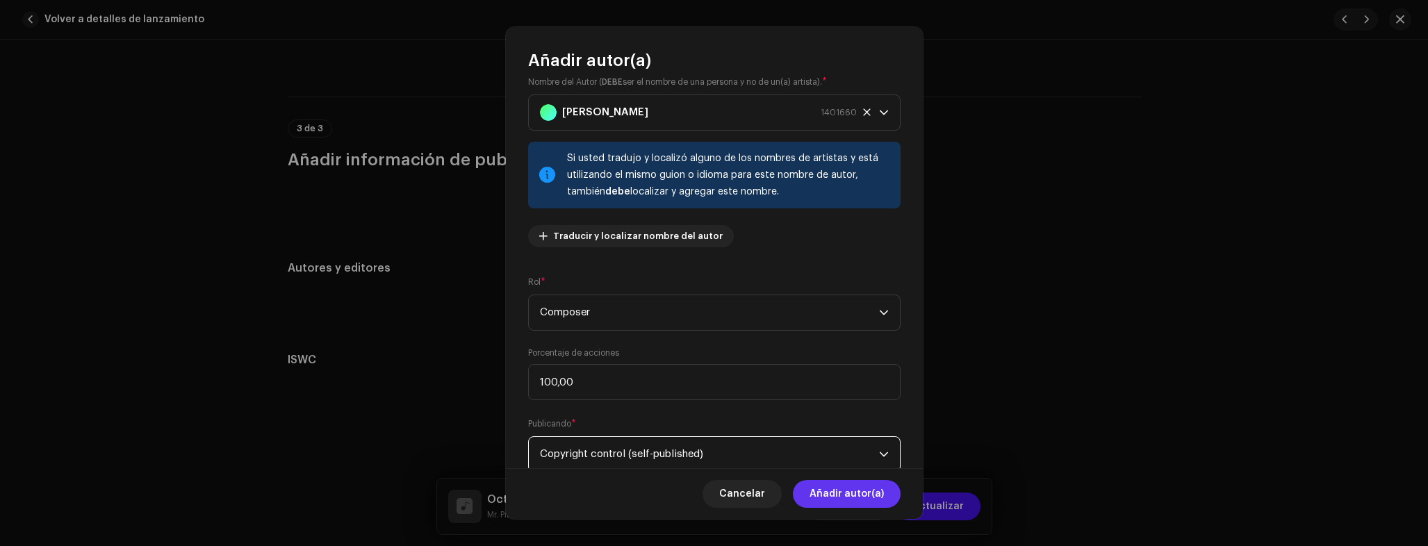
scroll to position [23, 0]
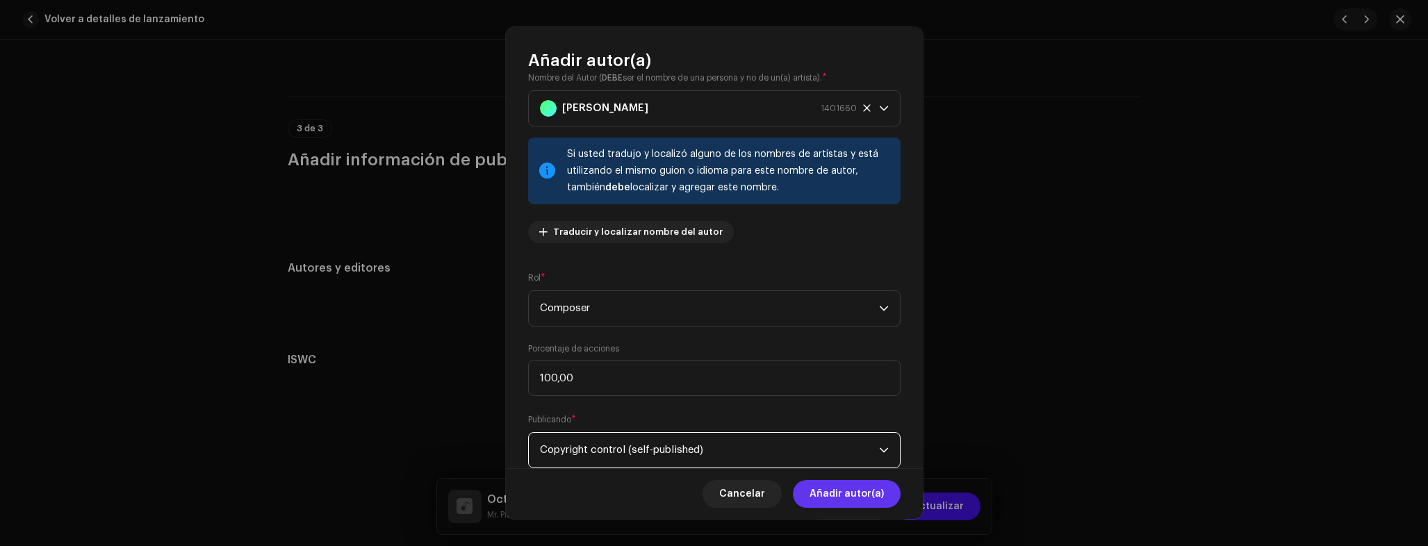
click at [838, 493] on span "Añadir autor(a)" at bounding box center [847, 494] width 74 height 28
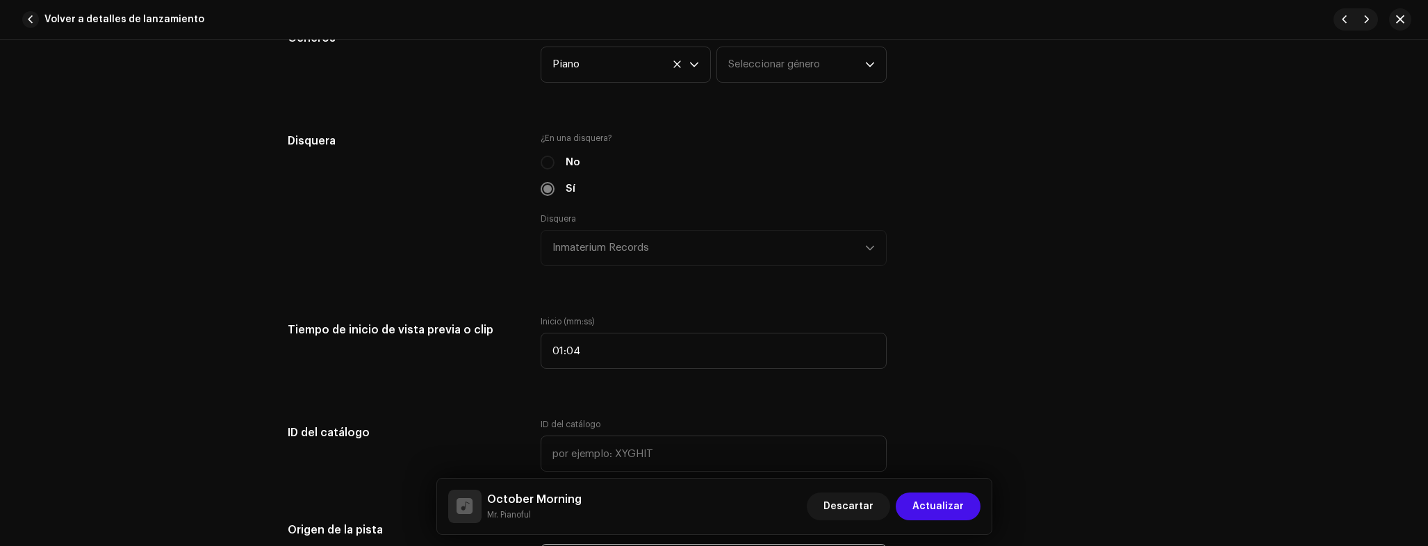
scroll to position [915, 0]
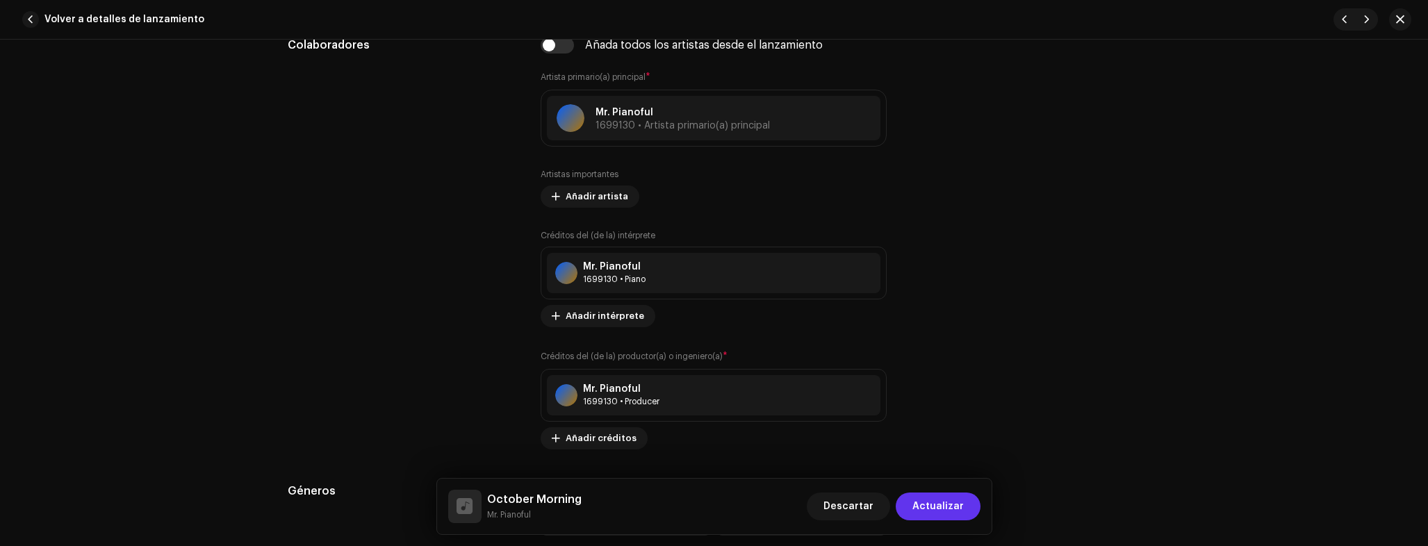
click at [949, 501] on span "Actualizar" at bounding box center [937, 507] width 51 height 28
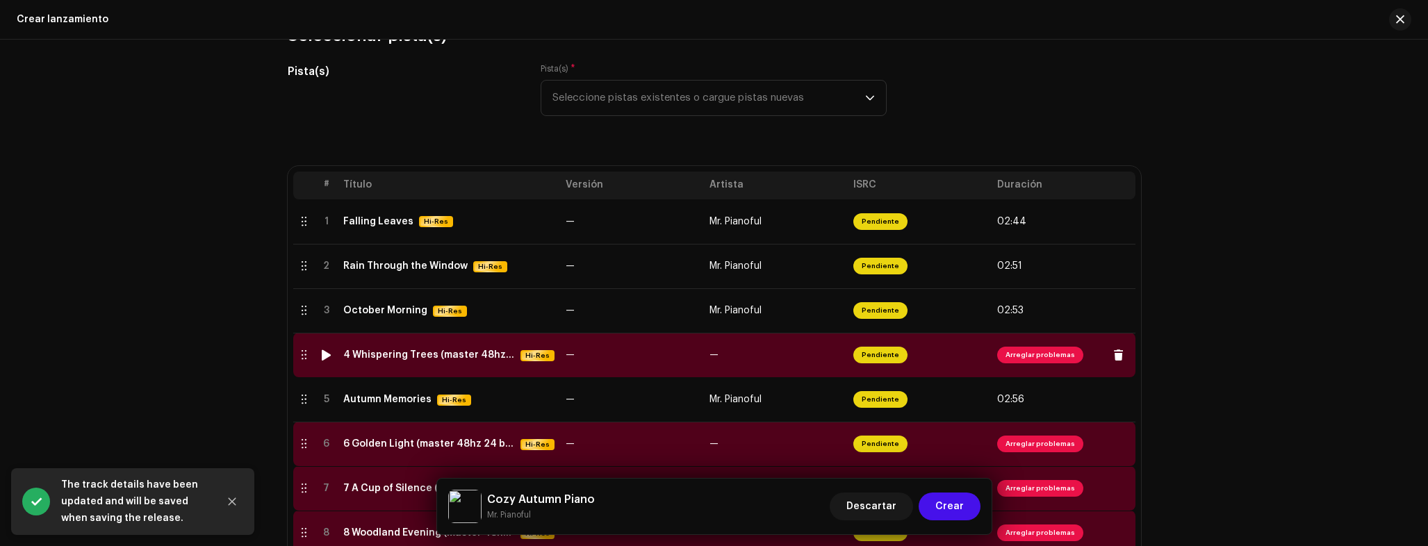
click at [424, 358] on div "4 Whispering Trees (master 48hz 24 bit).wav" at bounding box center [429, 355] width 172 height 11
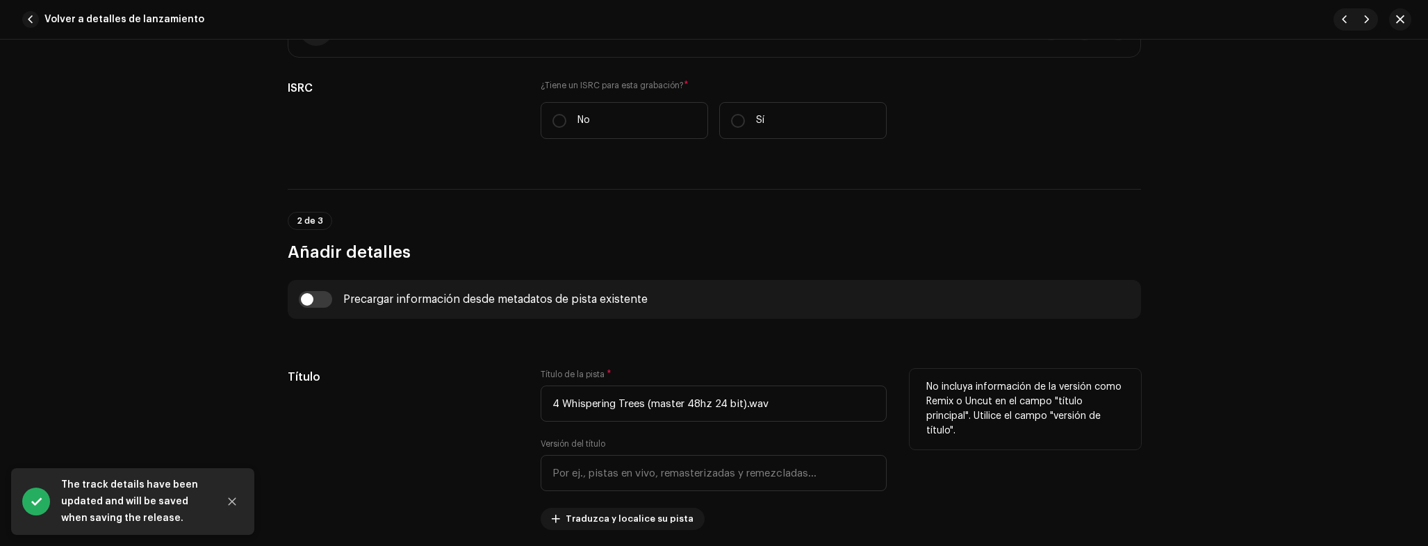
scroll to position [284, 0]
drag, startPoint x: 644, startPoint y: 404, endPoint x: 563, endPoint y: 402, distance: 81.3
click at [563, 402] on input "4 Whispering Trees (master 48hz 24 bit).wav" at bounding box center [714, 403] width 346 height 36
paste input "Whispering Trees"
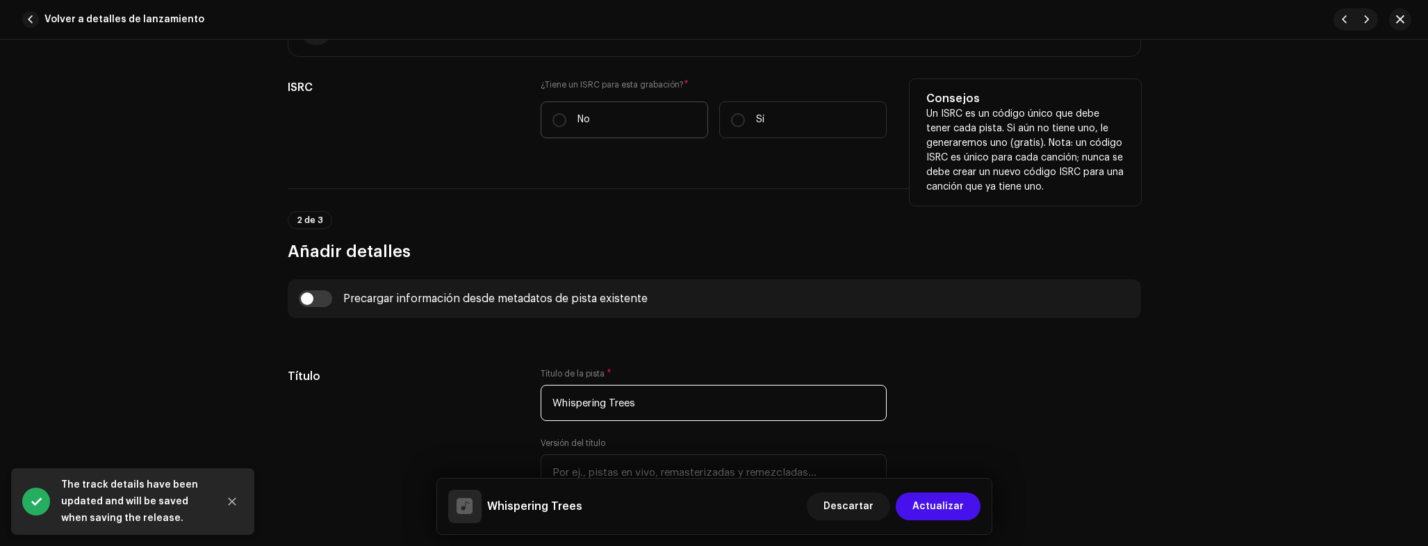
type input "Whispering Trees"
click at [579, 131] on label "No" at bounding box center [624, 119] width 167 height 37
click at [566, 127] on input "No" at bounding box center [559, 120] width 14 height 14
radio input "true"
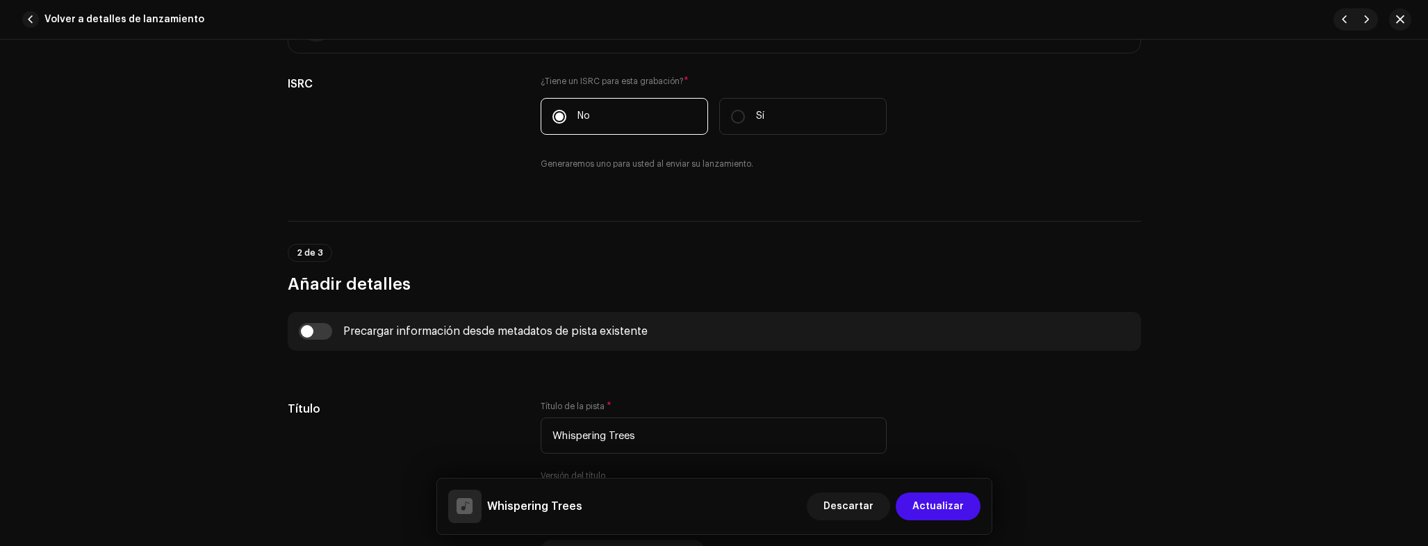
scroll to position [290, 0]
click at [309, 337] on div "Precargar información desde metadatos de pista existente" at bounding box center [714, 328] width 853 height 39
click at [302, 325] on input "checkbox" at bounding box center [315, 328] width 33 height 17
checkbox input "true"
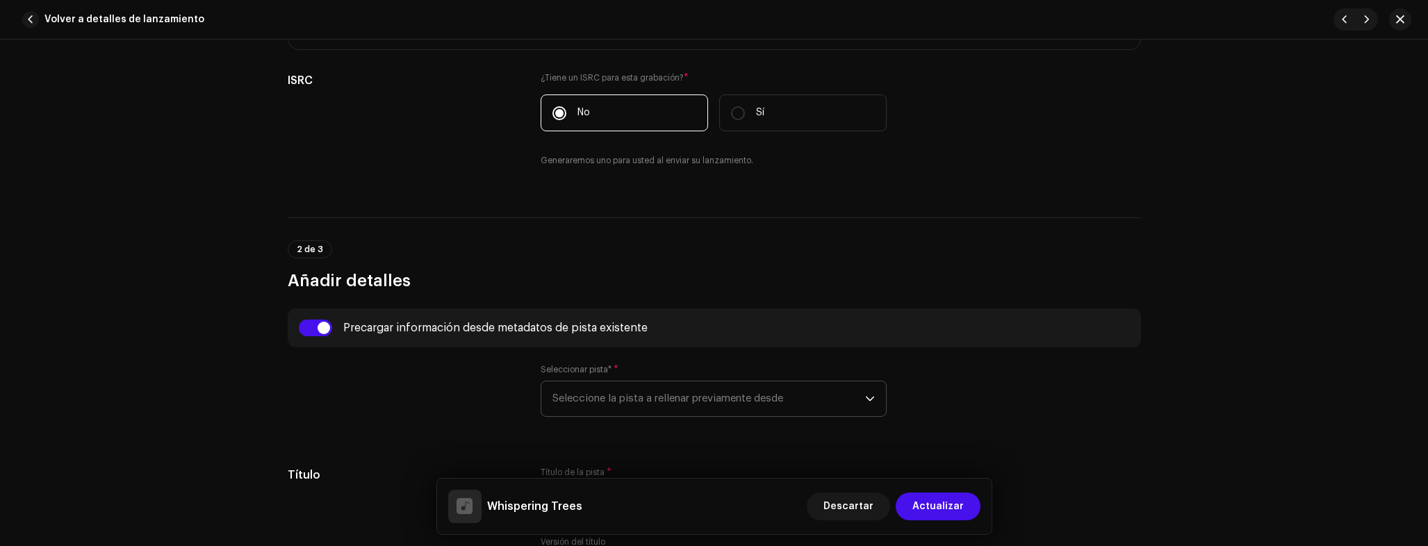
click at [645, 388] on span "Seleccione la pista a rellenar previamente desde" at bounding box center [708, 399] width 313 height 35
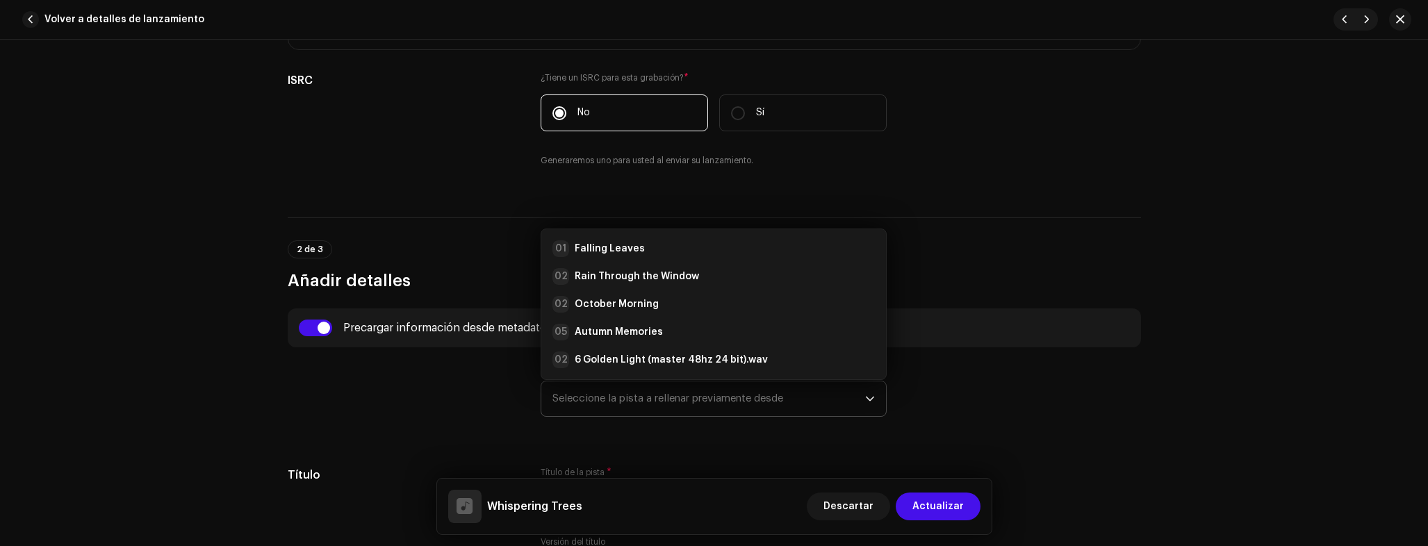
scroll to position [22, 0]
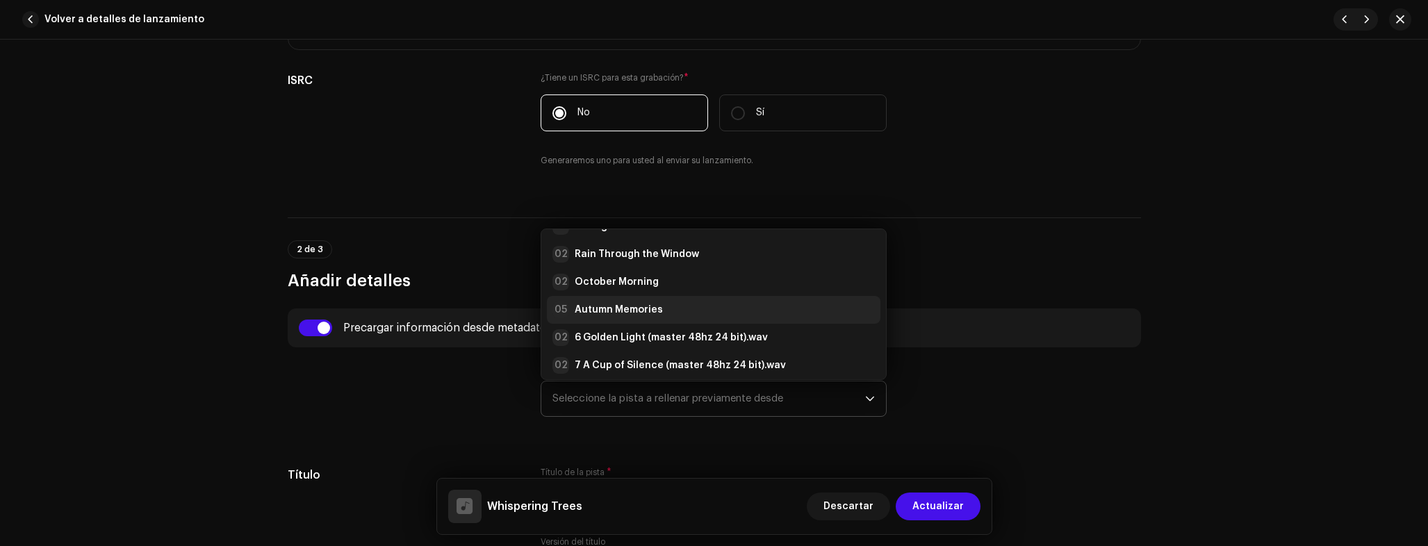
click at [616, 302] on div "05 Autumn Memories" at bounding box center [607, 310] width 110 height 17
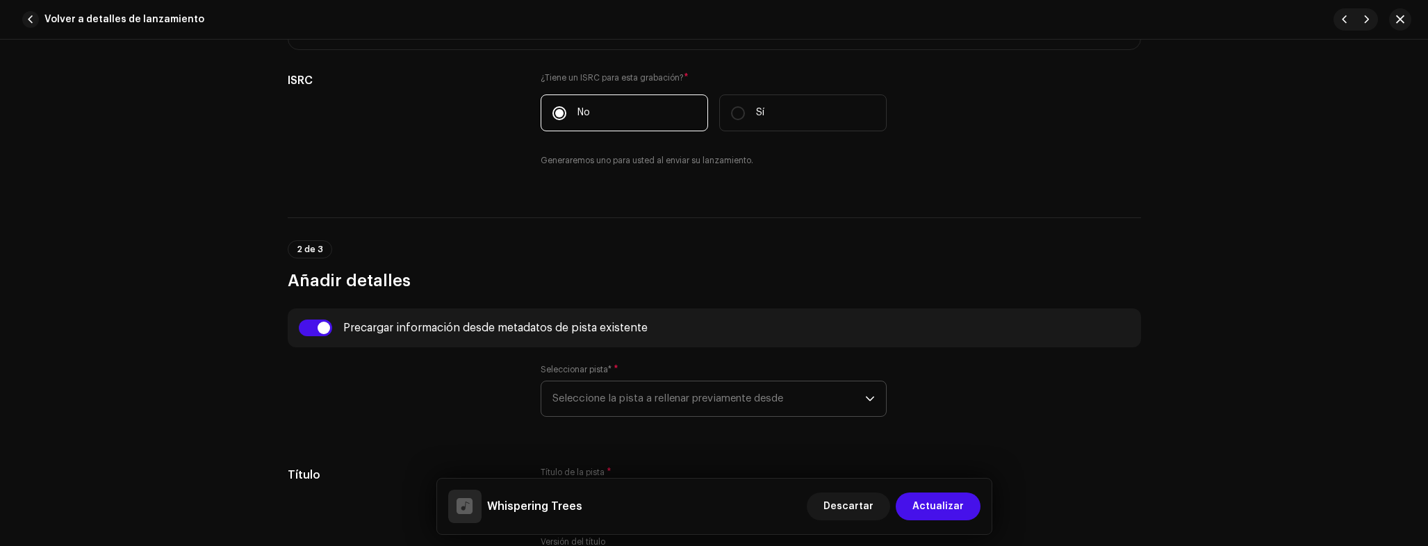
type input "00:57"
radio input "true"
type input "Inmaterium Records"
checkbox input "true"
radio input "false"
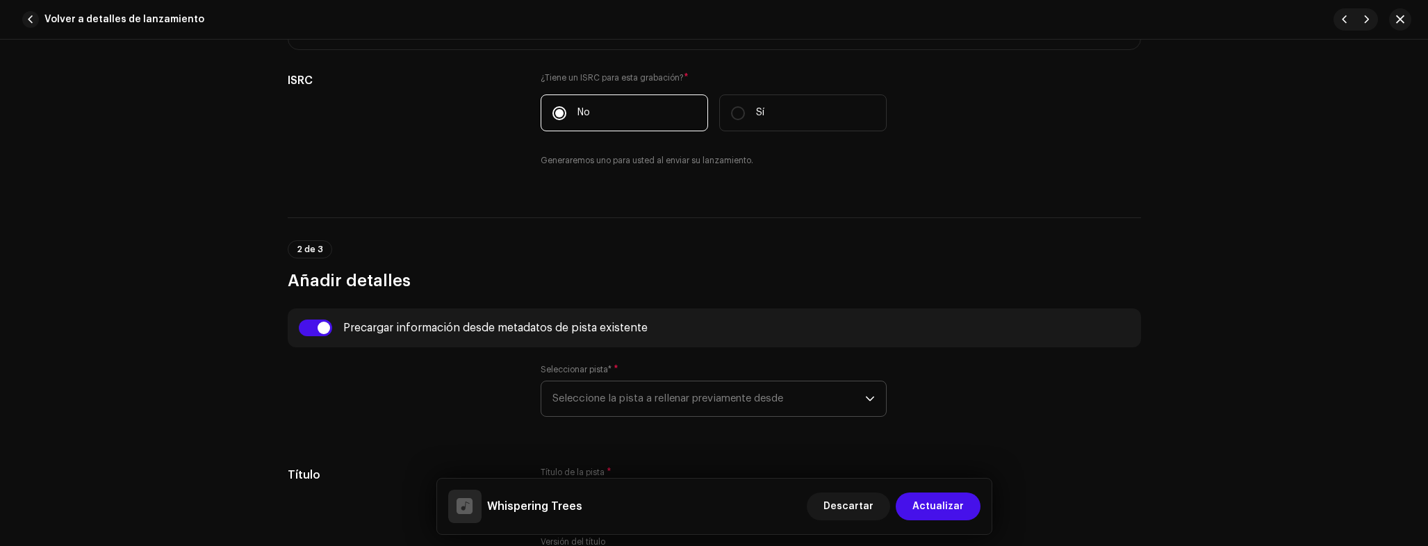
radio input "true"
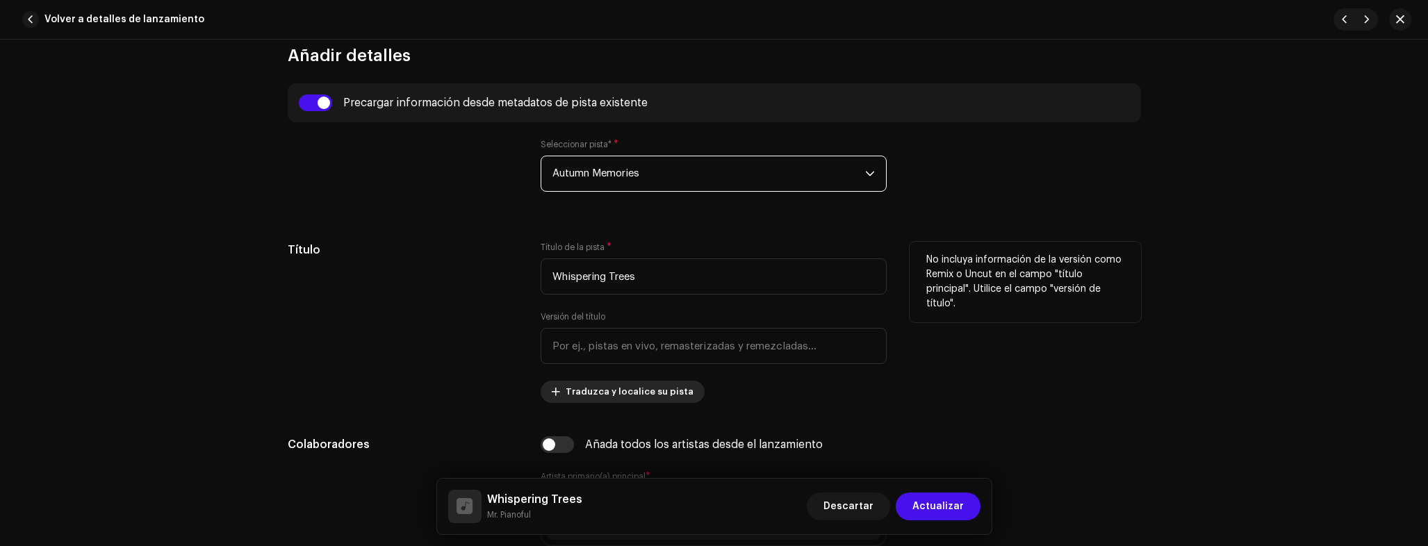
scroll to position [547, 0]
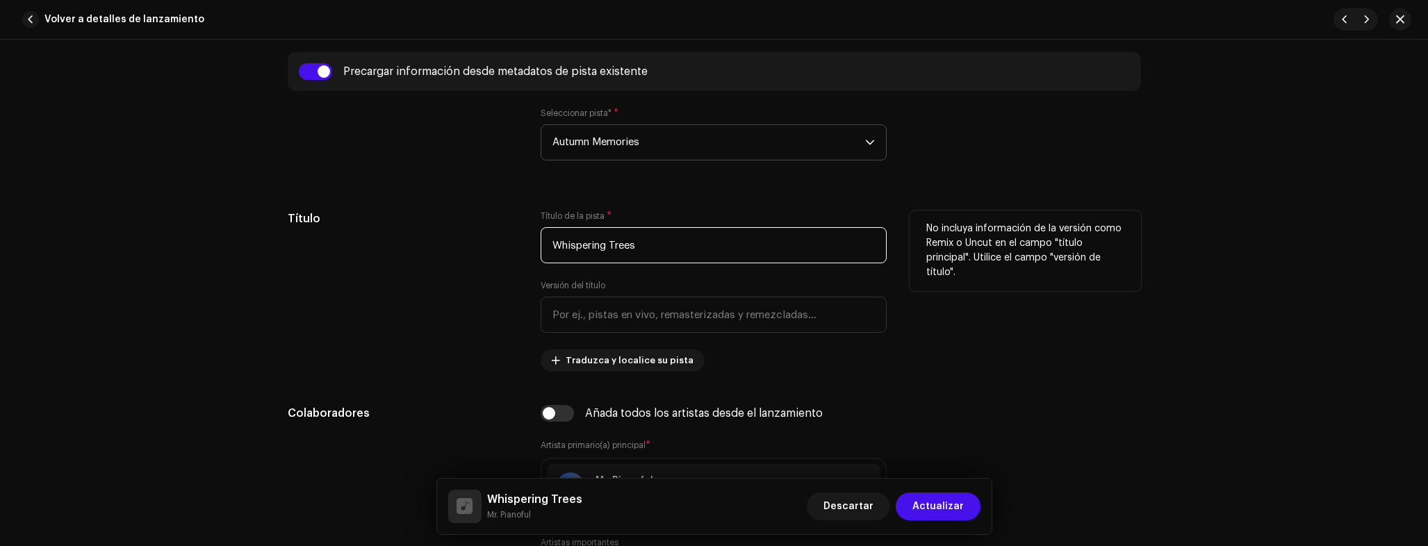
click at [632, 242] on input "Whispering Trees" at bounding box center [714, 245] width 346 height 36
click at [416, 293] on div "Título" at bounding box center [403, 291] width 231 height 161
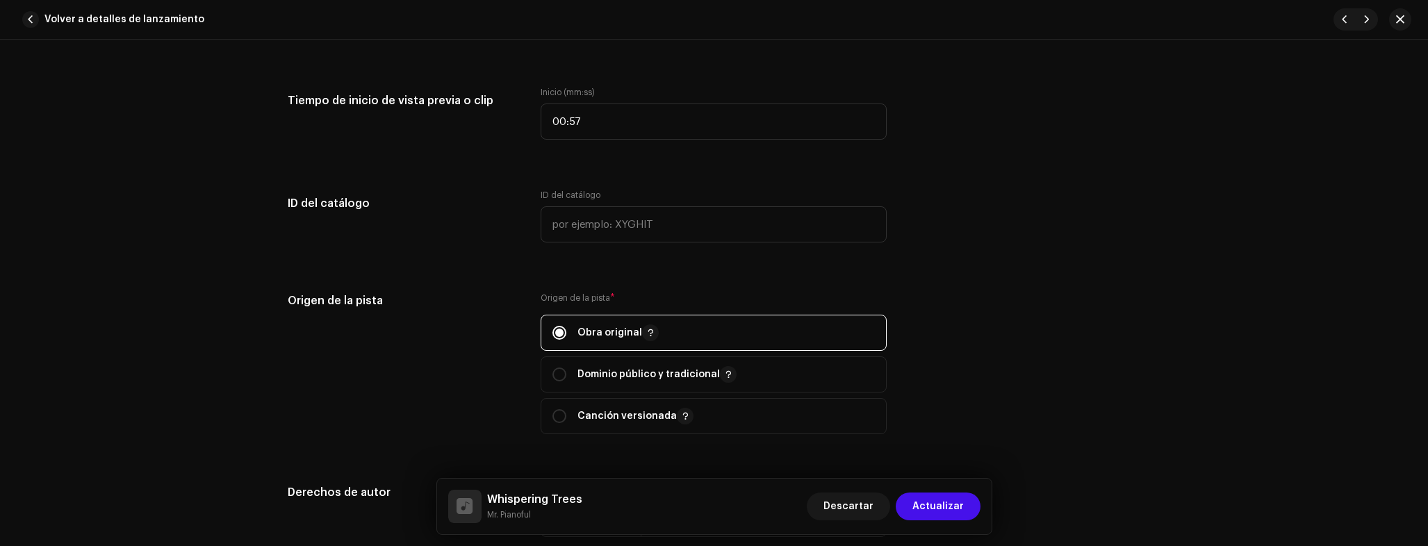
scroll to position [1600, 0]
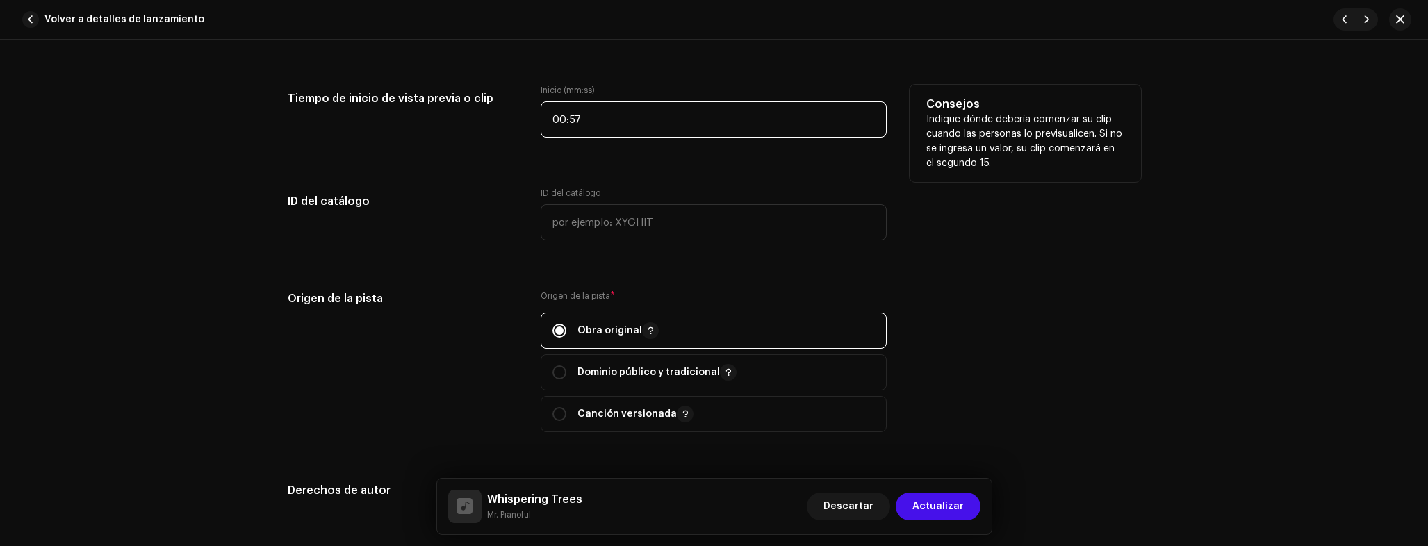
click at [615, 118] on input "00:57" at bounding box center [714, 119] width 346 height 36
type input "00:01"
click at [464, 143] on div "Tiempo de inicio de vista previa o clip" at bounding box center [403, 119] width 231 height 69
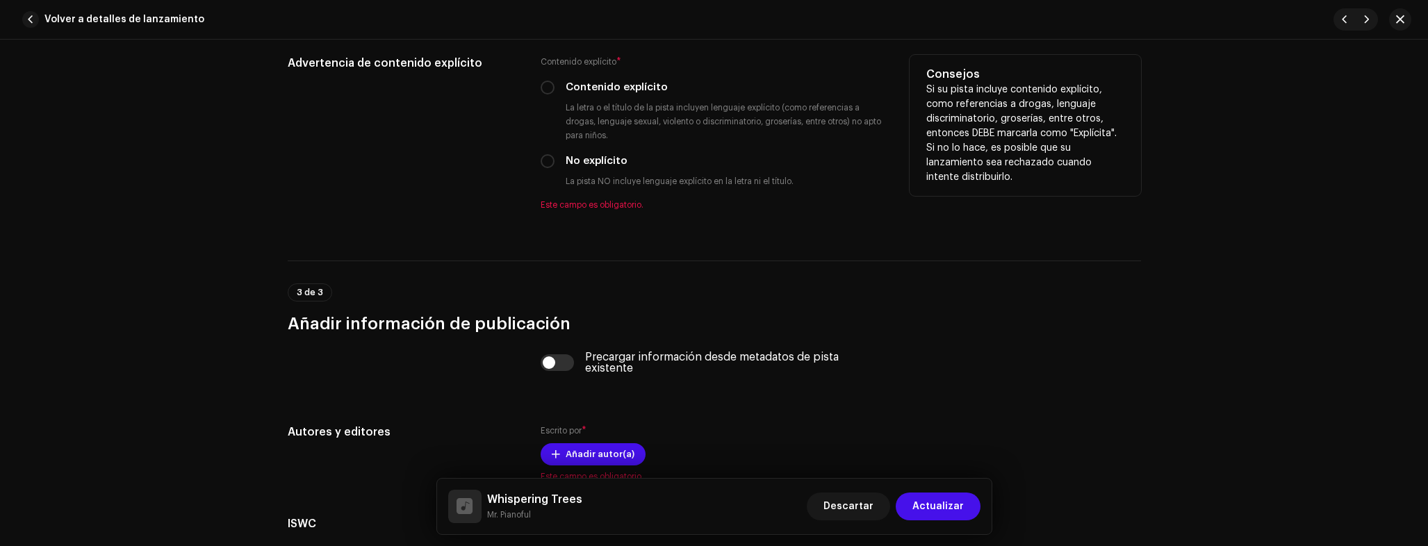
click at [584, 155] on label "No explícito" at bounding box center [597, 161] width 62 height 15
click at [555, 155] on input "No explícito" at bounding box center [548, 161] width 14 height 14
radio input "true"
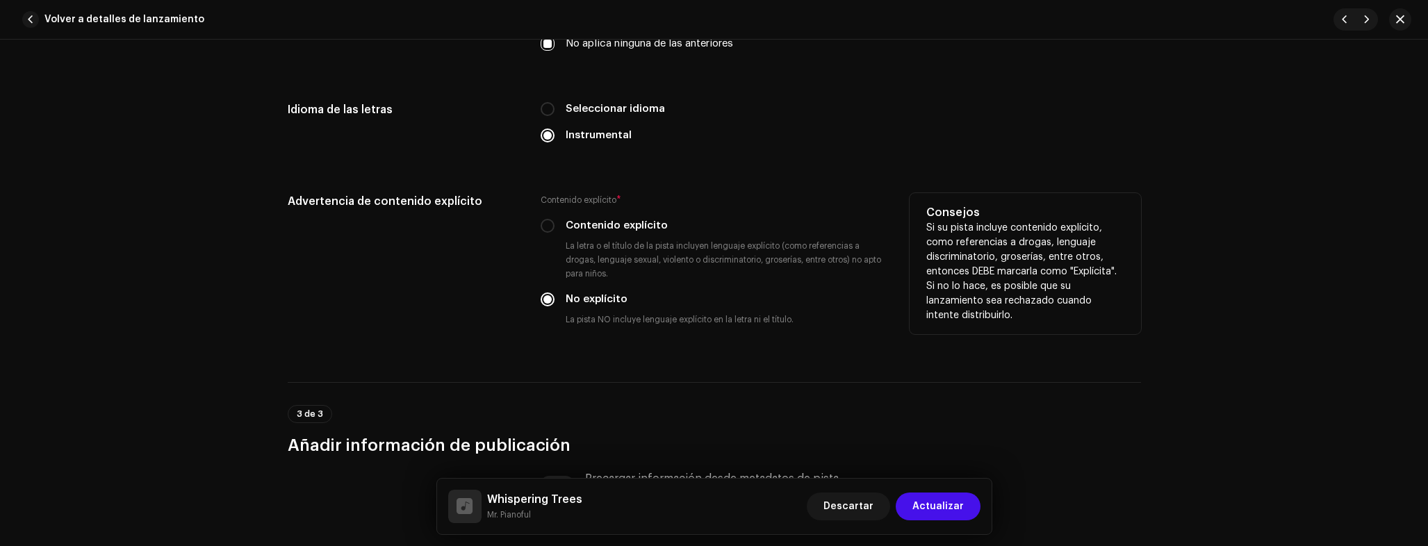
scroll to position [2665, 0]
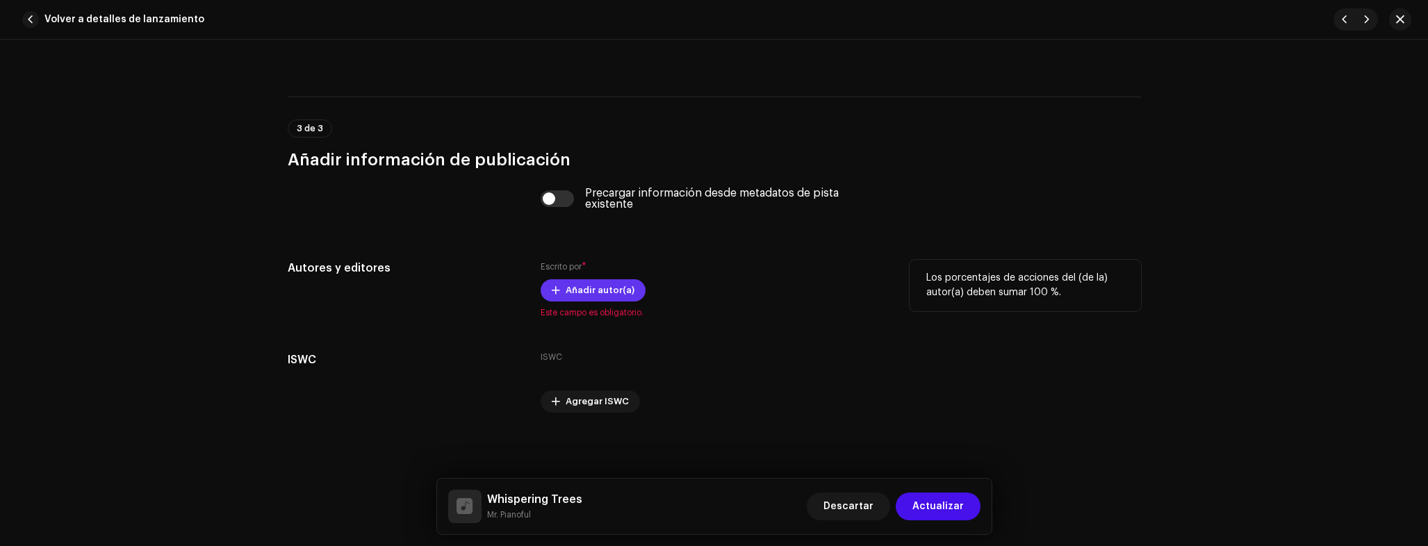
click at [580, 285] on span "Añadir autor(a)" at bounding box center [600, 291] width 69 height 28
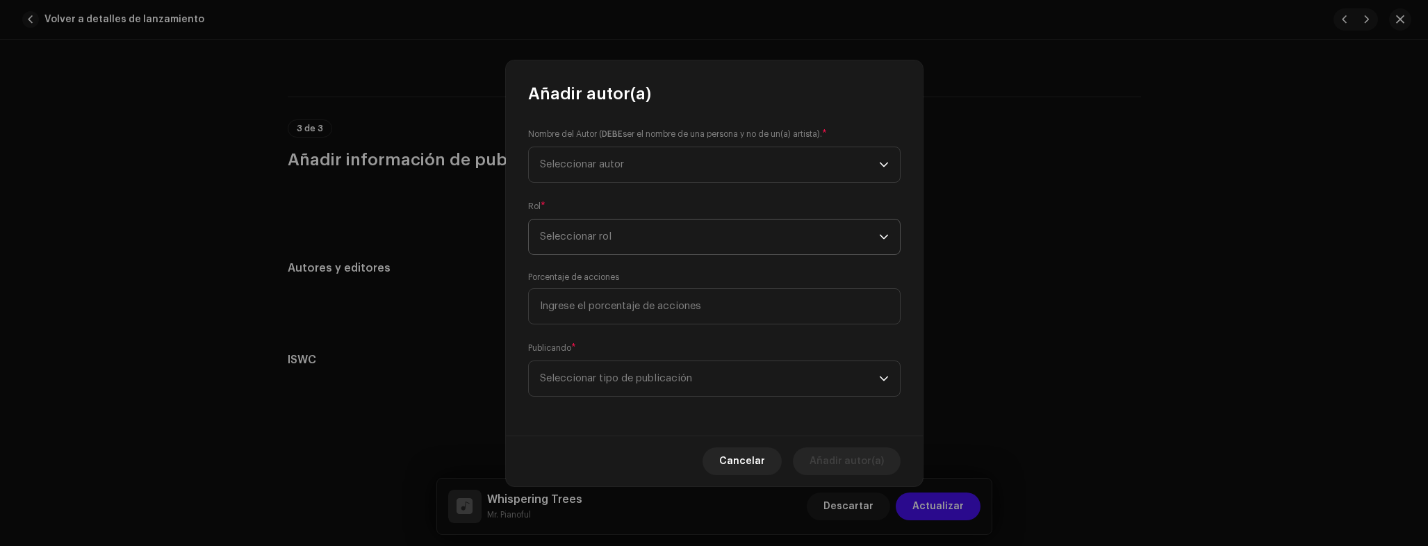
click at [599, 227] on span "Seleccionar rol" at bounding box center [709, 237] width 339 height 35
click at [607, 176] on span "Seleccionar autor" at bounding box center [709, 164] width 339 height 35
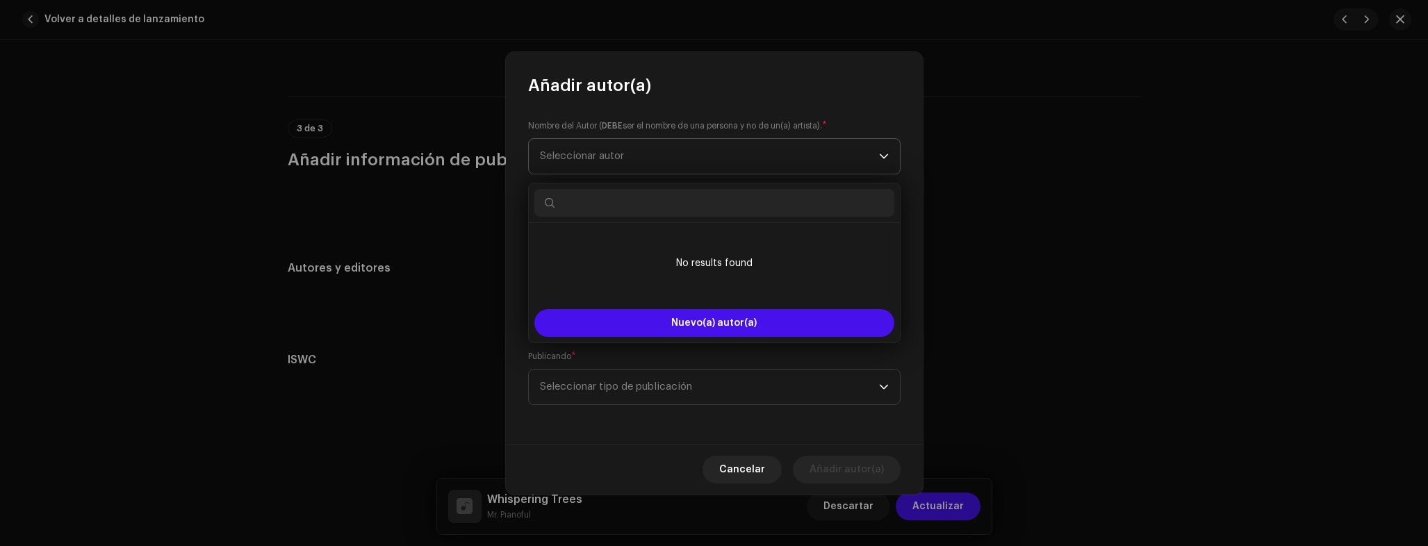
click at [614, 162] on span "Seleccionar autor" at bounding box center [709, 156] width 339 height 35
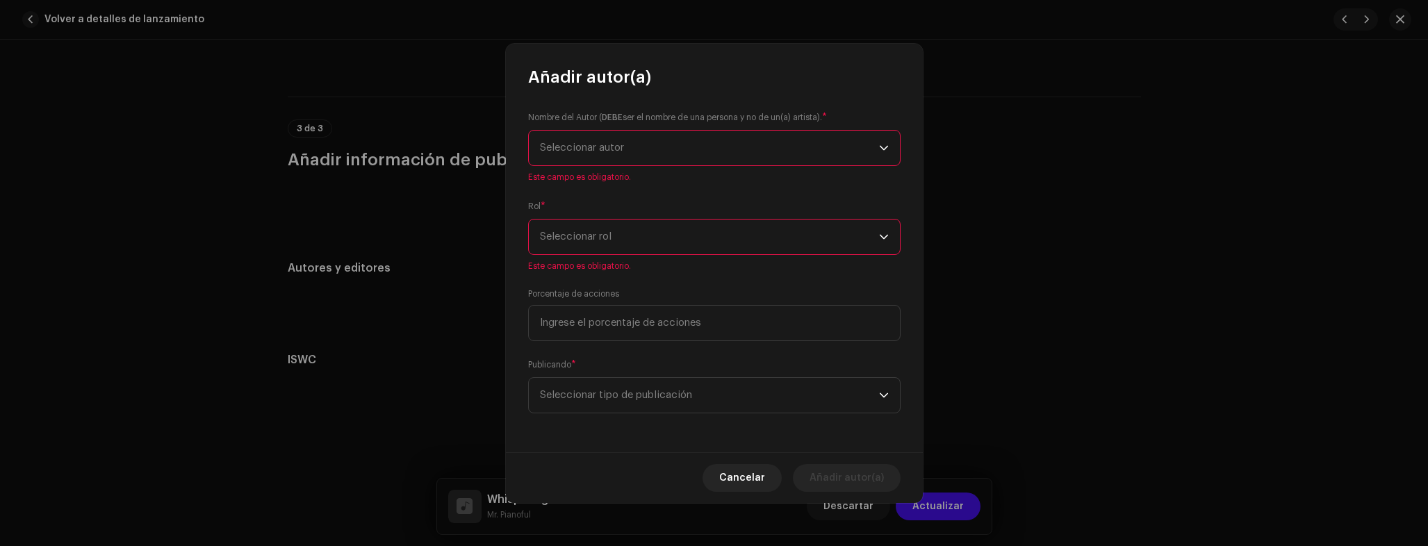
click at [614, 162] on span "Seleccionar autor" at bounding box center [709, 148] width 339 height 35
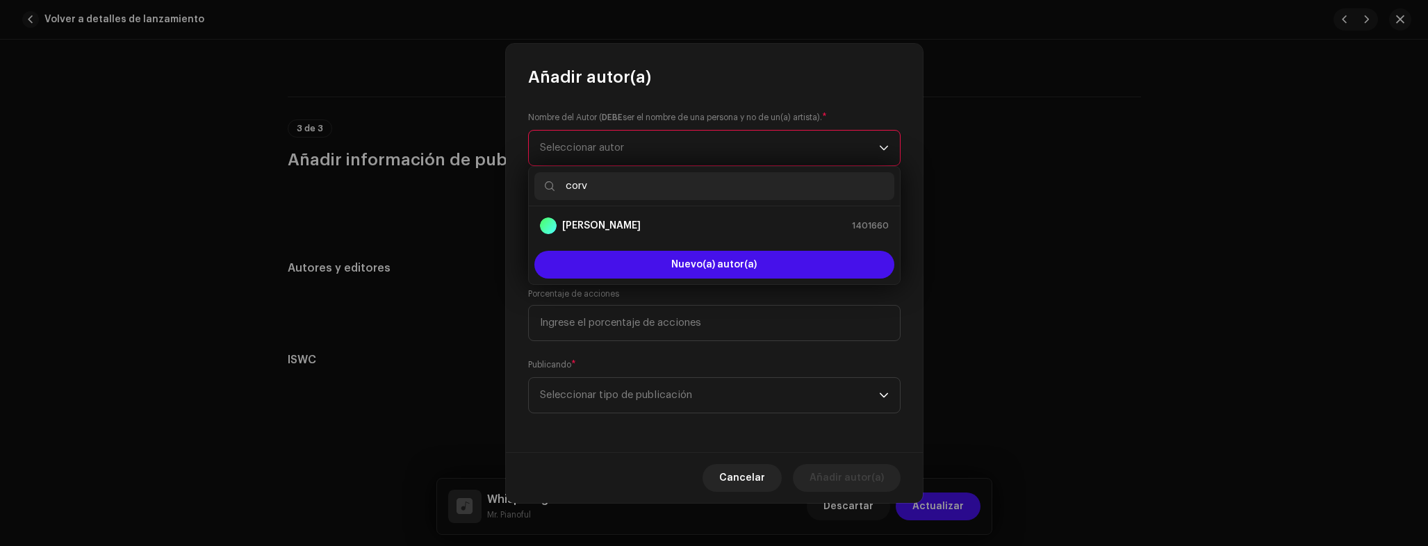
type input "corv"
click at [597, 230] on strong "Adrian Corvo" at bounding box center [601, 226] width 79 height 14
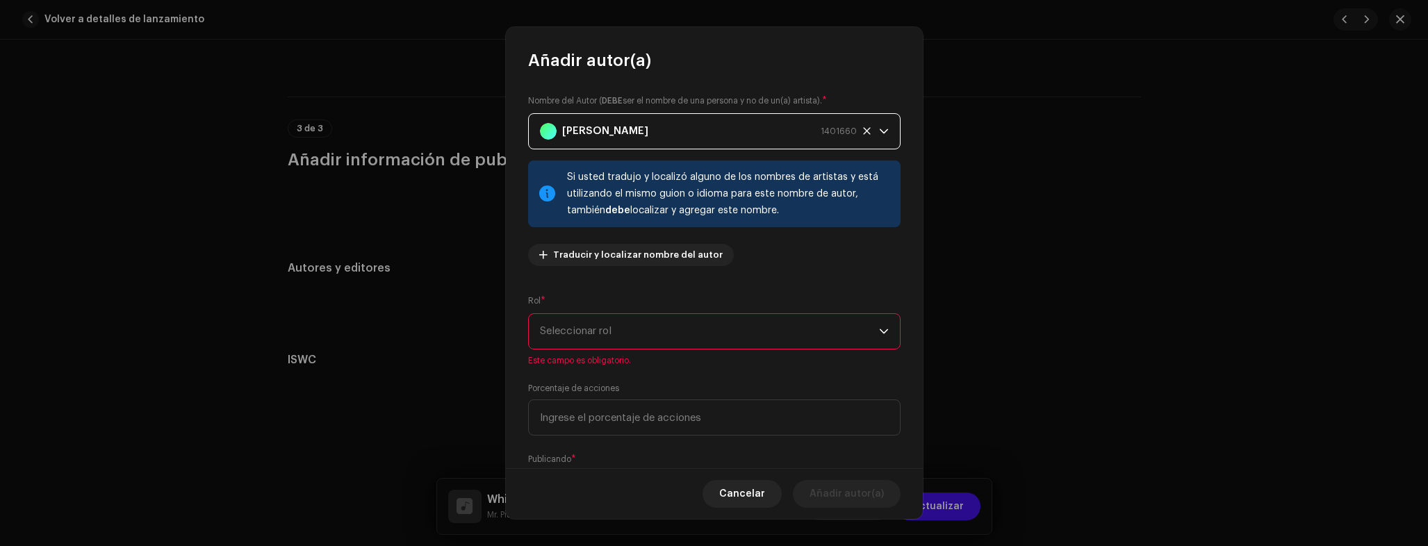
click at [621, 342] on span "Seleccionar rol" at bounding box center [709, 331] width 339 height 35
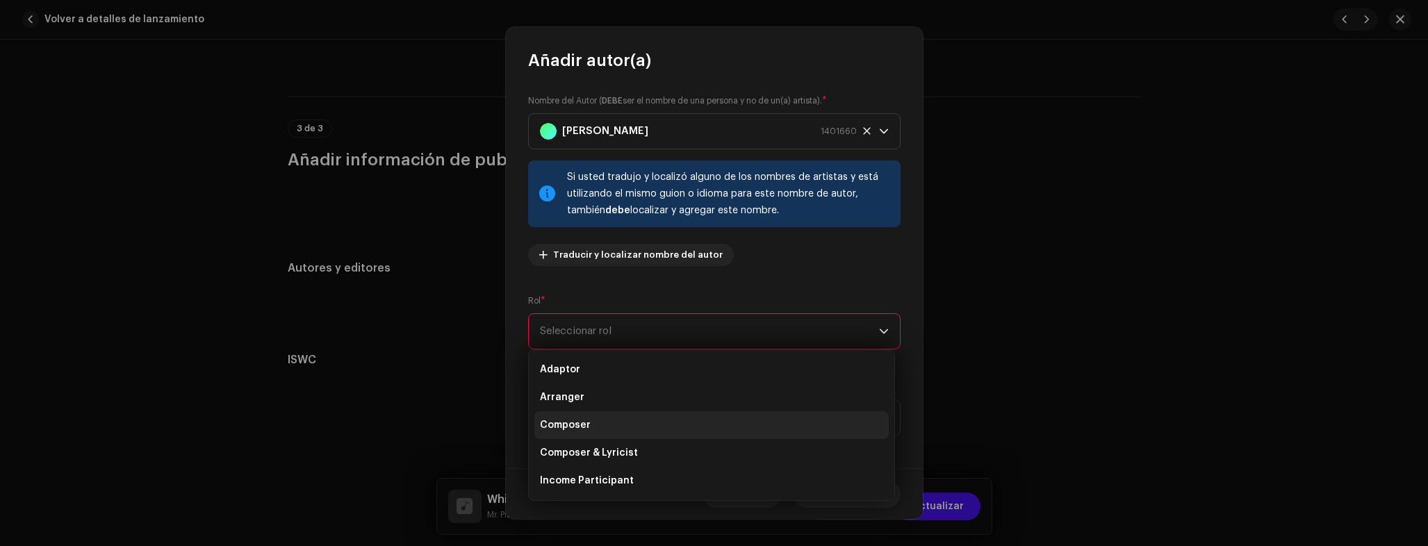
click at [594, 417] on li "Composer" at bounding box center [711, 425] width 354 height 28
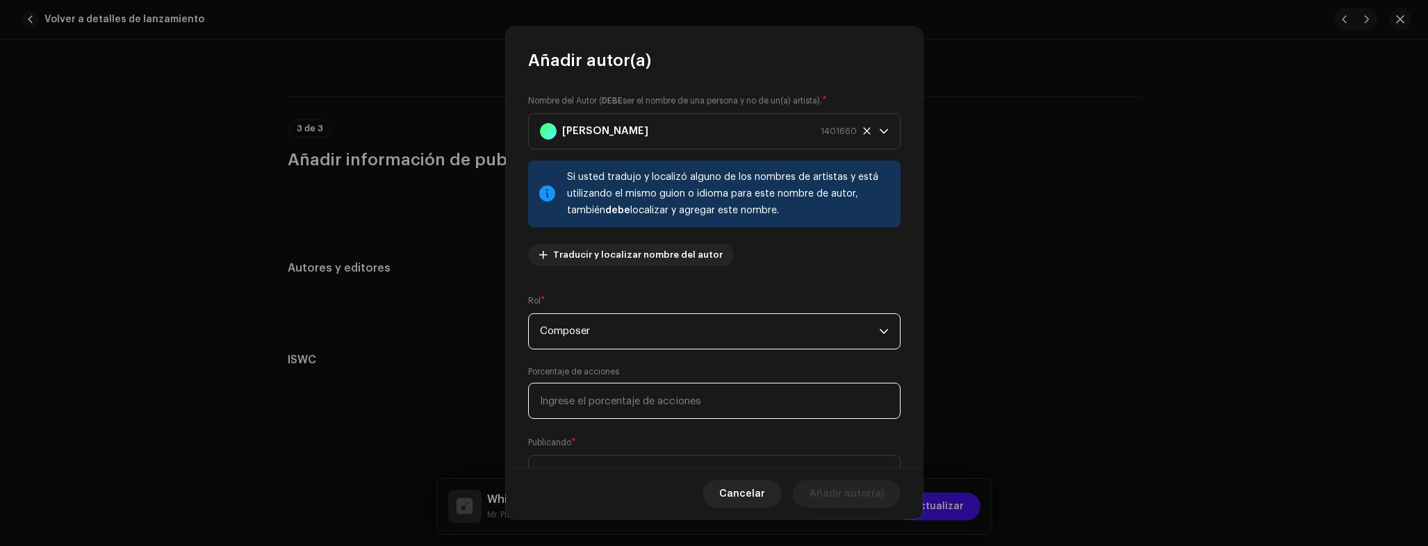
click at [619, 407] on input at bounding box center [714, 401] width 372 height 36
type input "100,00"
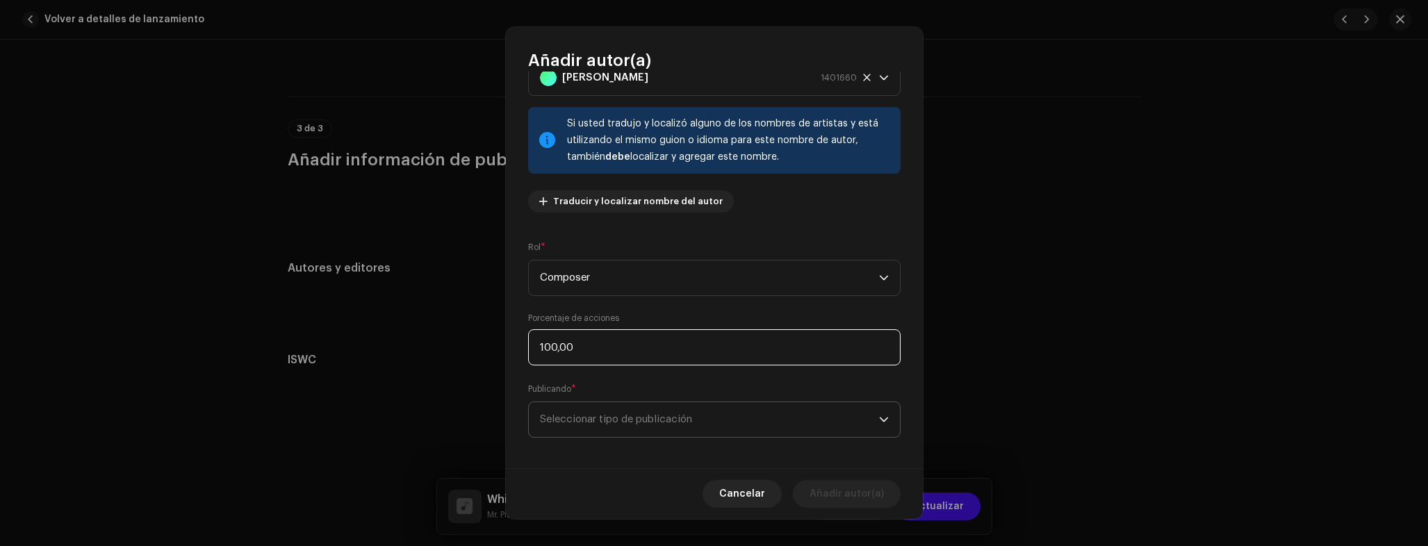
scroll to position [62, 0]
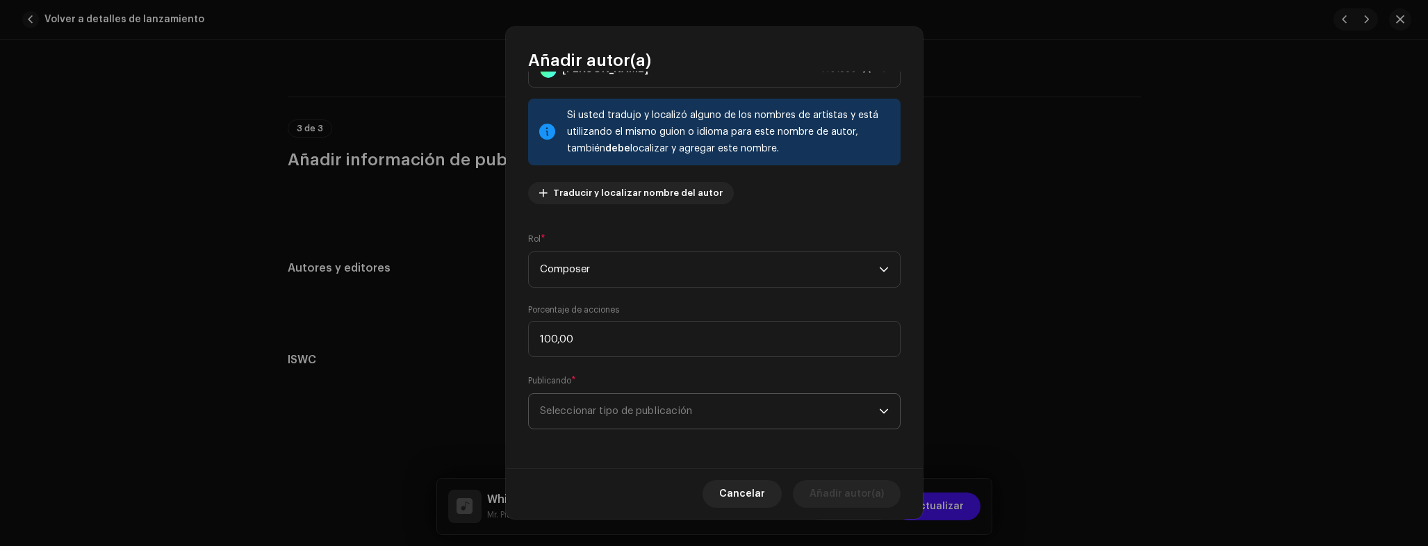
click at [603, 411] on span "Seleccionar tipo de publicación" at bounding box center [709, 411] width 339 height 35
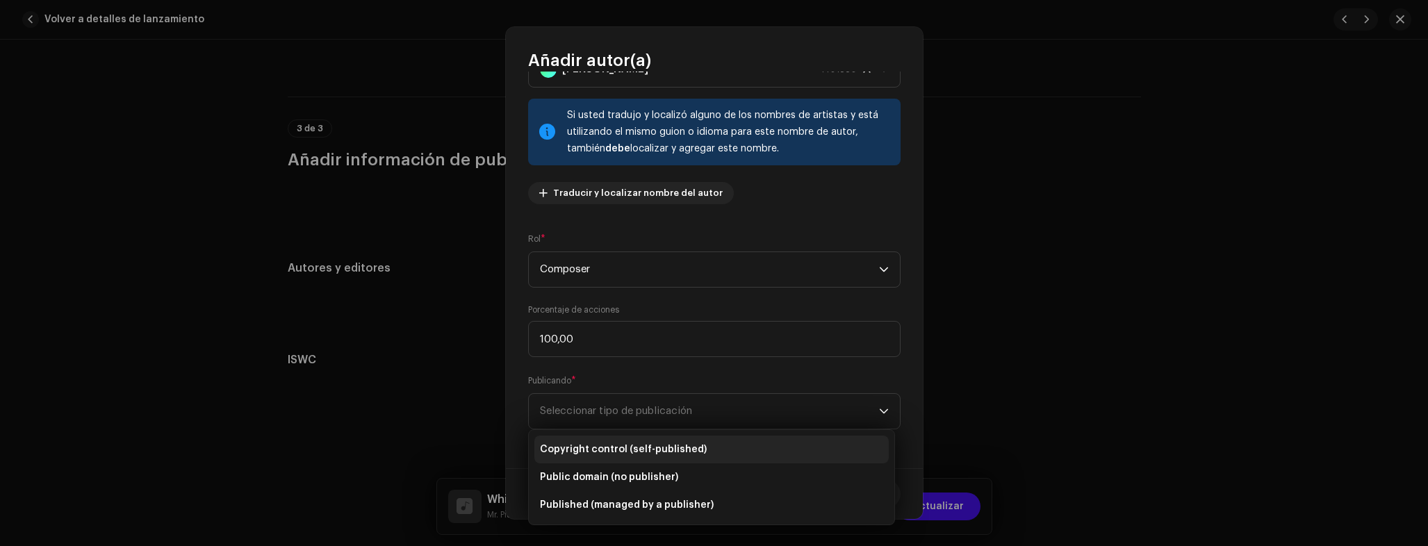
click at [602, 443] on span "Copyright control (self-published)" at bounding box center [623, 450] width 167 height 14
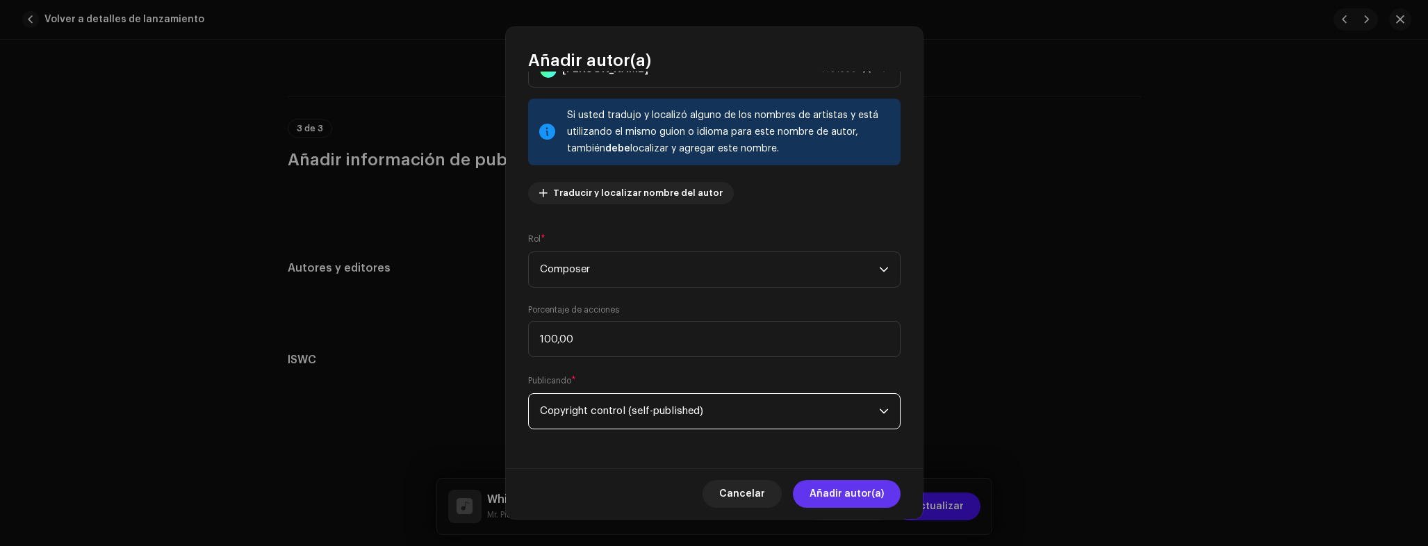
click at [826, 489] on span "Añadir autor(a)" at bounding box center [847, 494] width 74 height 28
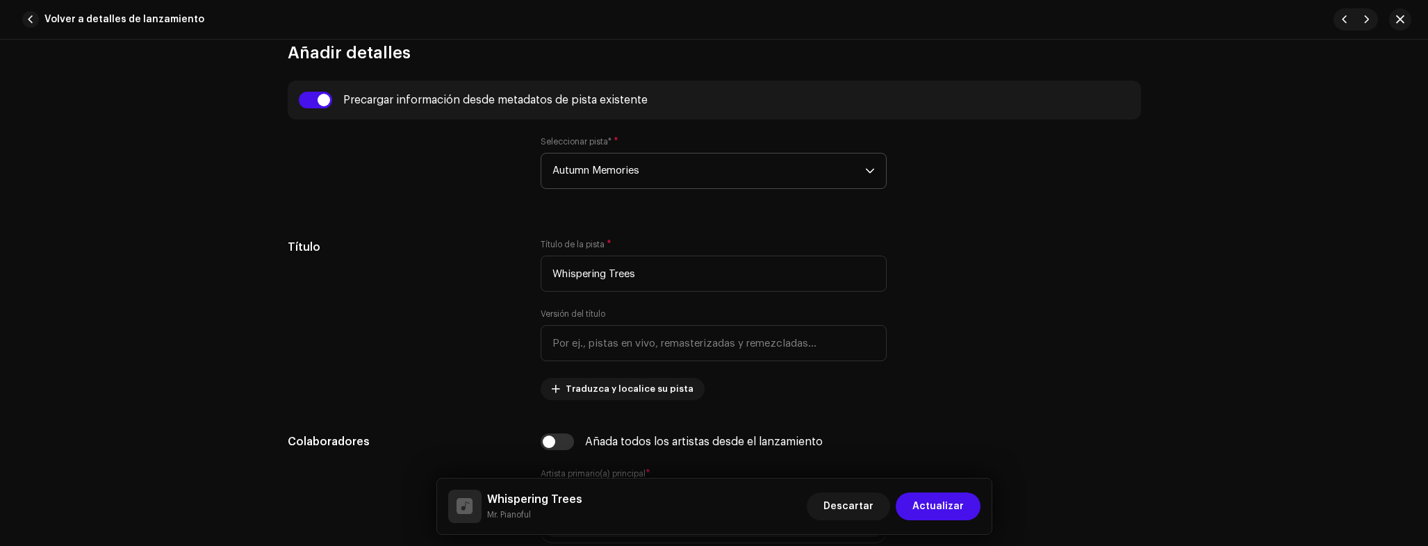
scroll to position [153, 0]
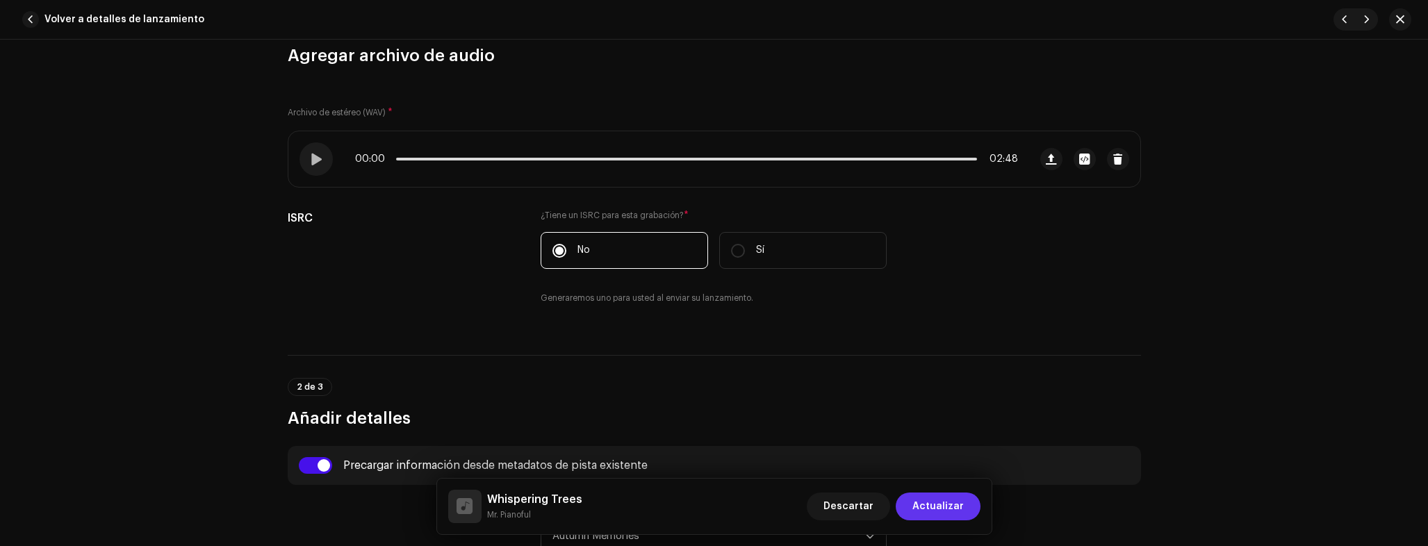
click at [956, 500] on span "Actualizar" at bounding box center [937, 507] width 51 height 28
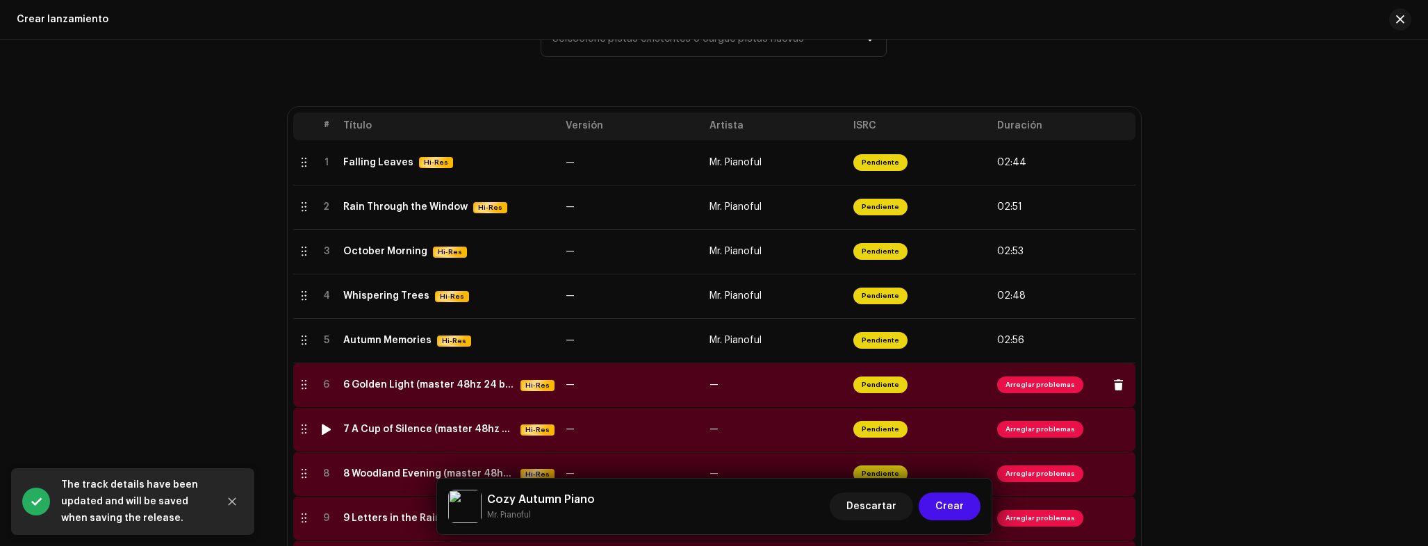
scroll to position [282, 0]
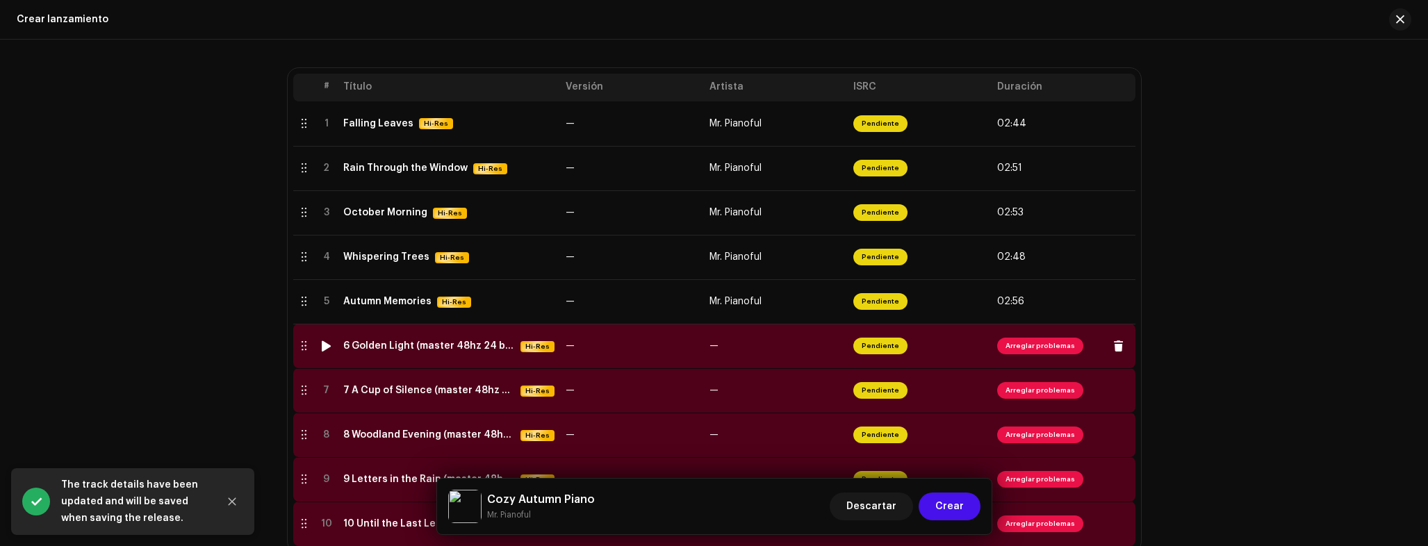
click at [423, 350] on div "6 Golden Light (master 48hz 24 bit).wav" at bounding box center [429, 346] width 172 height 11
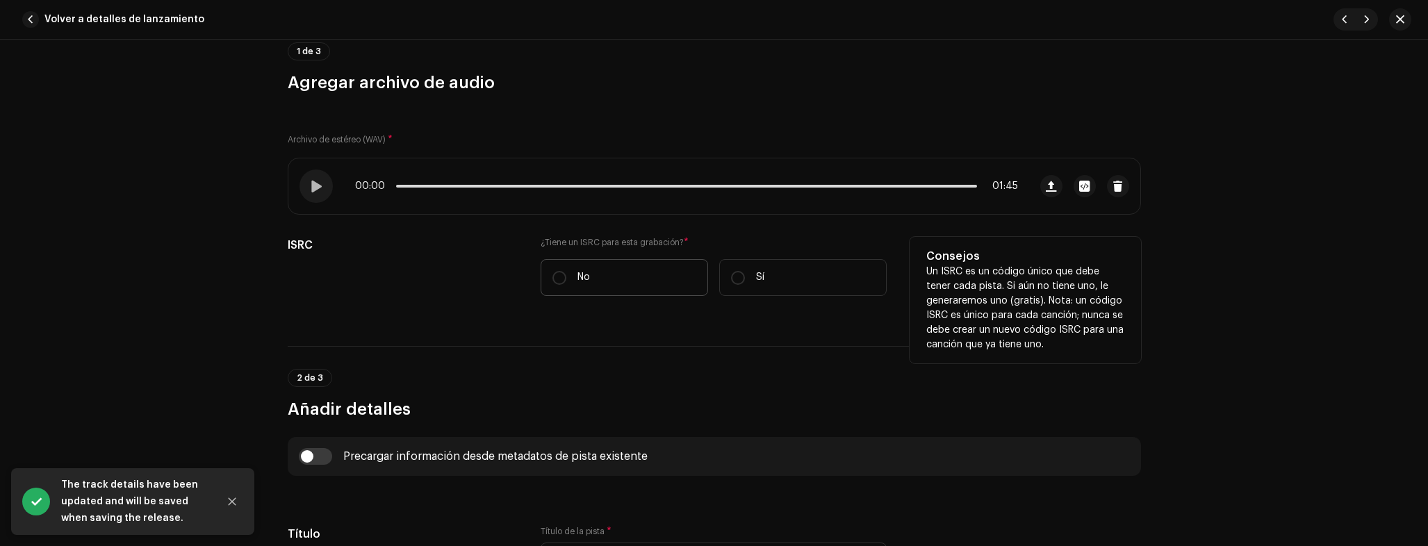
click at [572, 265] on label "No" at bounding box center [624, 277] width 167 height 37
click at [566, 271] on input "No" at bounding box center [559, 278] width 14 height 14
radio input "true"
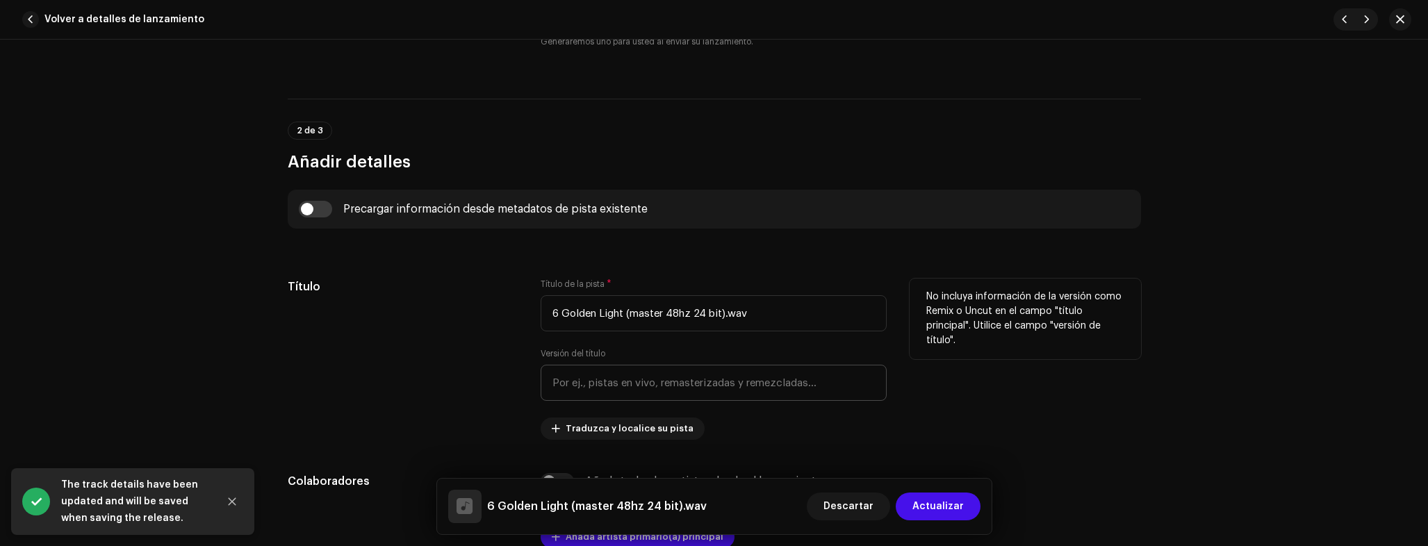
scroll to position [410, 0]
drag, startPoint x: 622, startPoint y: 313, endPoint x: 560, endPoint y: 318, distance: 62.0
click at [560, 318] on input "6 Golden Light (master 48hz 24 bit).wav" at bounding box center [714, 313] width 346 height 36
paste input "Golden Light"
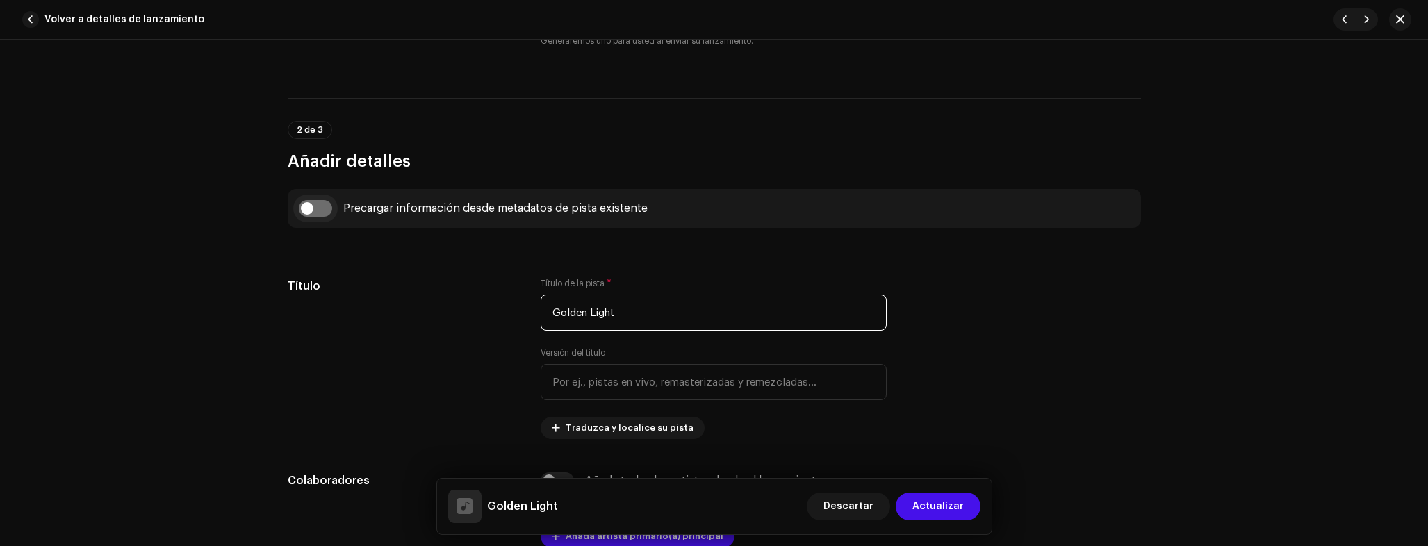
type input "Golden Light"
click at [325, 214] on input "checkbox" at bounding box center [315, 208] width 33 height 17
checkbox input "true"
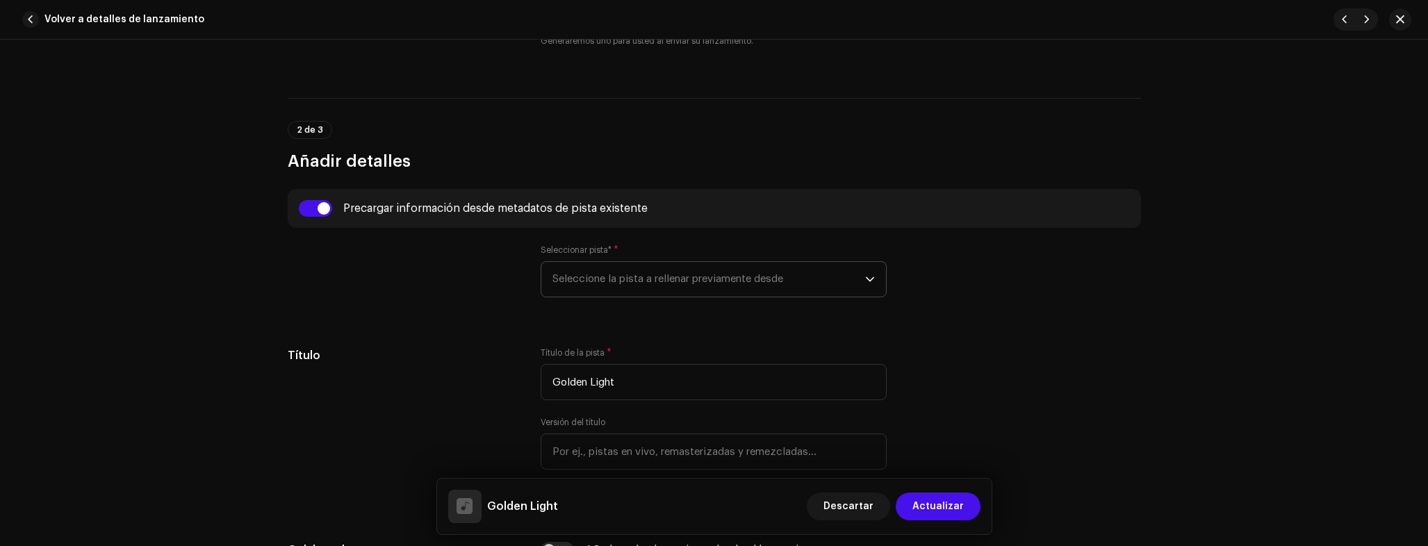
click at [615, 271] on span "Seleccione la pista a rellenar previamente desde" at bounding box center [708, 279] width 313 height 35
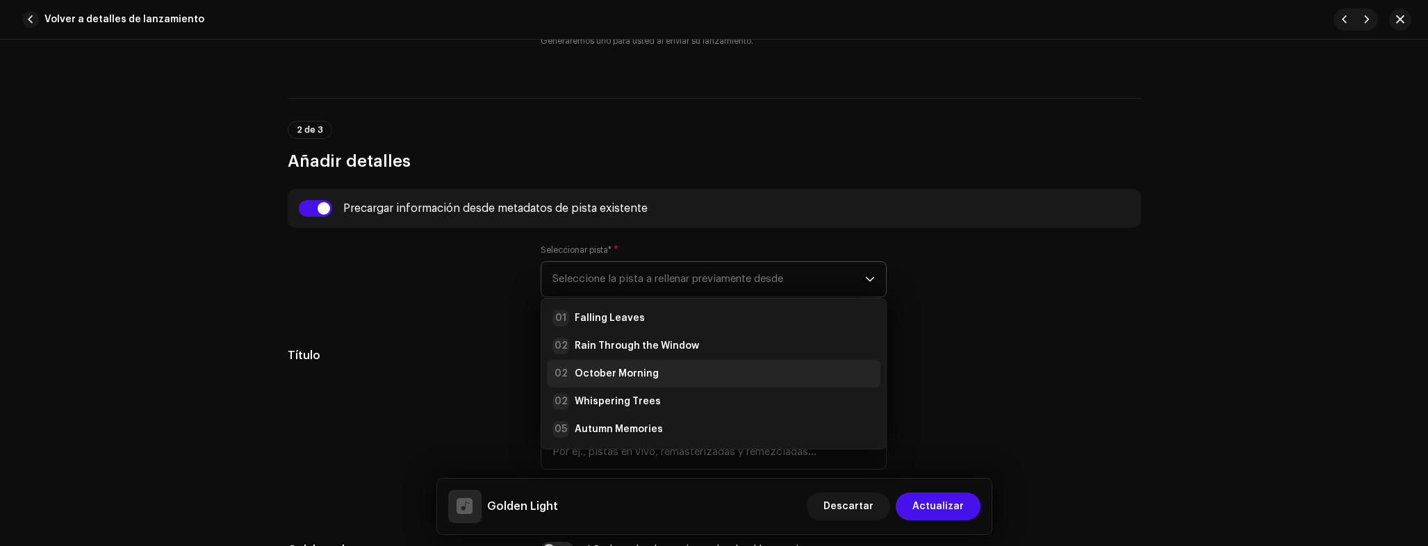
click at [600, 366] on div "02 October Morning" at bounding box center [605, 374] width 106 height 17
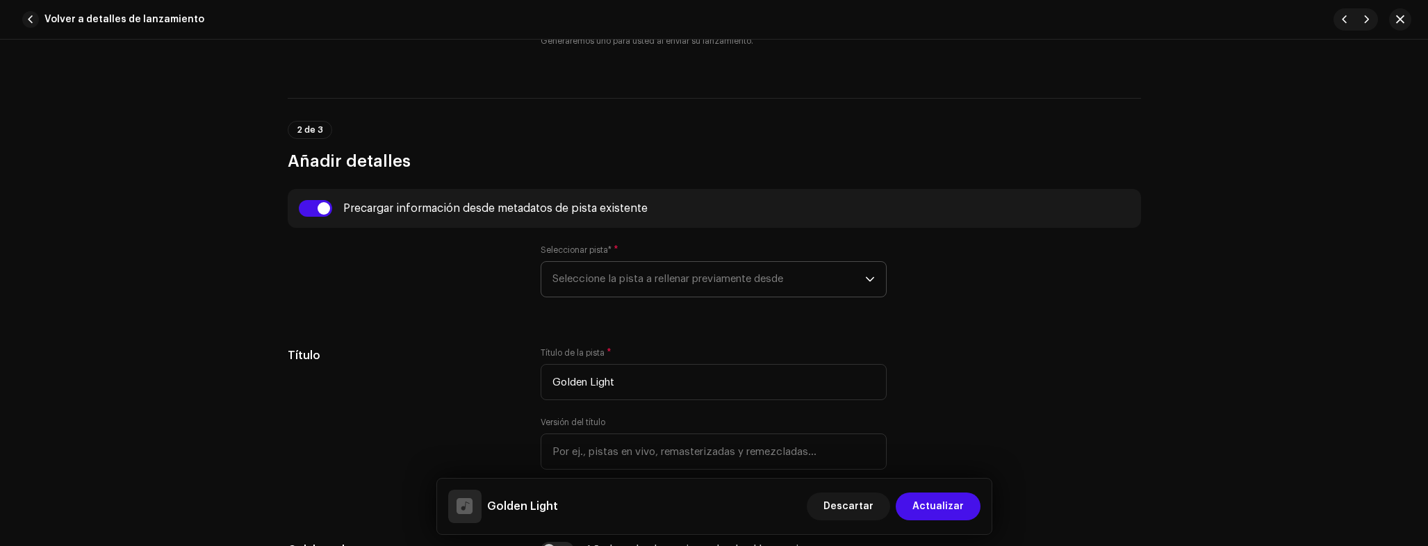
type input "01:04"
radio input "true"
type input "Inmaterium Records"
checkbox input "true"
radio input "false"
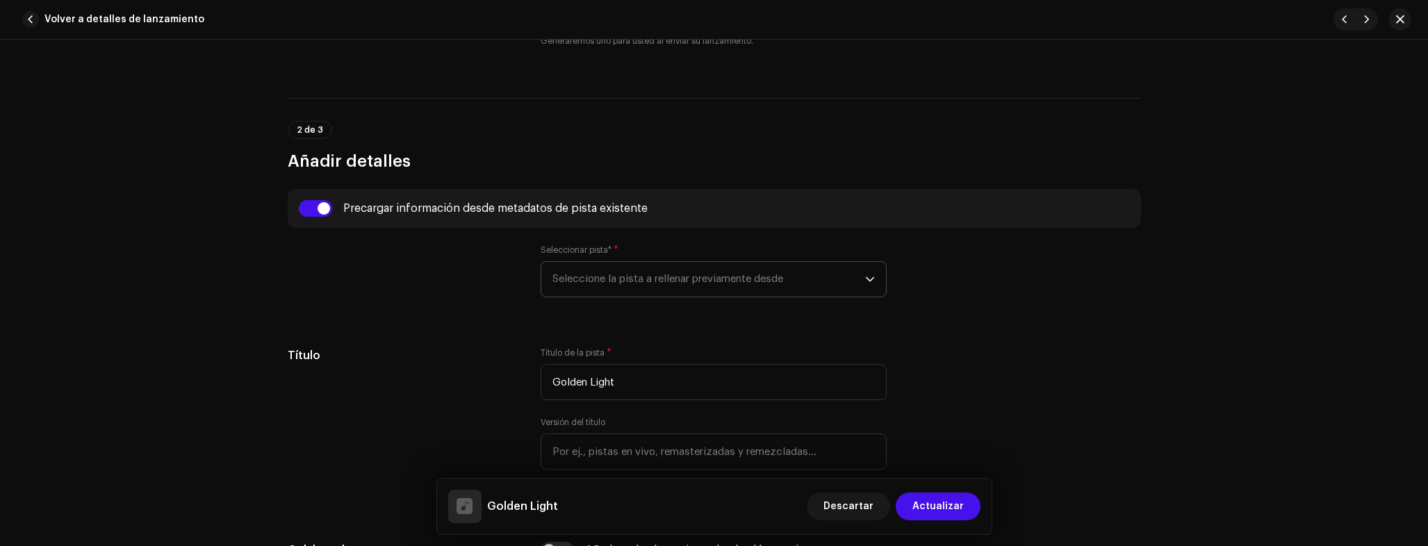
radio input "true"
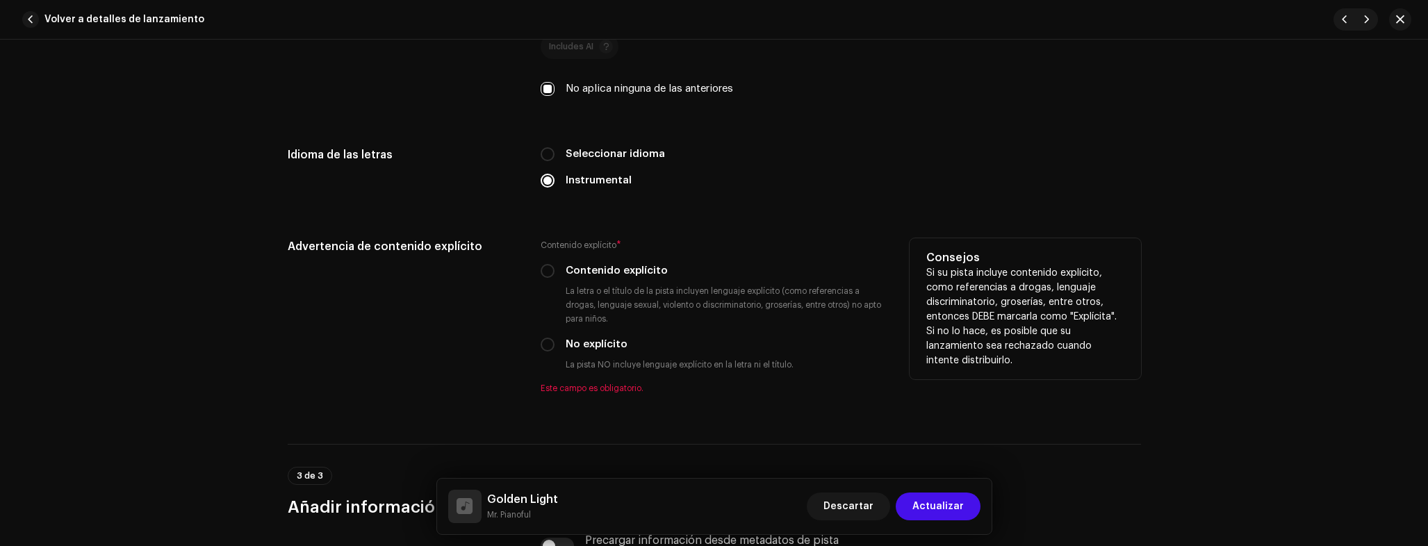
scroll to position [2354, 0]
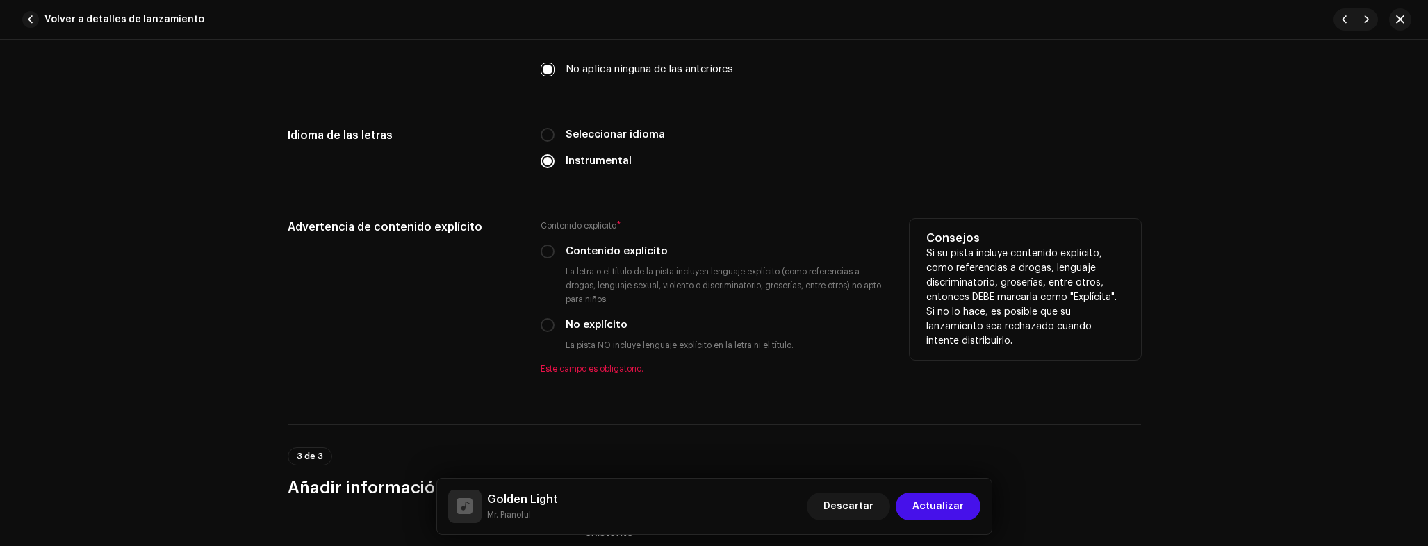
click at [593, 335] on div "Contenido explícito * Contenido explícito La letra o el título de la pista incl…" at bounding box center [714, 297] width 346 height 156
click at [535, 323] on div "Advertencia de contenido explícito Contenido explícito * Contenido explícito La…" at bounding box center [714, 305] width 853 height 172
click at [547, 324] on input "No explícito" at bounding box center [548, 325] width 14 height 14
radio input "true"
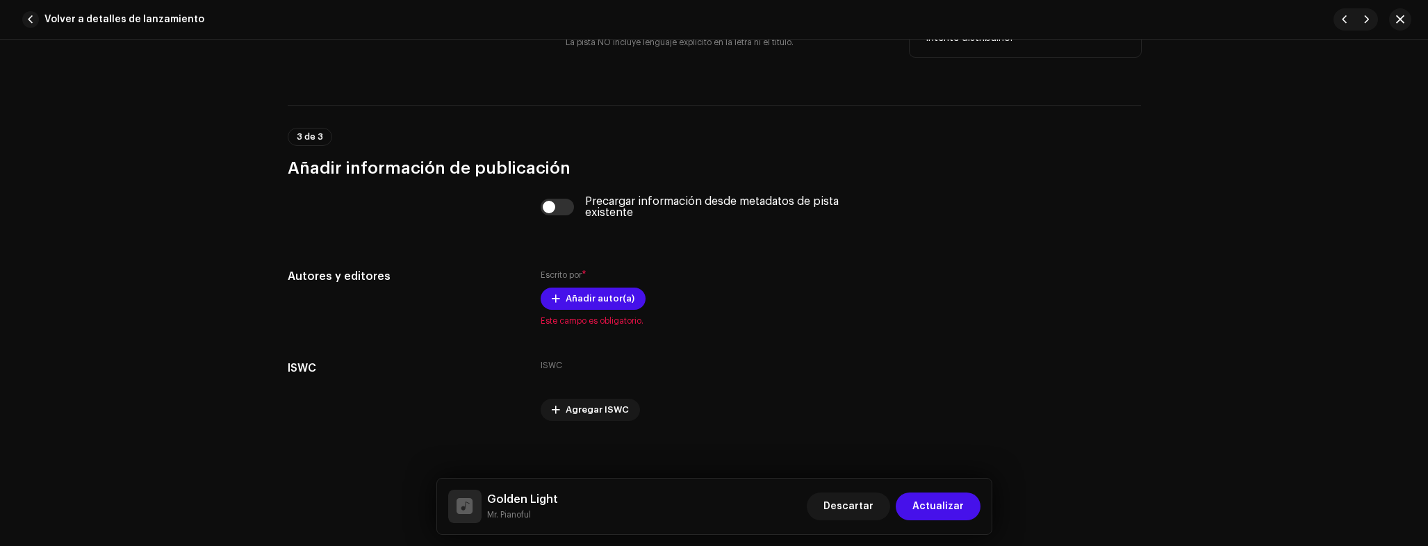
scroll to position [2665, 0]
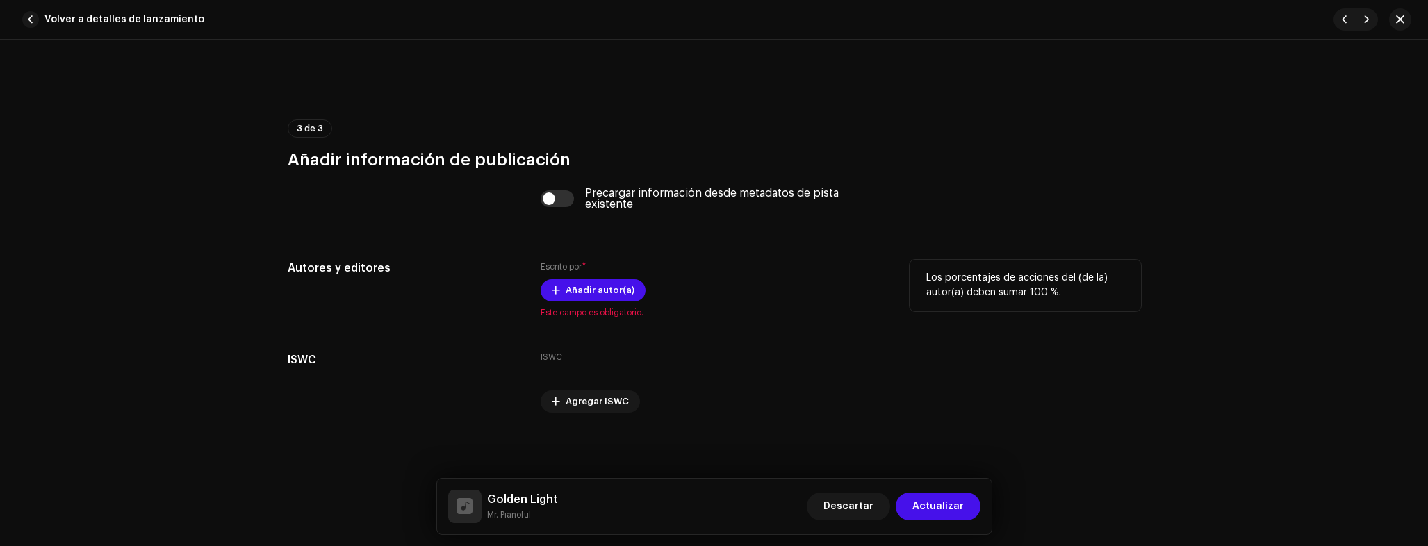
click at [584, 307] on span "Este campo es obligatorio." at bounding box center [714, 312] width 346 height 11
click at [587, 298] on span "Añadir autor(a)" at bounding box center [600, 291] width 69 height 28
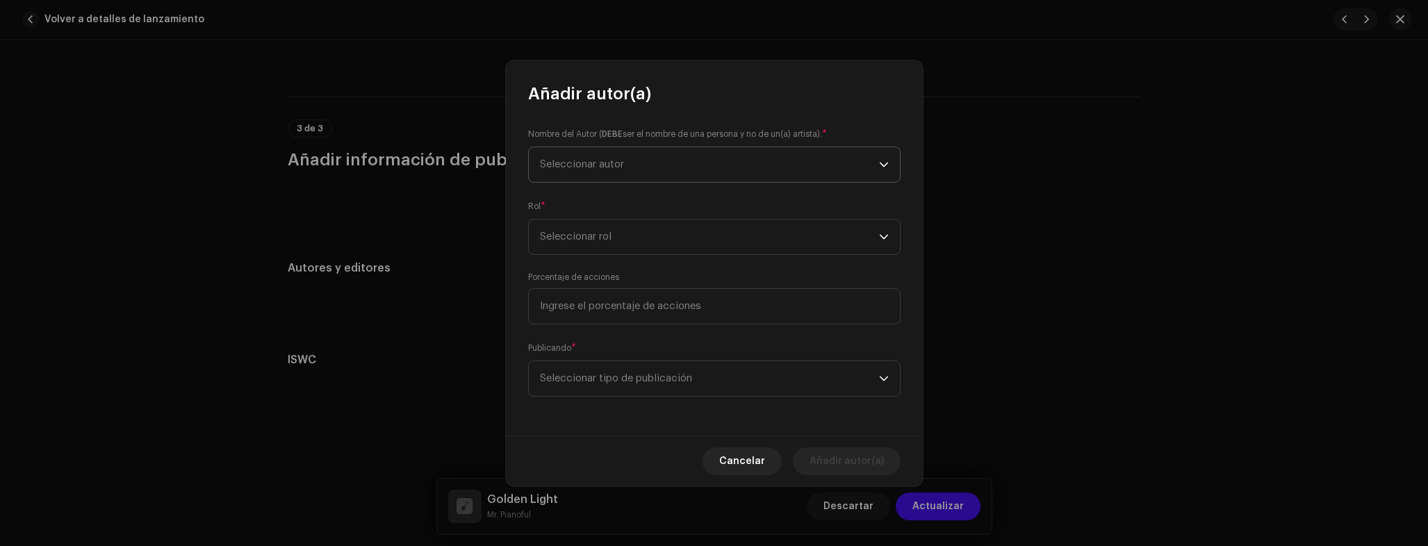
click at [607, 154] on span "Seleccionar autor" at bounding box center [709, 164] width 339 height 35
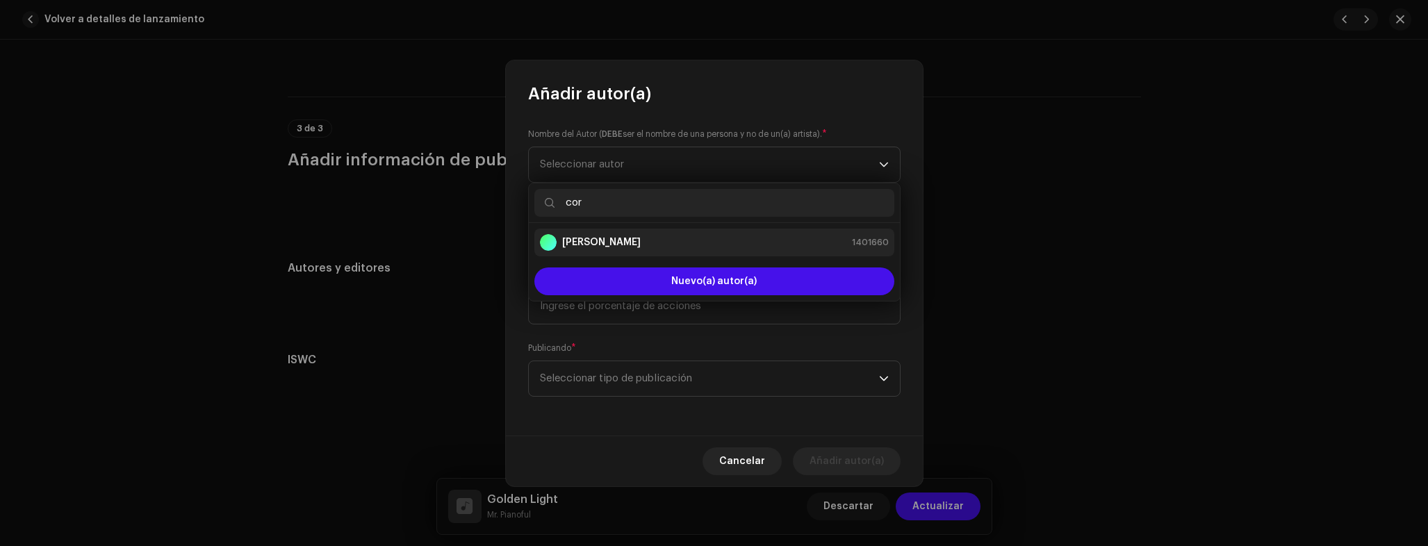
type input "cor"
click at [672, 244] on div "Adrian Corvo 1401660" at bounding box center [714, 242] width 349 height 17
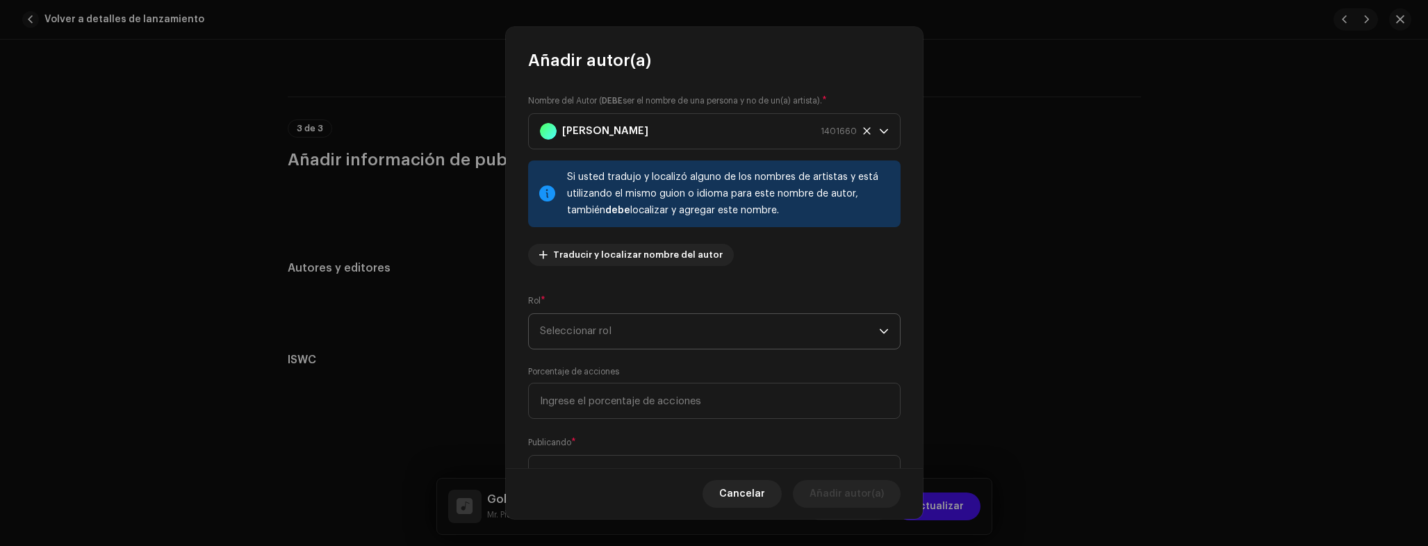
click at [639, 318] on span "Seleccionar rol" at bounding box center [709, 331] width 339 height 35
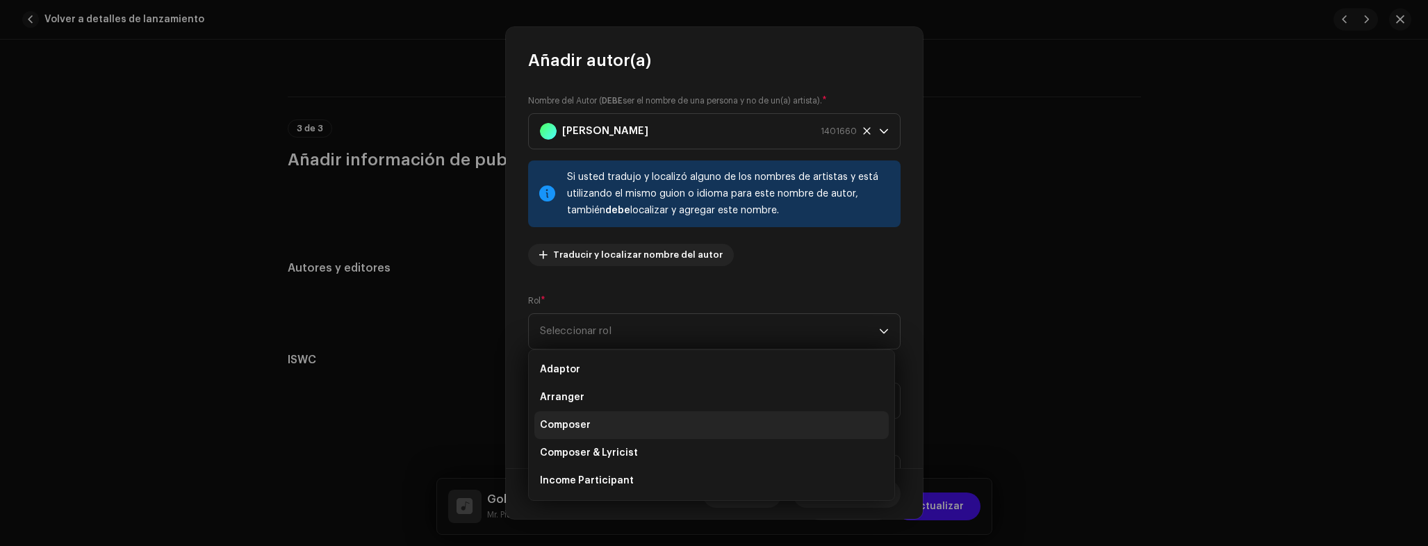
click at [580, 422] on span "Composer" at bounding box center [565, 425] width 51 height 14
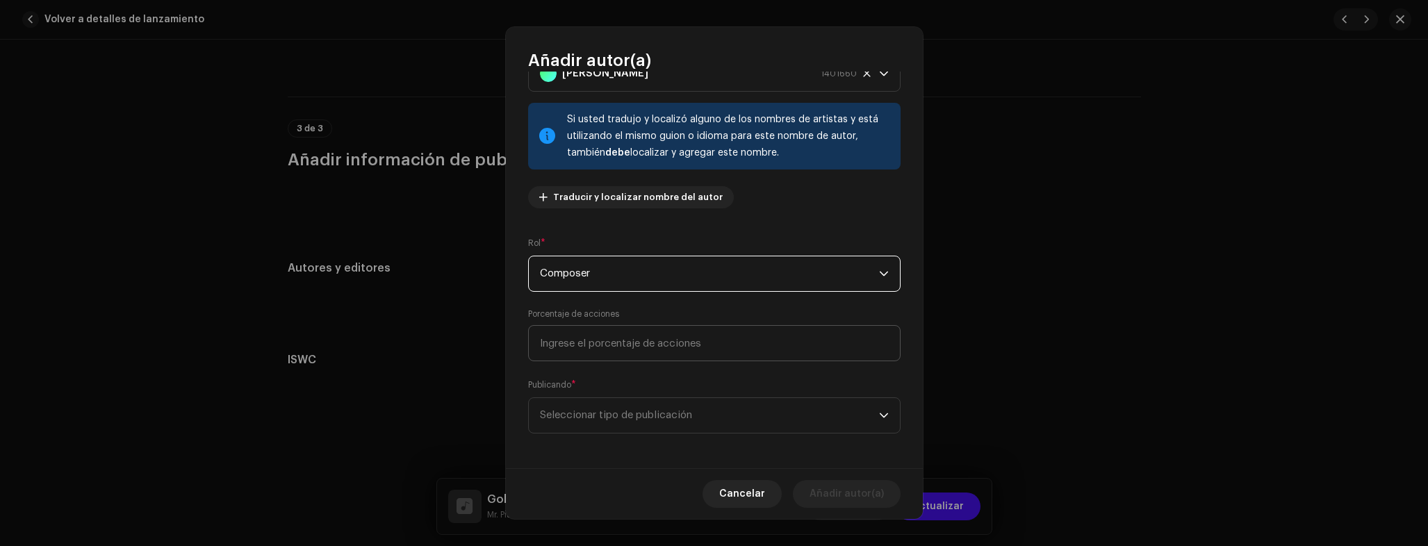
scroll to position [62, 0]
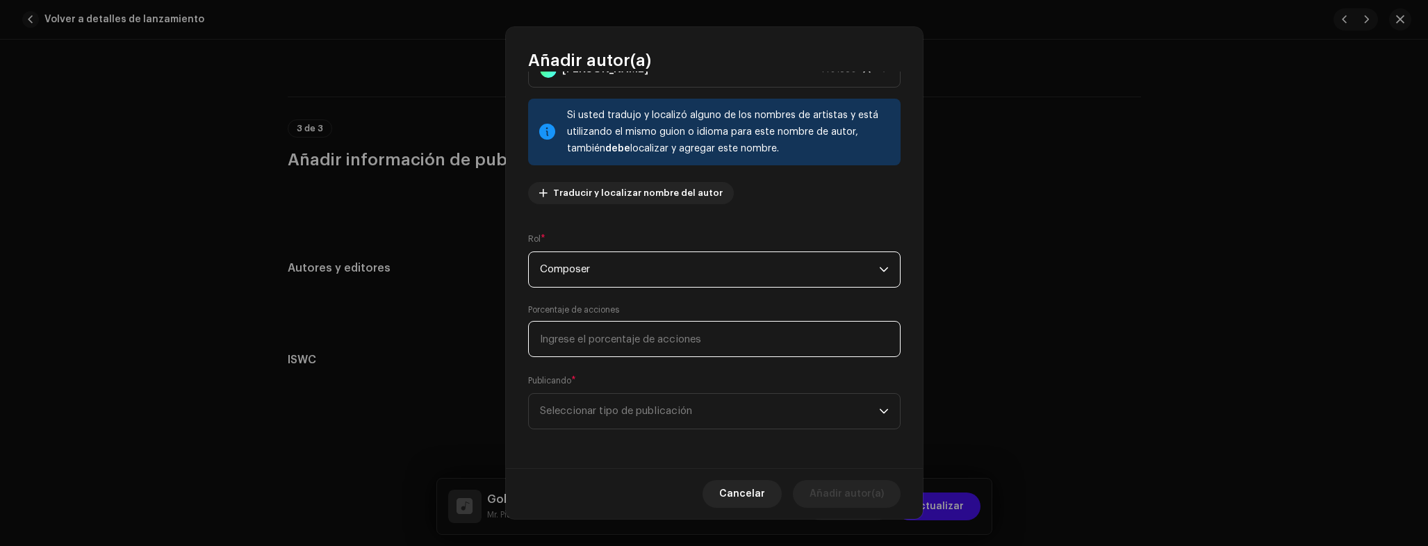
click at [627, 347] on input at bounding box center [714, 339] width 372 height 36
type input "100,00"
click at [648, 405] on span "Seleccionar tipo de publicación" at bounding box center [709, 411] width 339 height 35
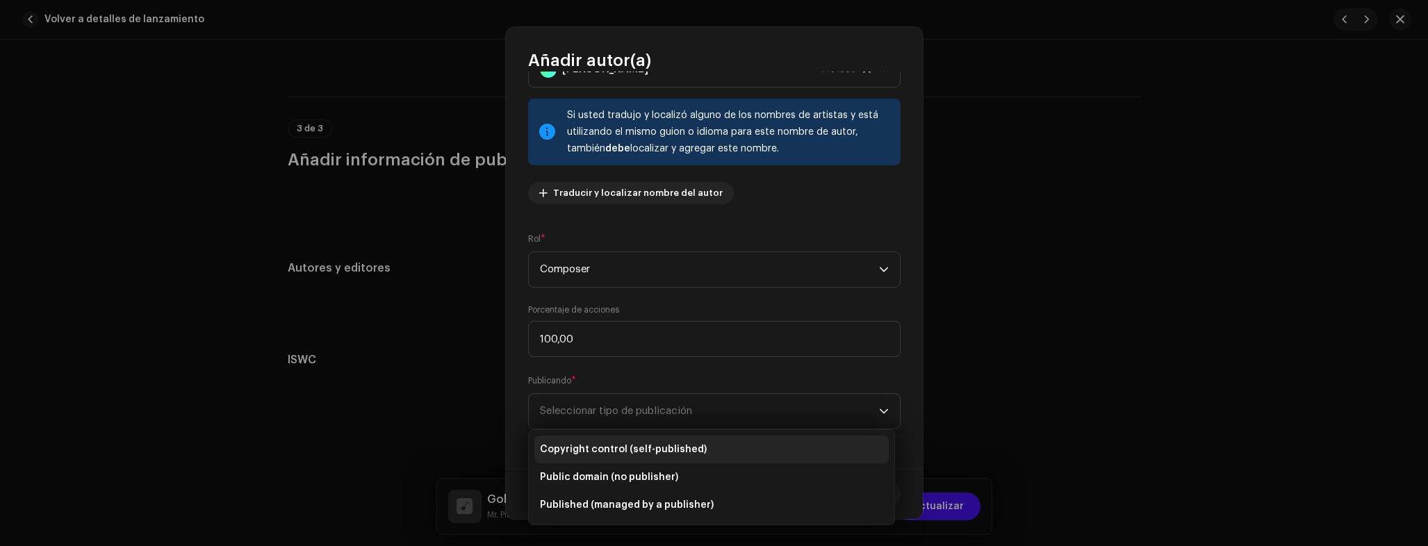
click at [605, 441] on li "Copyright control (self-published)" at bounding box center [711, 450] width 354 height 28
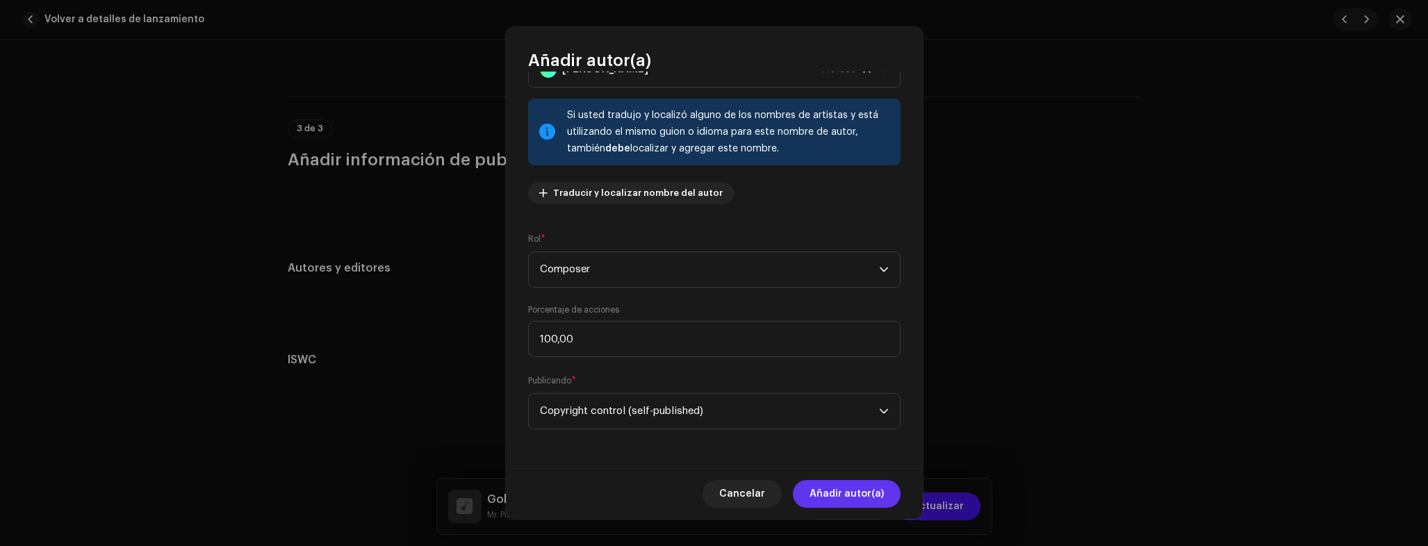
click at [858, 485] on span "Añadir autor(a)" at bounding box center [847, 494] width 74 height 28
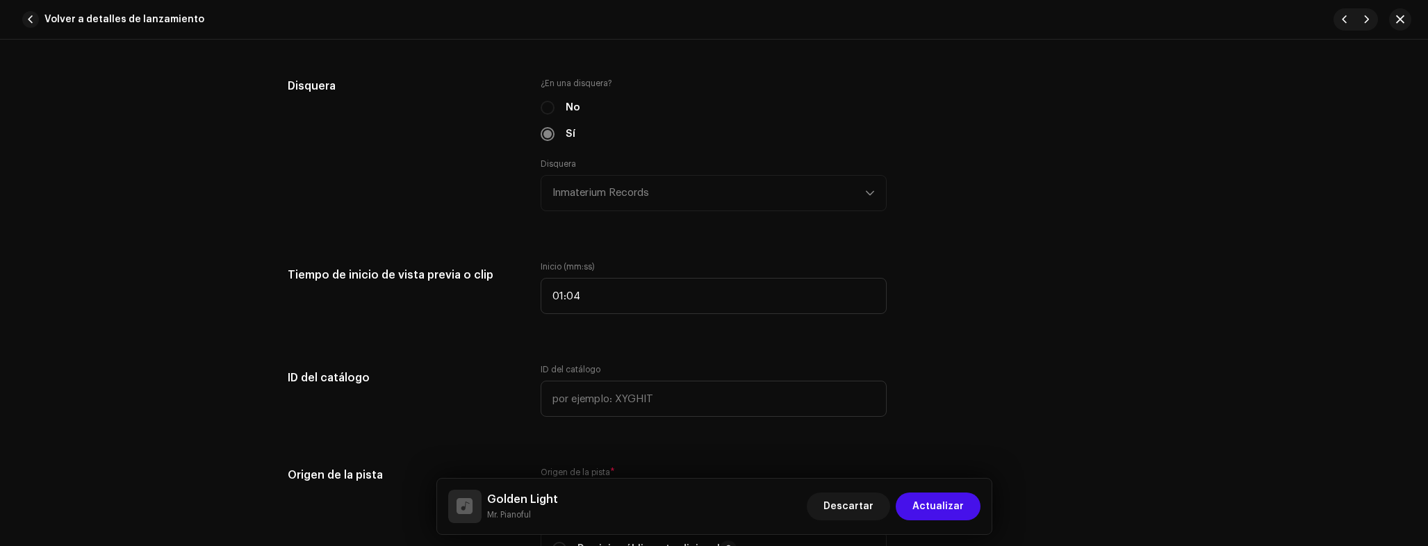
scroll to position [1404, 0]
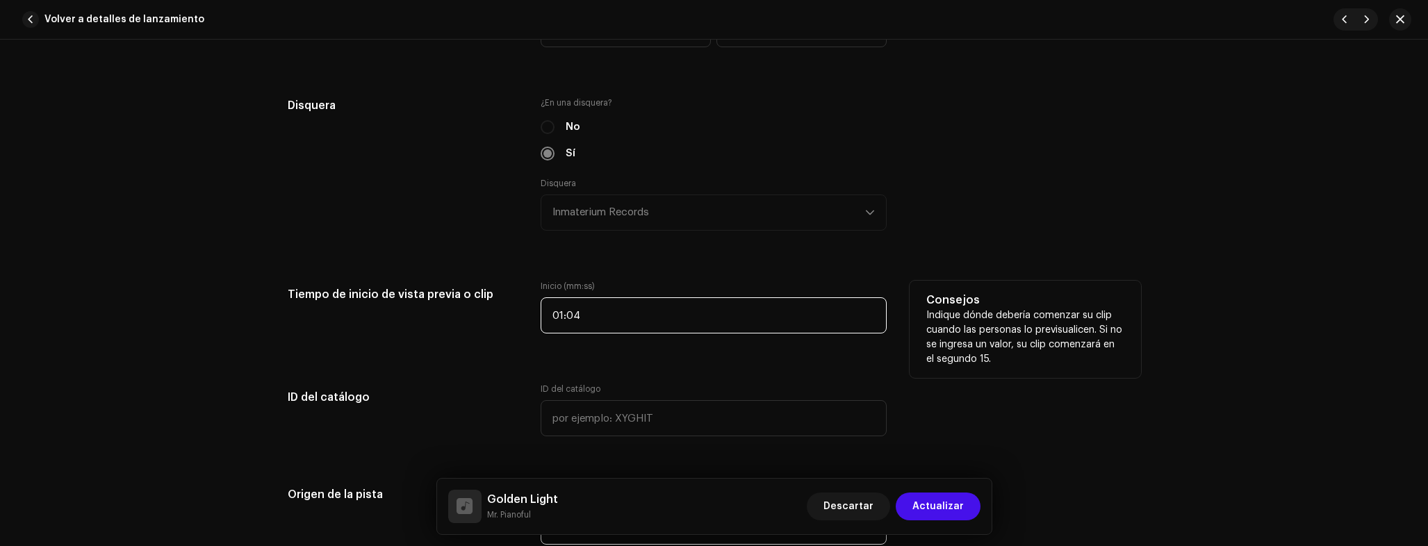
click at [655, 310] on input "01:04" at bounding box center [714, 315] width 346 height 36
drag, startPoint x: 661, startPoint y: 311, endPoint x: 628, endPoint y: 314, distance: 33.5
click at [628, 314] on input "01:04" at bounding box center [714, 315] width 346 height 36
type input "00:57"
click at [1129, 304] on div "Consejos Indique dónde debería comenzar su clip cuando las personas lo previsua…" at bounding box center [1025, 329] width 231 height 97
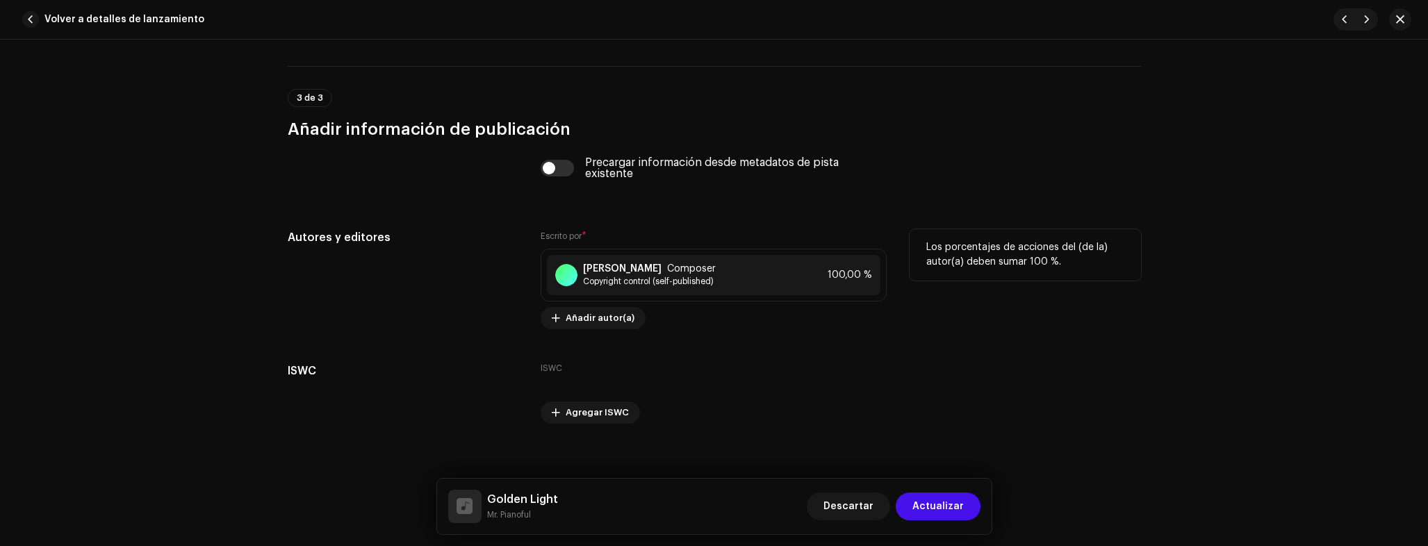
scroll to position [2707, 0]
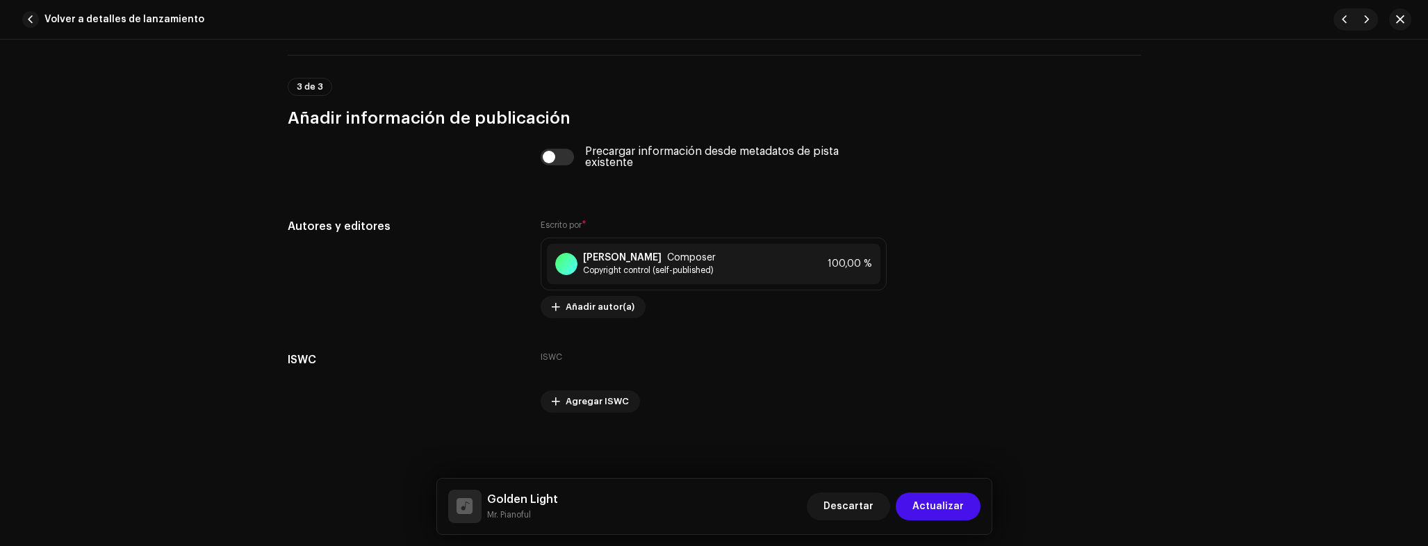
click at [948, 511] on span "Actualizar" at bounding box center [937, 507] width 51 height 28
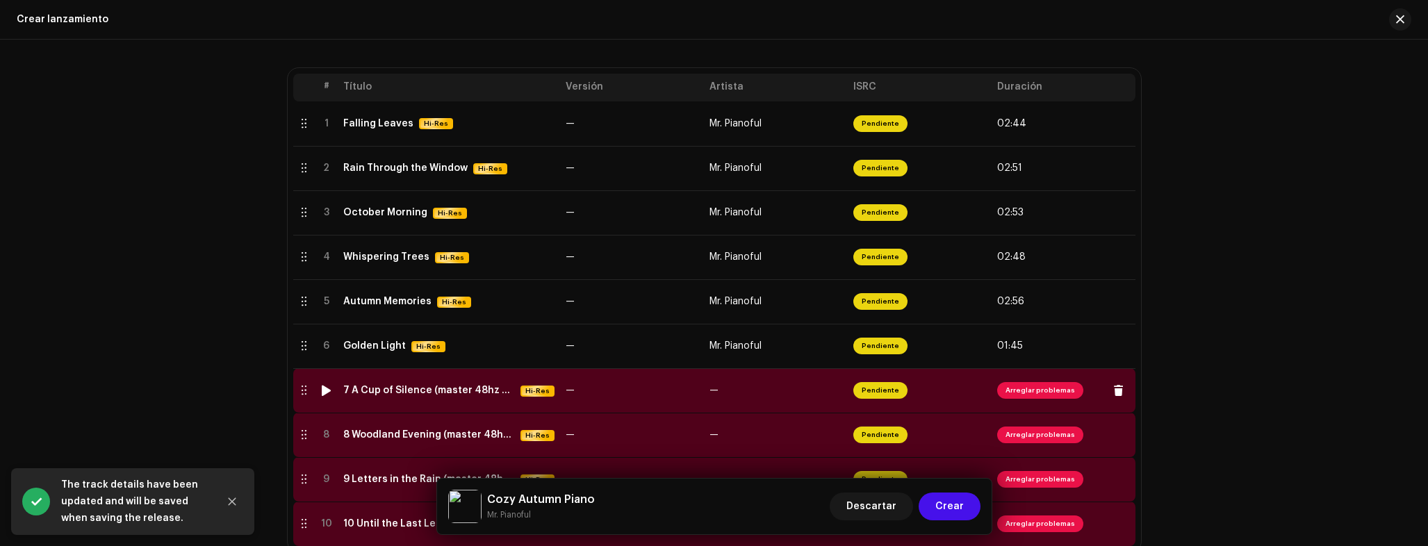
click at [393, 396] on div "7 A Cup of Silence (master 48hz 24 bit).wav Hi-Res" at bounding box center [448, 391] width 211 height 12
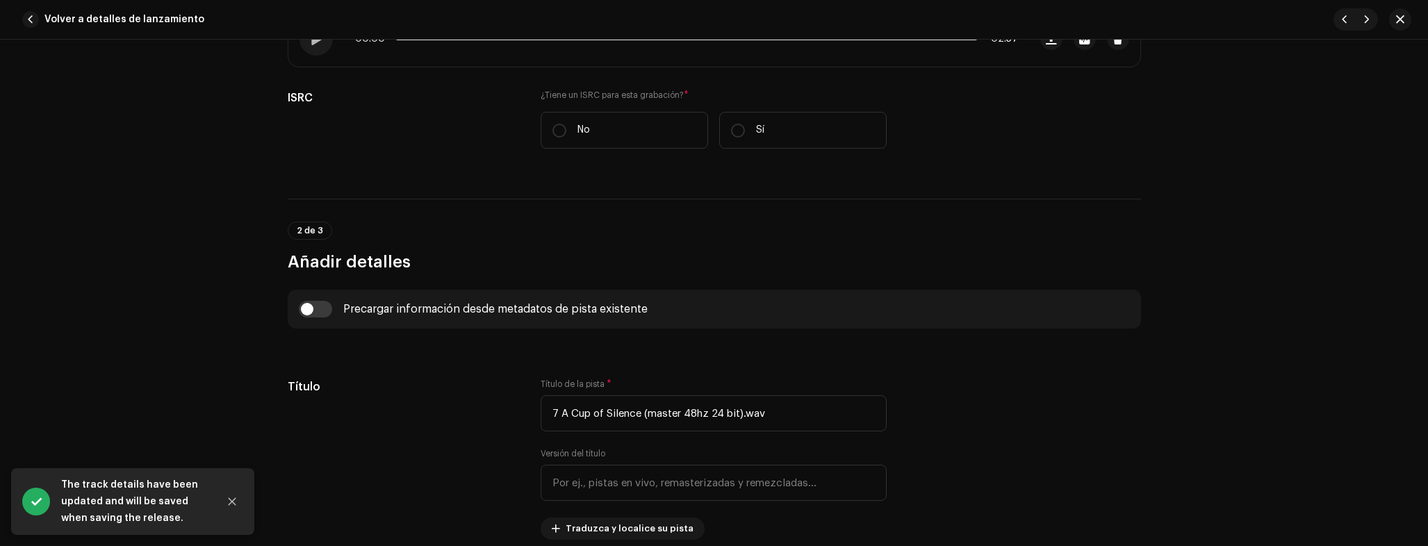
scroll to position [275, 0]
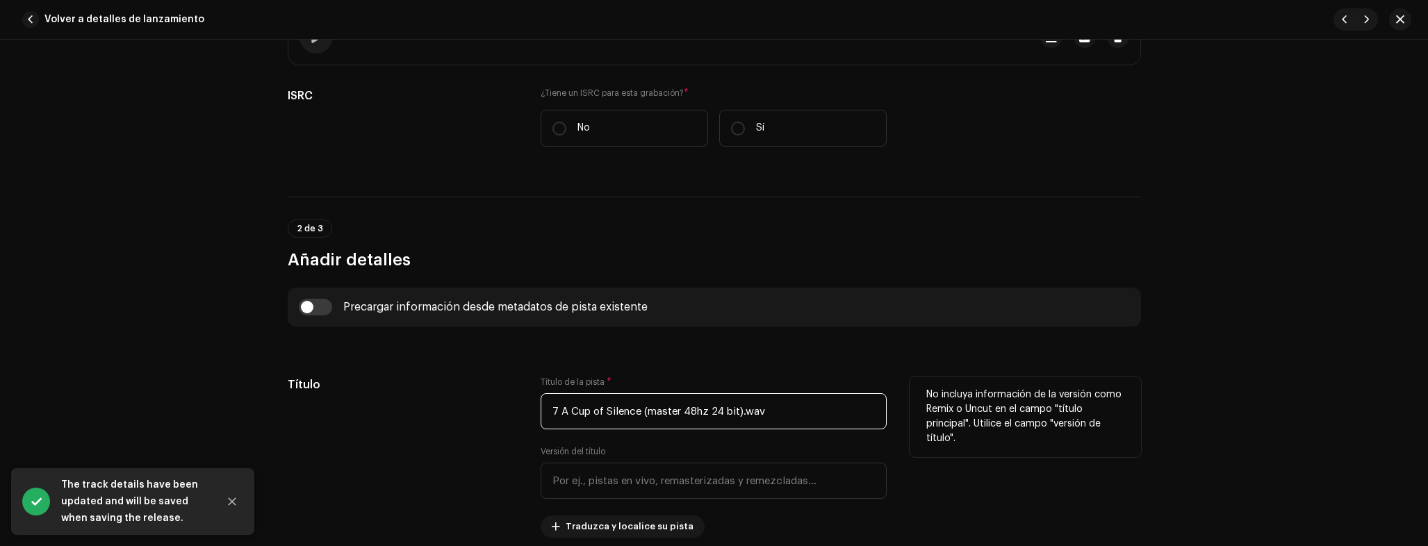
drag, startPoint x: 561, startPoint y: 410, endPoint x: 637, endPoint y: 413, distance: 76.5
click at [637, 413] on input "7 A Cup of Silence (master 48hz 24 bit).wav" at bounding box center [714, 411] width 346 height 36
paste input "A Cup of Silence"
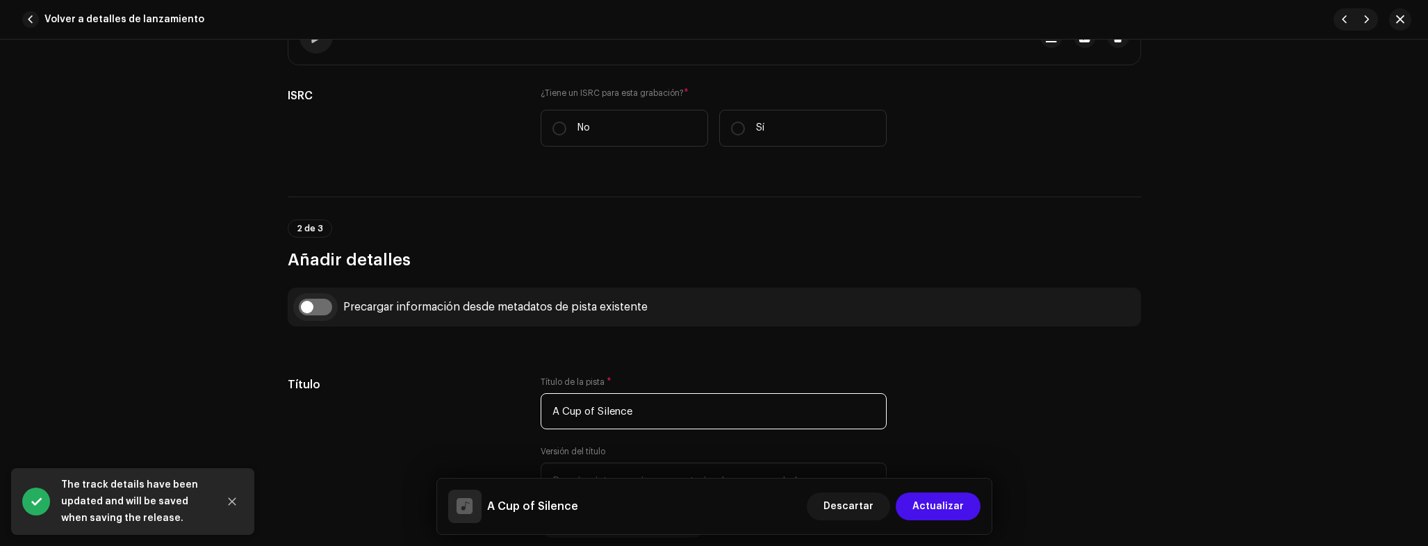
type input "A Cup of Silence"
click at [312, 313] on input "checkbox" at bounding box center [315, 307] width 33 height 17
checkbox input "true"
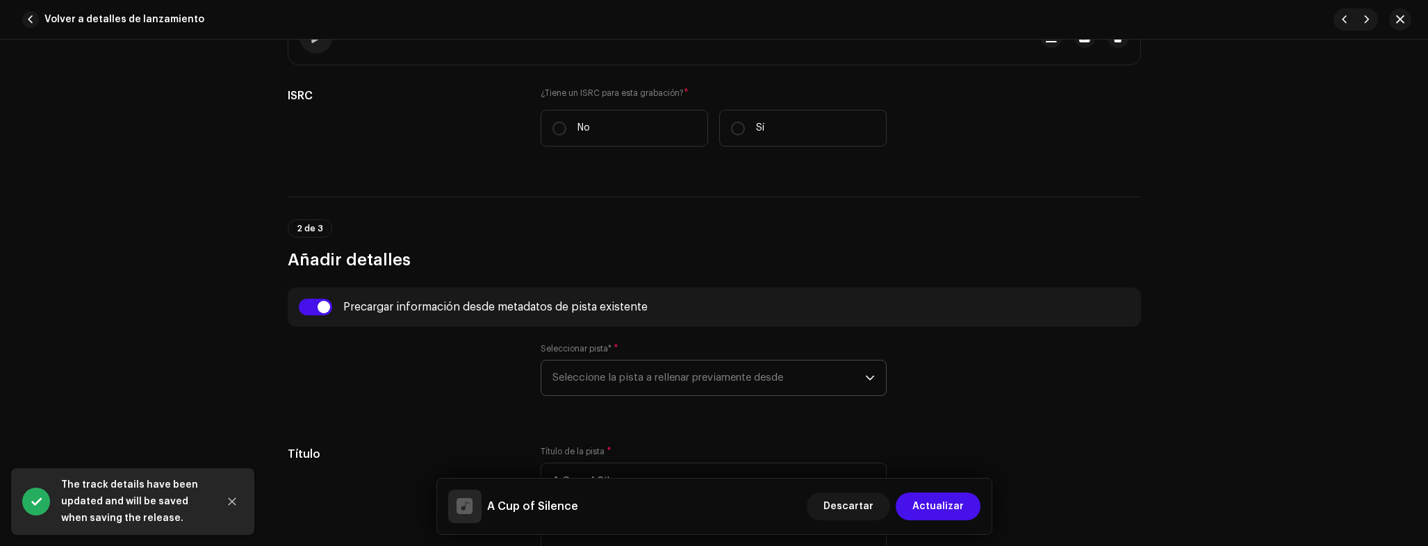
click at [616, 371] on span "Seleccione la pista a rellenar previamente desde" at bounding box center [708, 378] width 313 height 35
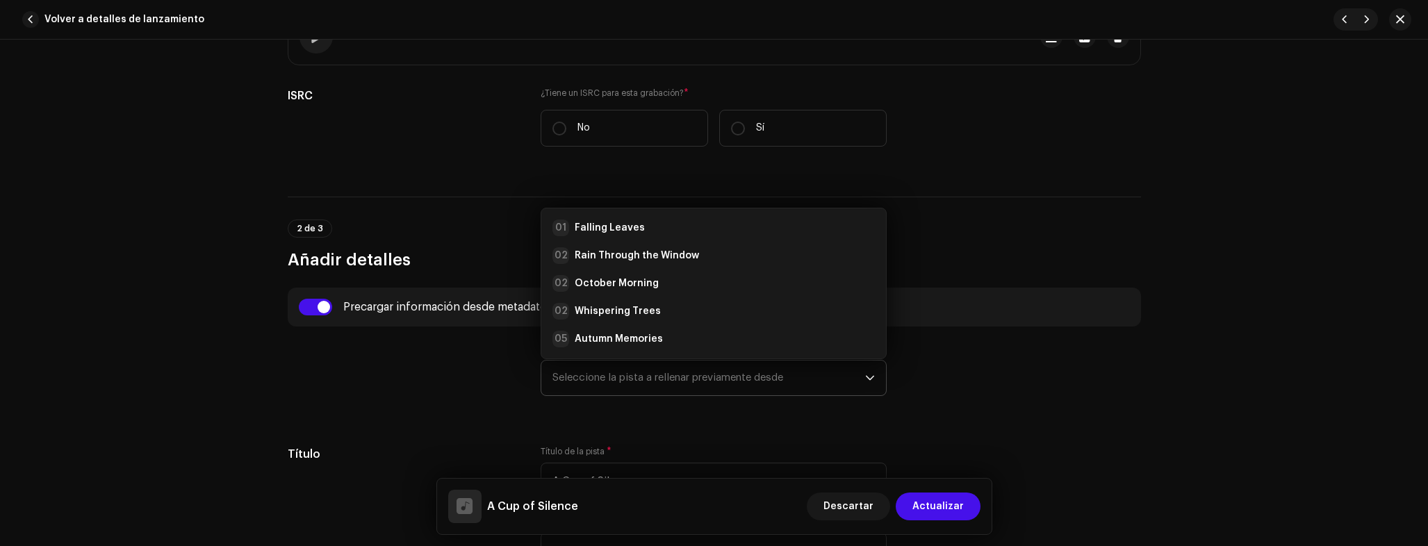
scroll to position [22, 0]
click at [601, 305] on li "05 Autumn Memories" at bounding box center [714, 317] width 334 height 28
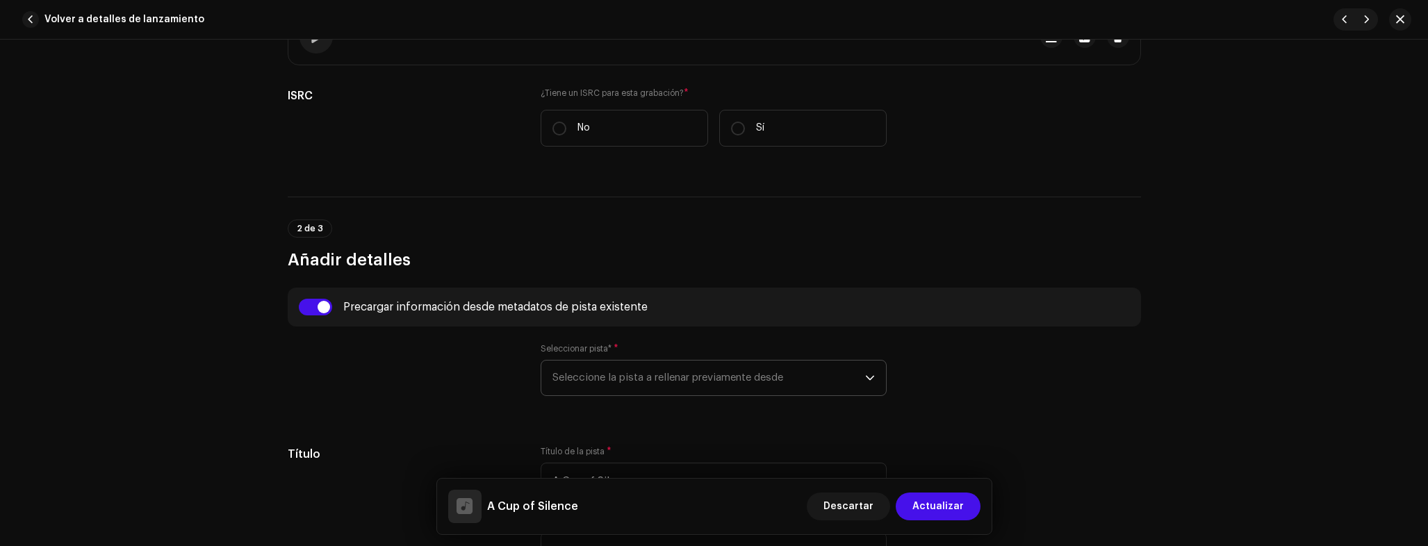
type input "00:57"
radio input "true"
type input "Inmaterium Records"
checkbox input "true"
radio input "false"
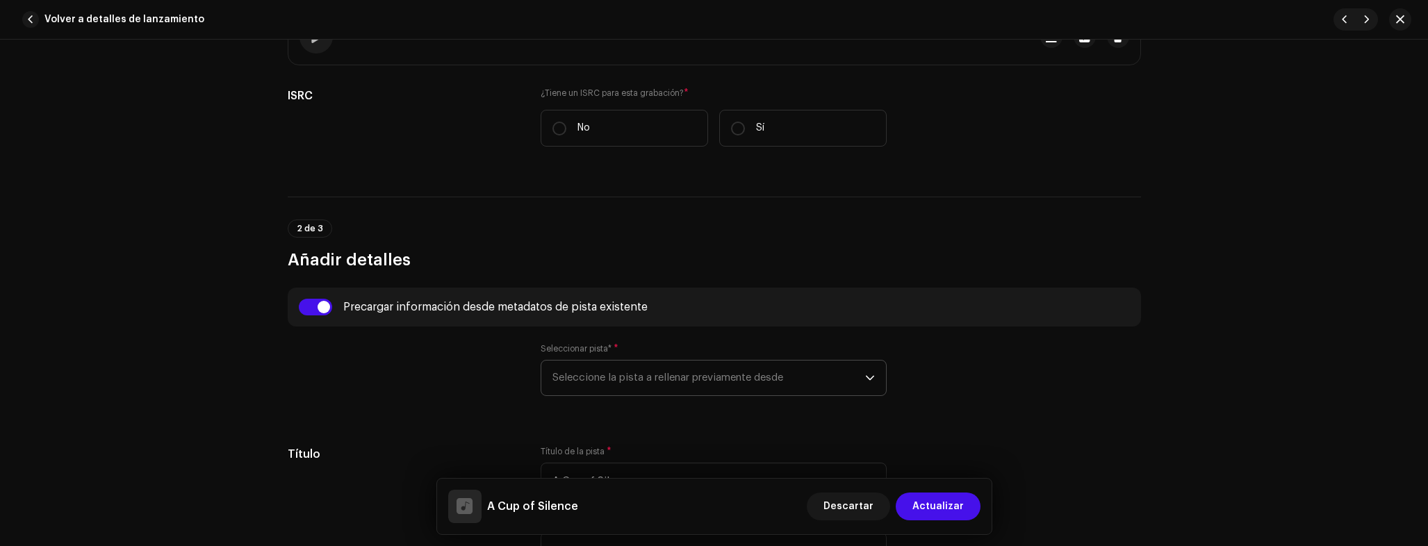
radio input "true"
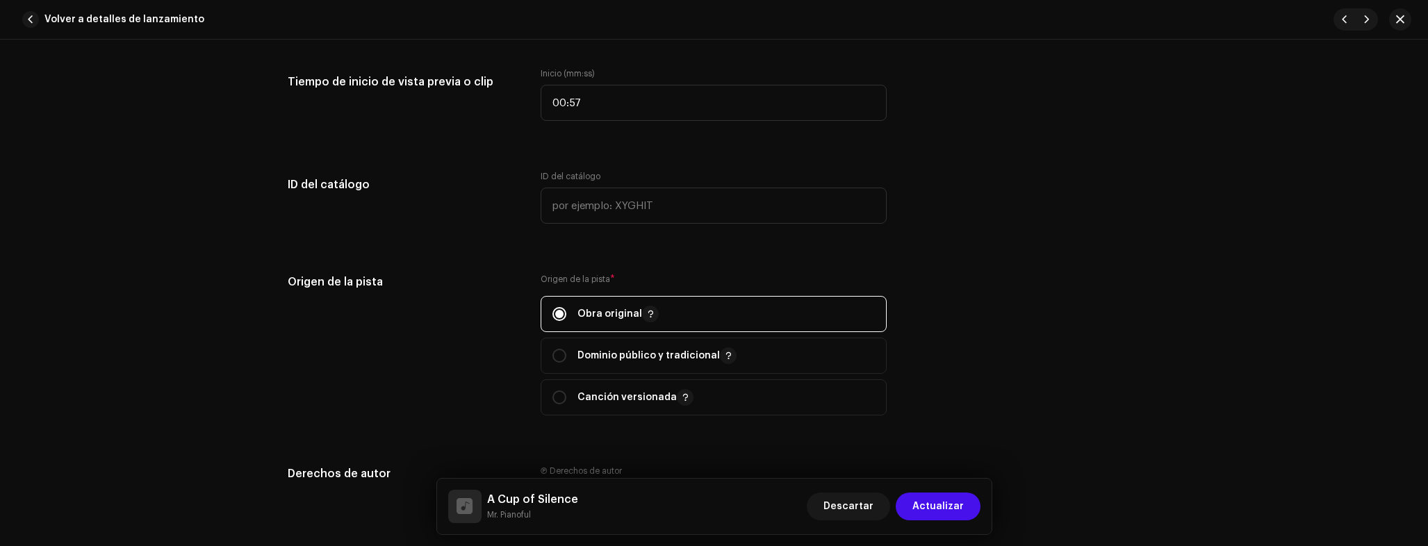
scroll to position [1580, 0]
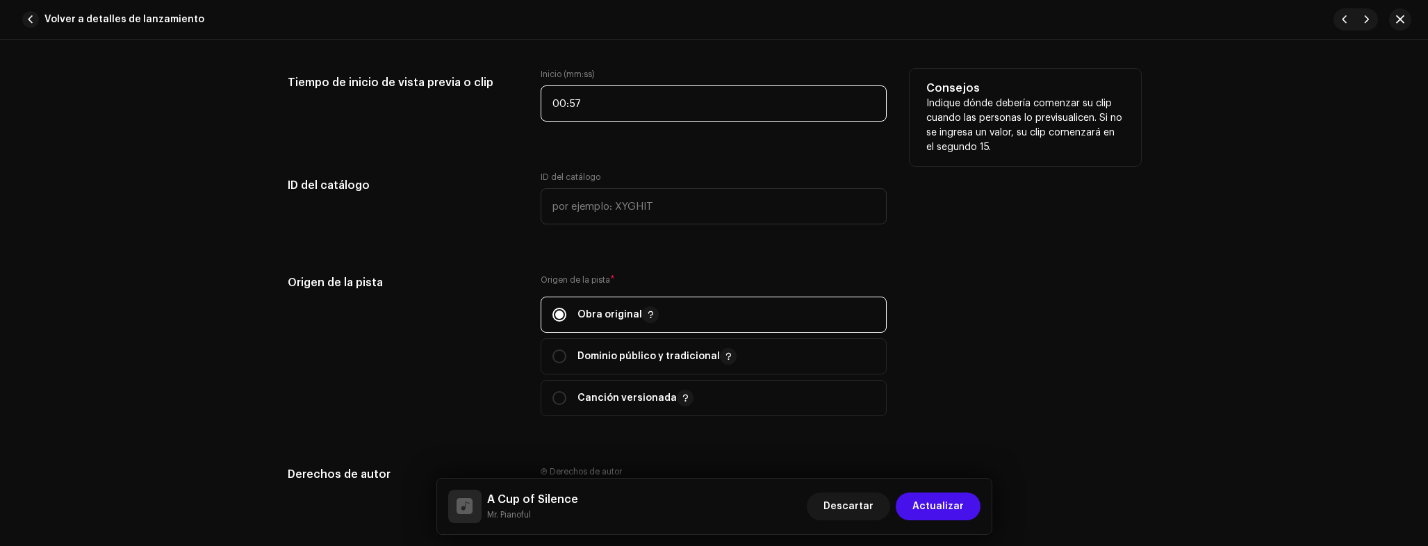
click at [636, 104] on input "00:57" at bounding box center [714, 103] width 346 height 36
type input "00:10"
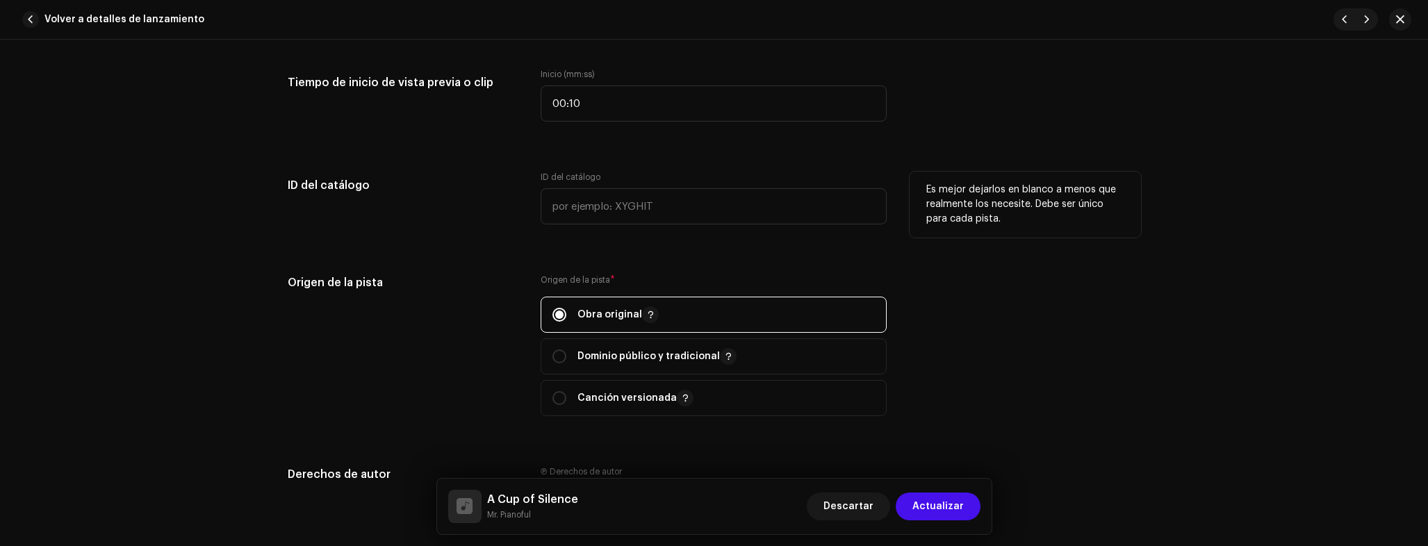
click at [1000, 222] on p "Es mejor dejarlos en blanco a menos que realmente los necesite. Debe ser único …" at bounding box center [1025, 205] width 198 height 44
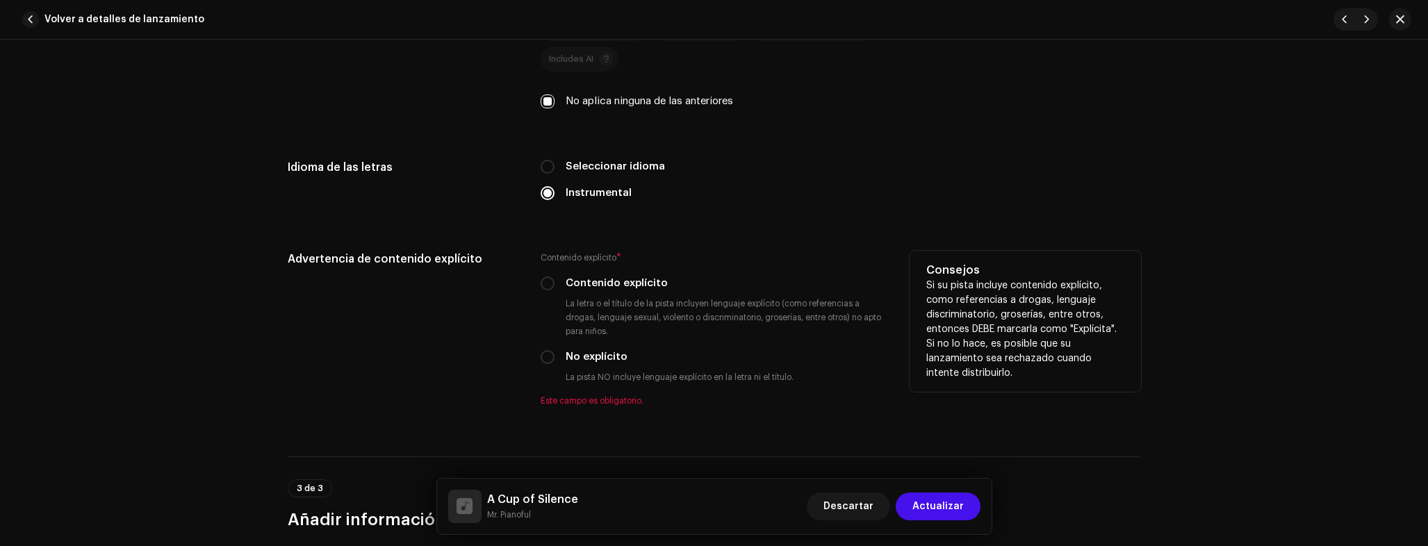
click at [600, 375] on small "La pista NO incluye lenguaje explícito en la letra ni el título." at bounding box center [679, 377] width 233 height 14
click at [596, 361] on label "No explícito" at bounding box center [597, 357] width 62 height 15
click at [555, 361] on input "No explícito" at bounding box center [548, 357] width 14 height 14
radio input "true"
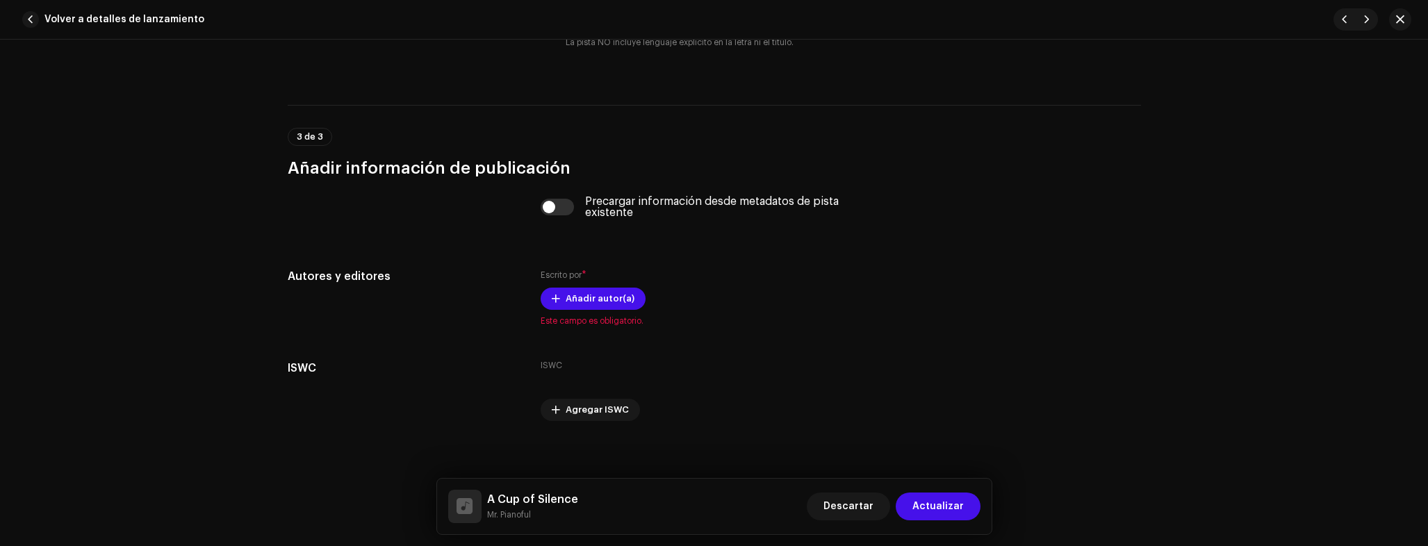
scroll to position [2629, 0]
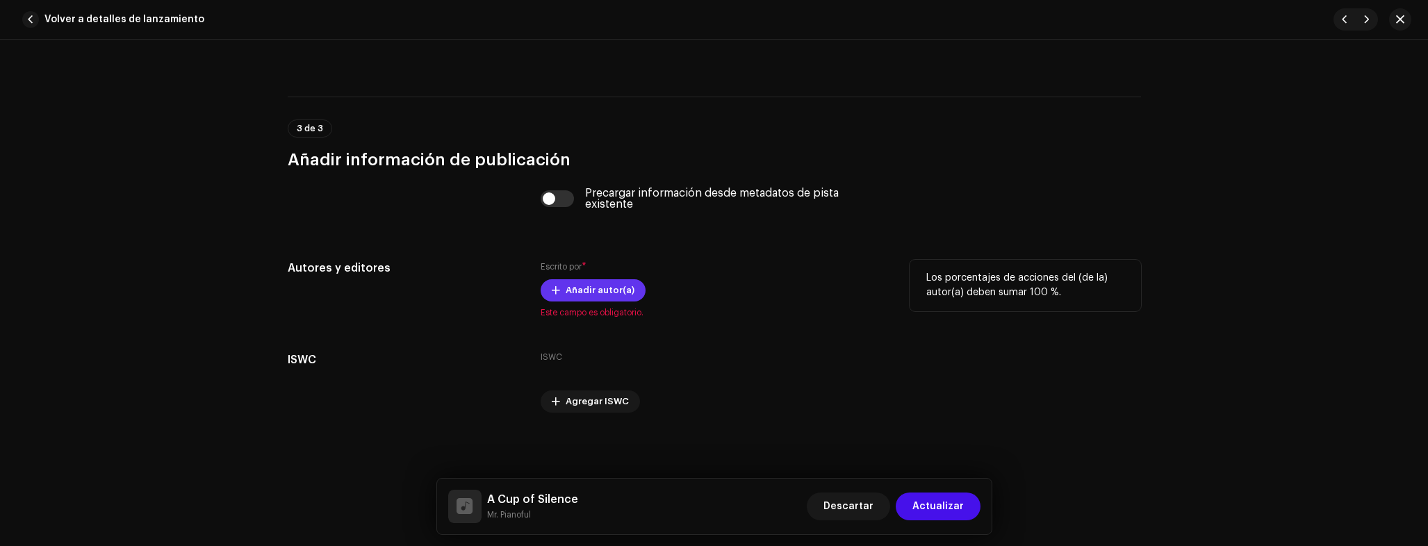
click at [601, 300] on span "Añadir autor(a)" at bounding box center [600, 291] width 69 height 28
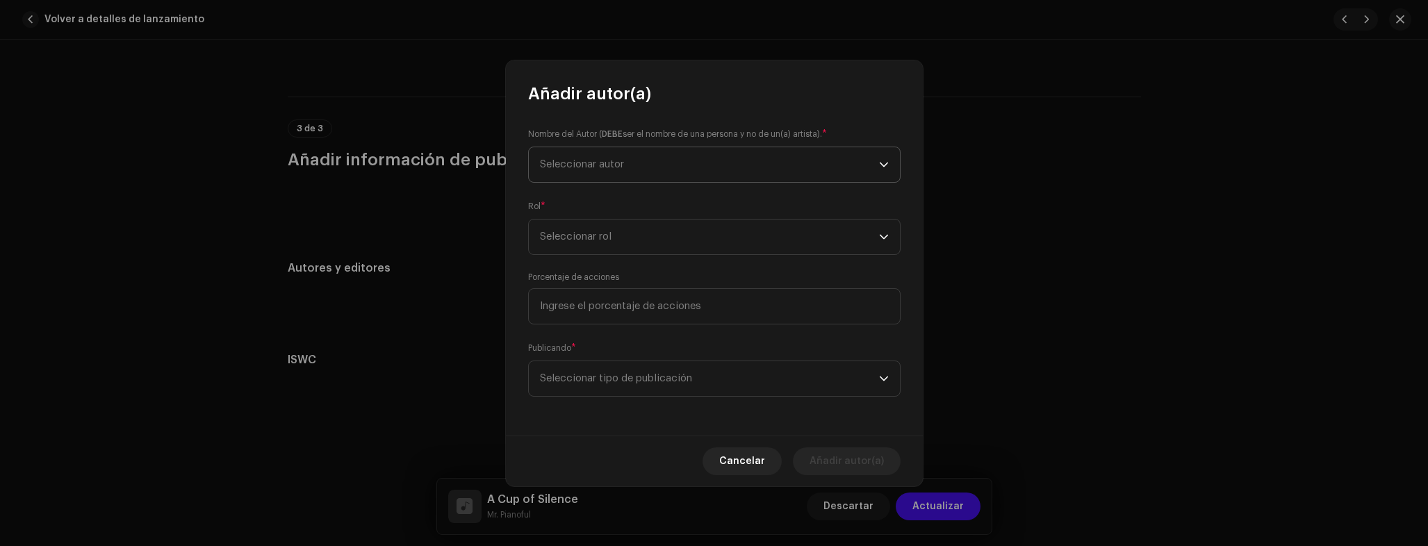
click at [602, 163] on span "Seleccionar autor" at bounding box center [582, 164] width 84 height 10
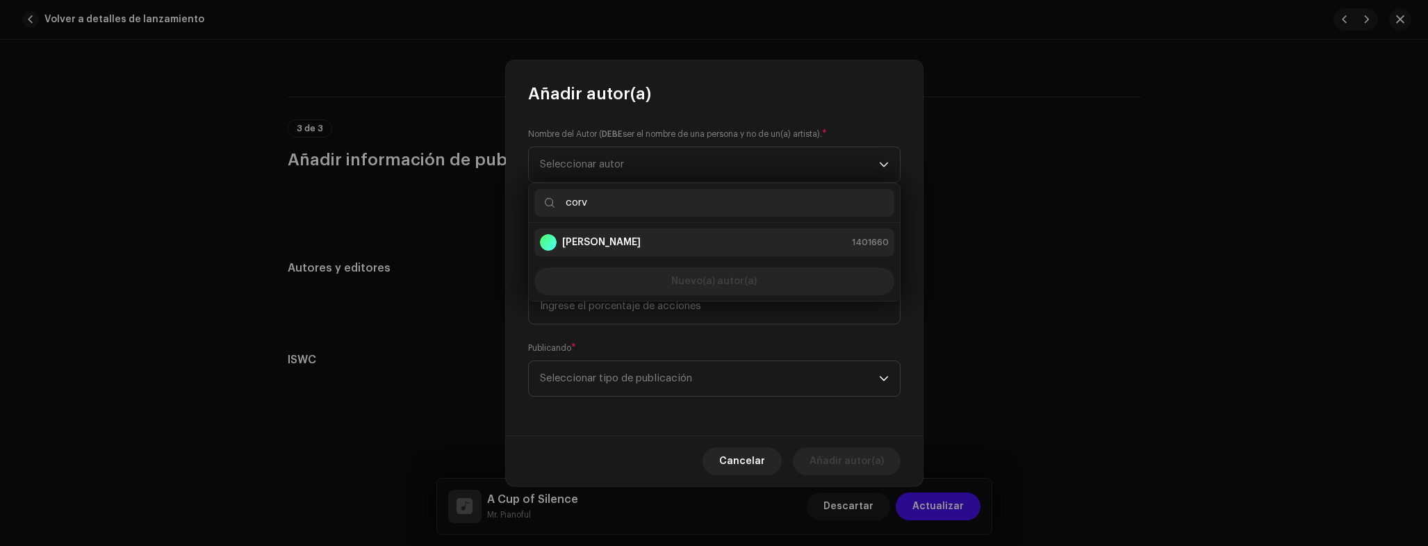
type input "corv"
click at [593, 248] on strong "Adrian Corvo" at bounding box center [601, 243] width 79 height 14
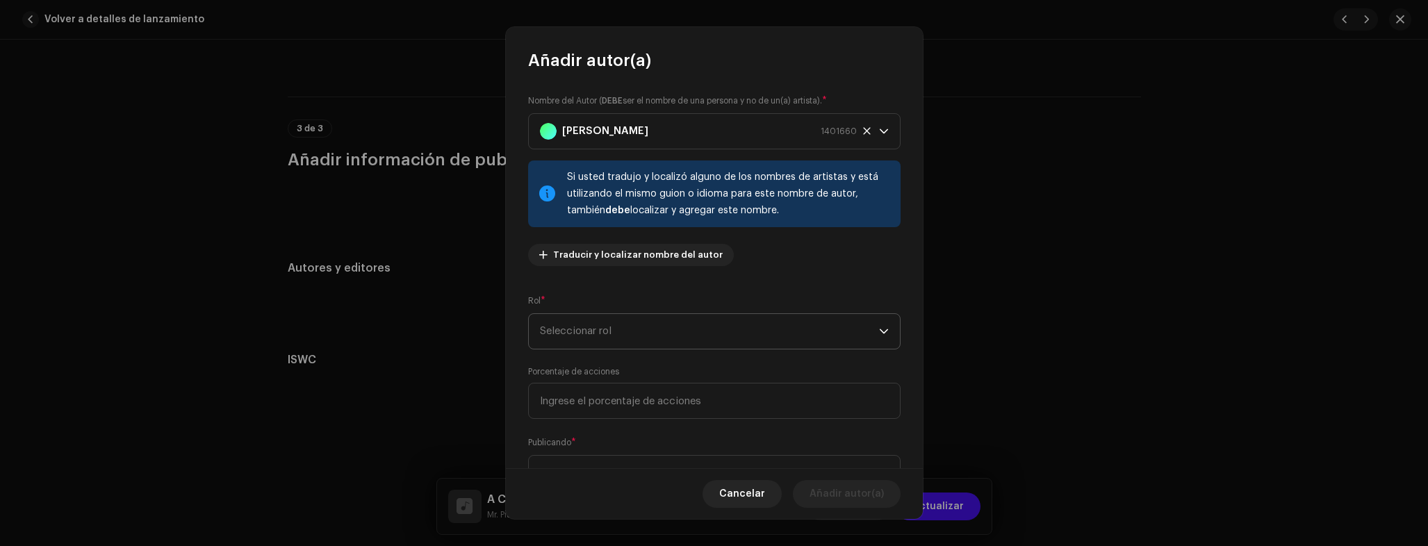
click at [602, 345] on span "Seleccionar rol" at bounding box center [709, 331] width 339 height 35
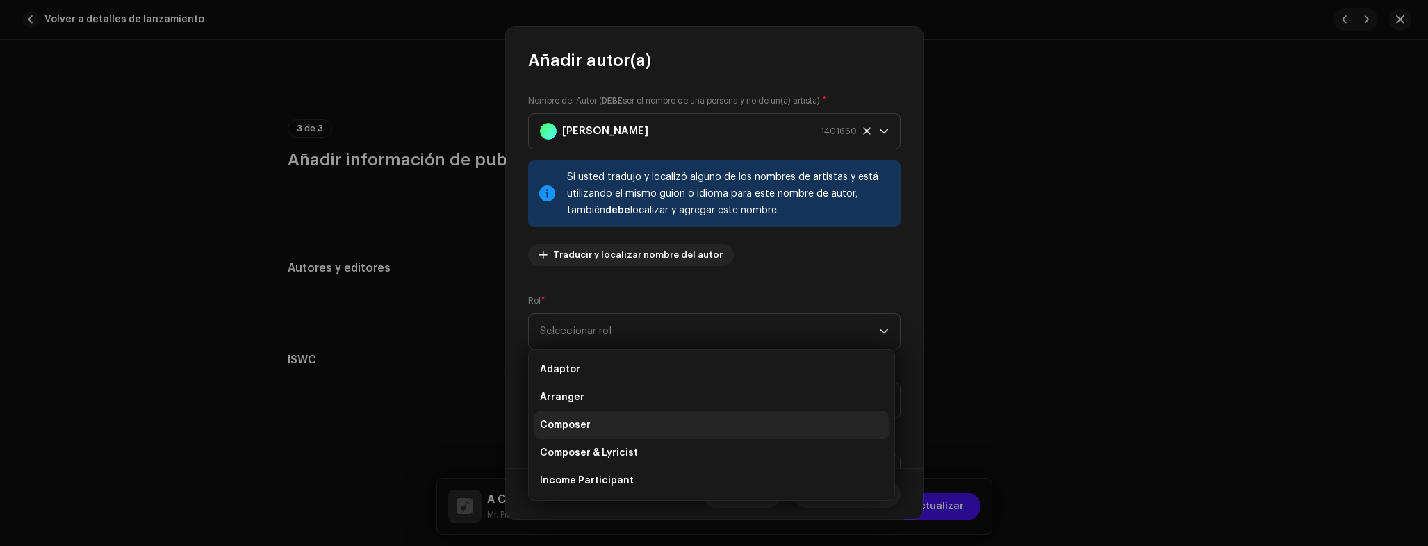
click at [605, 425] on li "Composer" at bounding box center [711, 425] width 354 height 28
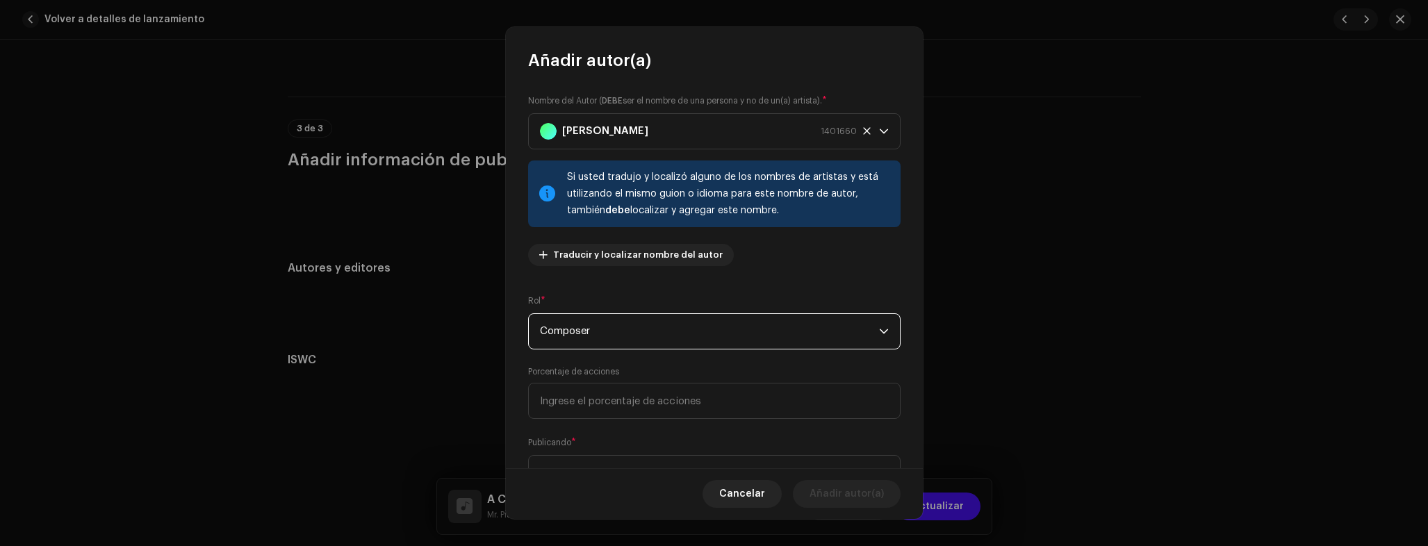
click at [617, 420] on div "Nombre del Autor ( DEBE ser el nombre de una persona y no de un(a) artista). * …" at bounding box center [714, 270] width 417 height 396
click at [625, 407] on input at bounding box center [714, 401] width 372 height 36
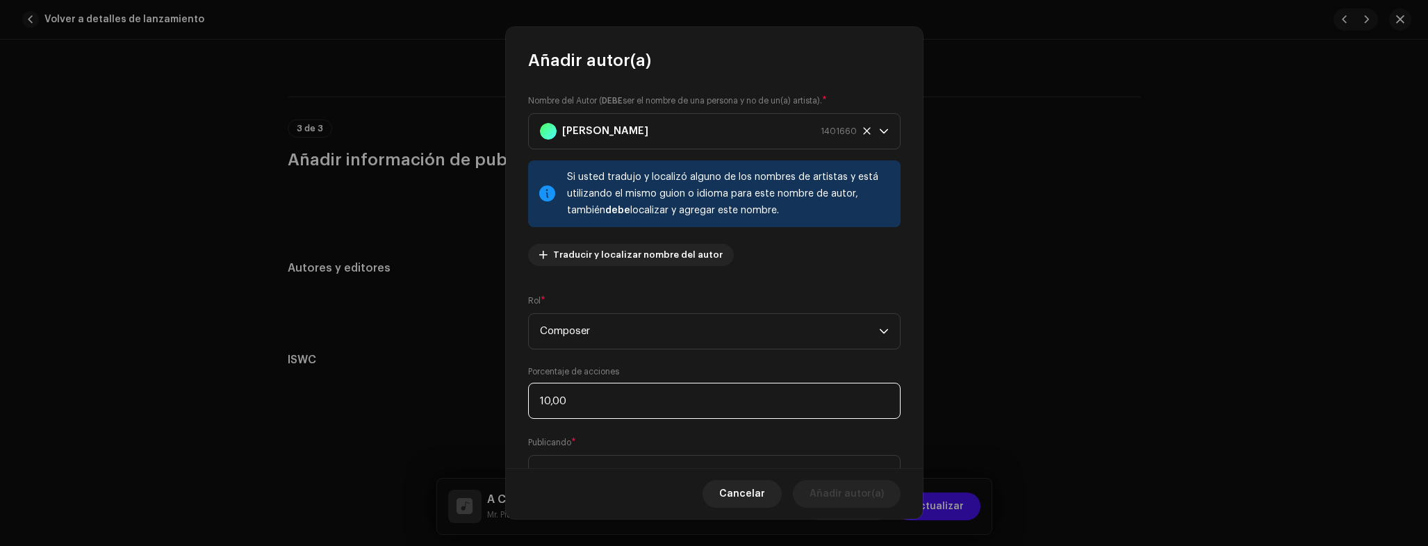
type input "100,00"
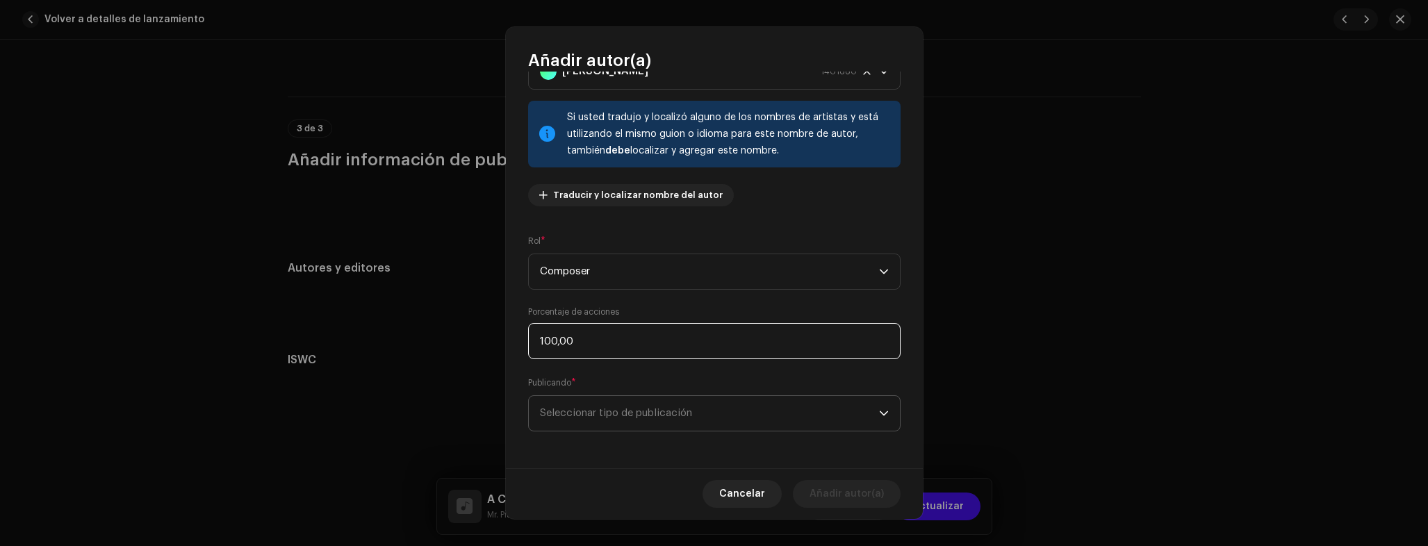
scroll to position [62, 0]
click at [596, 410] on span "Seleccionar tipo de publicación" at bounding box center [709, 411] width 339 height 35
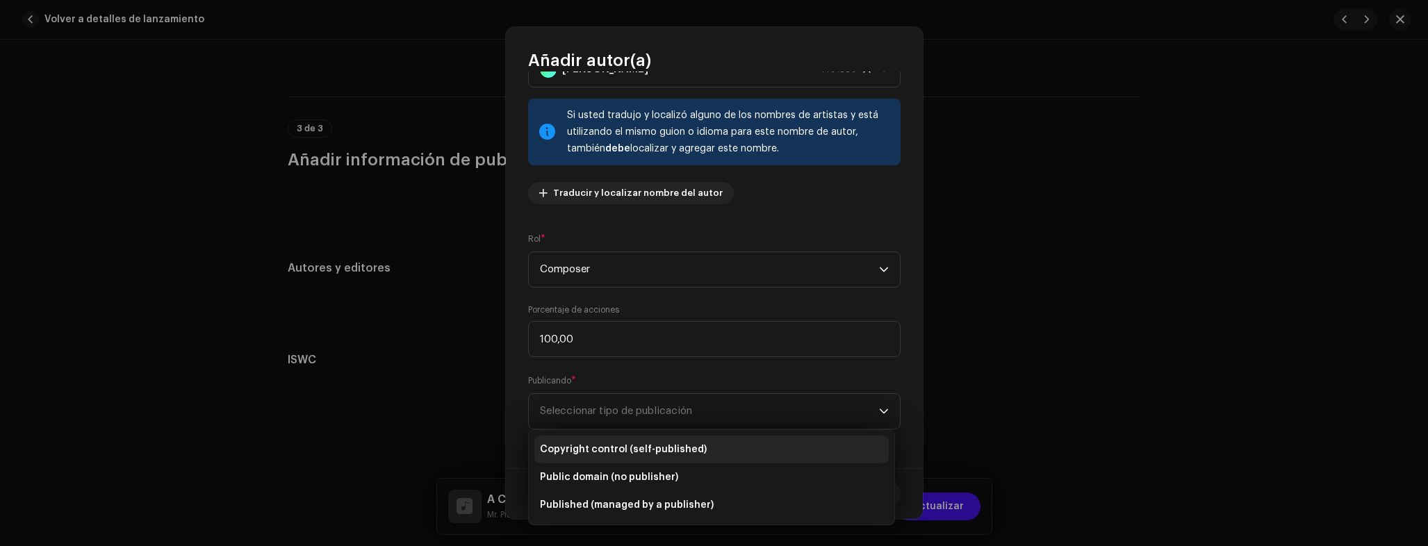
click at [602, 449] on span "Copyright control (self-published)" at bounding box center [623, 450] width 167 height 14
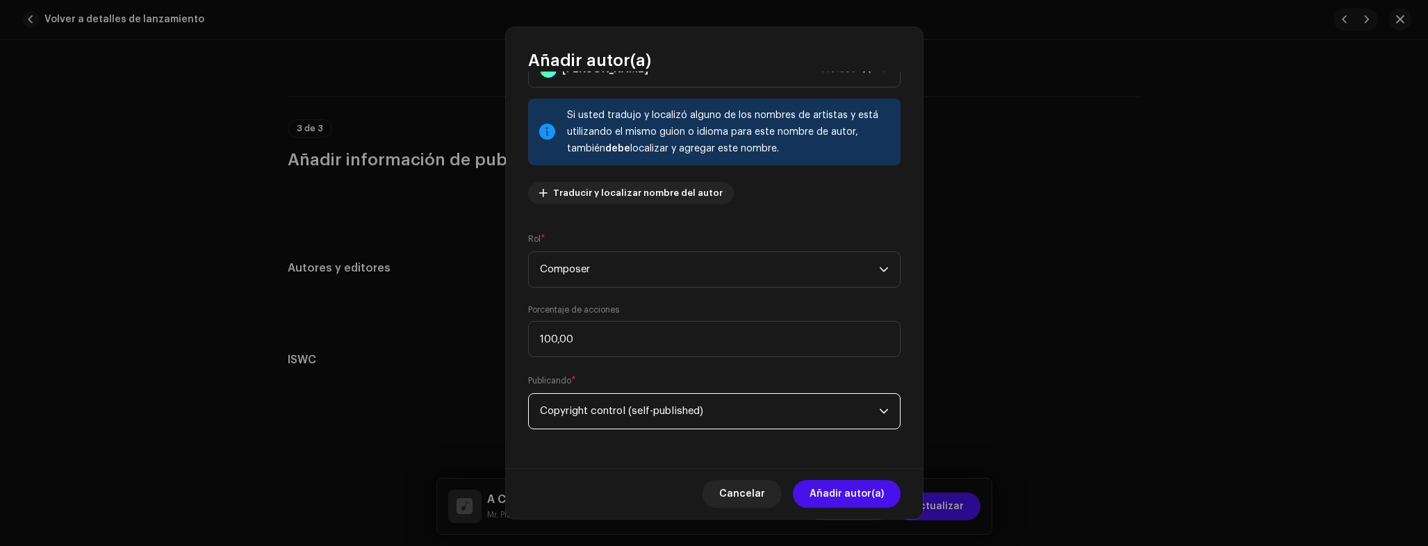
click at [850, 504] on span "Añadir autor(a)" at bounding box center [847, 494] width 74 height 28
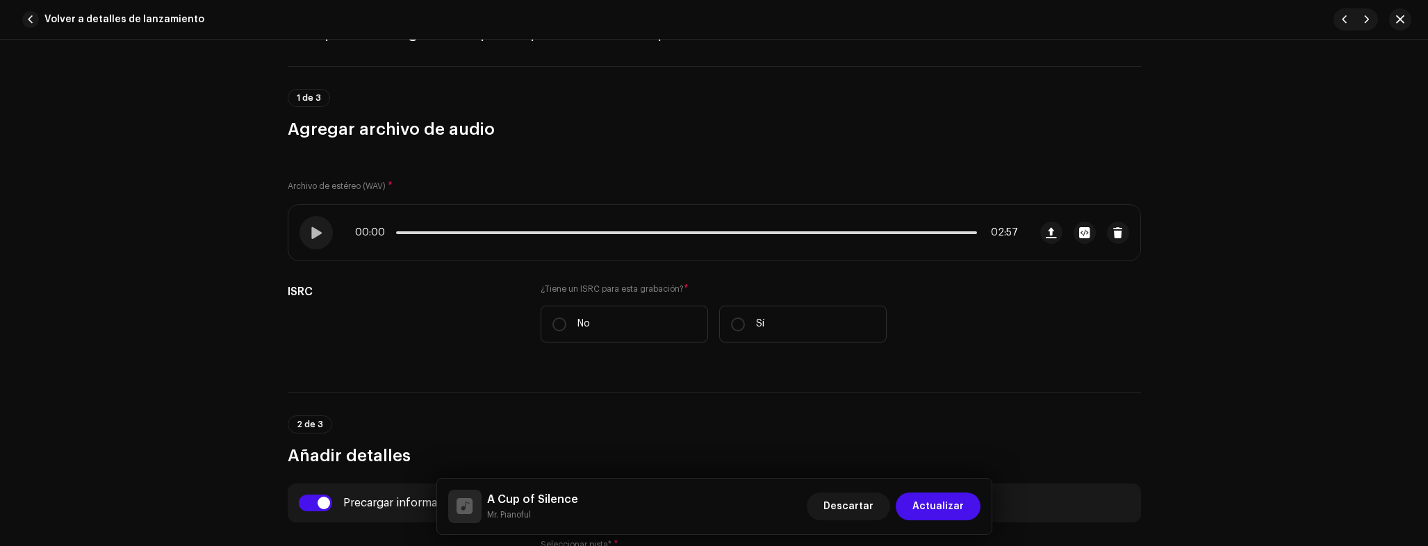
scroll to position [0, 0]
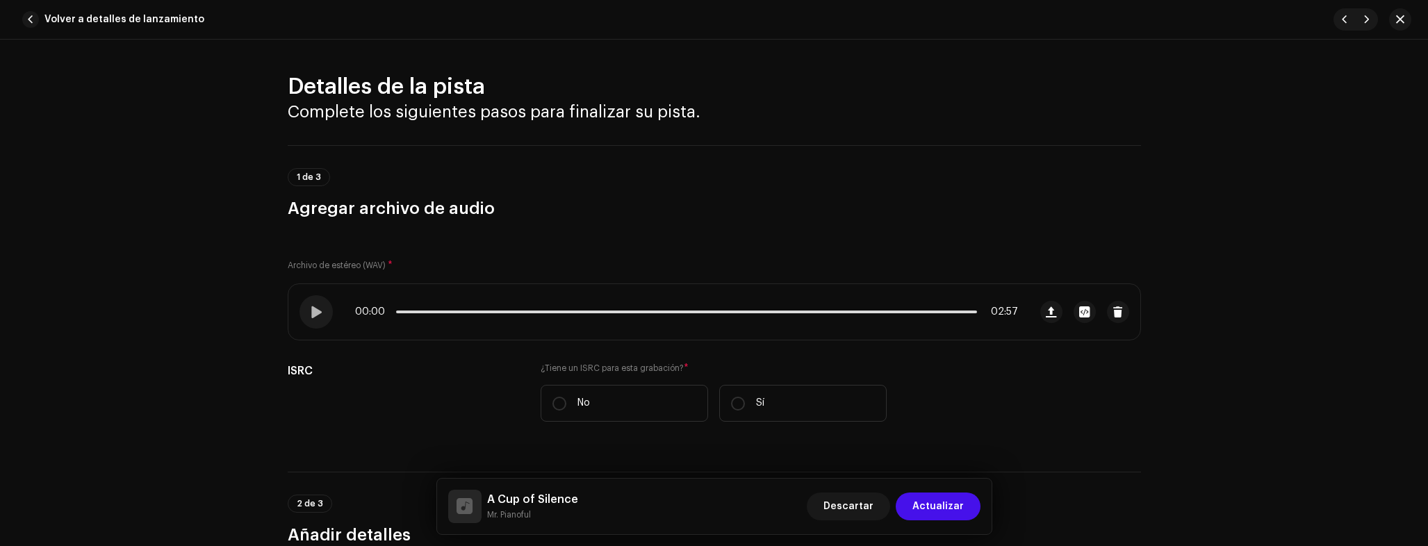
click at [956, 511] on span "Actualizar" at bounding box center [937, 507] width 51 height 28
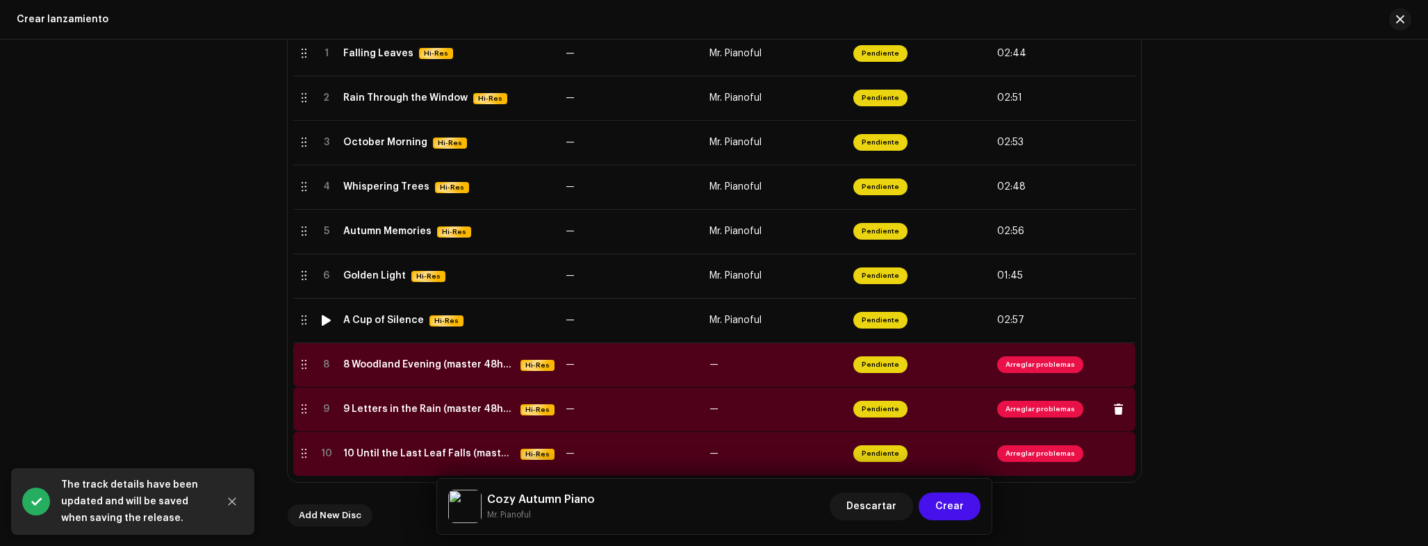
scroll to position [388, 0]
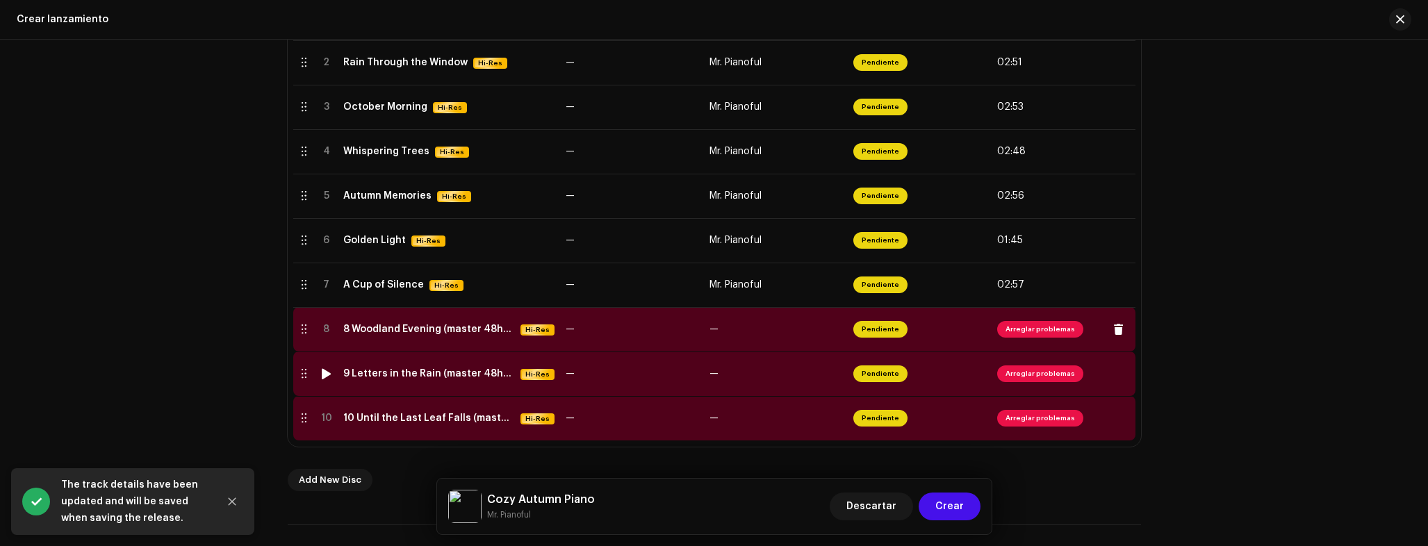
click at [438, 336] on td "8 Woodland Evening (master 48hz 24 bit).wav Hi-Res" at bounding box center [449, 329] width 222 height 44
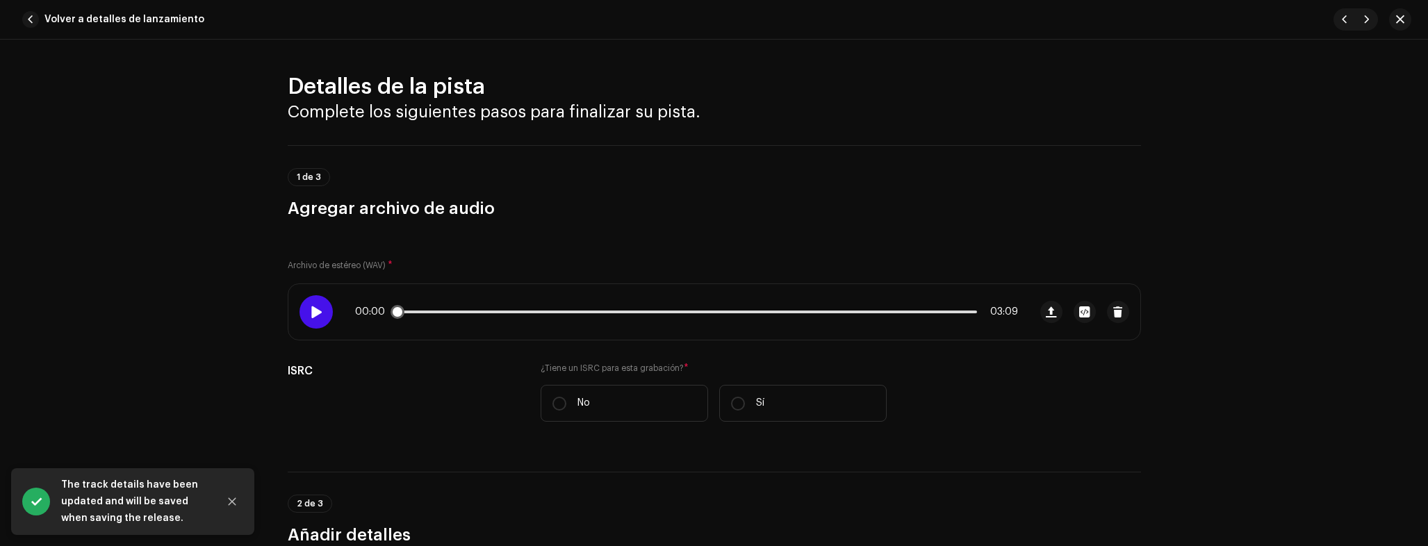
click at [317, 310] on span at bounding box center [316, 311] width 12 height 11
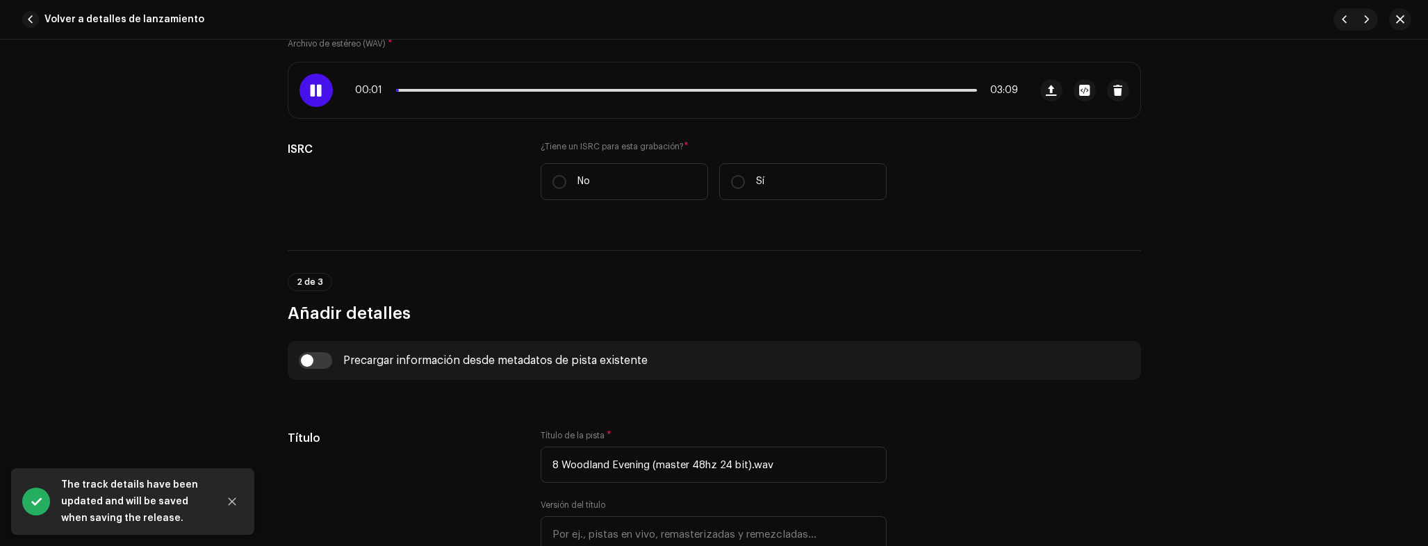
scroll to position [237, 0]
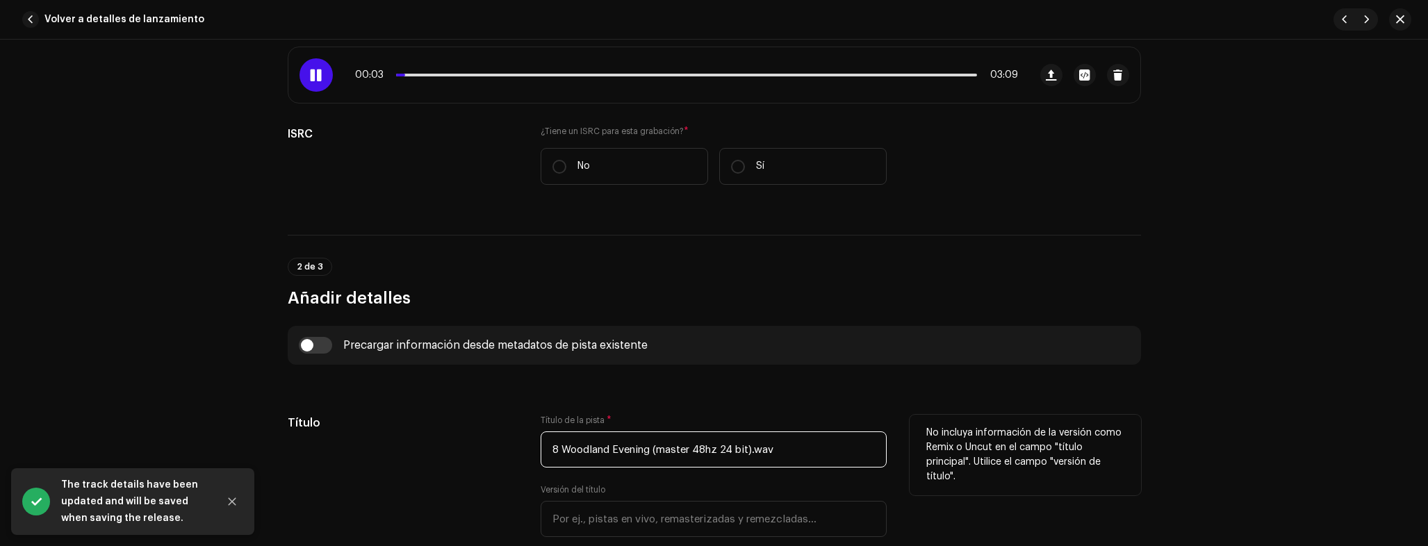
drag, startPoint x: 571, startPoint y: 450, endPoint x: 650, endPoint y: 455, distance: 80.1
click at [650, 455] on input "8 Woodland Evening (master 48hz 24 bit).wav" at bounding box center [714, 450] width 346 height 36
paste input "Woodland Evening"
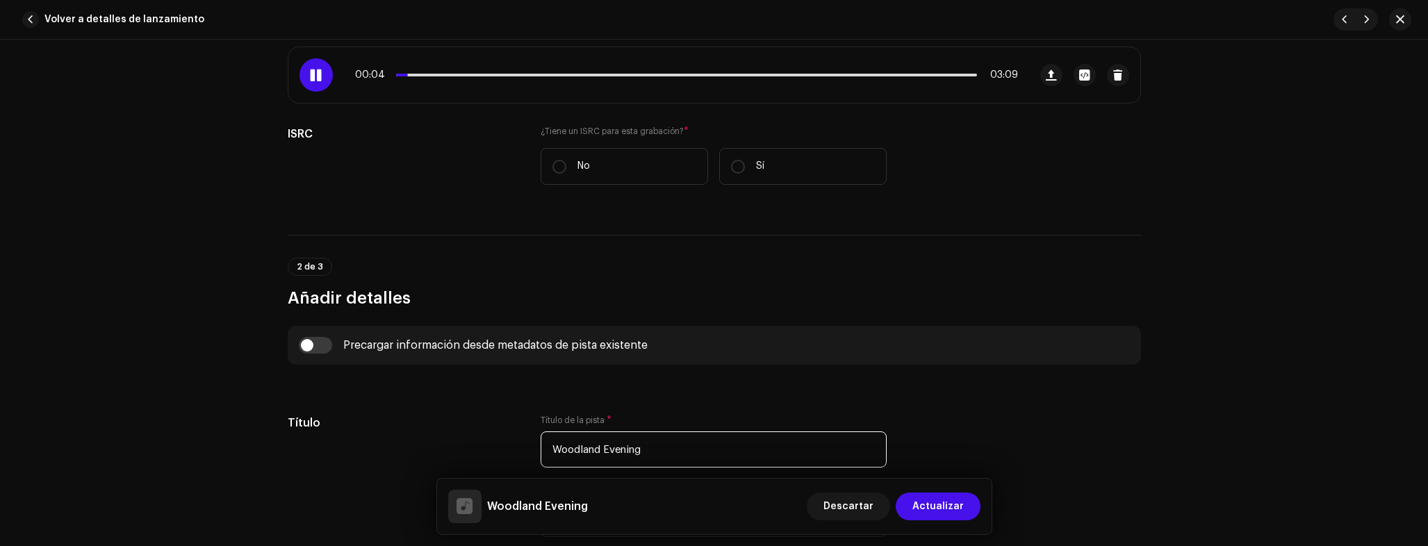
type input "Woodland Evening"
click at [197, 254] on div "Detalles de la pista Complete los siguientes pasos para finalizar su pista. 1 d…" at bounding box center [714, 293] width 1428 height 507
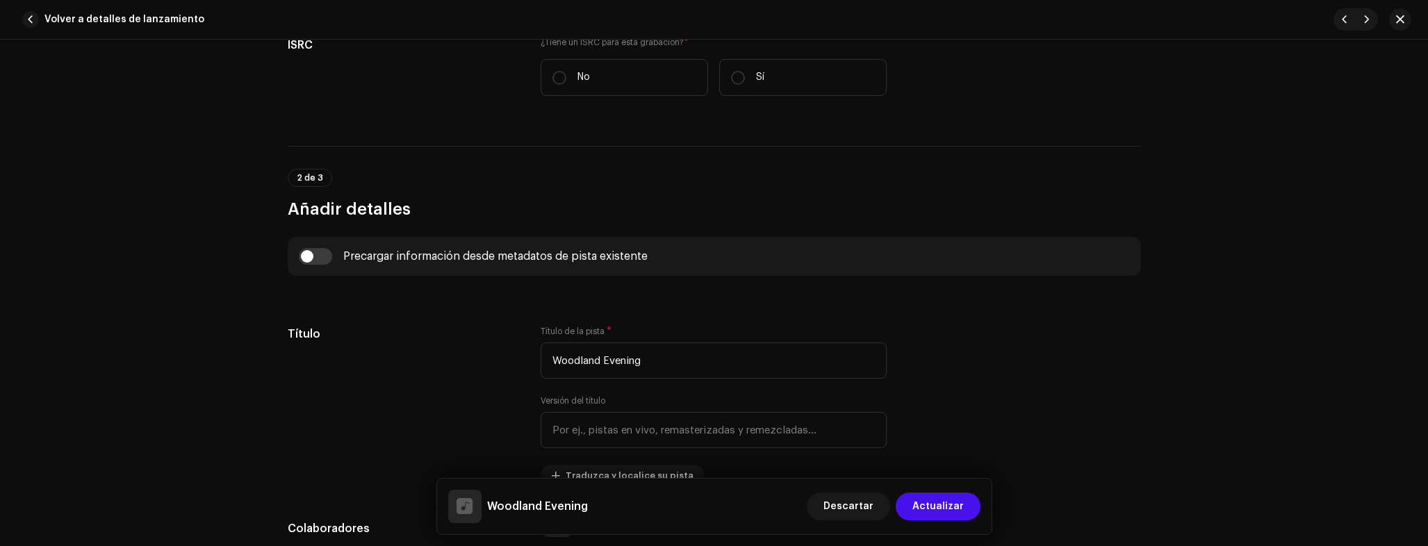
scroll to position [525, 0]
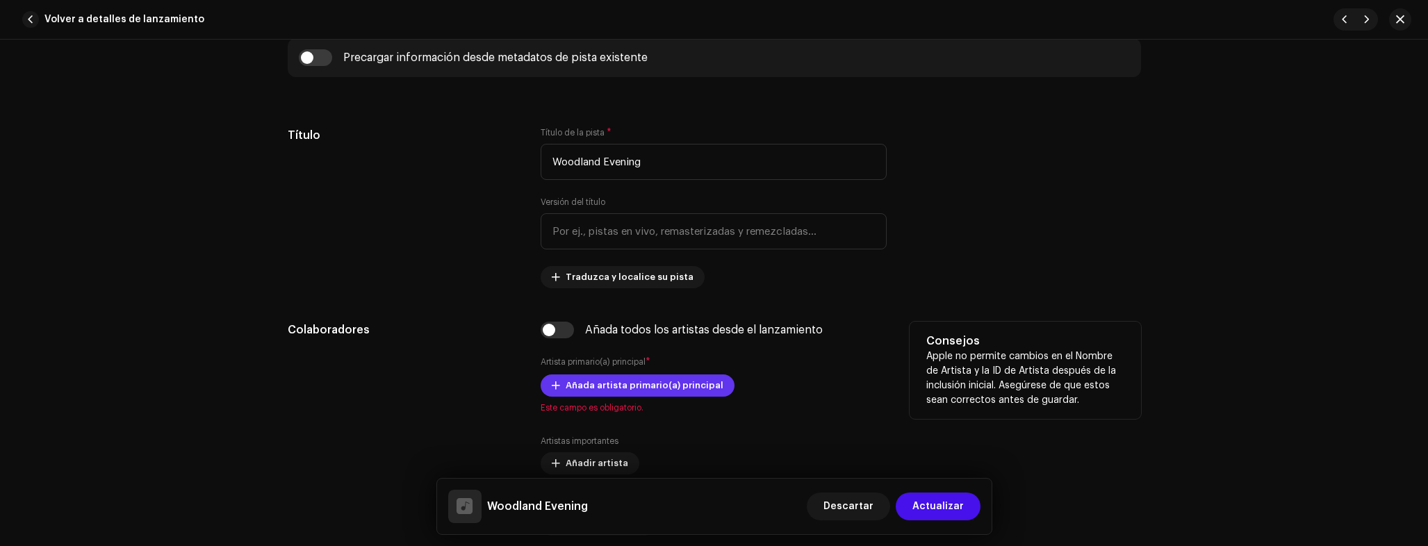
click at [595, 386] on span "Añada artista primario(a) principal" at bounding box center [645, 386] width 158 height 28
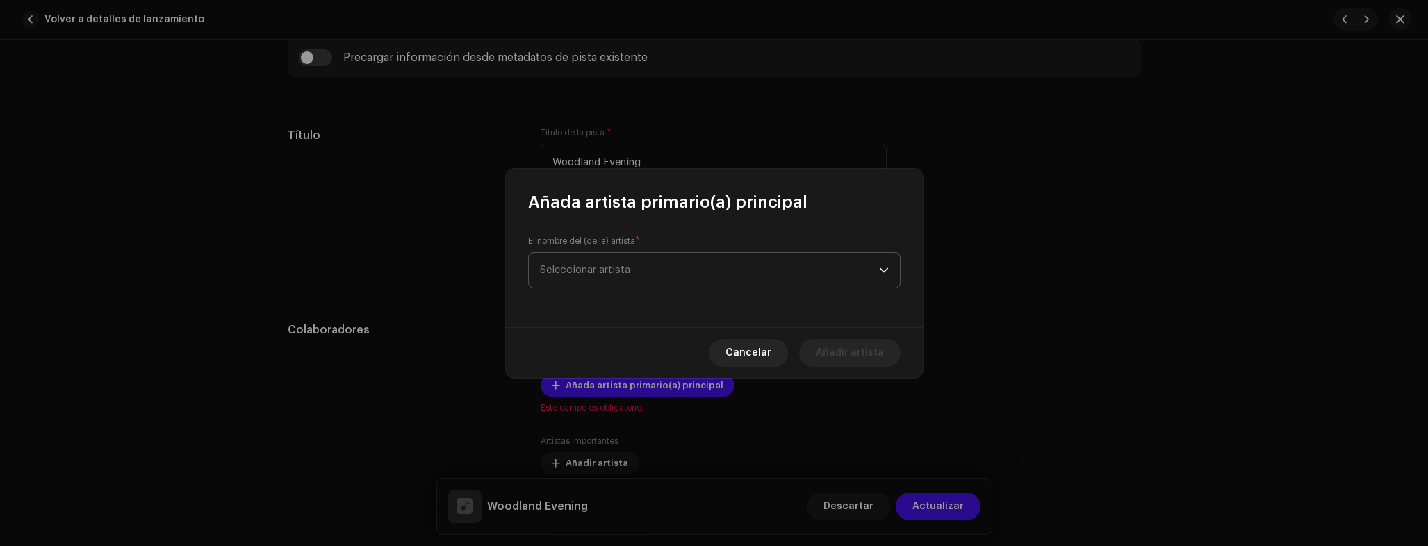
click at [596, 269] on span "Seleccionar artista" at bounding box center [585, 270] width 90 height 10
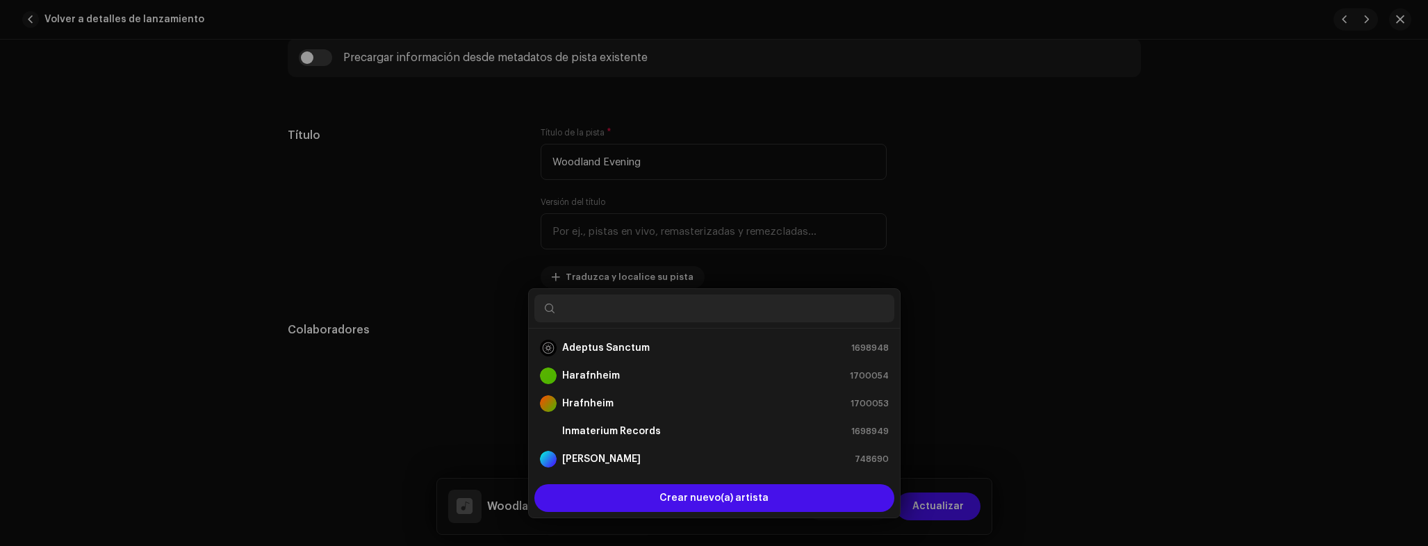
click at [404, 248] on div "Añada artista primario(a) principal El nombre del (de la) artista * Seleccionar…" at bounding box center [714, 273] width 1428 height 546
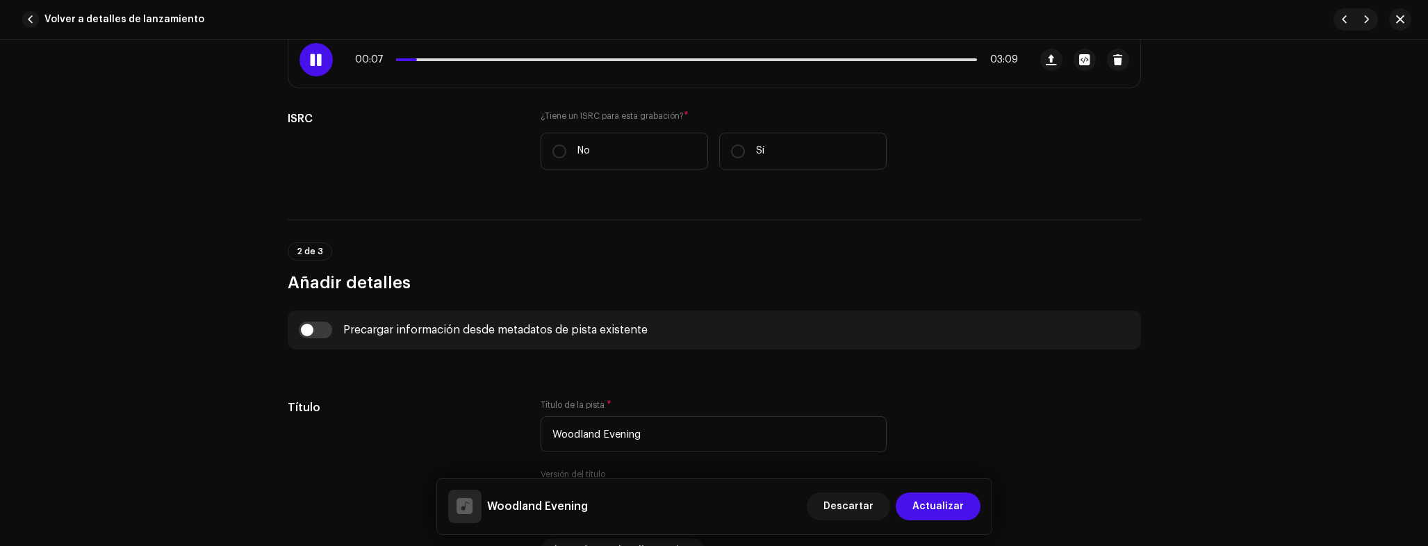
scroll to position [250, 0]
click at [315, 338] on input "checkbox" at bounding box center [315, 332] width 33 height 17
checkbox input "true"
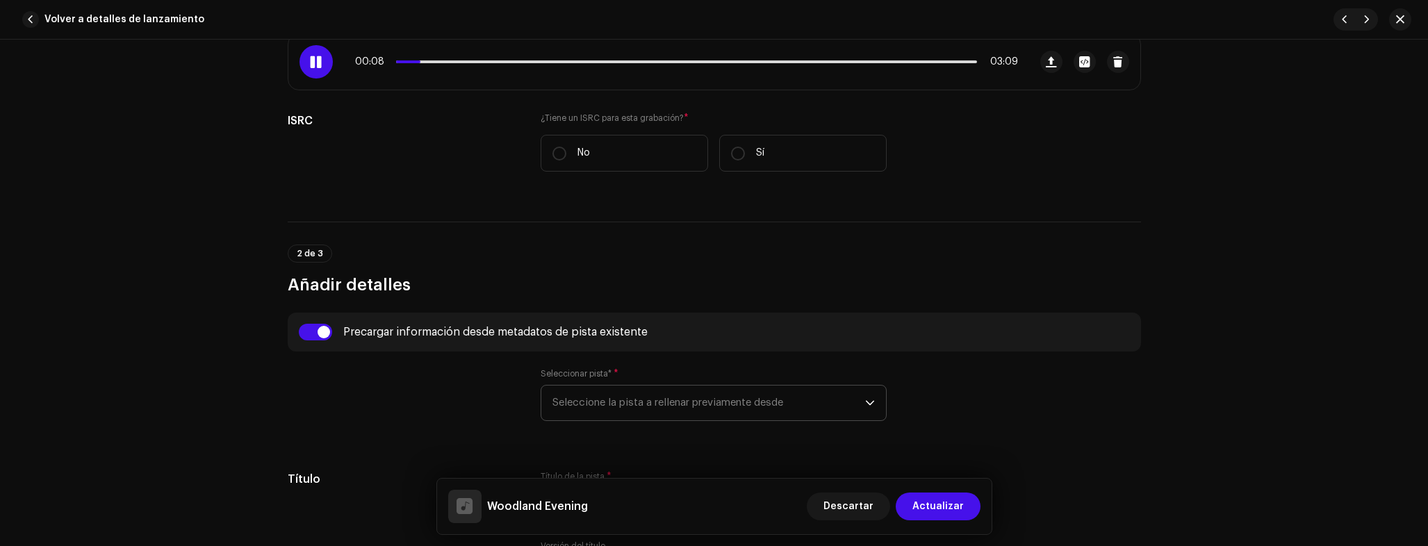
click at [637, 401] on span "Seleccione la pista a rellenar previamente desde" at bounding box center [708, 403] width 313 height 35
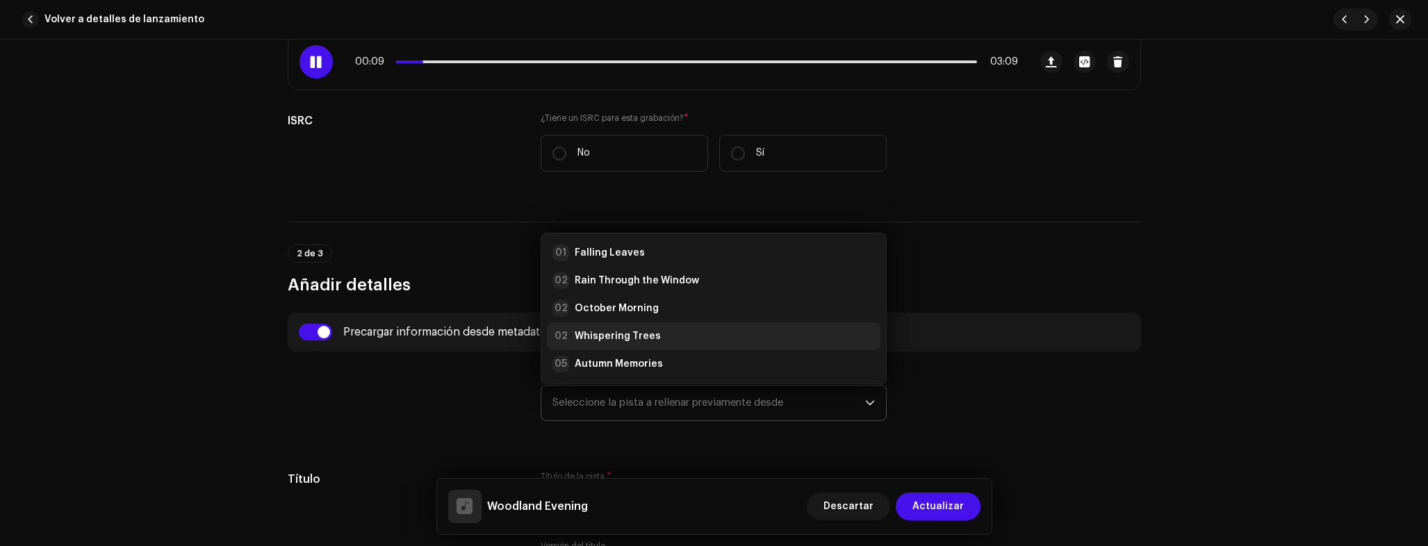
scroll to position [22, 0]
click at [603, 306] on div "02 Whispering Trees" at bounding box center [606, 314] width 108 height 17
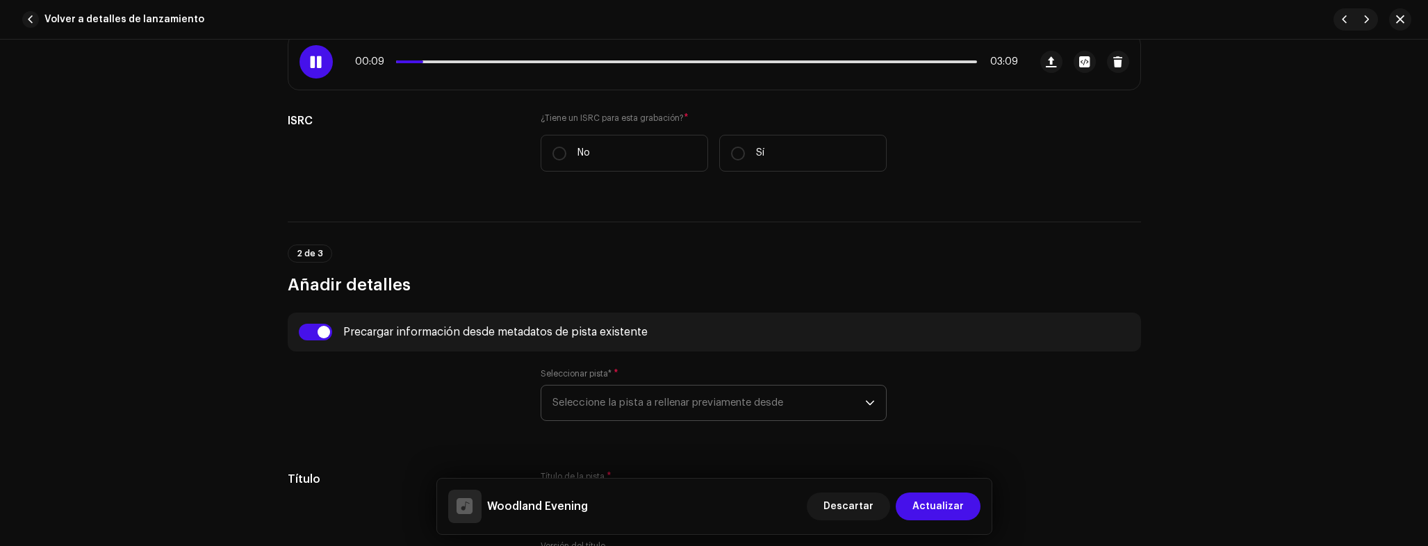
type input "00:01"
radio input "true"
type input "Inmaterium Records"
checkbox input "true"
radio input "false"
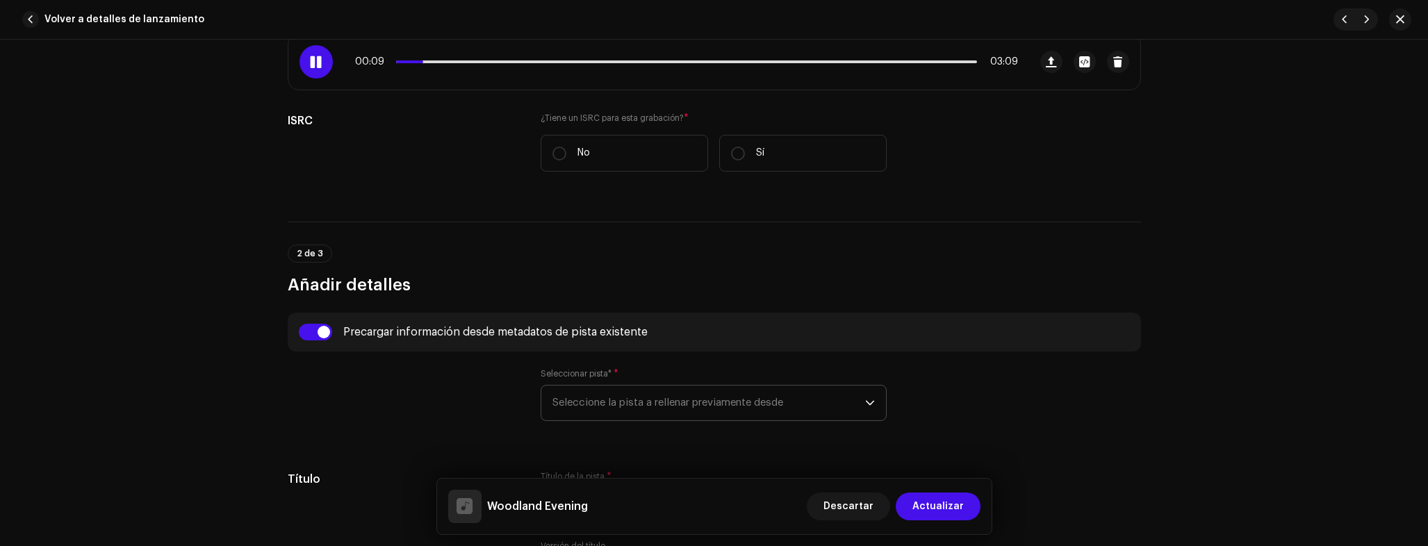
radio input "true"
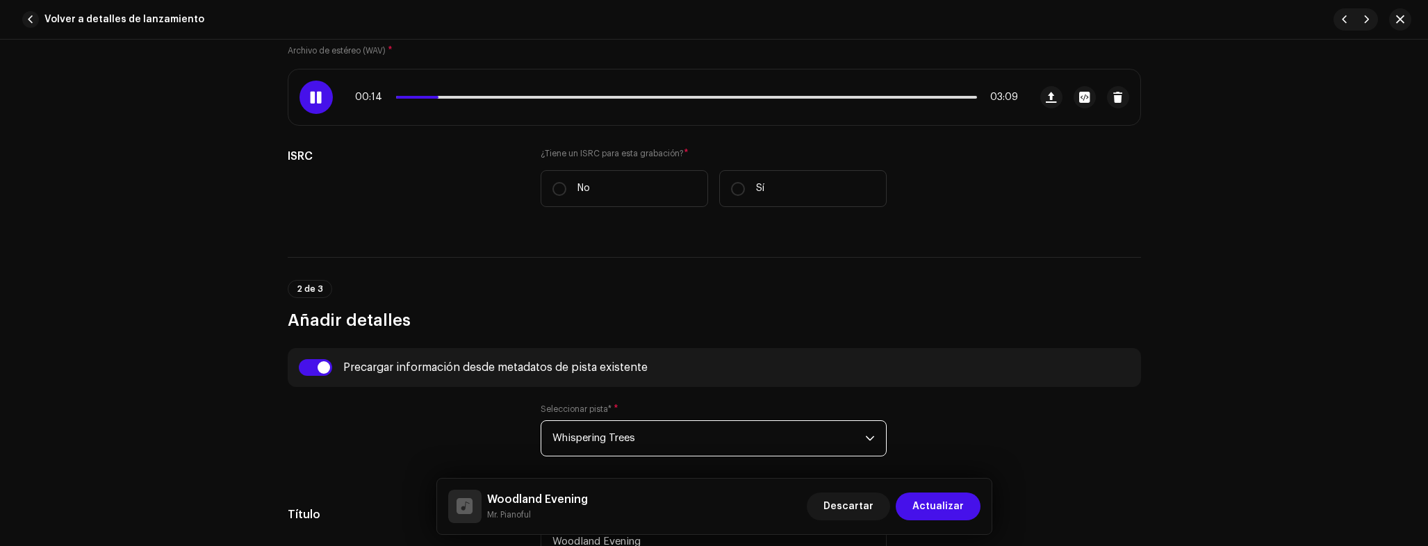
scroll to position [0, 0]
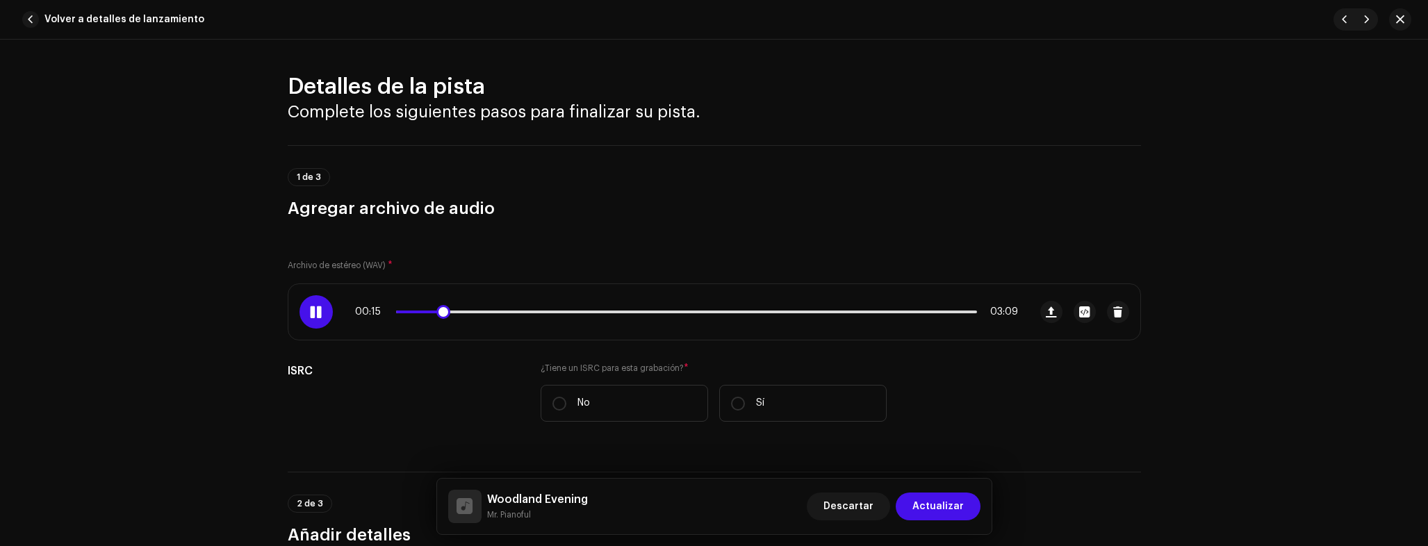
drag, startPoint x: 431, startPoint y: 311, endPoint x: 288, endPoint y: 311, distance: 143.2
click at [347, 307] on div "00:15 03:09" at bounding box center [658, 312] width 741 height 56
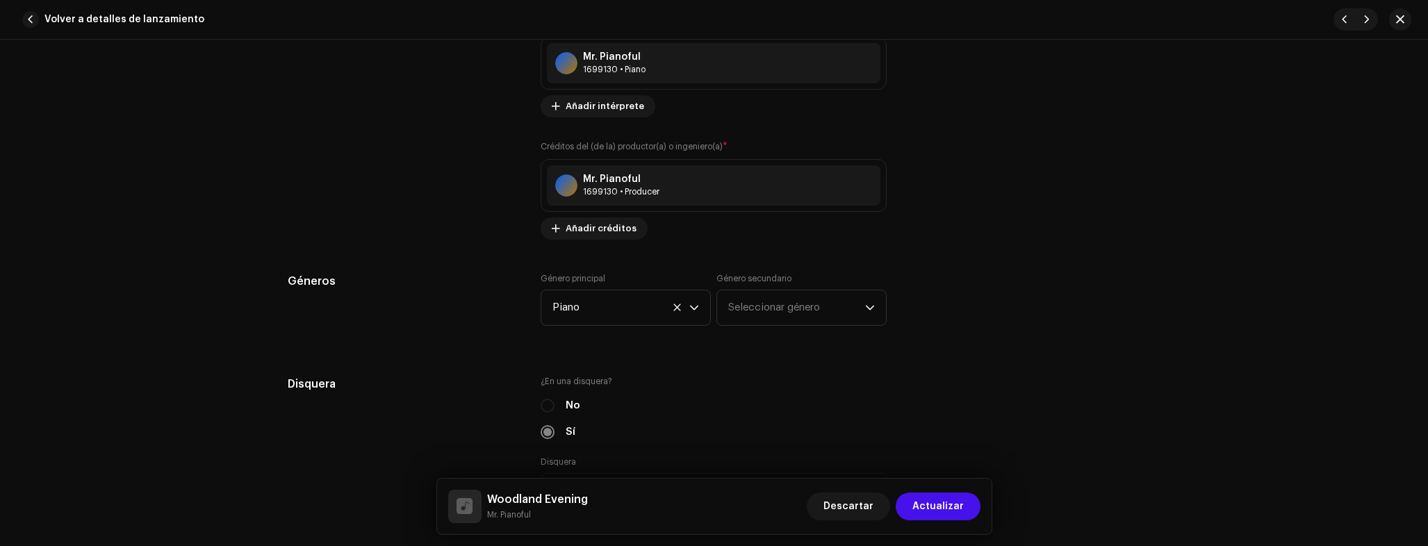
scroll to position [1367, 0]
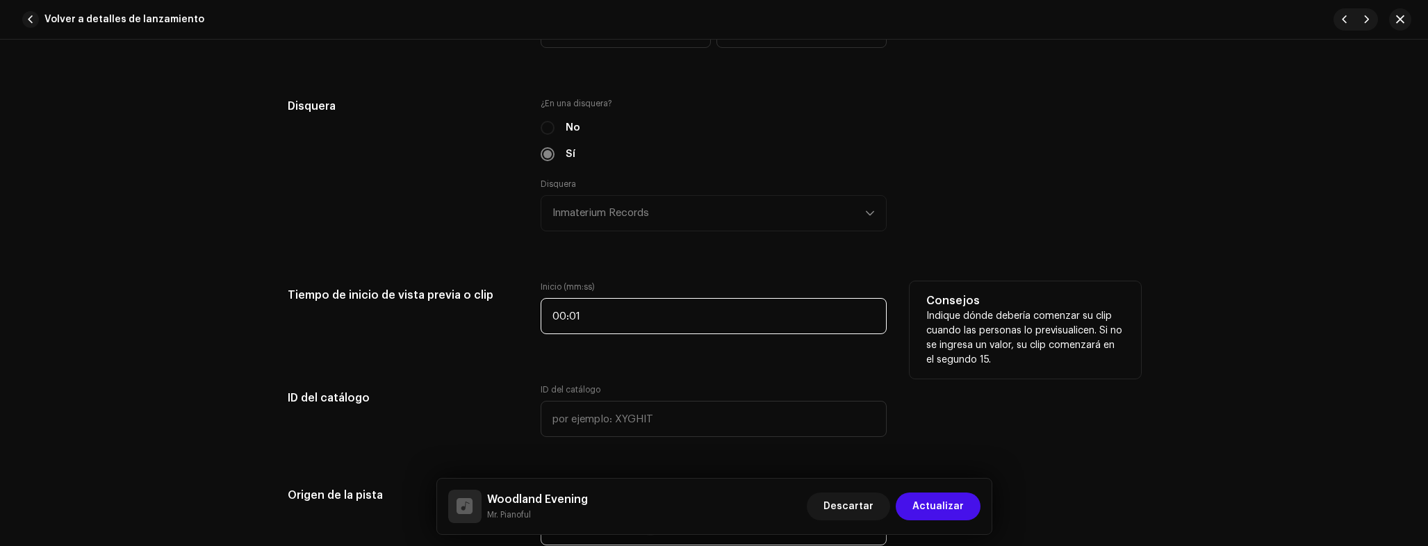
click at [621, 316] on input "00:01" at bounding box center [714, 316] width 346 height 36
click at [630, 315] on input "00:01" at bounding box center [714, 316] width 346 height 36
type input "00:00"
click at [357, 359] on div "Detalles de la pista Complete los siguientes pasos para finalizar su pista. 1 d…" at bounding box center [714, 198] width 898 height 2985
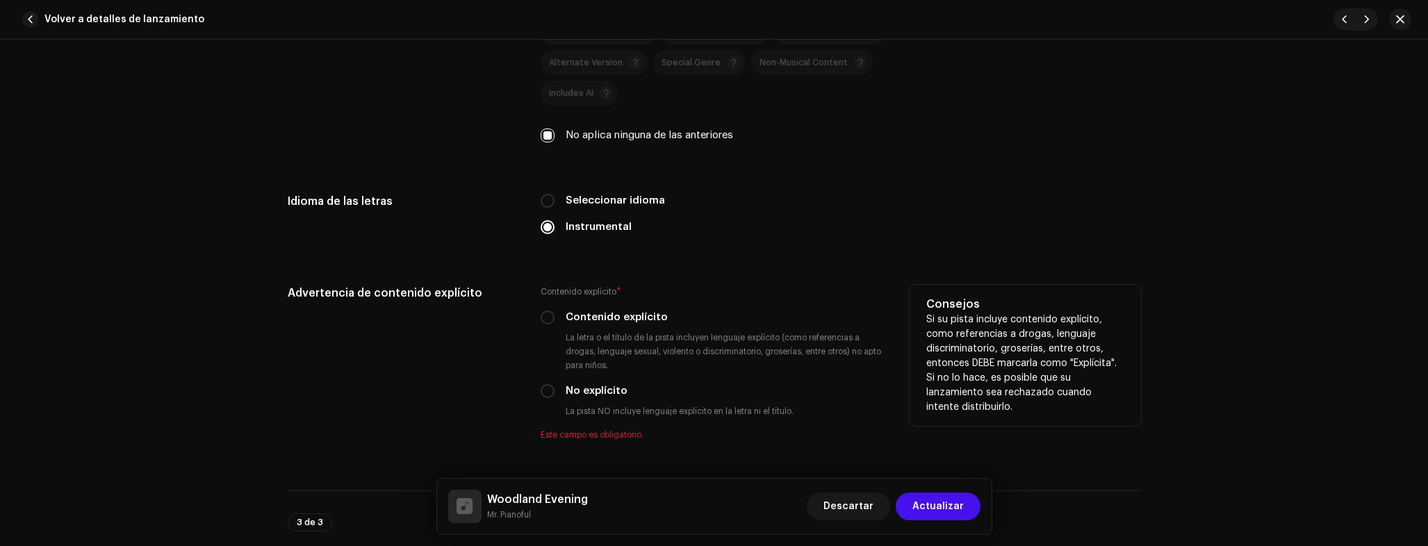
click at [583, 395] on label "No explícito" at bounding box center [597, 391] width 62 height 15
click at [555, 395] on input "No explícito" at bounding box center [548, 391] width 14 height 14
radio input "true"
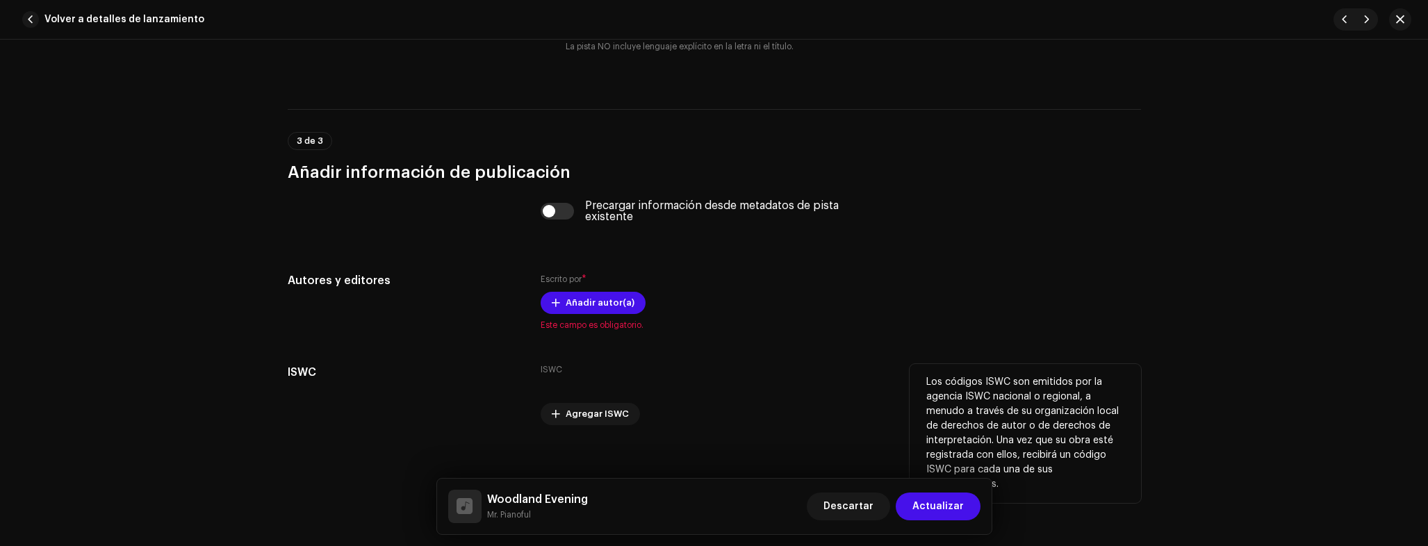
scroll to position [2629, 0]
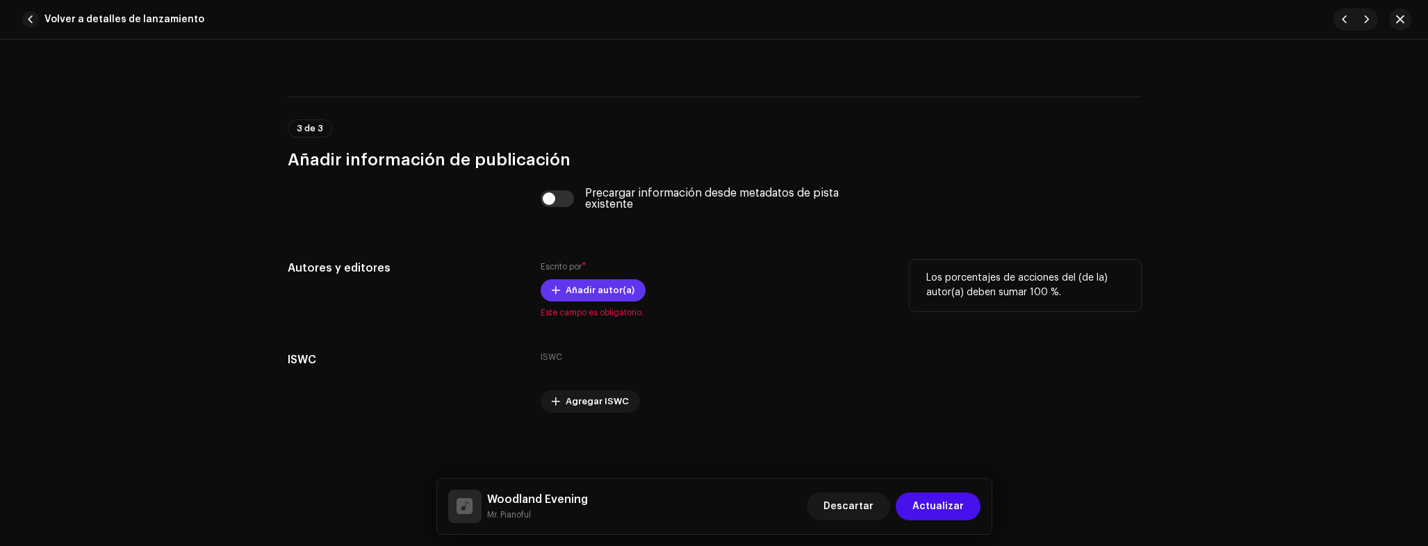
click at [588, 301] on span "Añadir autor(a)" at bounding box center [600, 291] width 69 height 28
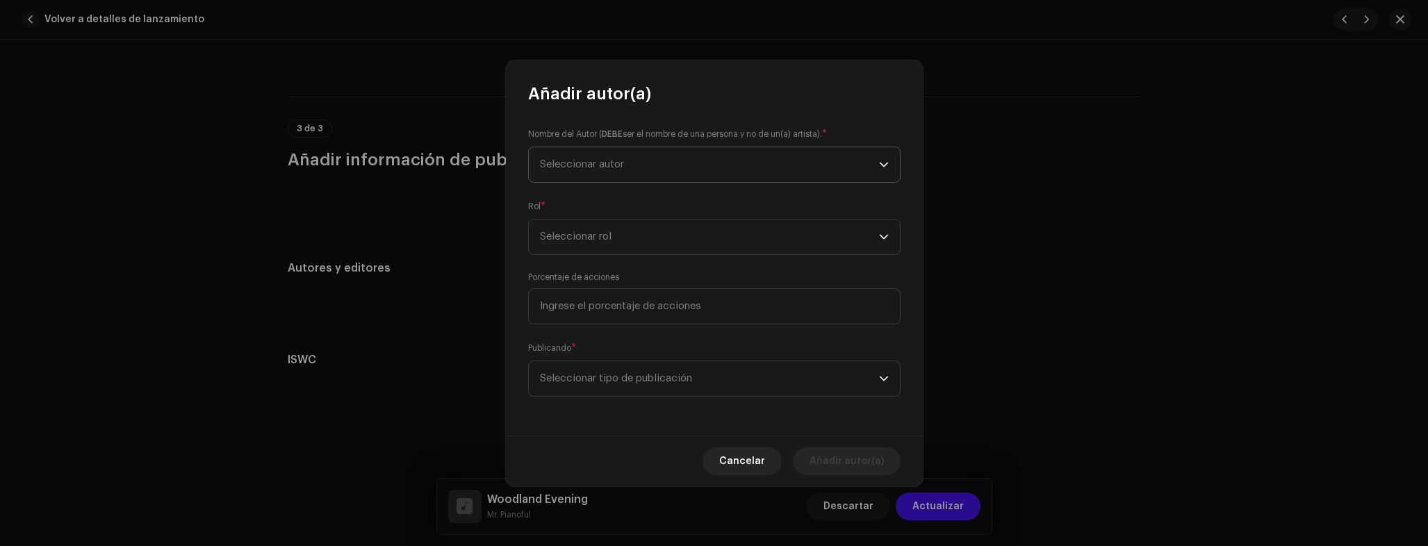
click at [580, 174] on span "Seleccionar autor" at bounding box center [709, 164] width 339 height 35
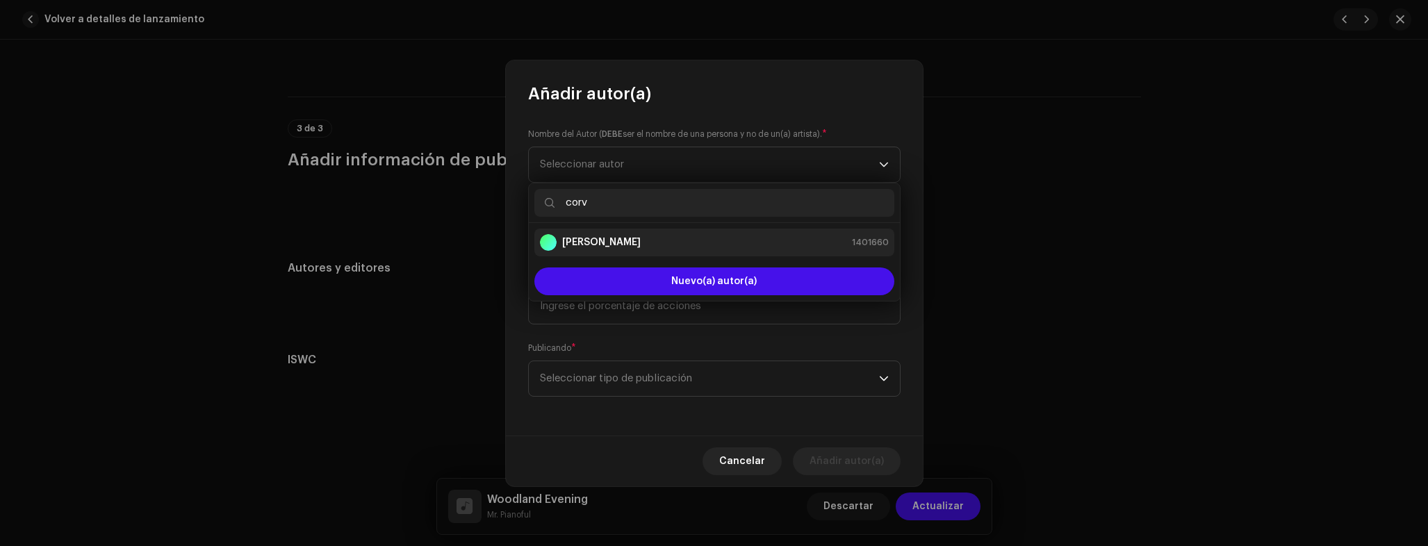
type input "corv"
click at [593, 245] on strong "Adrian Corvo" at bounding box center [601, 243] width 79 height 14
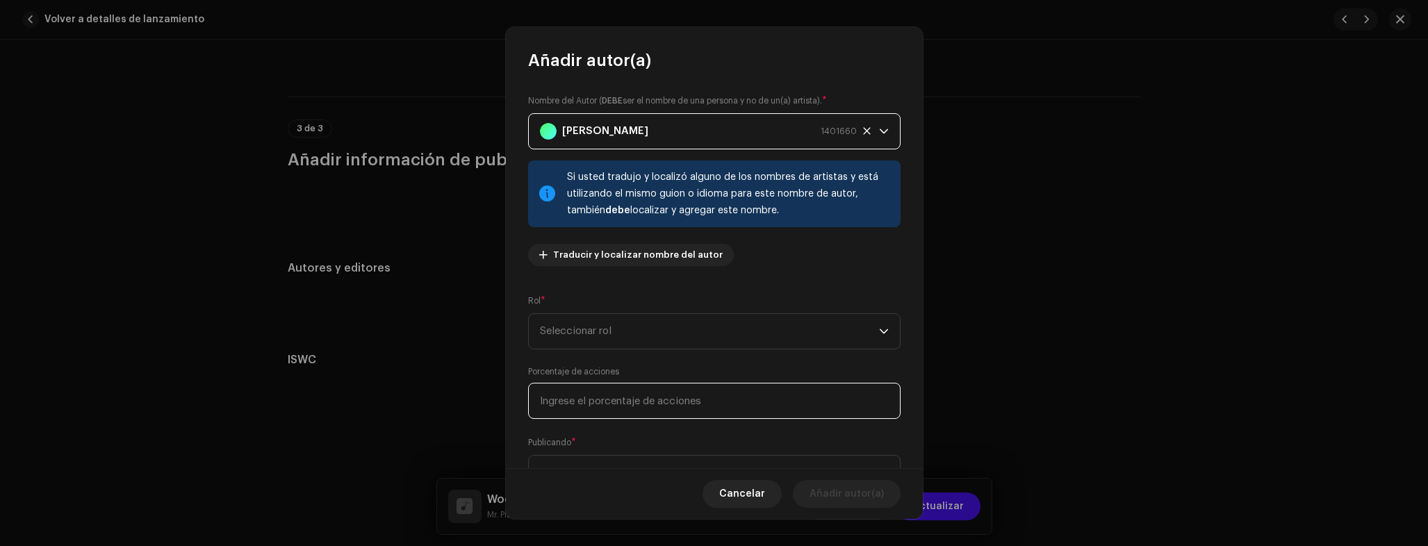
click at [665, 392] on input at bounding box center [714, 401] width 372 height 36
type input "100,00"
click at [655, 340] on span "Seleccionar rol" at bounding box center [709, 331] width 339 height 35
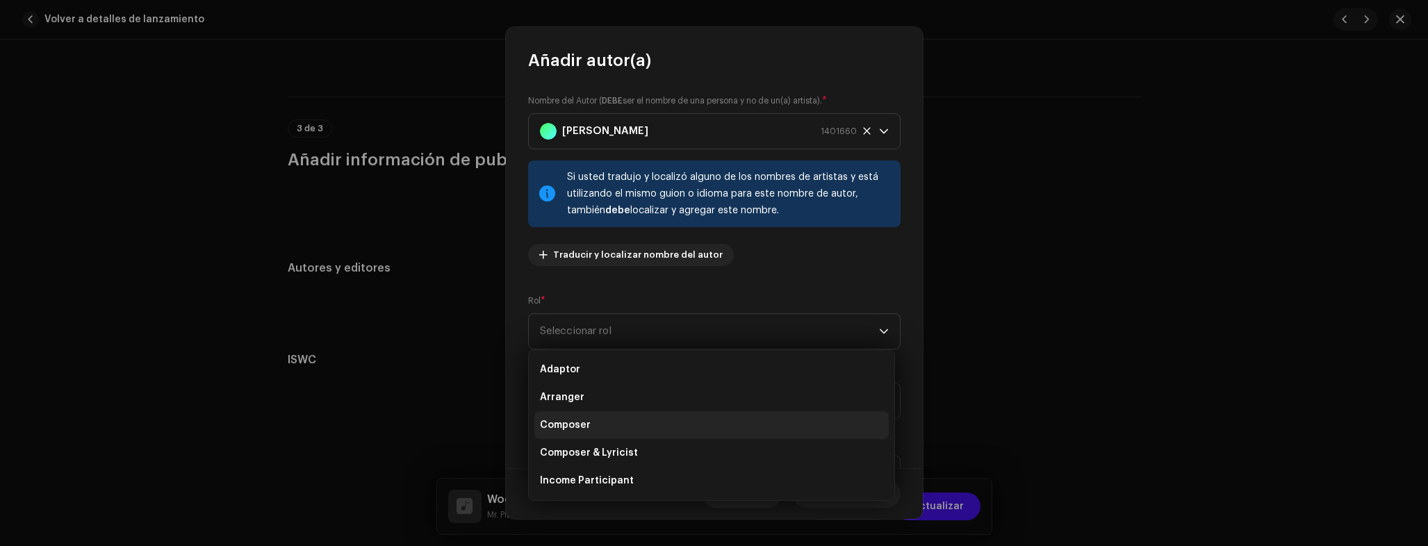
click at [602, 424] on li "Composer" at bounding box center [711, 425] width 354 height 28
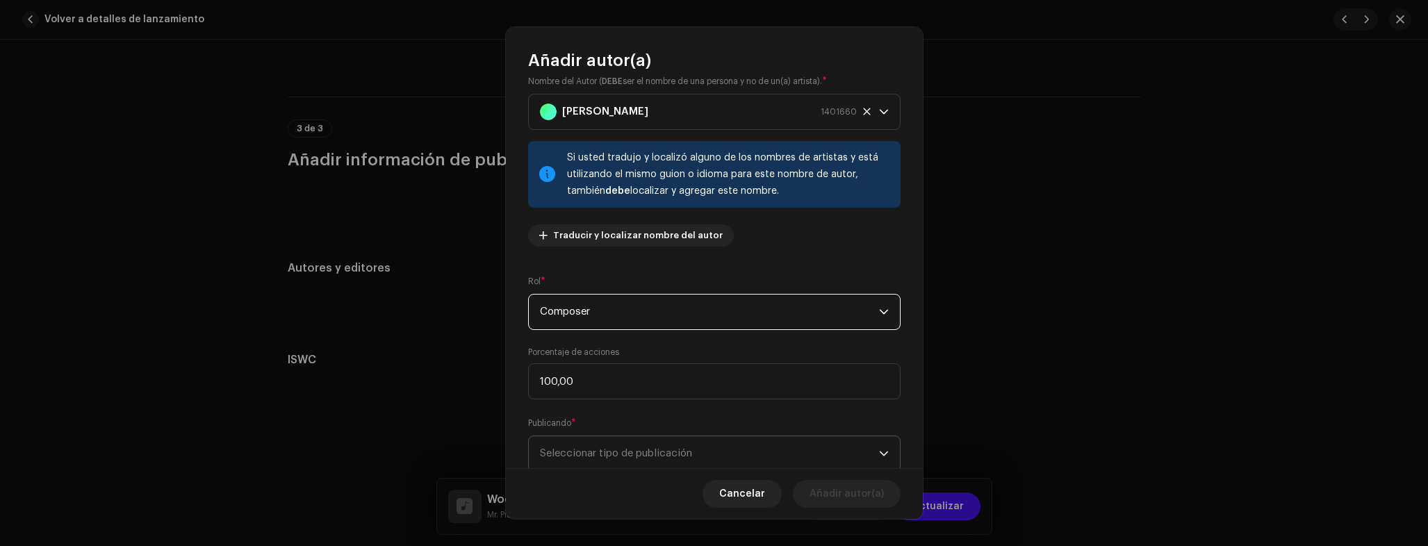
scroll to position [62, 0]
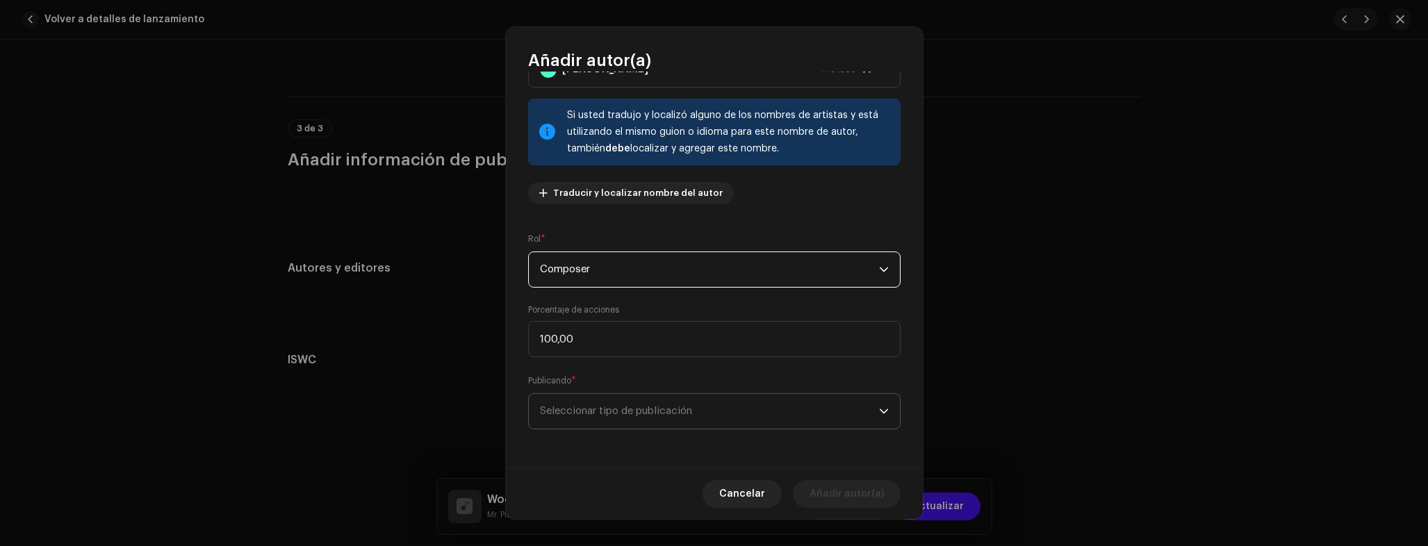
click at [620, 412] on span "Seleccionar tipo de publicación" at bounding box center [709, 411] width 339 height 35
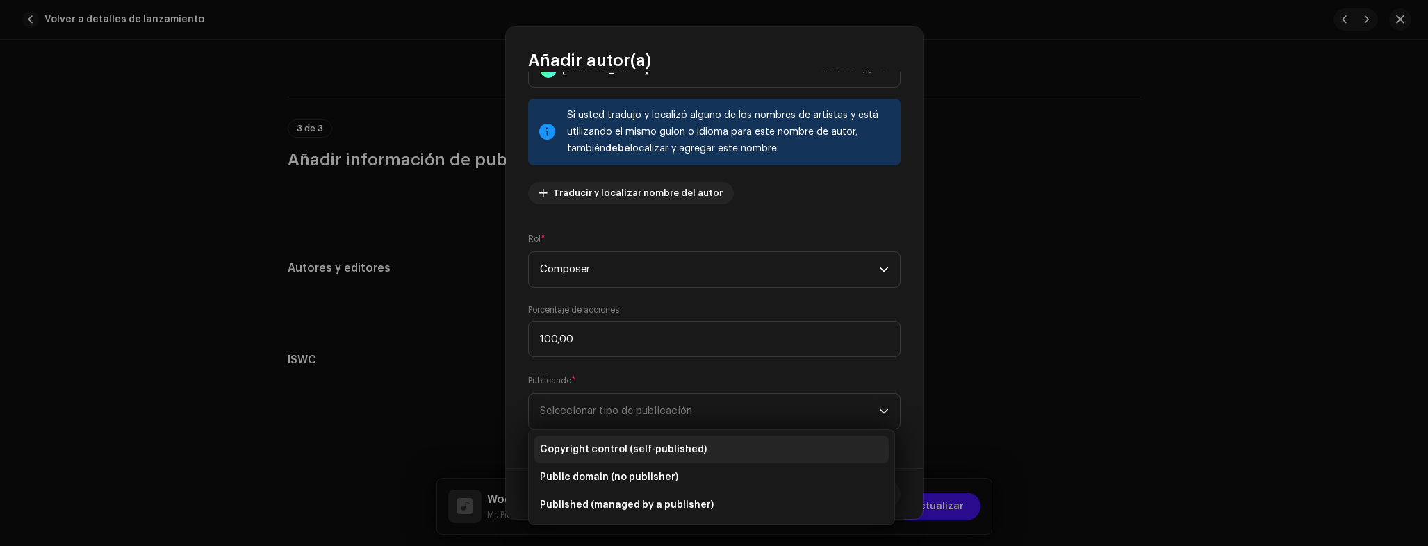
click at [611, 445] on span "Copyright control (self-published)" at bounding box center [623, 450] width 167 height 14
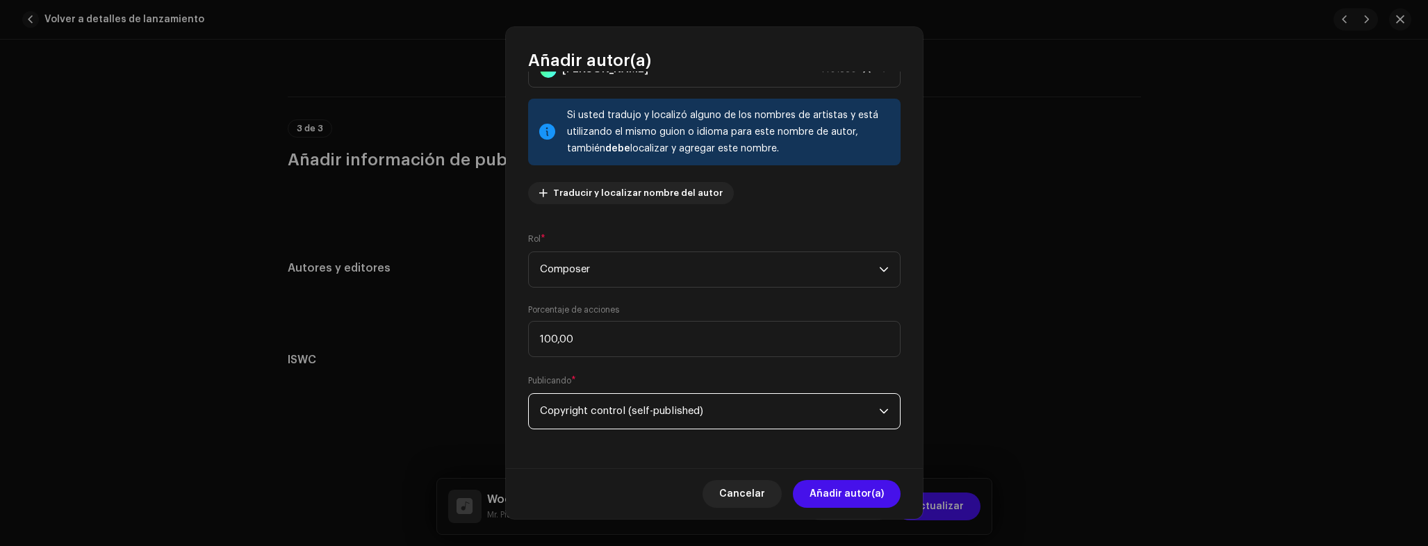
drag, startPoint x: 848, startPoint y: 498, endPoint x: 888, endPoint y: 481, distance: 43.6
click at [848, 498] on span "Añadir autor(a)" at bounding box center [847, 494] width 74 height 28
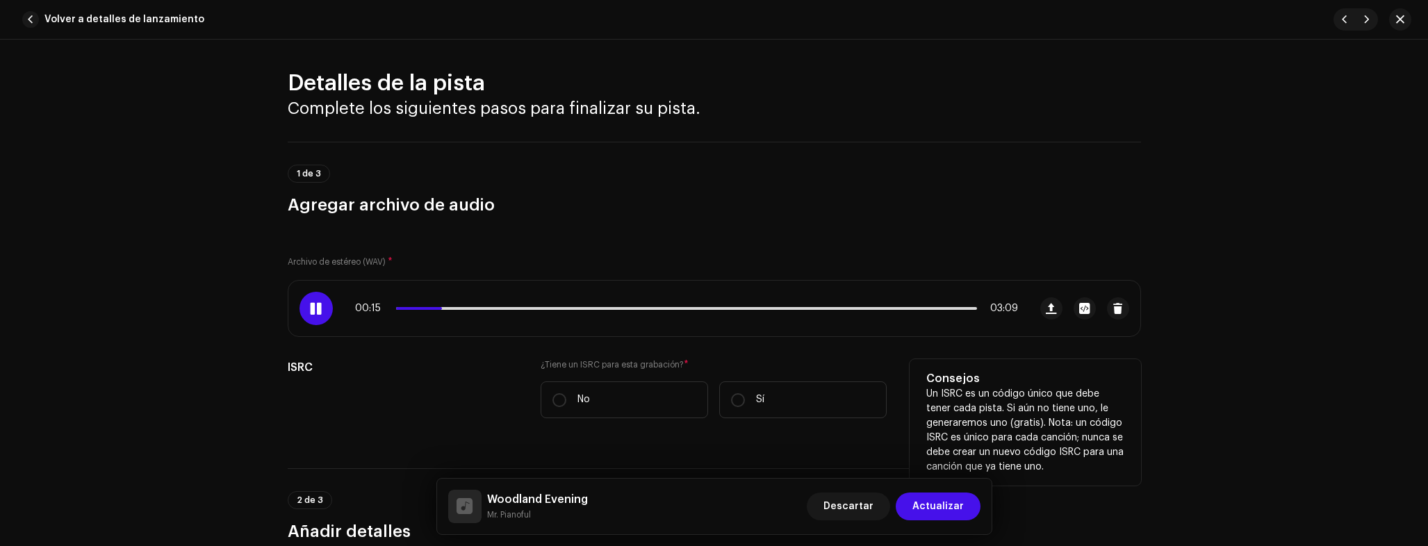
scroll to position [0, 0]
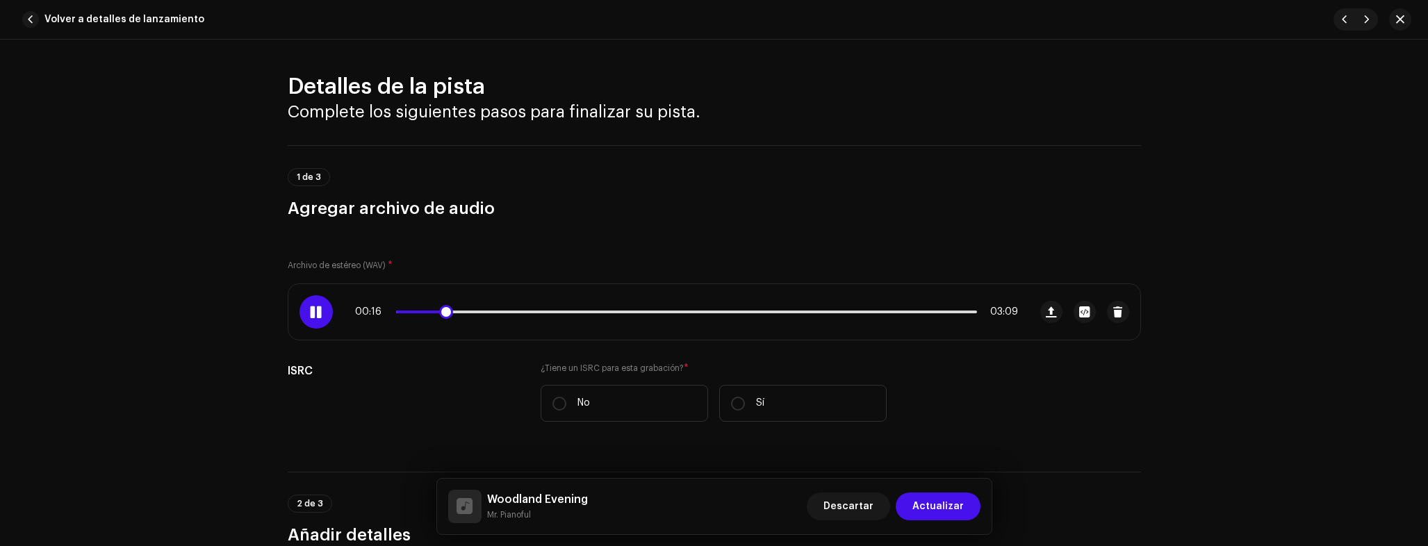
click at [652, 311] on p-slider at bounding box center [686, 312] width 581 height 3
click at [672, 311] on p-slider at bounding box center [686, 312] width 581 height 3
click at [951, 502] on span "Actualizar" at bounding box center [937, 507] width 51 height 28
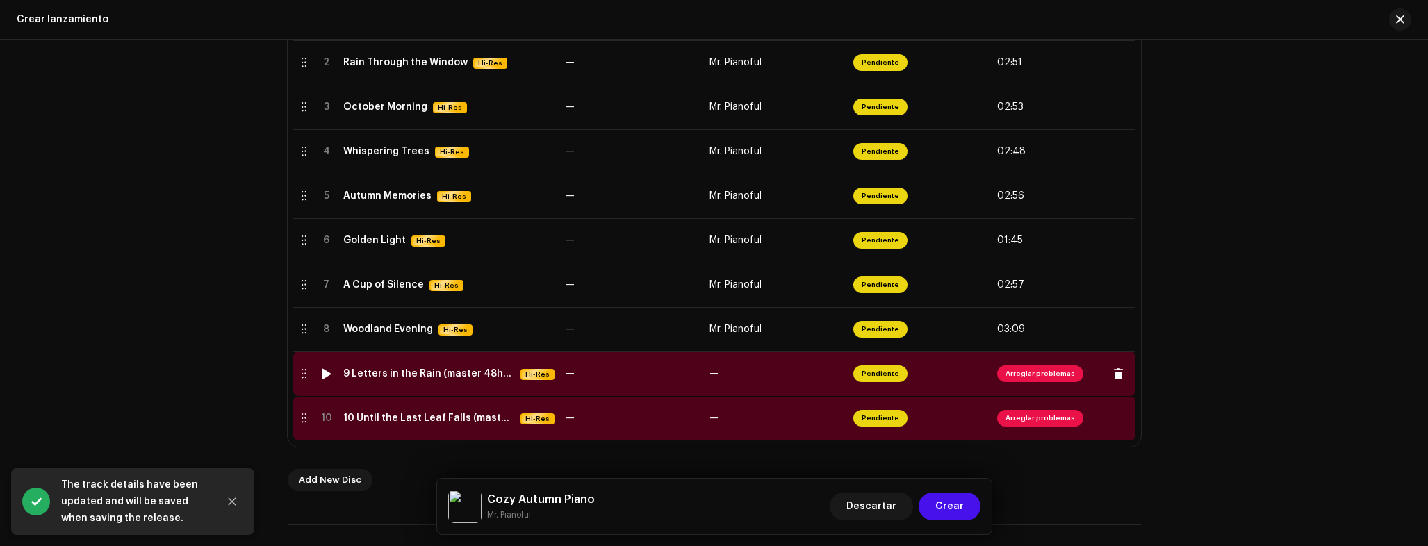
click at [407, 384] on td "9 Letters in the Rain (master 48hz 24 bit).wav Hi-Res" at bounding box center [449, 374] width 222 height 44
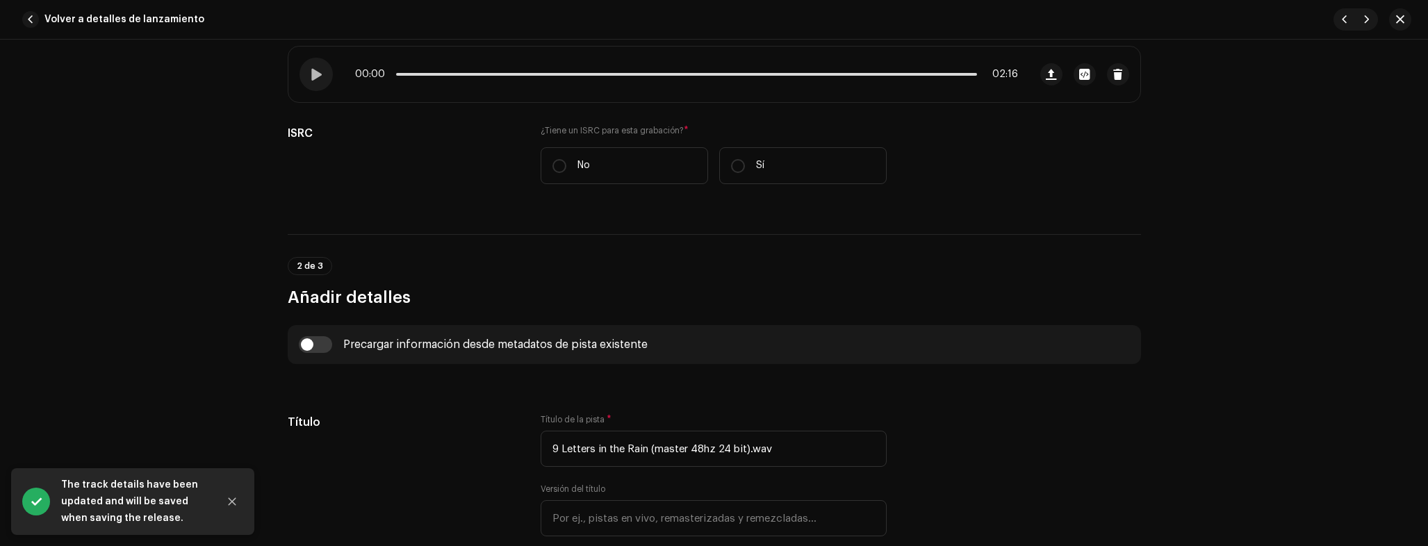
scroll to position [245, 0]
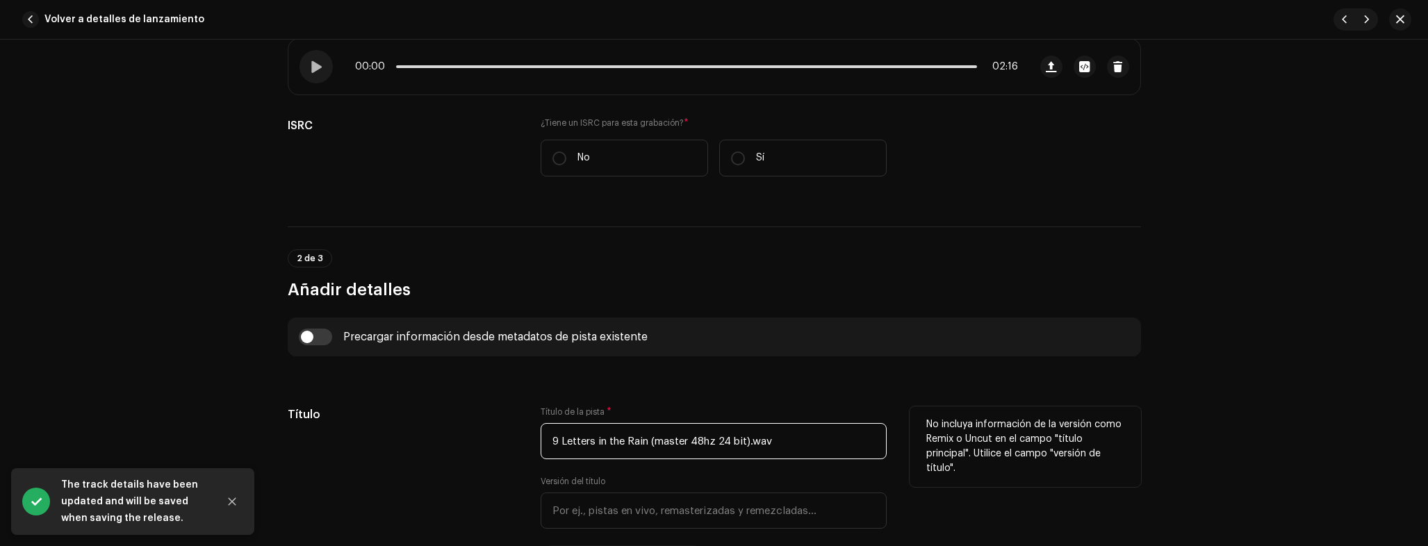
drag, startPoint x: 558, startPoint y: 441, endPoint x: 649, endPoint y: 446, distance: 91.2
click at [649, 446] on input "9 Letters in the Rain (master 48hz 24 bit).wav" at bounding box center [714, 441] width 346 height 36
paste input "Letters in the Rain"
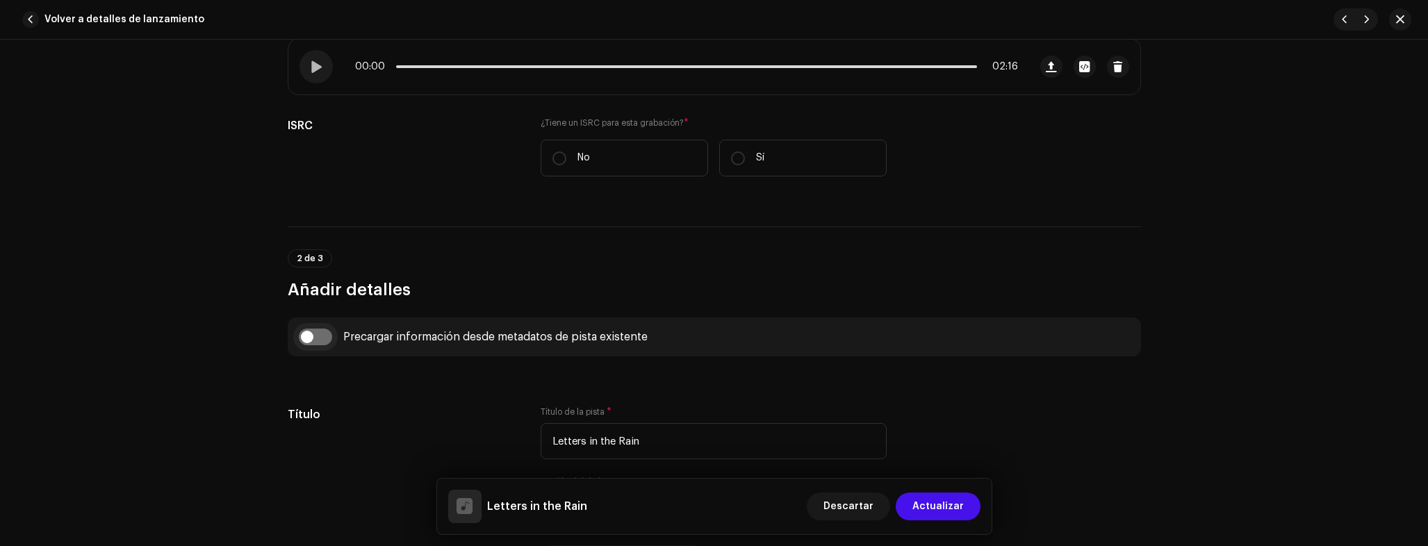
type input "Letters in the Rain"
click at [313, 334] on input "checkbox" at bounding box center [315, 337] width 33 height 17
checkbox input "true"
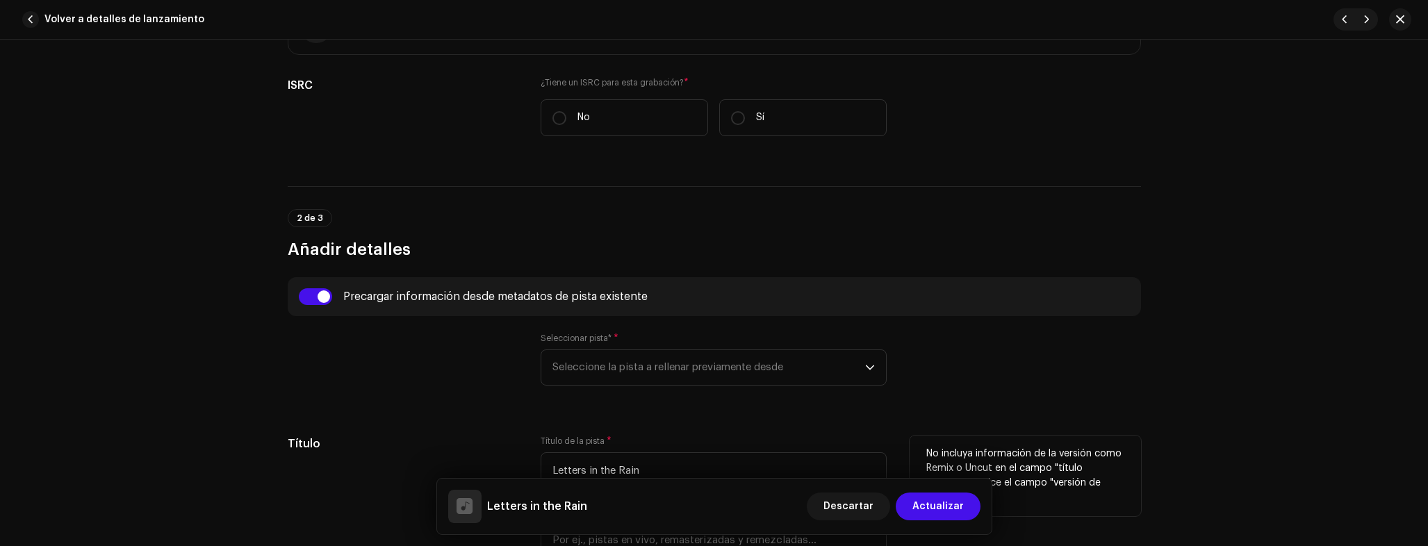
scroll to position [505, 0]
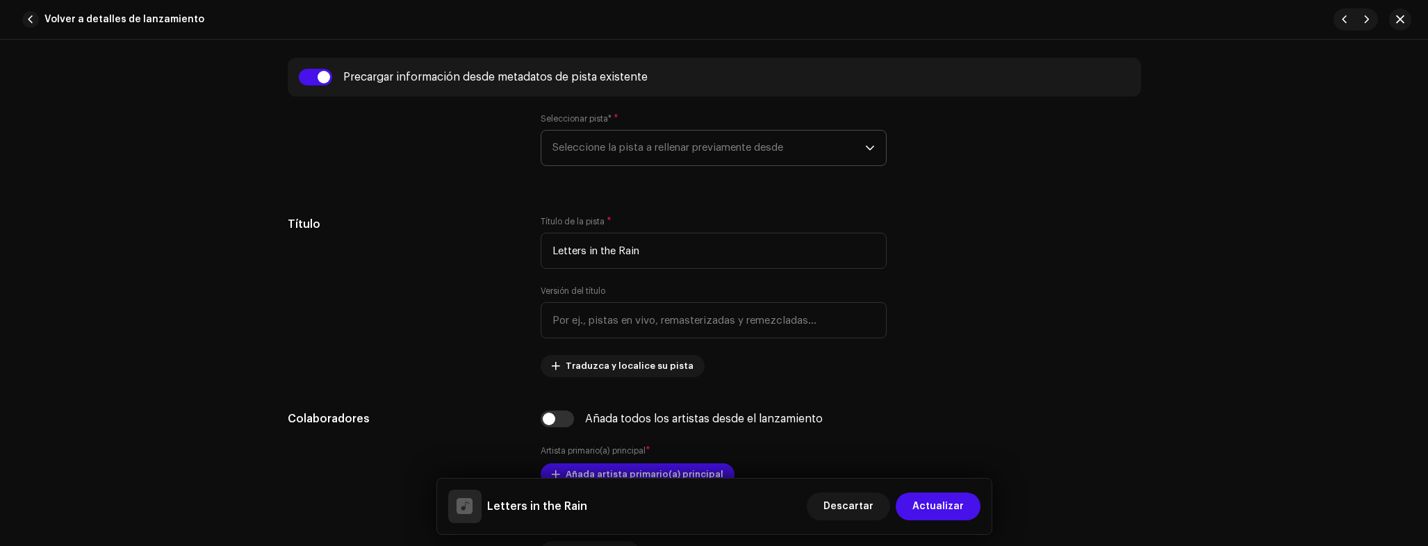
click at [614, 151] on span "Seleccione la pista a rellenar previamente desde" at bounding box center [708, 148] width 313 height 35
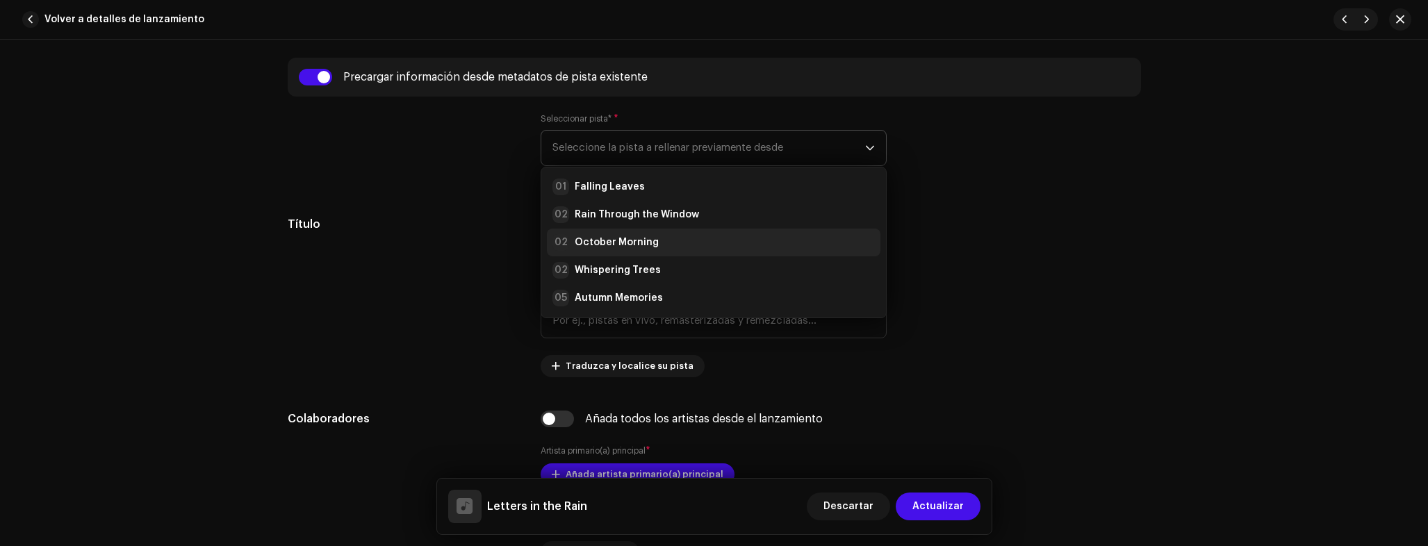
click at [630, 237] on strong "October Morning" at bounding box center [617, 243] width 84 height 14
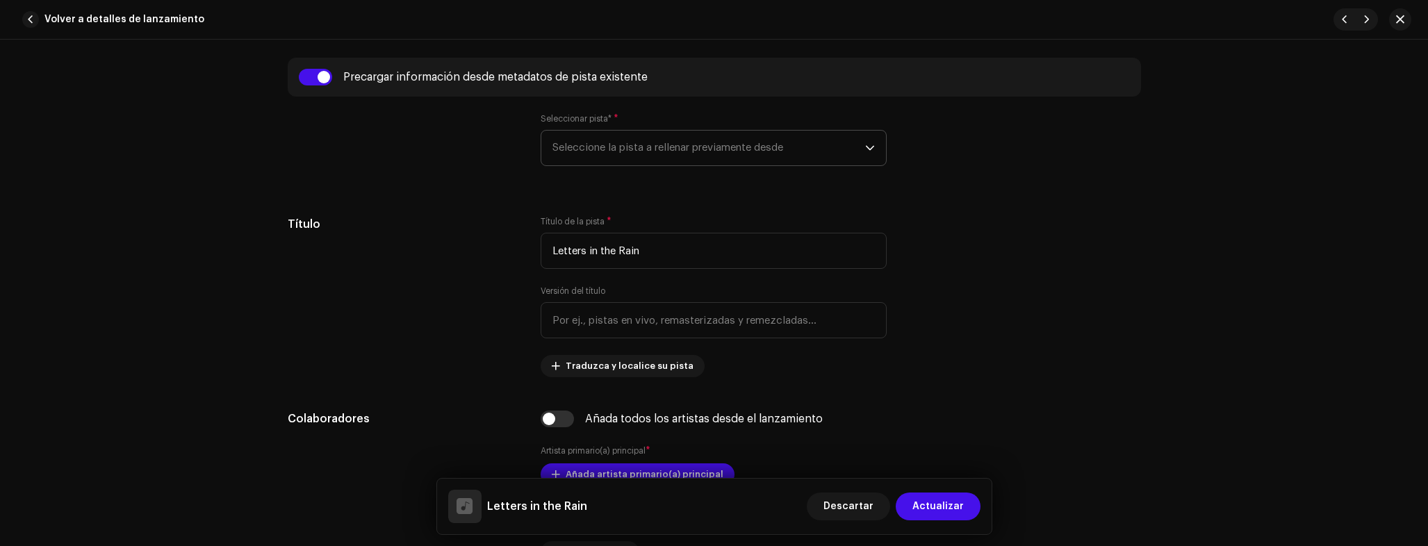
type input "01:04"
radio input "true"
type input "Inmaterium Records"
checkbox input "true"
radio input "false"
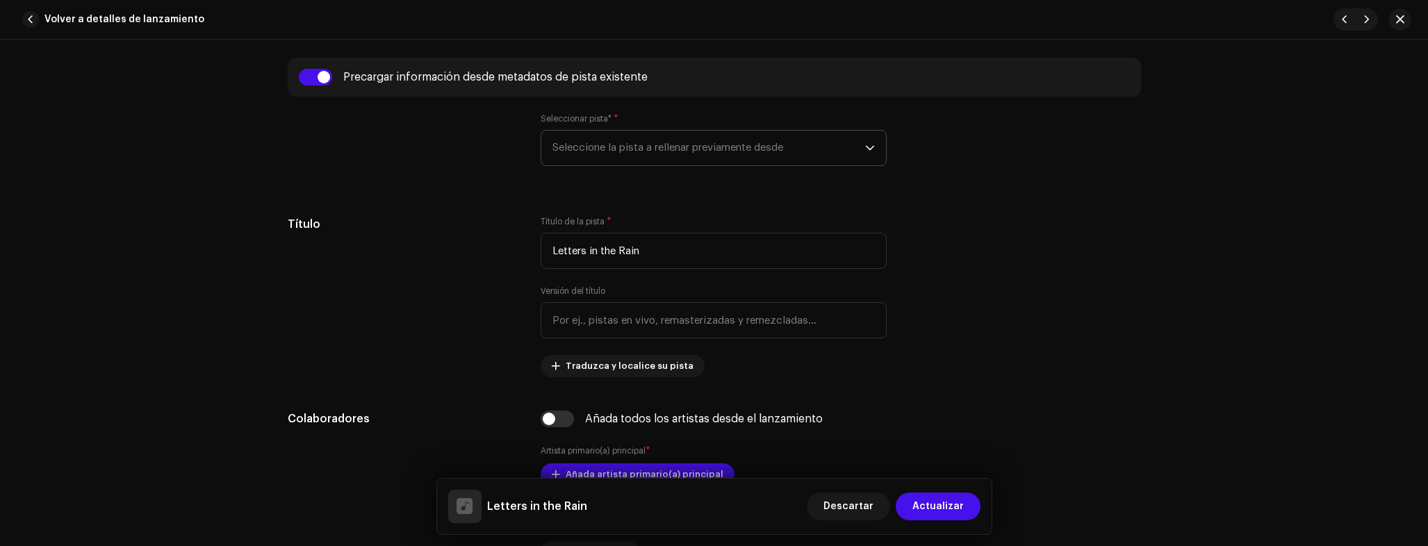
radio input "true"
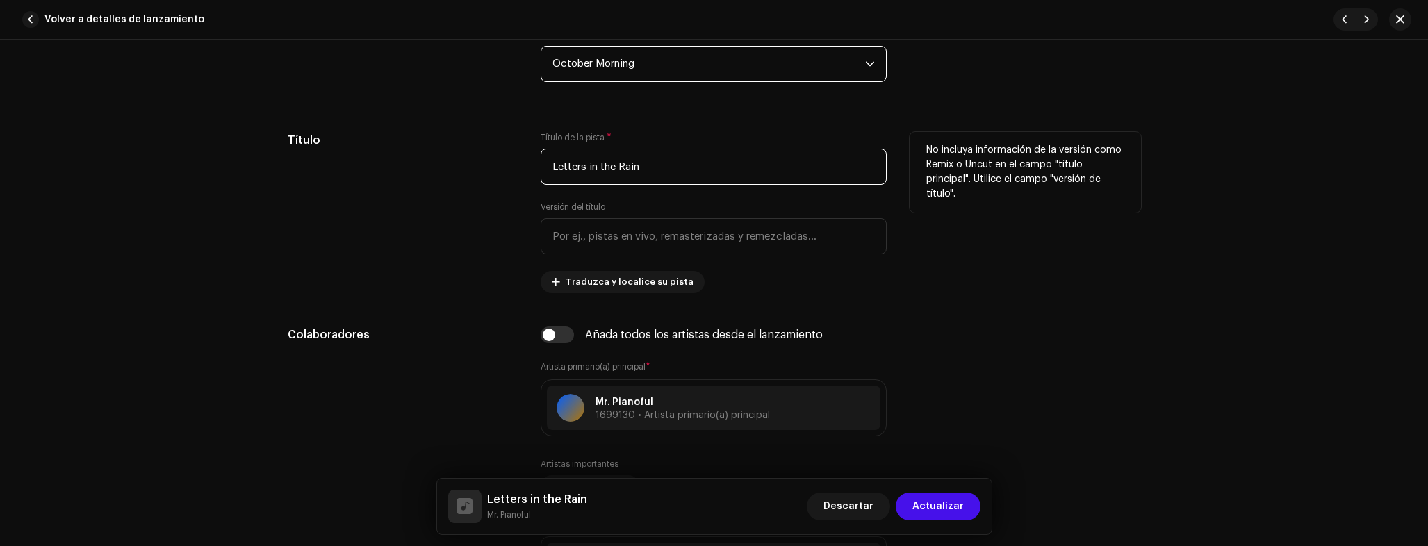
click at [652, 167] on input "Letters in the Rain" at bounding box center [714, 167] width 346 height 36
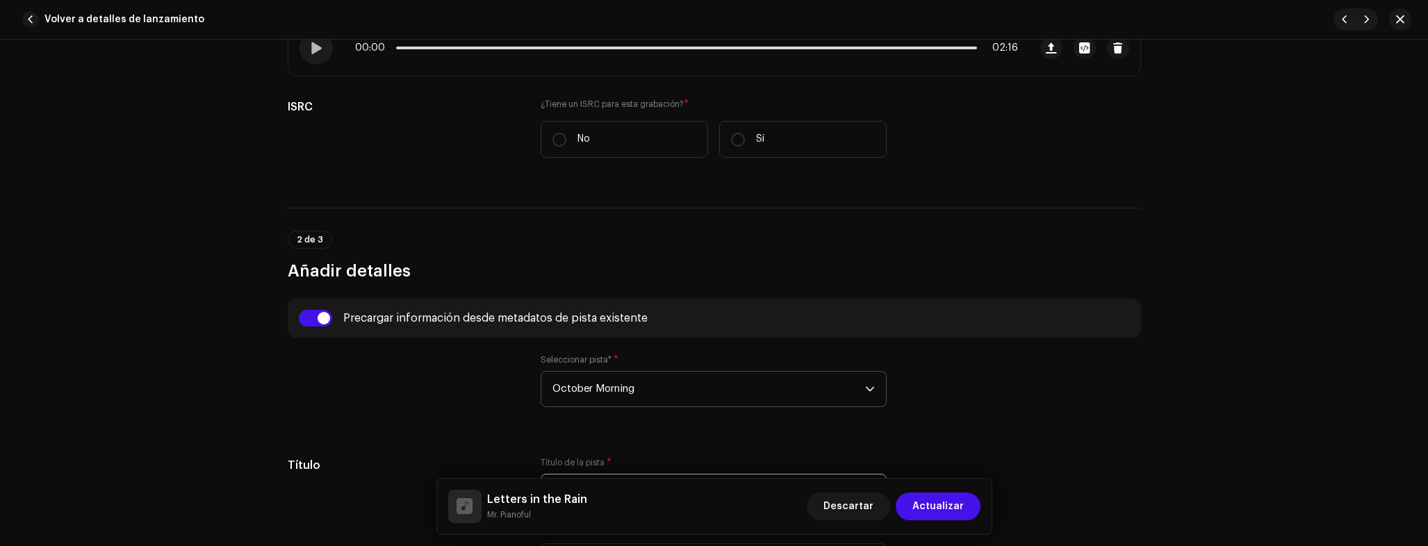
scroll to position [263, 0]
click at [313, 65] on div at bounding box center [316, 49] width 33 height 33
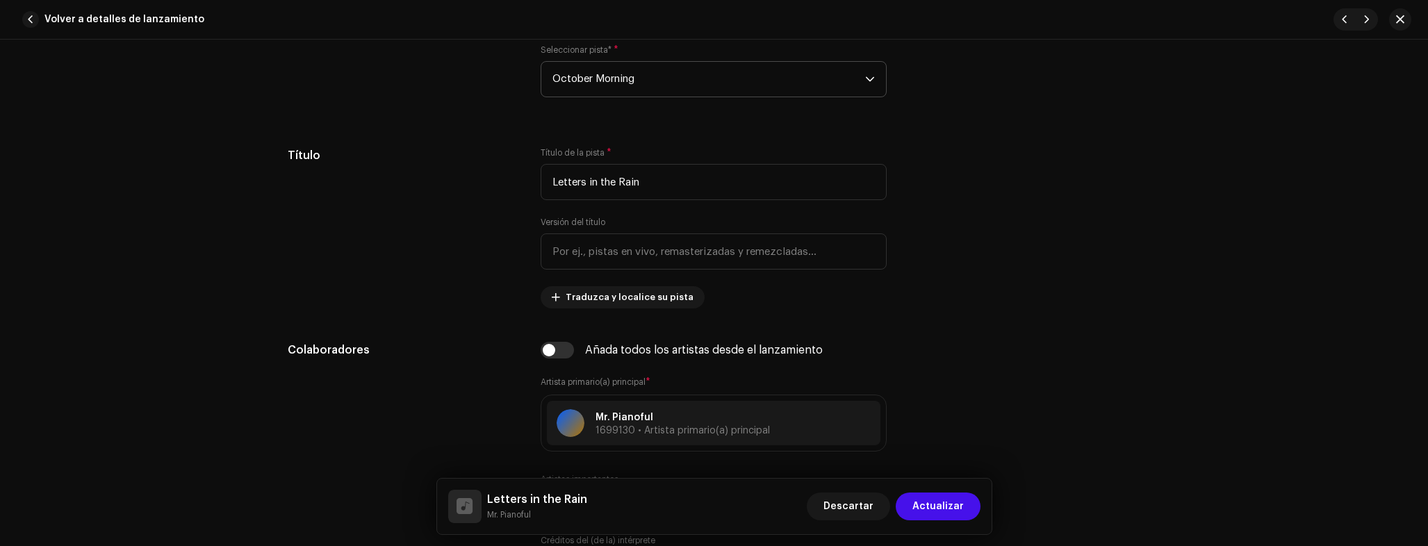
scroll to position [96, 0]
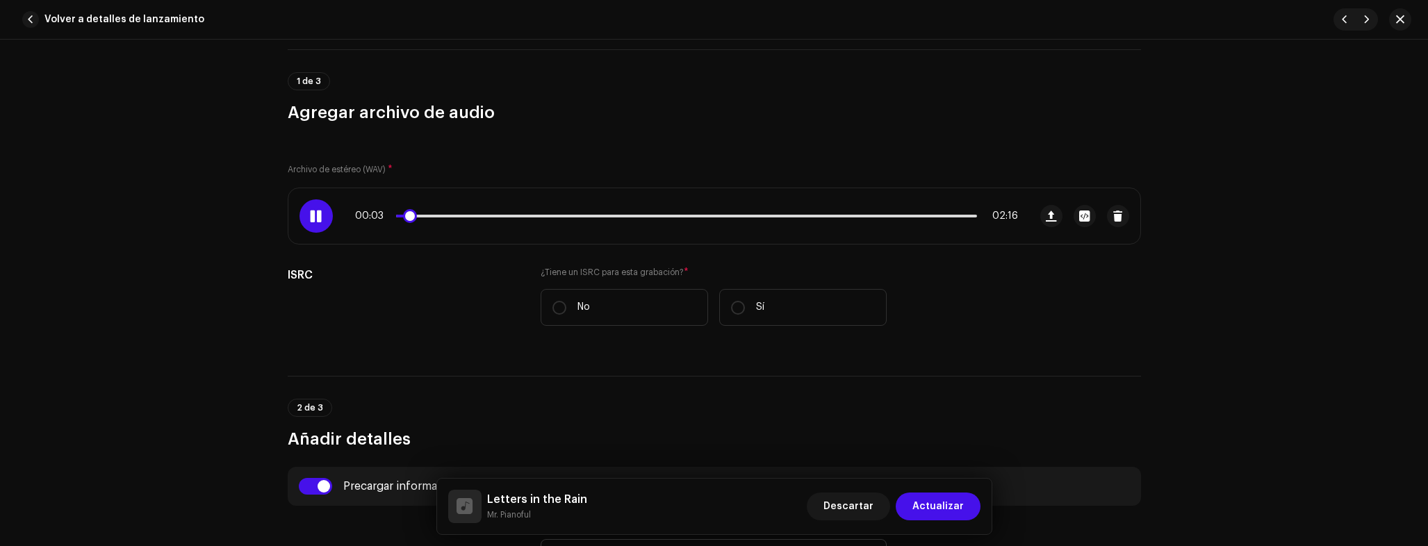
drag, startPoint x: 524, startPoint y: 215, endPoint x: 514, endPoint y: 222, distance: 12.2
click at [524, 215] on p-slider at bounding box center [686, 216] width 581 height 3
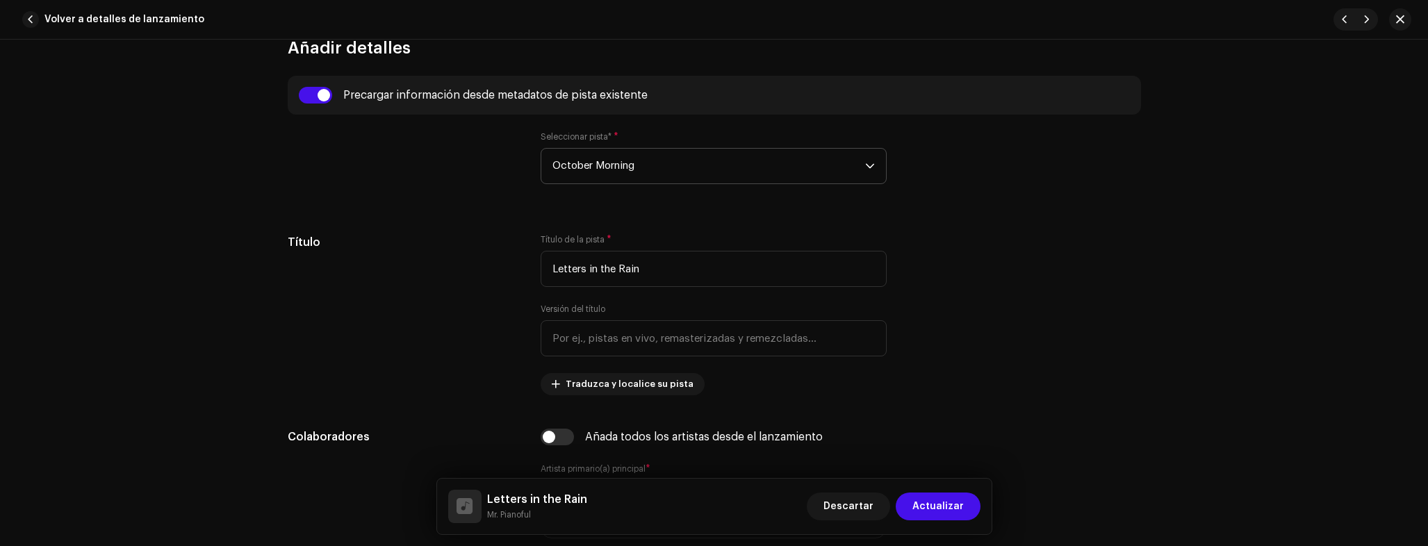
scroll to position [94, 0]
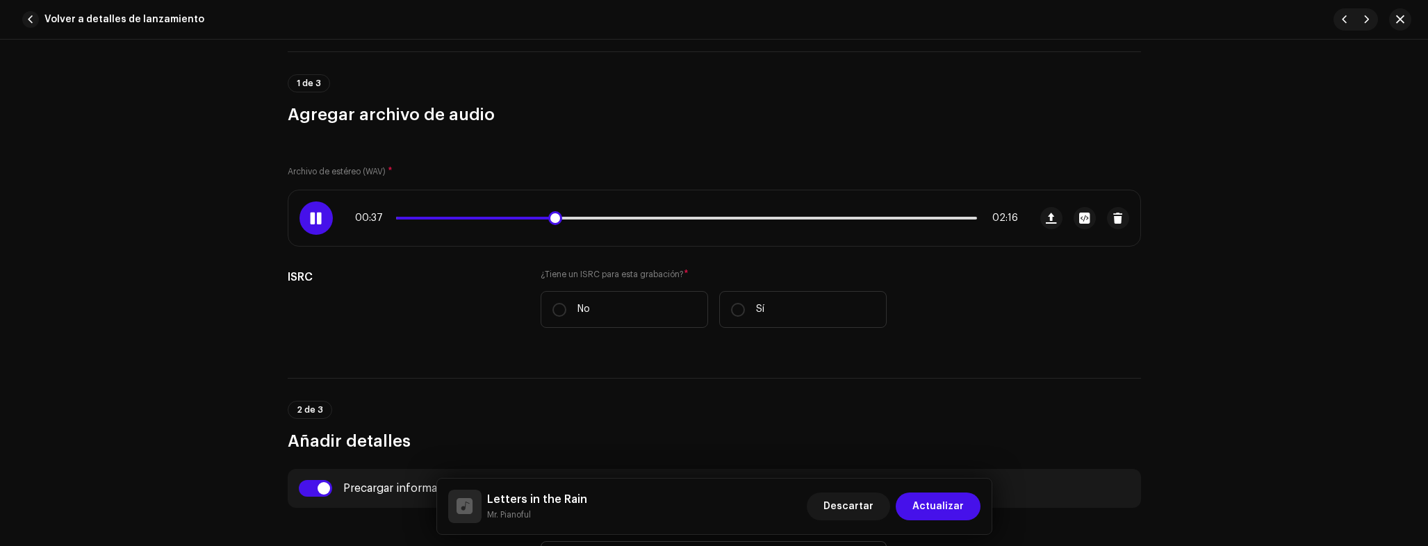
click at [579, 217] on p-slider at bounding box center [686, 218] width 581 height 3
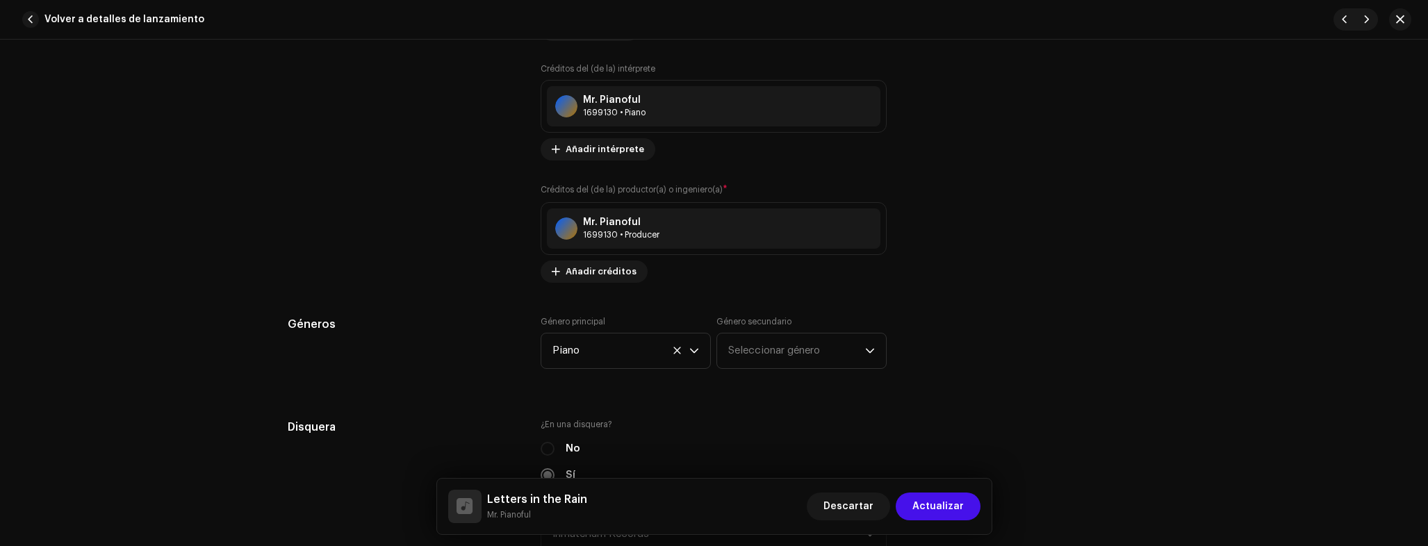
scroll to position [1443, 0]
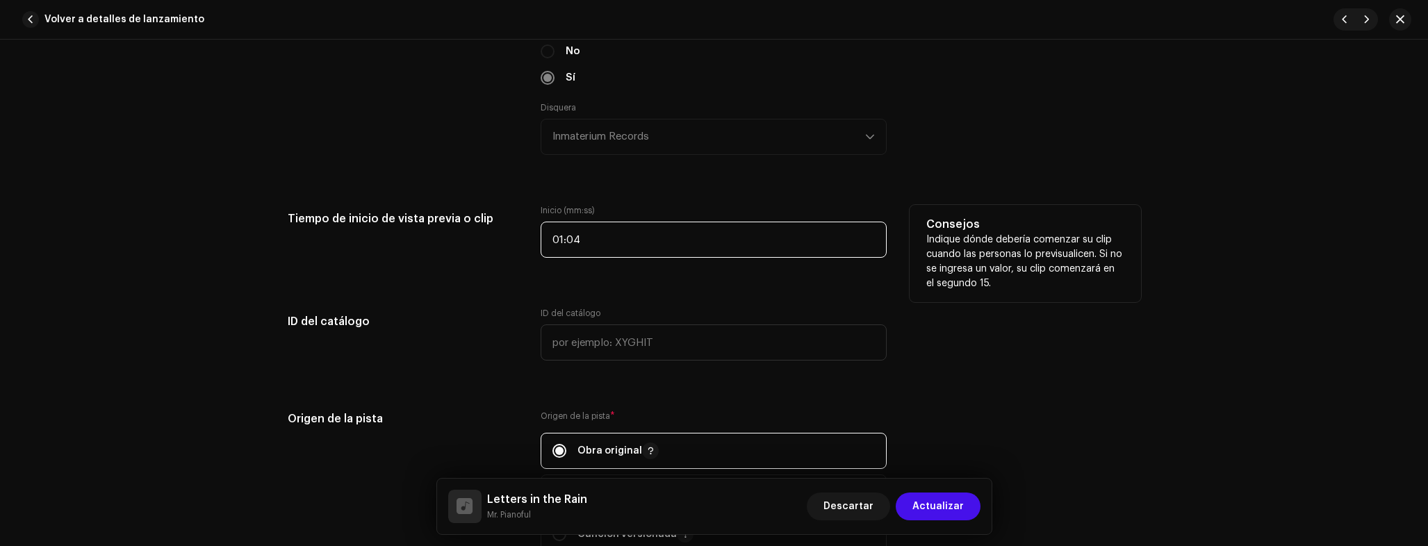
drag, startPoint x: 612, startPoint y: 235, endPoint x: 485, endPoint y: 237, distance: 127.2
click at [485, 237] on div "Tiempo de inicio de vista previa o clip Inicio (mm:ss) 01:04 Consejos Indique d…" at bounding box center [714, 239] width 853 height 69
type input "00:45"
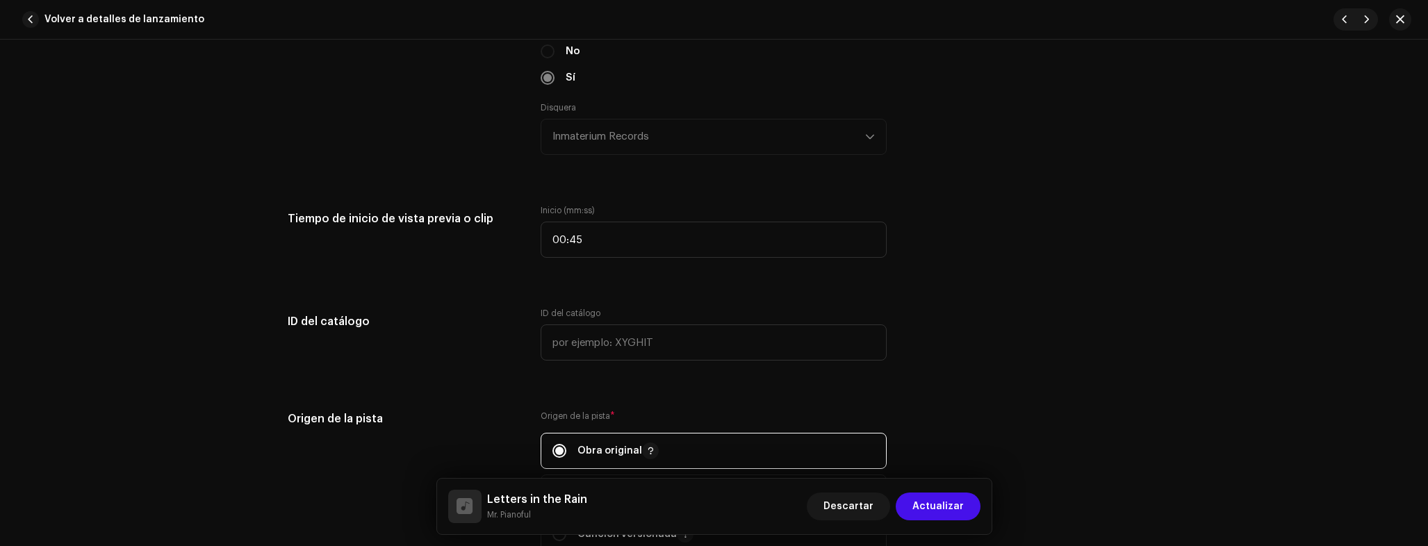
click at [383, 281] on div "Detalles de la pista Complete los siguientes pasos para finalizar su pista. 1 d…" at bounding box center [714, 122] width 898 height 2985
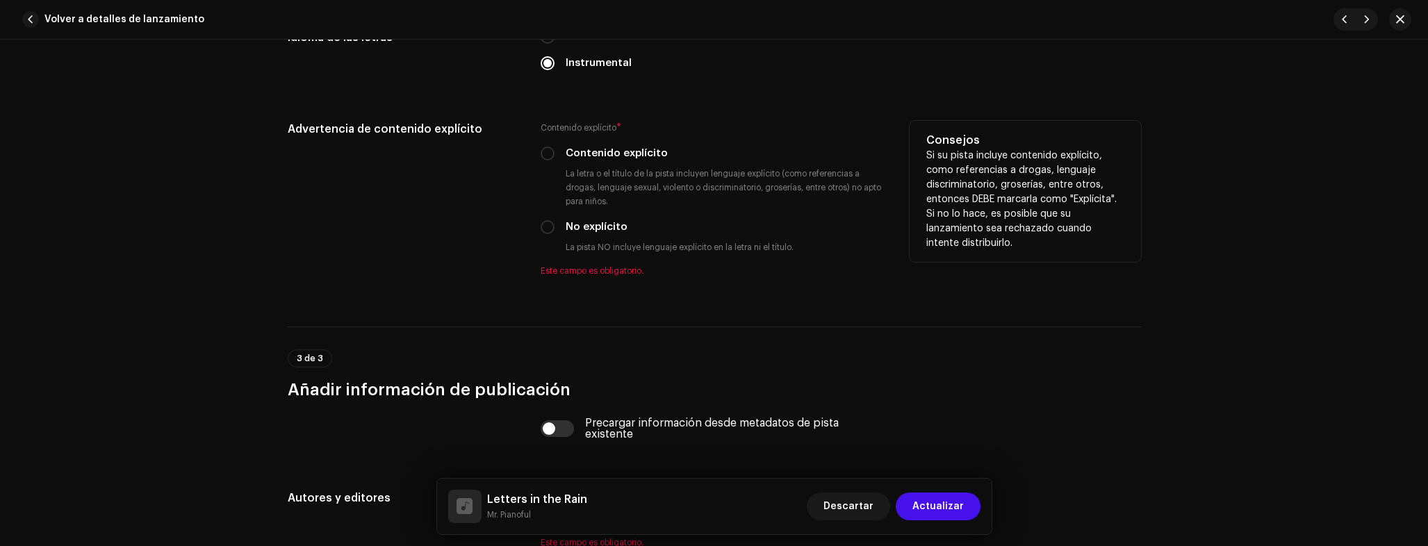
click at [577, 221] on label "No explícito" at bounding box center [597, 227] width 62 height 15
click at [555, 221] on input "No explícito" at bounding box center [548, 227] width 14 height 14
radio input "true"
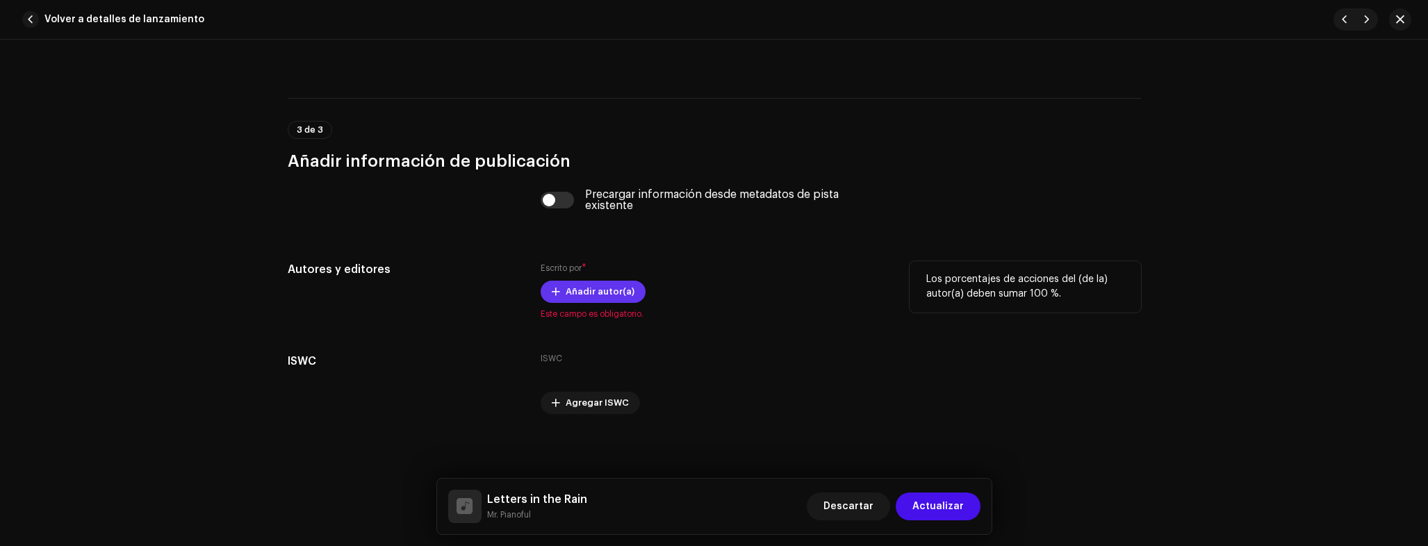
scroll to position [2629, 0]
click at [596, 296] on span "Añadir autor(a)" at bounding box center [600, 291] width 69 height 28
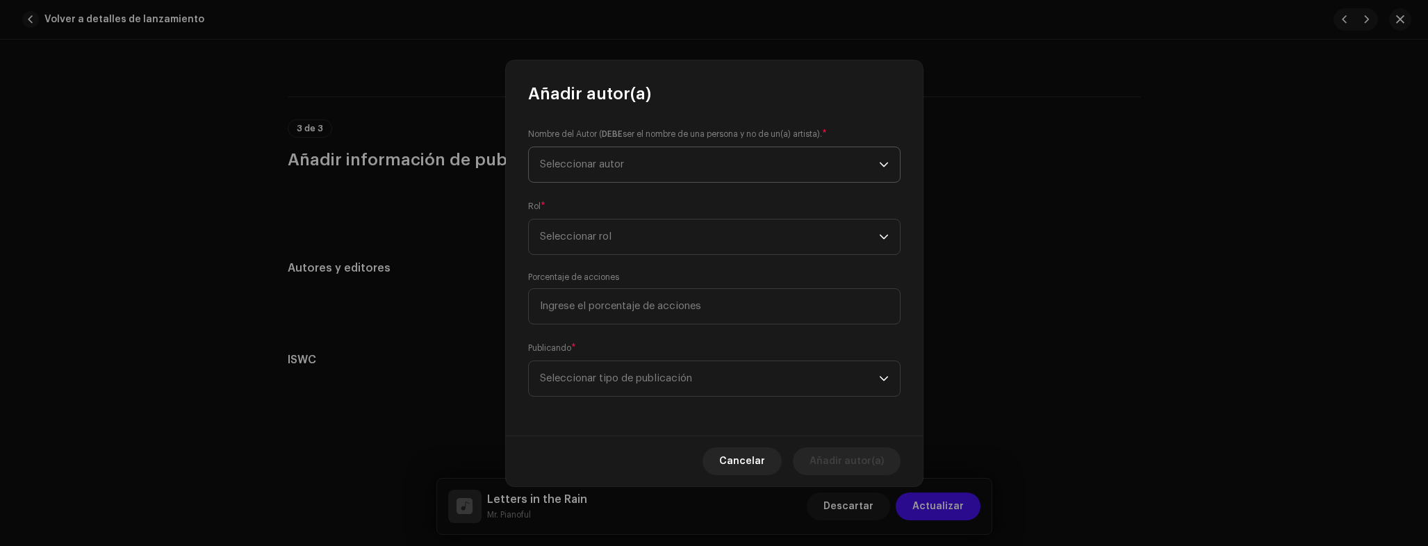
click at [614, 170] on span "Seleccionar autor" at bounding box center [709, 164] width 339 height 35
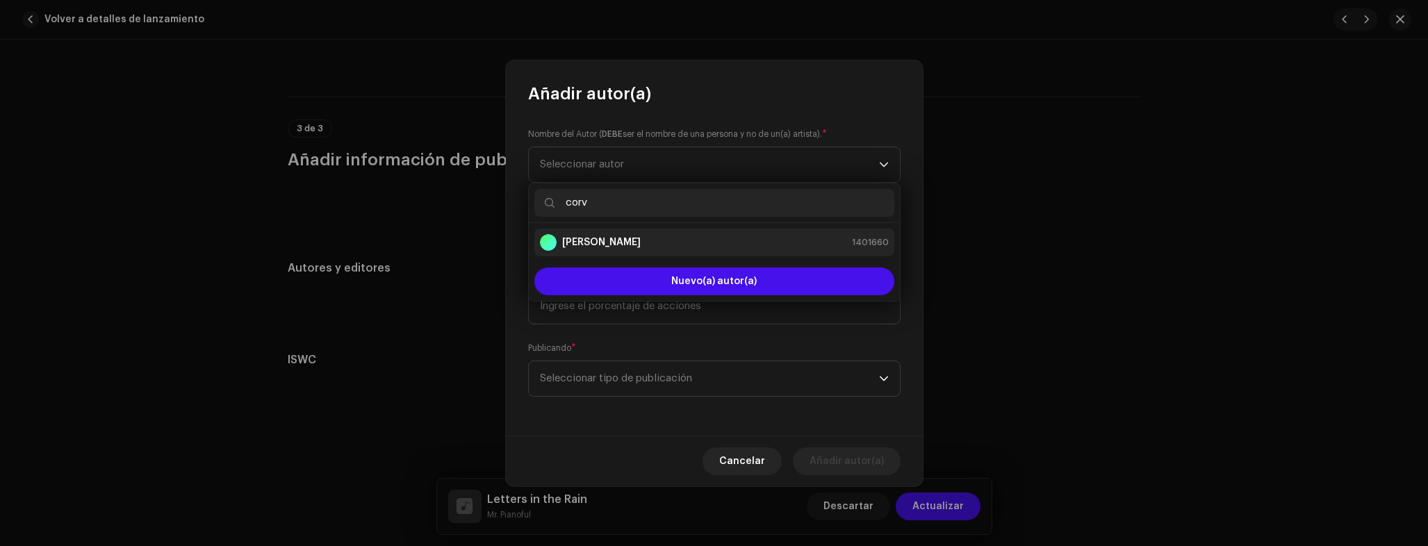
type input "corv"
click at [602, 248] on strong "Adrian Corvo" at bounding box center [601, 243] width 79 height 14
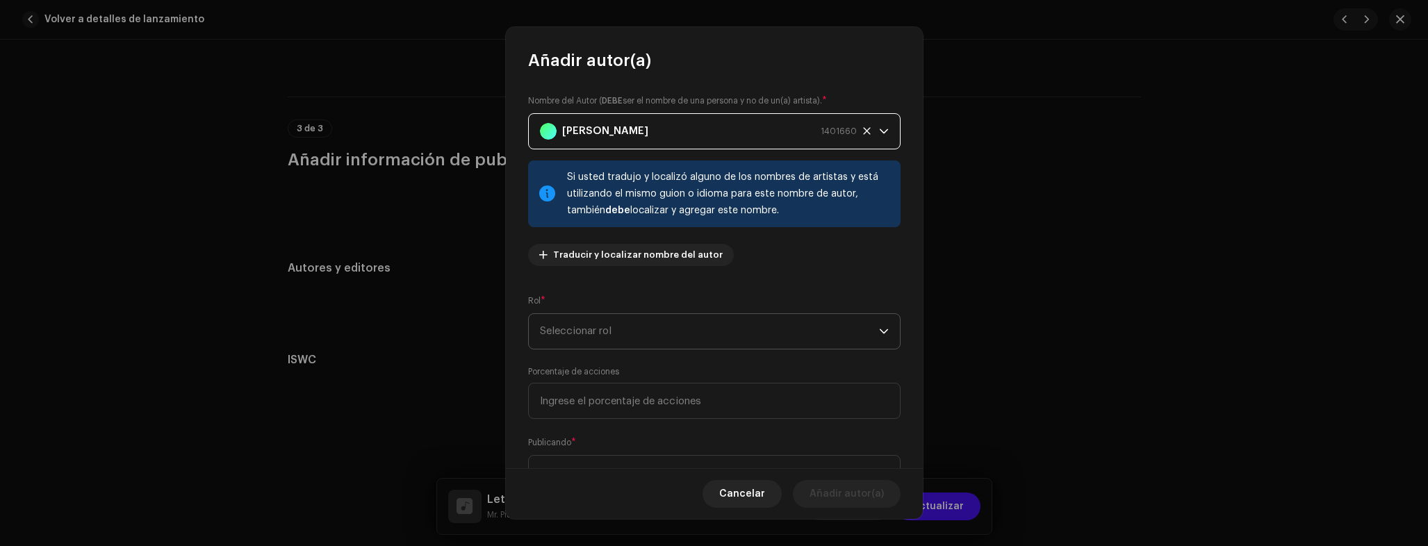
click at [621, 340] on span "Seleccionar rol" at bounding box center [709, 331] width 339 height 35
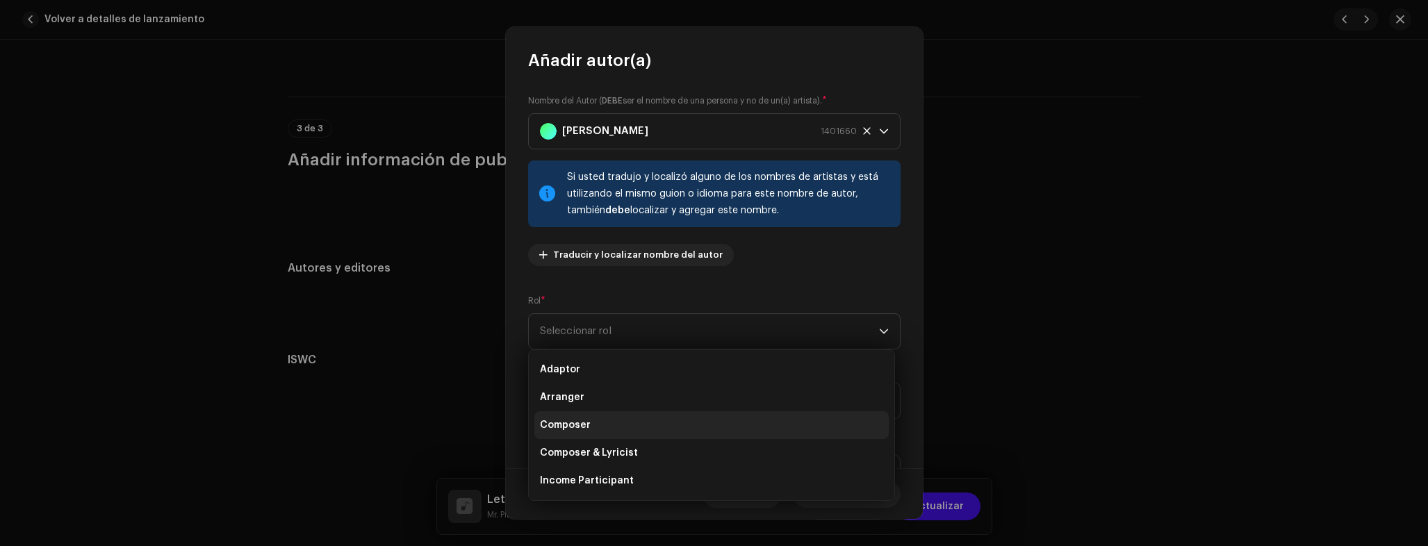
click at [609, 420] on li "Composer" at bounding box center [711, 425] width 354 height 28
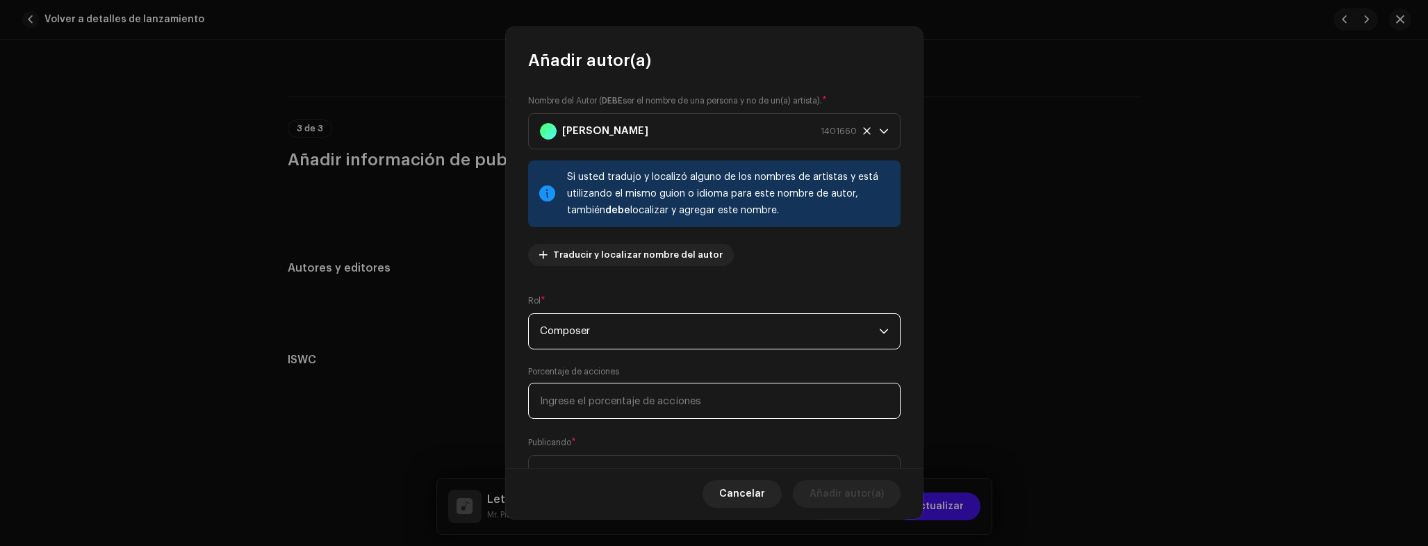
click at [624, 404] on input at bounding box center [714, 401] width 372 height 36
type input "100,00"
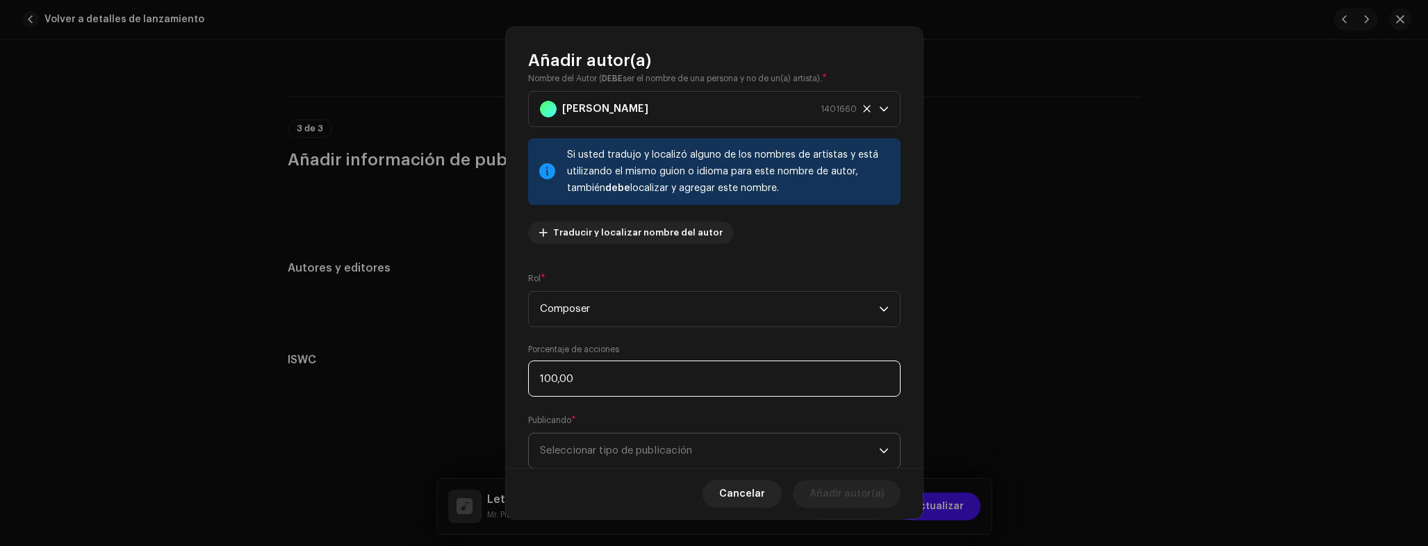
scroll to position [62, 0]
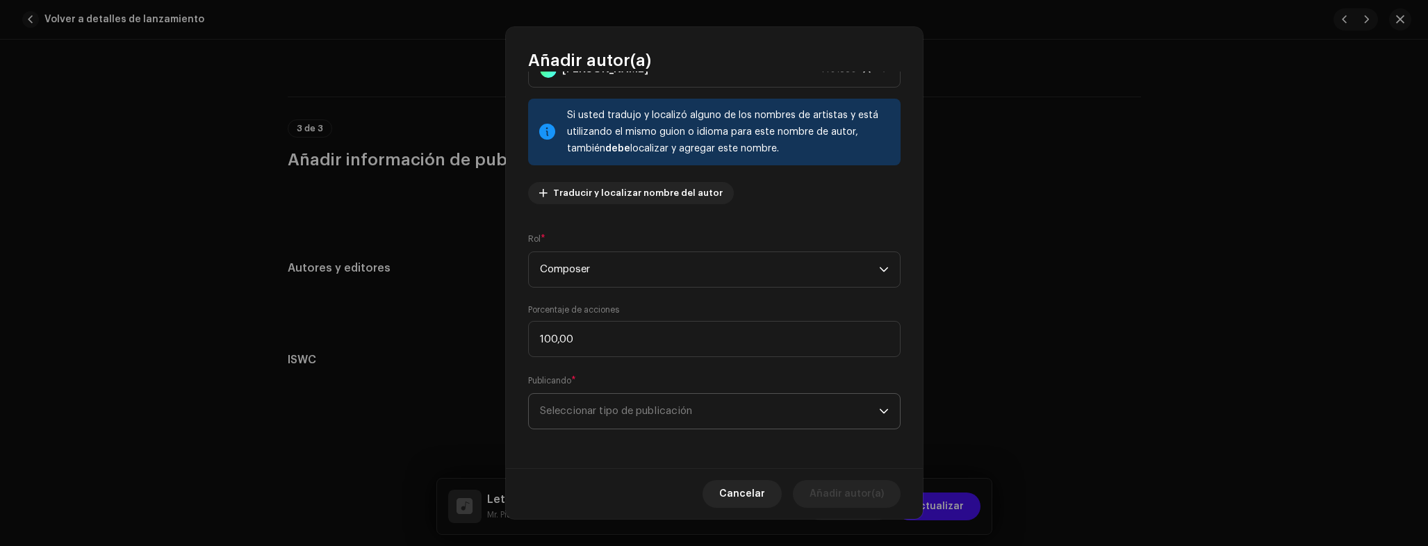
click at [600, 408] on span "Seleccionar tipo de publicación" at bounding box center [709, 411] width 339 height 35
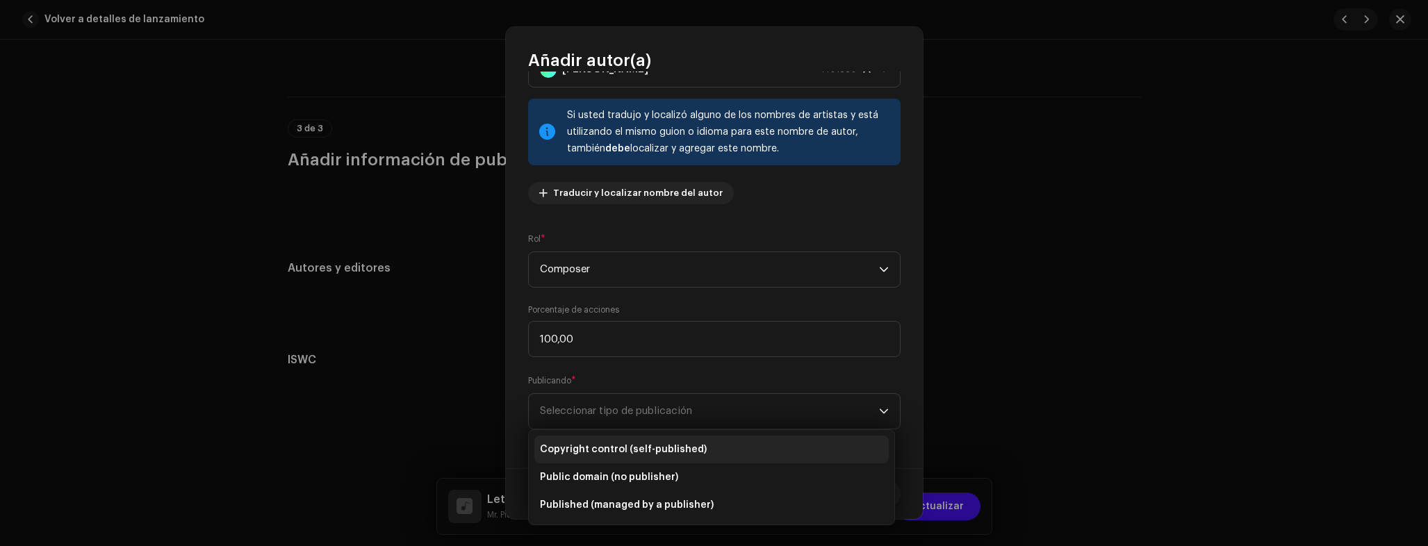
click at [596, 444] on span "Copyright control (self-published)" at bounding box center [623, 450] width 167 height 14
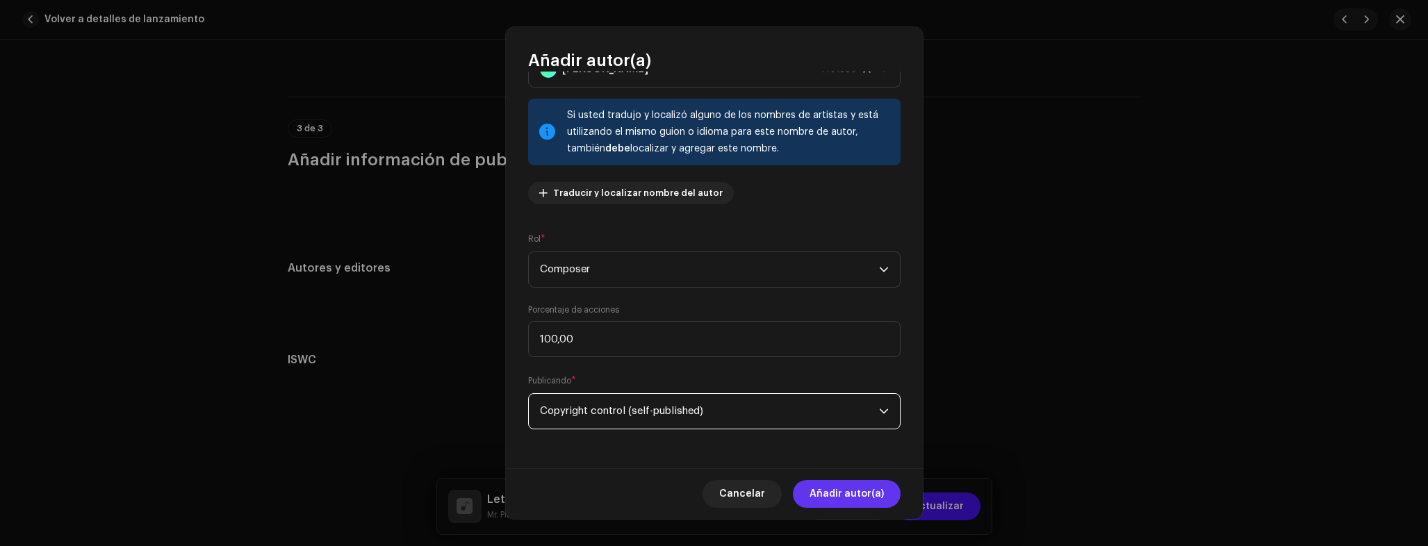
click at [845, 493] on span "Añadir autor(a)" at bounding box center [847, 494] width 74 height 28
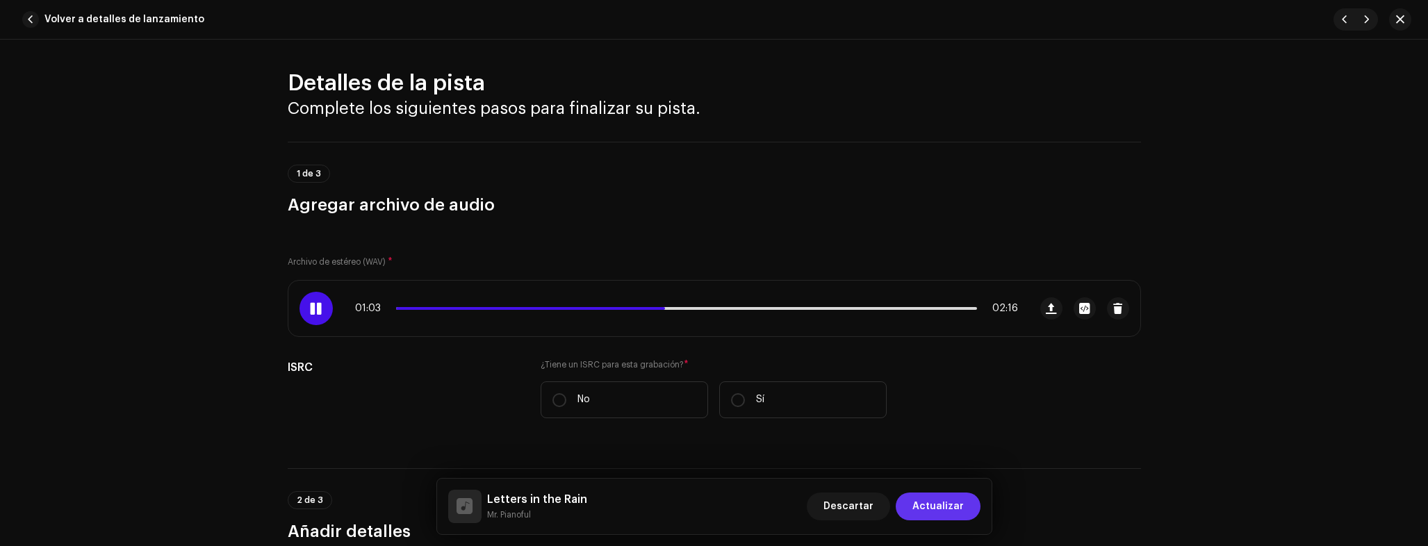
scroll to position [0, 0]
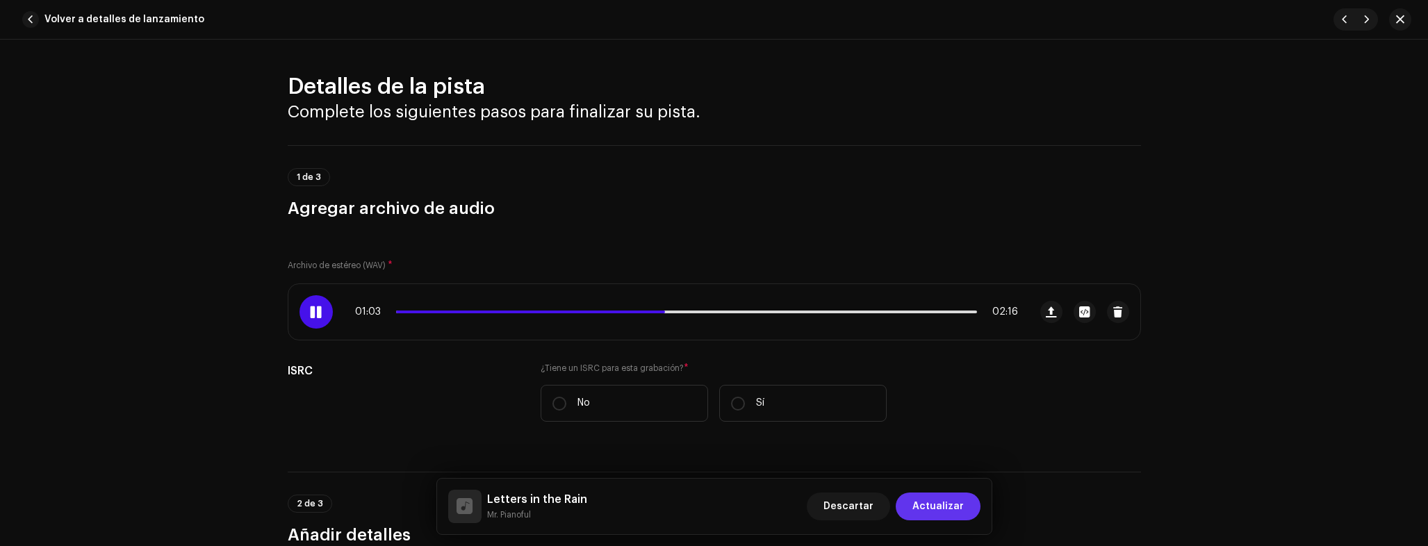
click at [946, 506] on span "Actualizar" at bounding box center [937, 507] width 51 height 28
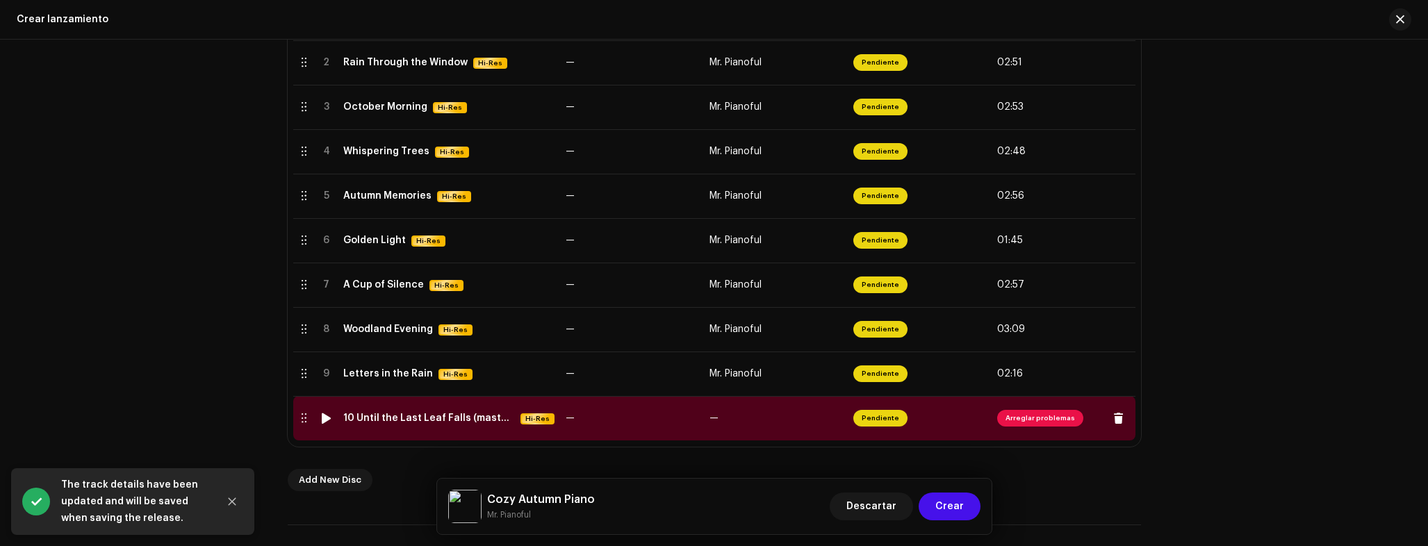
click at [448, 429] on td "10 Until the Last Leaf Falls (master 48hz 24 bit).wav Hi-Res" at bounding box center [449, 418] width 222 height 44
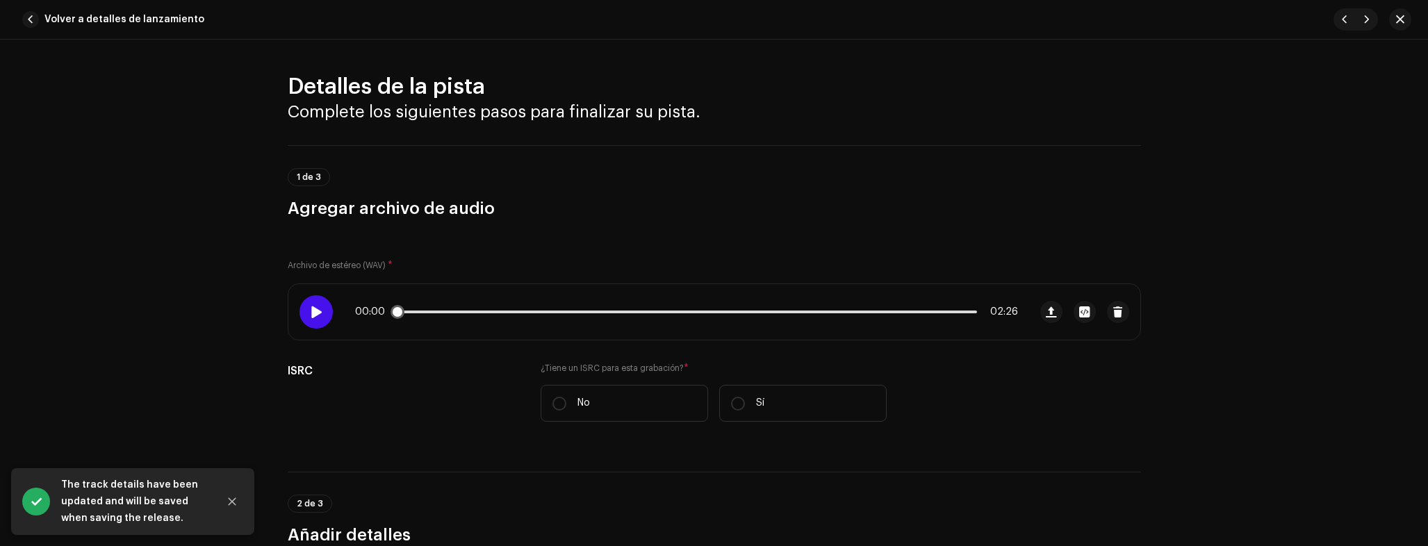
click at [320, 311] on div at bounding box center [316, 311] width 33 height 33
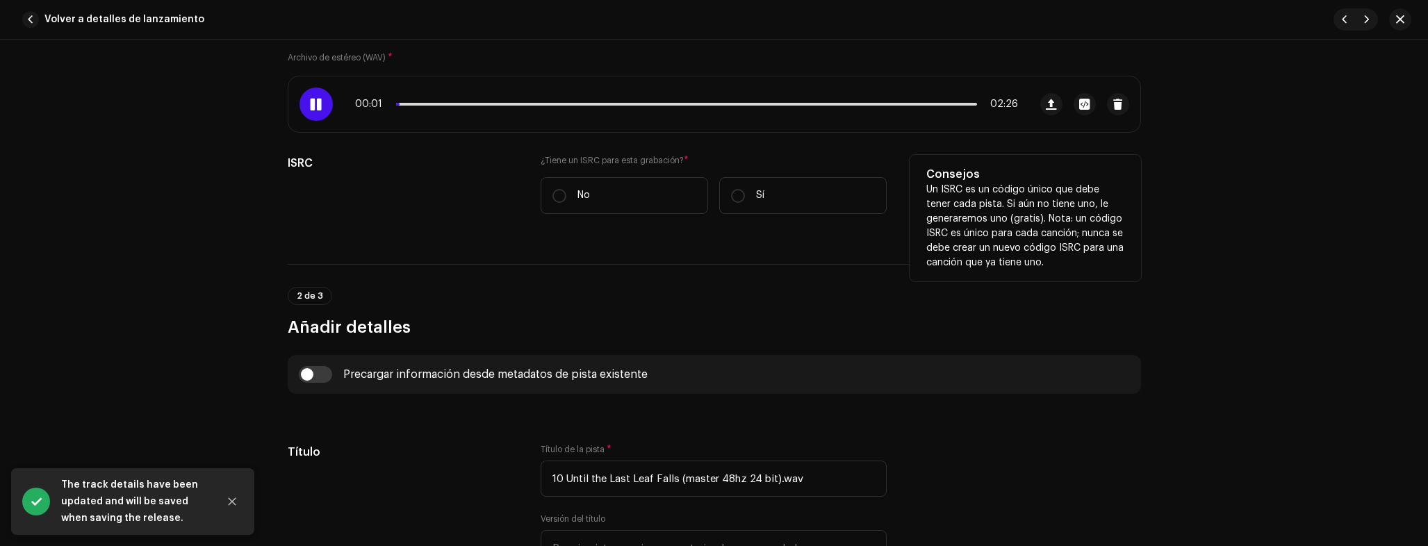
scroll to position [249, 0]
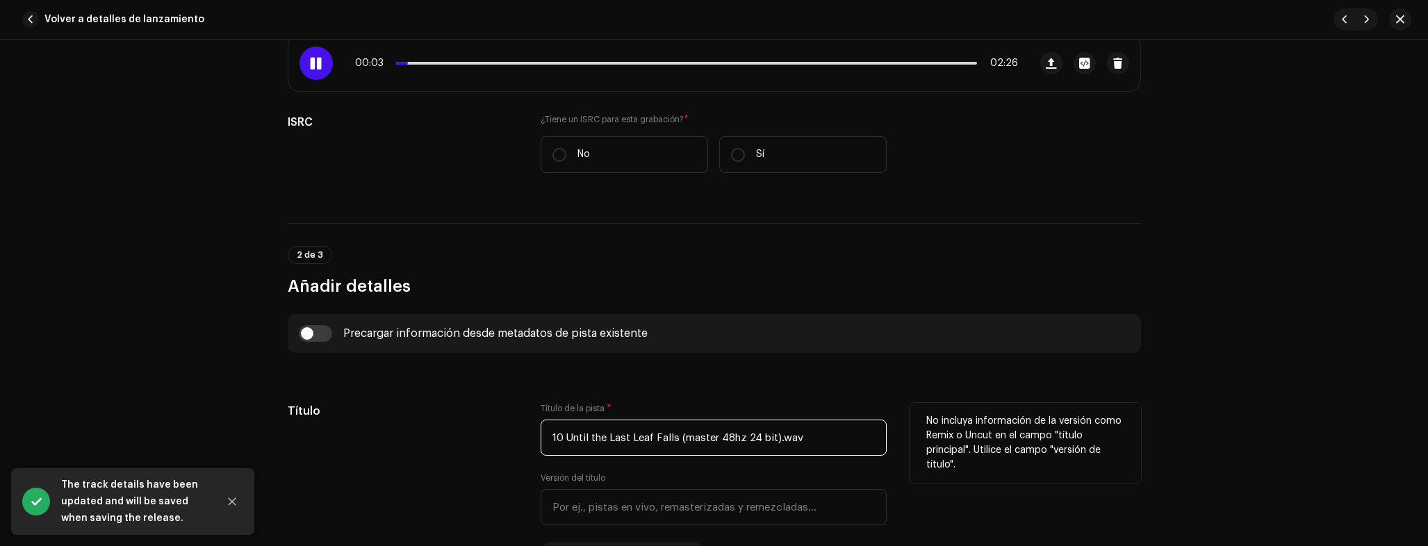
drag, startPoint x: 565, startPoint y: 436, endPoint x: 677, endPoint y: 440, distance: 111.9
click at [677, 440] on input "10 Until the Last Leaf Falls (master 48hz 24 bit).wav" at bounding box center [714, 438] width 346 height 36
paste input "Until the Last Leaf Falls"
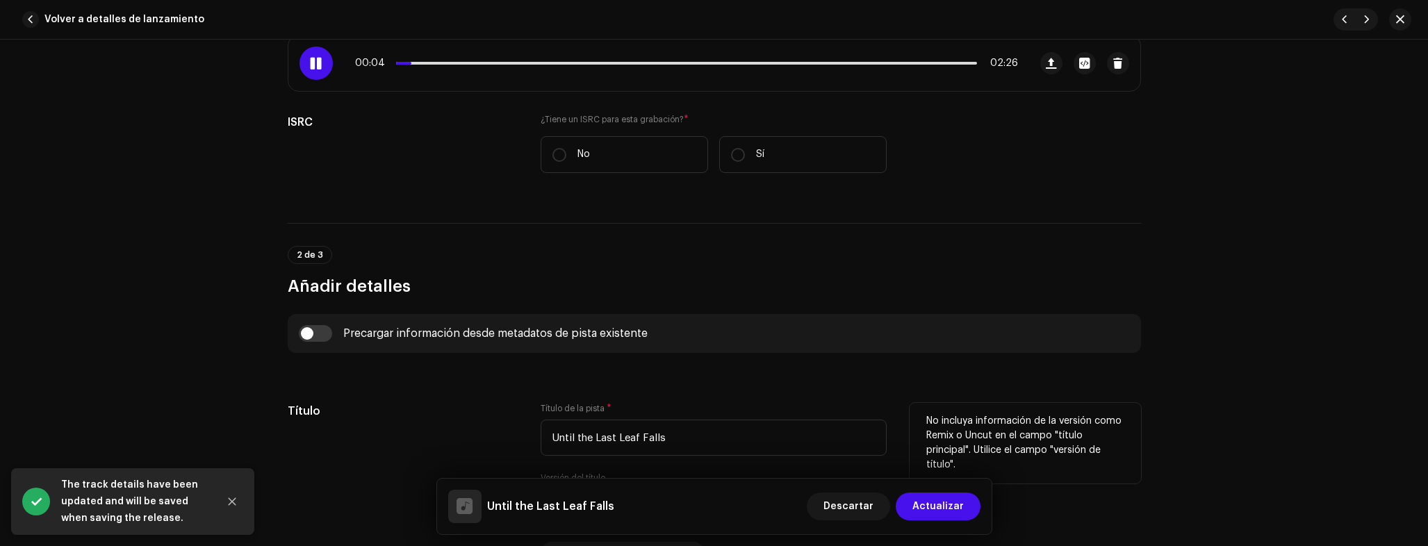
type input "Until the Last Leaf Falls"
click at [434, 429] on div "Título" at bounding box center [403, 483] width 231 height 161
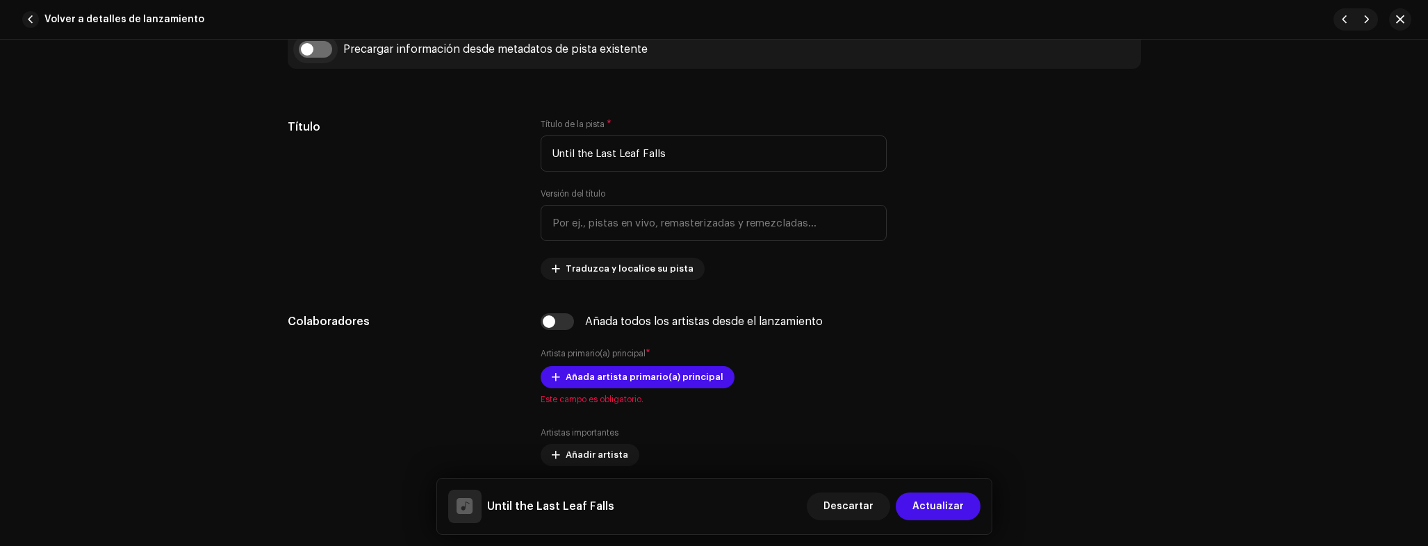
click at [313, 56] on input "checkbox" at bounding box center [315, 49] width 33 height 17
checkbox input "true"
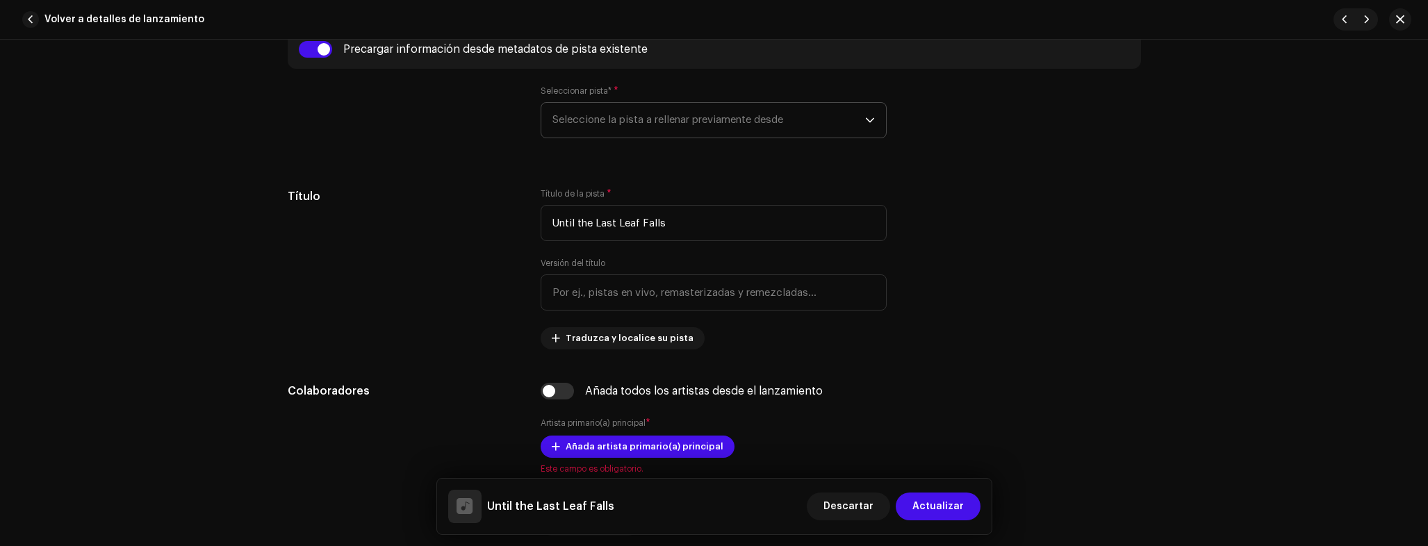
click at [621, 115] on span "Seleccione la pista a rellenar previamente desde" at bounding box center [708, 120] width 313 height 35
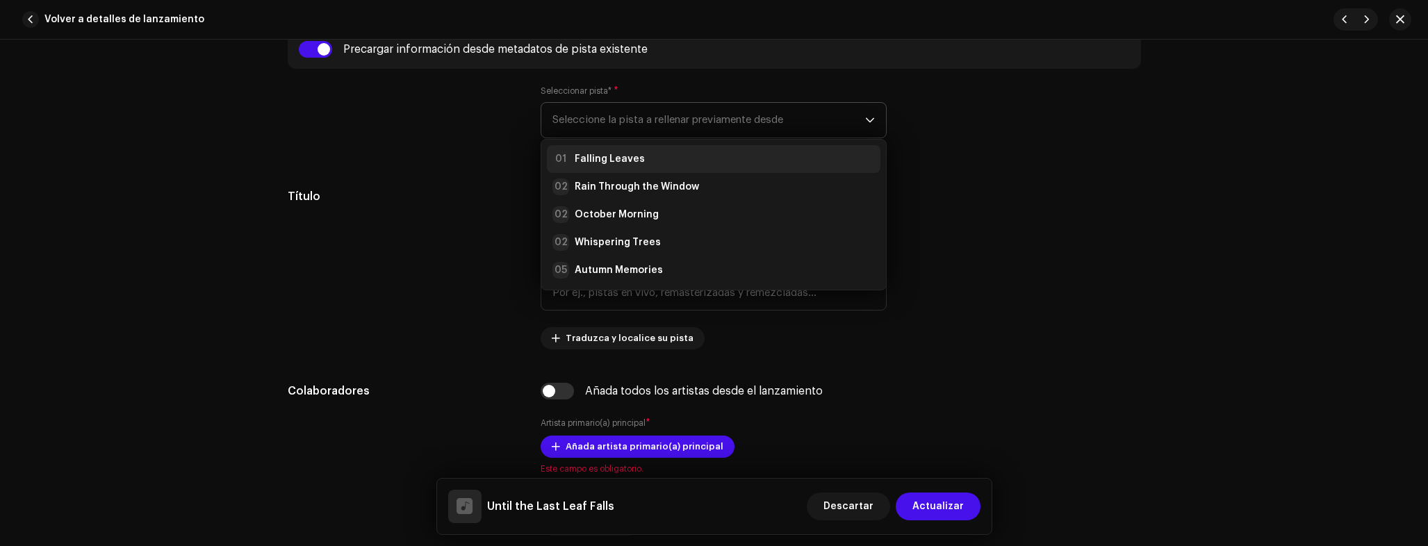
click at [611, 159] on strong "Falling Leaves" at bounding box center [610, 159] width 70 height 14
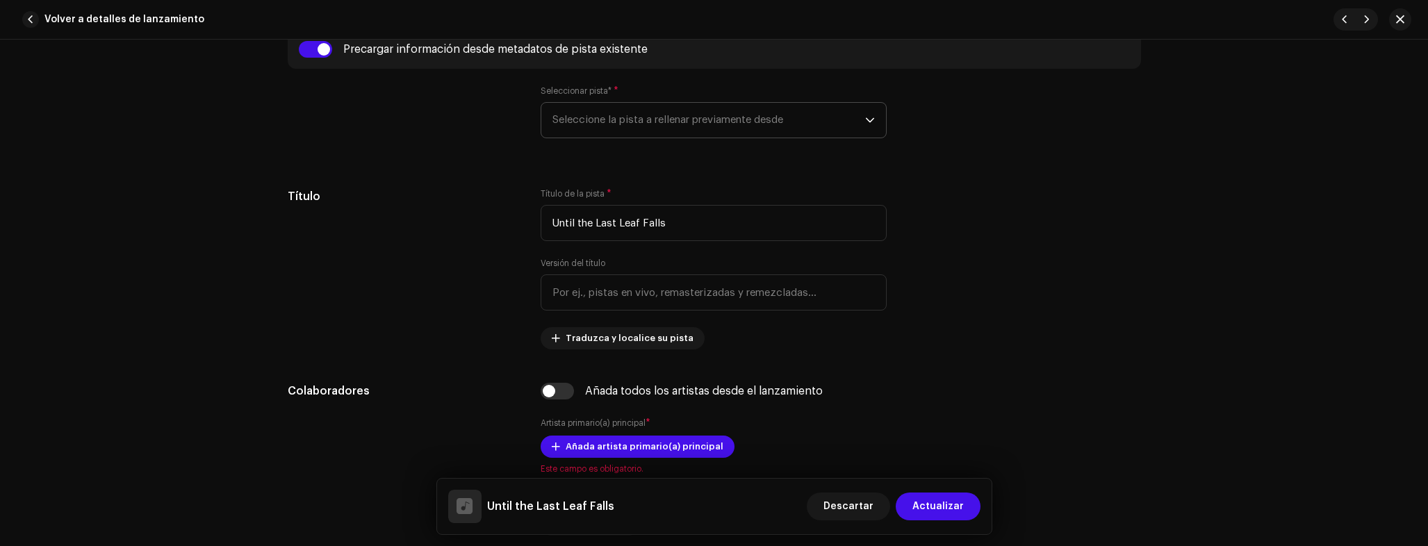
type input "00:30"
radio input "true"
type input "Inmaterium Records"
checkbox input "true"
radio input "false"
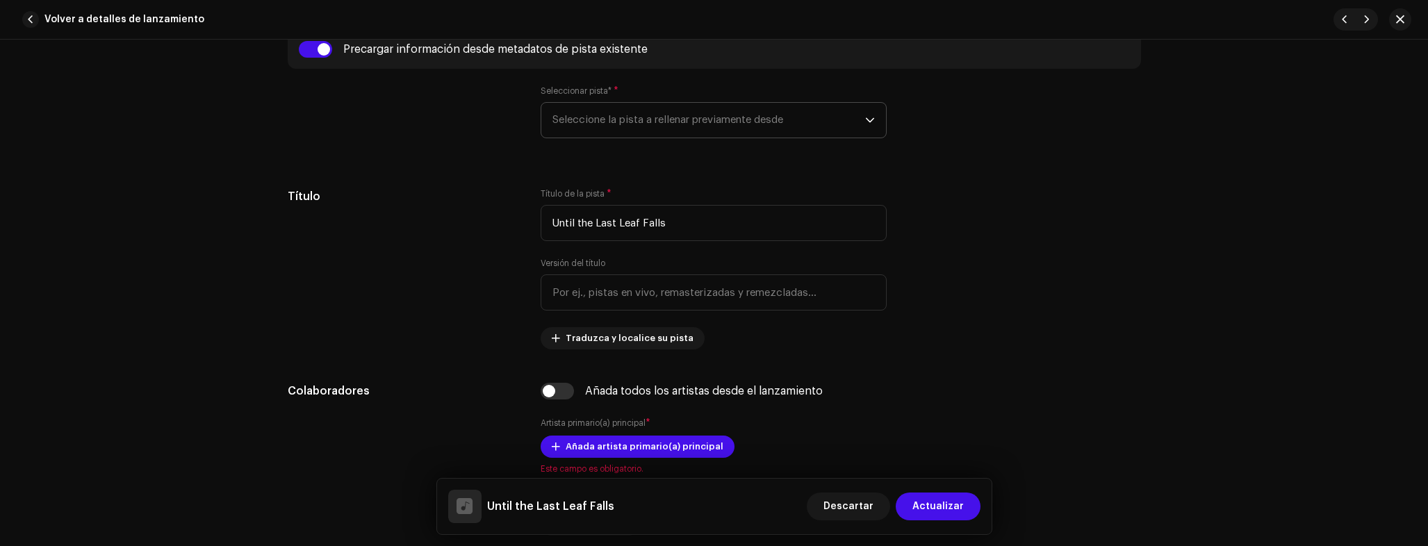
radio input "true"
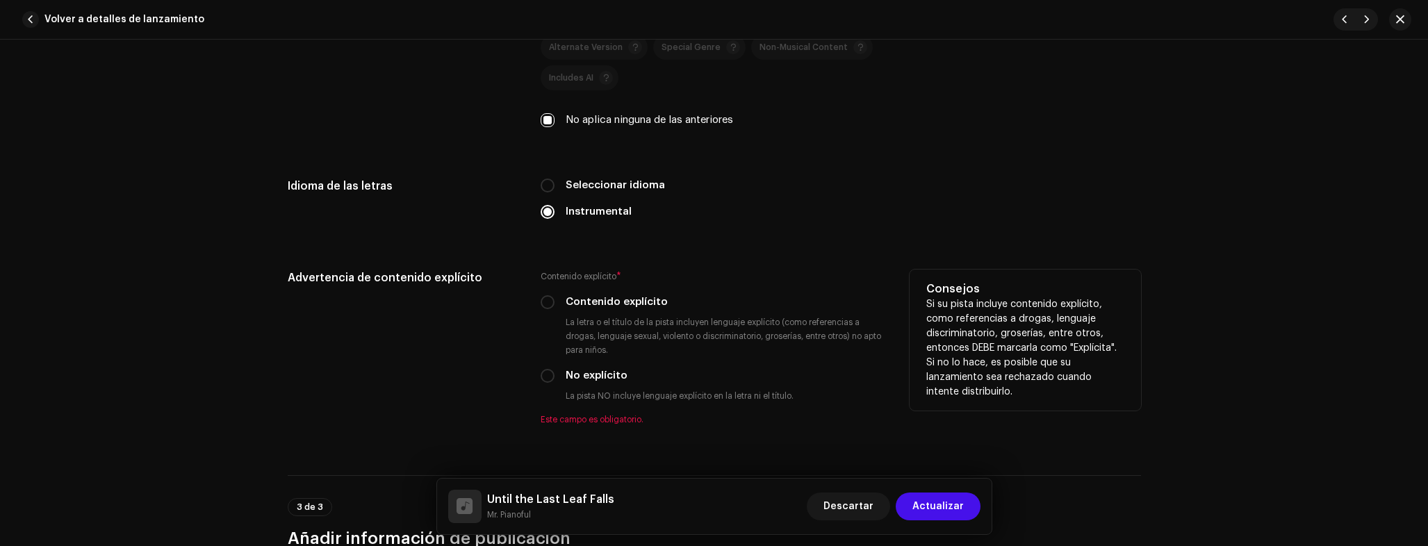
click at [580, 379] on label "No explícito" at bounding box center [597, 375] width 62 height 15
click at [555, 379] on input "No explícito" at bounding box center [548, 376] width 14 height 14
radio input "true"
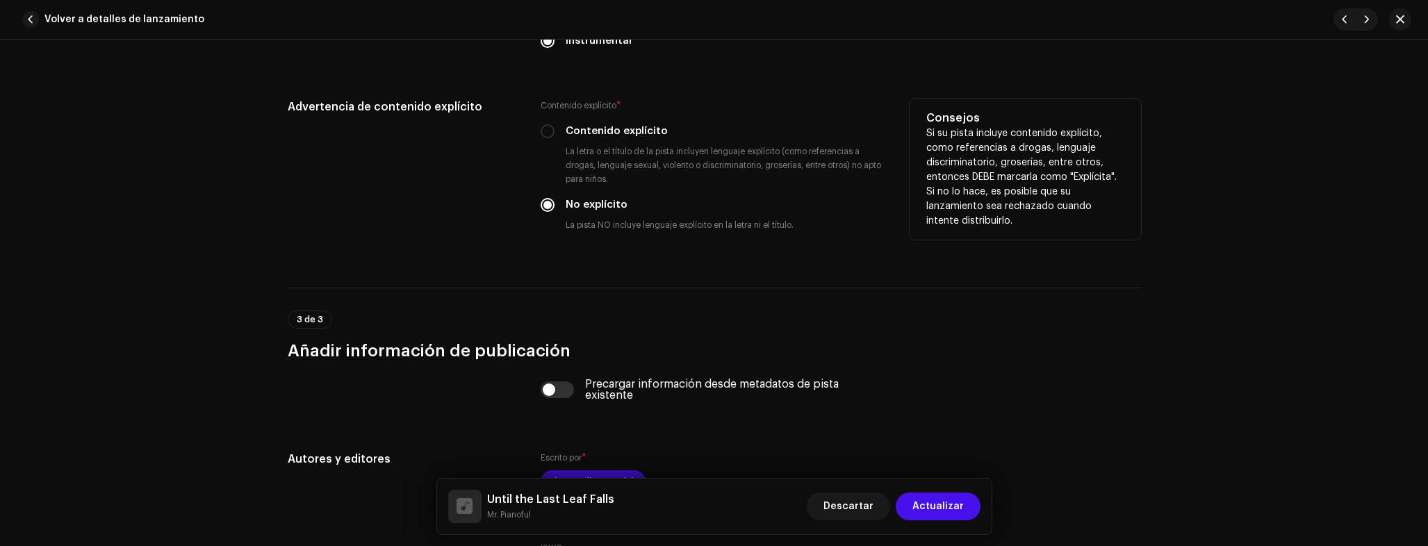
scroll to position [2629, 0]
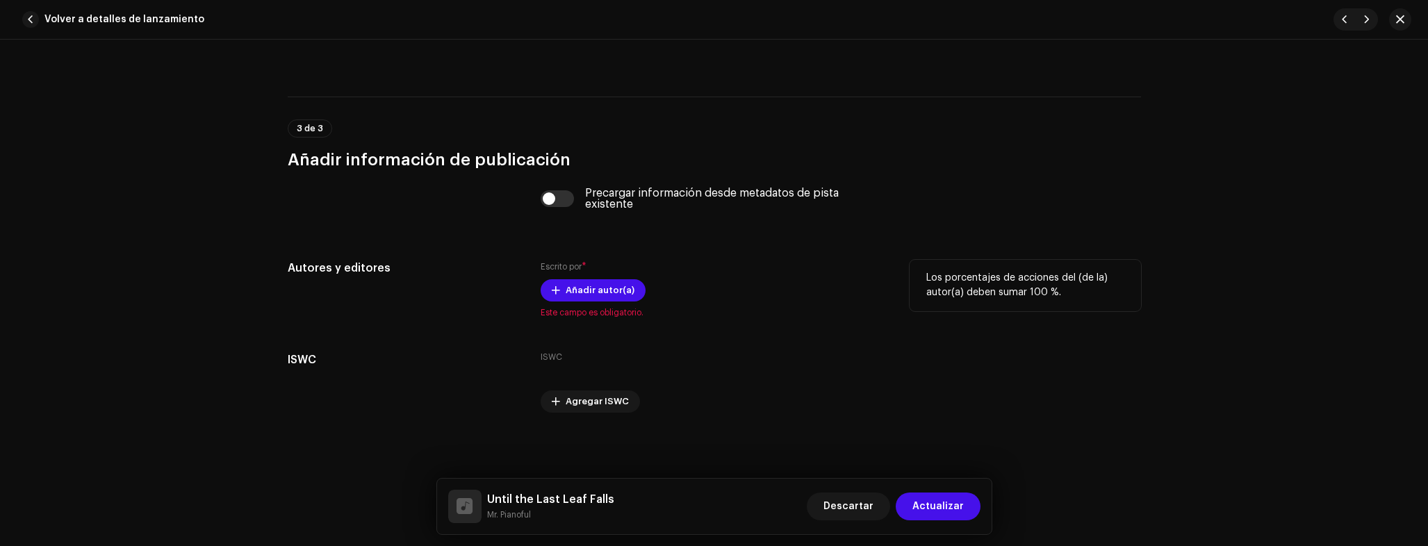
click at [639, 305] on div "Escrito por * Añadir autor(a) Este campo es obligatorio." at bounding box center [714, 289] width 346 height 58
click at [600, 295] on span "Añadir autor(a)" at bounding box center [600, 291] width 69 height 28
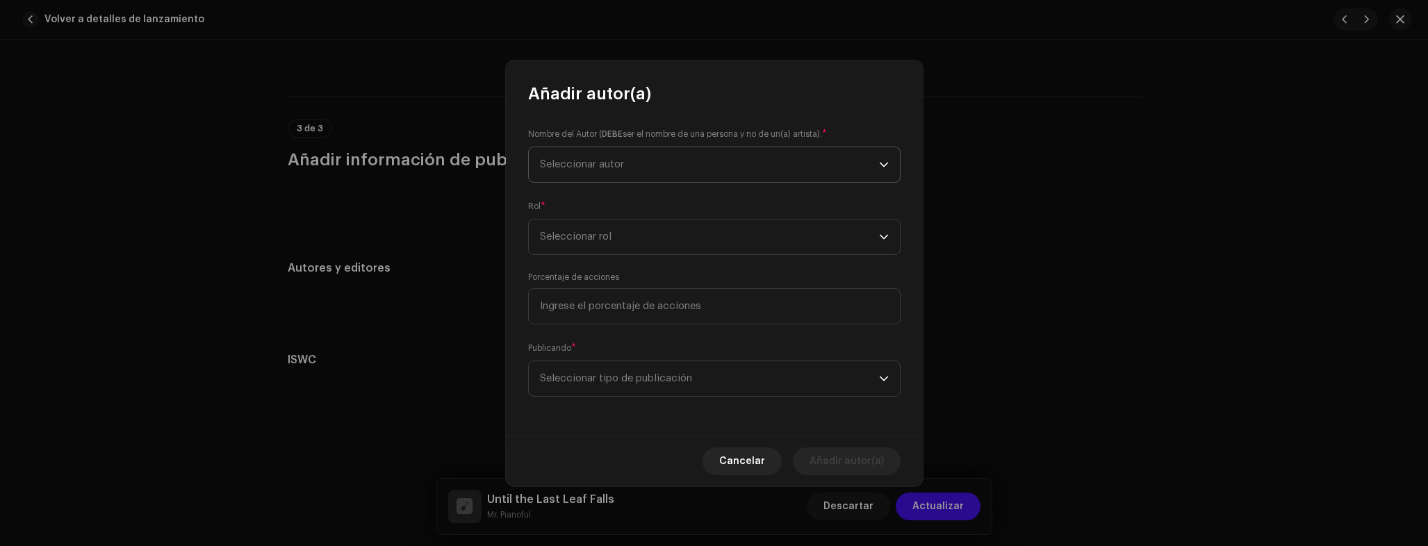
click at [596, 159] on span "Seleccionar autor" at bounding box center [582, 164] width 84 height 10
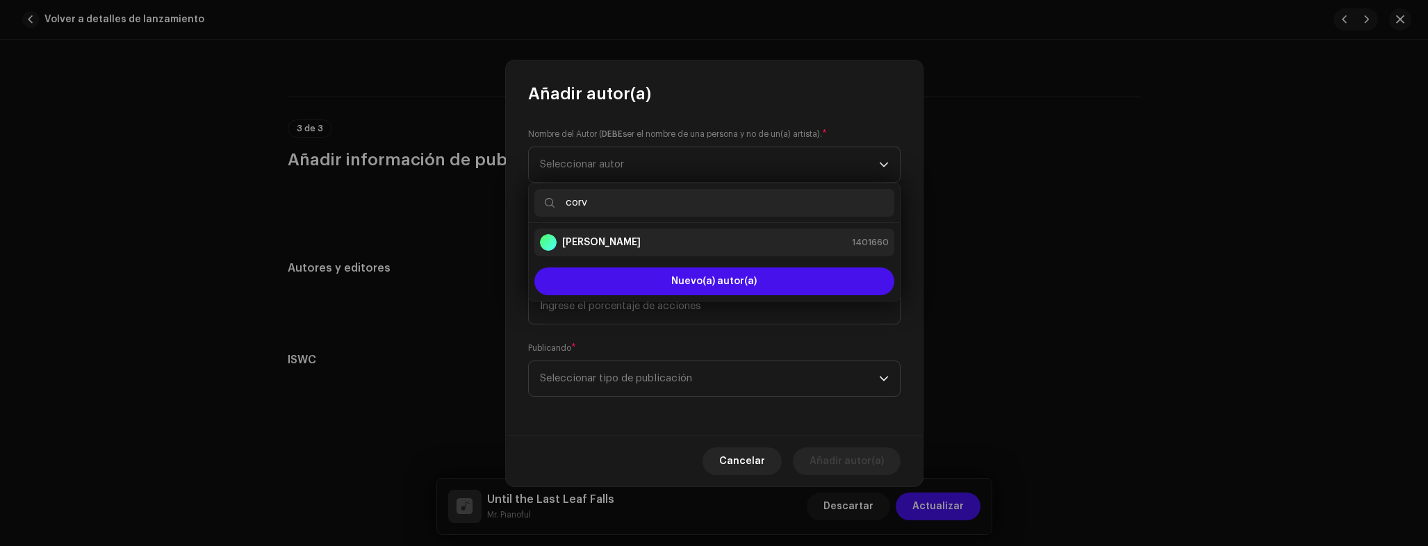
type input "corv"
click at [602, 244] on strong "Adrian Corvo" at bounding box center [601, 243] width 79 height 14
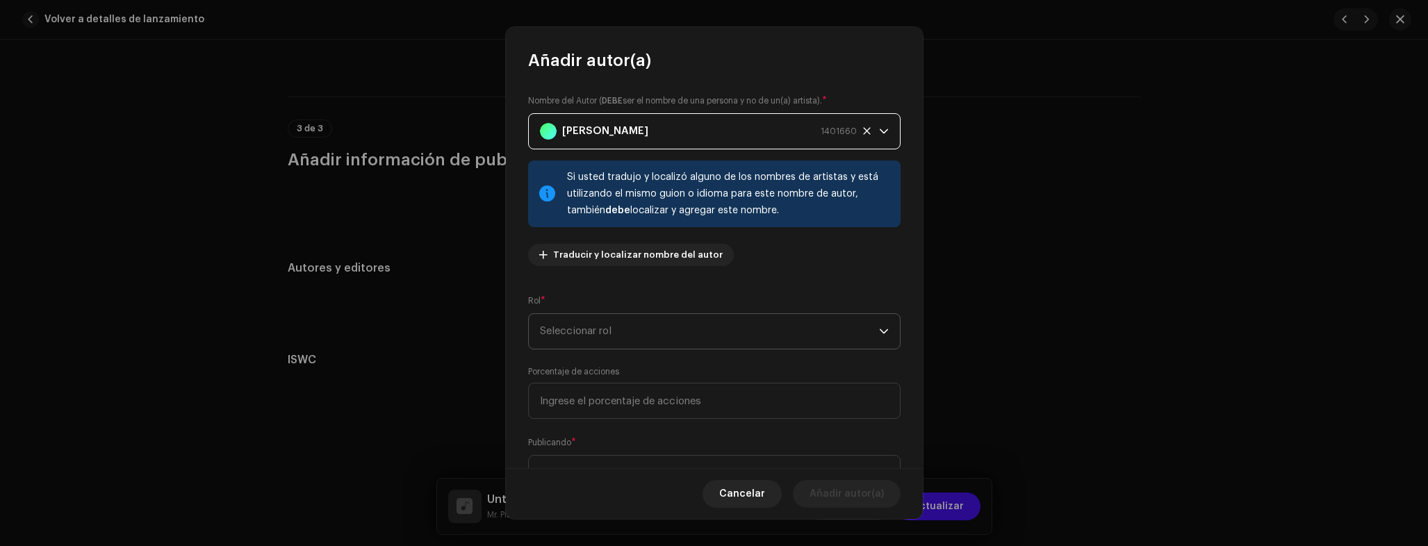
click at [655, 339] on span "Seleccionar rol" at bounding box center [709, 331] width 339 height 35
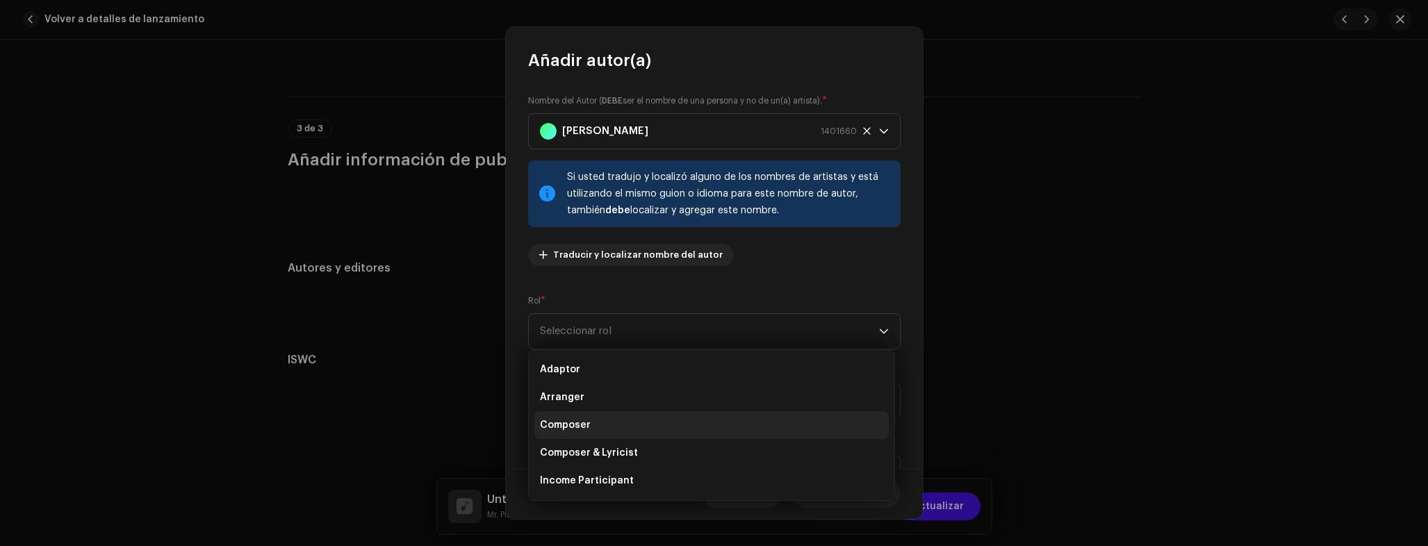
click at [613, 425] on li "Composer" at bounding box center [711, 425] width 354 height 28
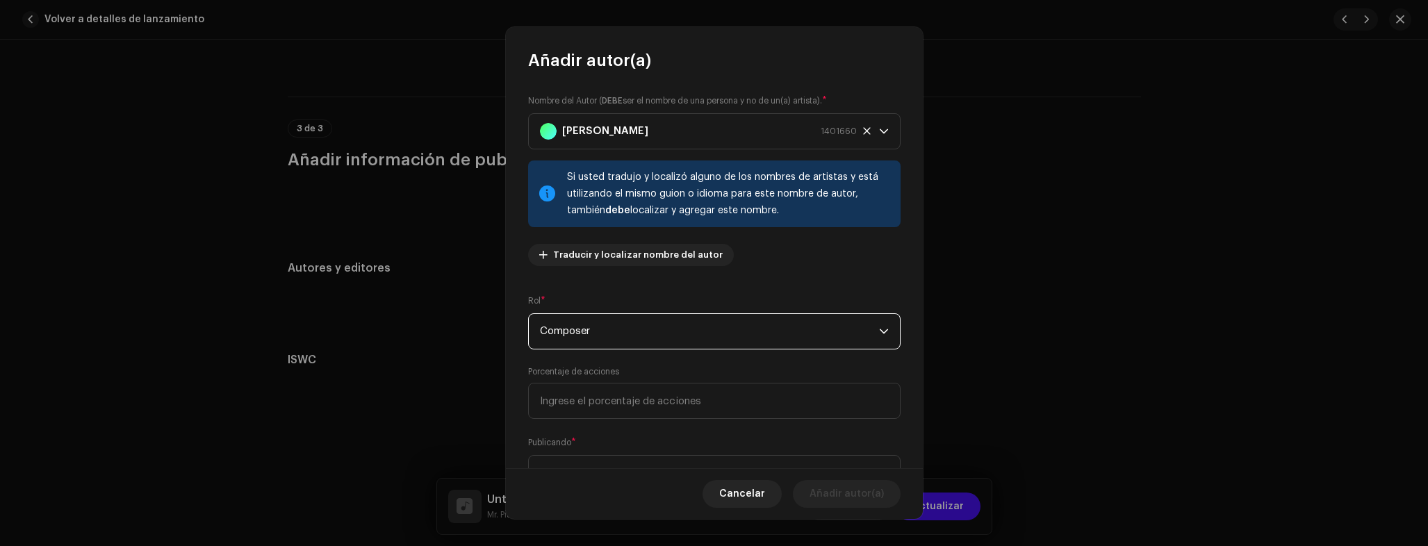
click at [614, 421] on div "Nombre del Autor ( DEBE ser el nombre de una persona y no de un(a) artista). * …" at bounding box center [714, 270] width 417 height 396
click at [621, 407] on input at bounding box center [714, 401] width 372 height 36
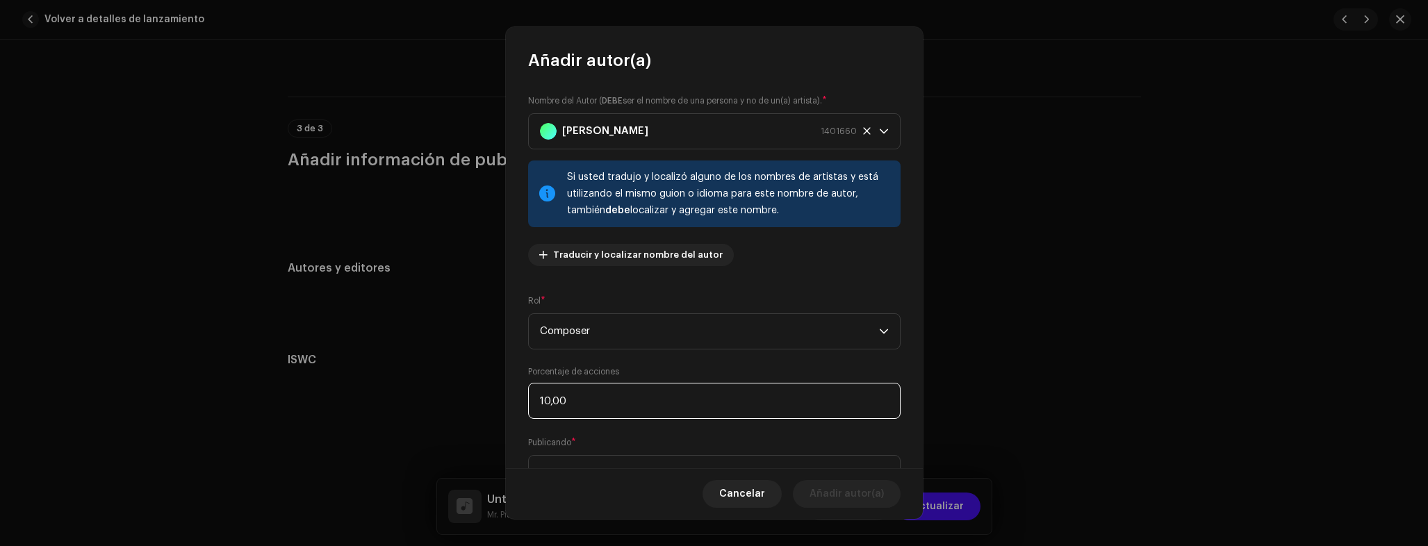
type input "100,00"
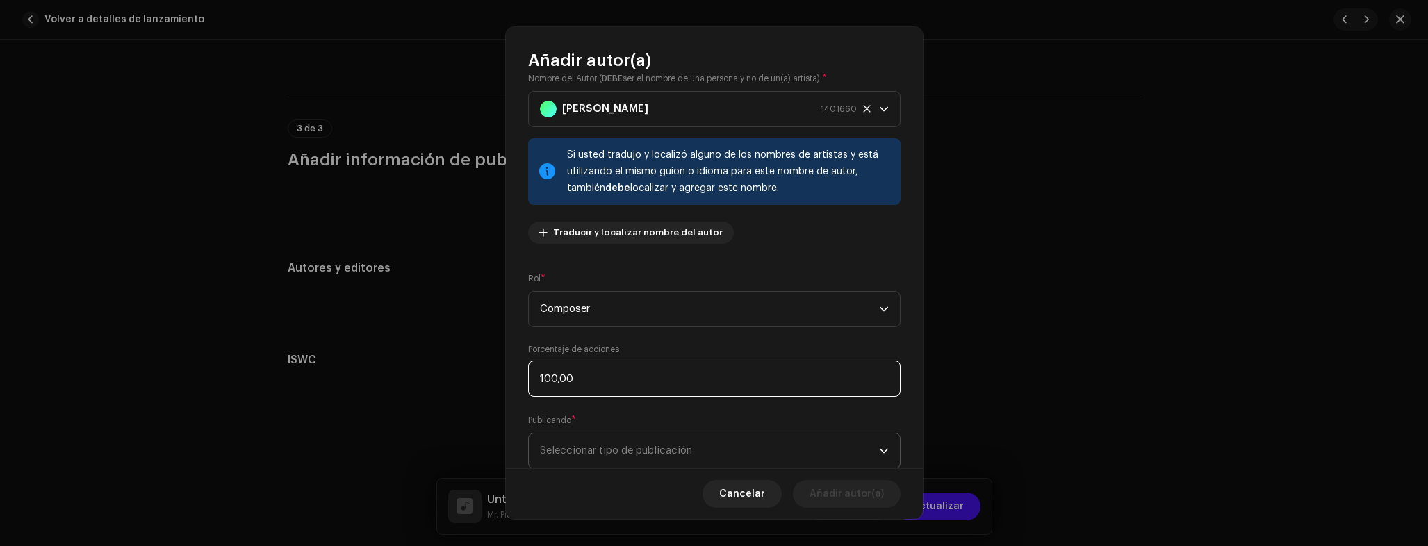
scroll to position [62, 0]
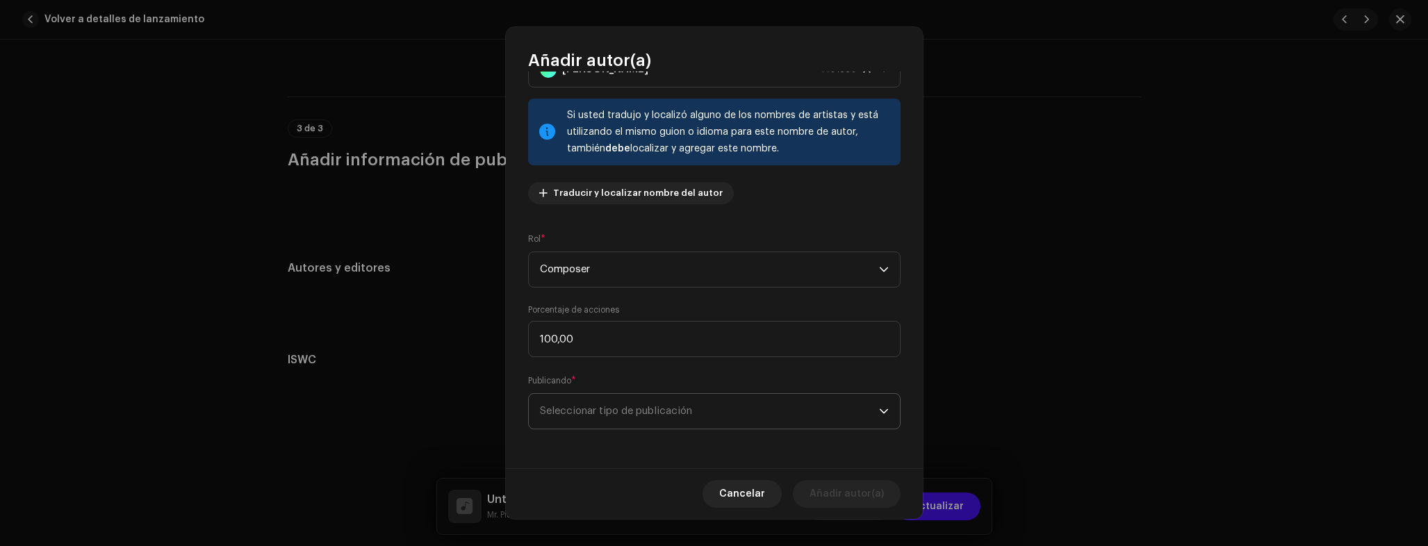
click at [623, 425] on span "Seleccionar tipo de publicación" at bounding box center [709, 411] width 339 height 35
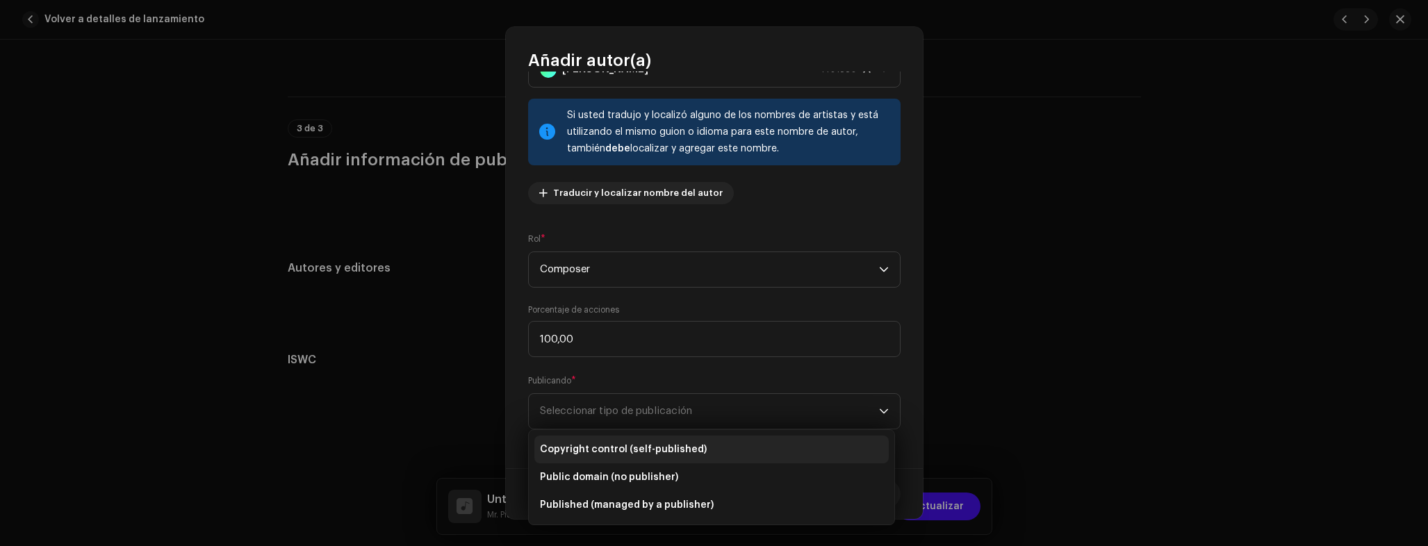
click at [609, 442] on li "Copyright control (self-published)" at bounding box center [711, 450] width 354 height 28
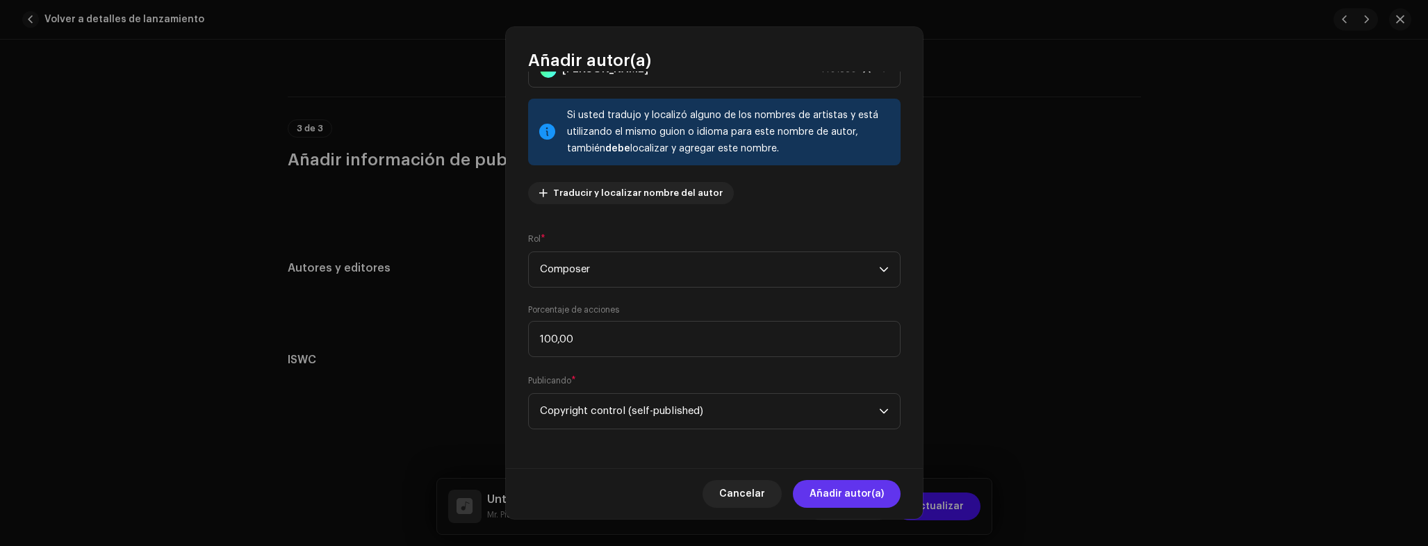
click at [853, 491] on span "Añadir autor(a)" at bounding box center [847, 494] width 74 height 28
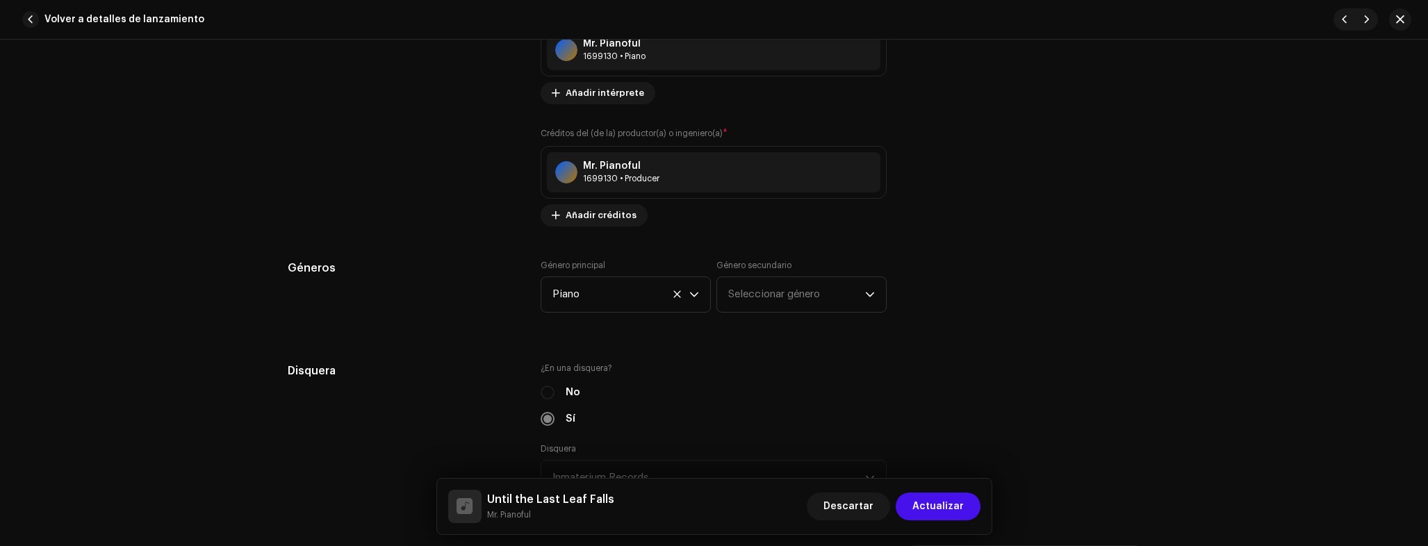
scroll to position [1308, 0]
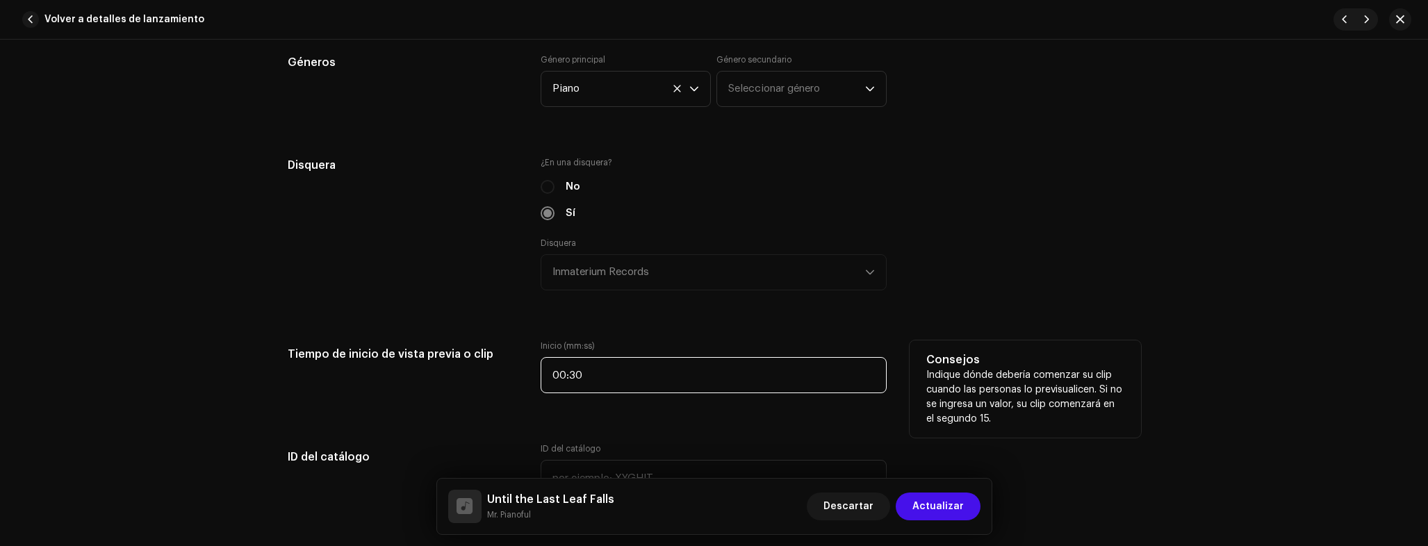
click at [684, 370] on input "00:30" at bounding box center [714, 375] width 346 height 36
type input "00:00"
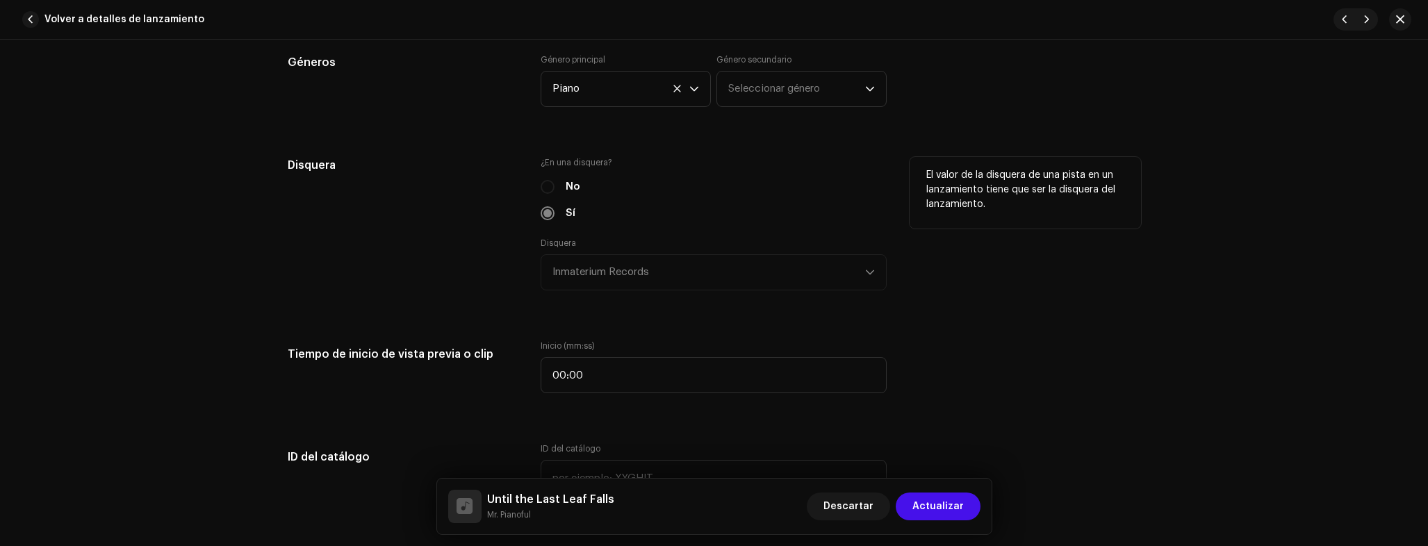
click at [962, 306] on div "El valor de la disquera de una pista en un lanzamiento tiene que ser la disquer…" at bounding box center [1025, 232] width 231 height 150
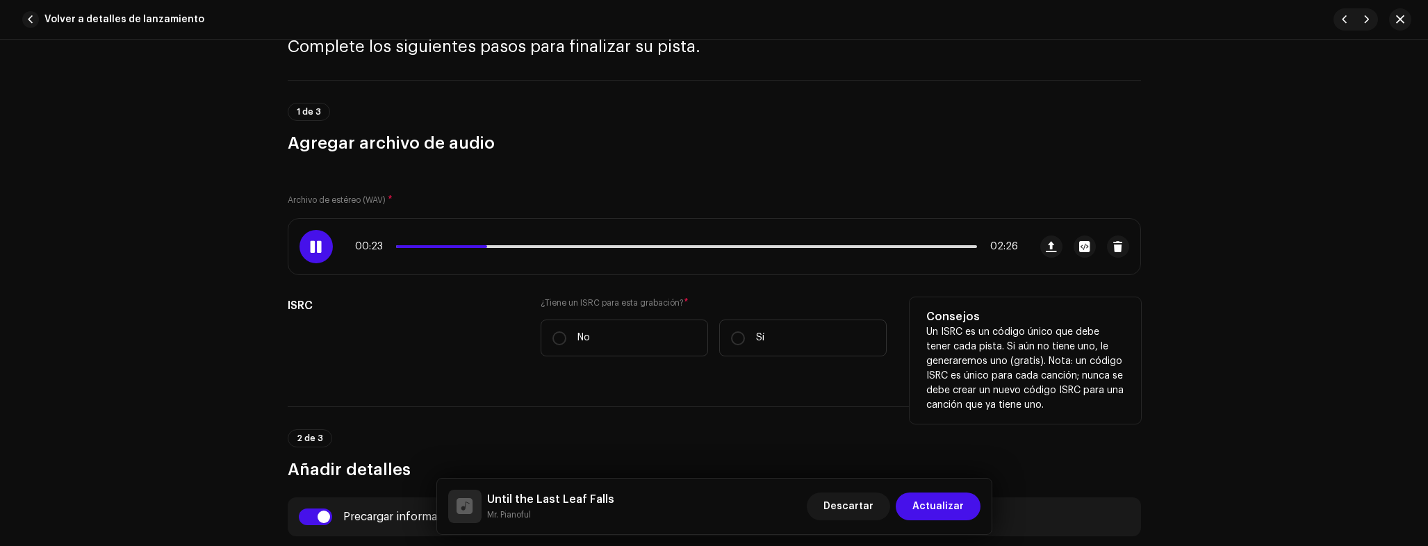
scroll to position [0, 0]
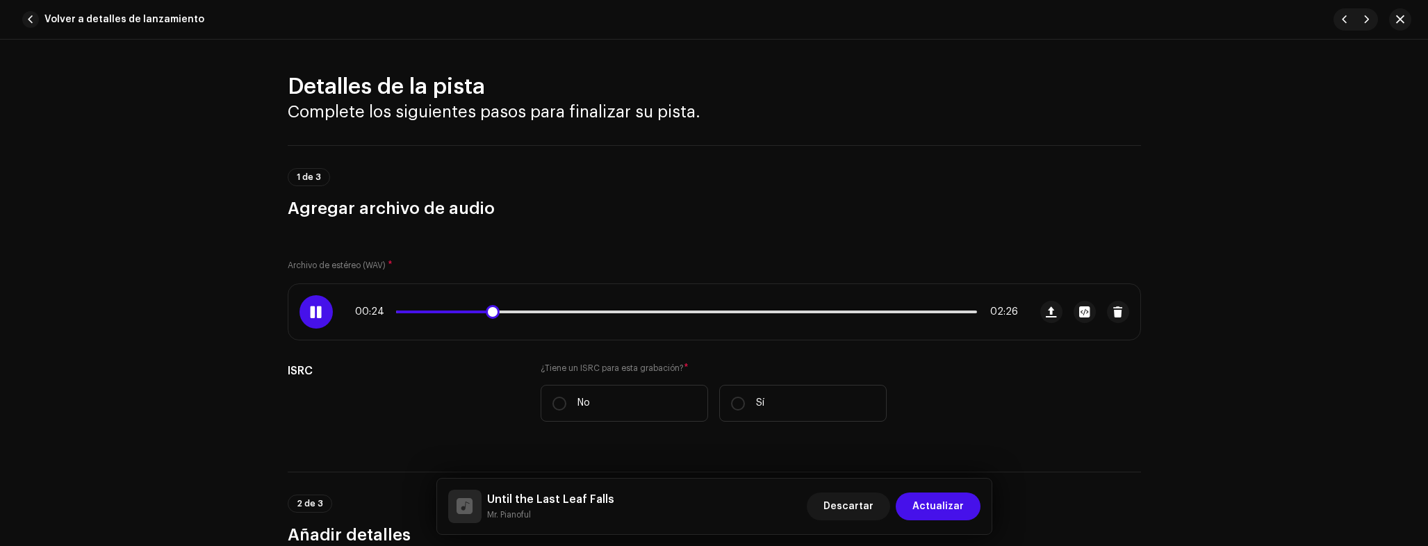
click at [588, 315] on div "00:24 02:26" at bounding box center [686, 311] width 663 height 11
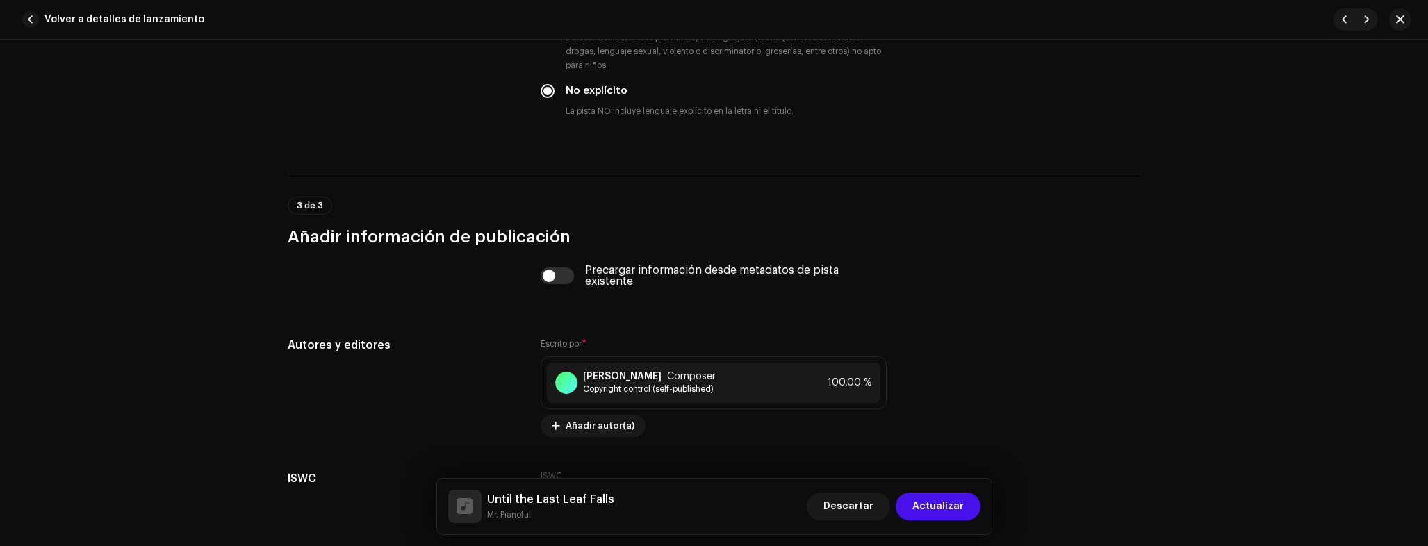
scroll to position [2642, 0]
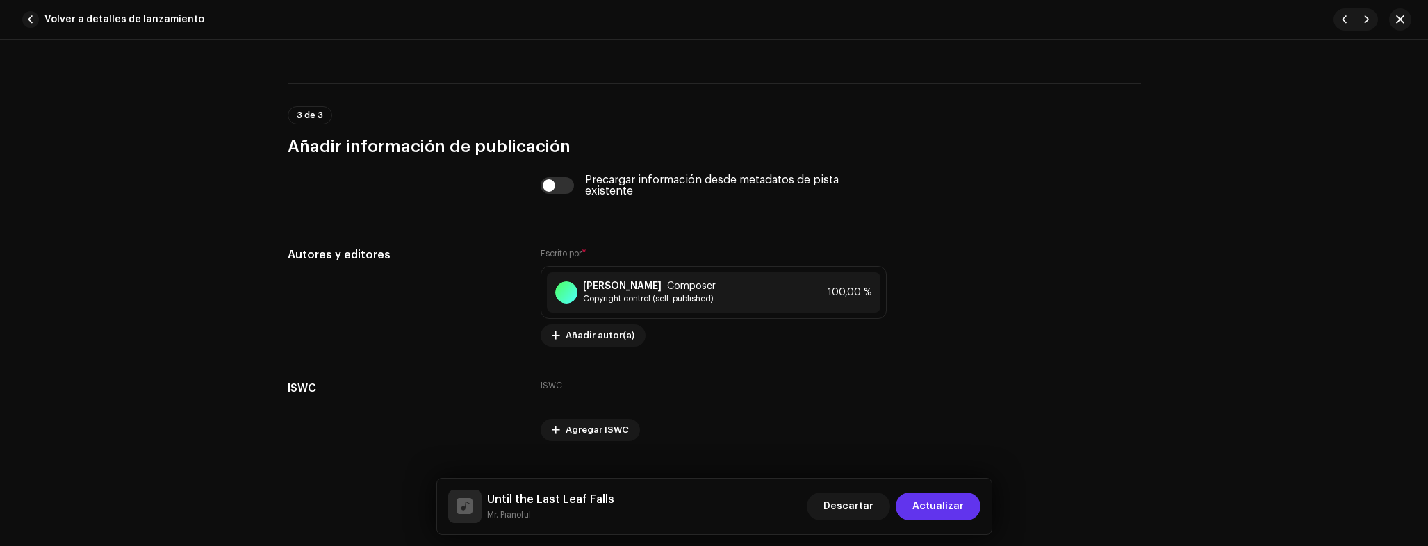
click at [955, 509] on span "Actualizar" at bounding box center [937, 507] width 51 height 28
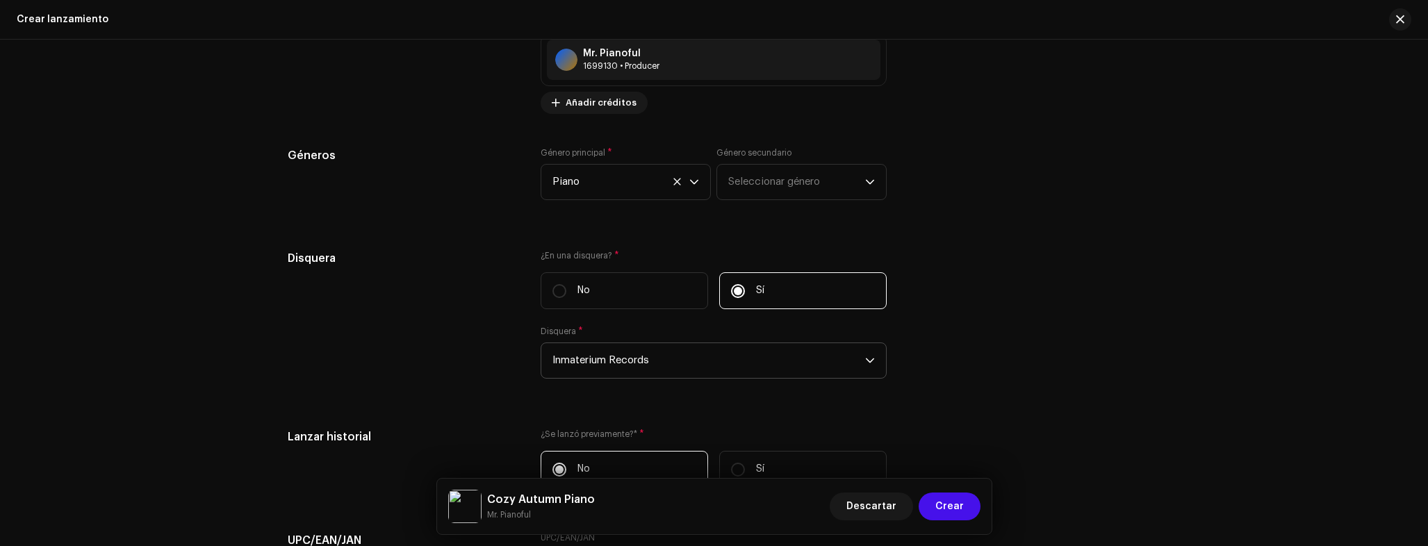
scroll to position [2894, 0]
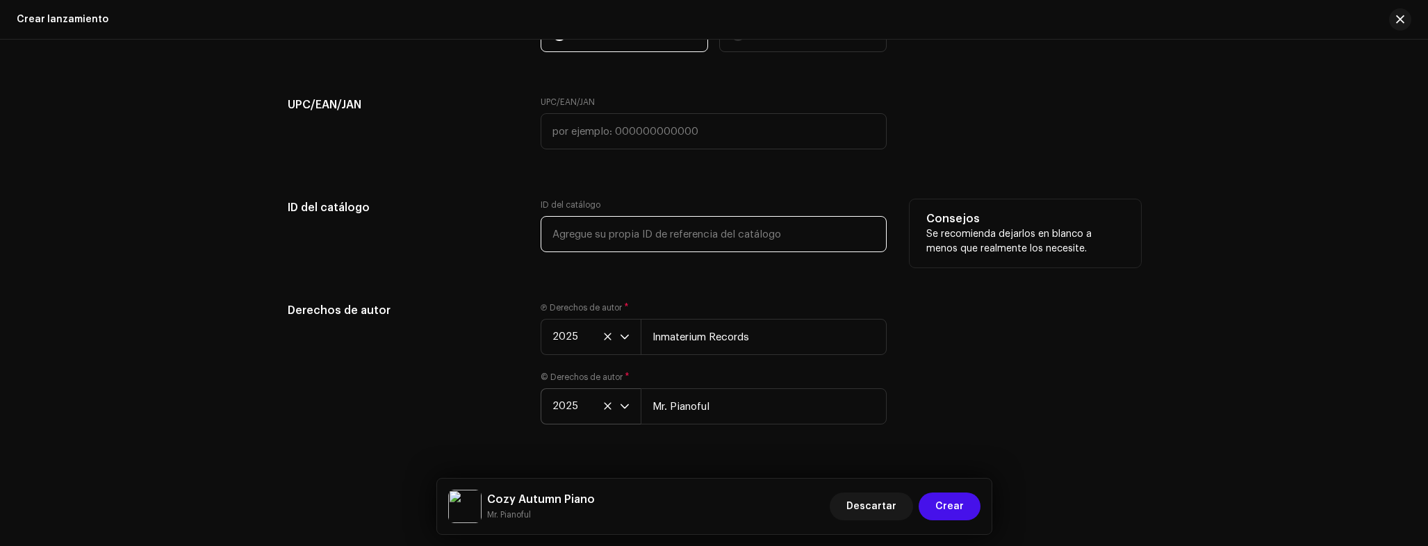
click at [666, 235] on input "text" at bounding box center [714, 234] width 346 height 36
type input "IR008"
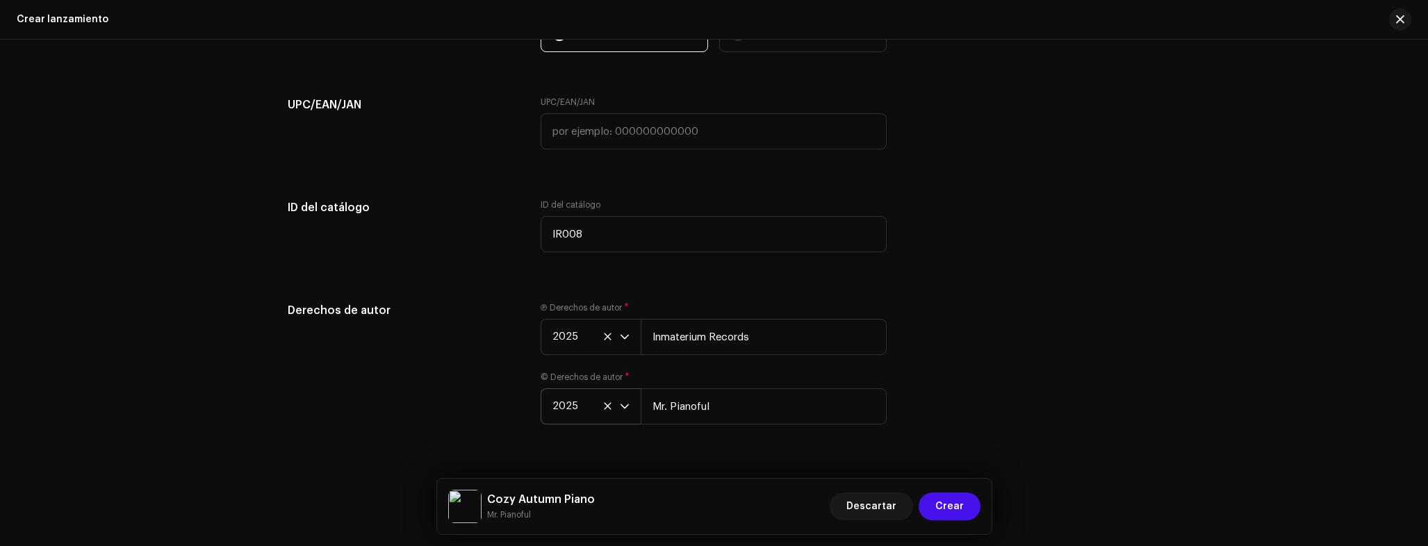
click at [934, 370] on div "Derechos de autor Ⓟ Derechos de autor * 2025 Inmaterium Records © Derechos de a…" at bounding box center [714, 371] width 853 height 139
click at [958, 498] on span "Crear" at bounding box center [949, 507] width 28 height 28
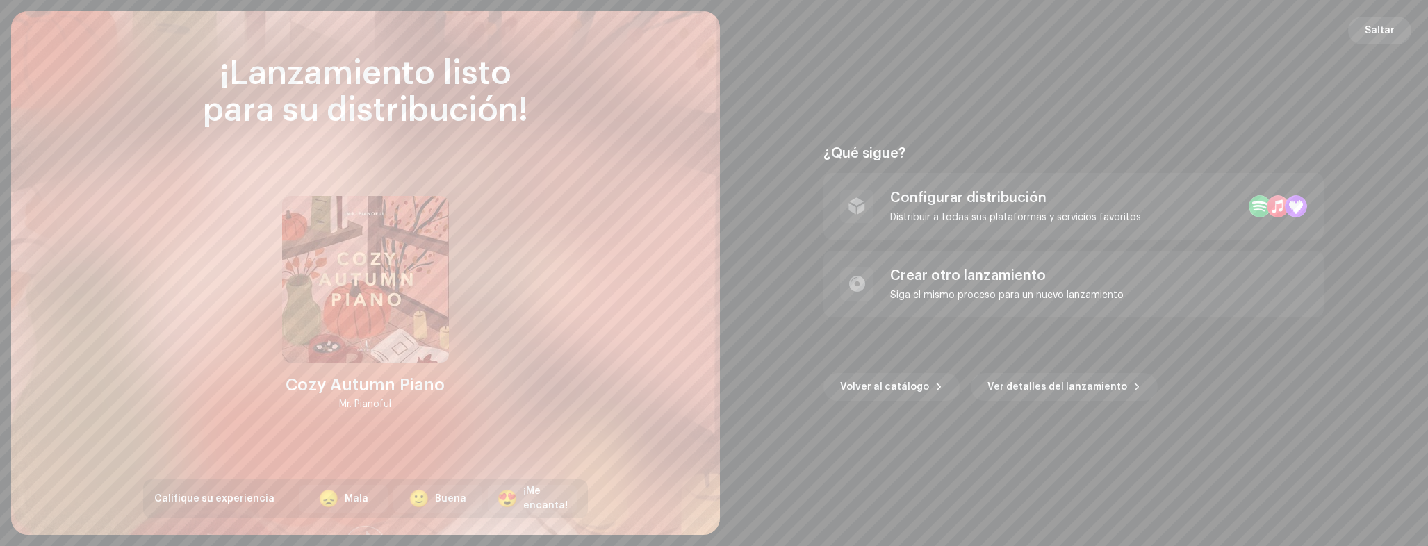
click at [1390, 26] on span "Saltar" at bounding box center [1380, 31] width 30 height 28
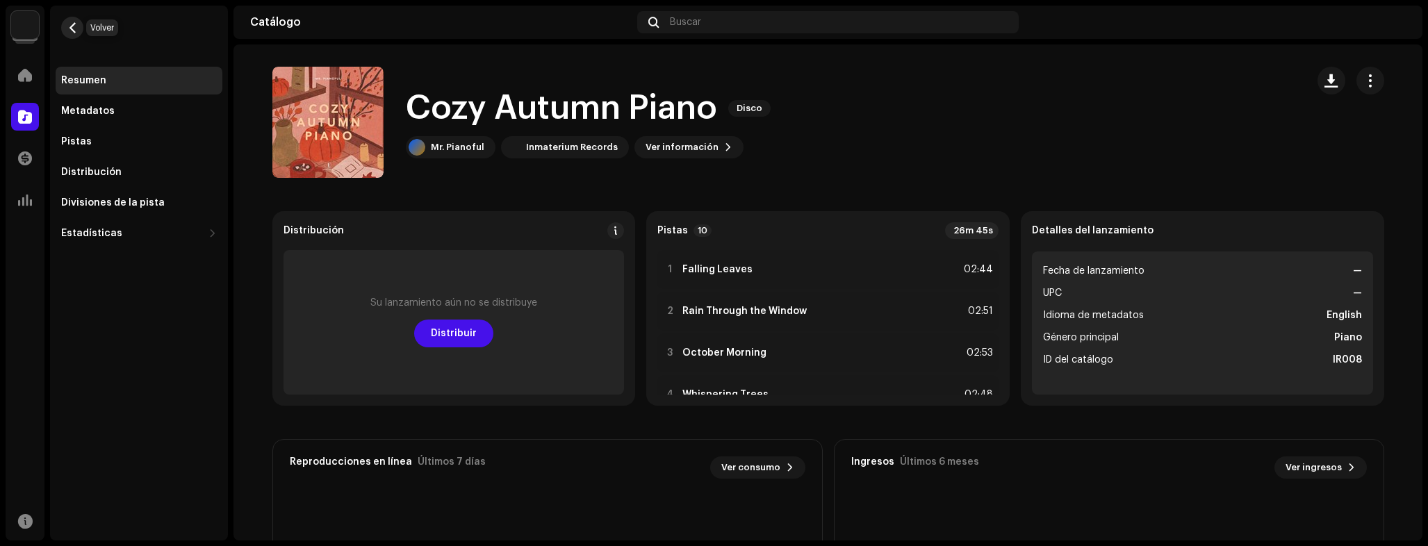
click at [72, 31] on span "button" at bounding box center [72, 27] width 10 height 11
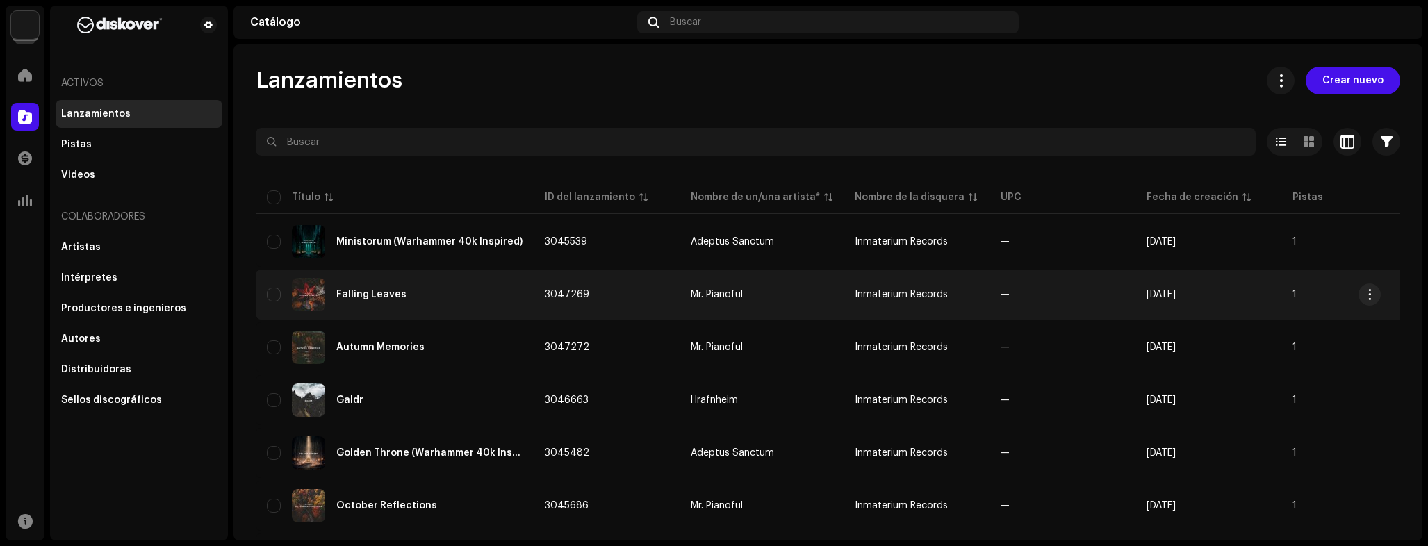
click at [416, 304] on div "Falling Leaves" at bounding box center [395, 294] width 256 height 33
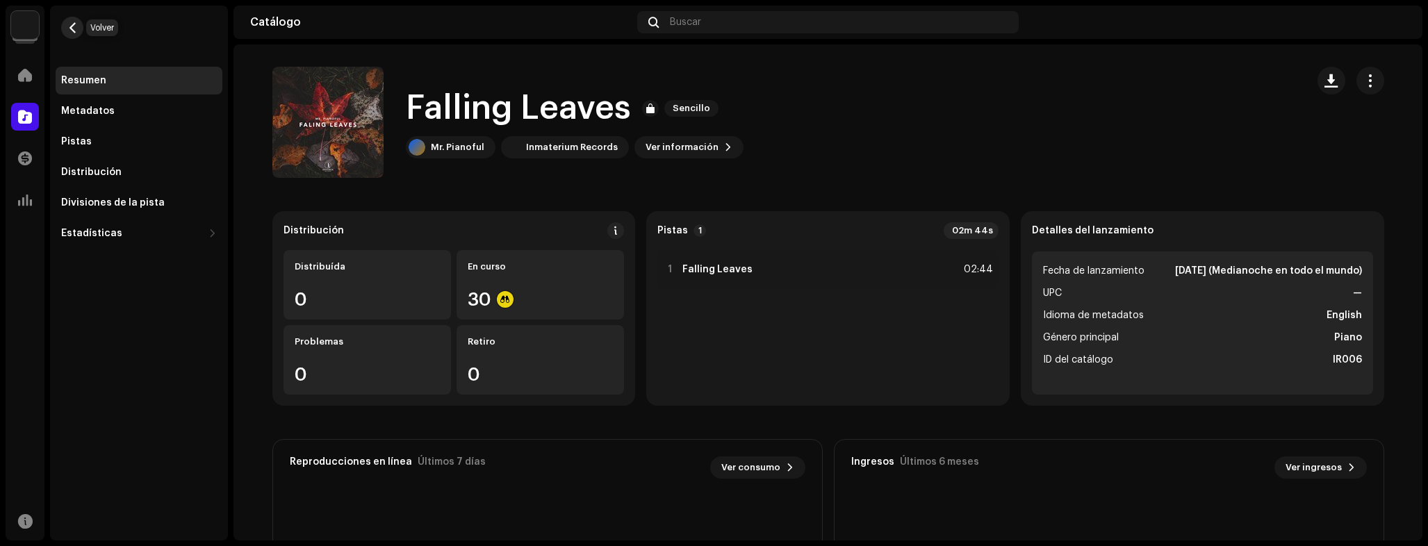
click at [67, 25] on span "button" at bounding box center [72, 27] width 10 height 11
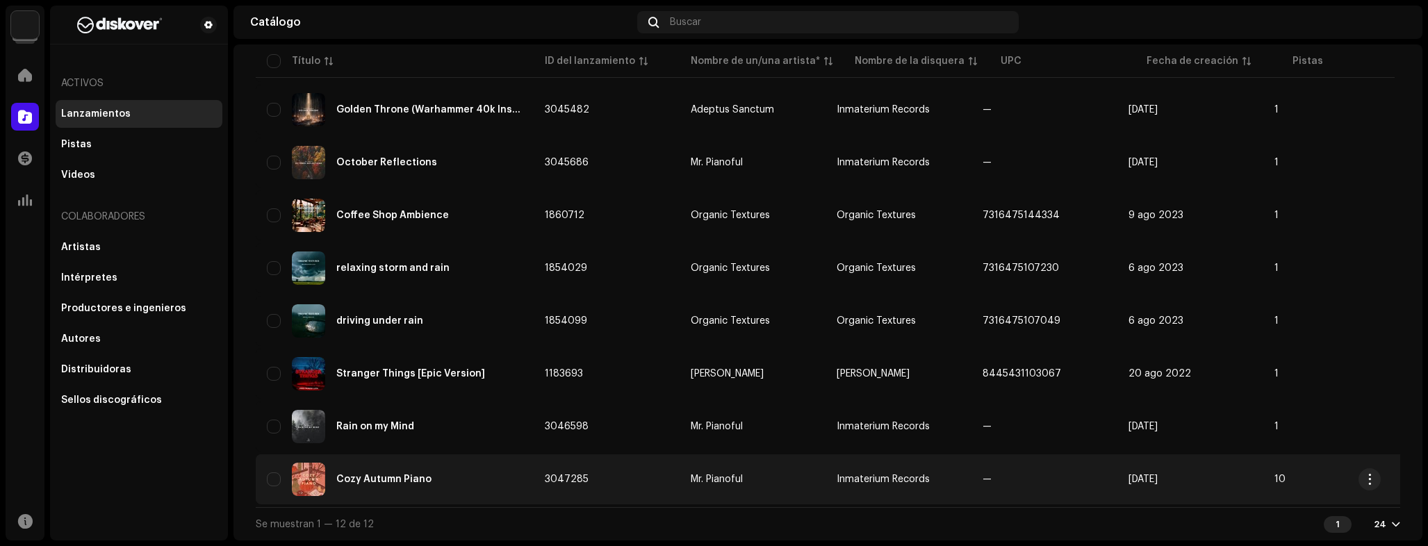
click at [477, 469] on div "Cozy Autumn Piano" at bounding box center [395, 479] width 256 height 33
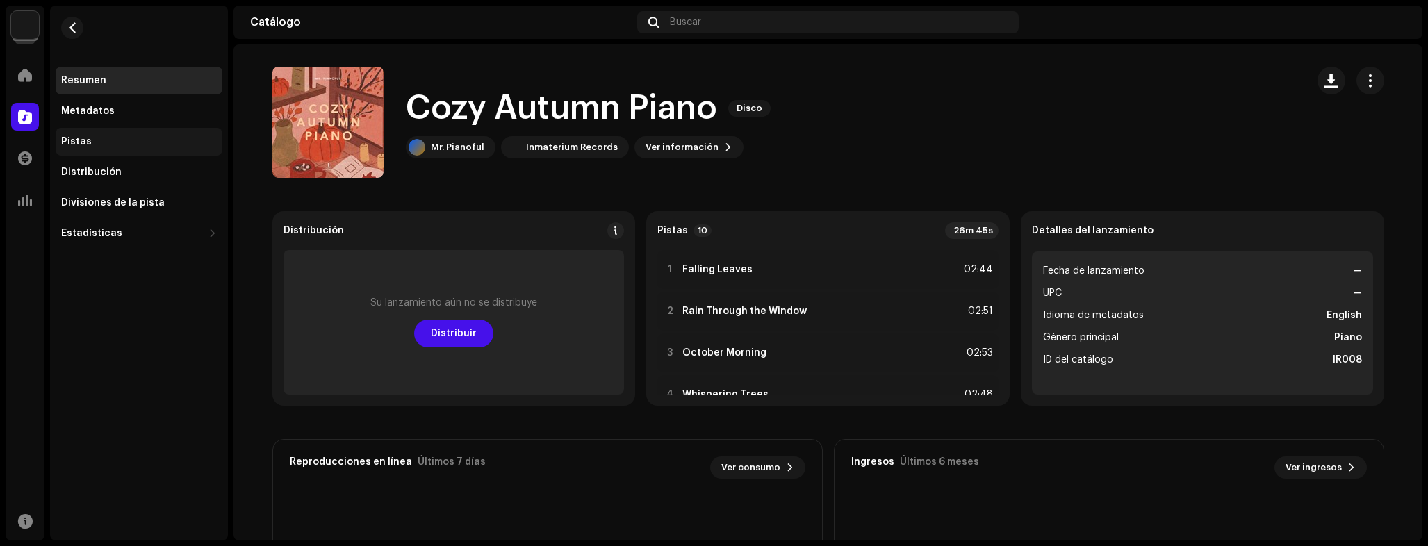
click at [104, 147] on div "Pistas" at bounding box center [139, 142] width 167 height 28
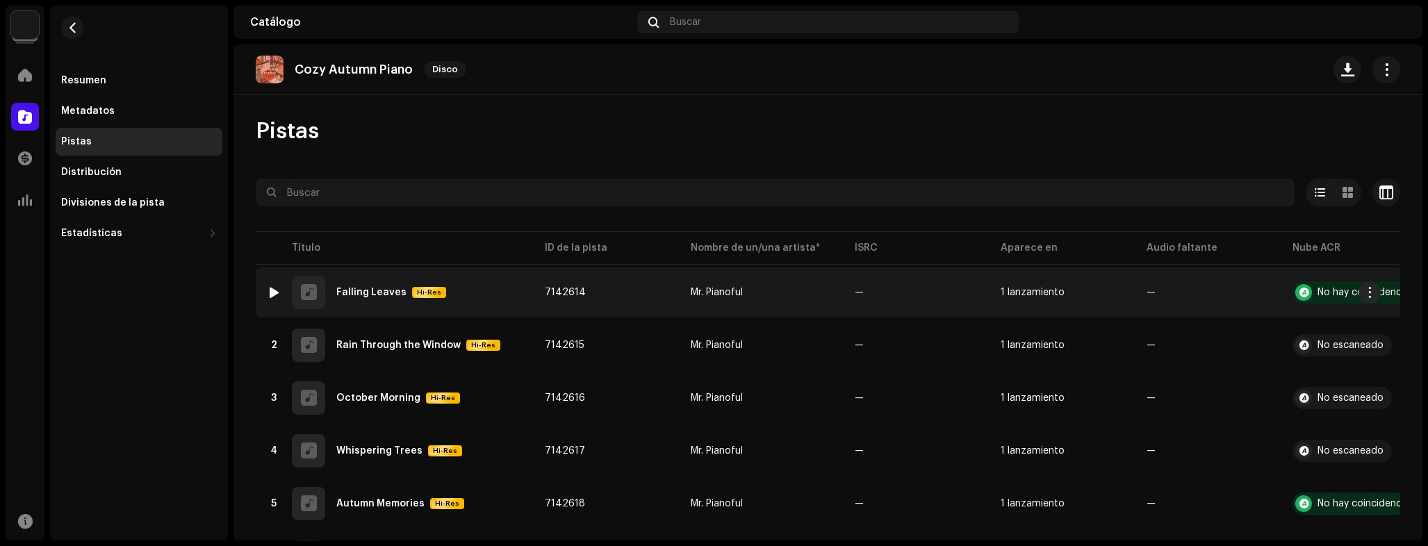
click at [272, 295] on div at bounding box center [274, 292] width 10 height 11
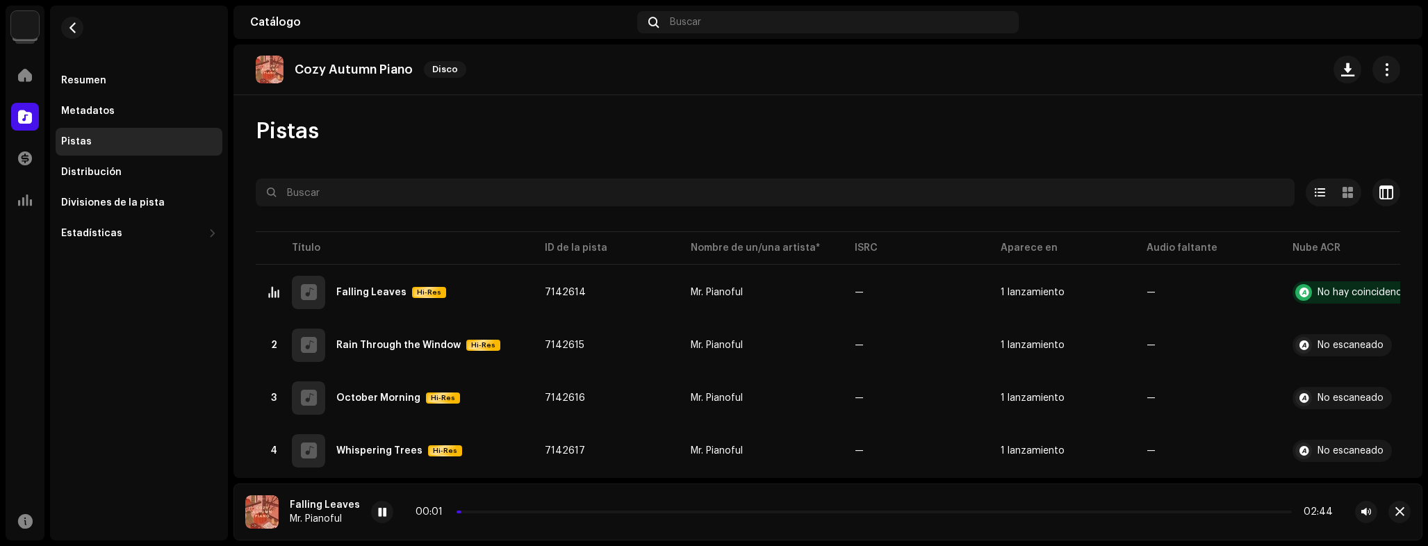
click at [666, 516] on div "00:01 02:44" at bounding box center [874, 512] width 917 height 11
click at [667, 516] on div "00:02 02:44" at bounding box center [874, 512] width 917 height 11
click at [1381, 70] on span "button" at bounding box center [1386, 69] width 13 height 11
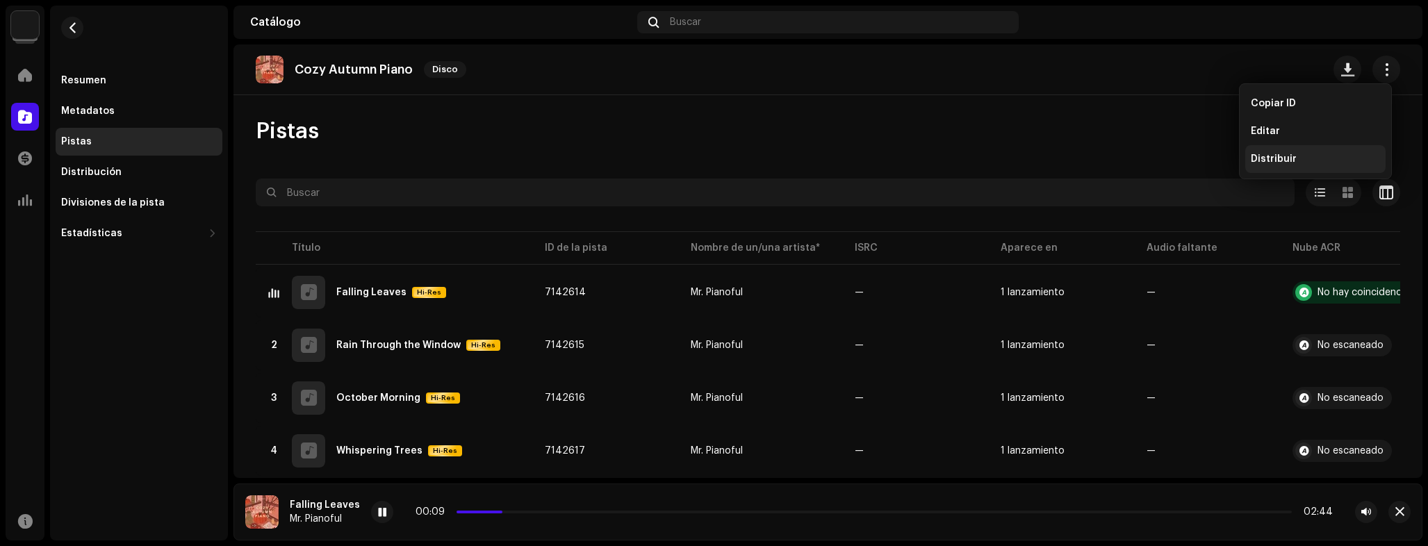
click at [1306, 162] on div "Distribuir" at bounding box center [1315, 159] width 129 height 11
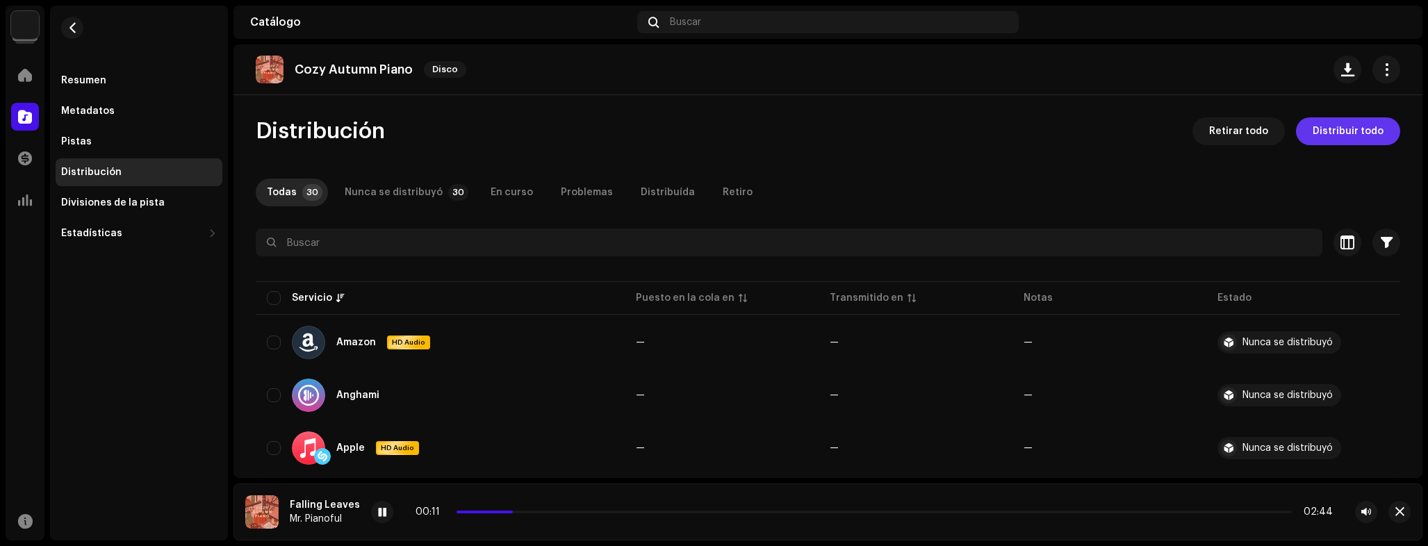
click at [1363, 134] on span "Distribuir todo" at bounding box center [1348, 131] width 71 height 28
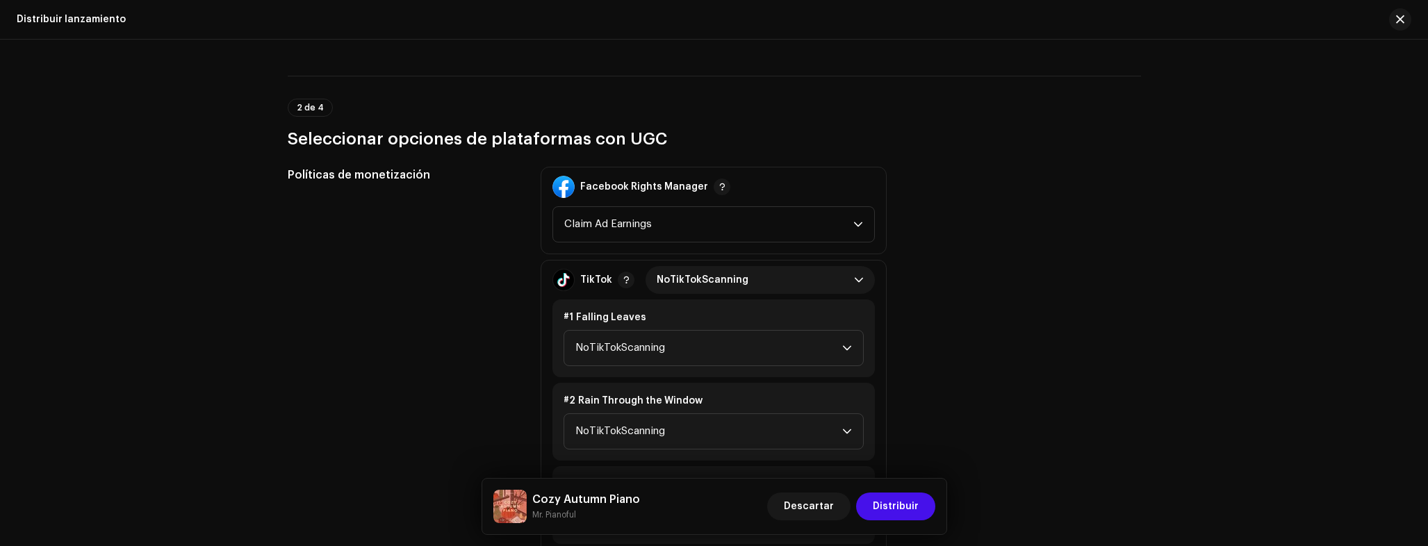
scroll to position [1484, 0]
click at [716, 293] on span "NoTikTokScanning" at bounding box center [755, 279] width 197 height 28
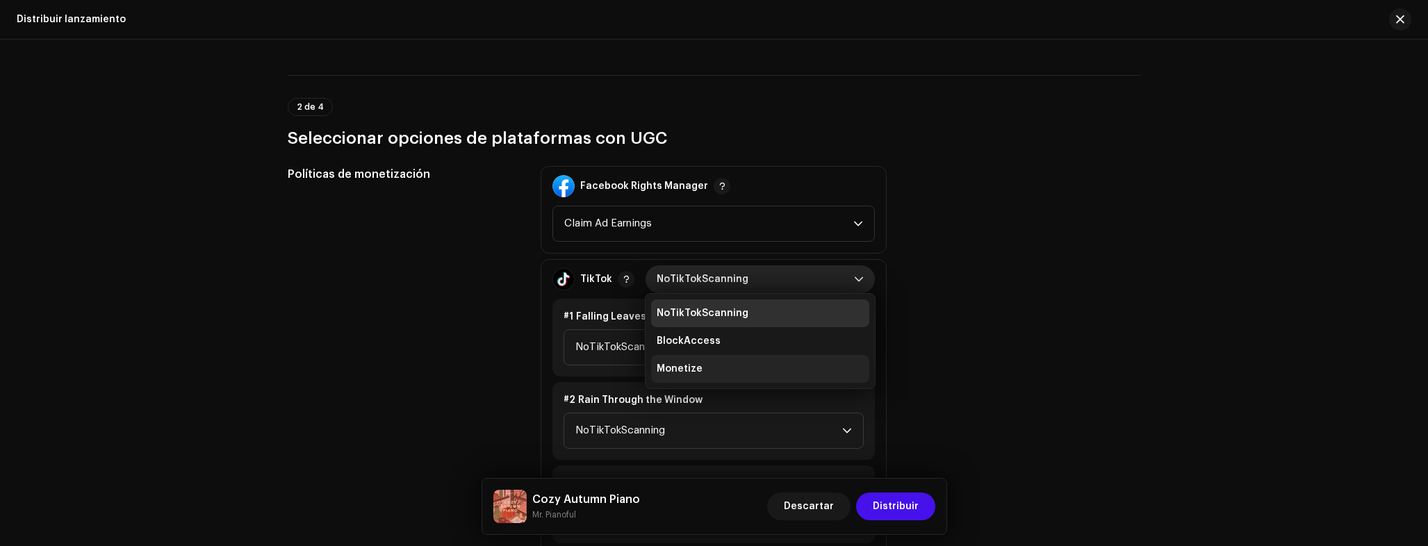
click at [701, 369] on li "Monetize" at bounding box center [760, 369] width 218 height 28
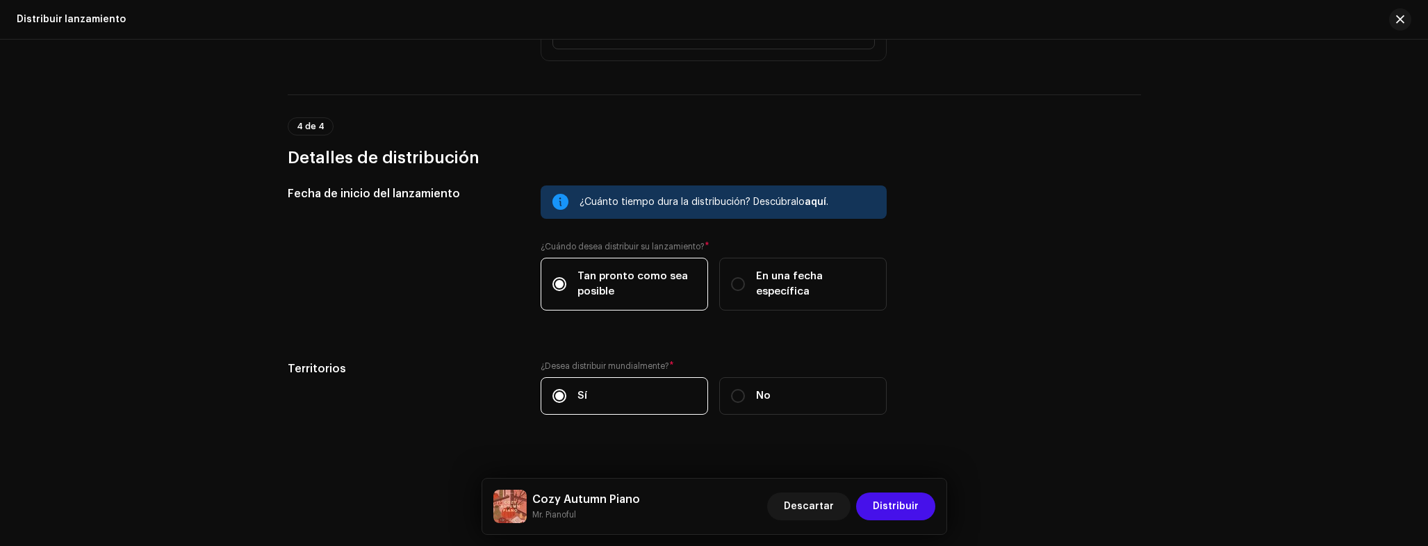
scroll to position [2967, 0]
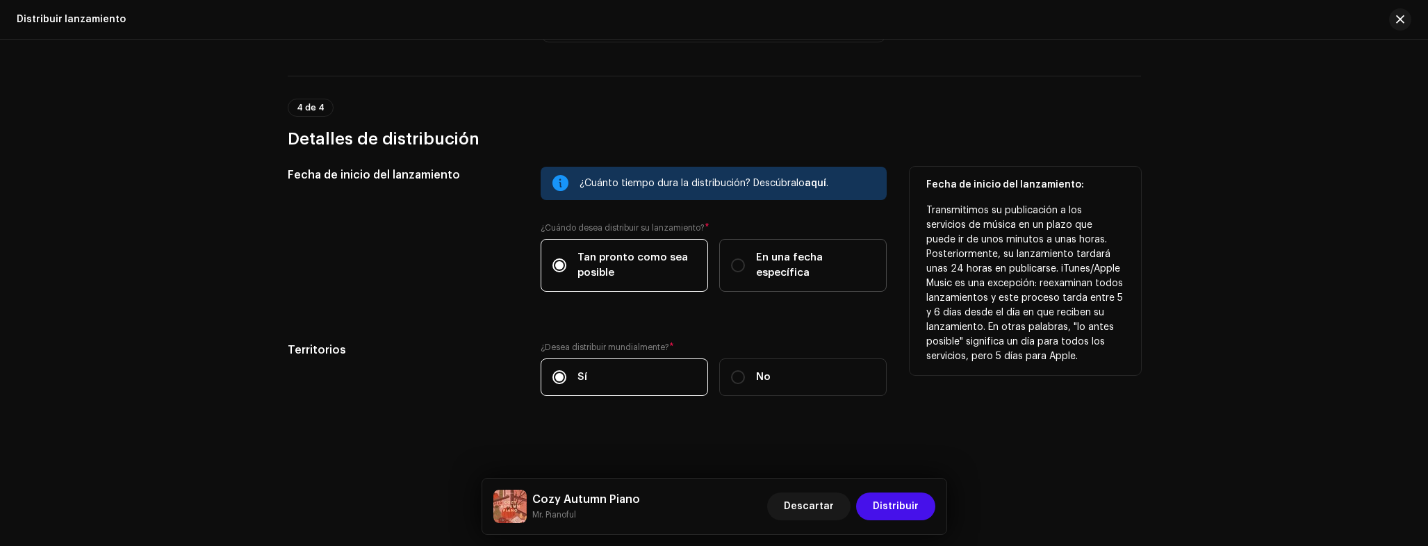
click at [851, 252] on label "En una fecha específica" at bounding box center [802, 265] width 167 height 53
click at [745, 259] on input "En una fecha específica" at bounding box center [738, 266] width 14 height 14
radio input "true"
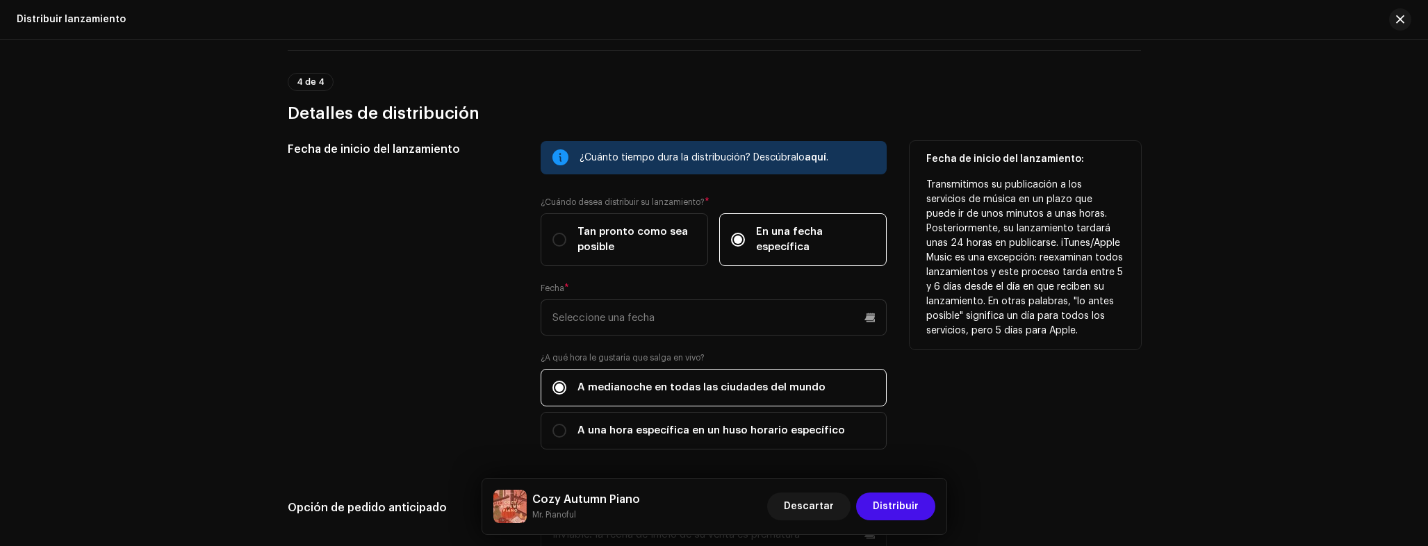
scroll to position [2993, 0]
click at [645, 331] on input "text" at bounding box center [714, 317] width 346 height 36
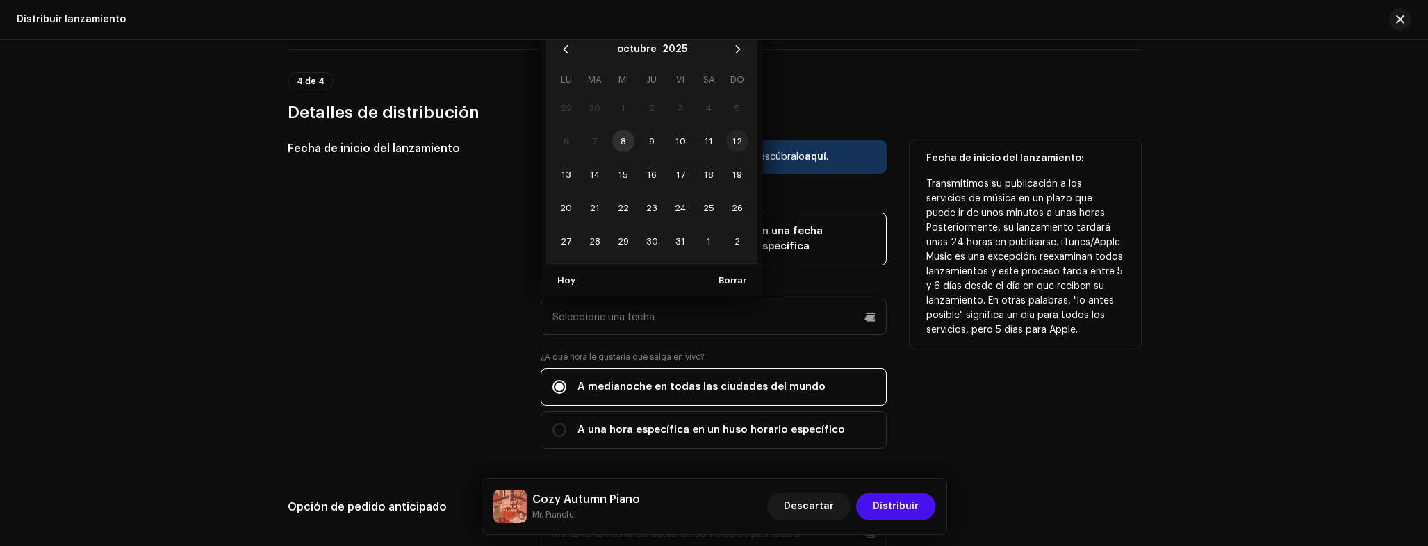
click at [732, 145] on span "12" at bounding box center [737, 141] width 22 height 22
type input "12/10/2025"
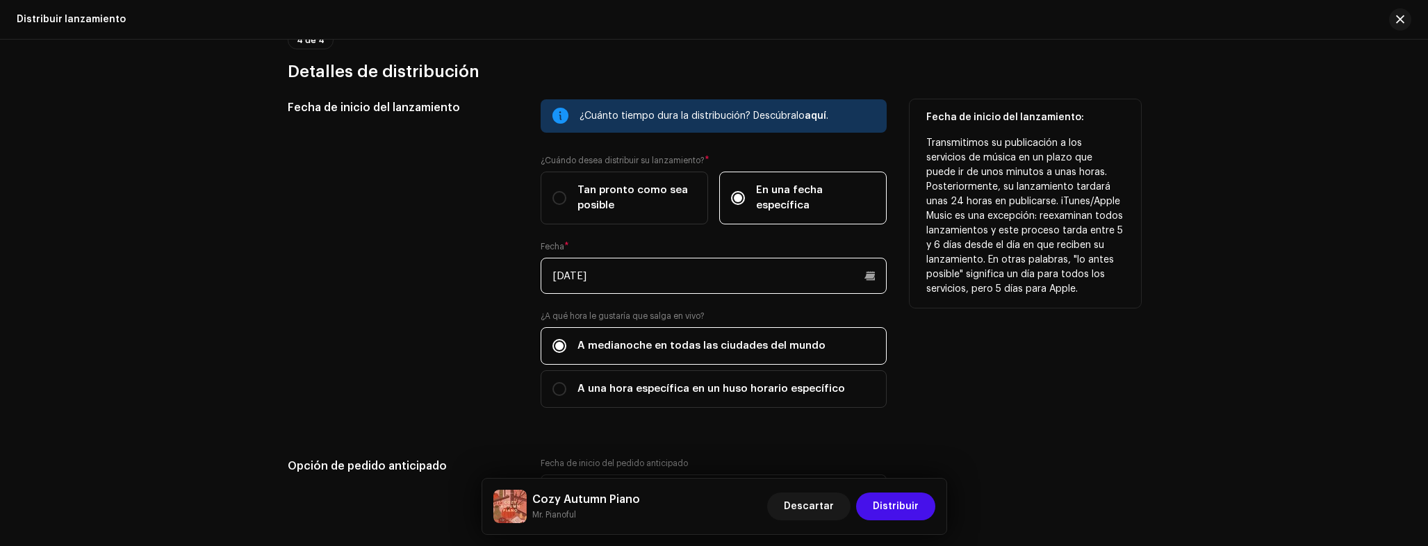
scroll to position [3112, 0]
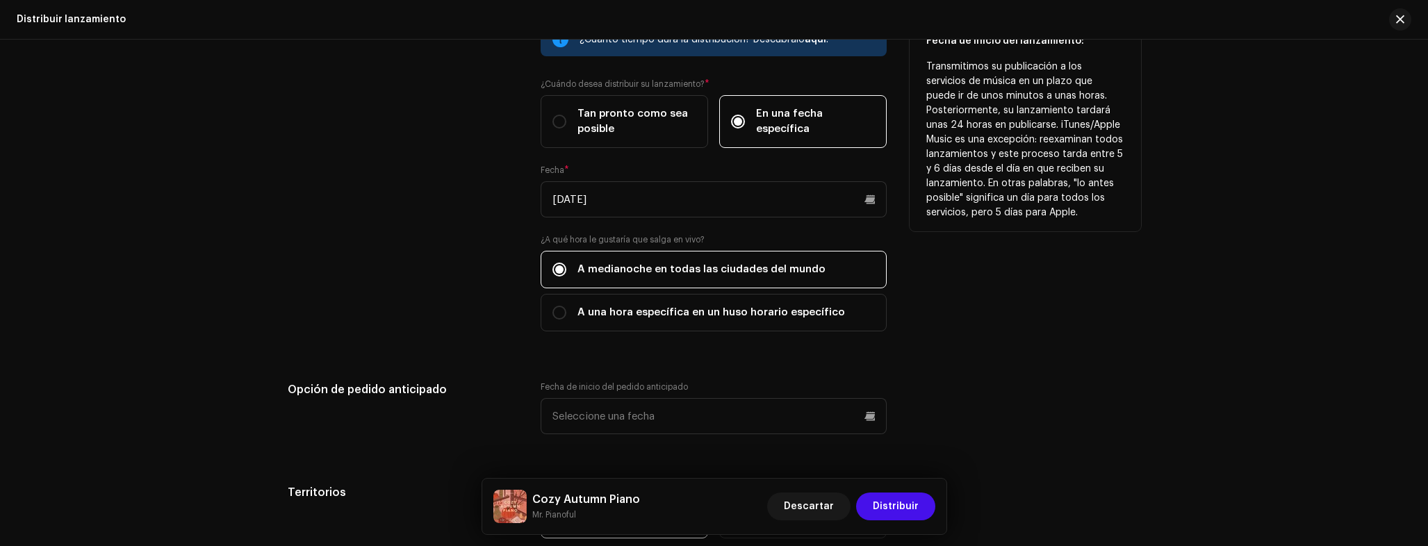
click at [427, 271] on div "Fecha de inicio del lanzamiento" at bounding box center [403, 185] width 231 height 325
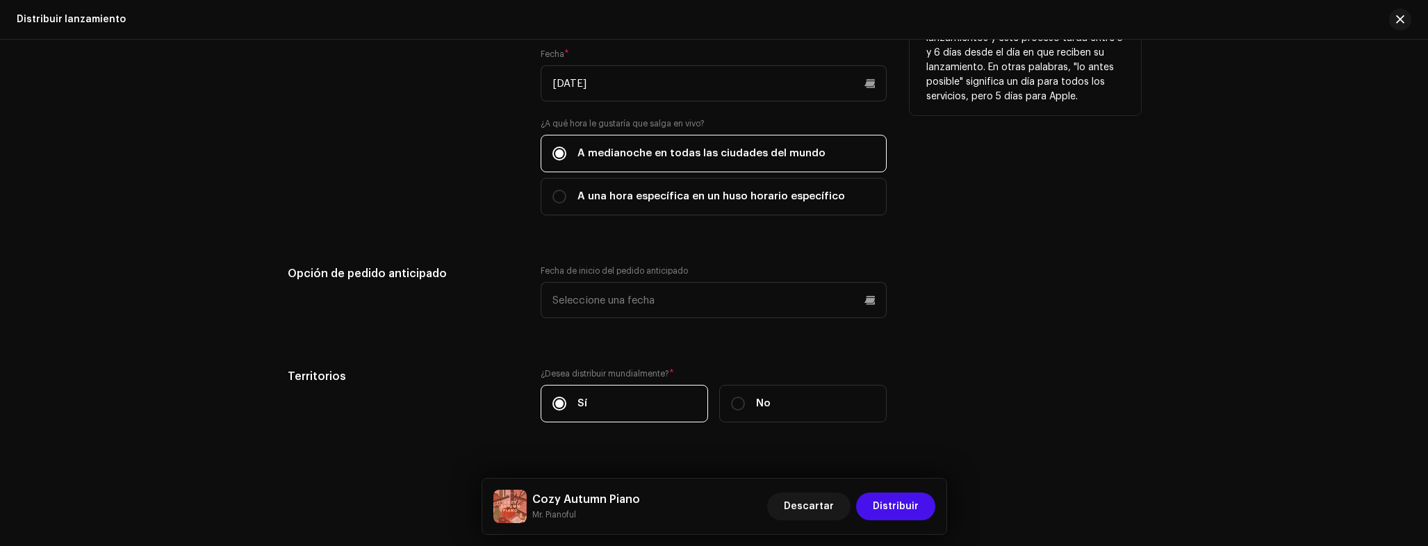
scroll to position [3253, 0]
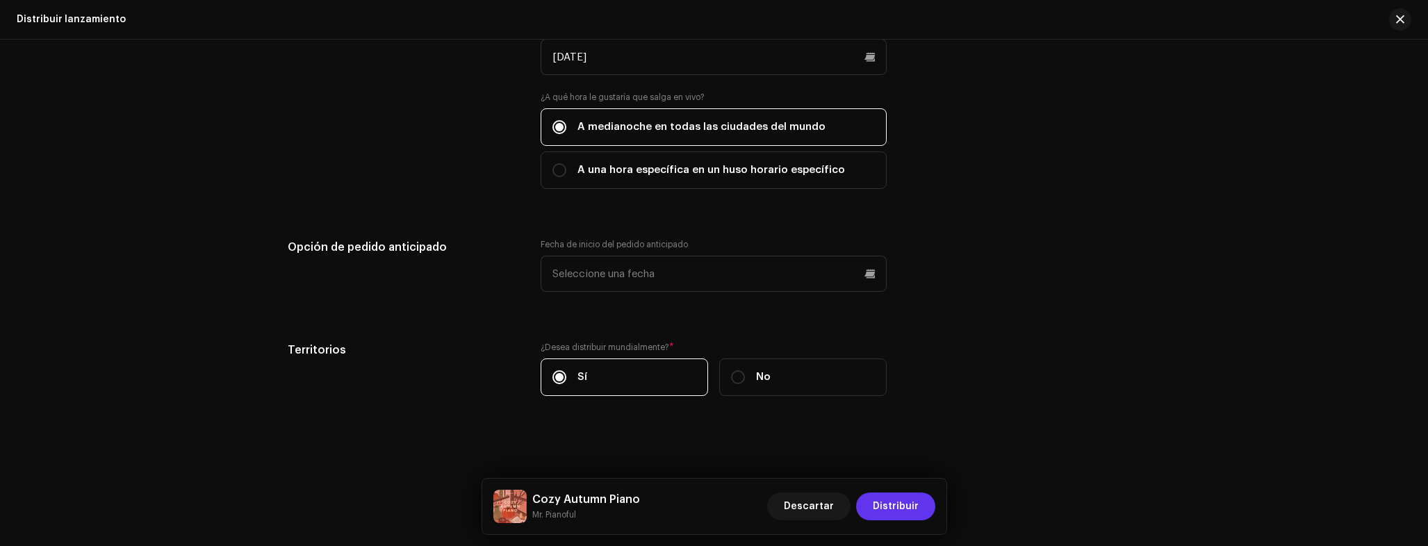
click at [911, 502] on span "Distribuir" at bounding box center [896, 507] width 46 height 28
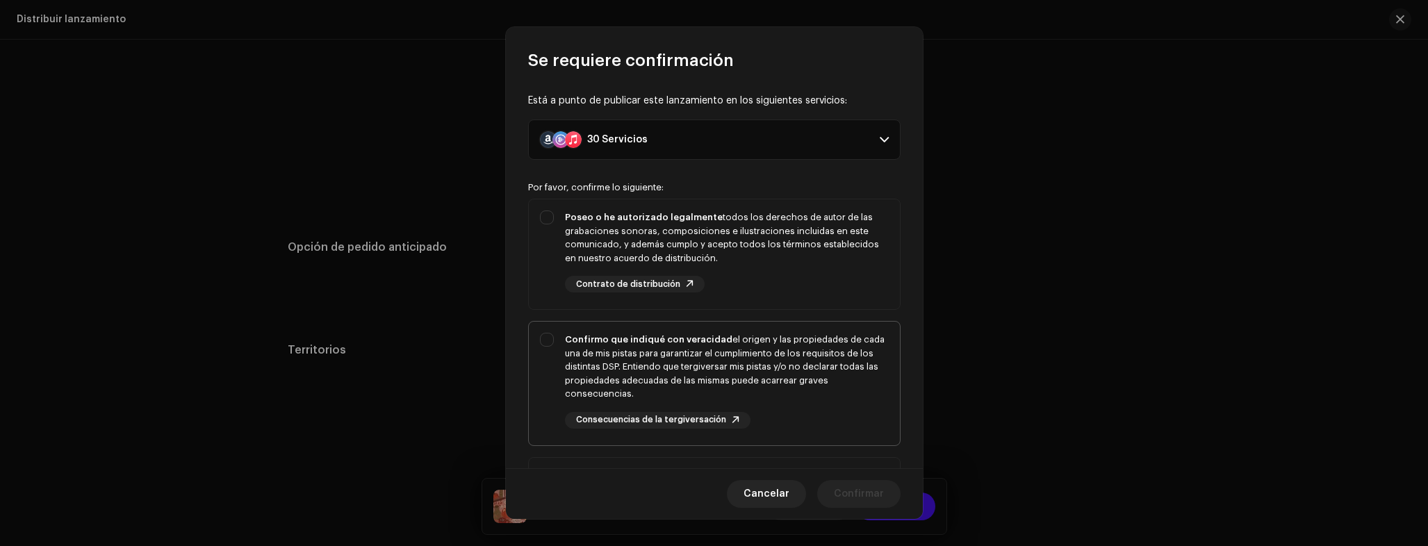
click at [655, 377] on div "Confirmo que indiqué con veracidad el origen y las propiedades de cada una de m…" at bounding box center [727, 367] width 324 height 68
checkbox input "true"
click at [654, 244] on div "Poseo o he autorizado legalmente todos los derechos de autor de las grabaciones…" at bounding box center [727, 238] width 324 height 54
checkbox input "true"
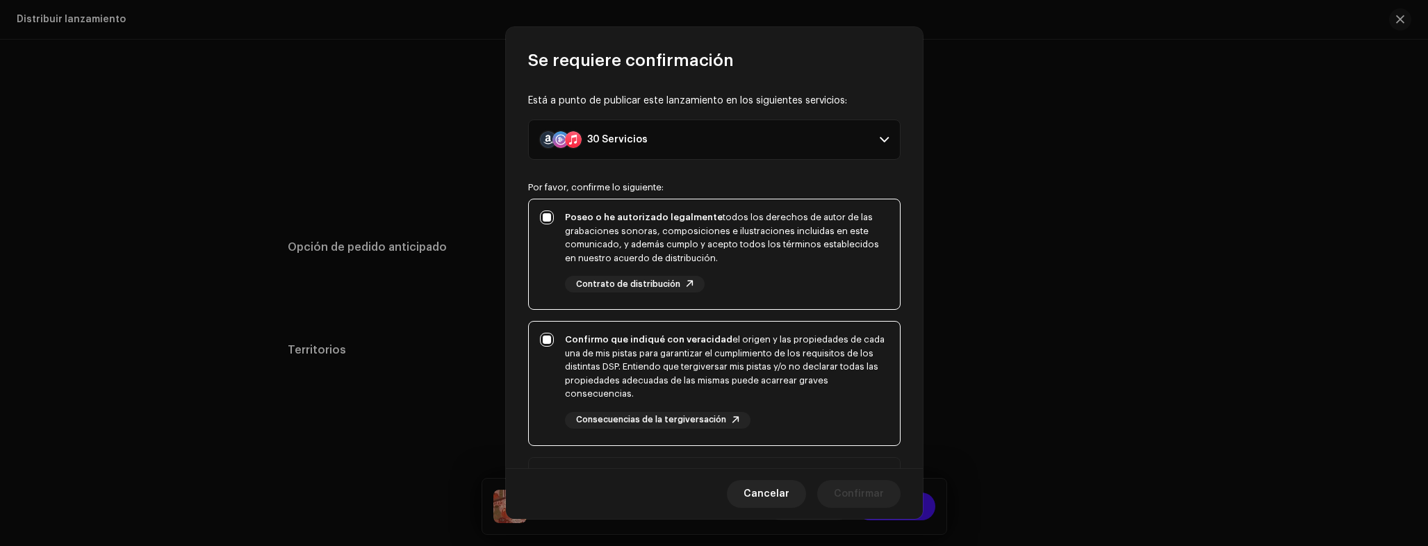
scroll to position [247, 0]
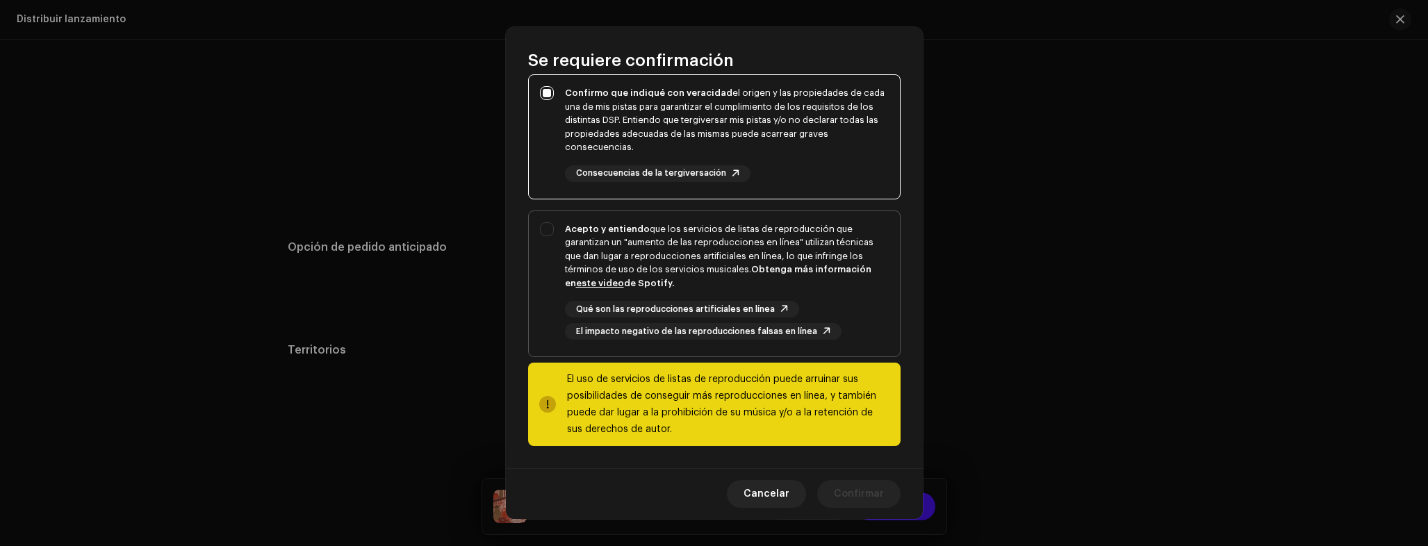
click at [666, 248] on div "Acepto y entiendo que los servicios de listas de reproducción que garantizan un…" at bounding box center [727, 256] width 324 height 68
checkbox input "true"
click at [896, 508] on div "Cancelar Confirmar" at bounding box center [714, 493] width 417 height 51
click at [871, 500] on span "Confirmar" at bounding box center [859, 494] width 50 height 28
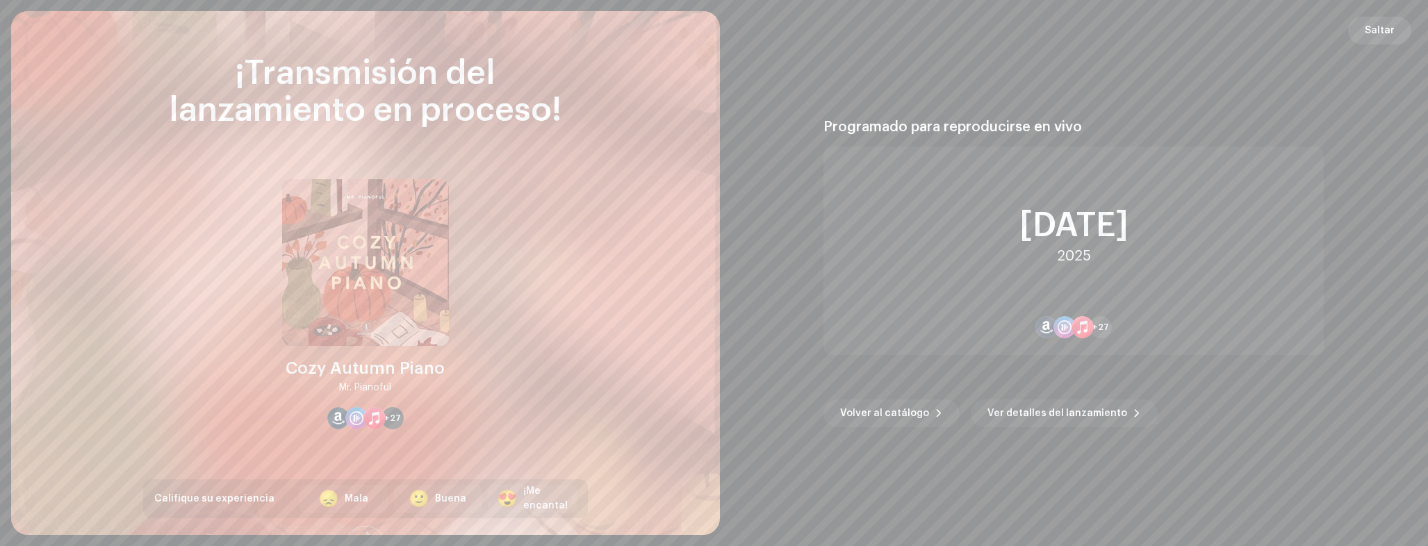
click at [1394, 28] on span "Saltar" at bounding box center [1380, 31] width 30 height 28
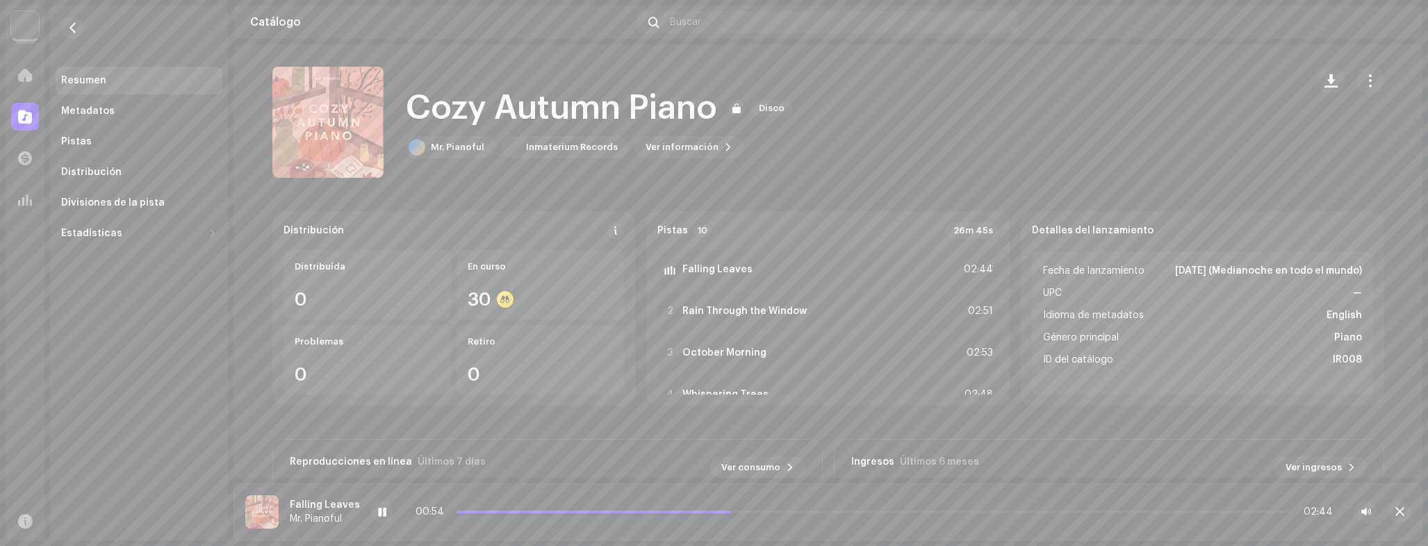
click at [26, 106] on div at bounding box center [25, 117] width 28 height 28
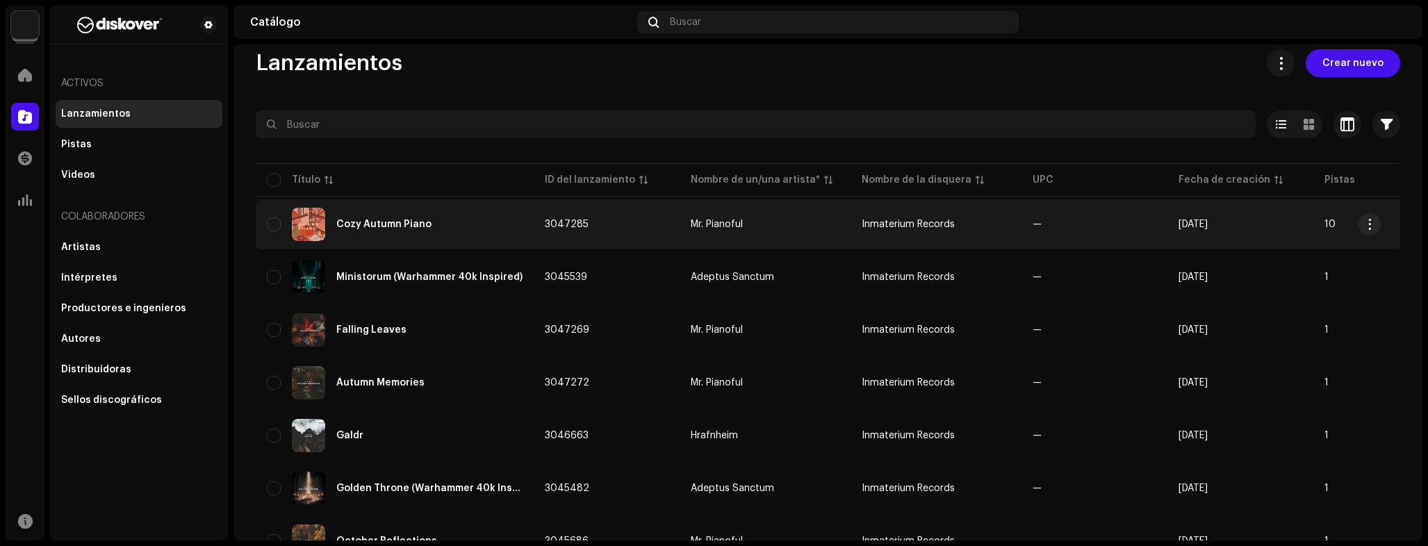
scroll to position [19, 0]
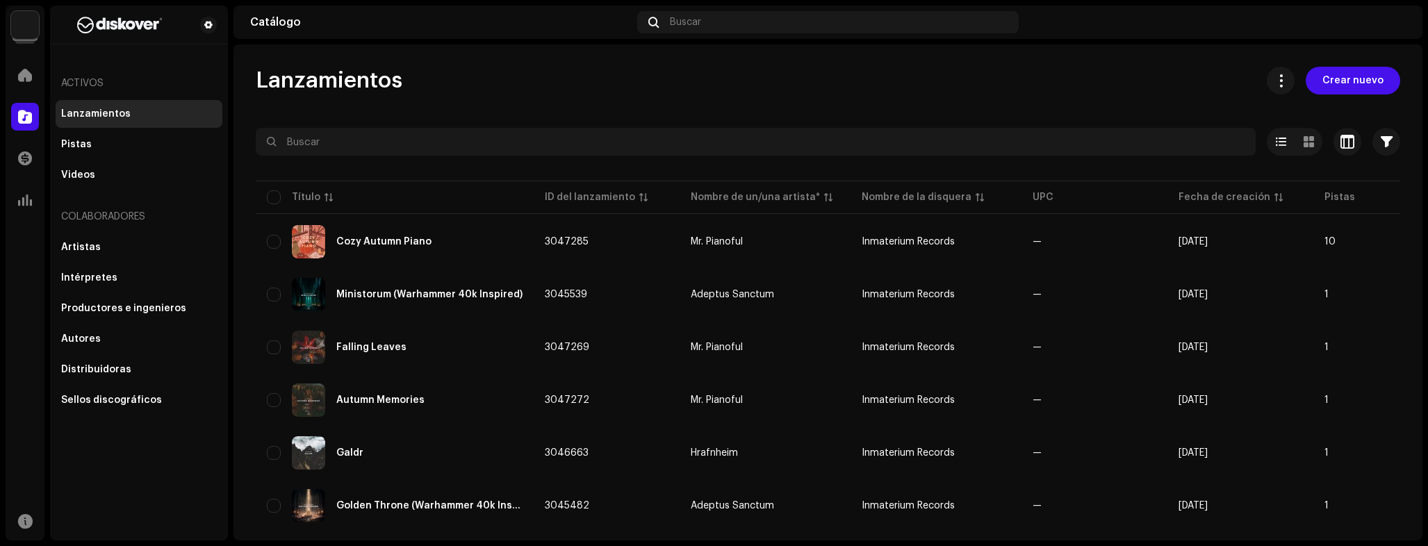
click at [20, 16] on img at bounding box center [25, 25] width 28 height 28
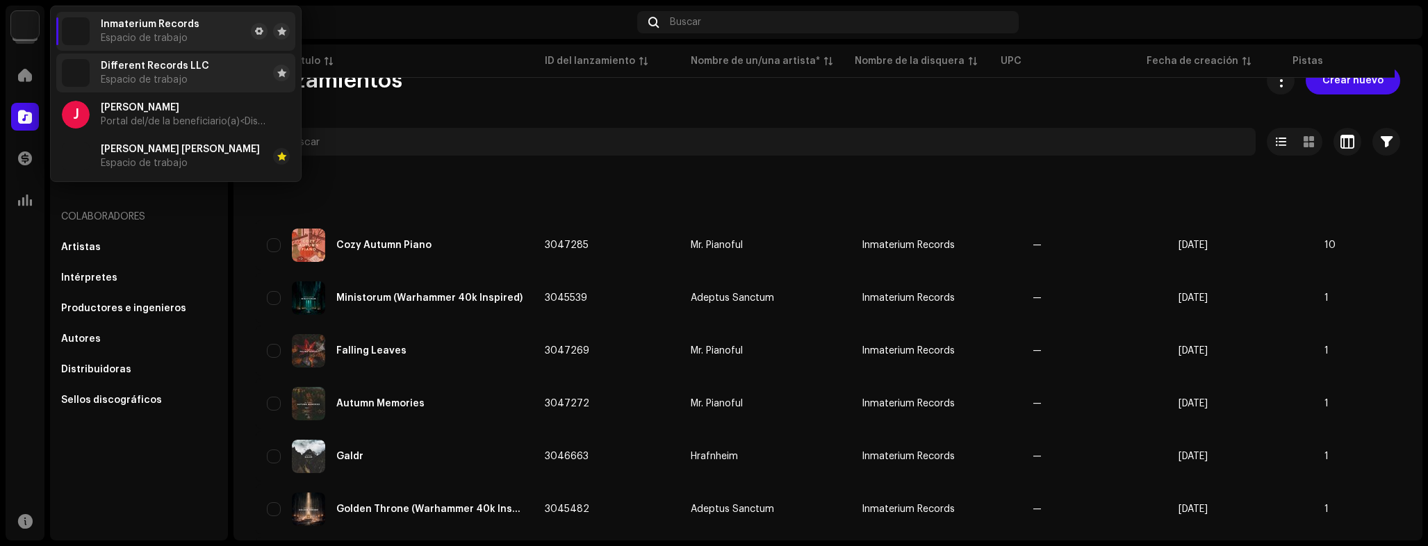
click at [158, 77] on span "Espacio de trabajo" at bounding box center [144, 79] width 87 height 11
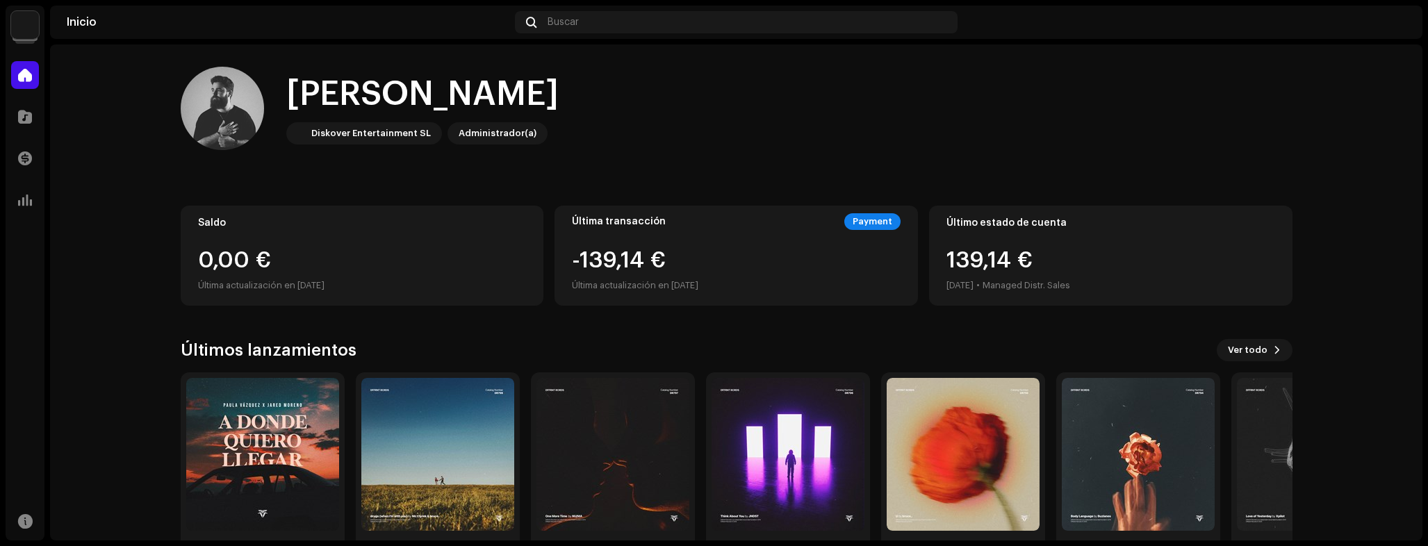
click at [29, 18] on img at bounding box center [25, 25] width 28 height 28
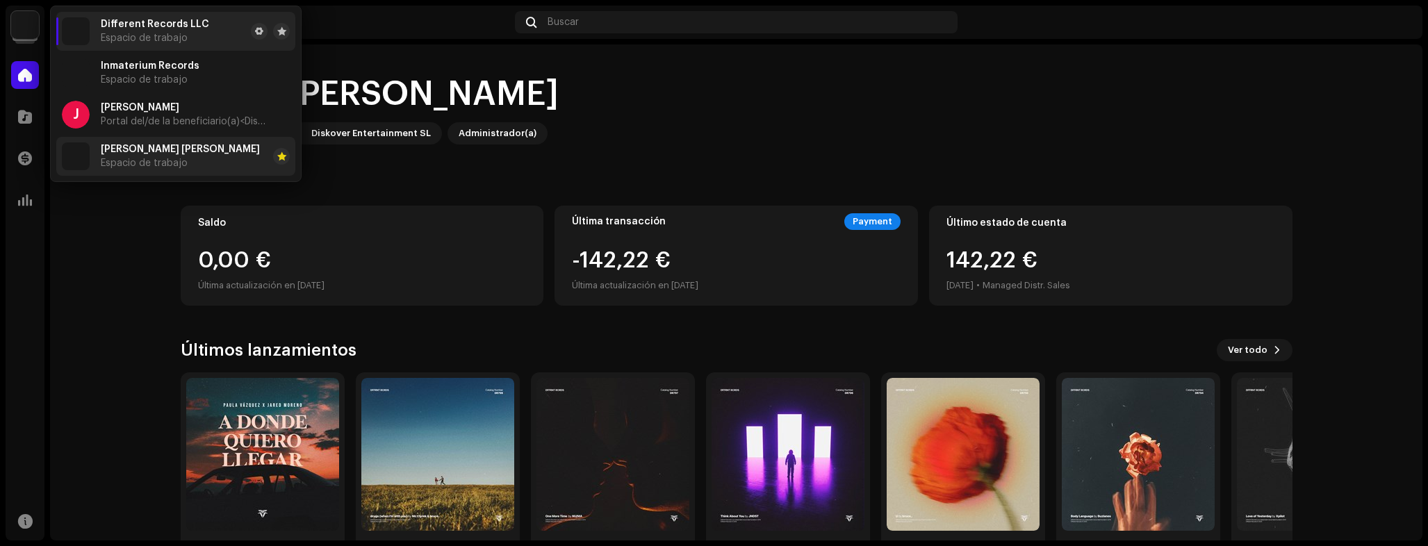
click at [170, 155] on div "[PERSON_NAME] [PERSON_NAME] de trabajo" at bounding box center [180, 156] width 159 height 25
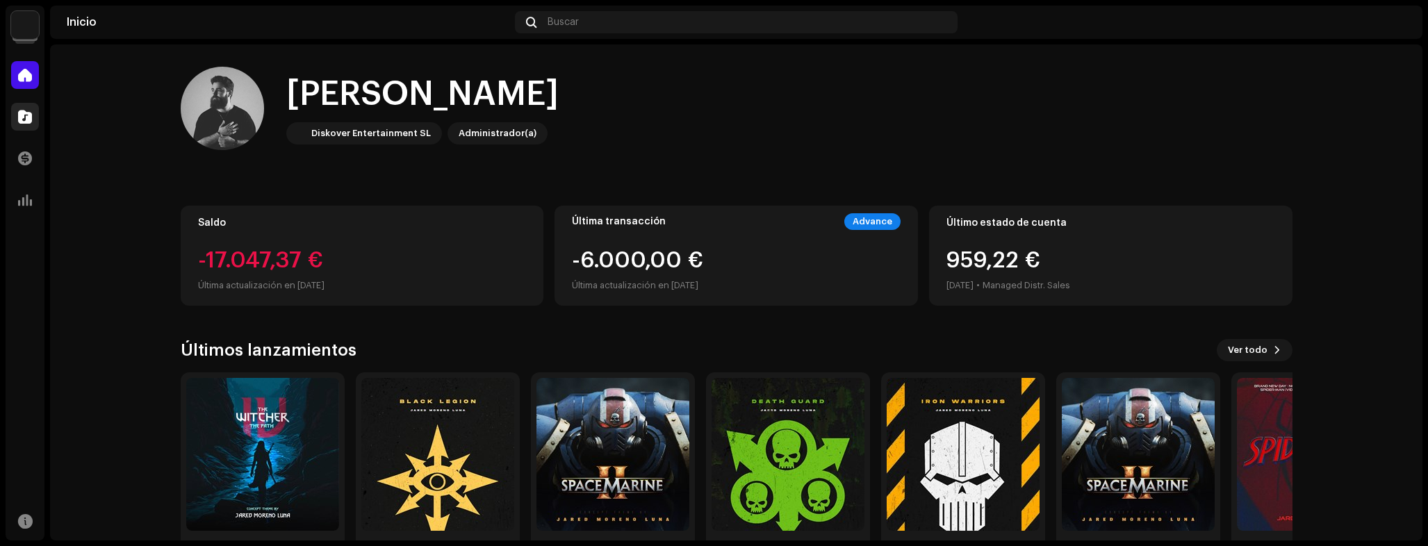
click at [15, 112] on div at bounding box center [25, 117] width 28 height 28
